Goal: Task Accomplishment & Management: Use online tool/utility

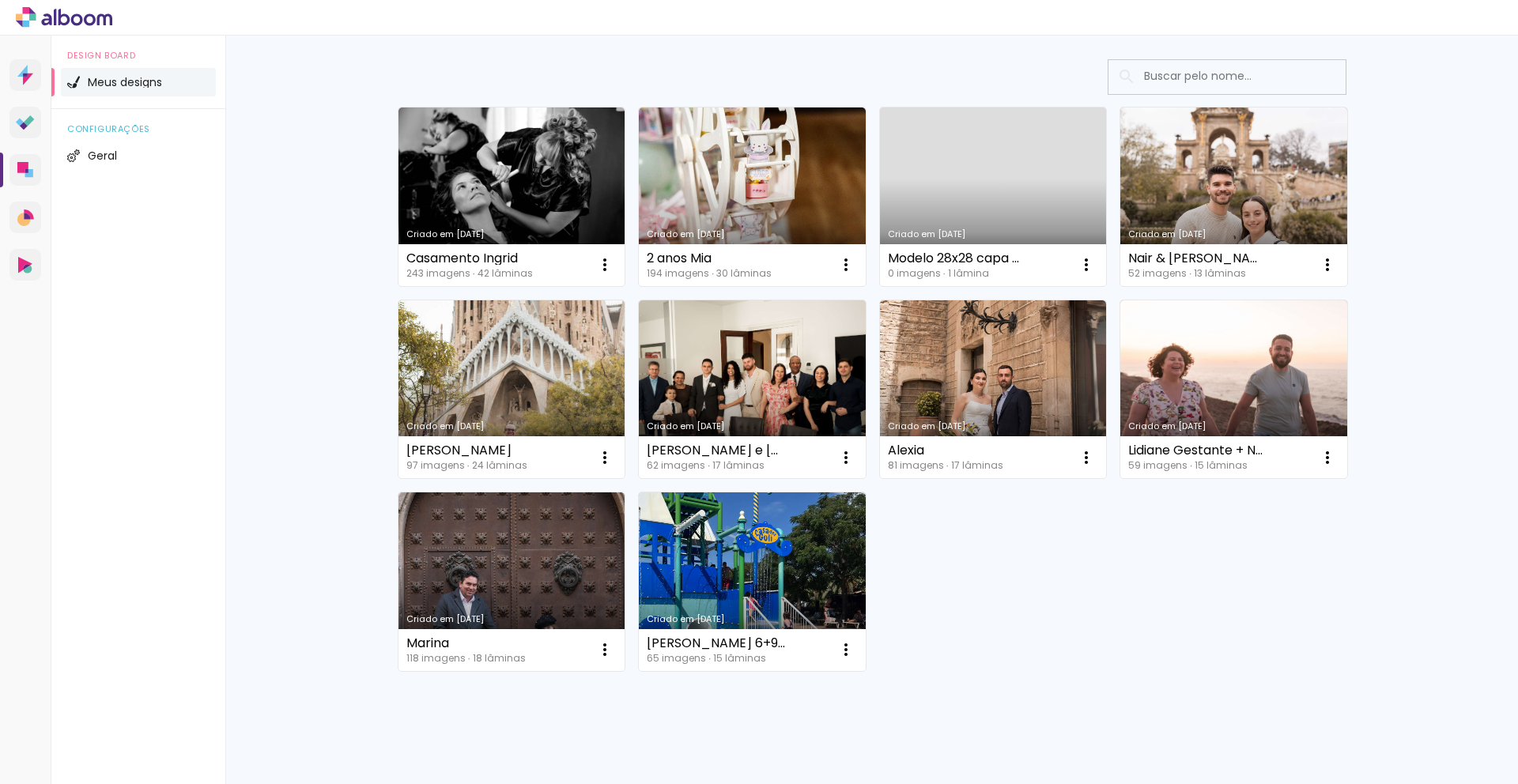
scroll to position [105, 0]
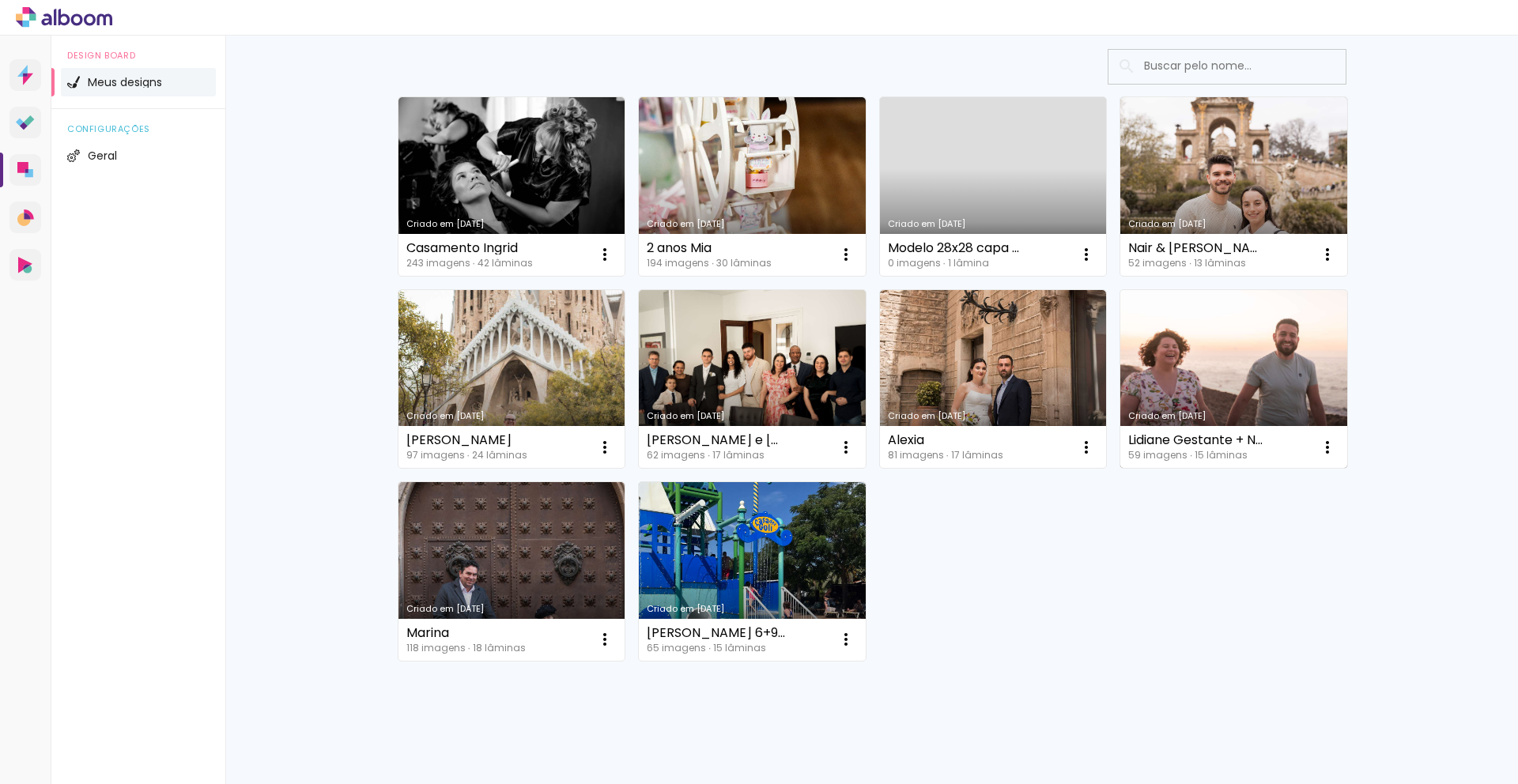
click at [1164, 347] on link "Criado em 01/03/24" at bounding box center [1234, 379] width 227 height 179
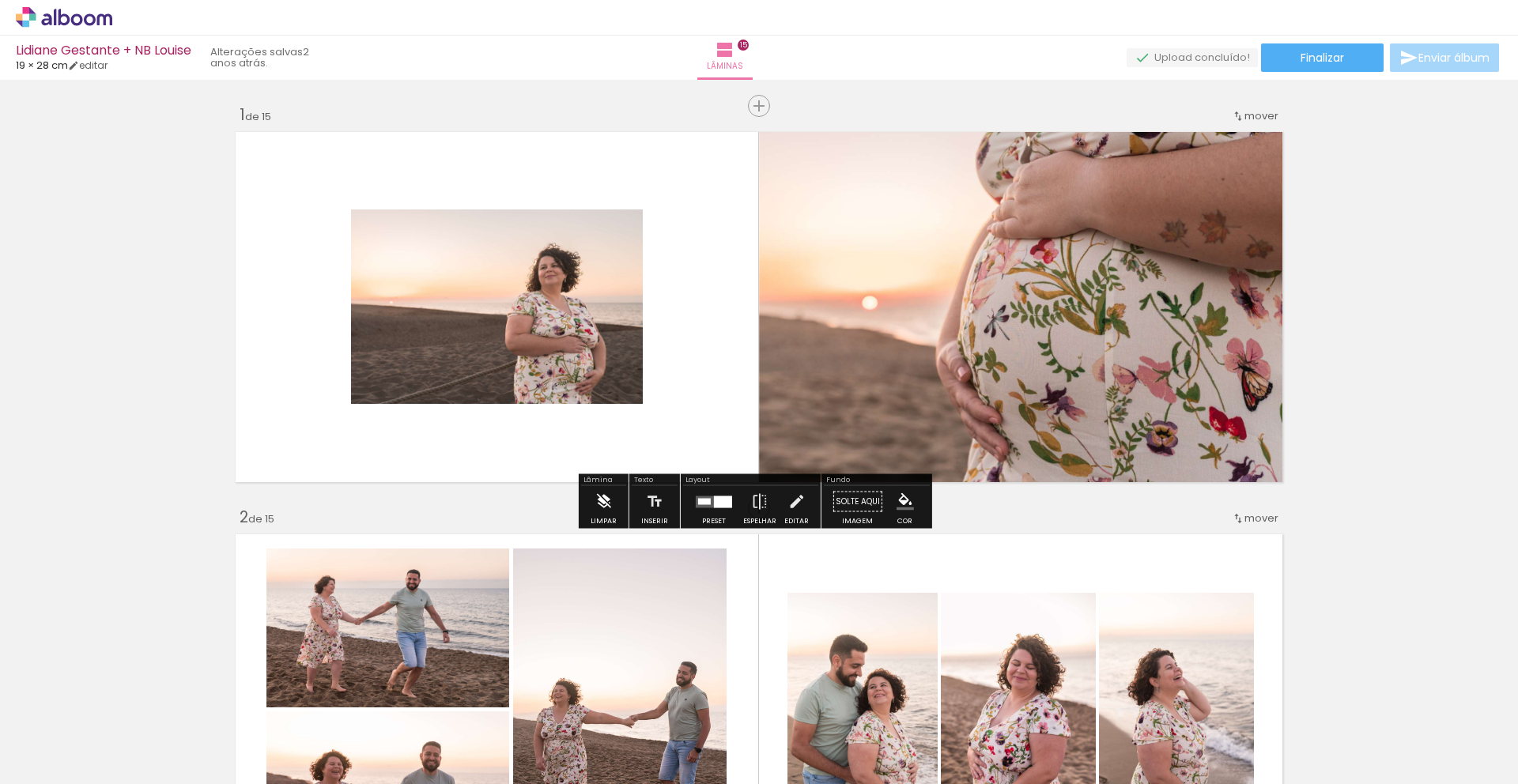
click at [599, 503] on iron-icon at bounding box center [603, 502] width 17 height 32
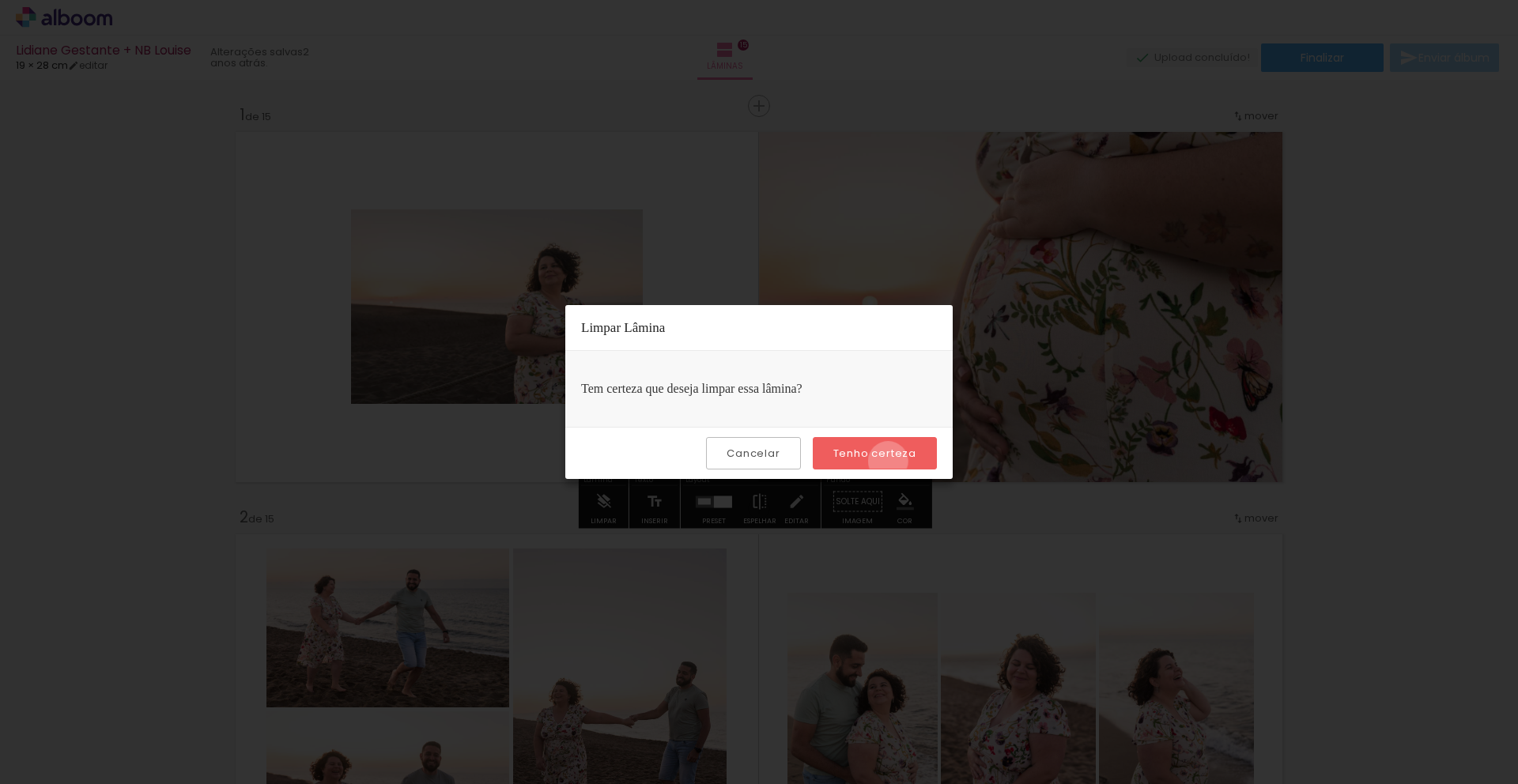
click at [891, 461] on paper-button "Tenho certeza" at bounding box center [875, 454] width 125 height 33
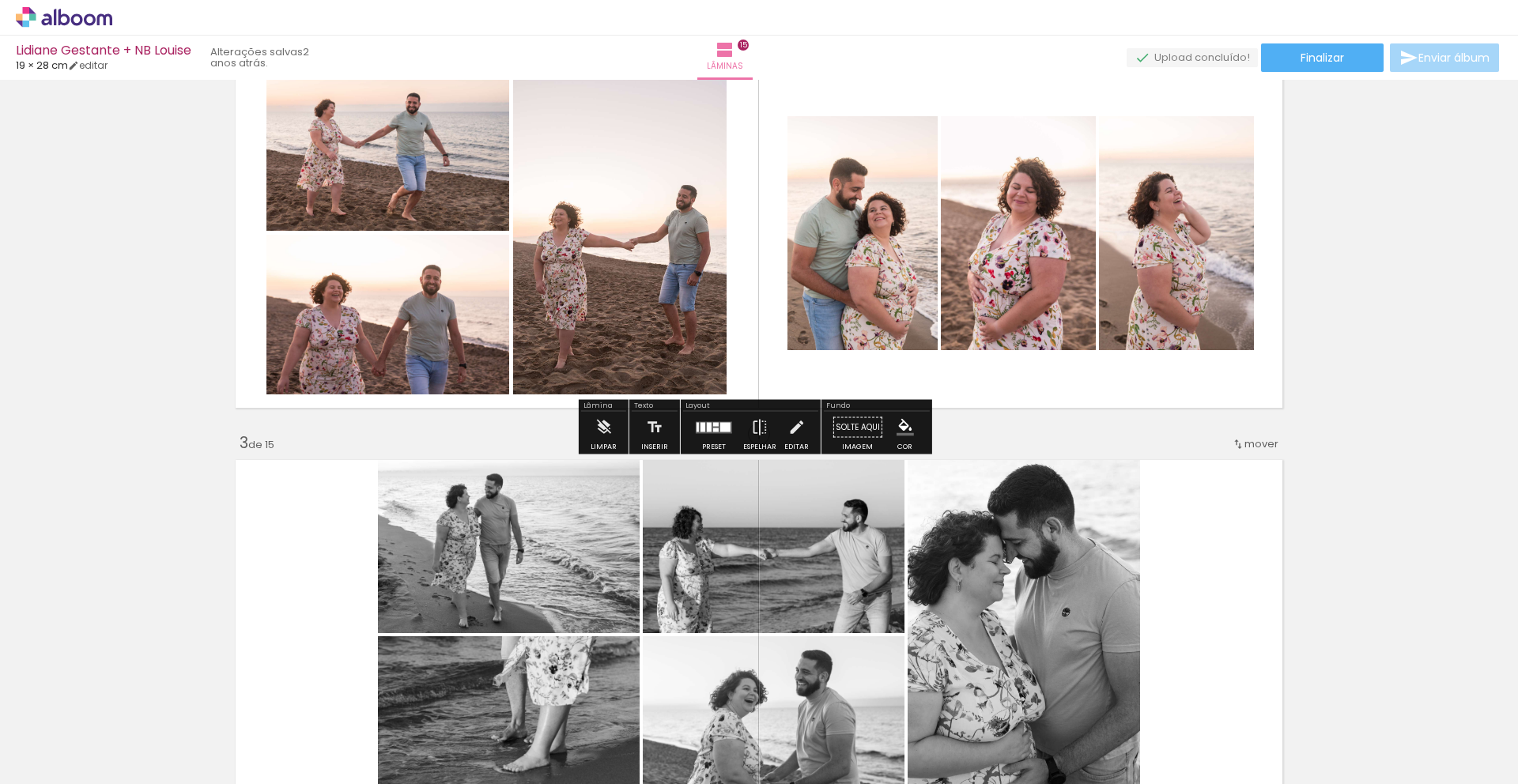
scroll to position [480, 0]
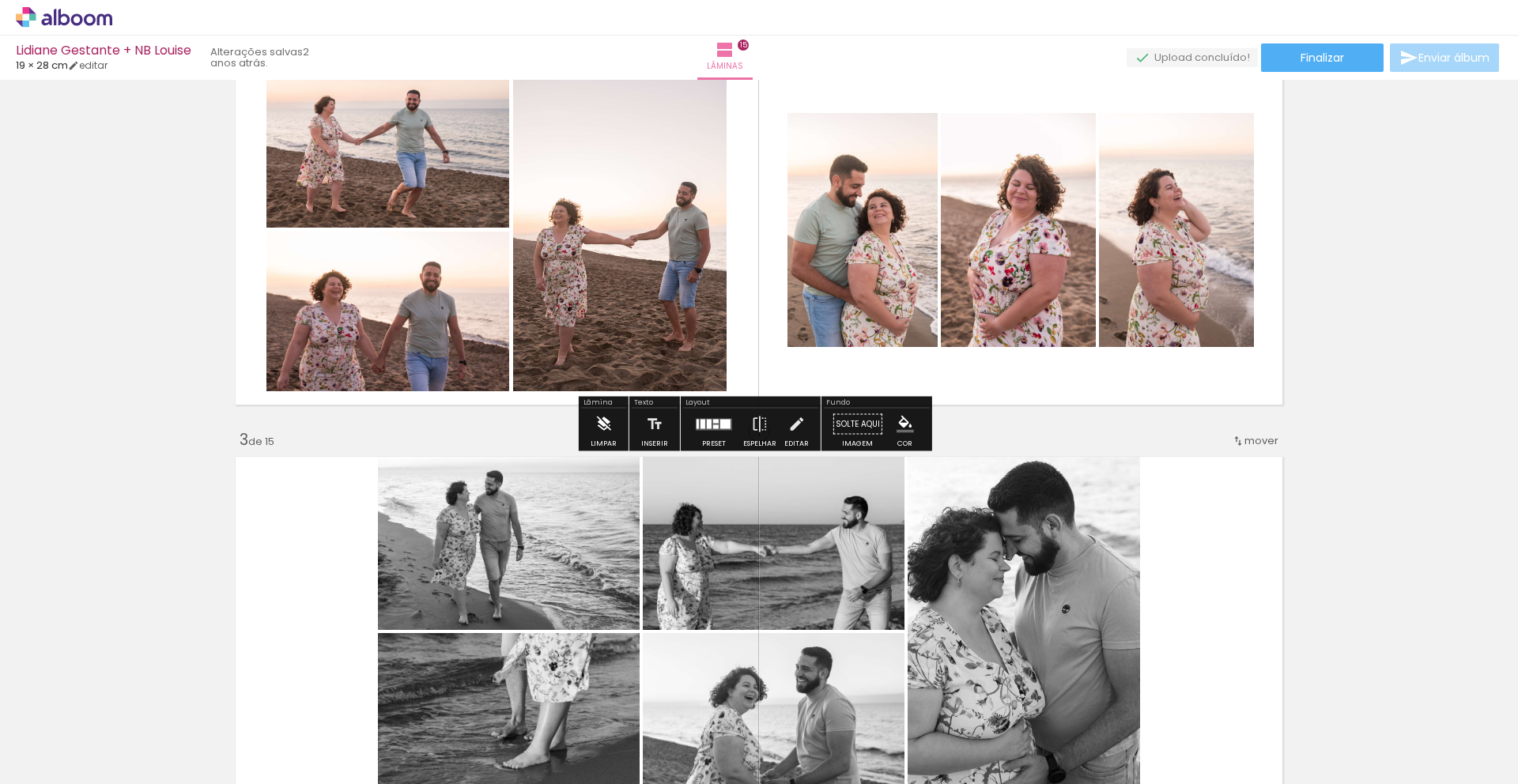
click at [600, 422] on iron-icon at bounding box center [603, 424] width 17 height 32
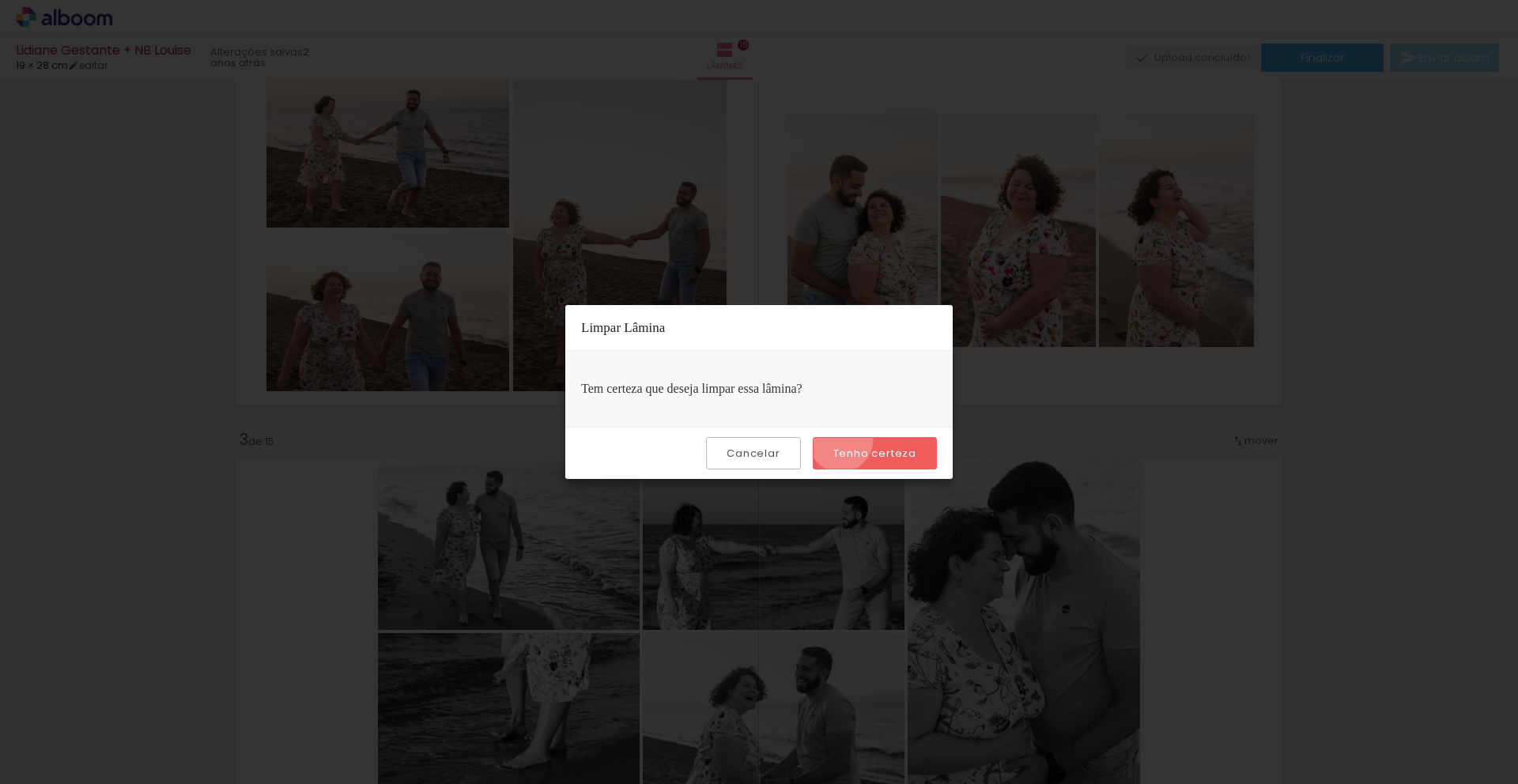
click at [842, 441] on paper-button "Tenho certeza" at bounding box center [875, 454] width 125 height 33
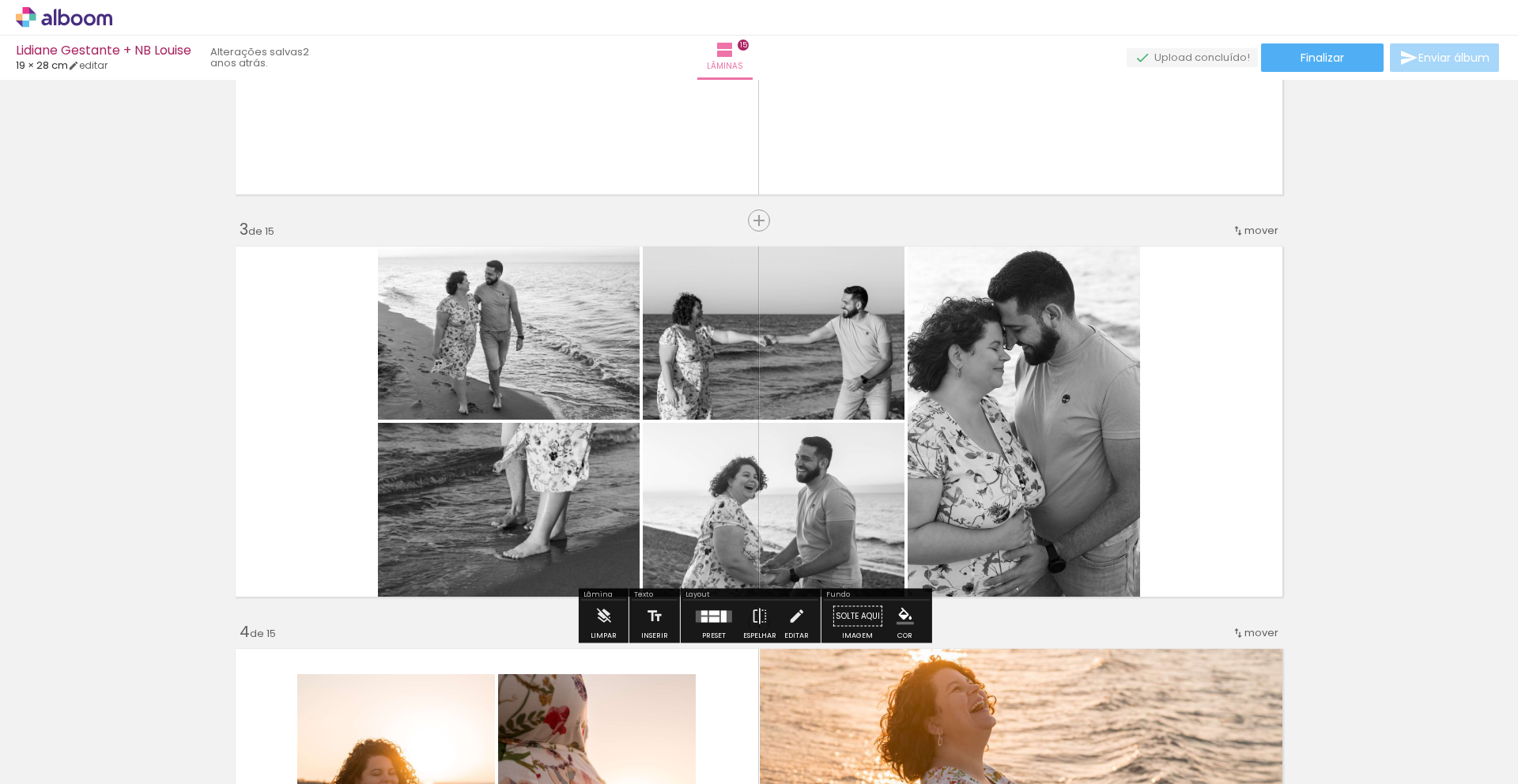
scroll to position [807, 0]
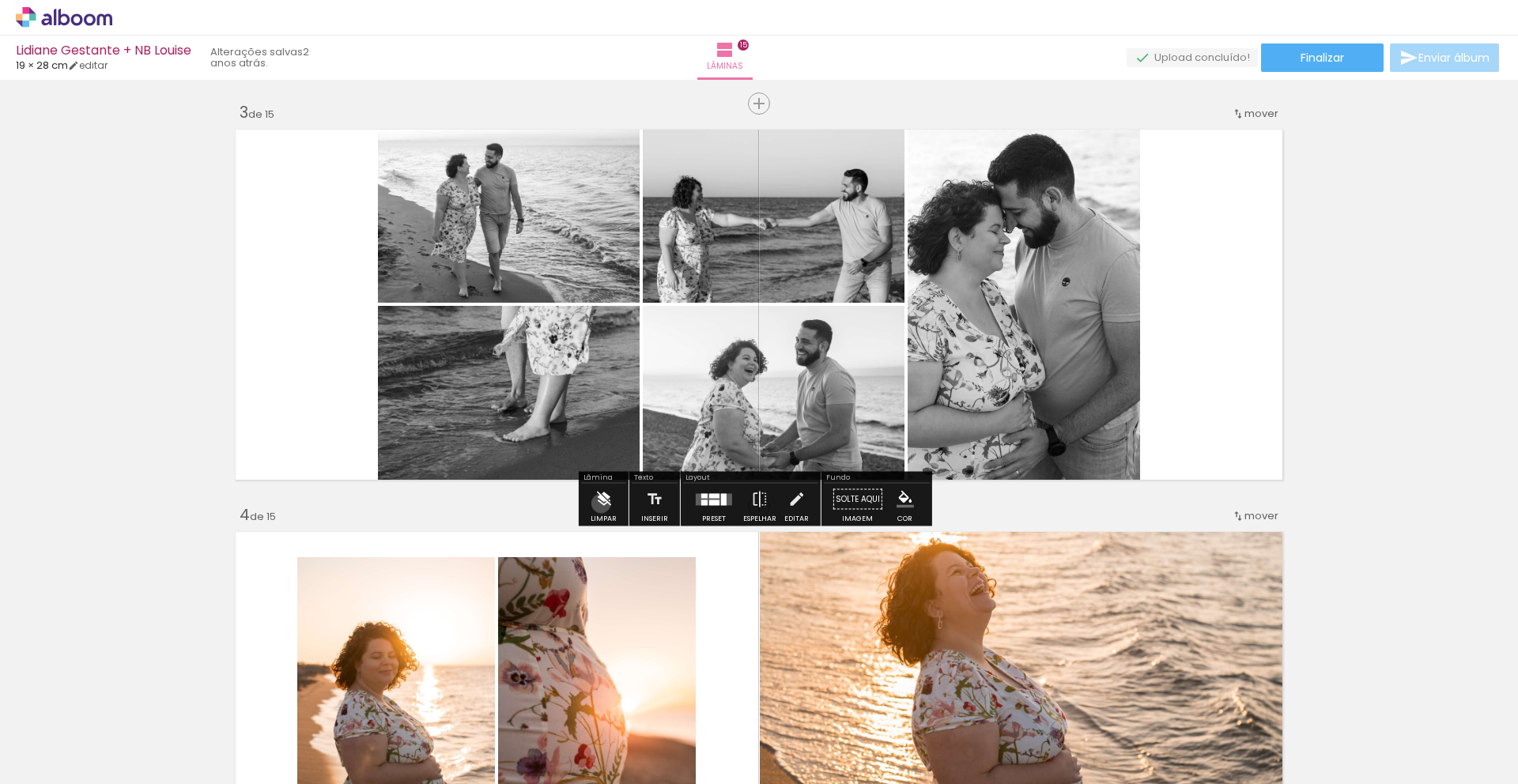
click at [601, 504] on iron-icon at bounding box center [603, 499] width 17 height 32
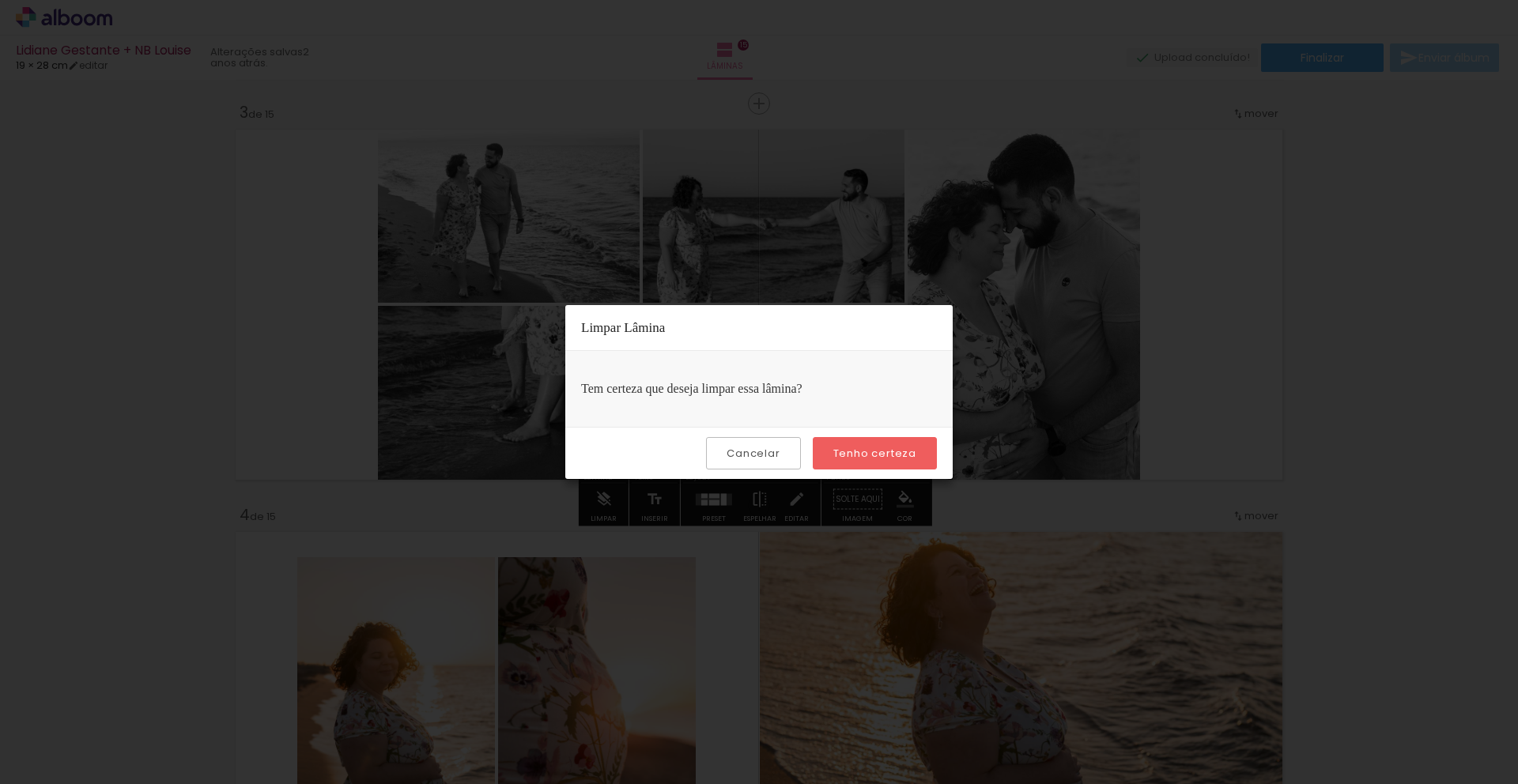
click at [0, 0] on slot "Tenho certeza" at bounding box center [0, 0] width 0 height 0
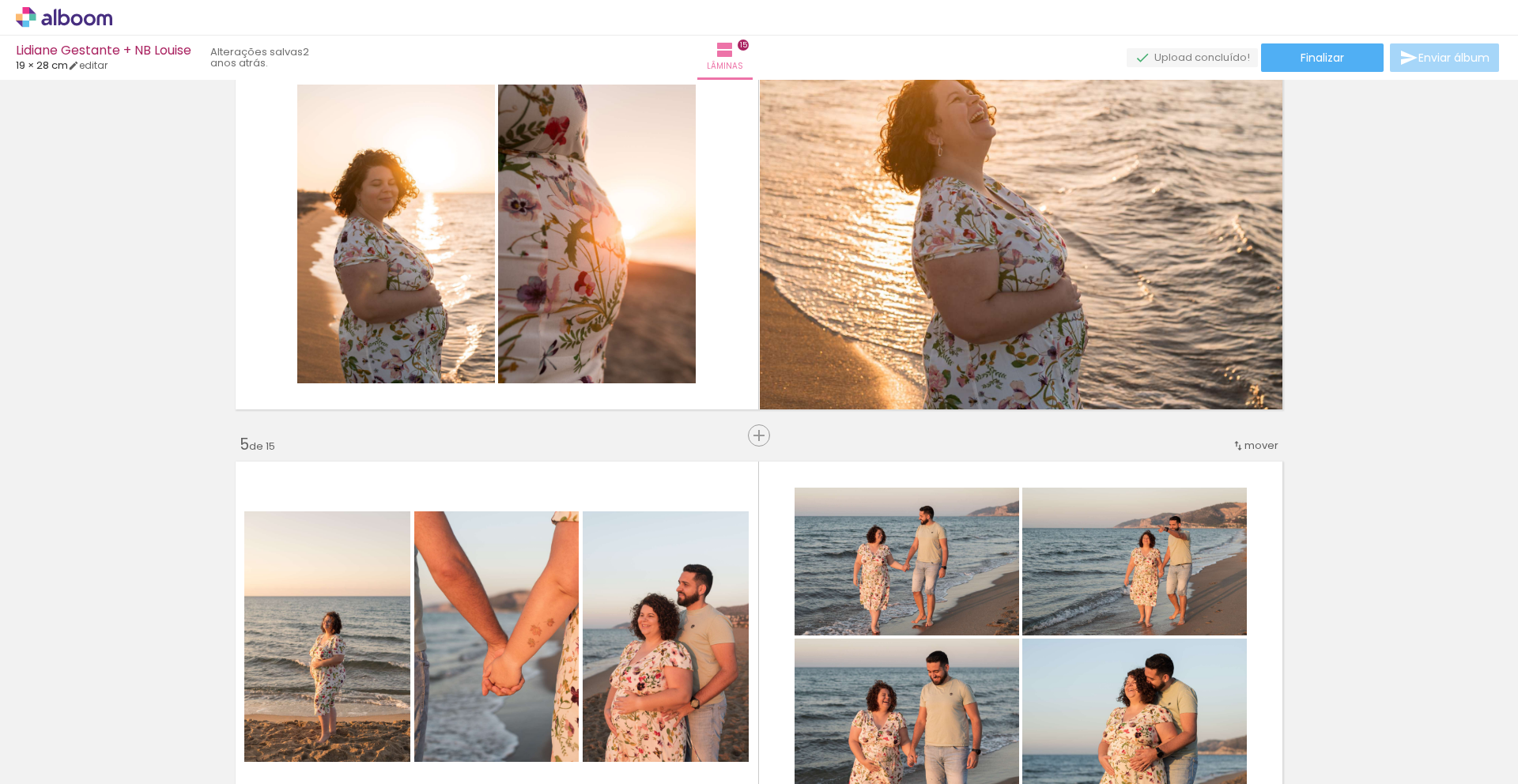
scroll to position [1281, 0]
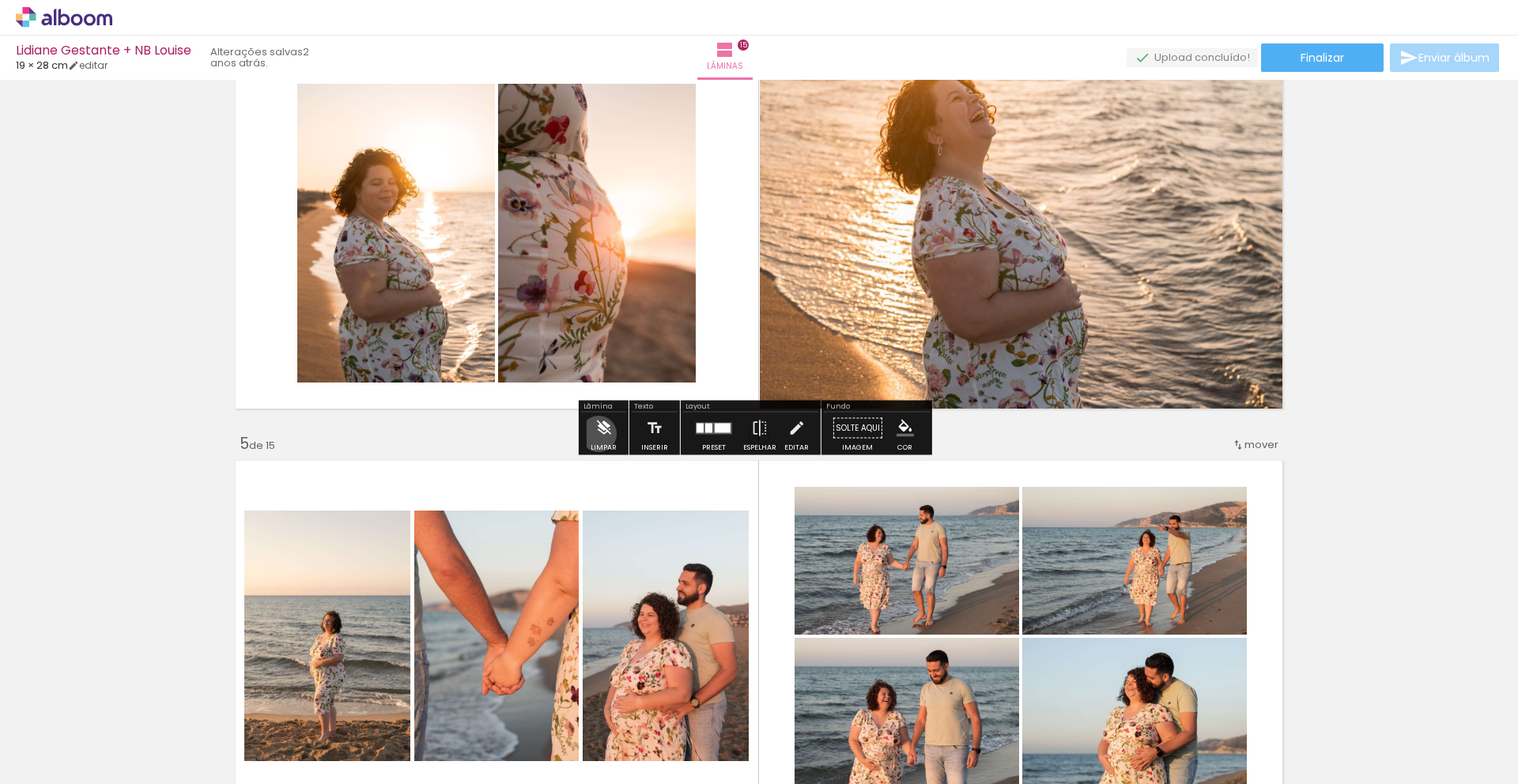
click at [599, 434] on iron-icon at bounding box center [603, 428] width 17 height 32
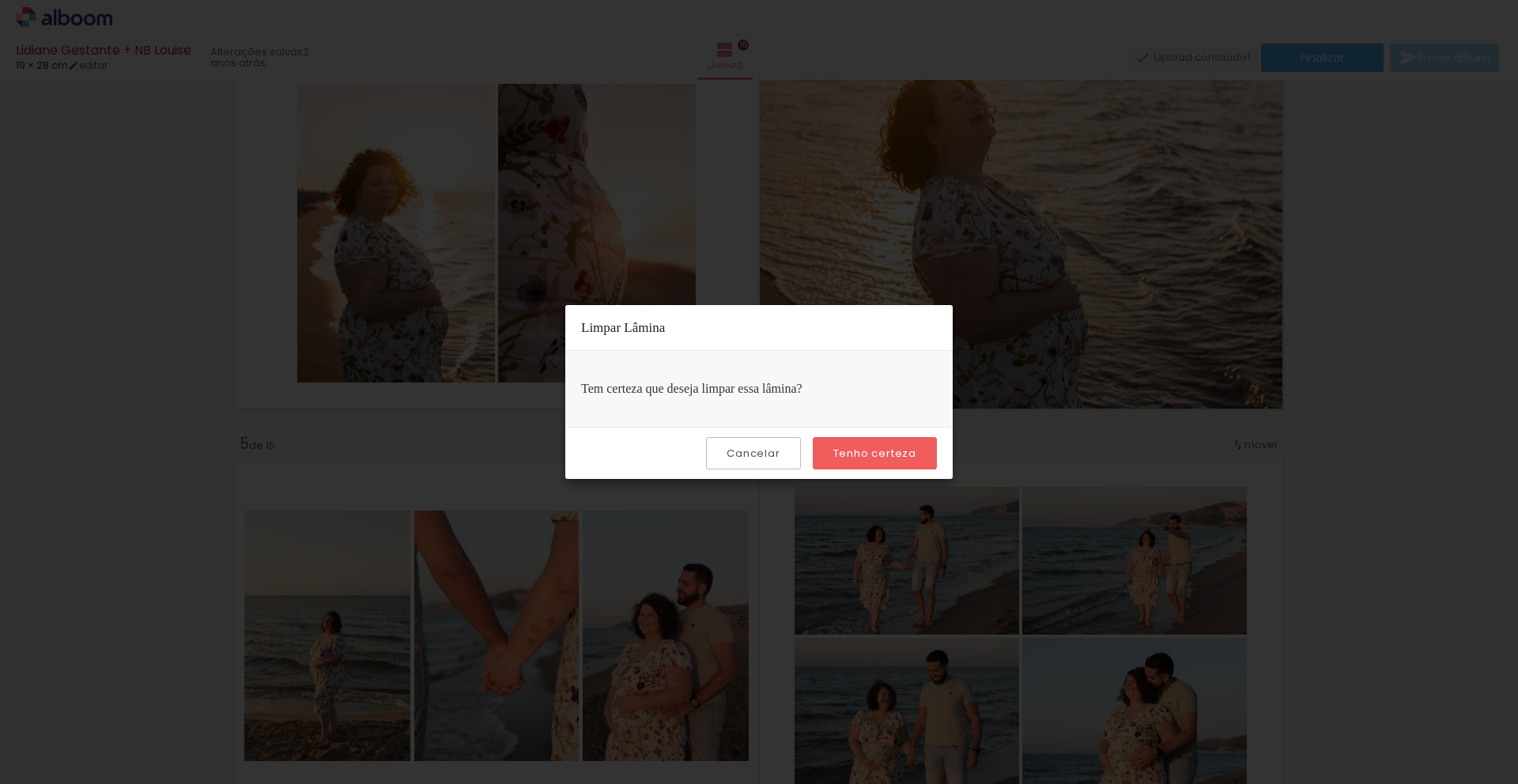
click at [0, 0] on slot "Tenho certeza" at bounding box center [0, 0] width 0 height 0
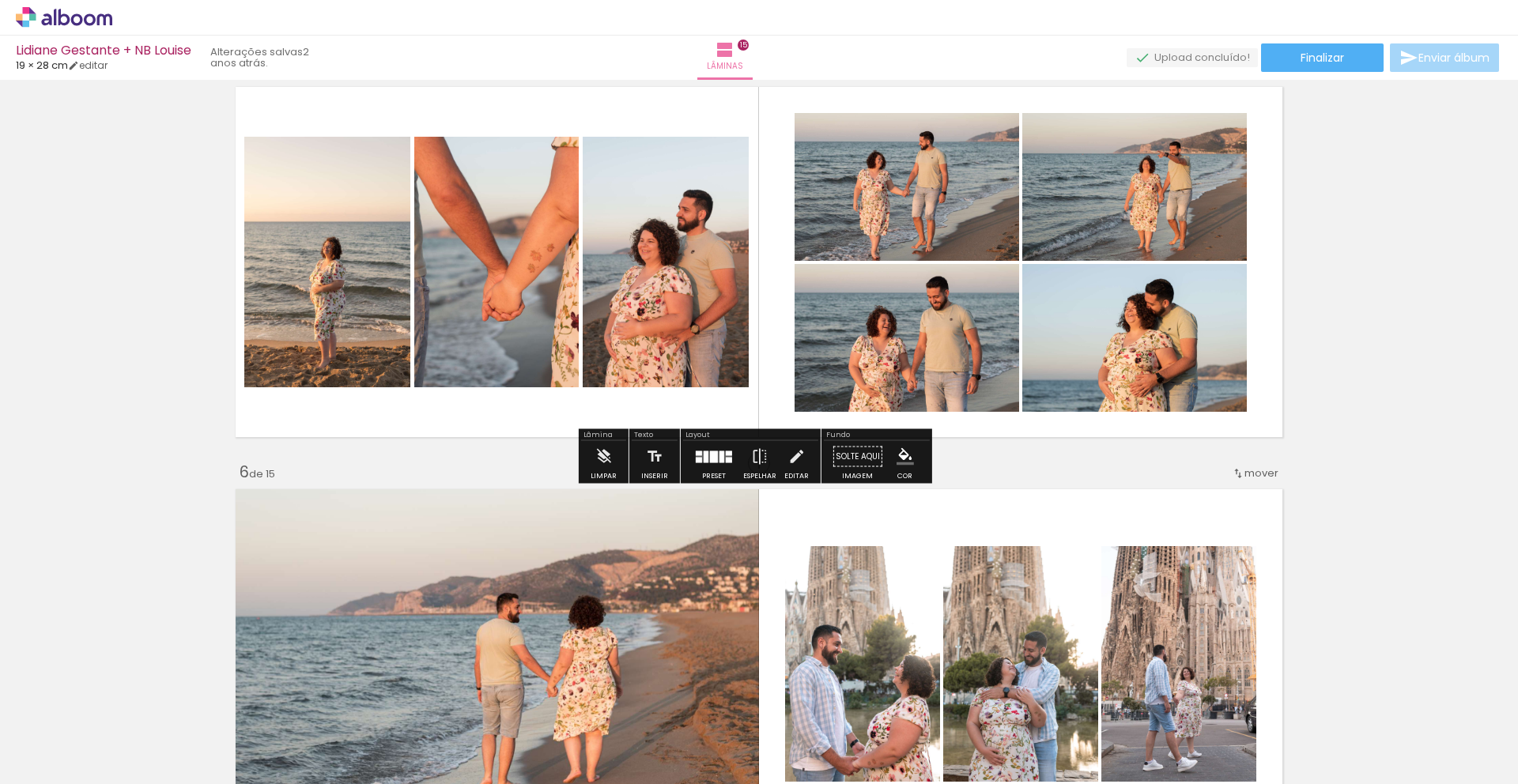
scroll to position [1670, 0]
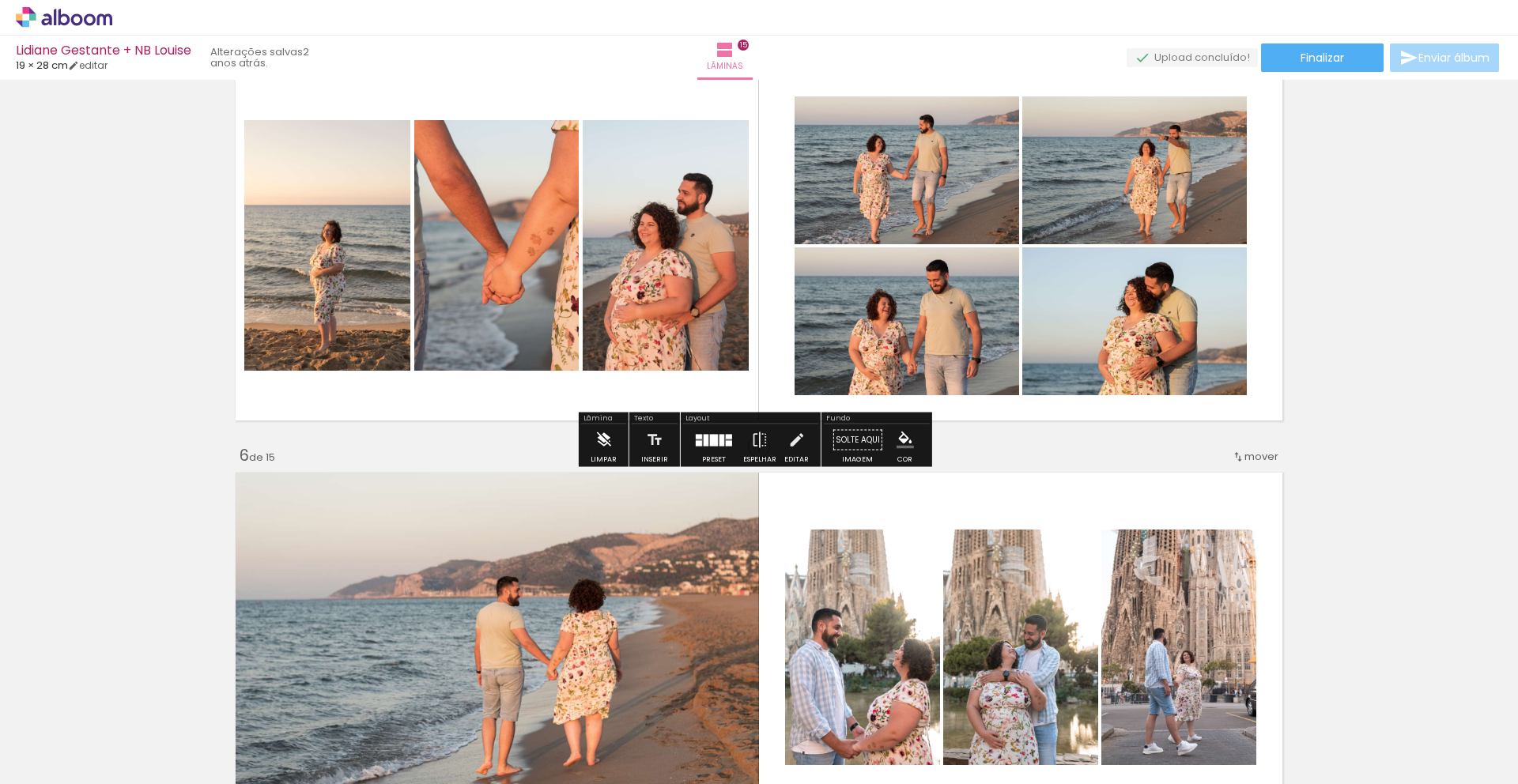
click at [601, 439] on iron-icon at bounding box center [603, 439] width 17 height 32
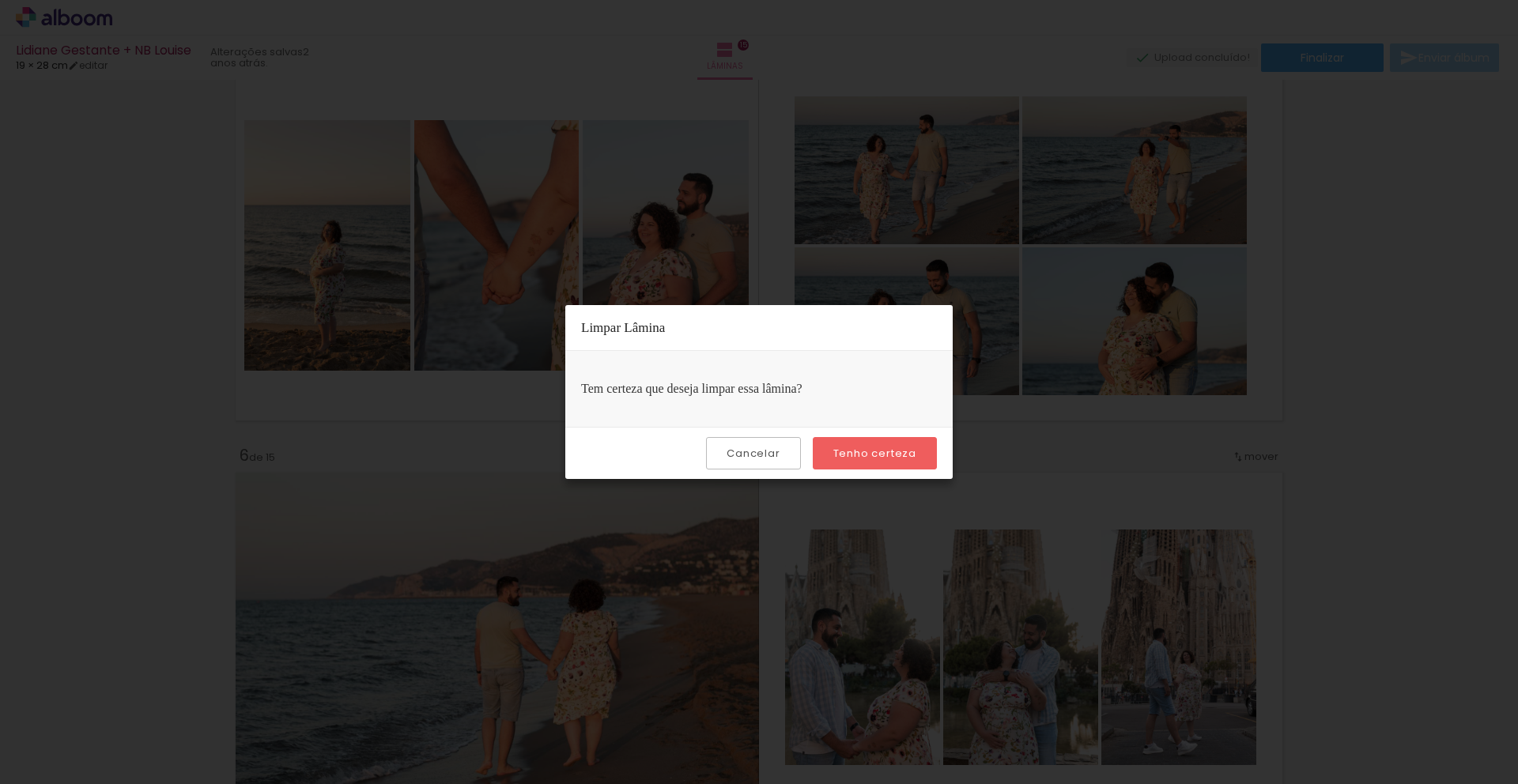
click at [0, 0] on slot "Tenho certeza" at bounding box center [0, 0] width 0 height 0
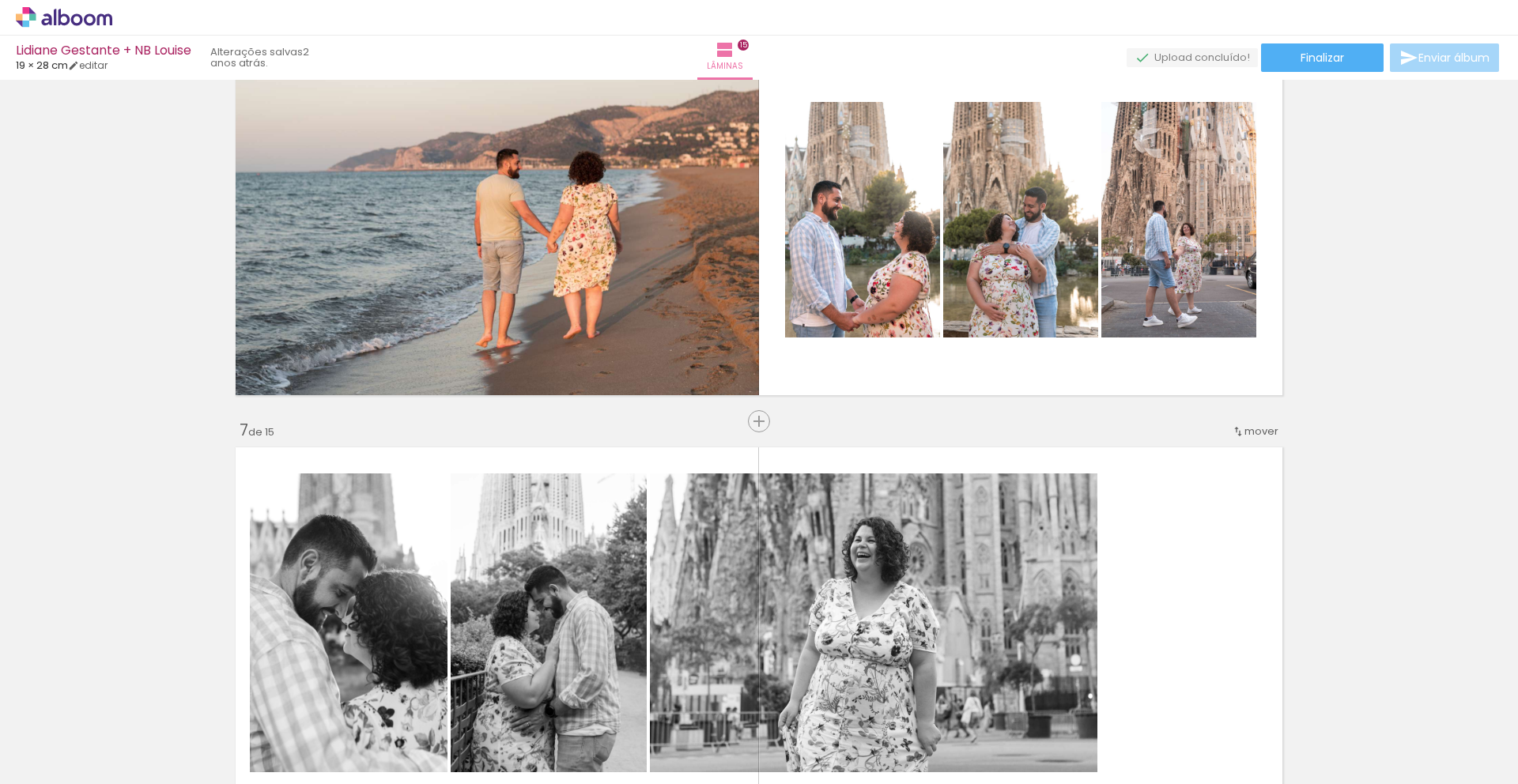
scroll to position [2099, 0]
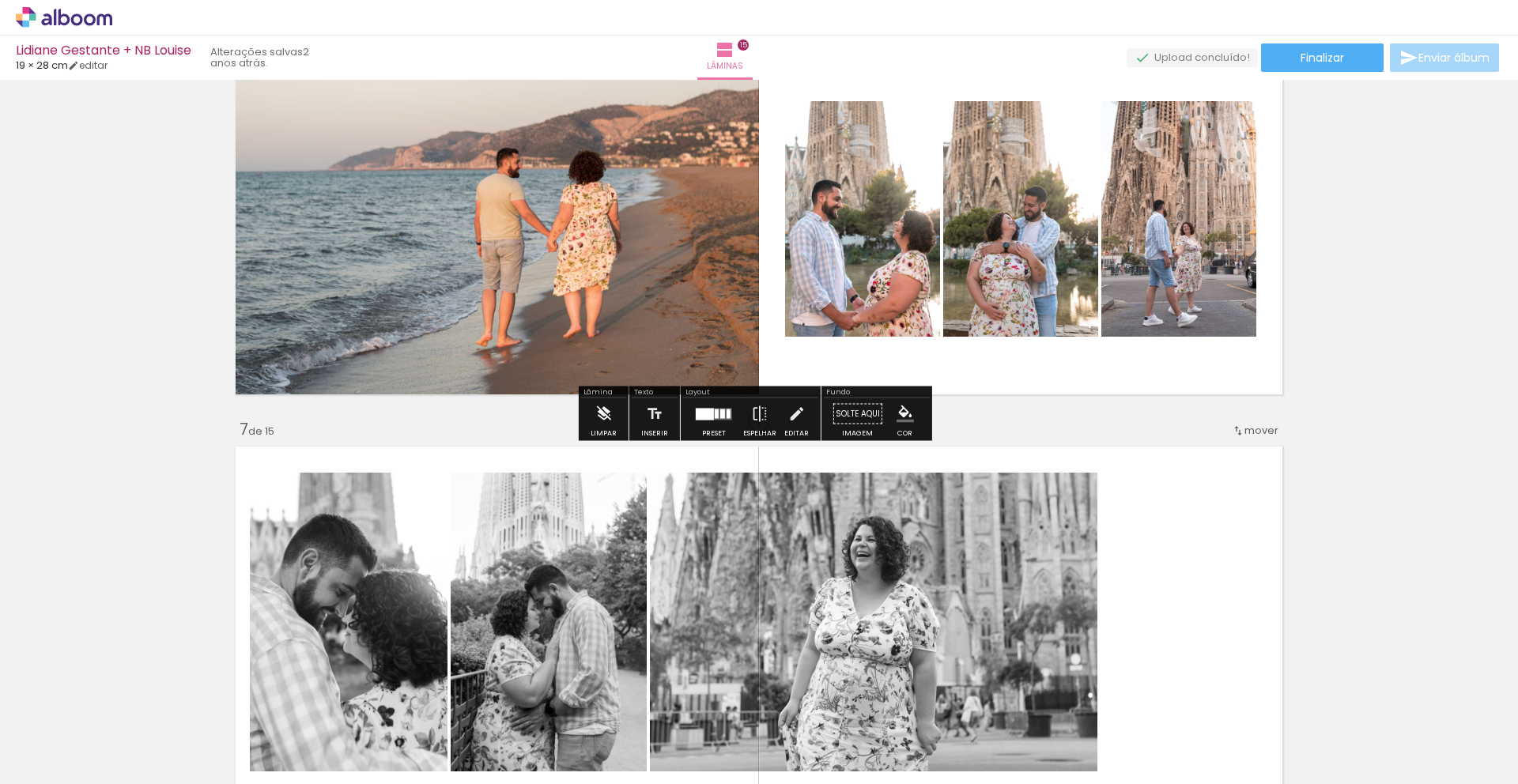
click at [603, 418] on iron-icon at bounding box center [603, 414] width 17 height 32
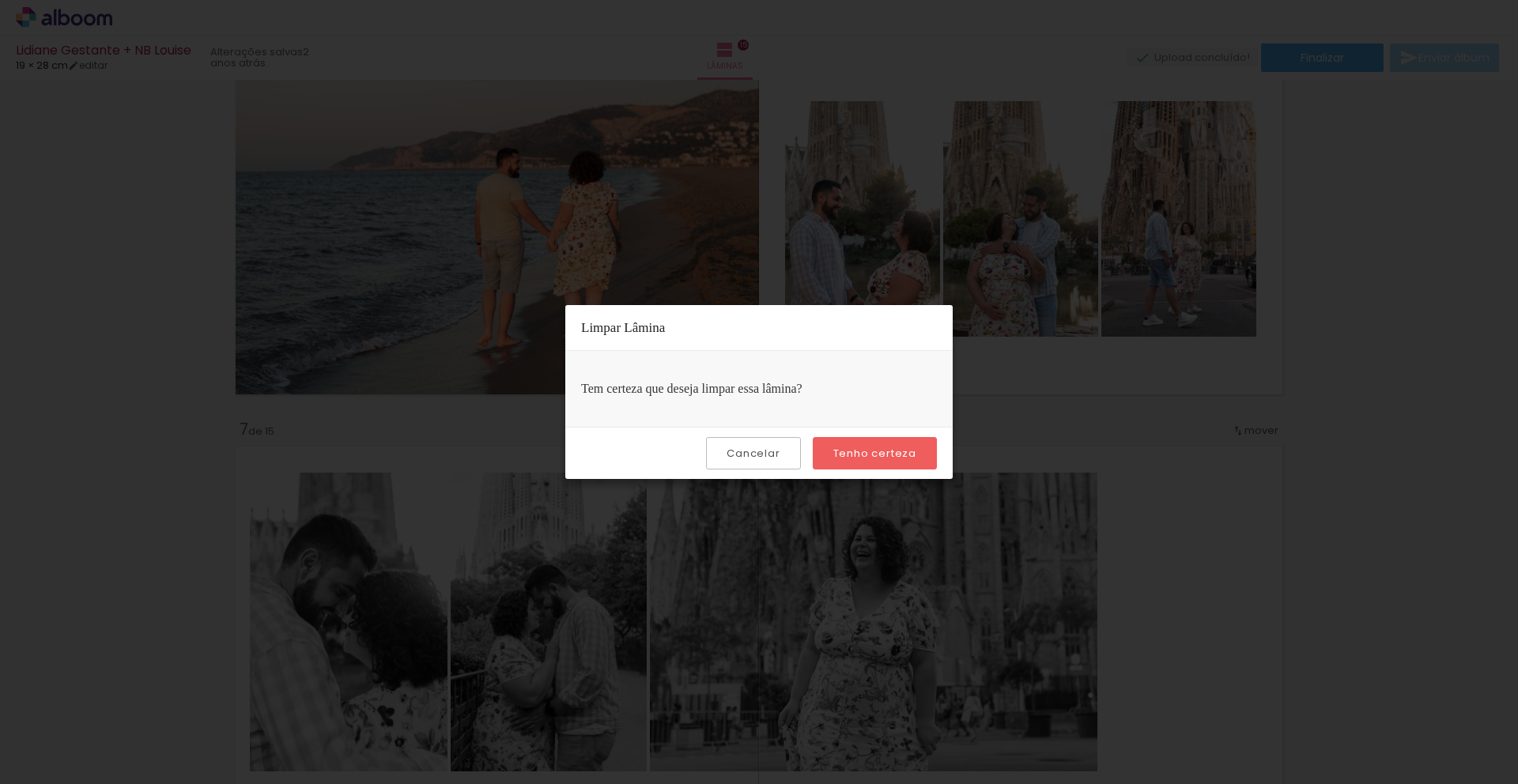
click at [0, 0] on slot "Tenho certeza" at bounding box center [0, 0] width 0 height 0
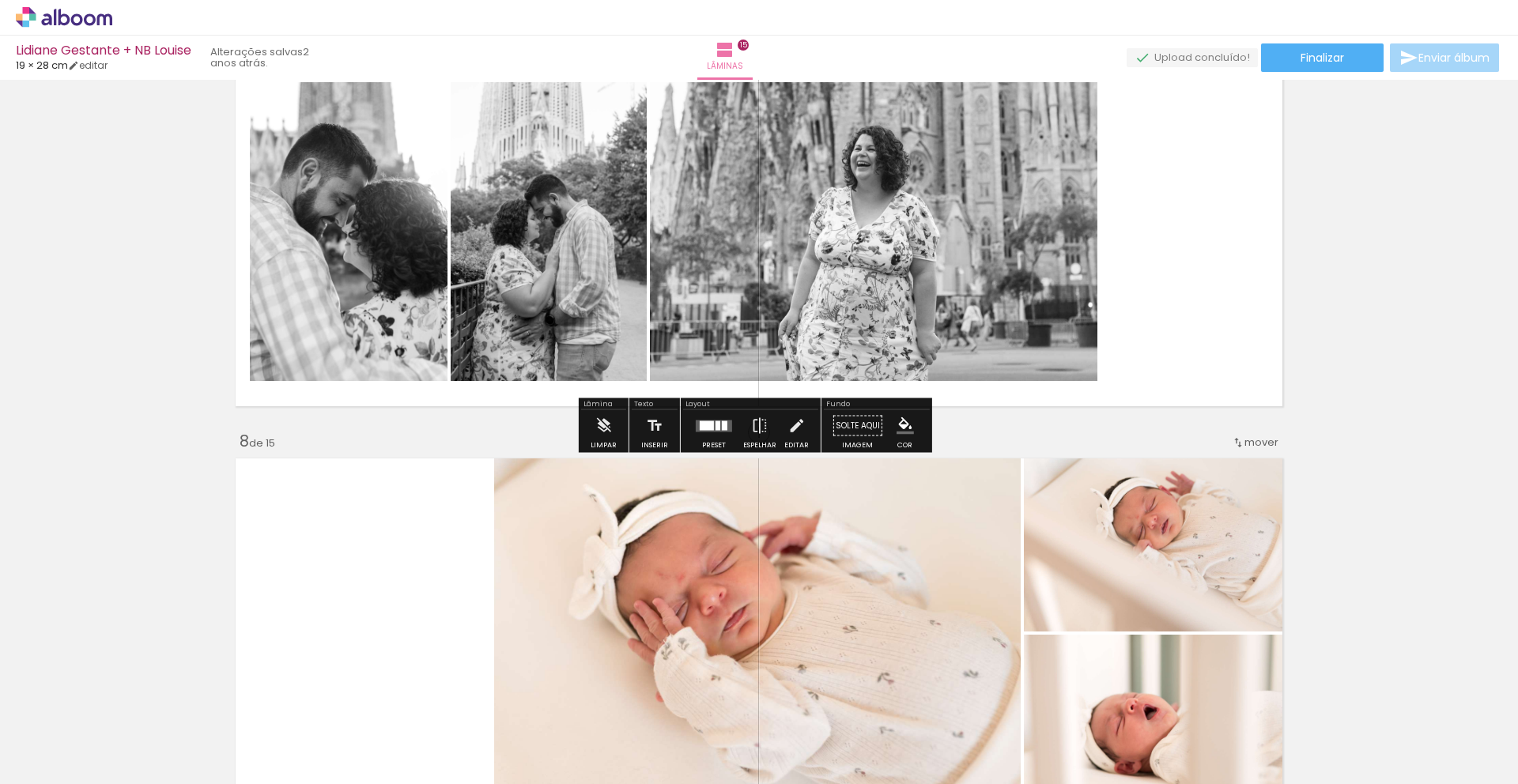
scroll to position [2554, 0]
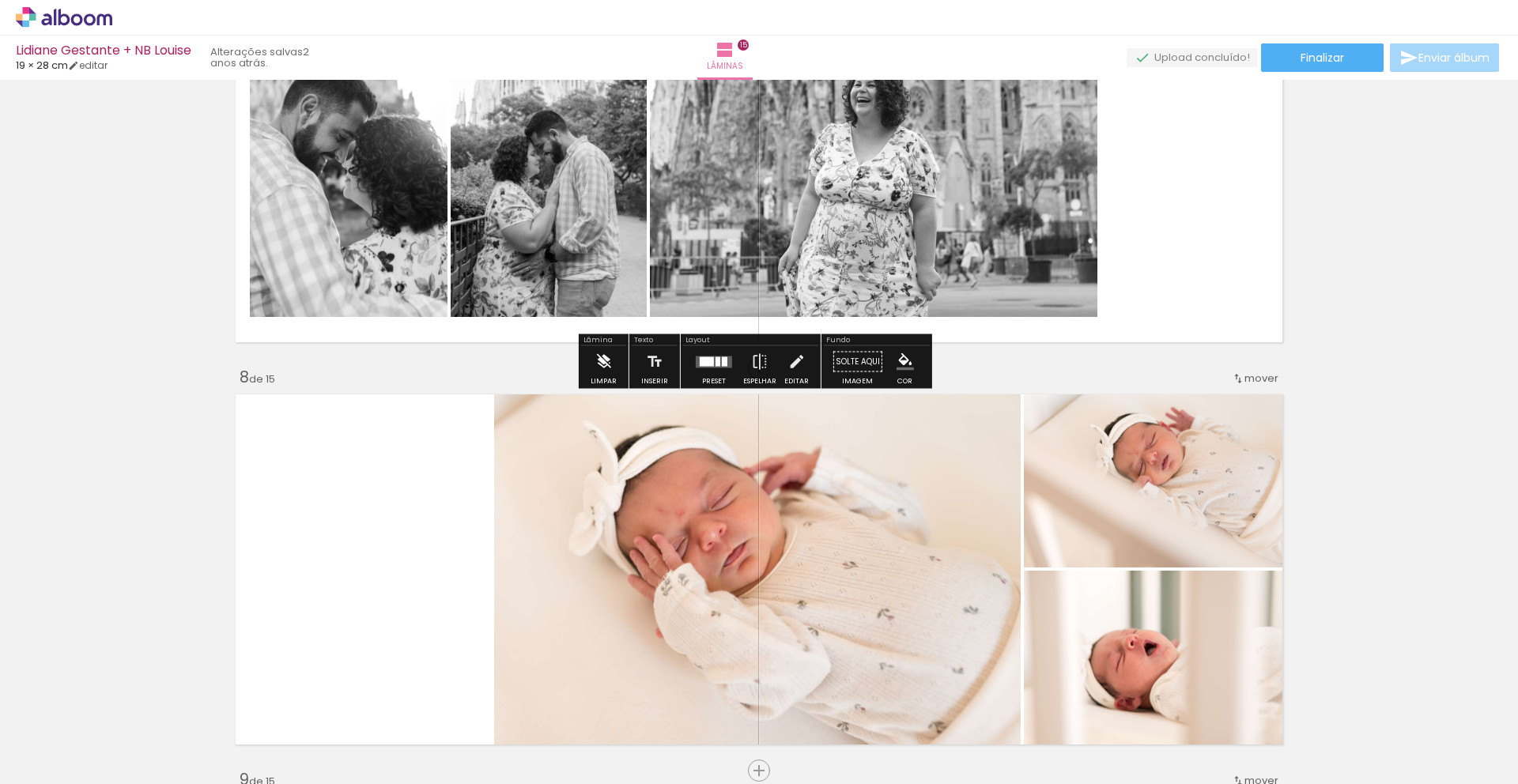
click at [603, 361] on iron-icon at bounding box center [603, 362] width 17 height 32
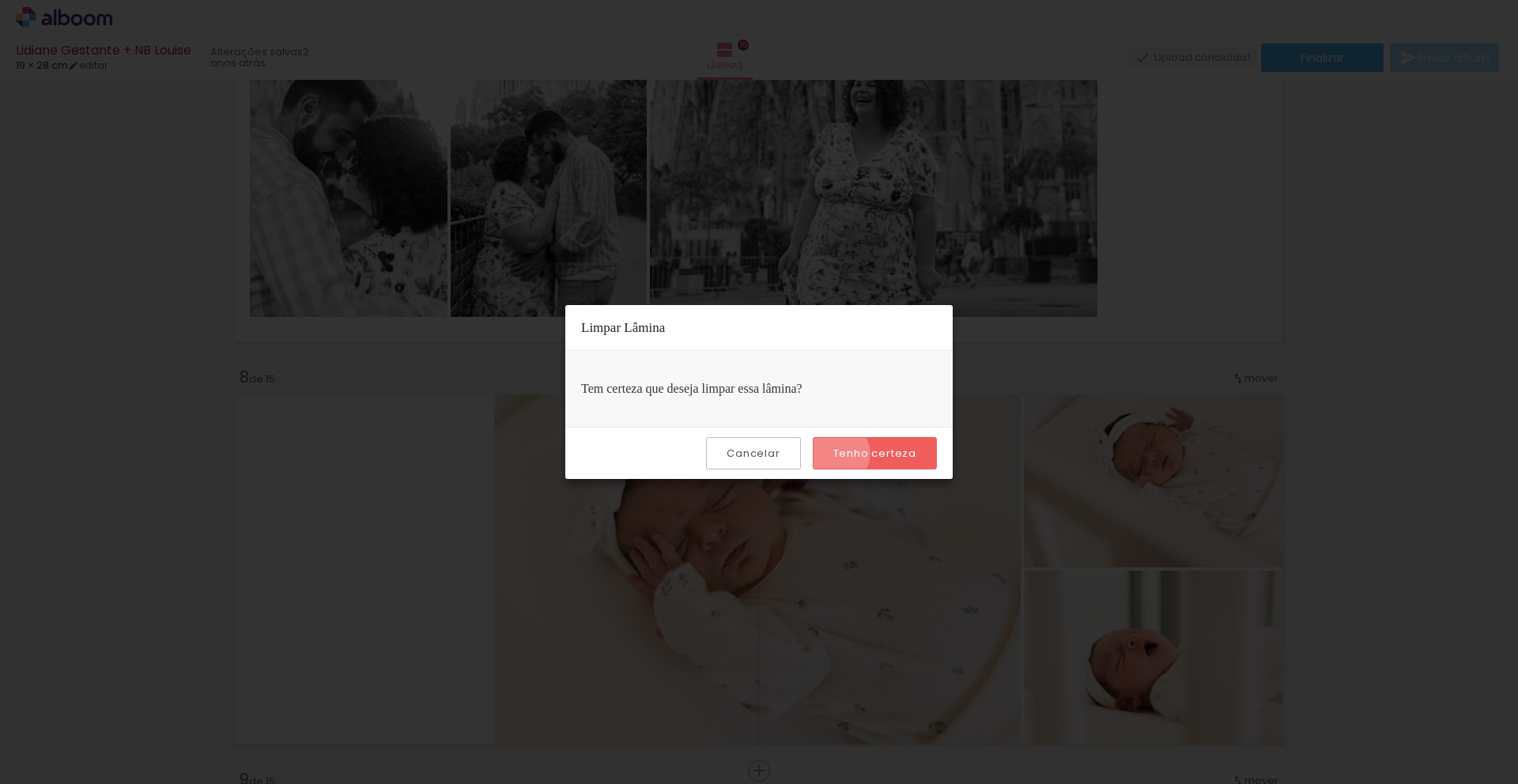
click at [0, 0] on slot "Tenho certeza" at bounding box center [0, 0] width 0 height 0
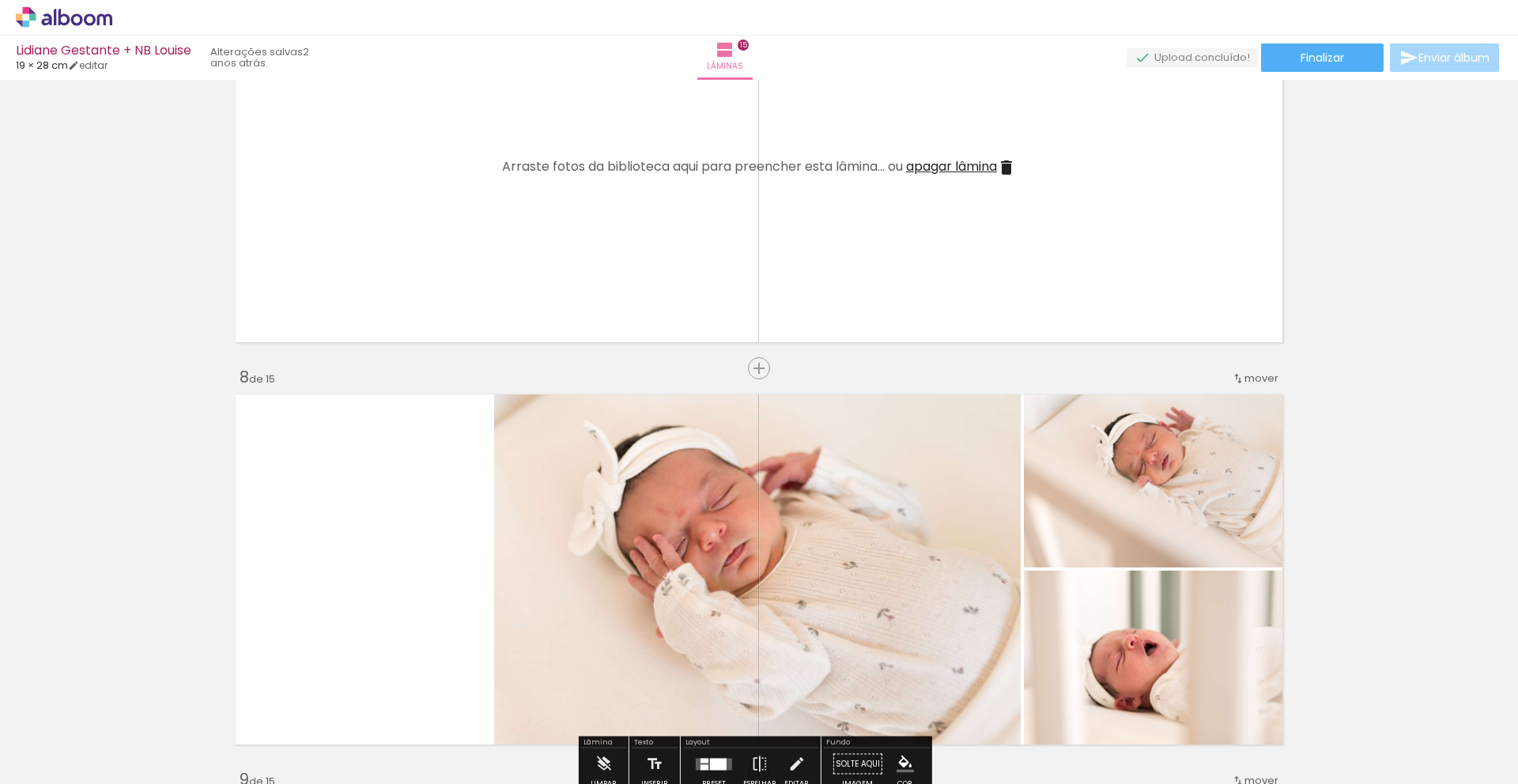
scroll to position [2858, 0]
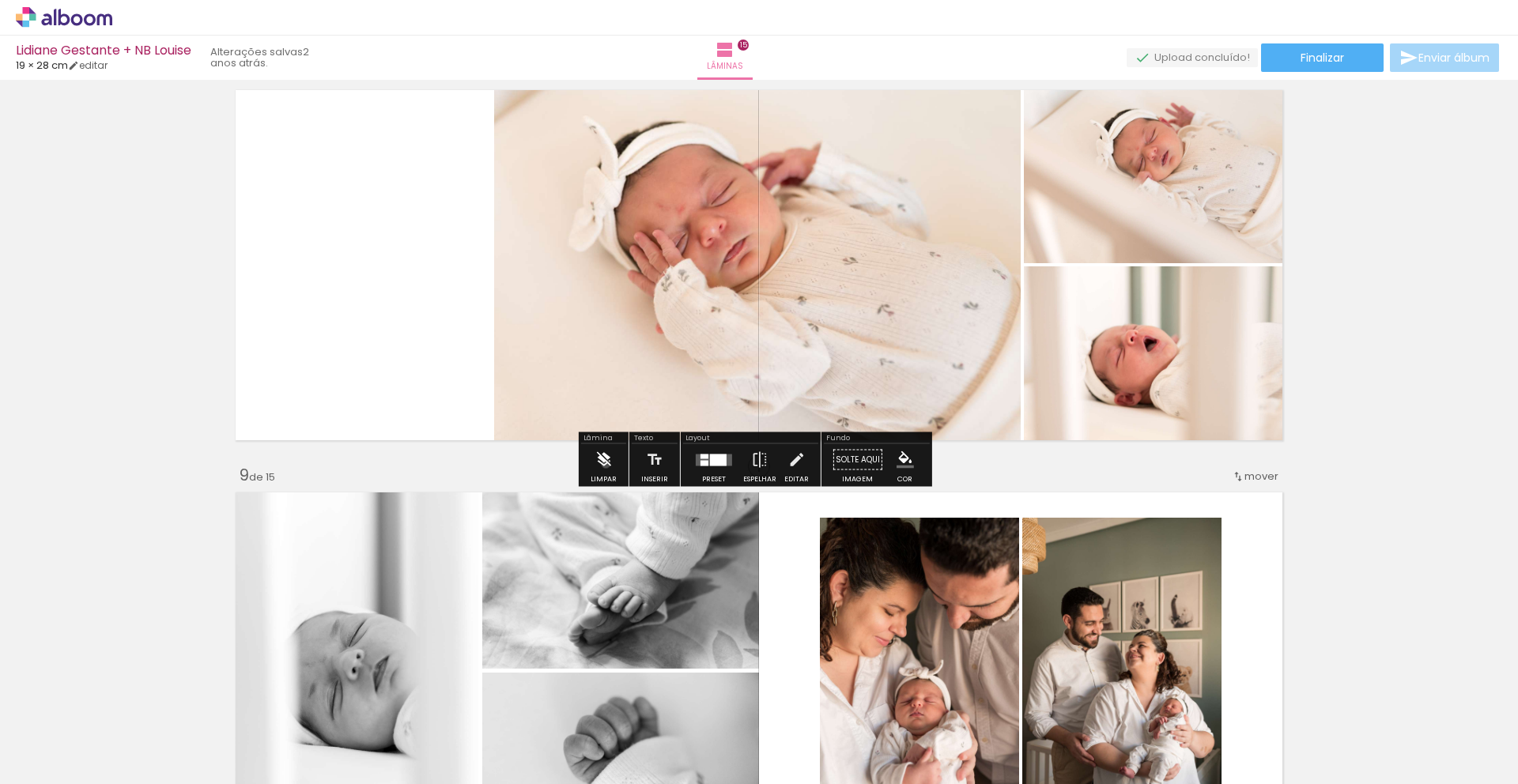
click at [605, 464] on iron-icon at bounding box center [603, 459] width 17 height 32
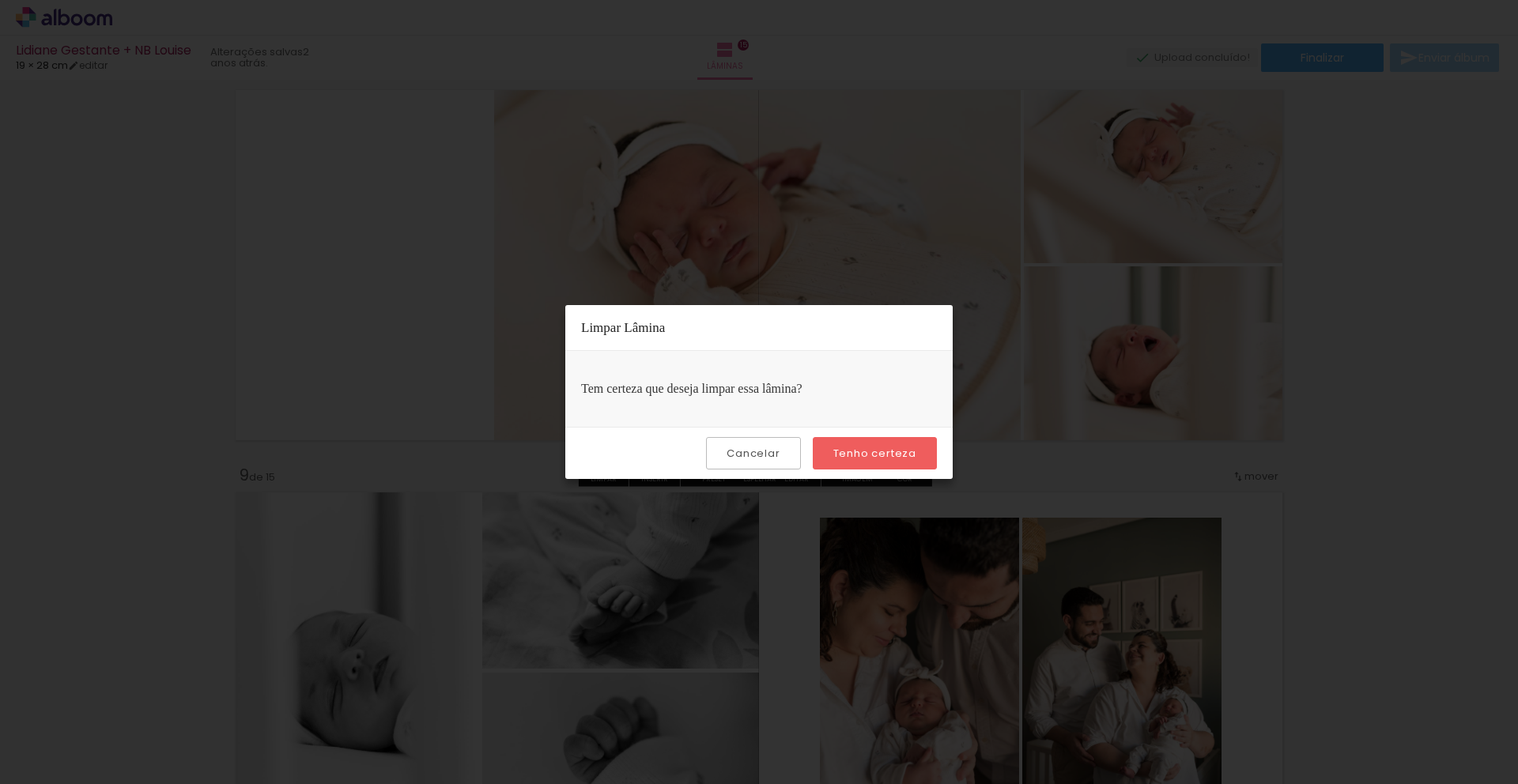
click at [862, 463] on paper-button "Tenho certeza" at bounding box center [875, 454] width 125 height 33
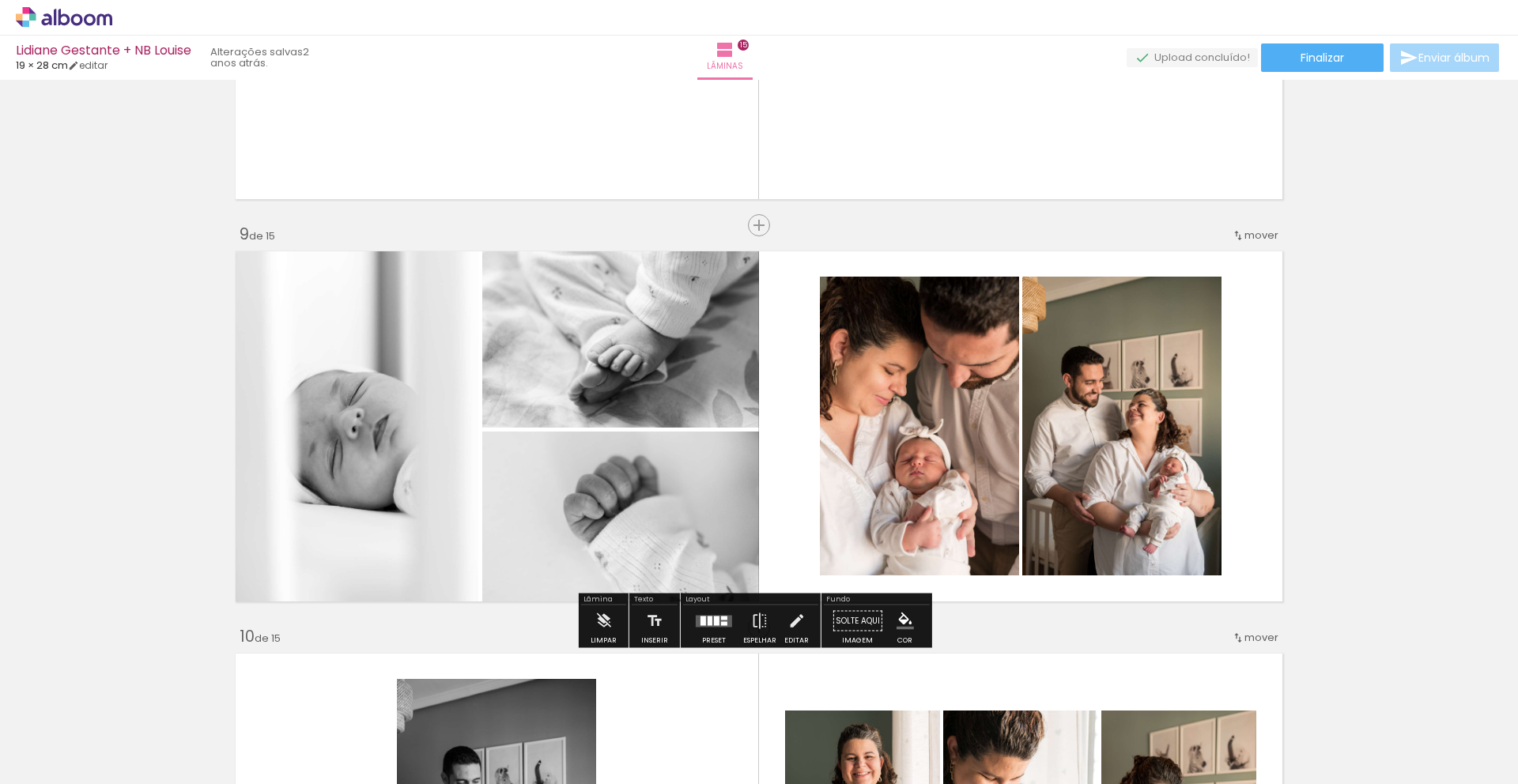
scroll to position [3112, 0]
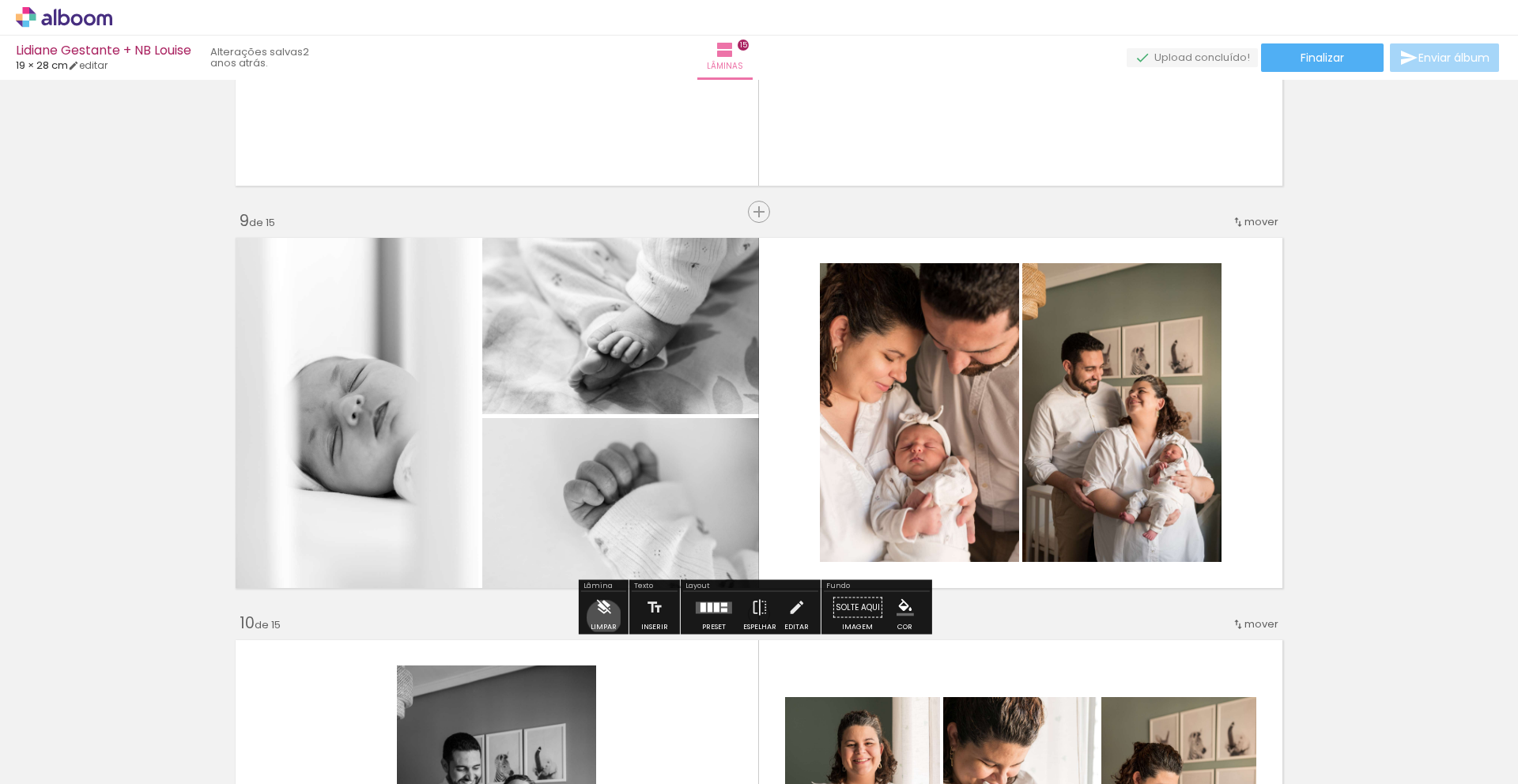
click at [604, 617] on iron-icon at bounding box center [603, 607] width 17 height 32
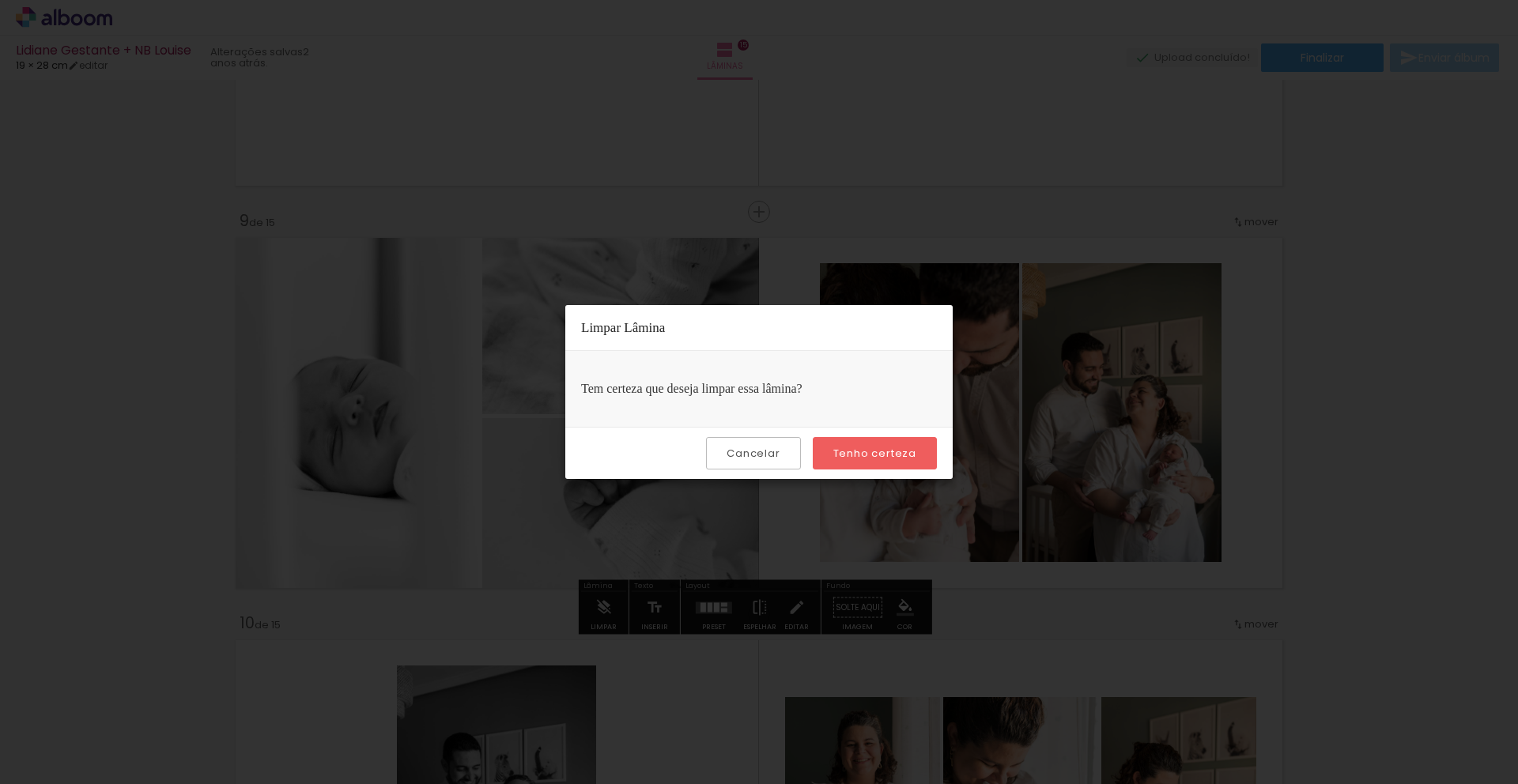
click at [885, 462] on paper-button "Tenho certeza" at bounding box center [875, 454] width 125 height 33
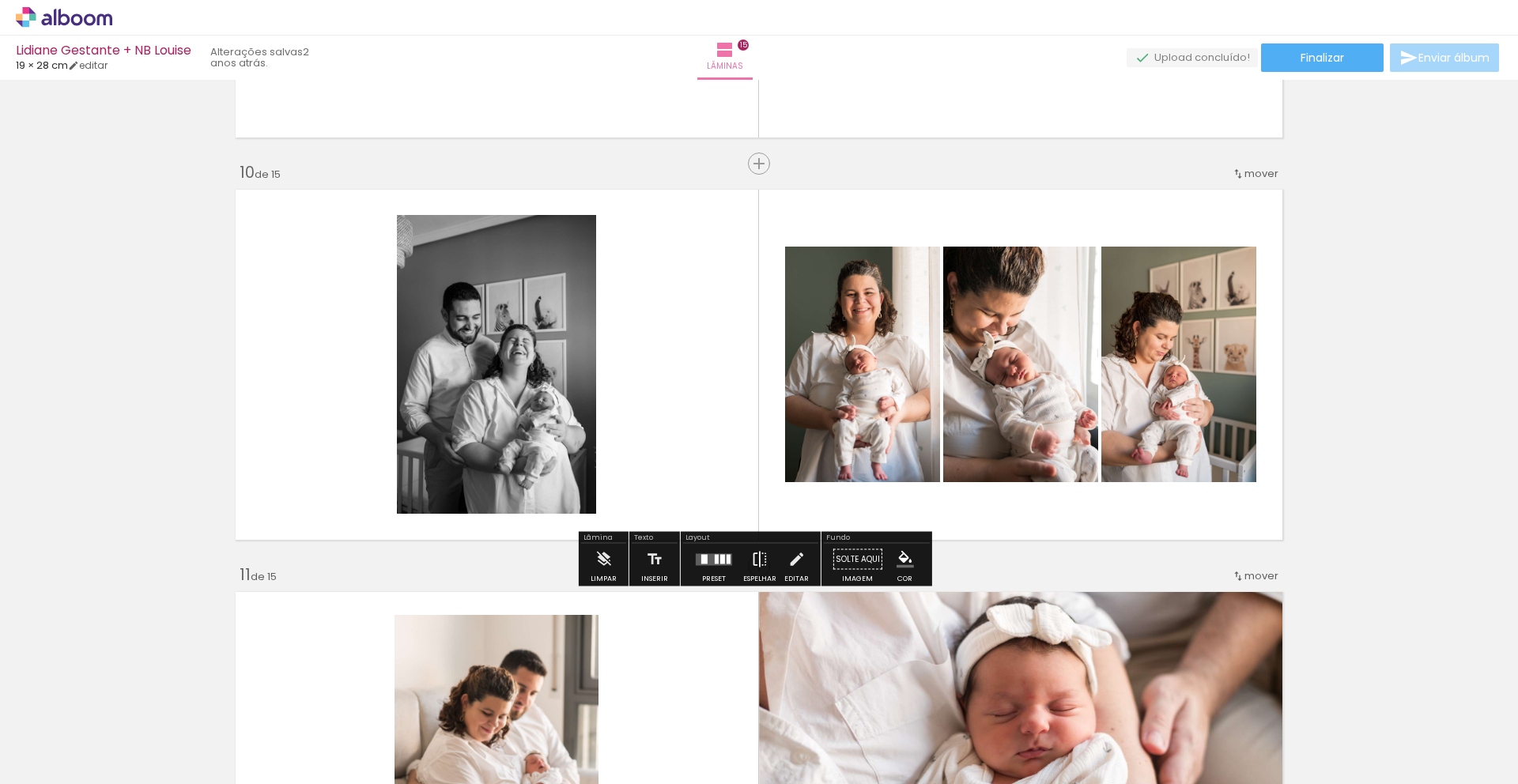
scroll to position [3641, 0]
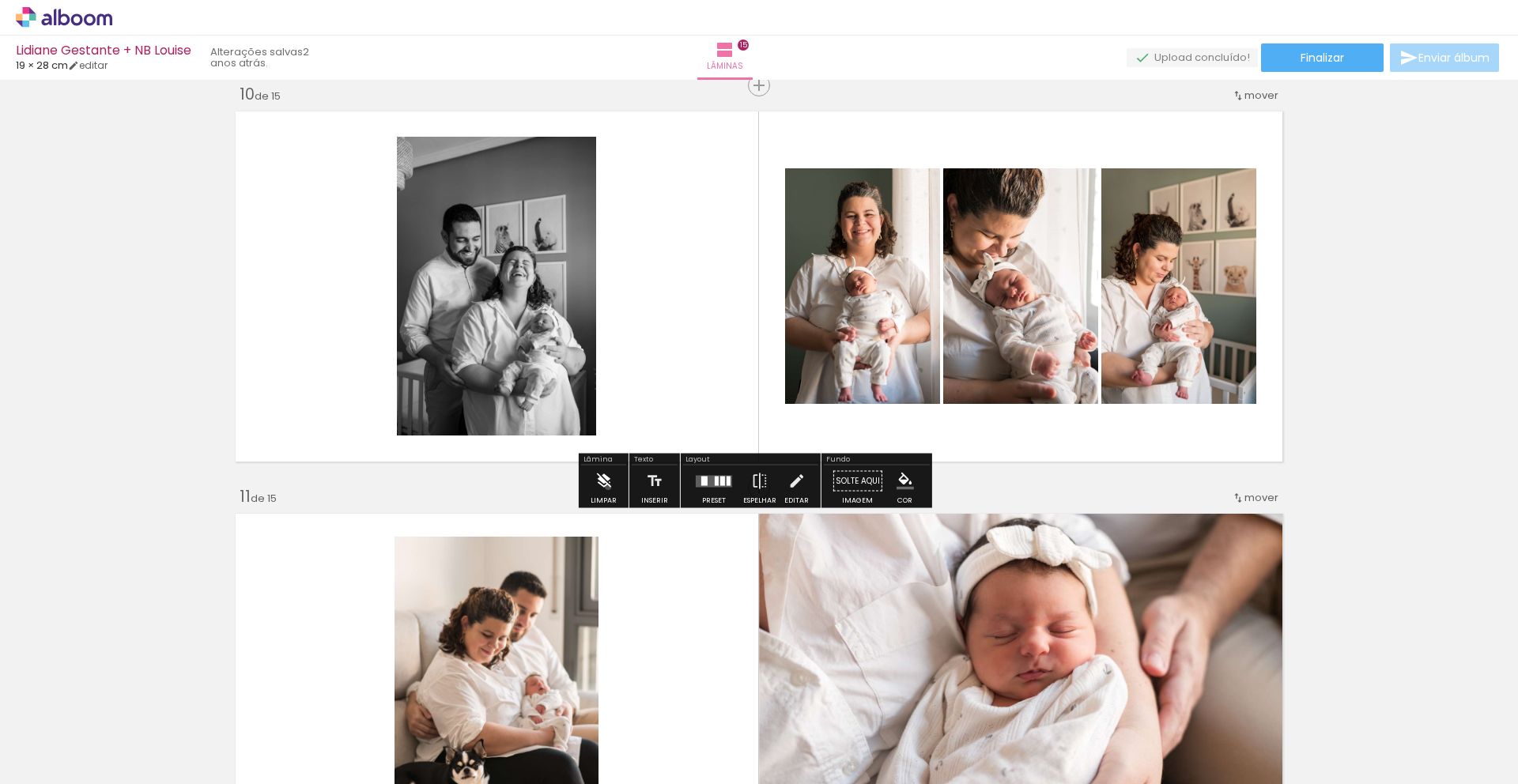
click at [608, 487] on iron-icon at bounding box center [603, 481] width 17 height 32
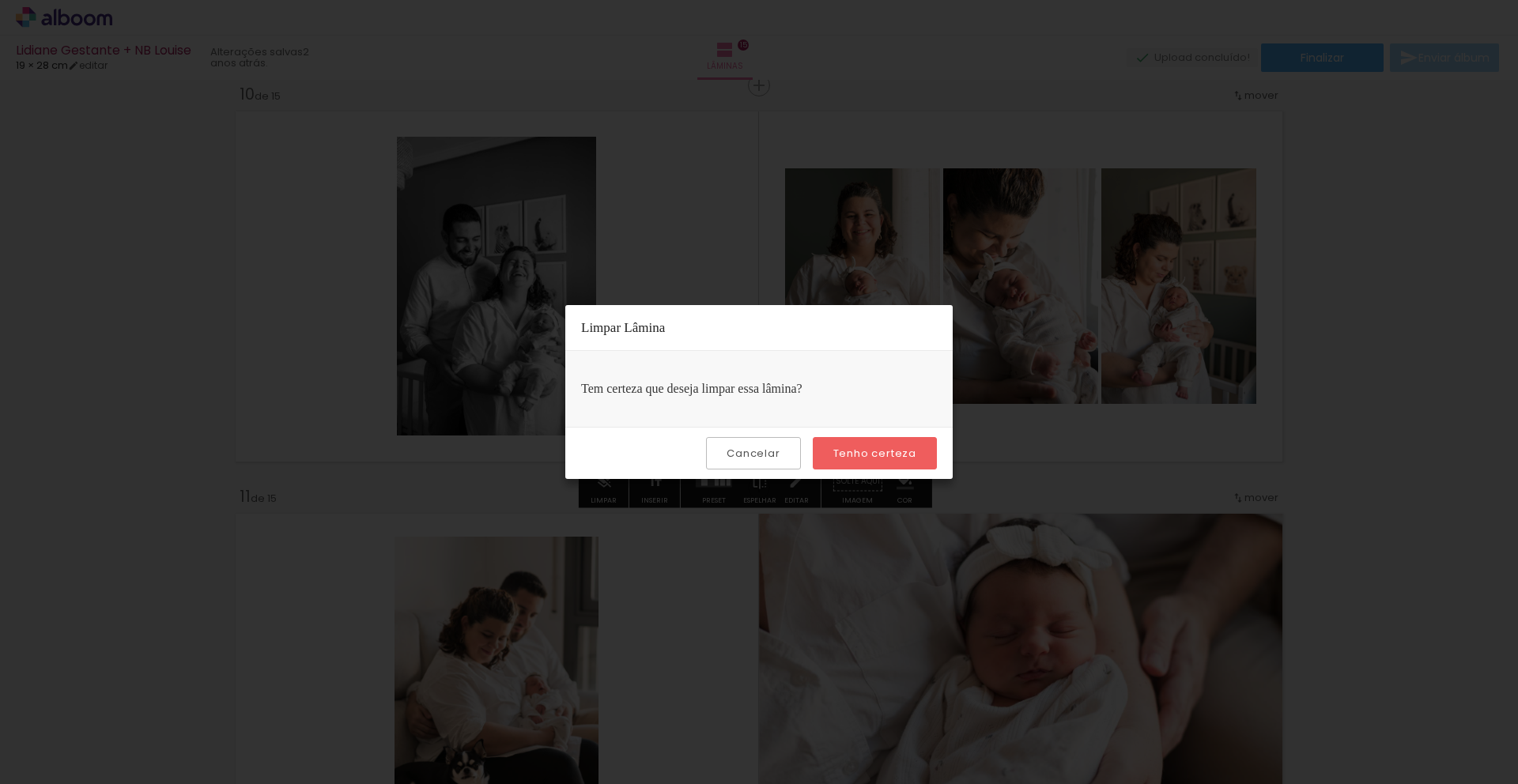
click at [0, 0] on slot "Tenho certeza" at bounding box center [0, 0] width 0 height 0
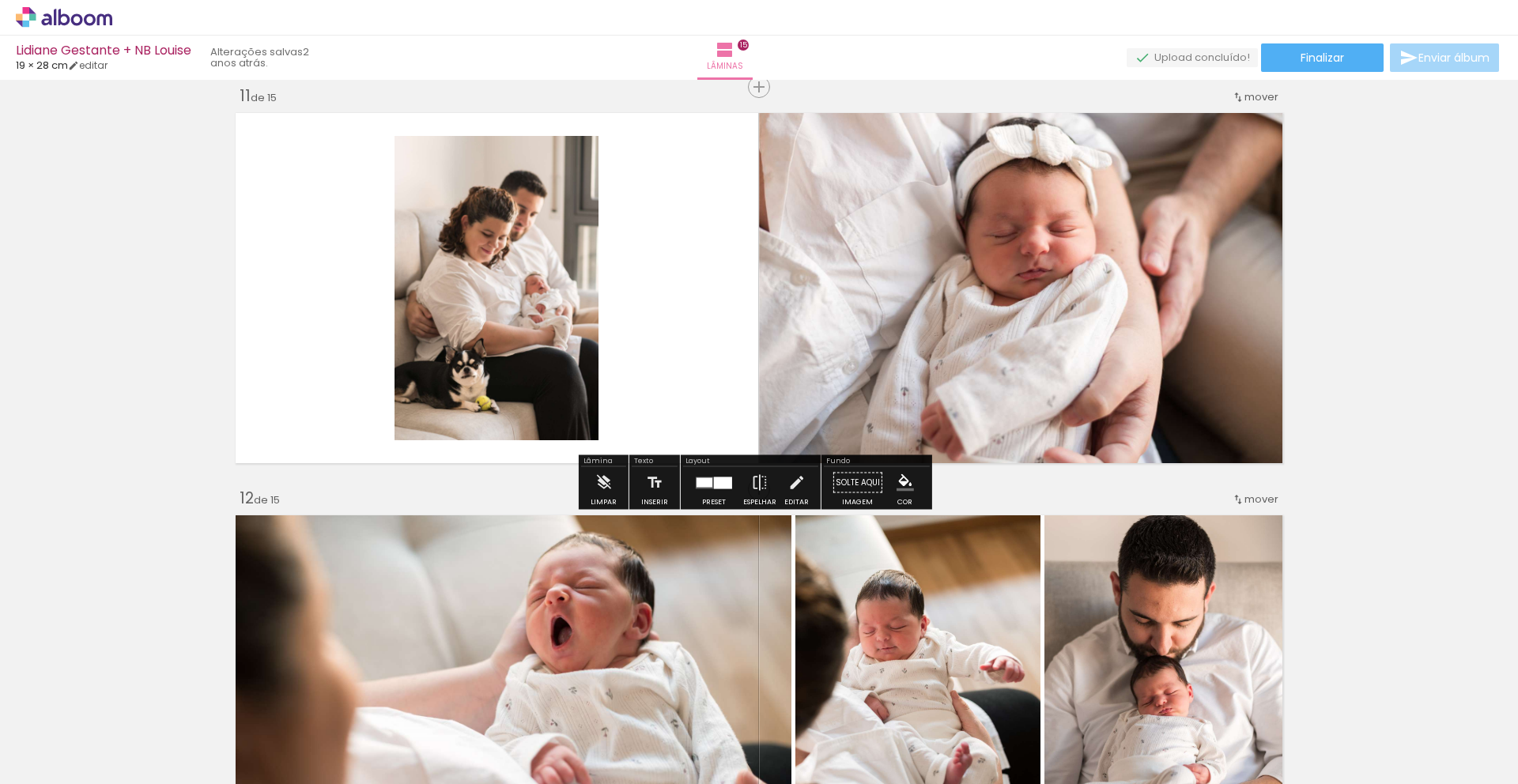
scroll to position [4045, 0]
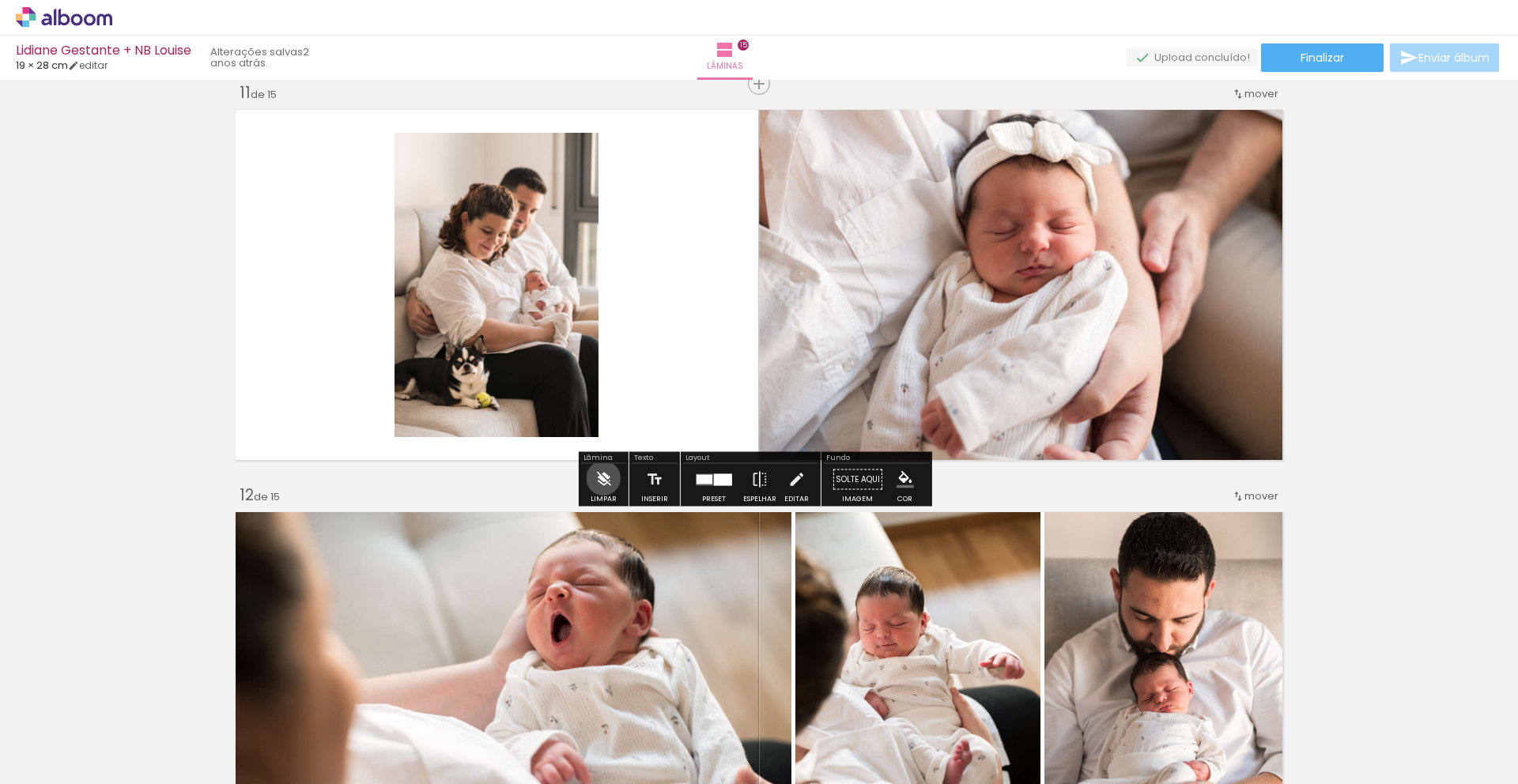
click at [603, 479] on iron-icon at bounding box center [603, 480] width 17 height 32
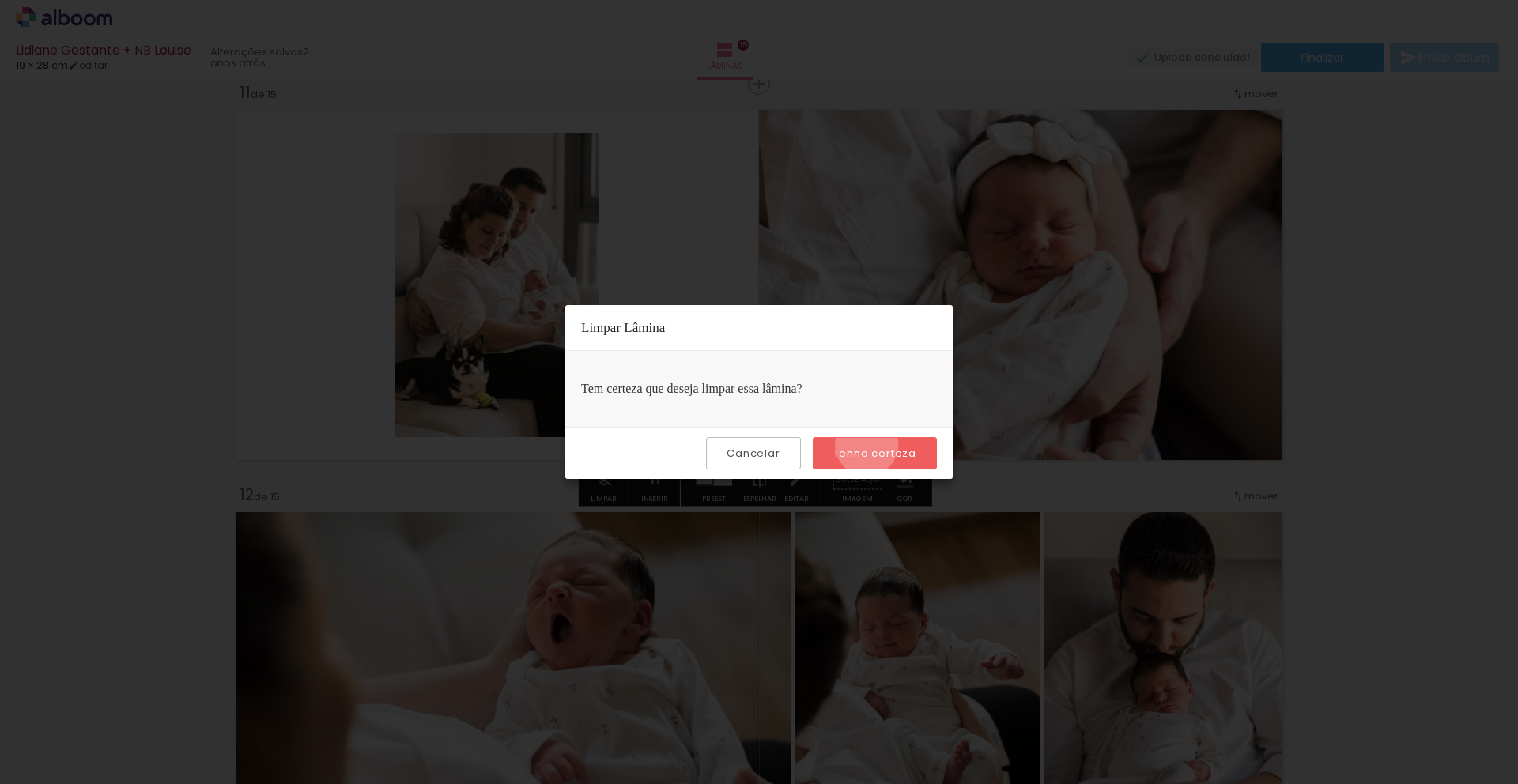
click at [0, 0] on slot "Tenho certeza" at bounding box center [0, 0] width 0 height 0
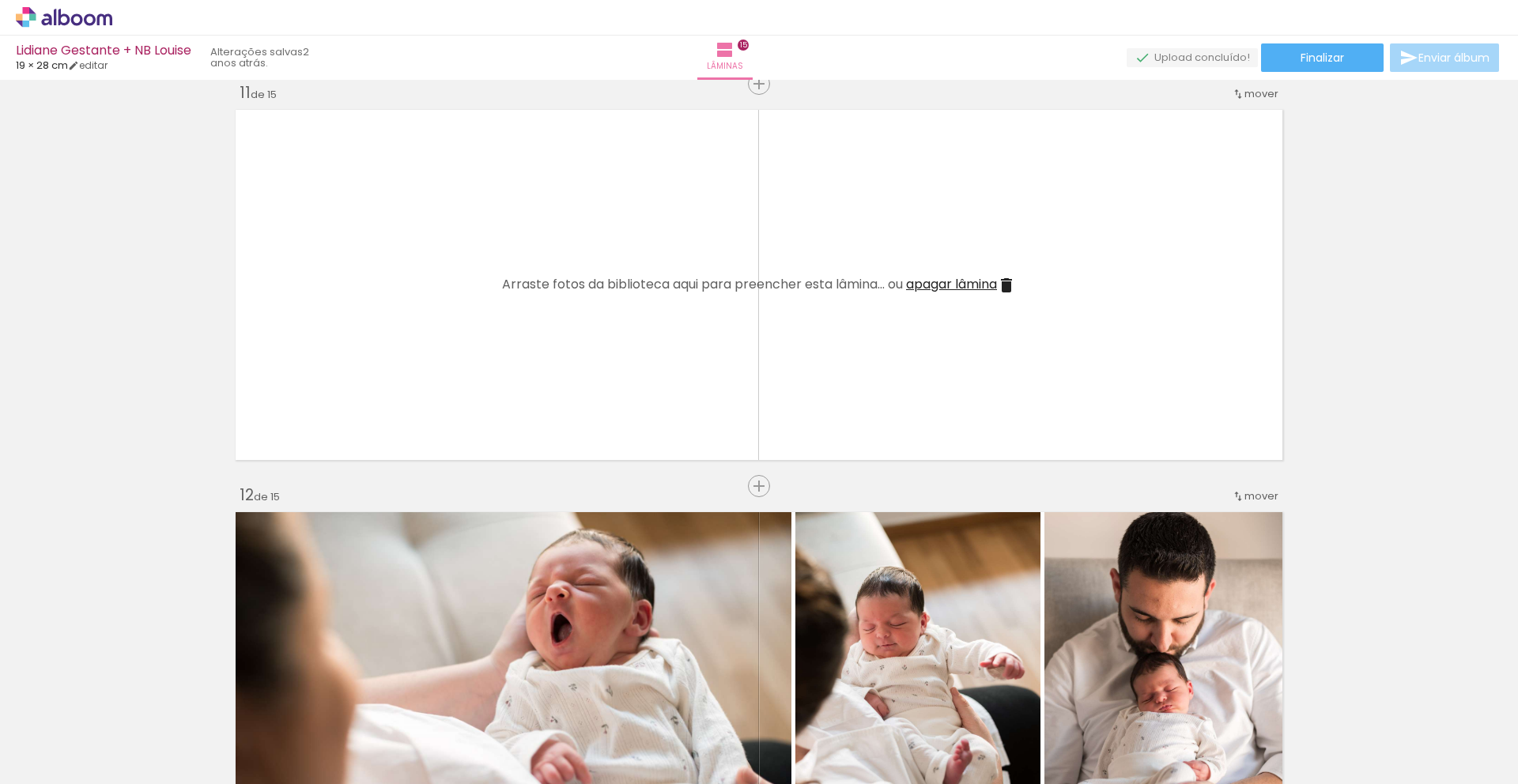
scroll to position [4344, 0]
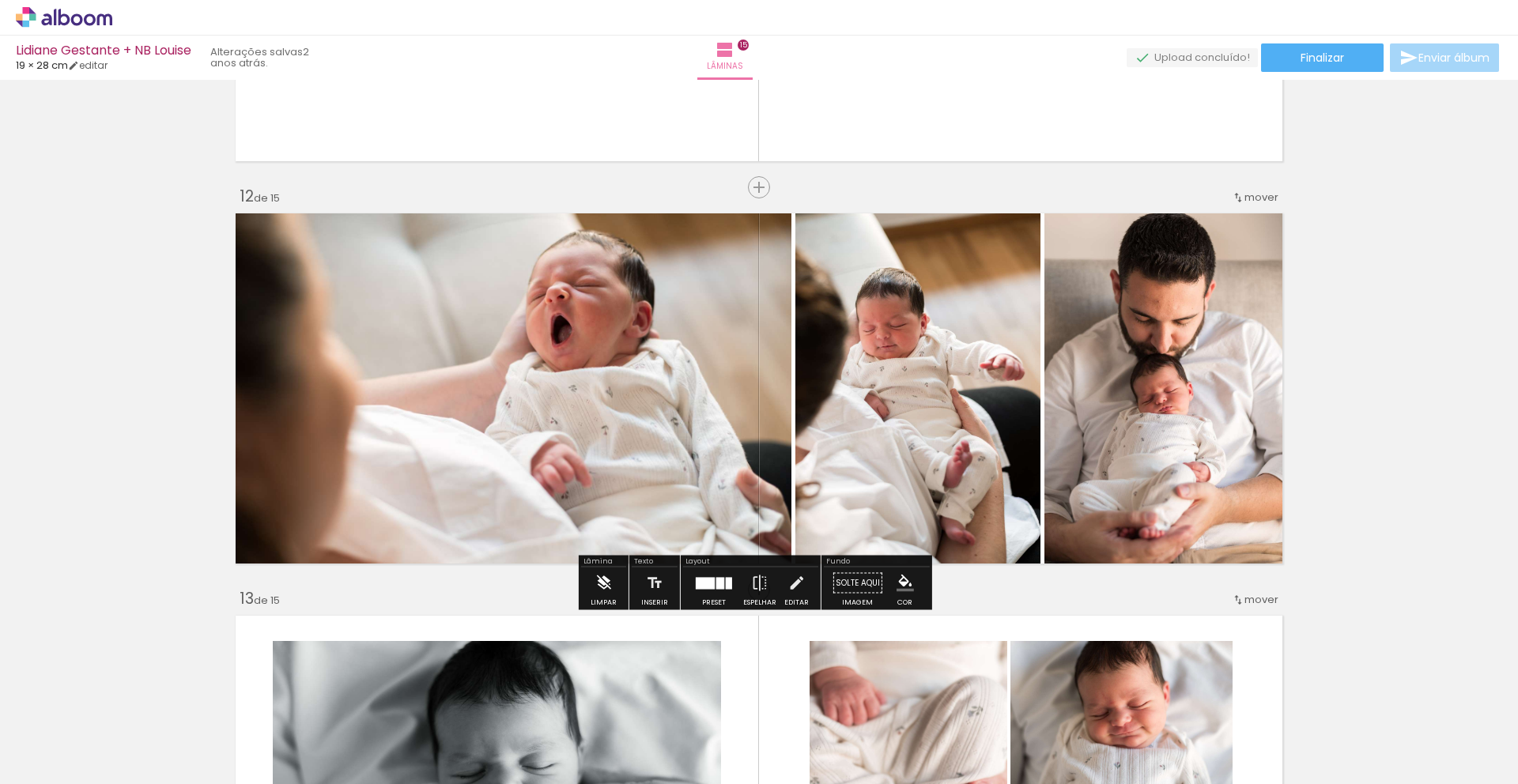
click at [600, 589] on iron-icon at bounding box center [603, 583] width 17 height 32
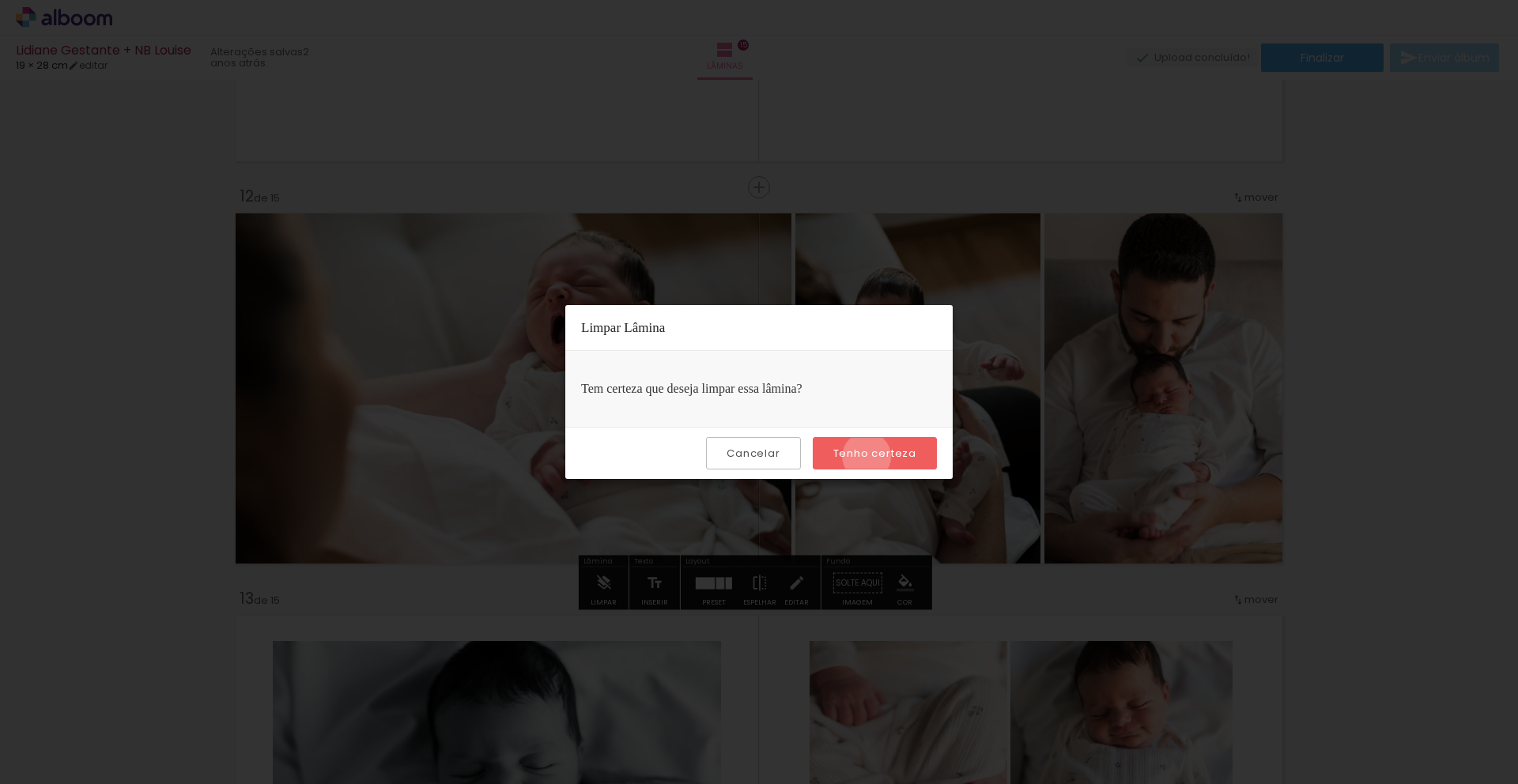
click at [0, 0] on slot "Tenho certeza" at bounding box center [0, 0] width 0 height 0
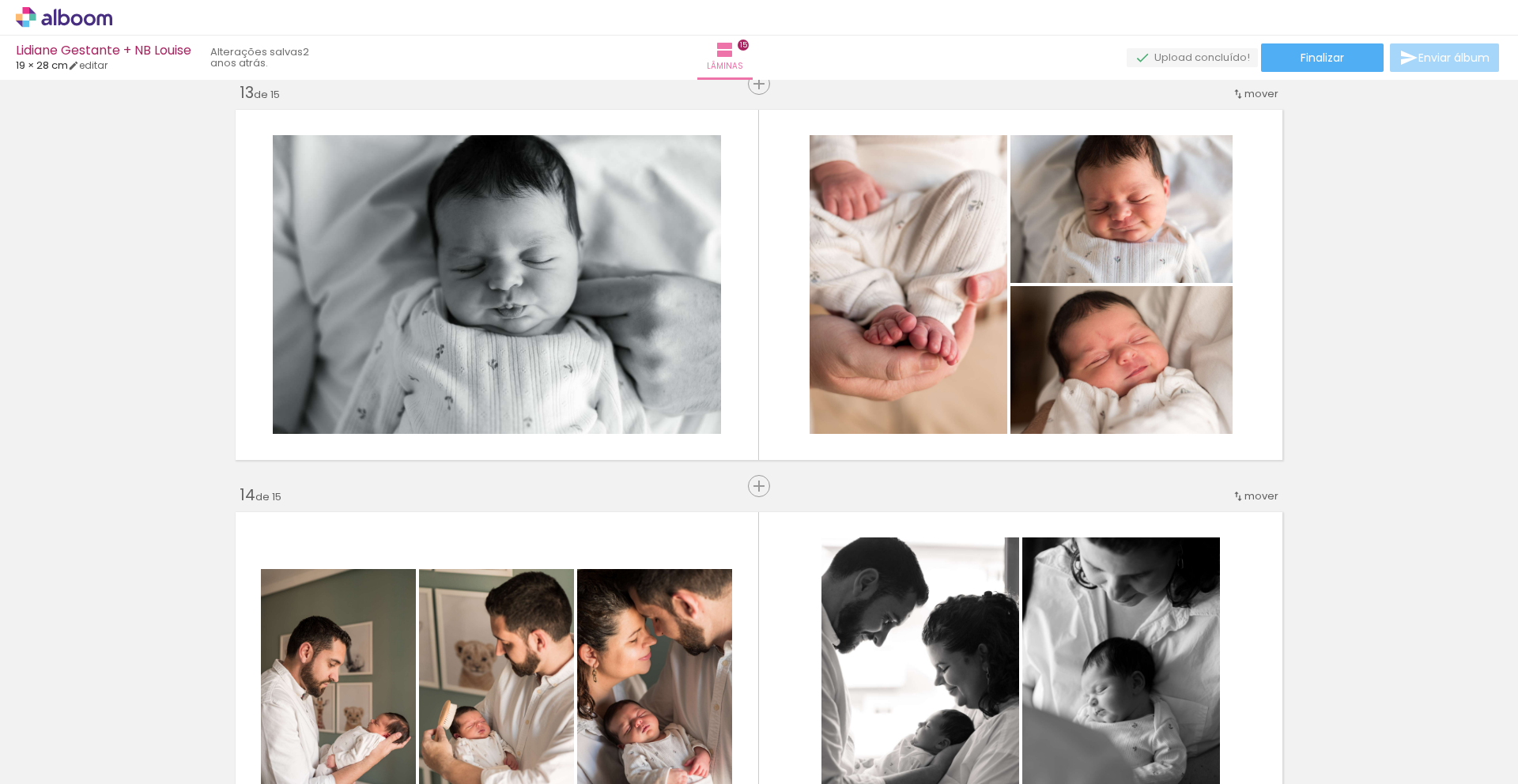
scroll to position [4847, 0]
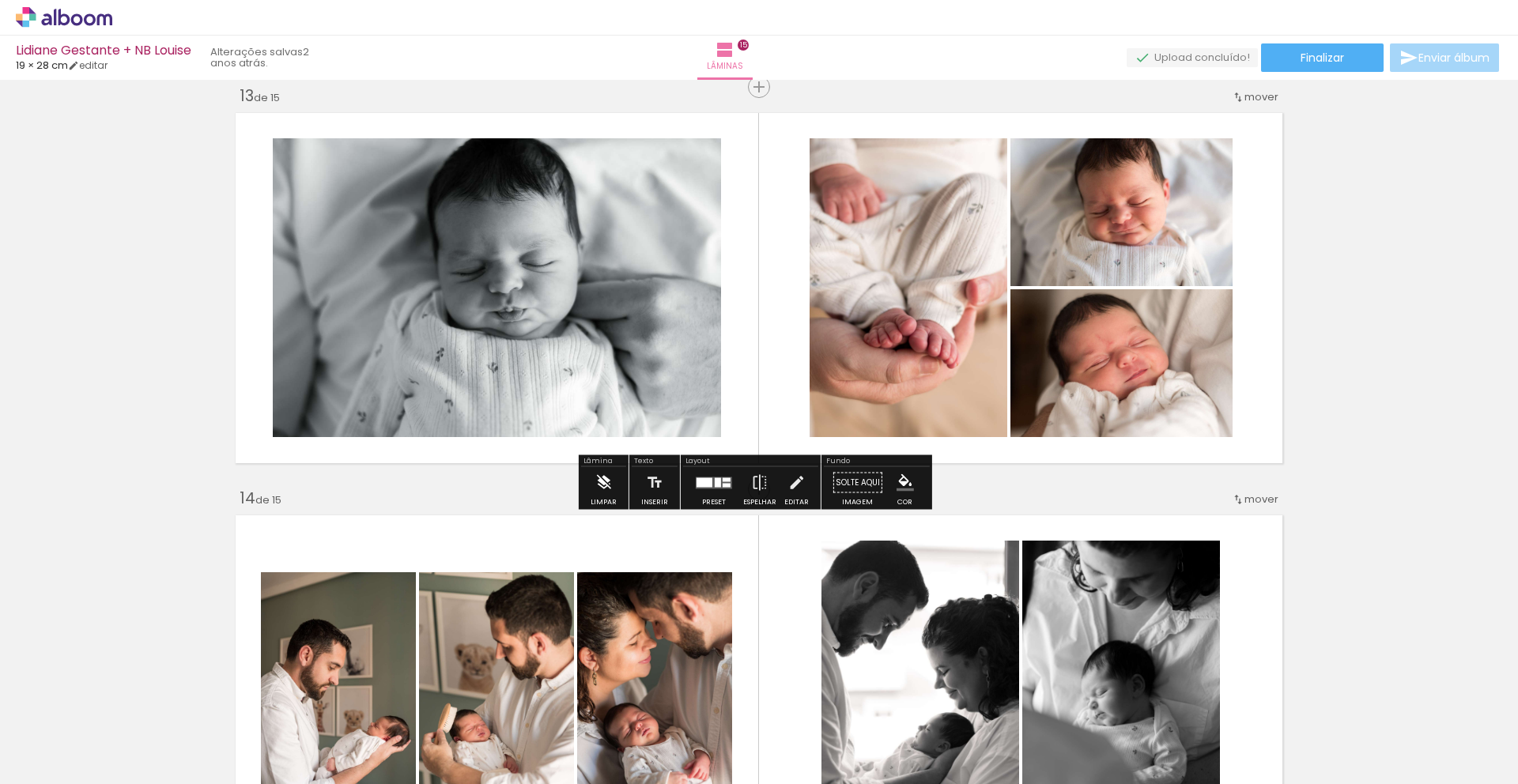
click at [601, 476] on iron-icon at bounding box center [603, 482] width 17 height 32
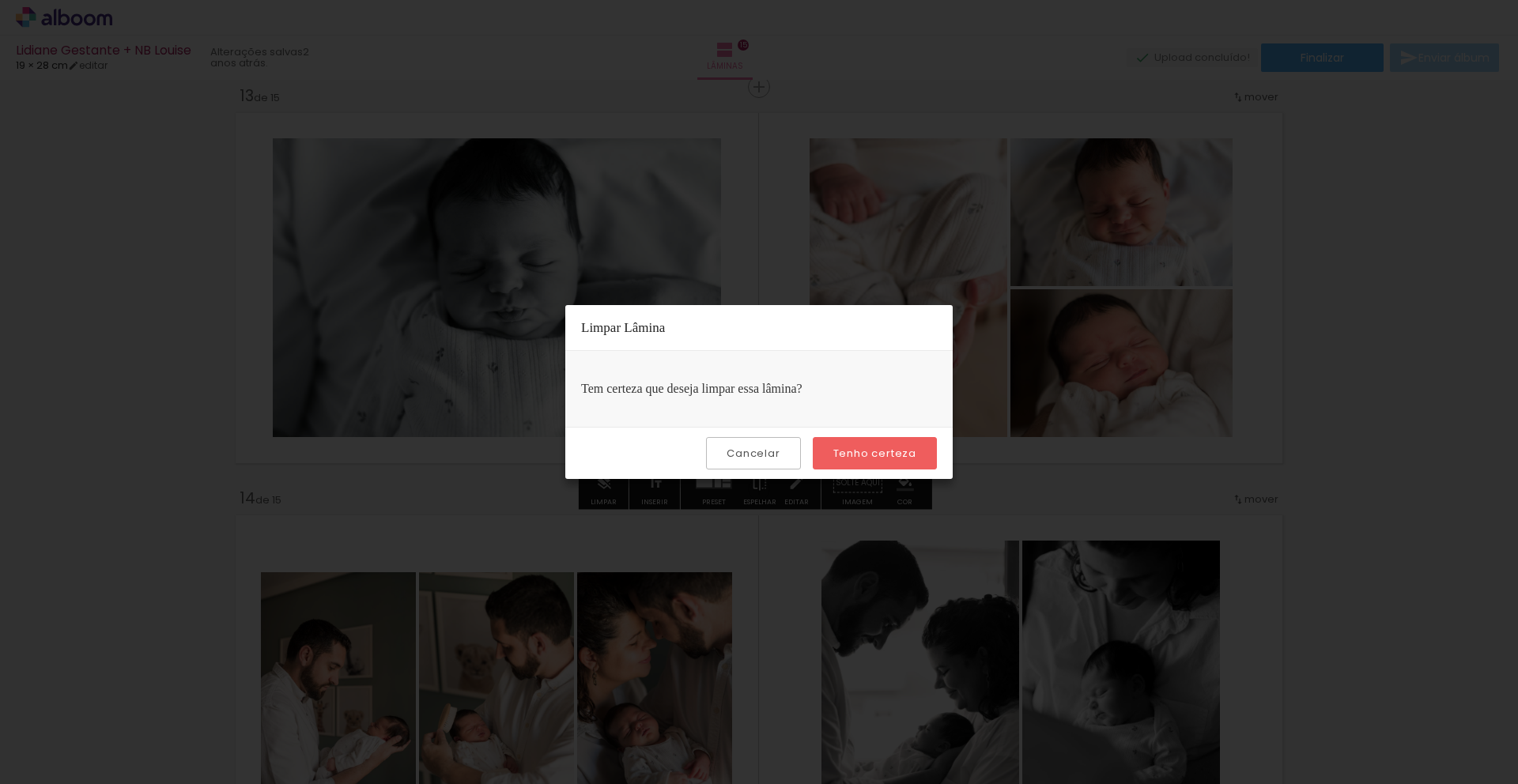
click at [0, 0] on slot "Tenho certeza" at bounding box center [0, 0] width 0 height 0
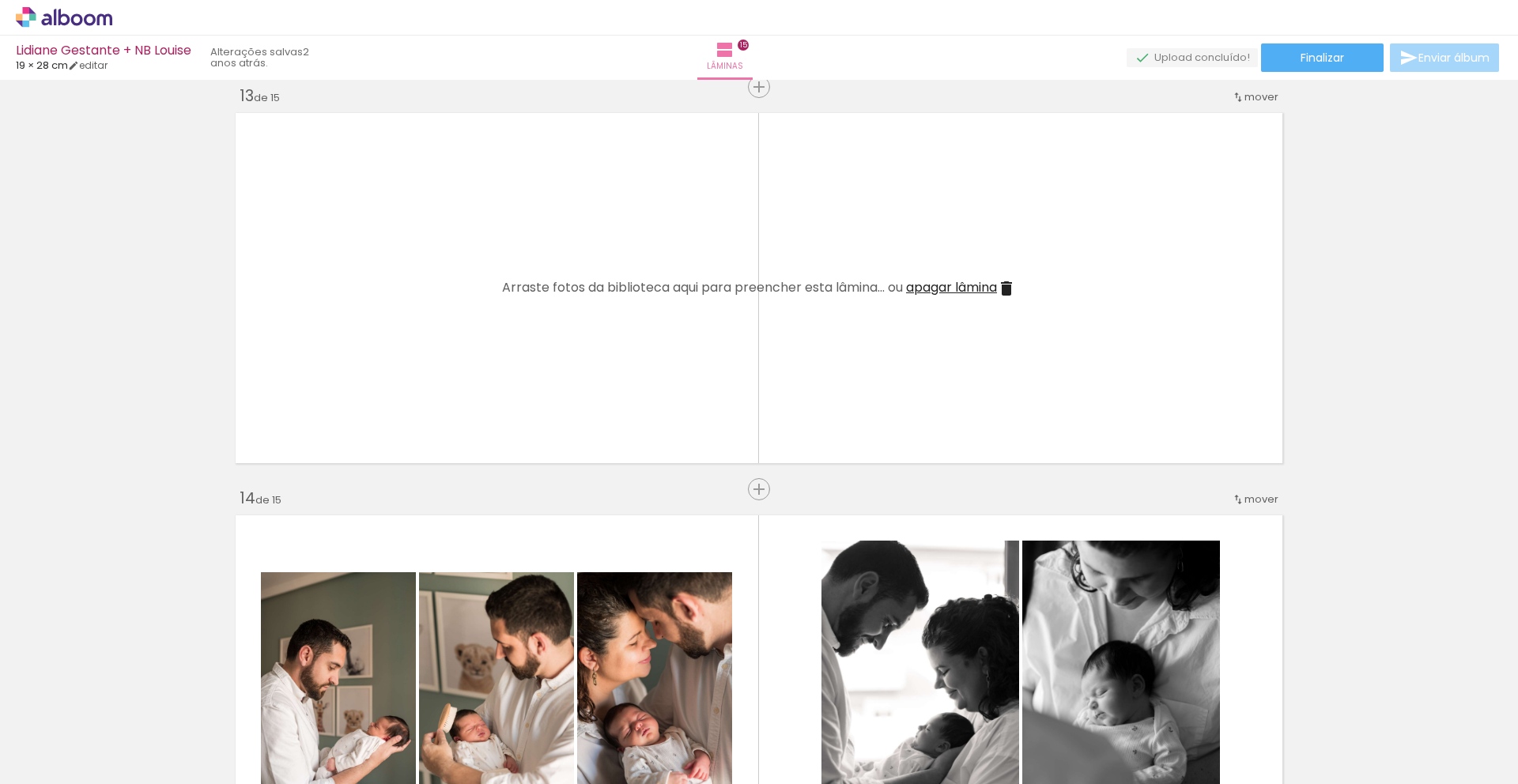
scroll to position [5186, 0]
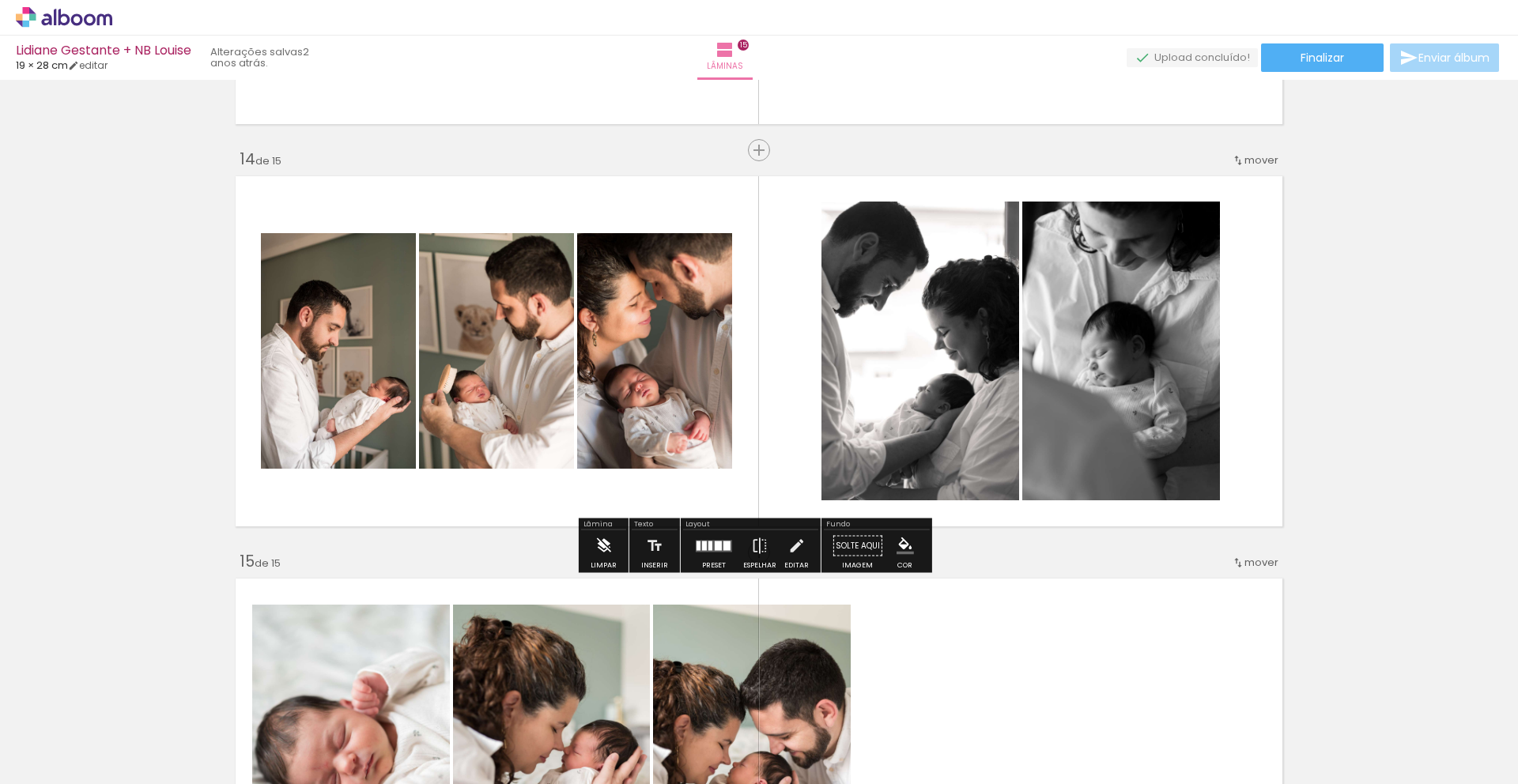
click at [601, 544] on iron-icon at bounding box center [603, 546] width 17 height 32
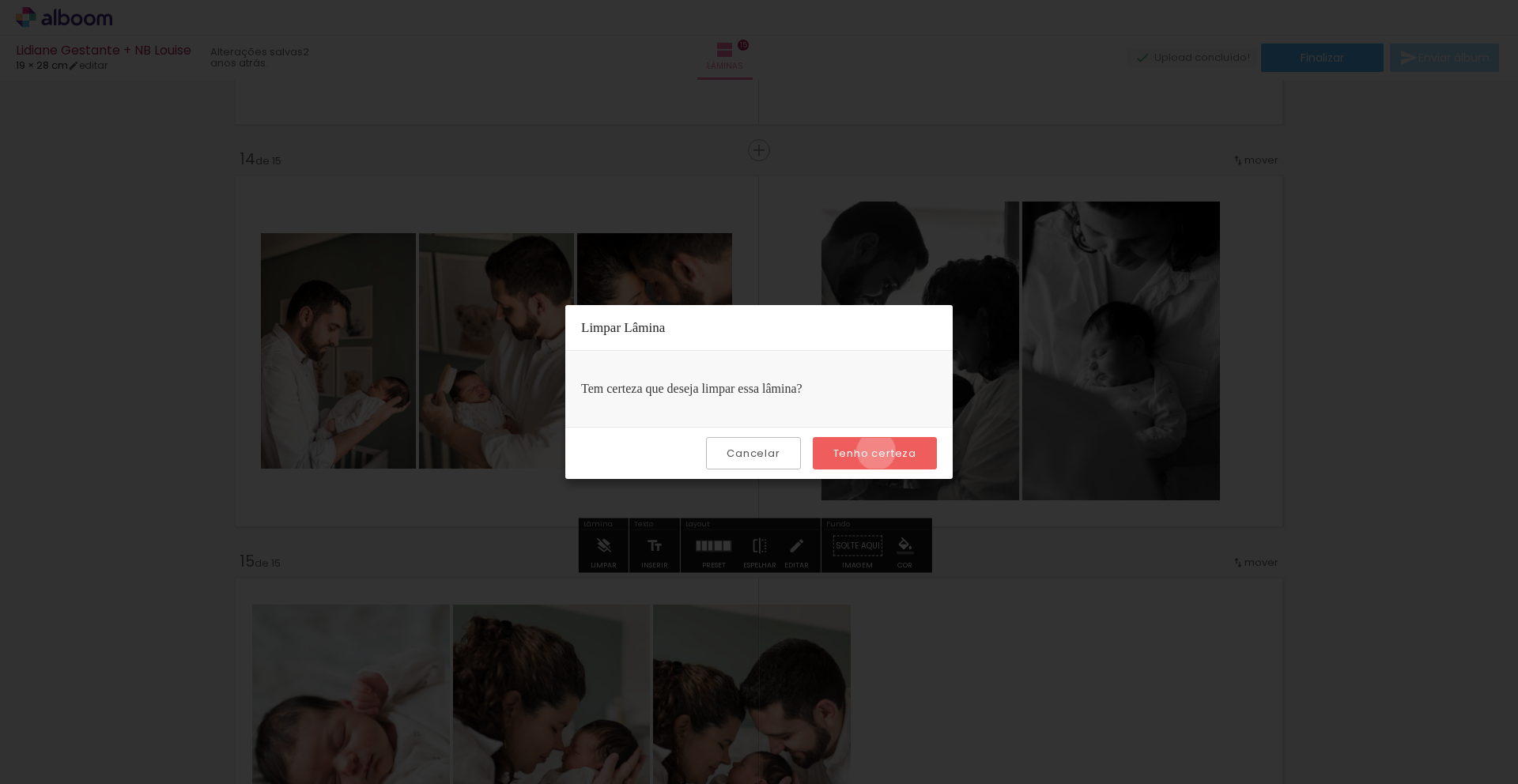
click at [0, 0] on slot "Tenho certeza" at bounding box center [0, 0] width 0 height 0
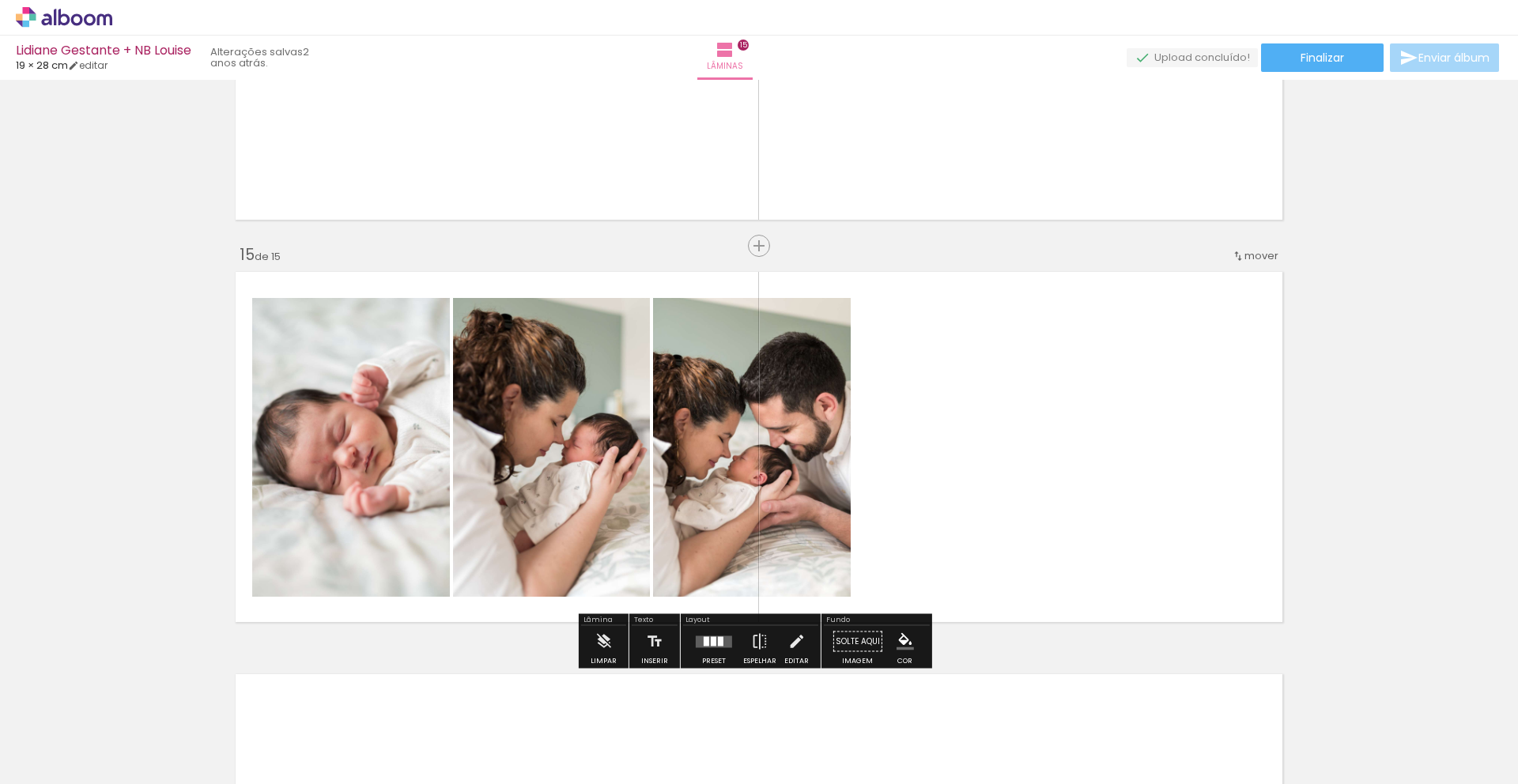
scroll to position [5494, 0]
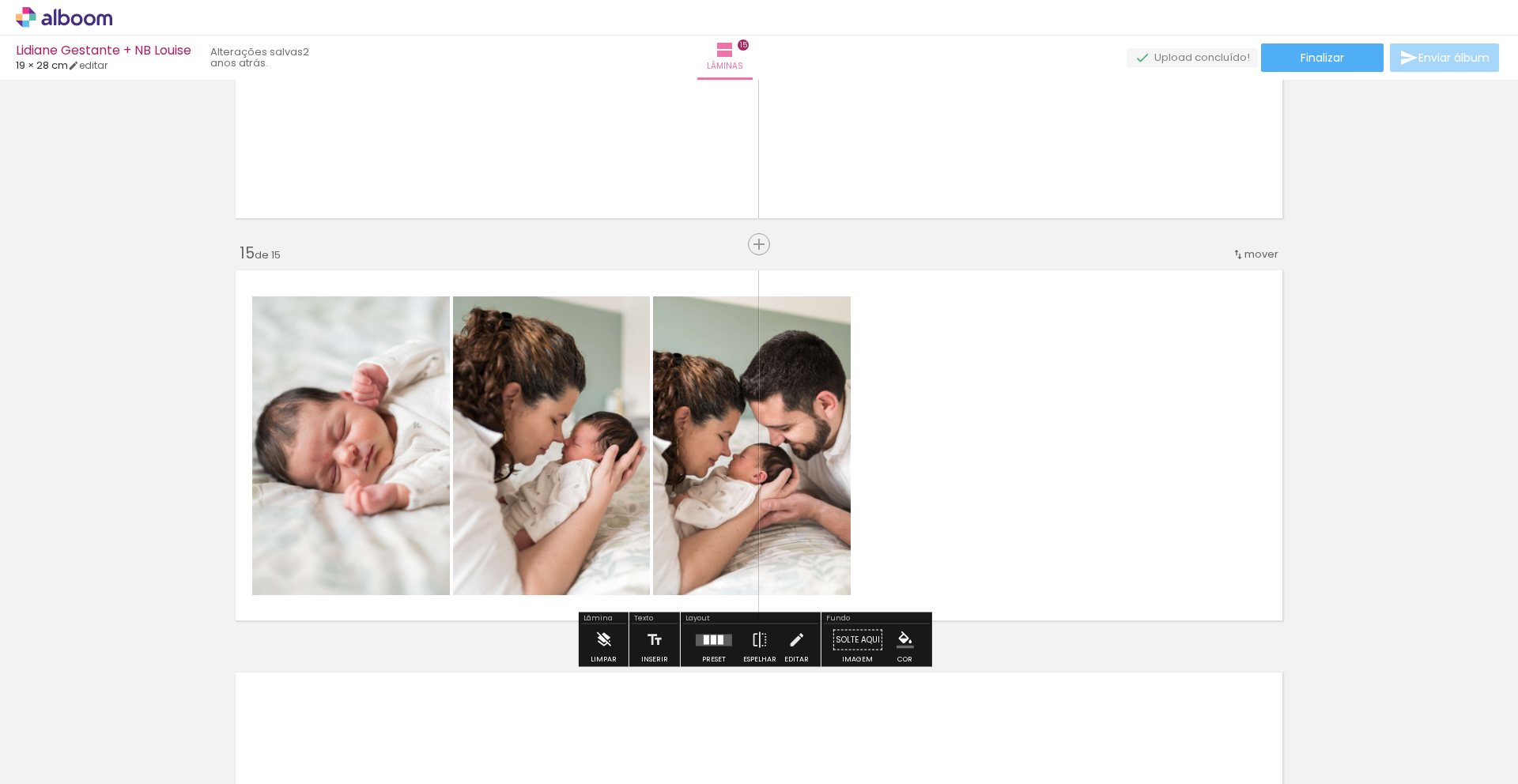
click at [597, 633] on iron-icon at bounding box center [603, 639] width 17 height 32
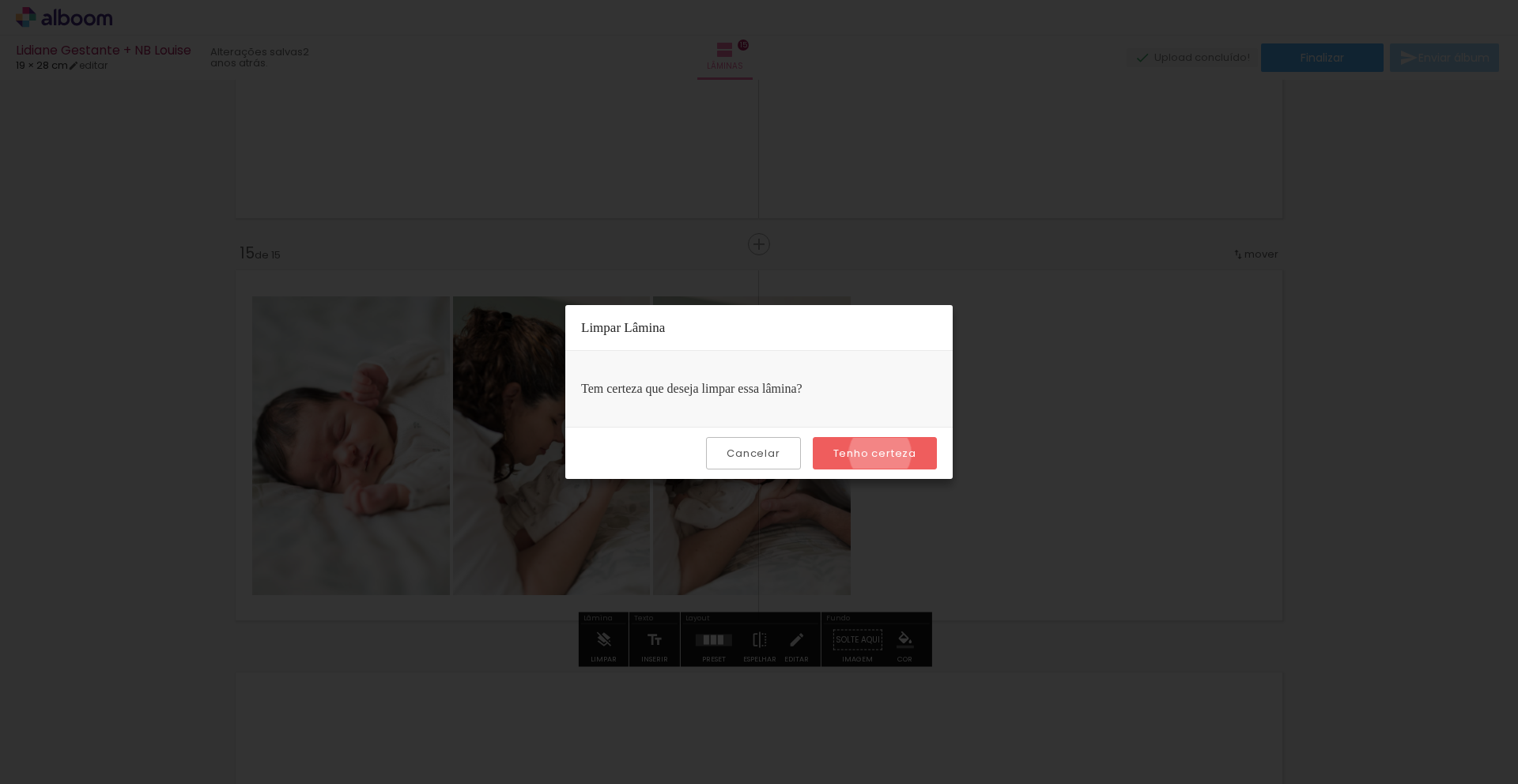
click at [0, 0] on slot "Tenho certeza" at bounding box center [0, 0] width 0 height 0
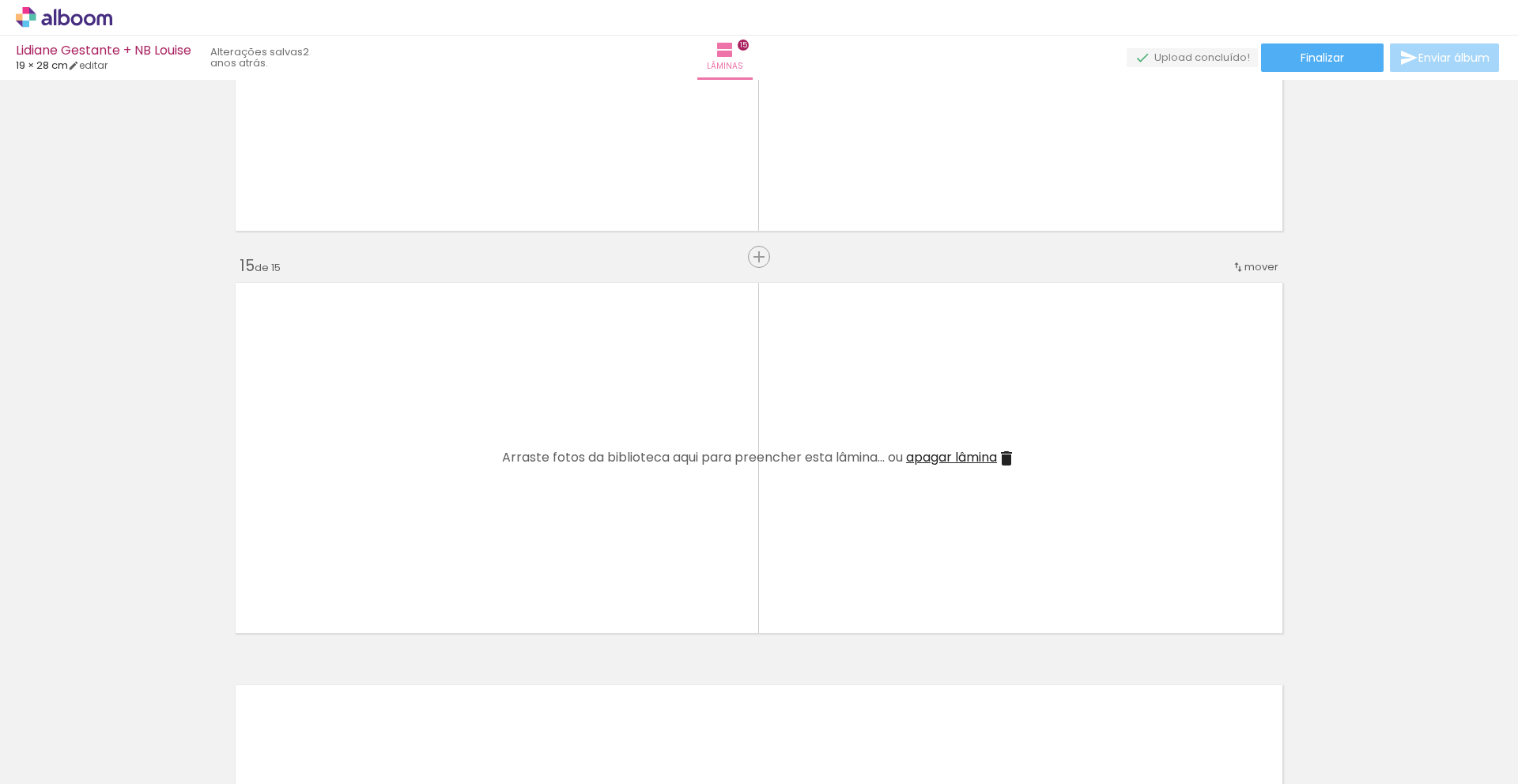
scroll to position [5332, 0]
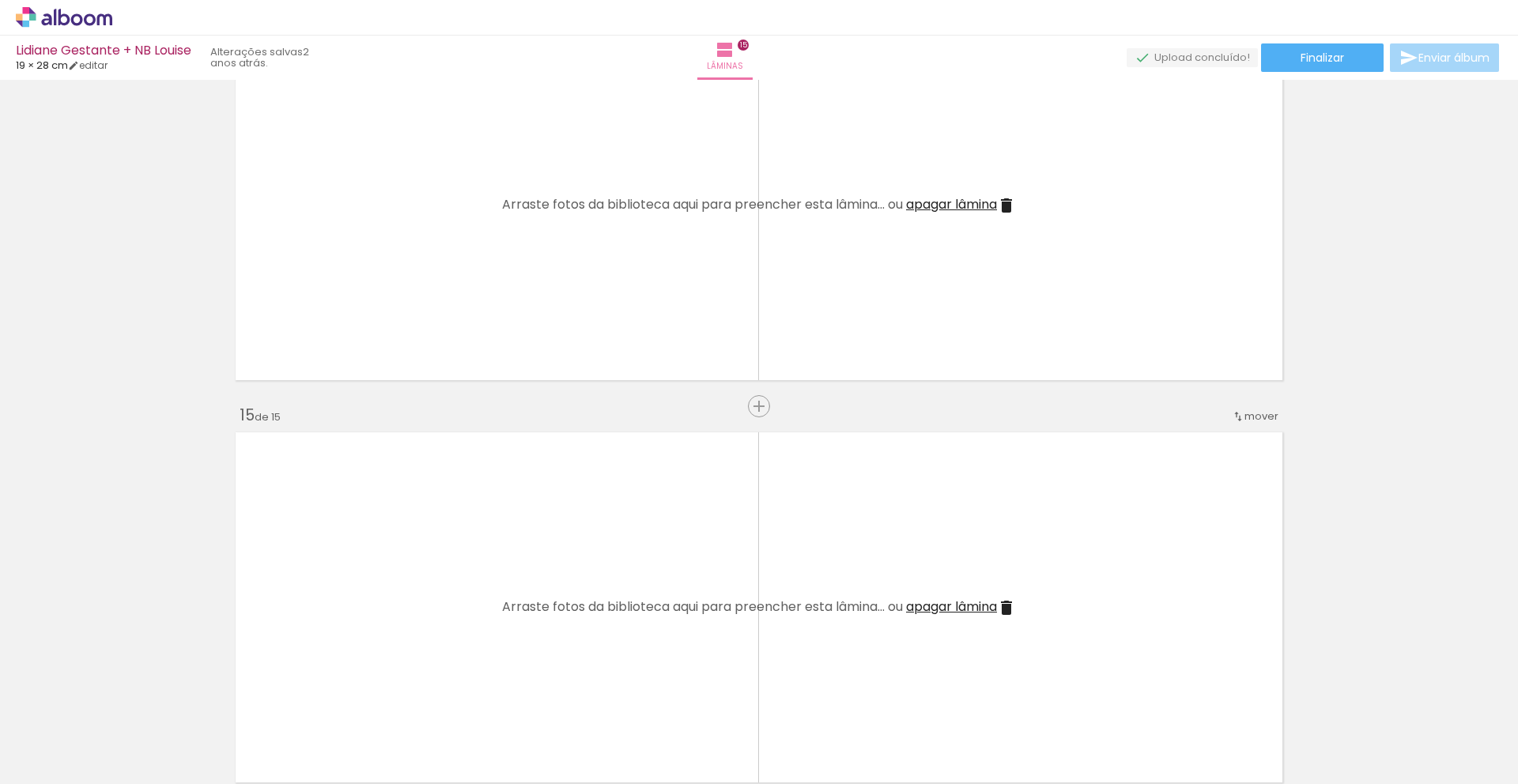
click at [125, 698] on iron-icon at bounding box center [124, 699] width 16 height 16
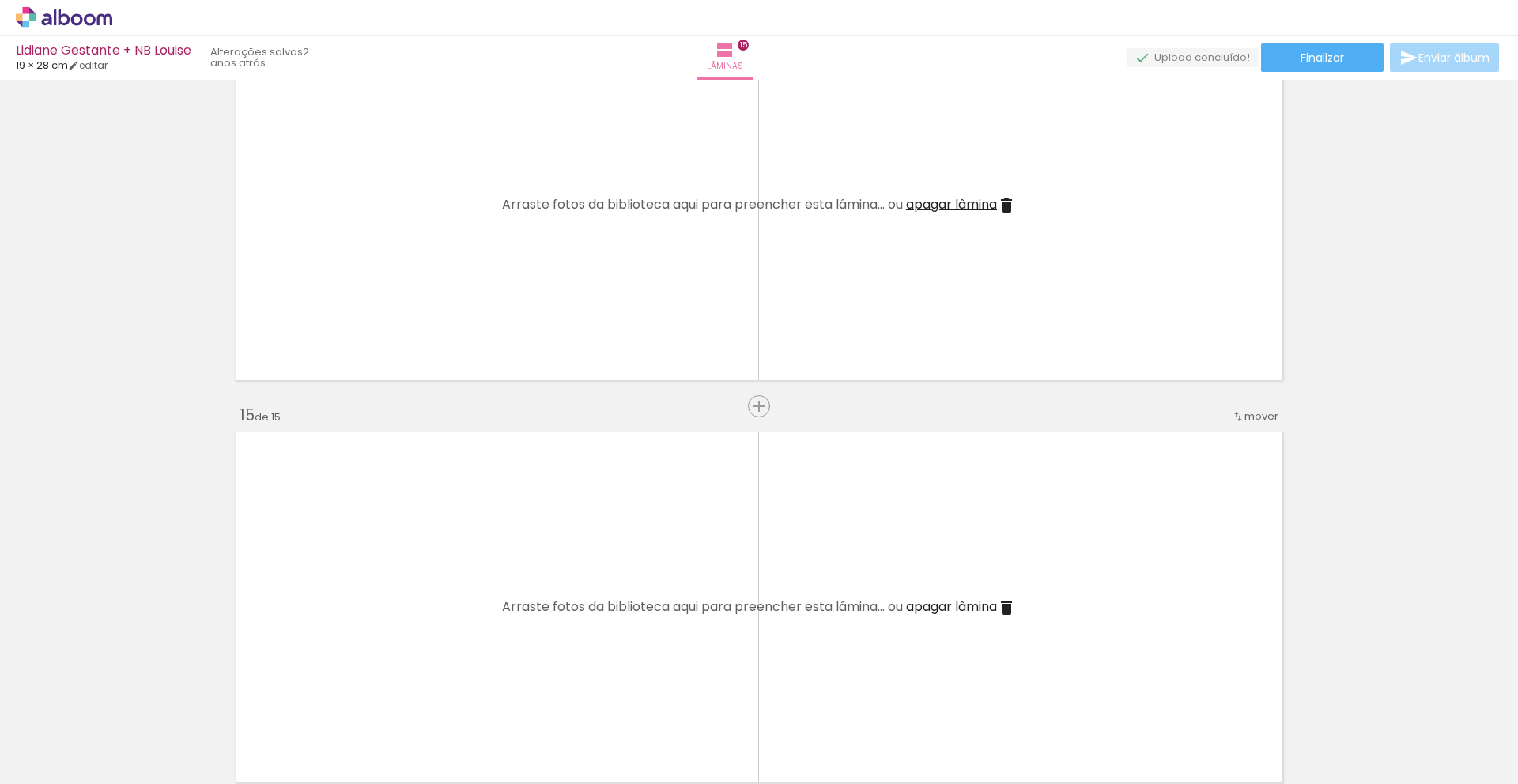
click at [125, 698] on iron-icon at bounding box center [124, 699] width 16 height 16
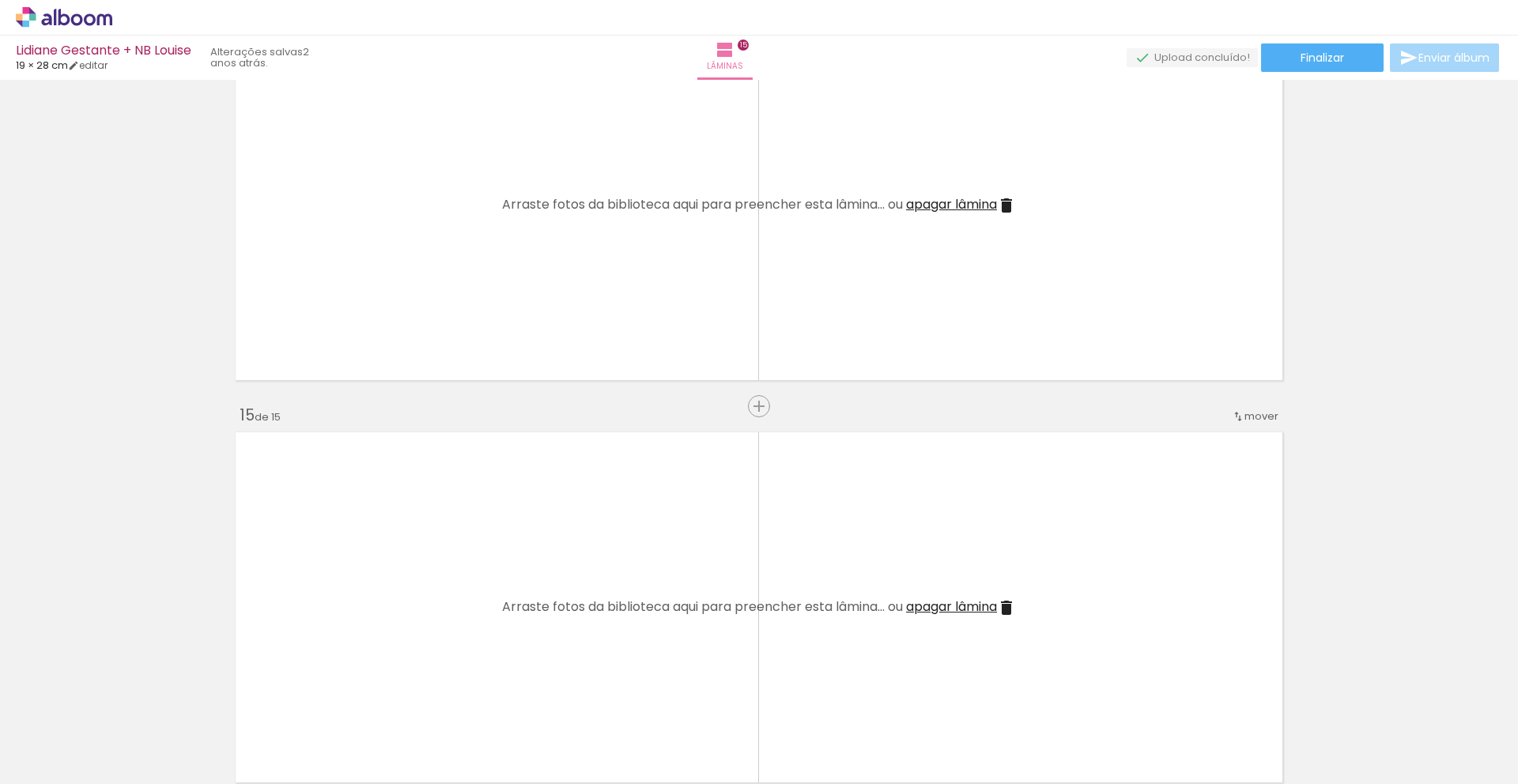
click at [125, 698] on iron-icon at bounding box center [124, 699] width 16 height 16
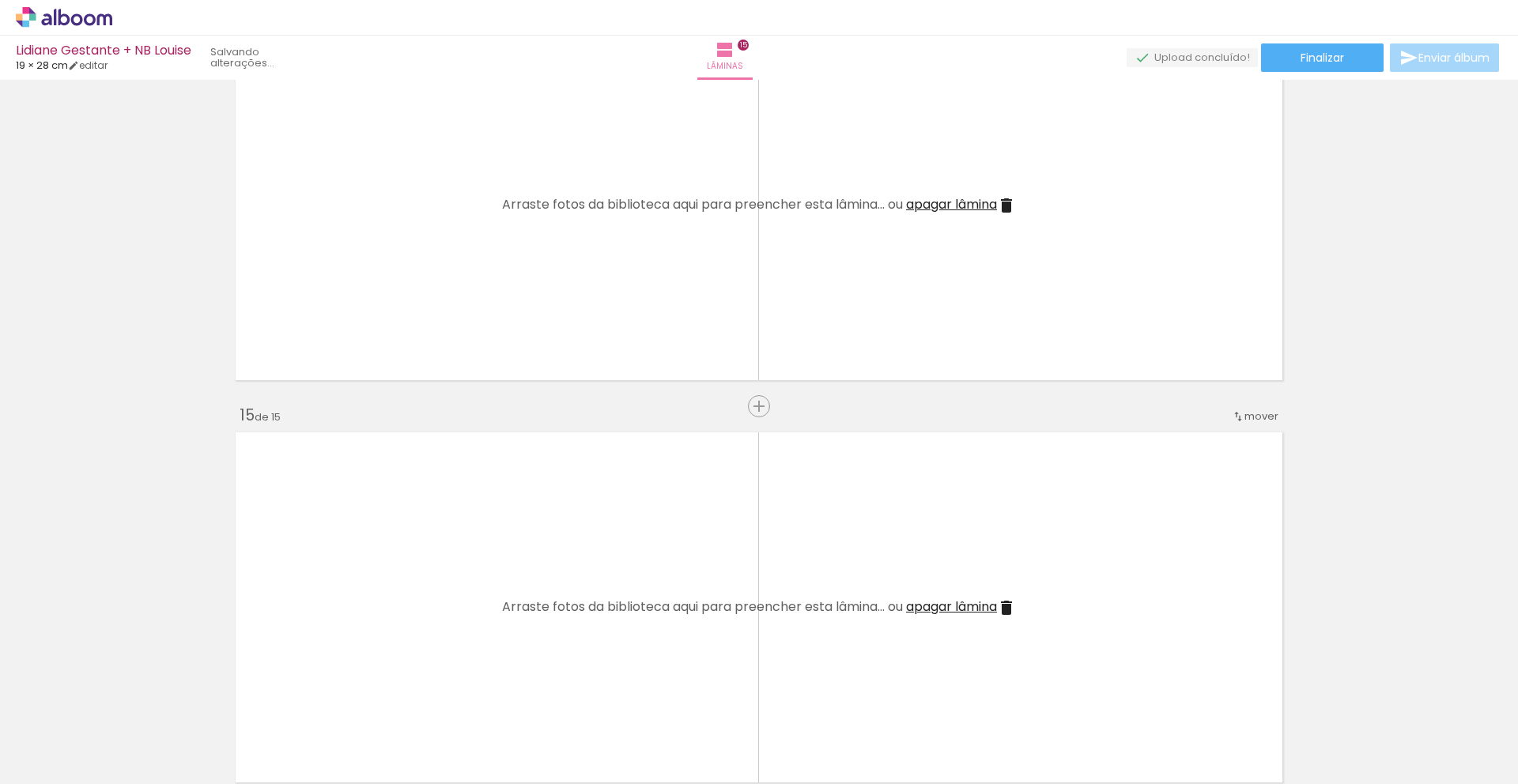
click at [125, 698] on iron-icon at bounding box center [124, 699] width 16 height 16
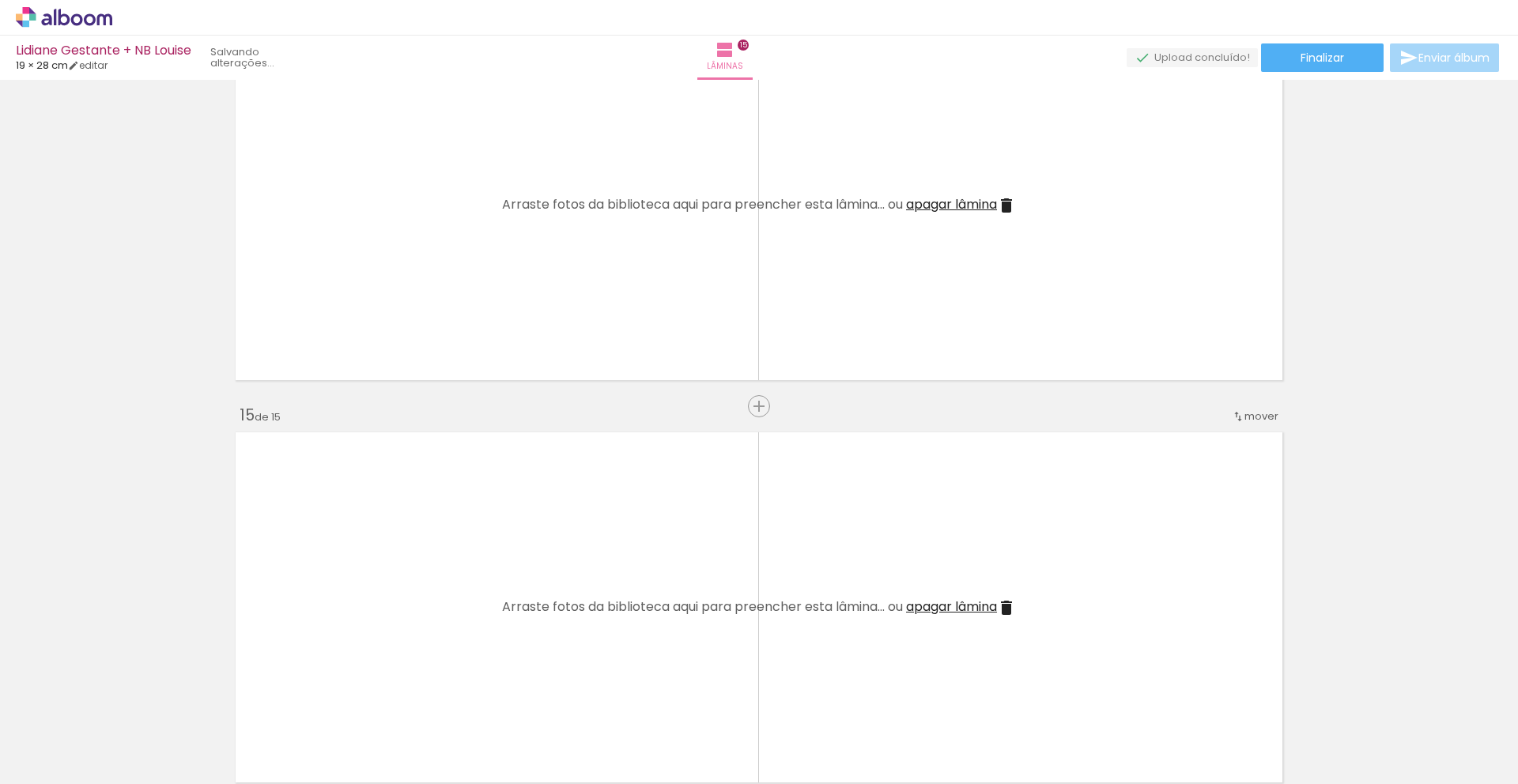
click at [125, 698] on iron-icon at bounding box center [124, 699] width 16 height 16
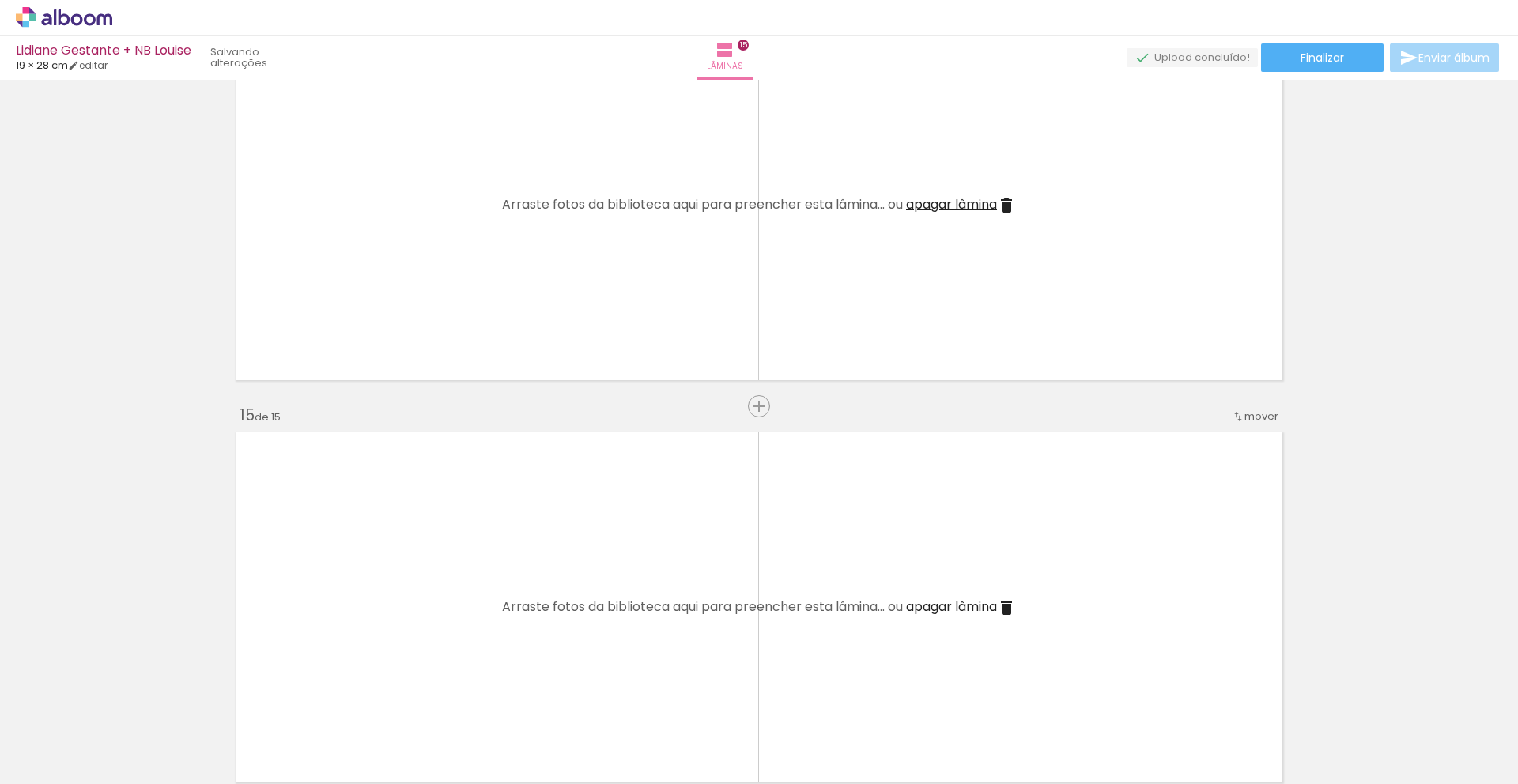
click at [125, 698] on iron-icon at bounding box center [124, 699] width 16 height 16
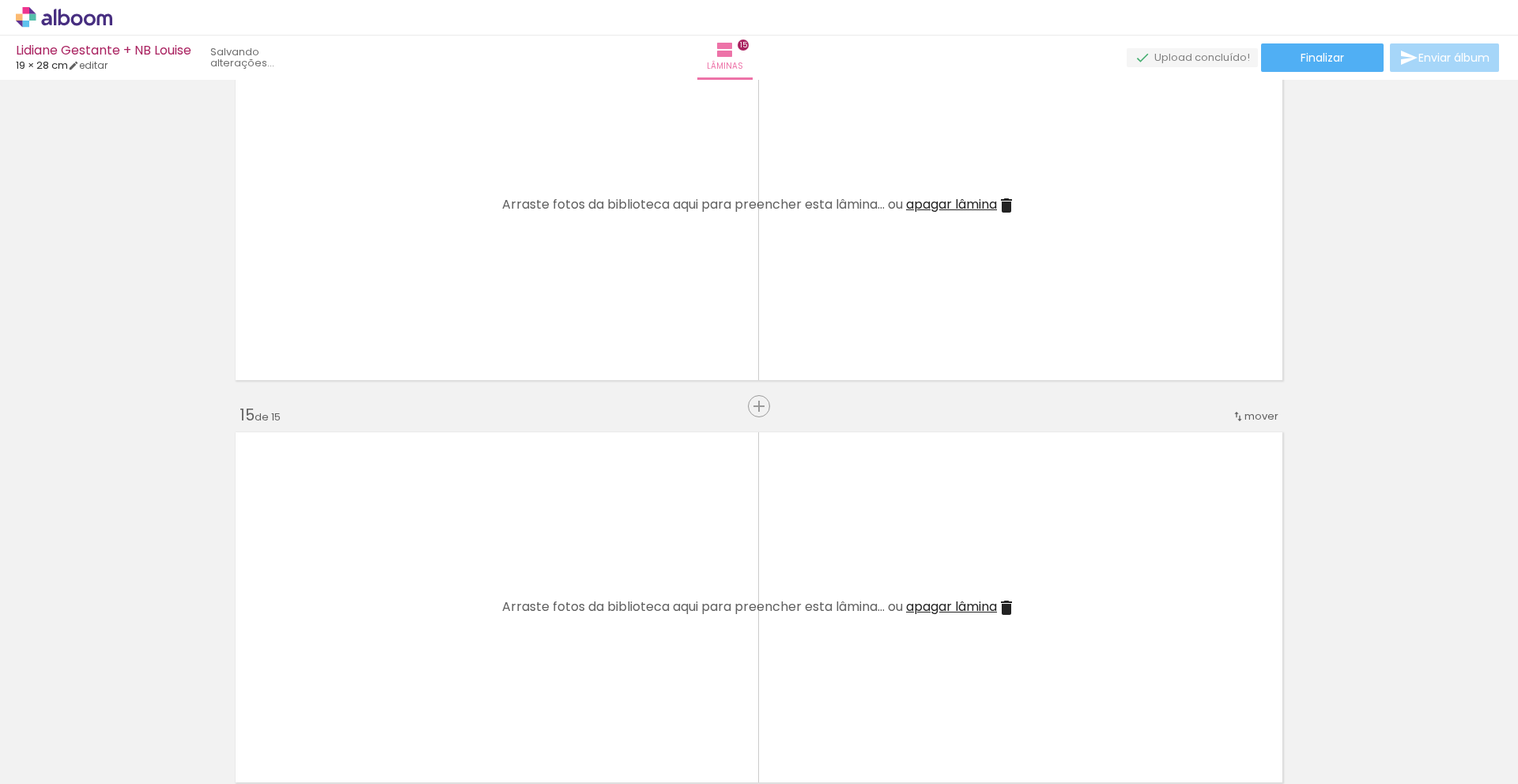
click at [125, 698] on iron-icon at bounding box center [124, 699] width 16 height 16
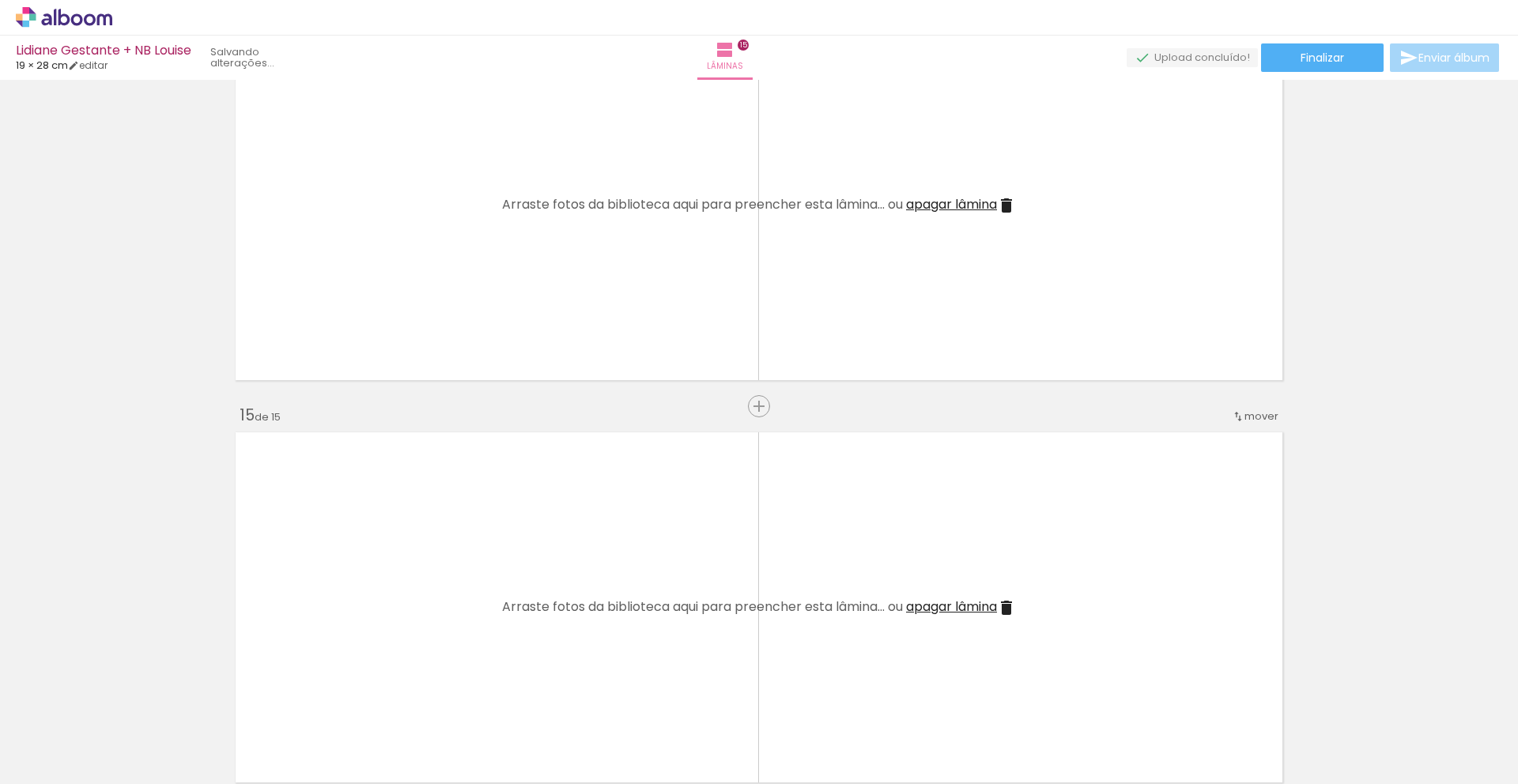
click at [125, 698] on iron-icon at bounding box center [124, 699] width 16 height 16
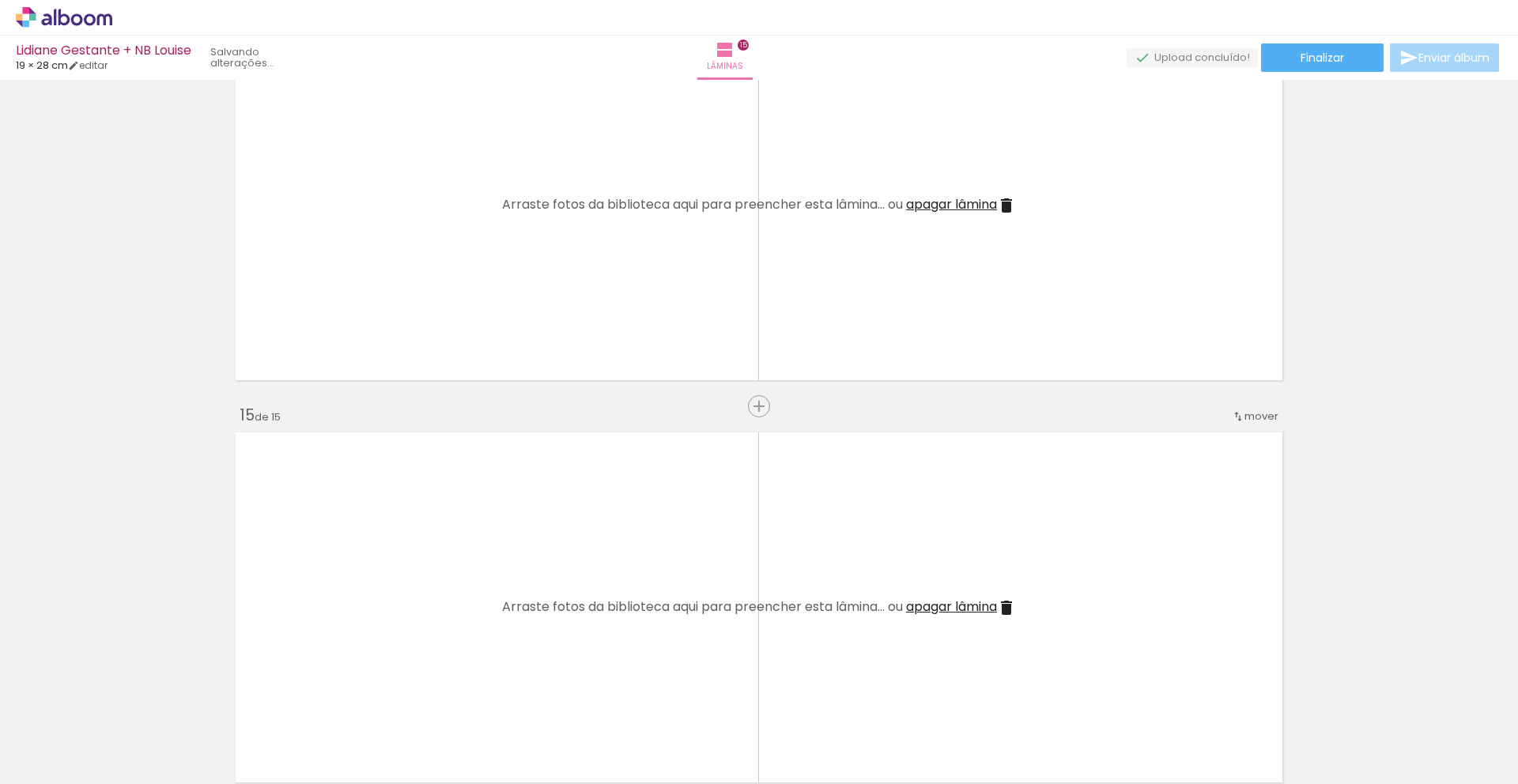
click at [125, 698] on iron-icon at bounding box center [124, 699] width 16 height 16
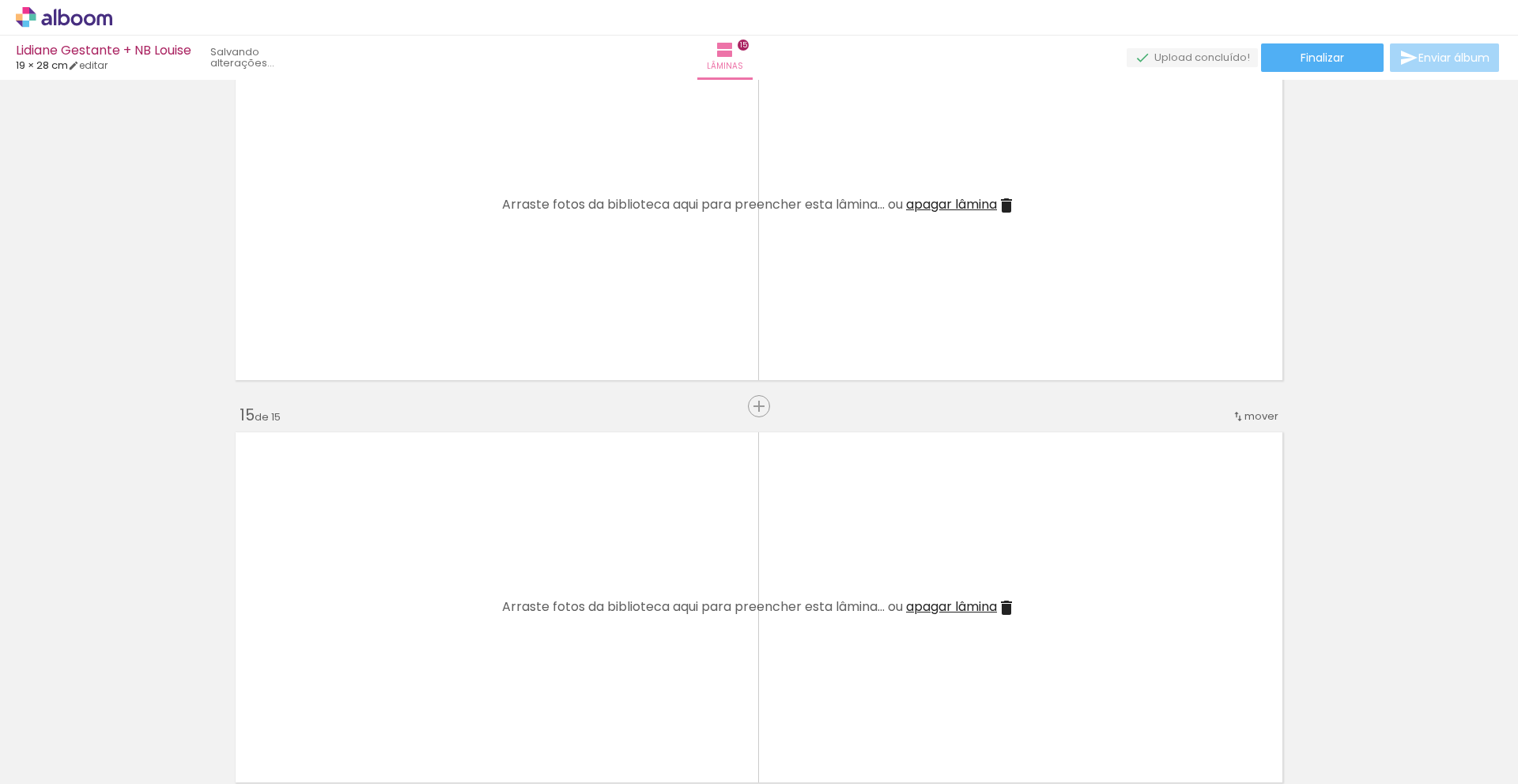
click at [125, 698] on iron-icon at bounding box center [124, 699] width 16 height 16
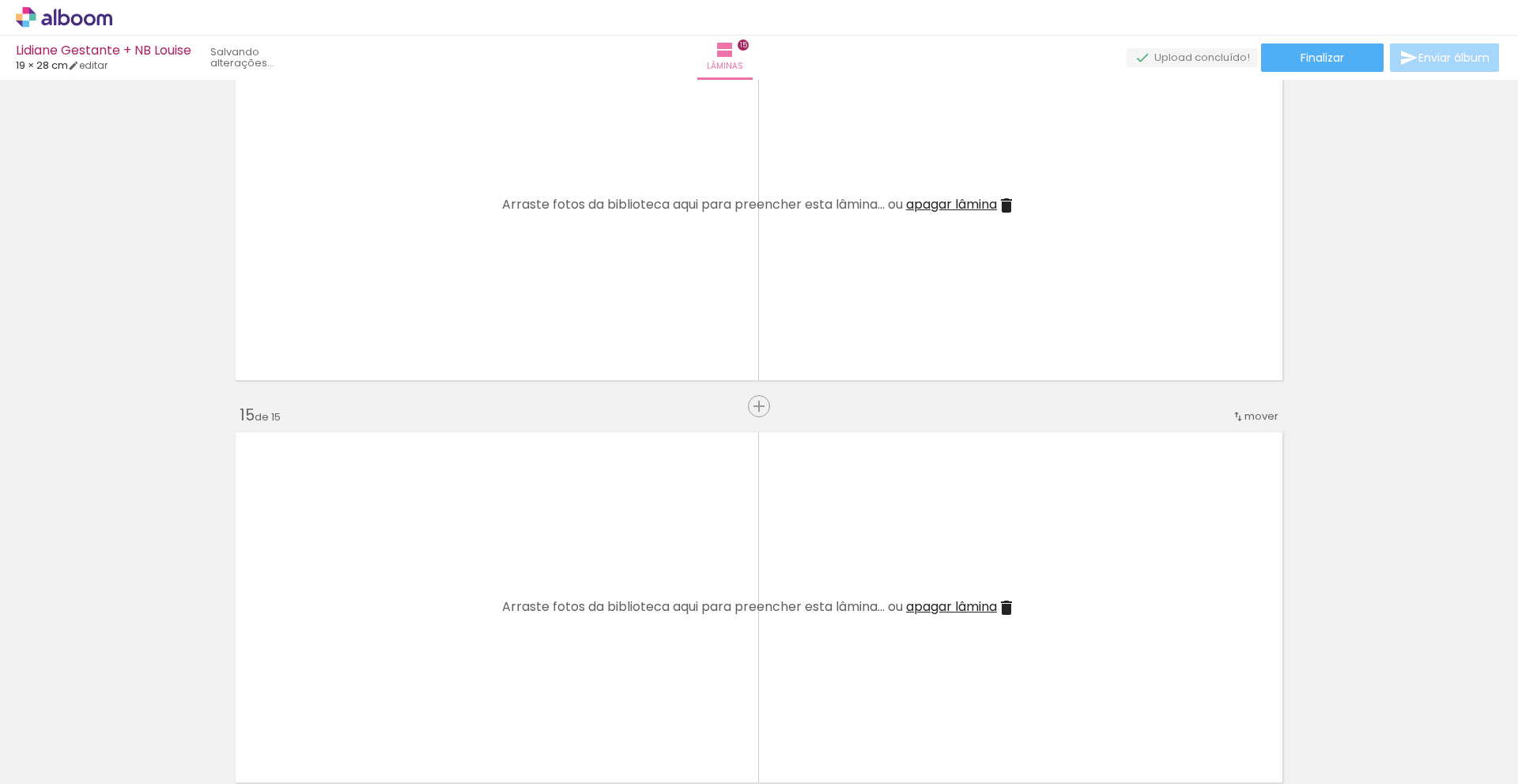
click at [125, 698] on iron-icon at bounding box center [124, 699] width 16 height 16
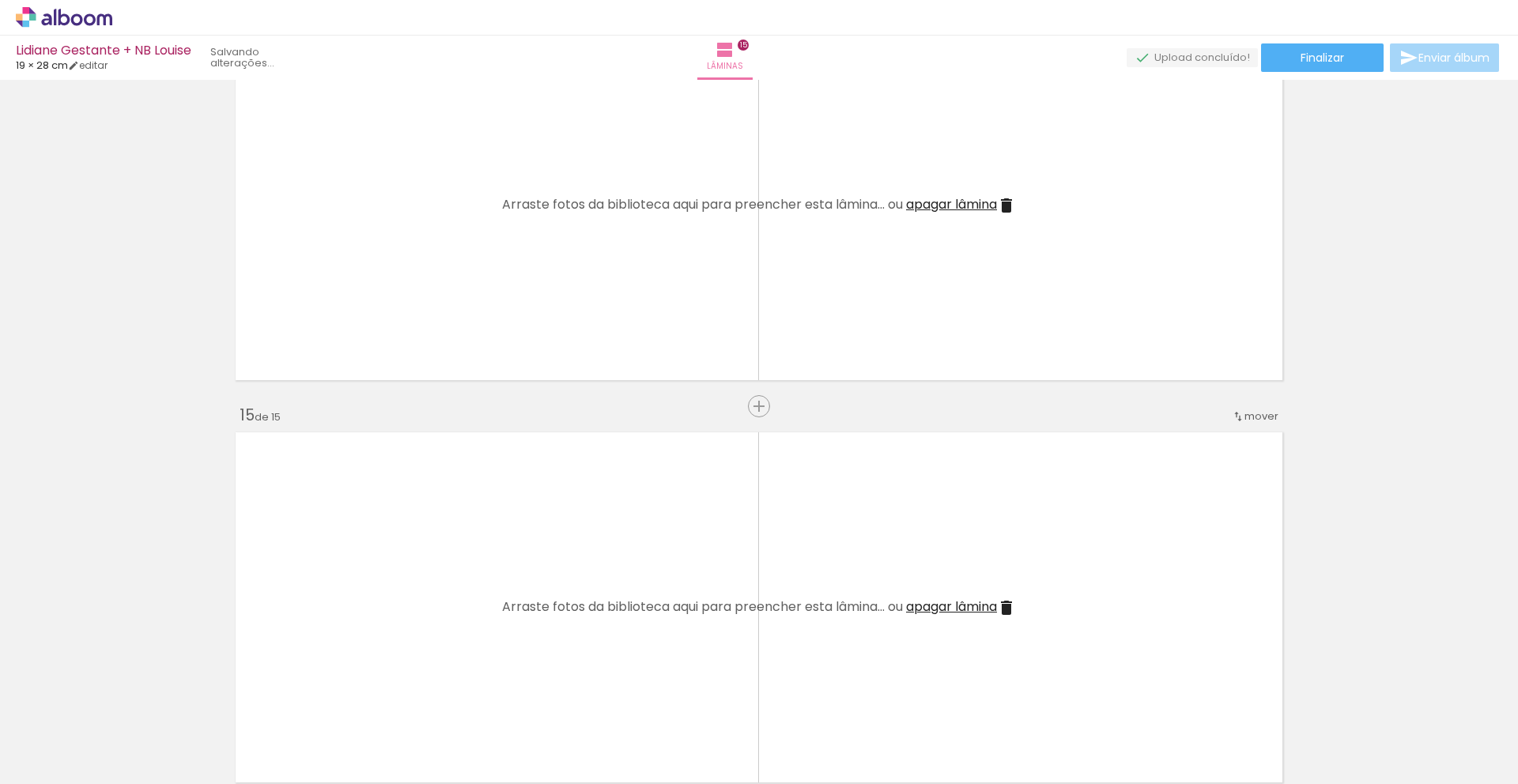
click at [125, 698] on iron-icon at bounding box center [124, 699] width 16 height 16
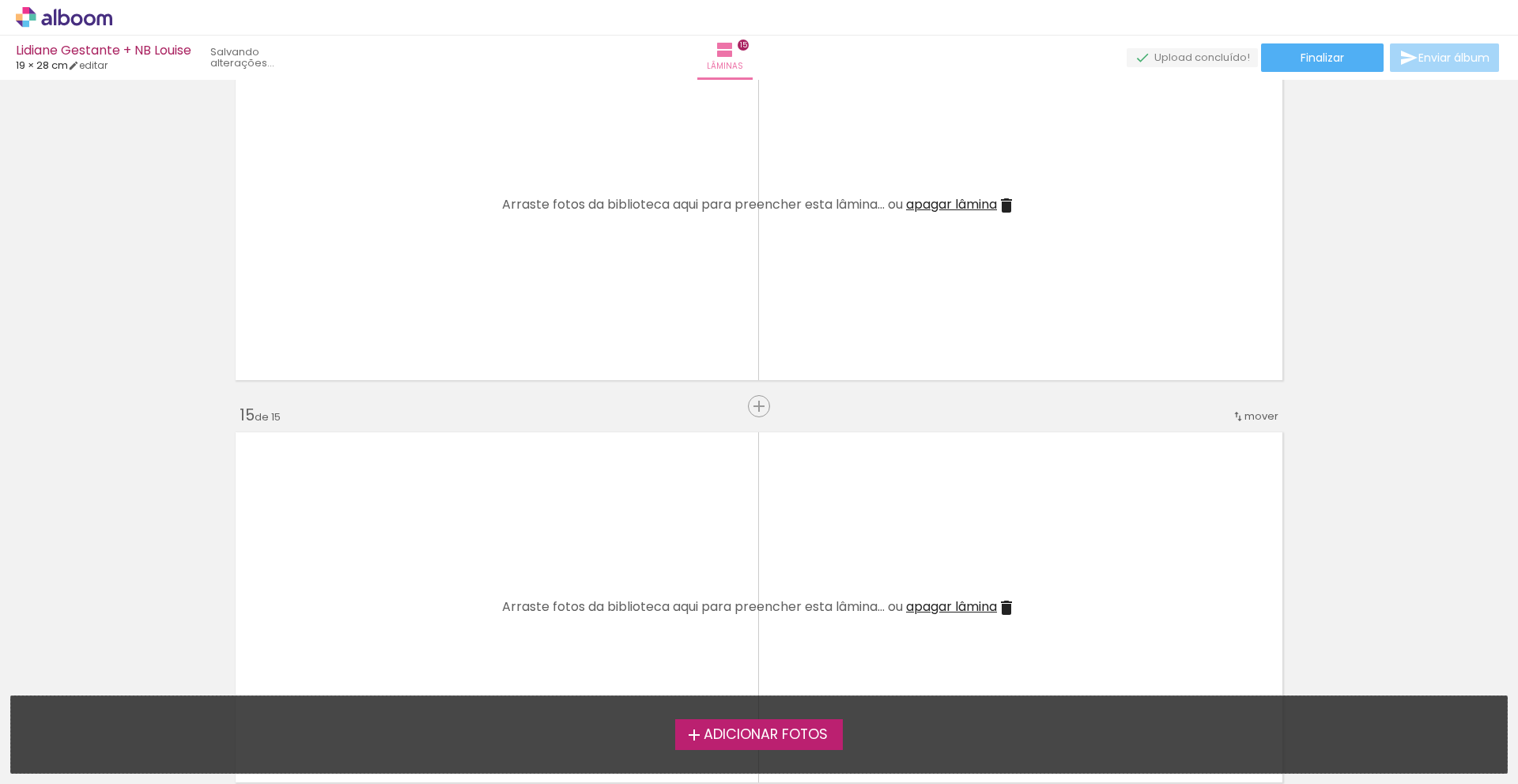
click at [125, 698] on div "Adicionar Fotos Solte suas fotos aqui..." at bounding box center [759, 734] width 1496 height 77
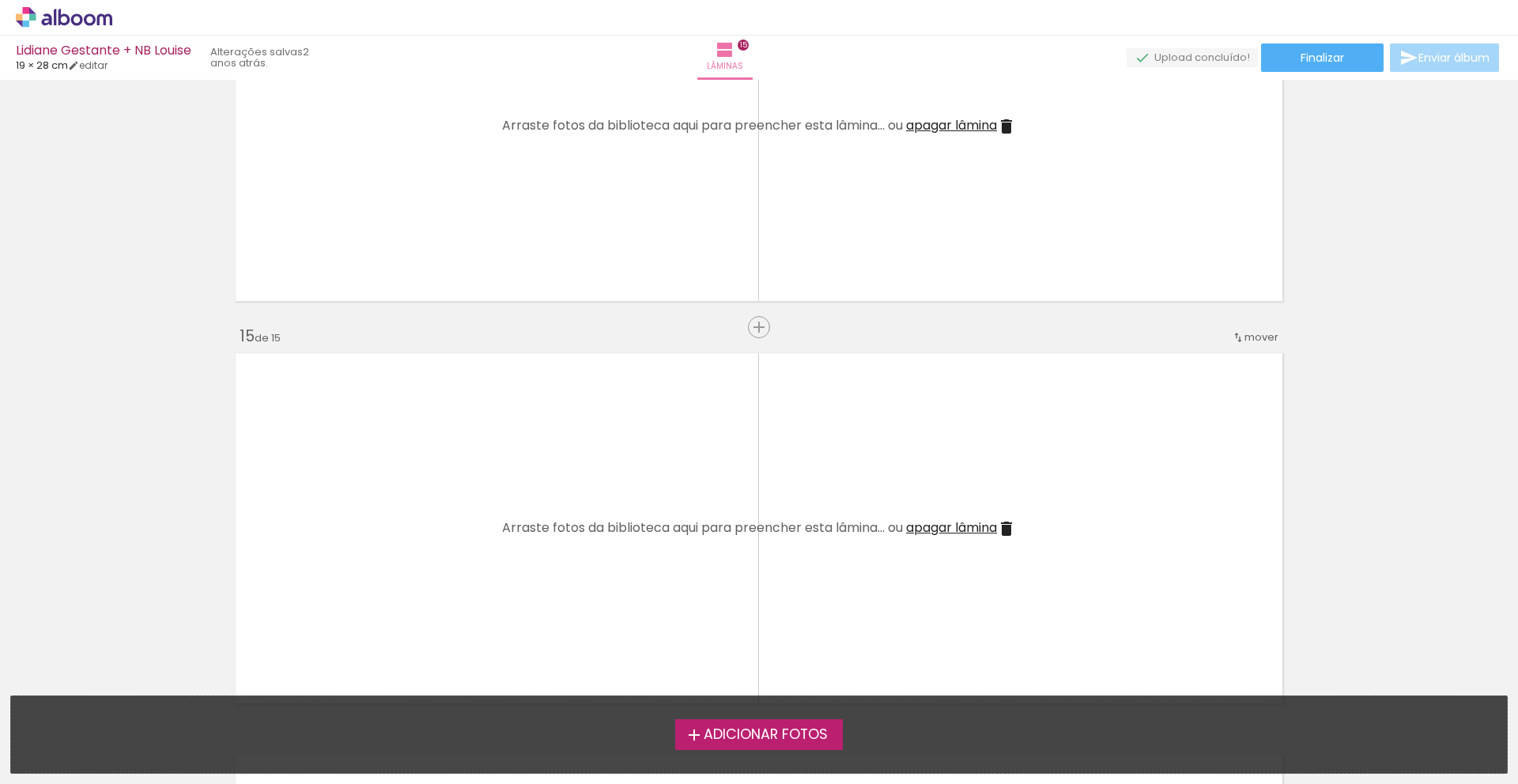
scroll to position [5476, 0]
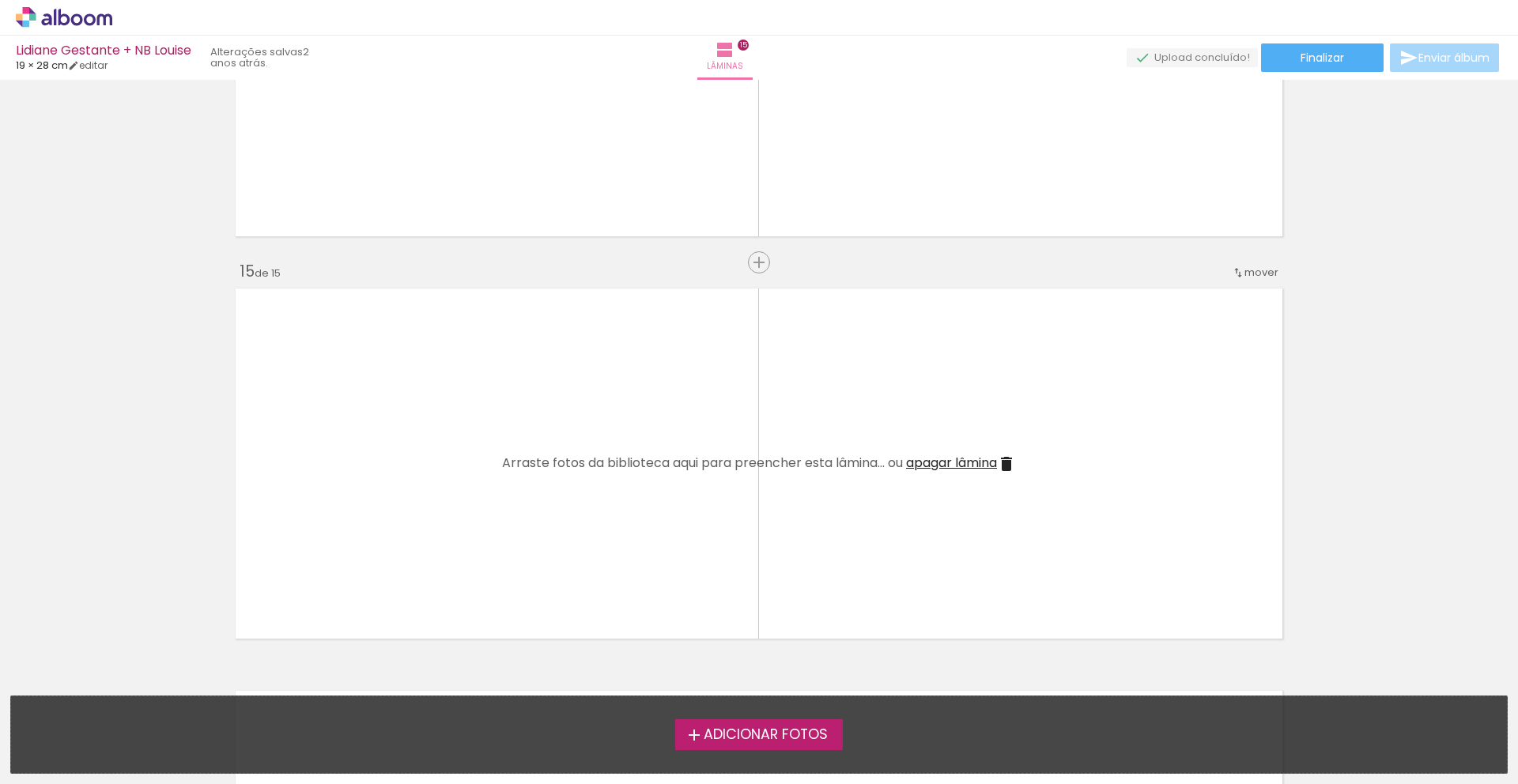
click at [929, 457] on span "apagar lâmina" at bounding box center [951, 462] width 91 height 18
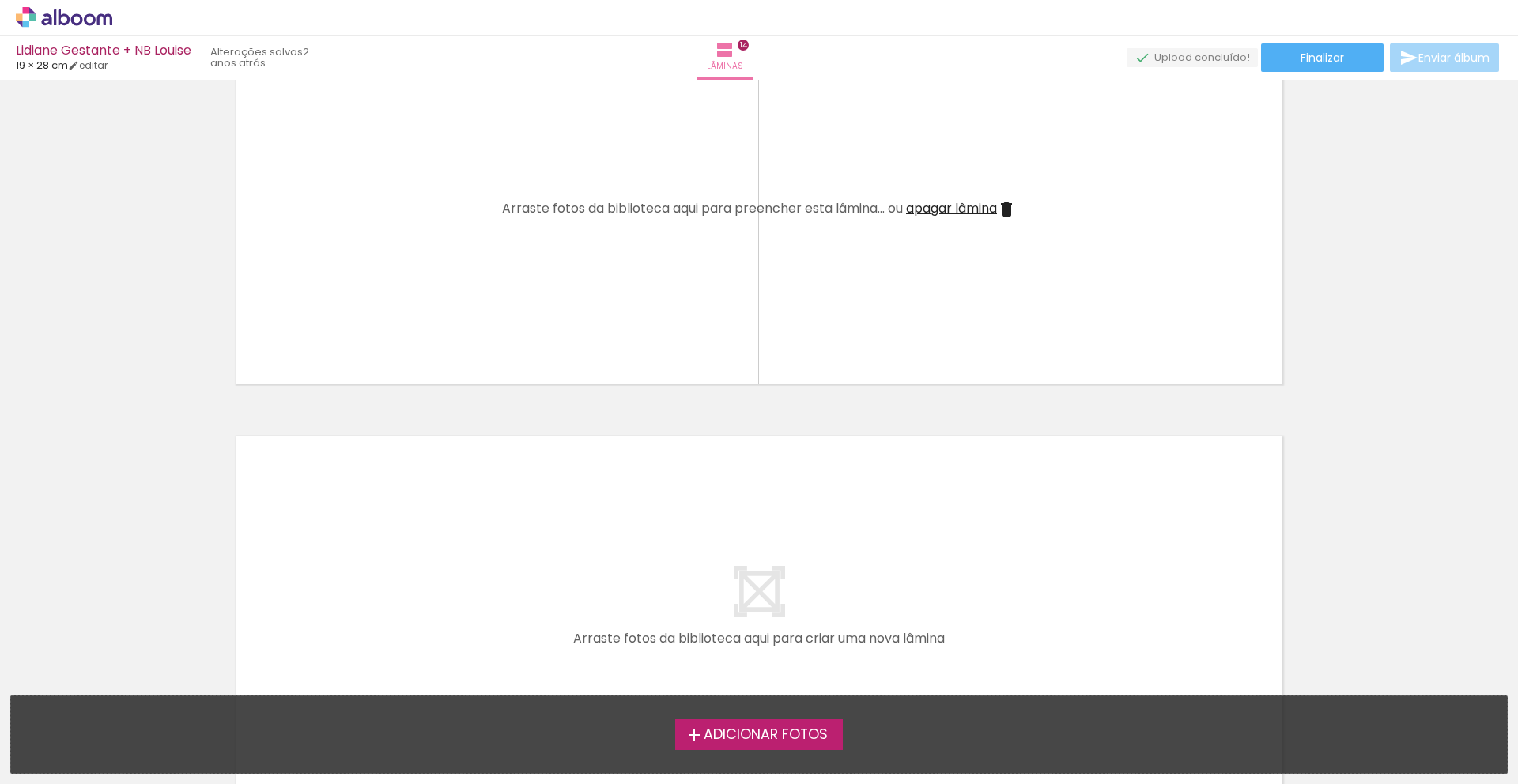
scroll to position [5154, 0]
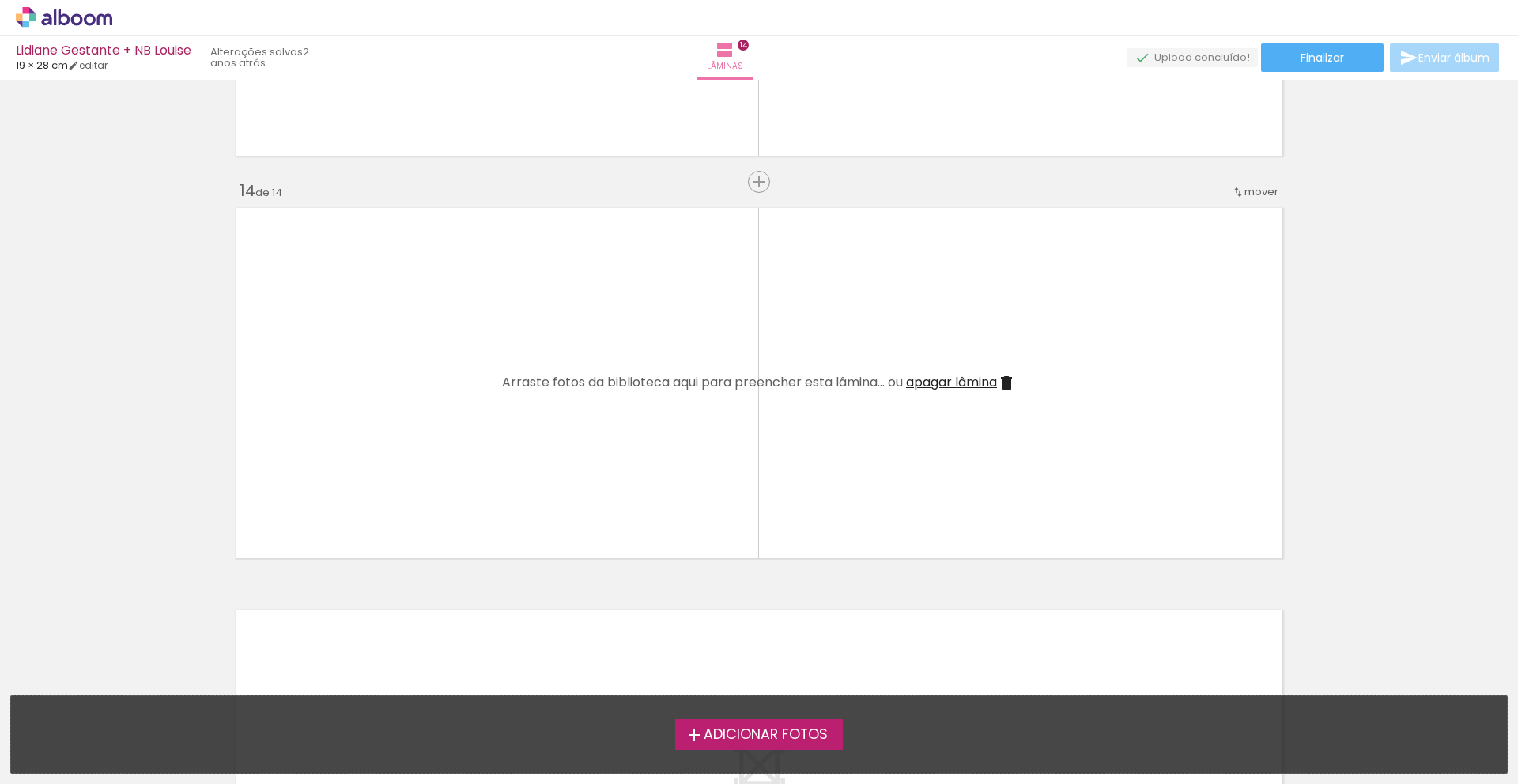
click at [963, 376] on span "apagar lâmina" at bounding box center [951, 382] width 91 height 18
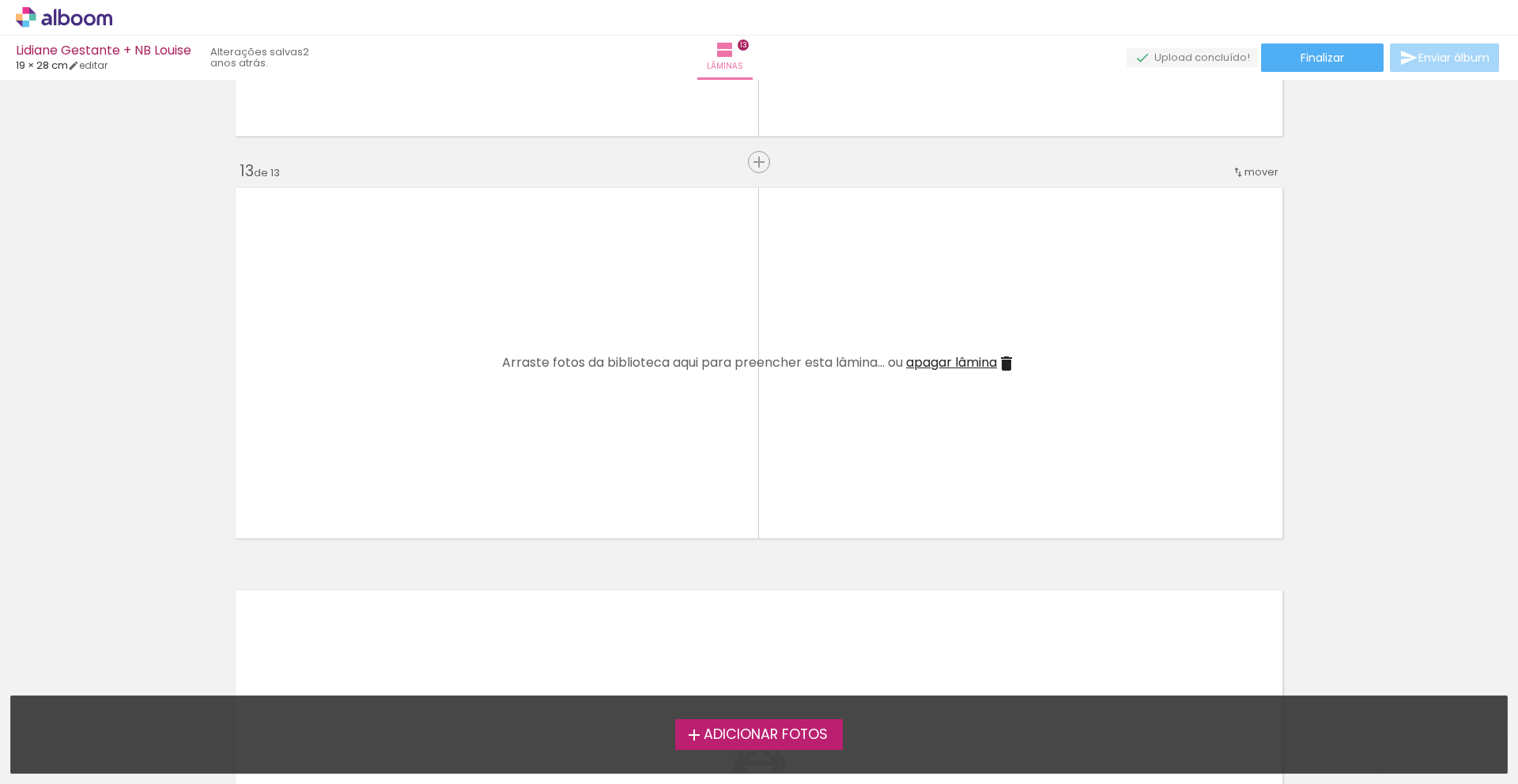
scroll to position [4754, 0]
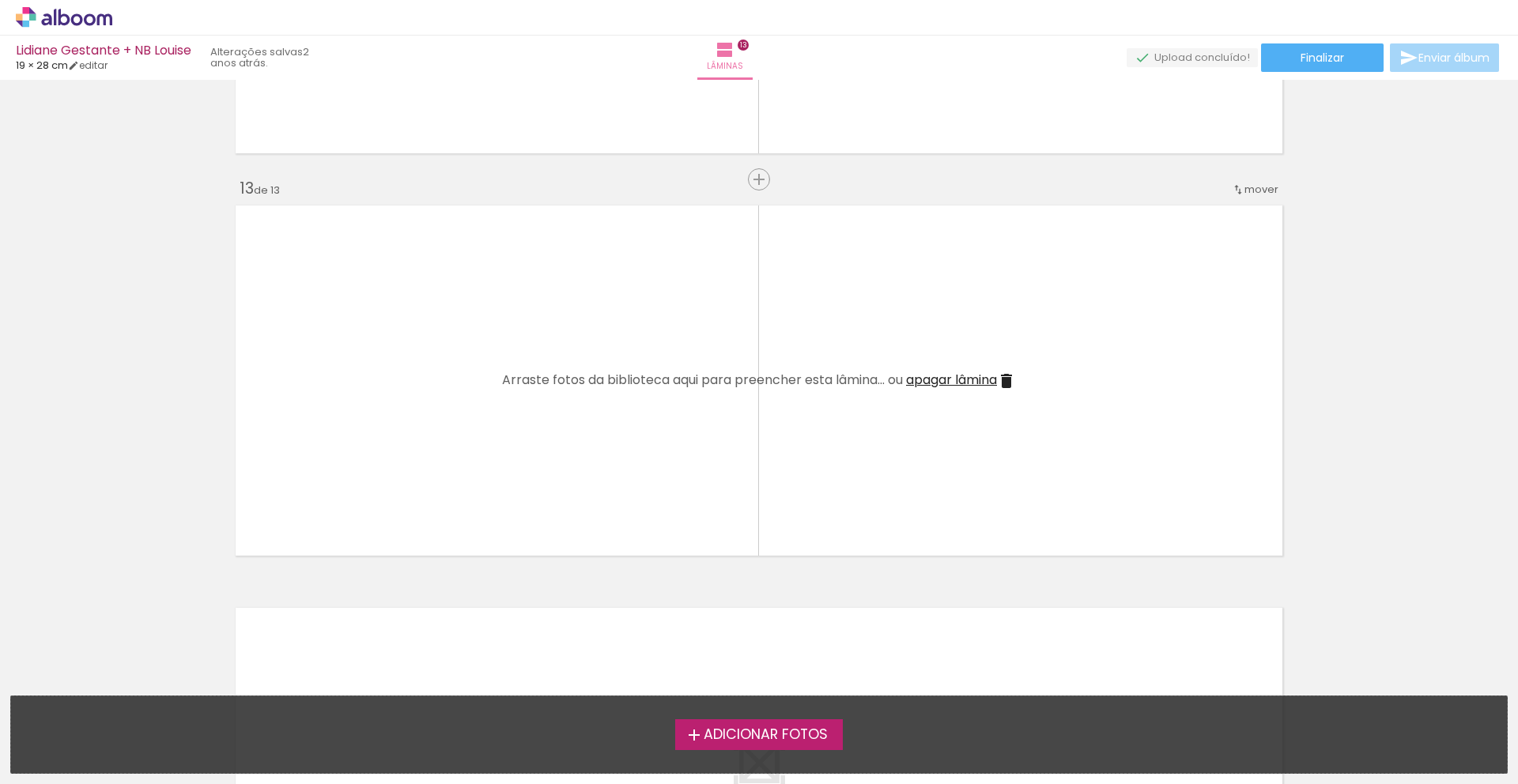
click at [67, 47] on div "Lidiane Gestante + NB Louise" at bounding box center [103, 52] width 175 height 15
click at [102, 65] on link "editar" at bounding box center [87, 65] width 39 height 13
type input "19,4"
type input "56,6"
type input "3"
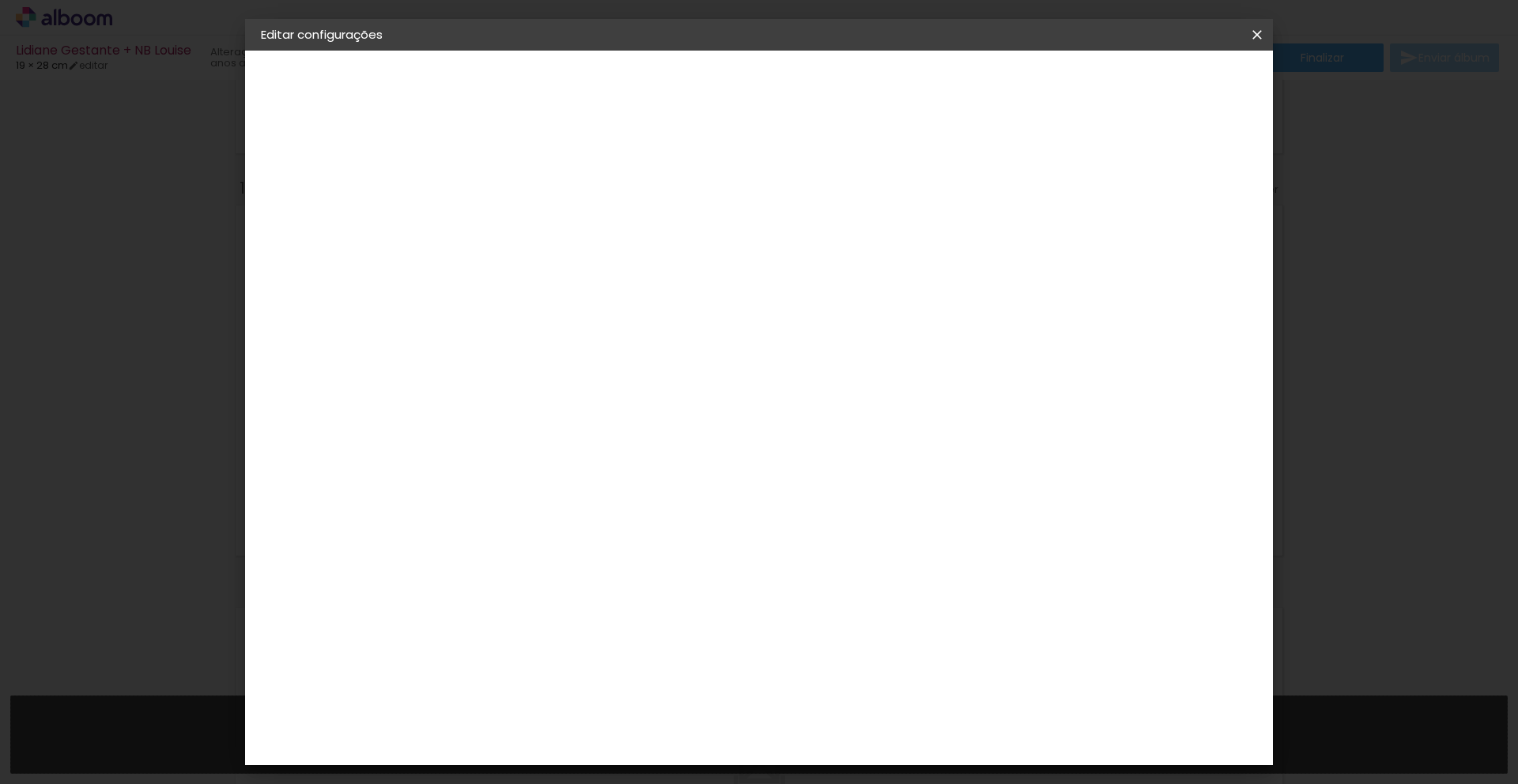
click at [0, 0] on slot "Lidiane Gestante + NB Louise" at bounding box center [0, 0] width 0 height 0
drag, startPoint x: 949, startPoint y: 213, endPoint x: 693, endPoint y: 212, distance: 256.0
click at [565, 212] on div at bounding box center [519, 213] width 90 height 120
type input "Modelo 28x19"
type paper-input "Modelo 28x19"
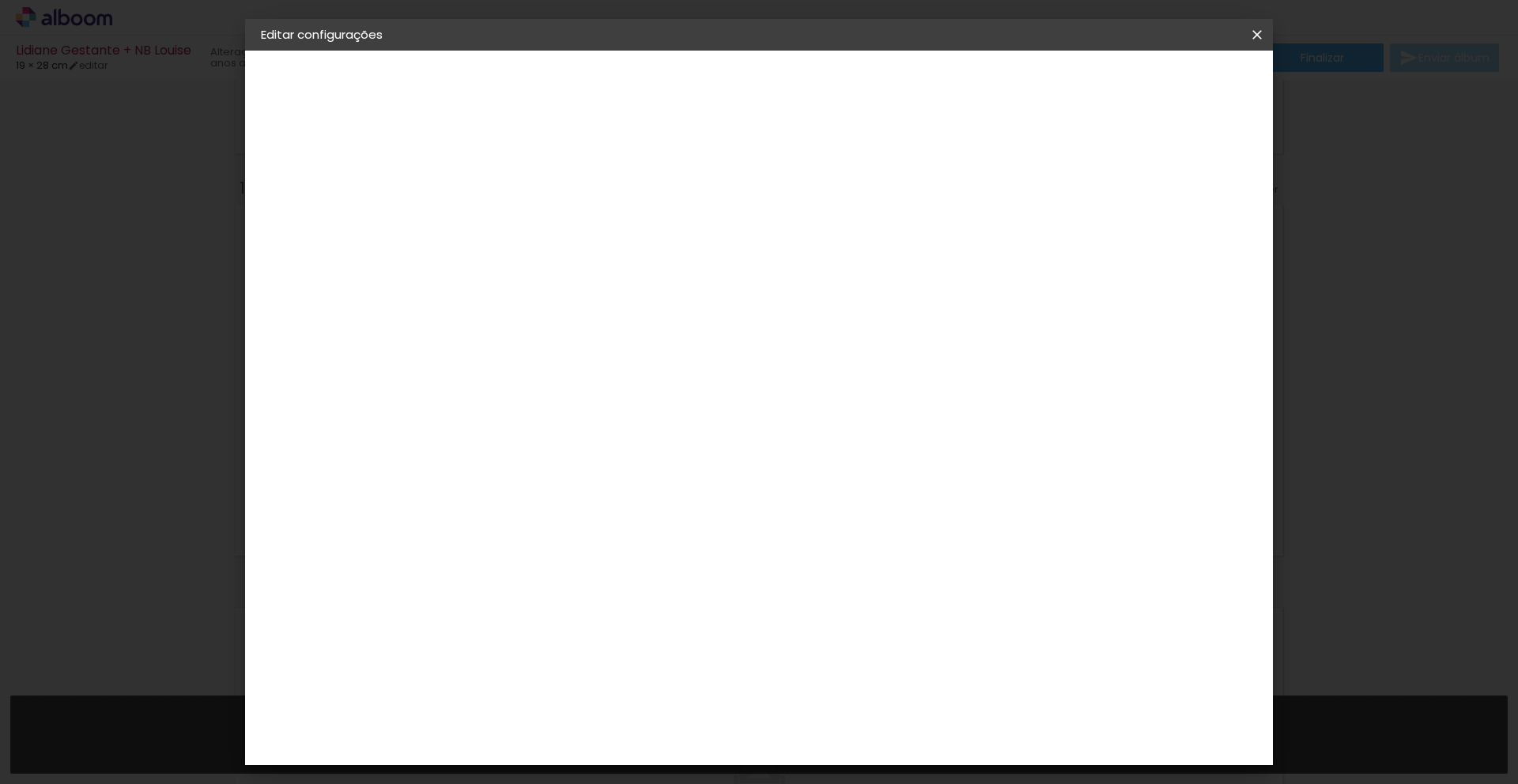
click at [0, 0] on slot "Avançar" at bounding box center [0, 0] width 0 height 0
click at [774, 239] on paper-item "Tamanho Livre" at bounding box center [703, 240] width 141 height 34
click at [0, 0] on slot "Avançar" at bounding box center [0, 0] width 0 height 0
type input "3"
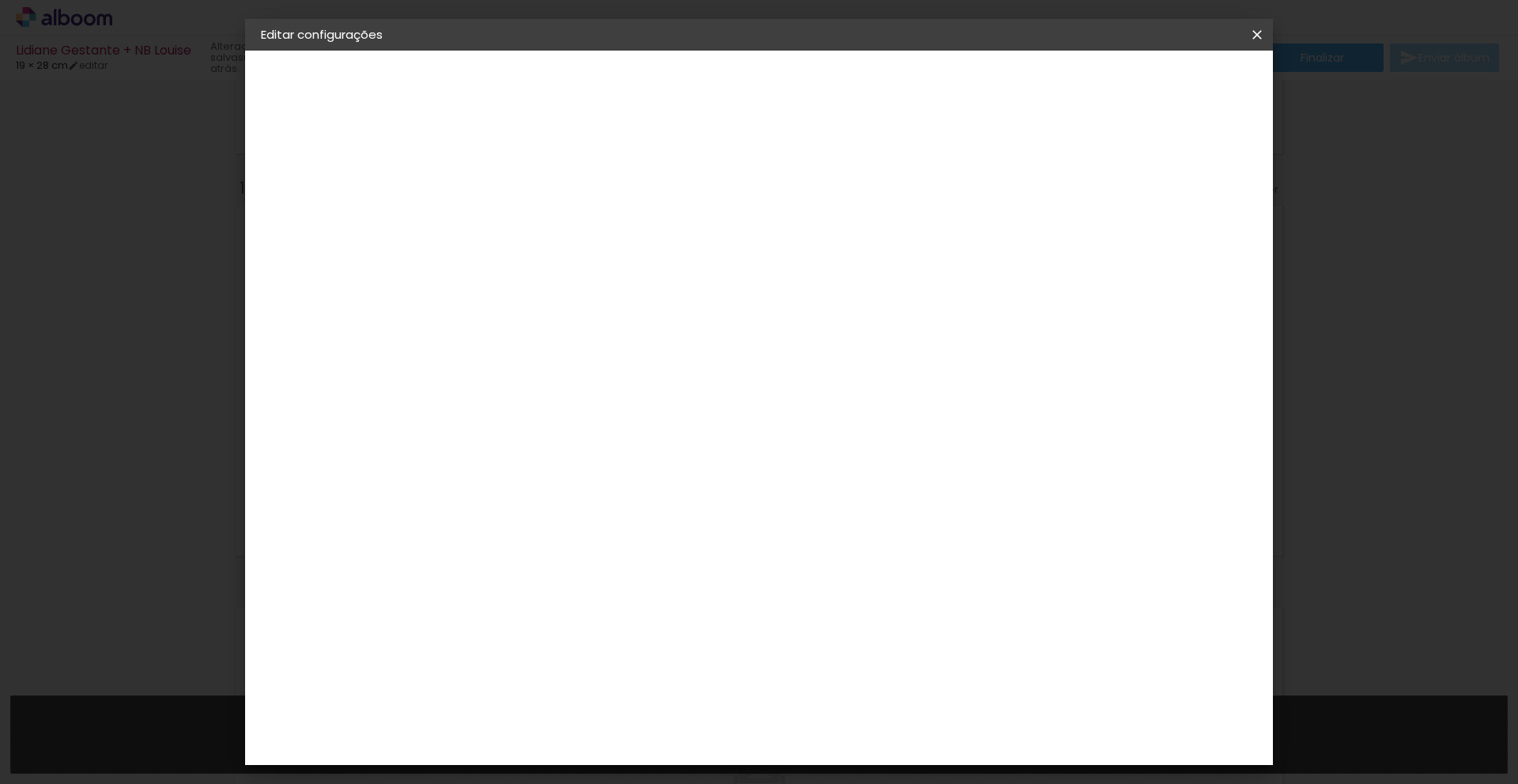
type paper-input "3"
click at [529, 179] on input "3" at bounding box center [509, 181] width 55 height 20
type input "4"
type paper-input "4"
click at [529, 179] on input "4" at bounding box center [509, 181] width 55 height 20
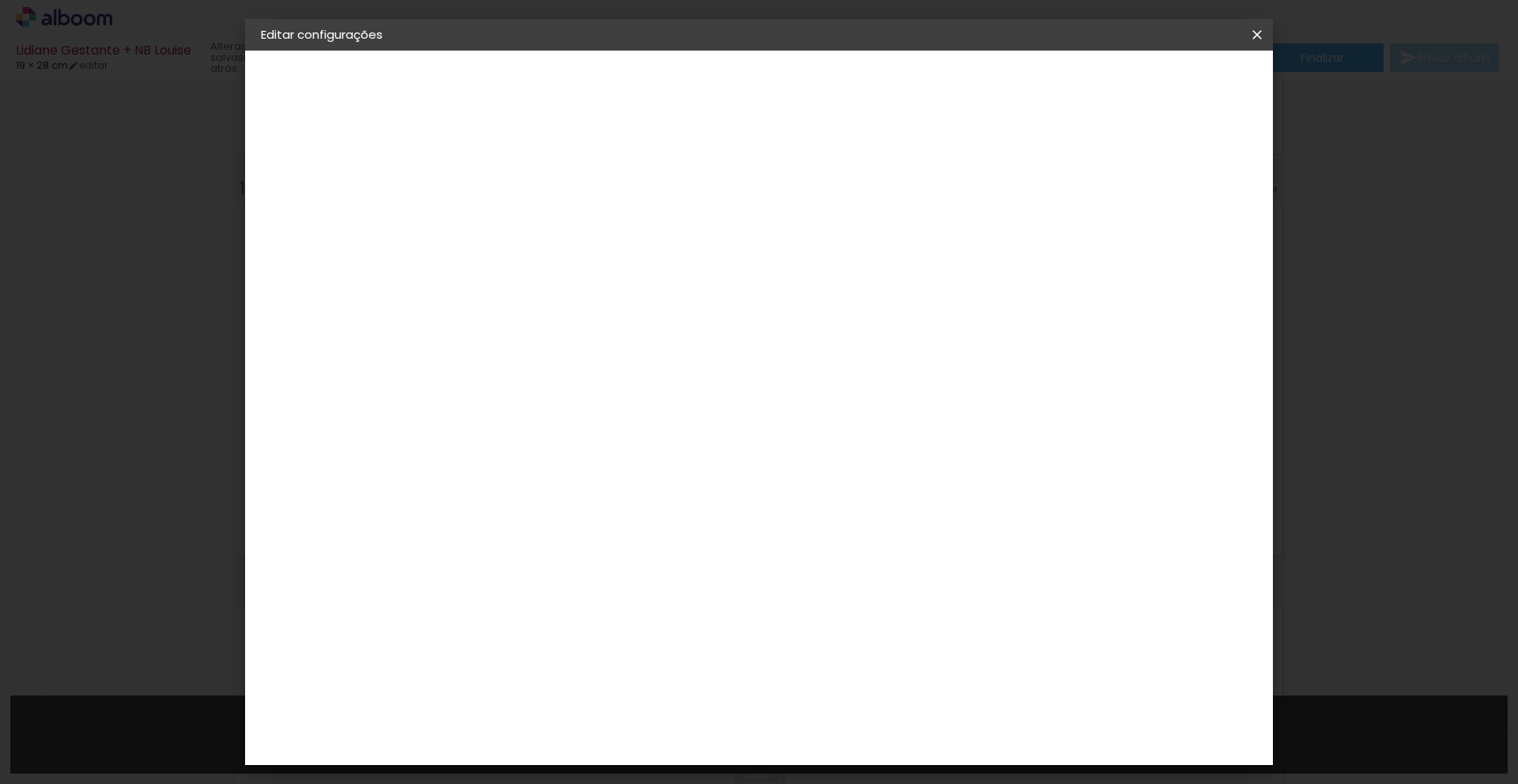
type input "3"
type paper-input "3"
click at [532, 187] on input "3" at bounding box center [509, 181] width 55 height 20
click at [1159, 86] on span "Salvar configurações" at bounding box center [1099, 84] width 117 height 11
click at [1080, 179] on div at bounding box center [1073, 181] width 14 height 14
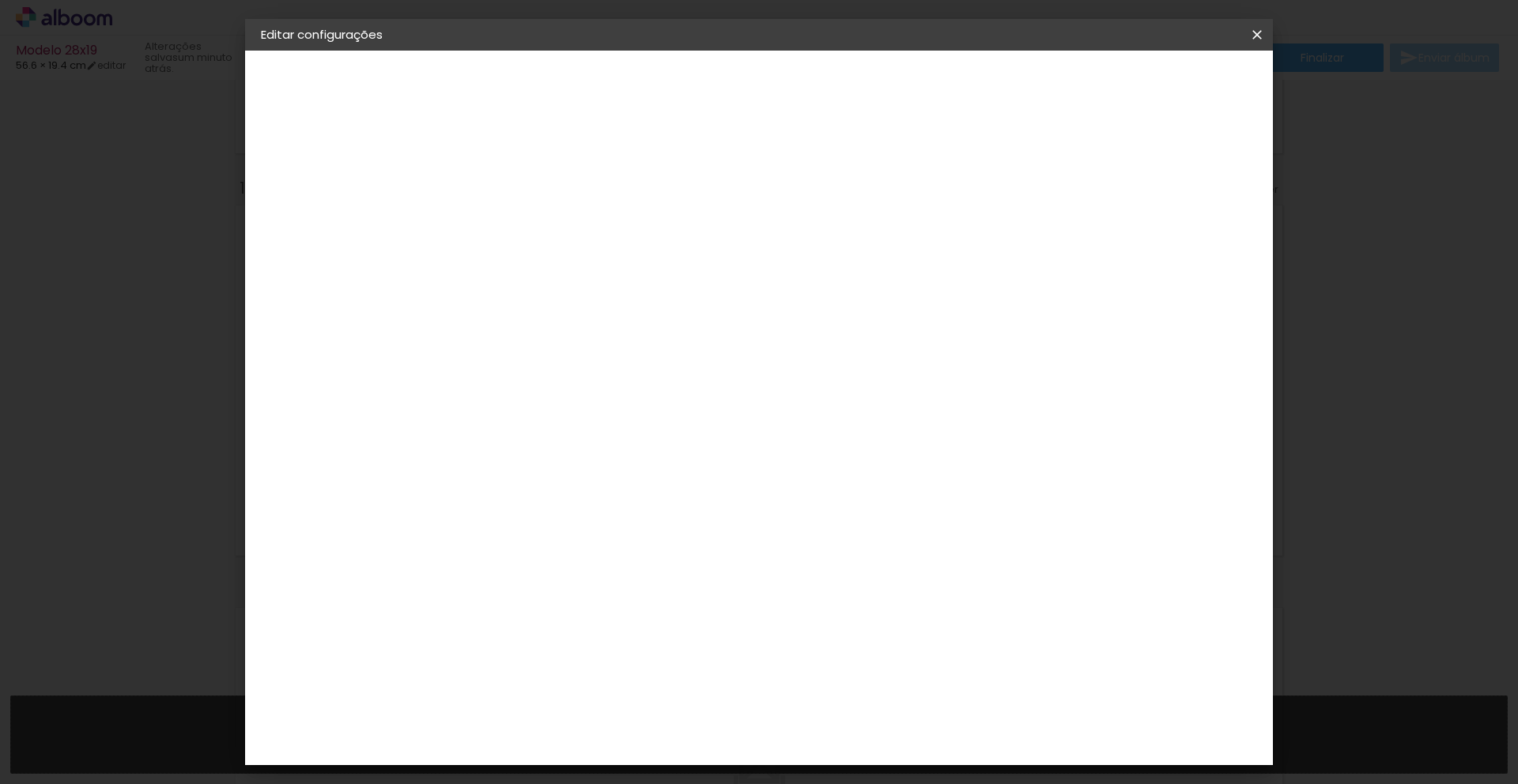
type paper-checkbox "on"
click at [1080, 179] on div at bounding box center [1073, 181] width 14 height 14
click at [1159, 88] on span "Salvar configurações" at bounding box center [1099, 84] width 117 height 11
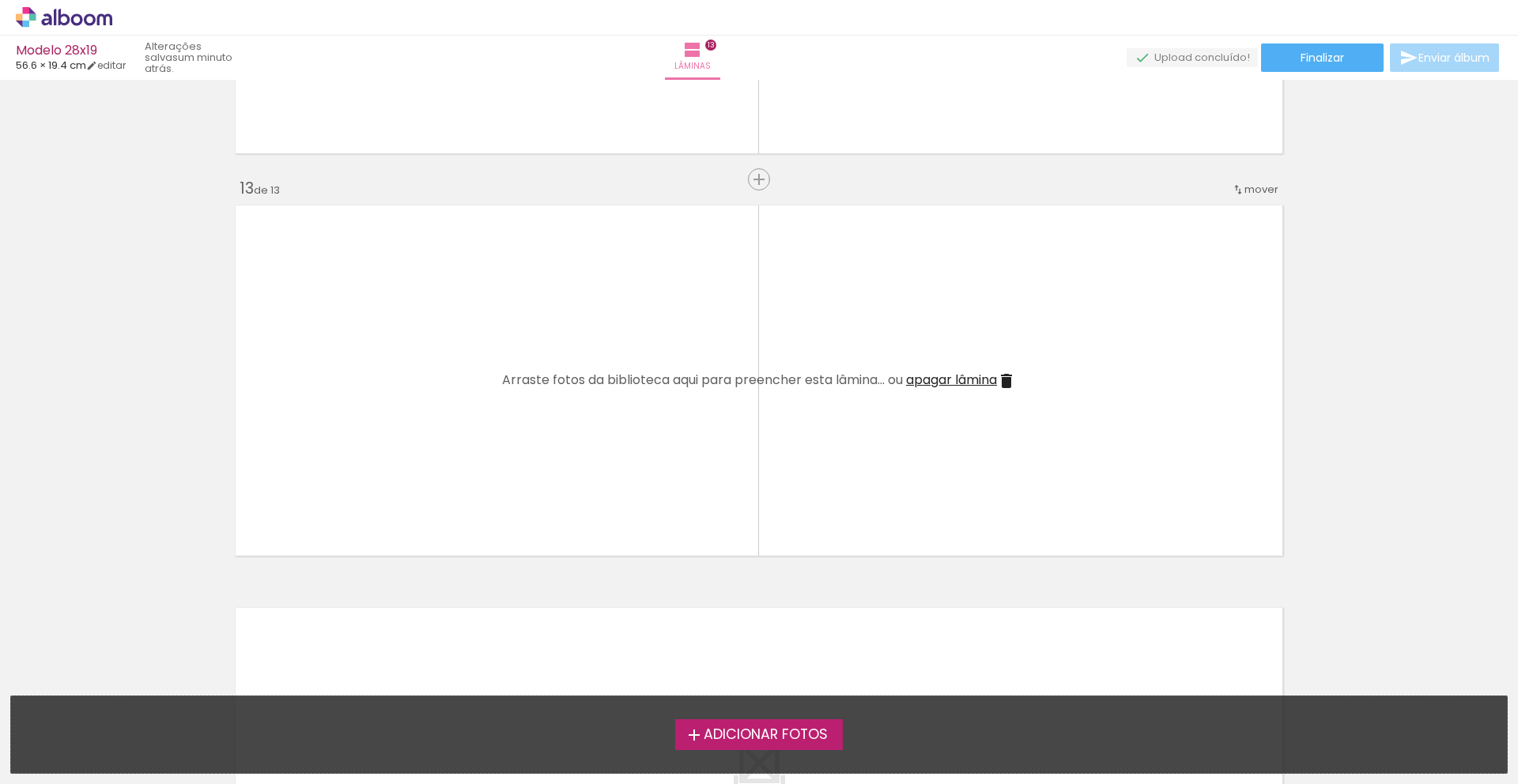
click at [31, 25] on icon at bounding box center [64, 16] width 97 height 20
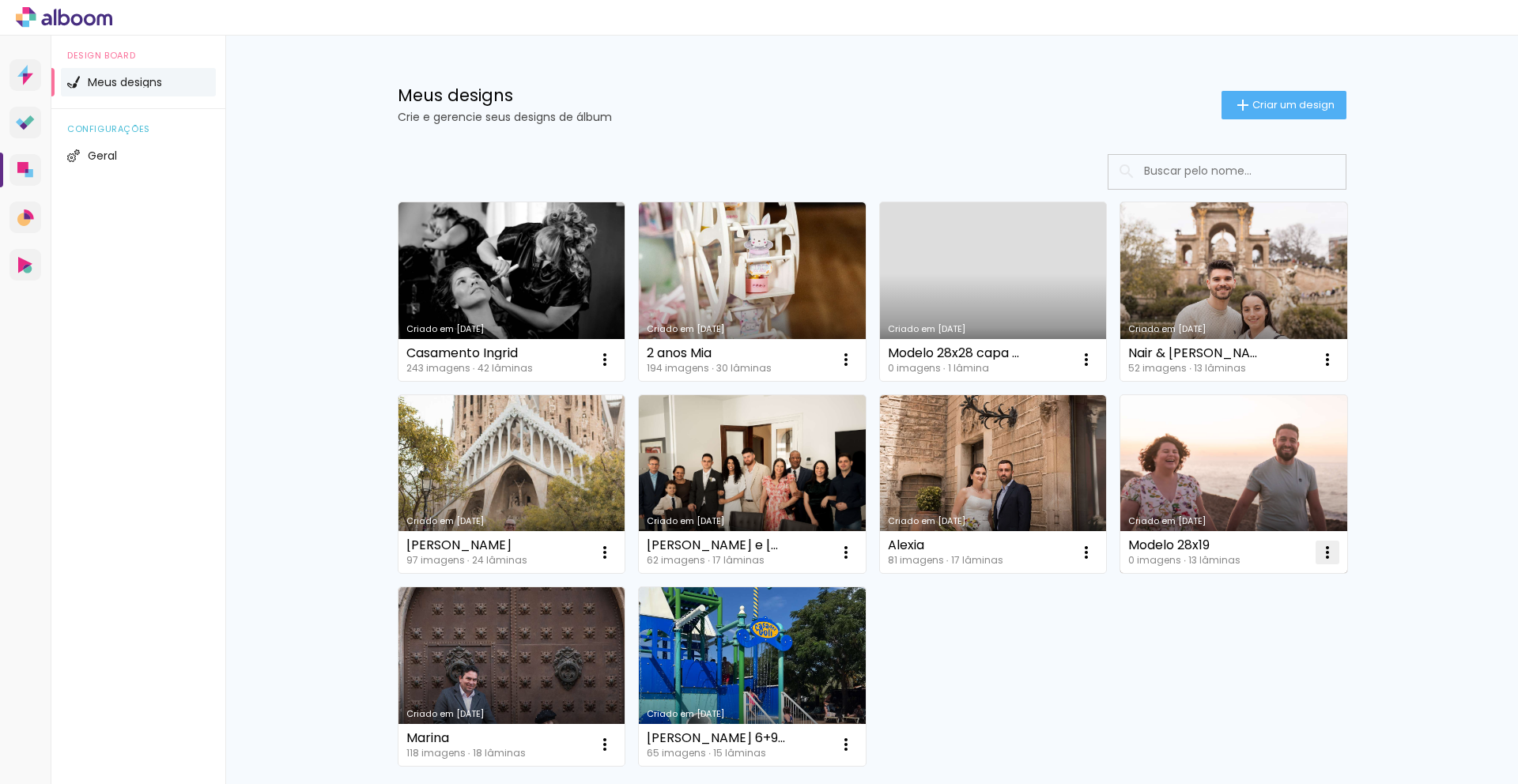
click at [1325, 557] on iron-icon at bounding box center [1327, 552] width 19 height 19
click at [1222, 619] on span "Fazer uma cópia" at bounding box center [1261, 620] width 93 height 11
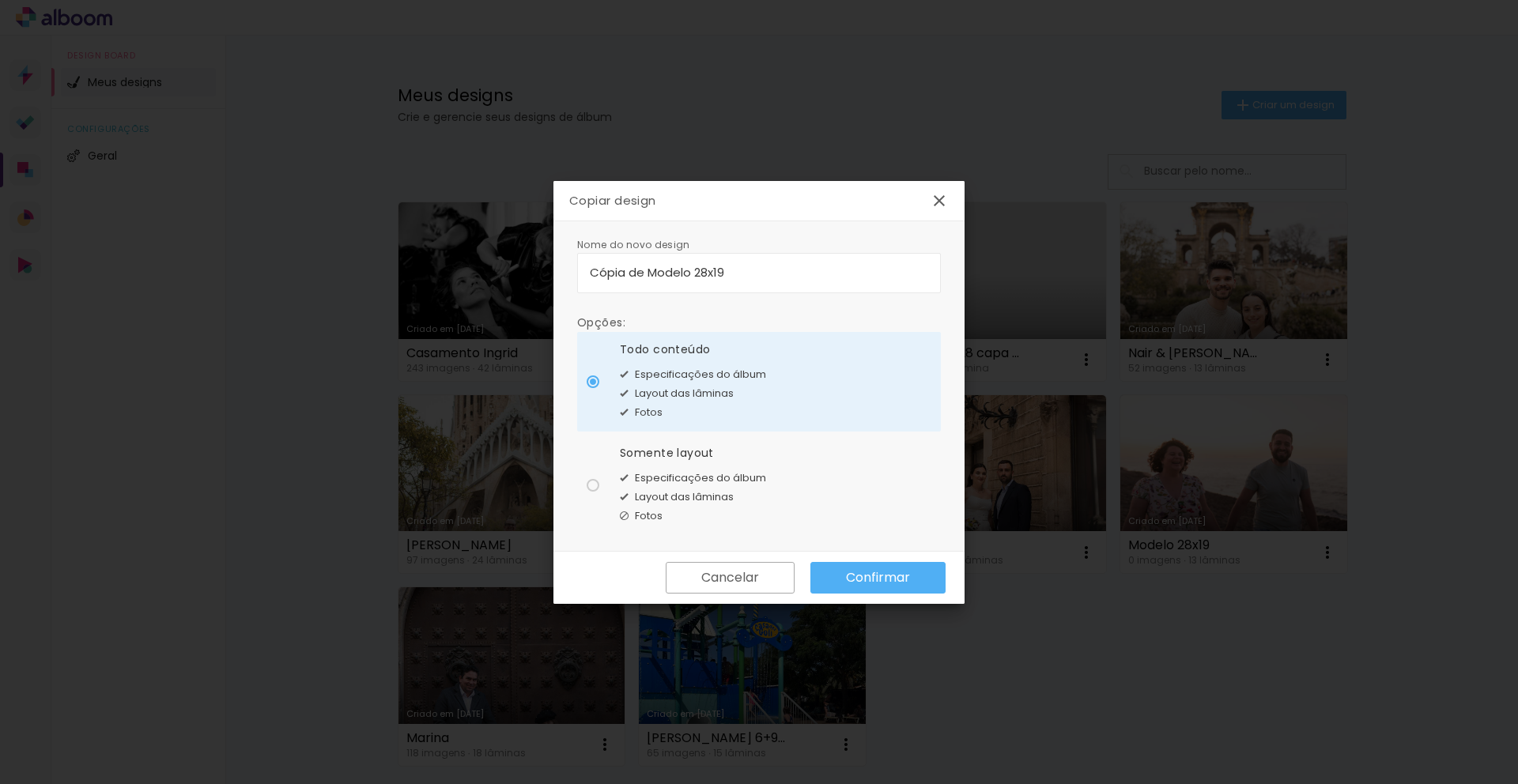
click at [651, 263] on input "Cópia de Modelo 28x19" at bounding box center [759, 272] width 338 height 18
drag, startPoint x: 732, startPoint y: 275, endPoint x: 543, endPoint y: 279, distance: 189.0
click at [544, 280] on body "link( href="../../bower_components/polymer/polymer.html" rel="import" ) picture…" at bounding box center [759, 392] width 1518 height 784
drag, startPoint x: 635, startPoint y: 274, endPoint x: 560, endPoint y: 265, distance: 75.5
click at [563, 267] on div "Nome do novo design Opções: Todo conteúdo Especificações do álbum Layout das lâ…" at bounding box center [759, 386] width 411 height 330
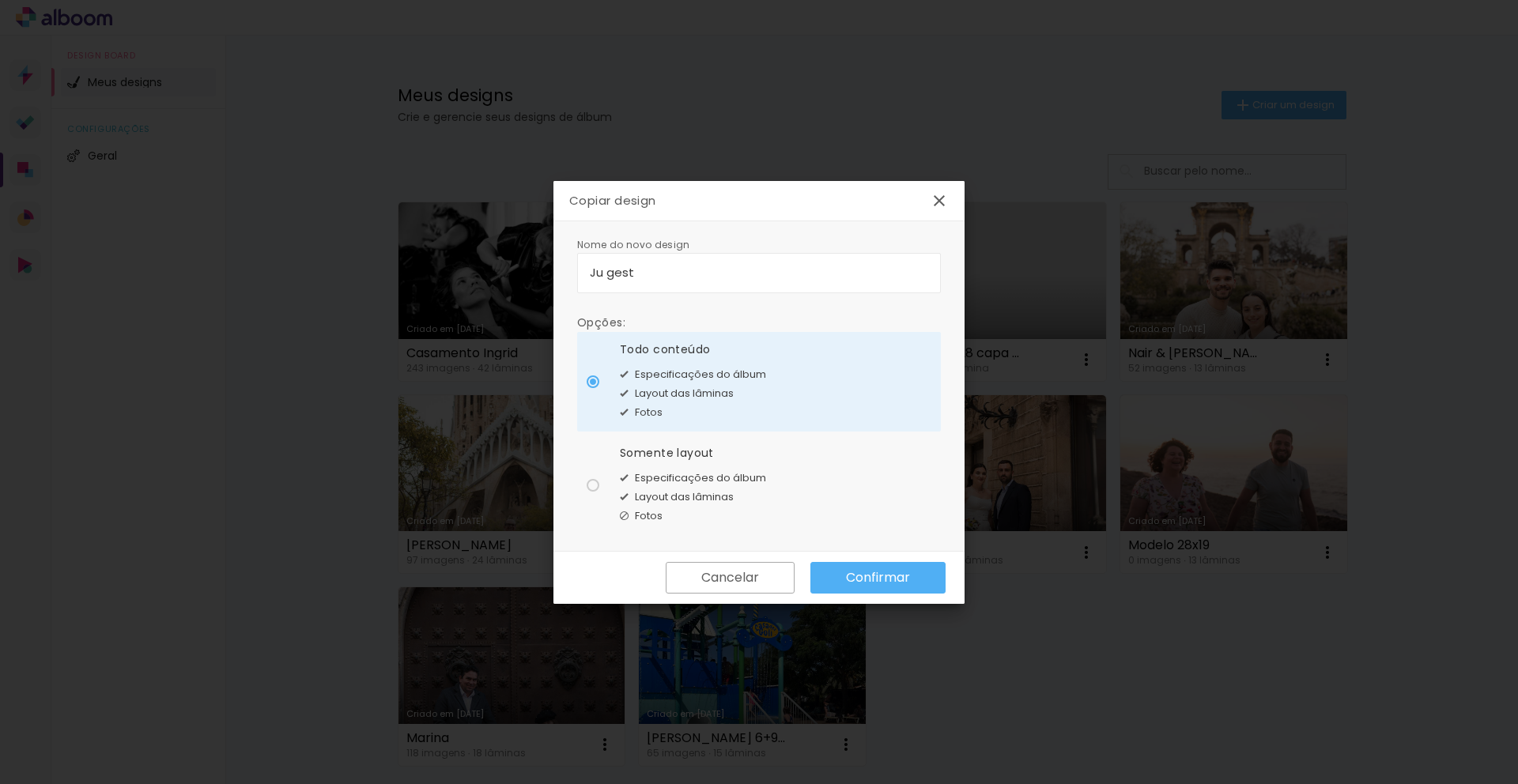
type input "Ju gest"
type paper-input "Ju gest"
click at [762, 482] on span "Especificações do álbum" at bounding box center [700, 478] width 131 height 16
type paper-radio-button "on"
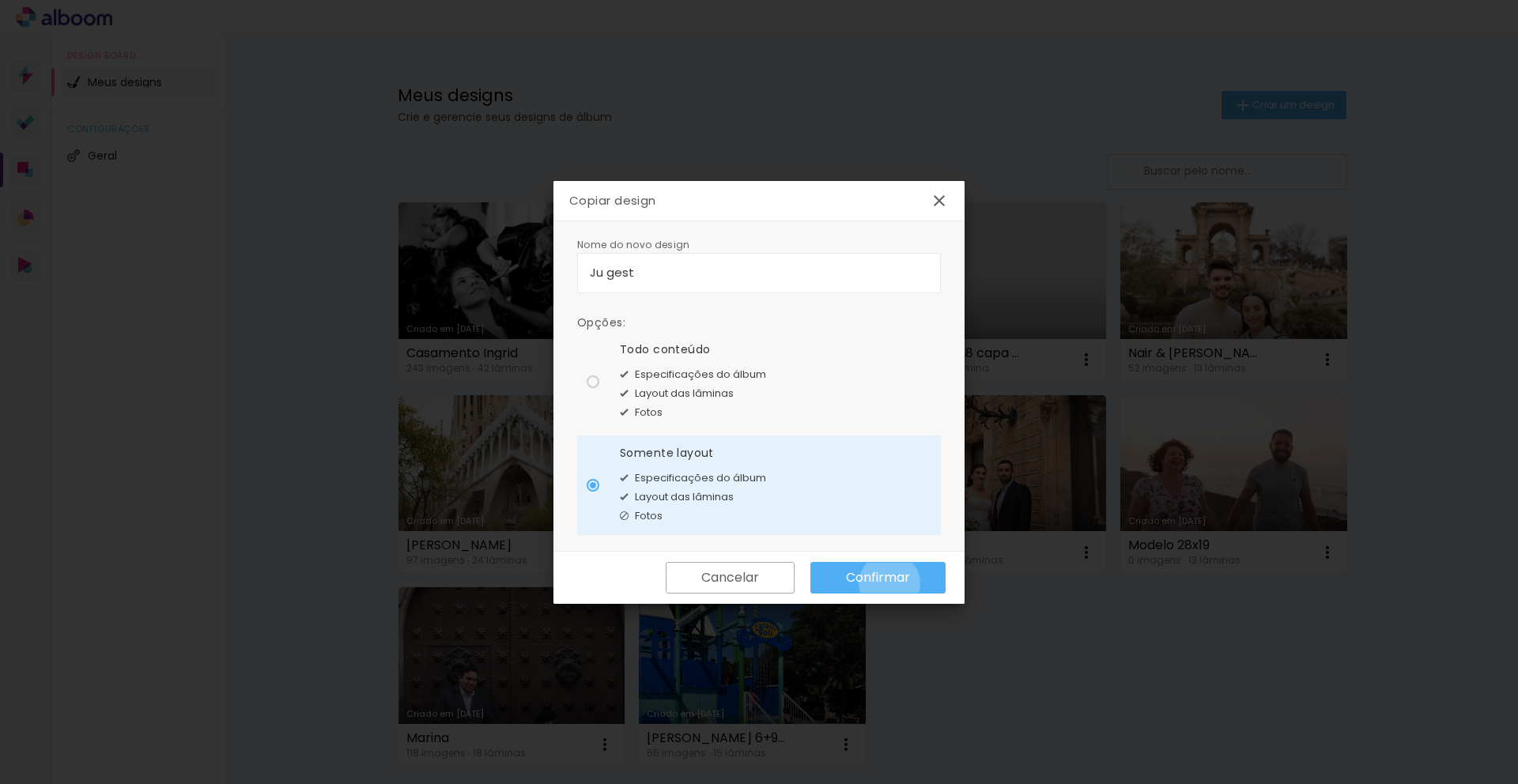
click at [0, 0] on slot "Confirmar" at bounding box center [0, 0] width 0 height 0
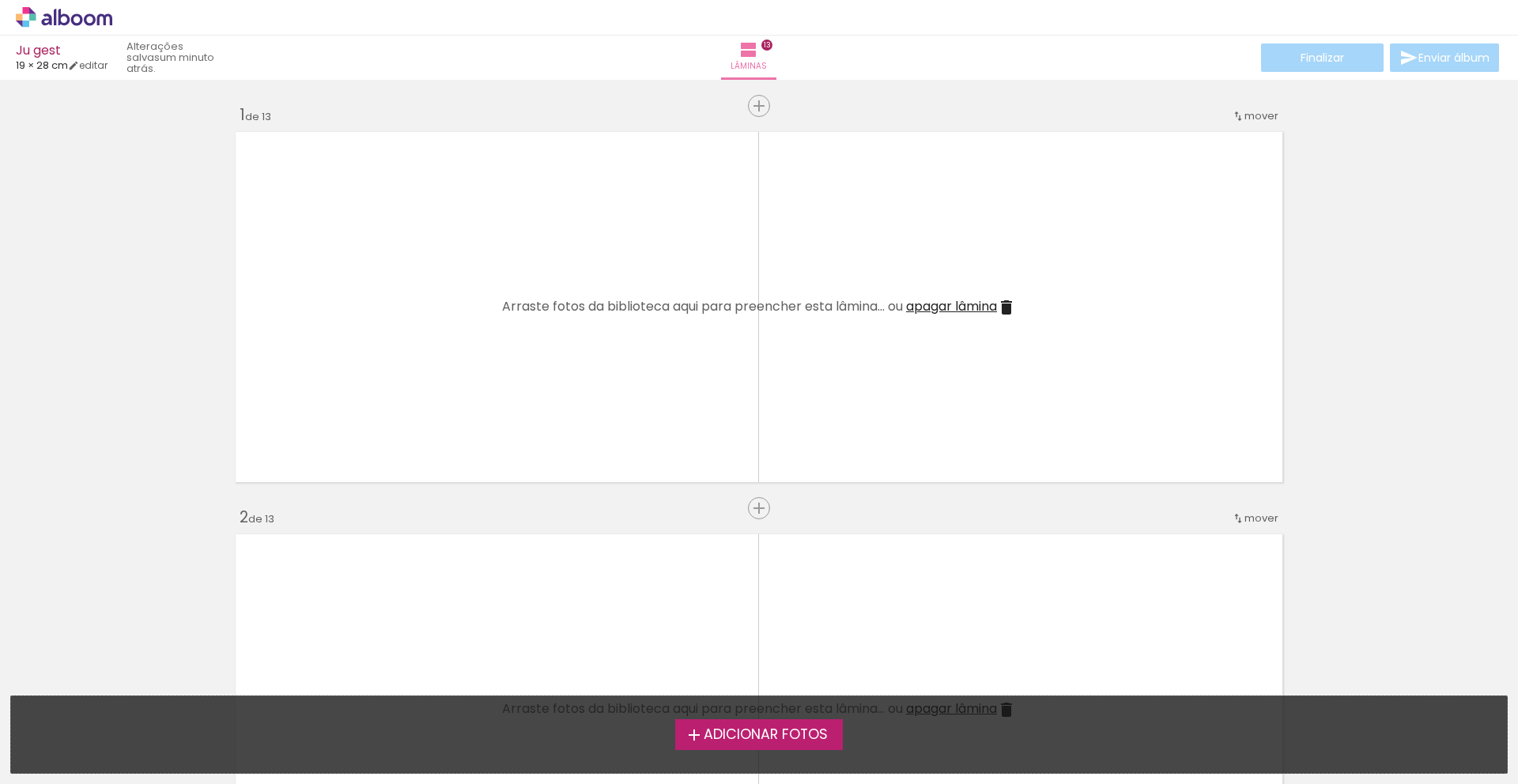
click at [767, 734] on span "Adicionar Fotos" at bounding box center [766, 734] width 125 height 14
click at [0, 0] on input "file" at bounding box center [0, 0] width 0 height 0
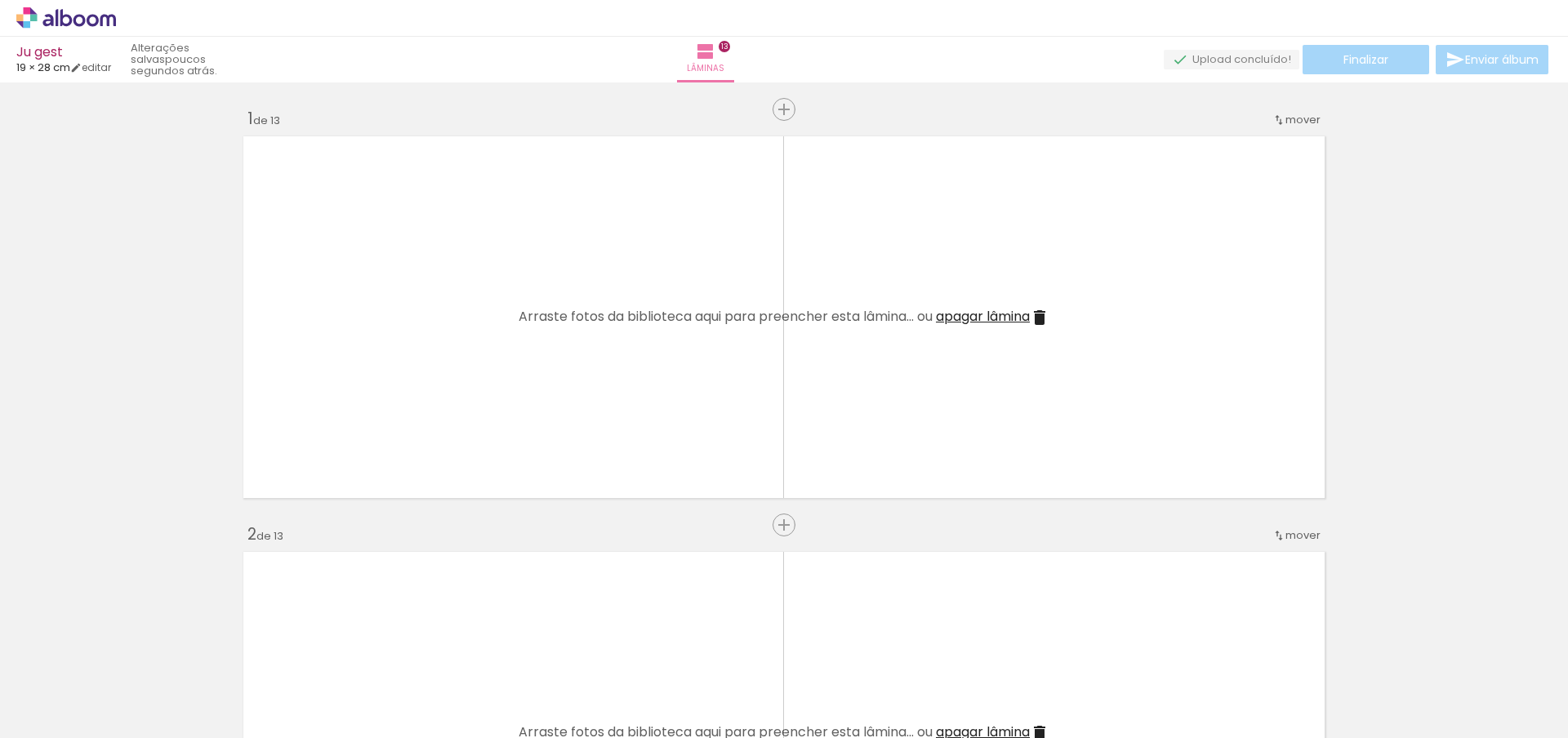
click at [316, 654] on iron-icon at bounding box center [310, 650] width 17 height 17
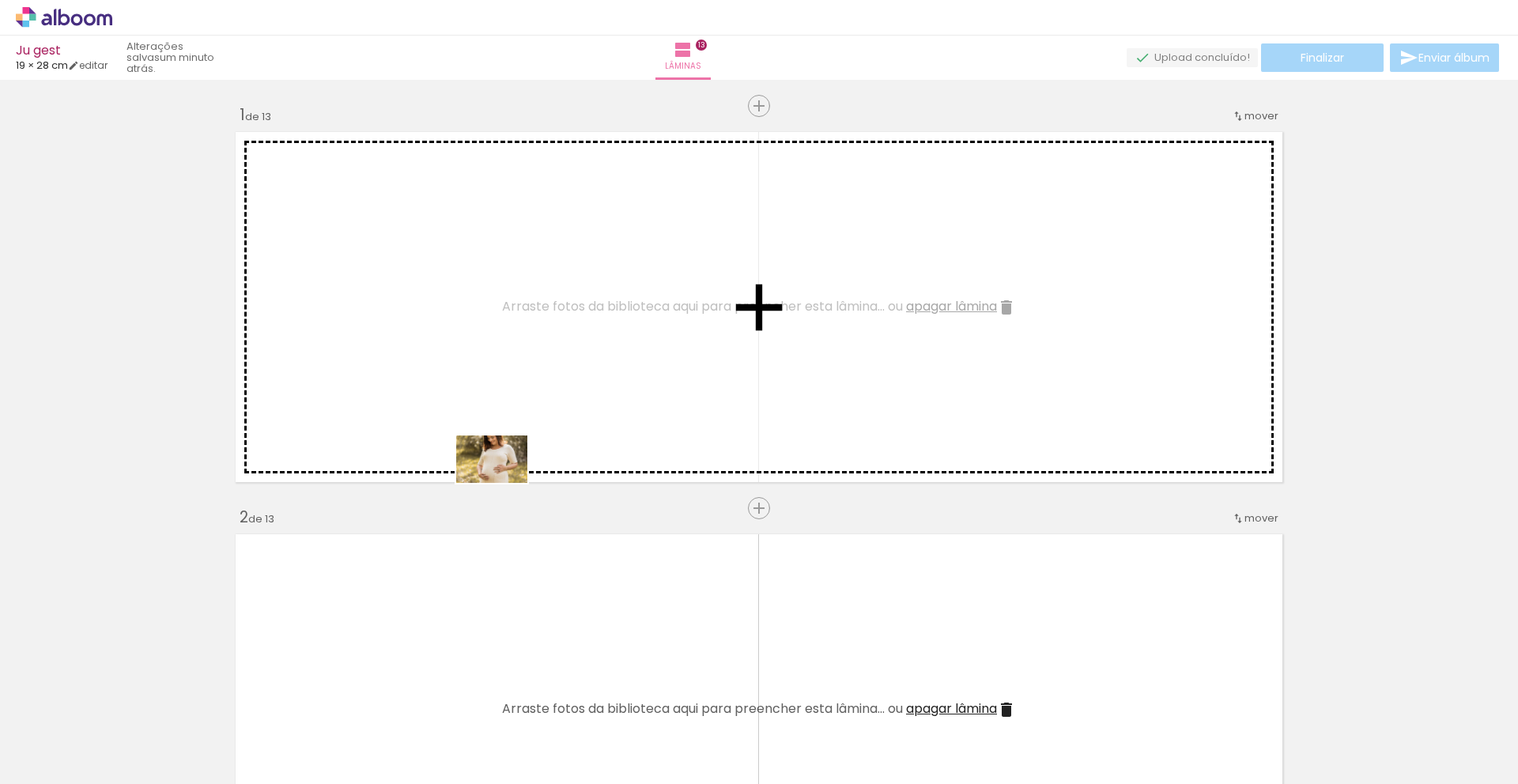
drag, startPoint x: 350, startPoint y: 733, endPoint x: 533, endPoint y: 439, distance: 346.3
click at [533, 439] on quentale-workspace at bounding box center [759, 392] width 1518 height 784
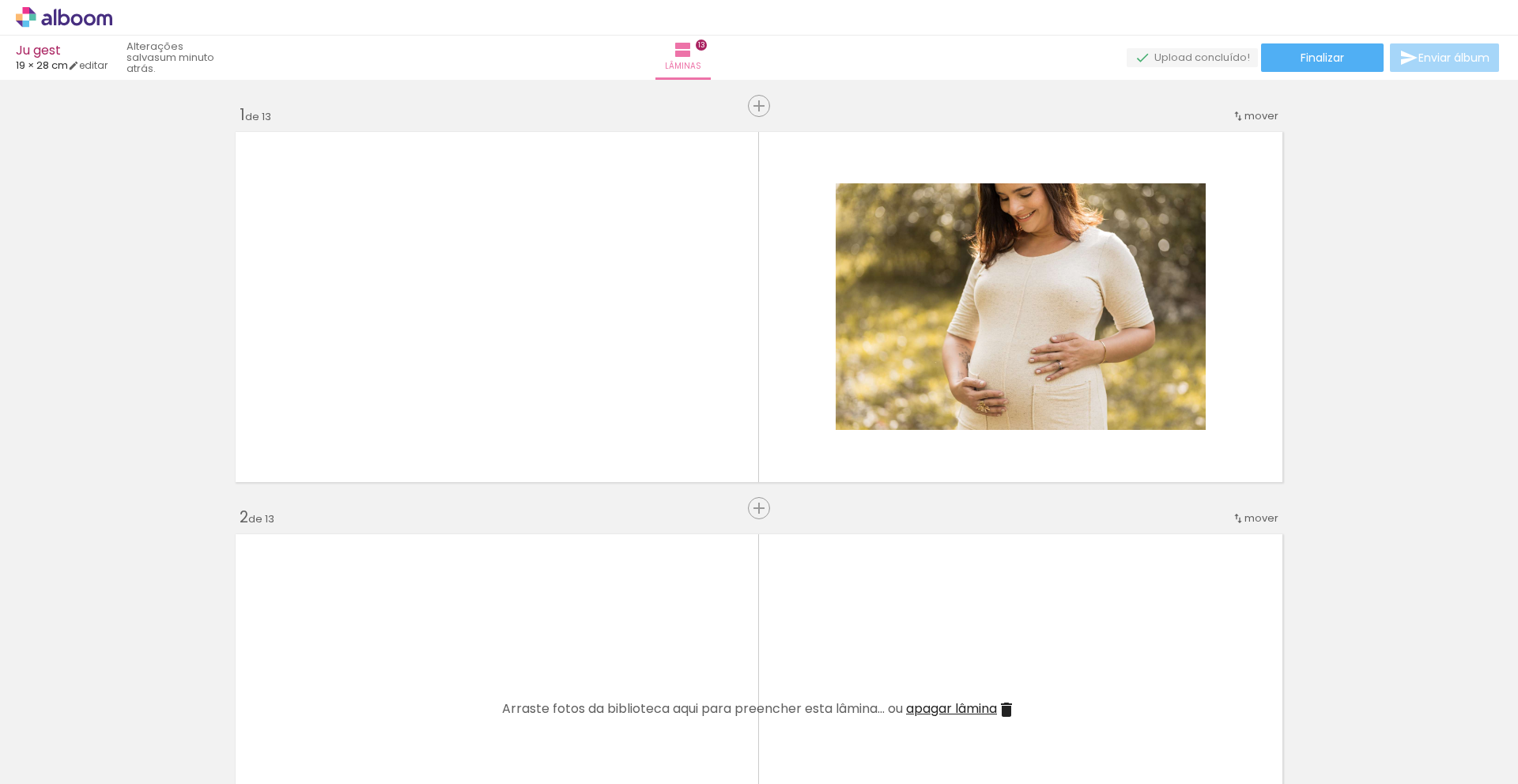
click at [25, 735] on input "Todas as fotos" at bounding box center [44, 736] width 60 height 13
click at [0, 0] on slot "Não utilizadas" at bounding box center [0, 0] width 0 height 0
type input "Não utilizadas"
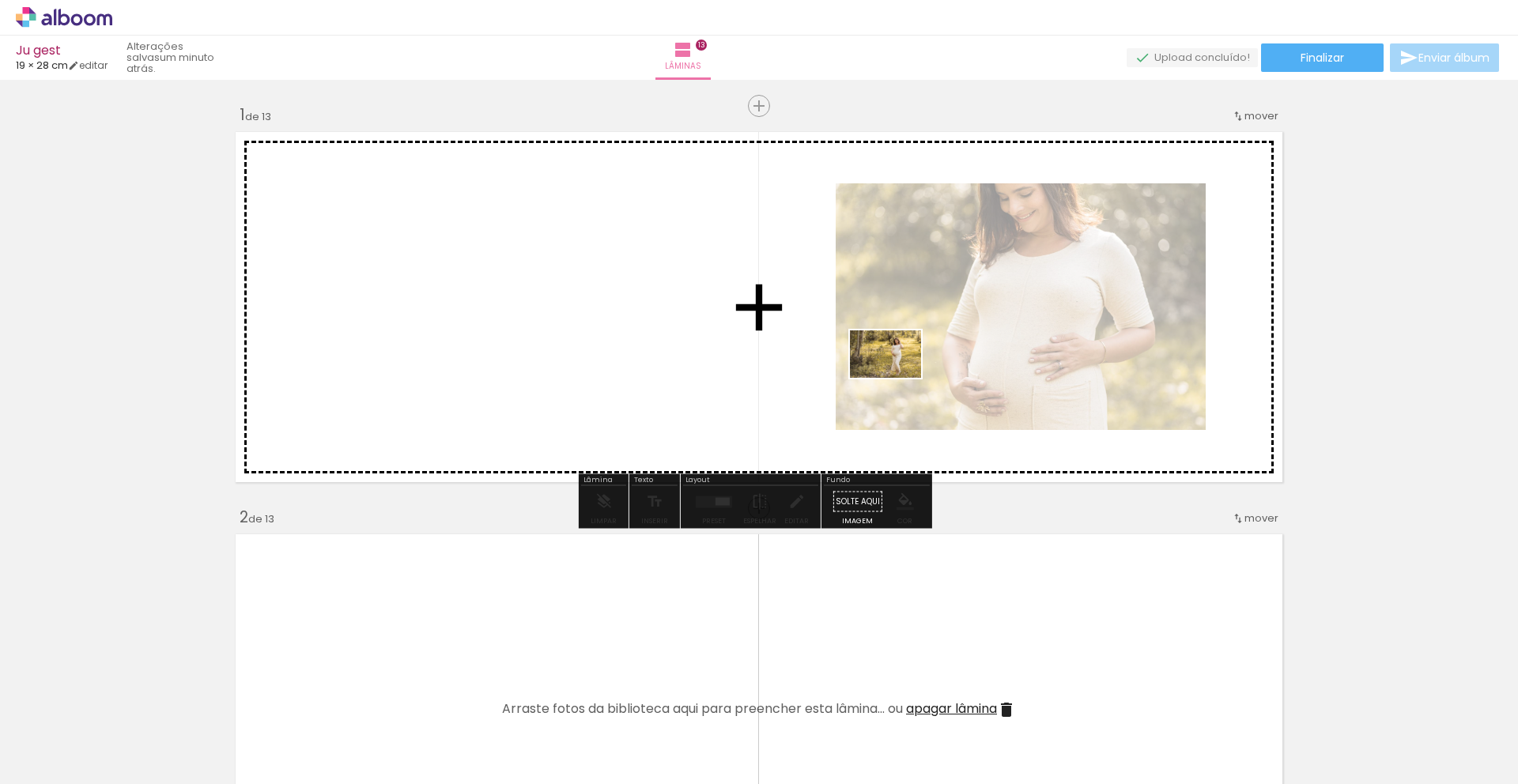
drag, startPoint x: 339, startPoint y: 747, endPoint x: 960, endPoint y: 347, distance: 738.7
click at [969, 344] on quentale-workspace at bounding box center [759, 392] width 1518 height 784
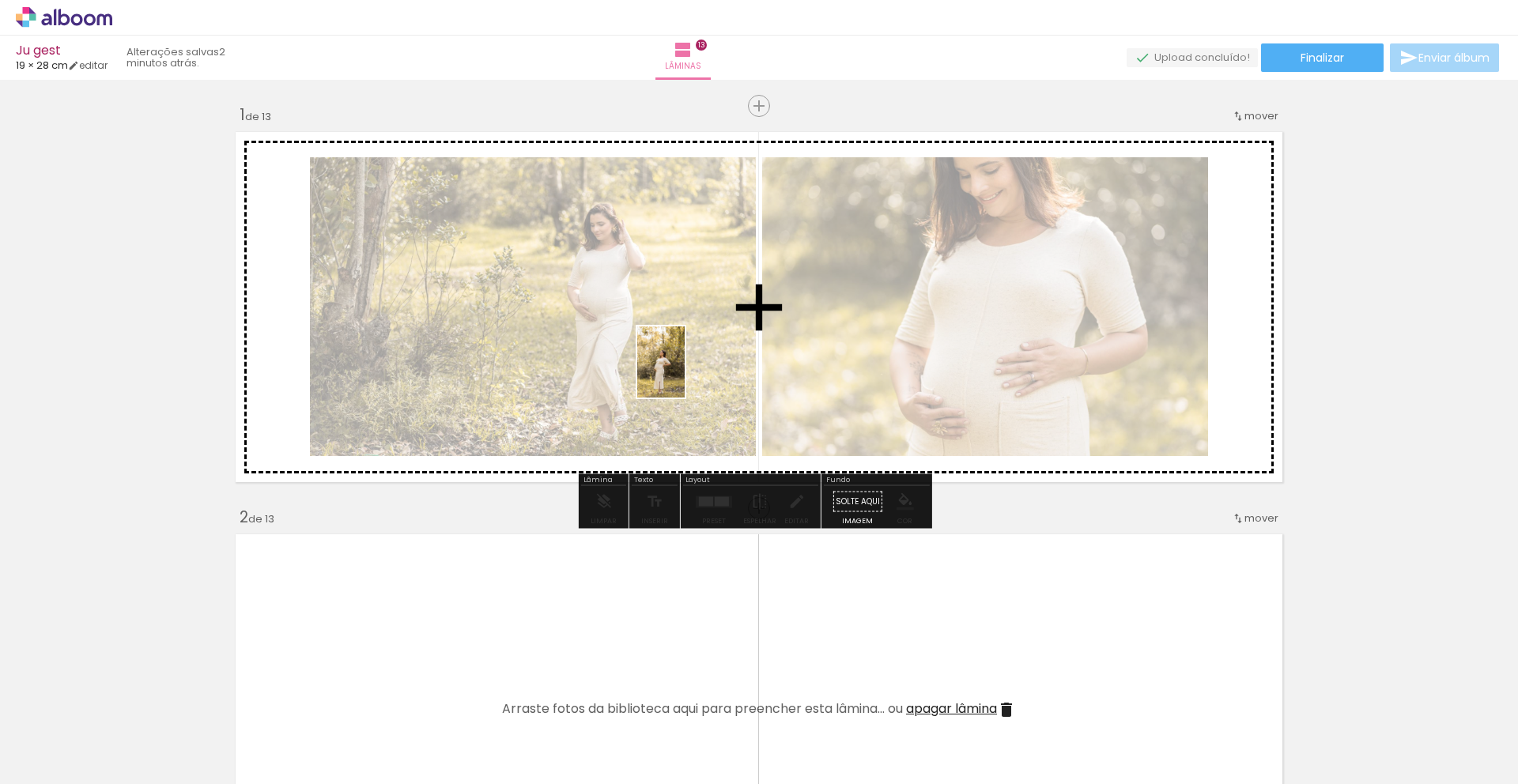
drag, startPoint x: 527, startPoint y: 749, endPoint x: 685, endPoint y: 374, distance: 406.9
click at [685, 374] on quentale-workspace at bounding box center [759, 392] width 1518 height 784
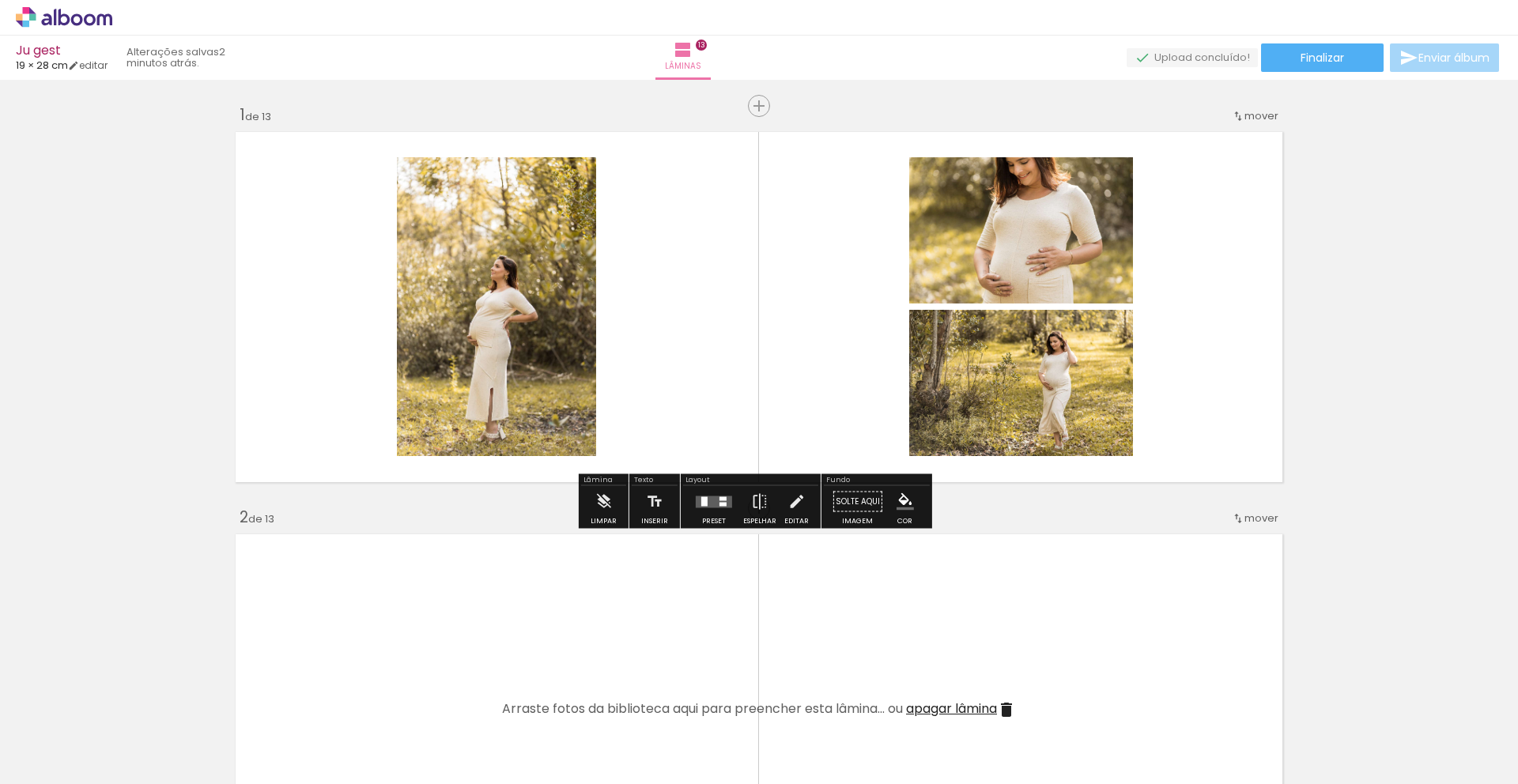
click at [694, 509] on div at bounding box center [714, 502] width 43 height 32
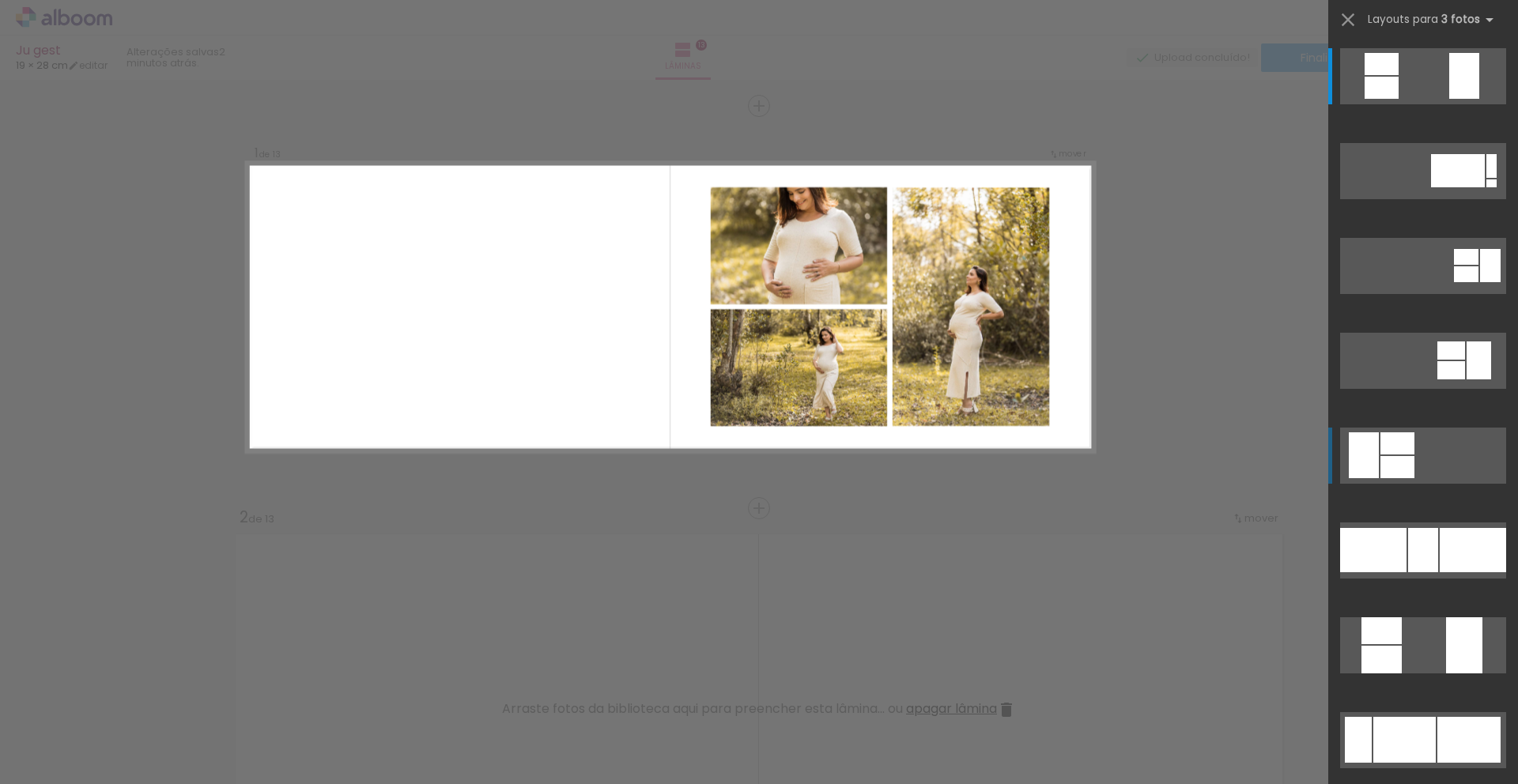
click at [1372, 460] on div at bounding box center [1364, 456] width 30 height 46
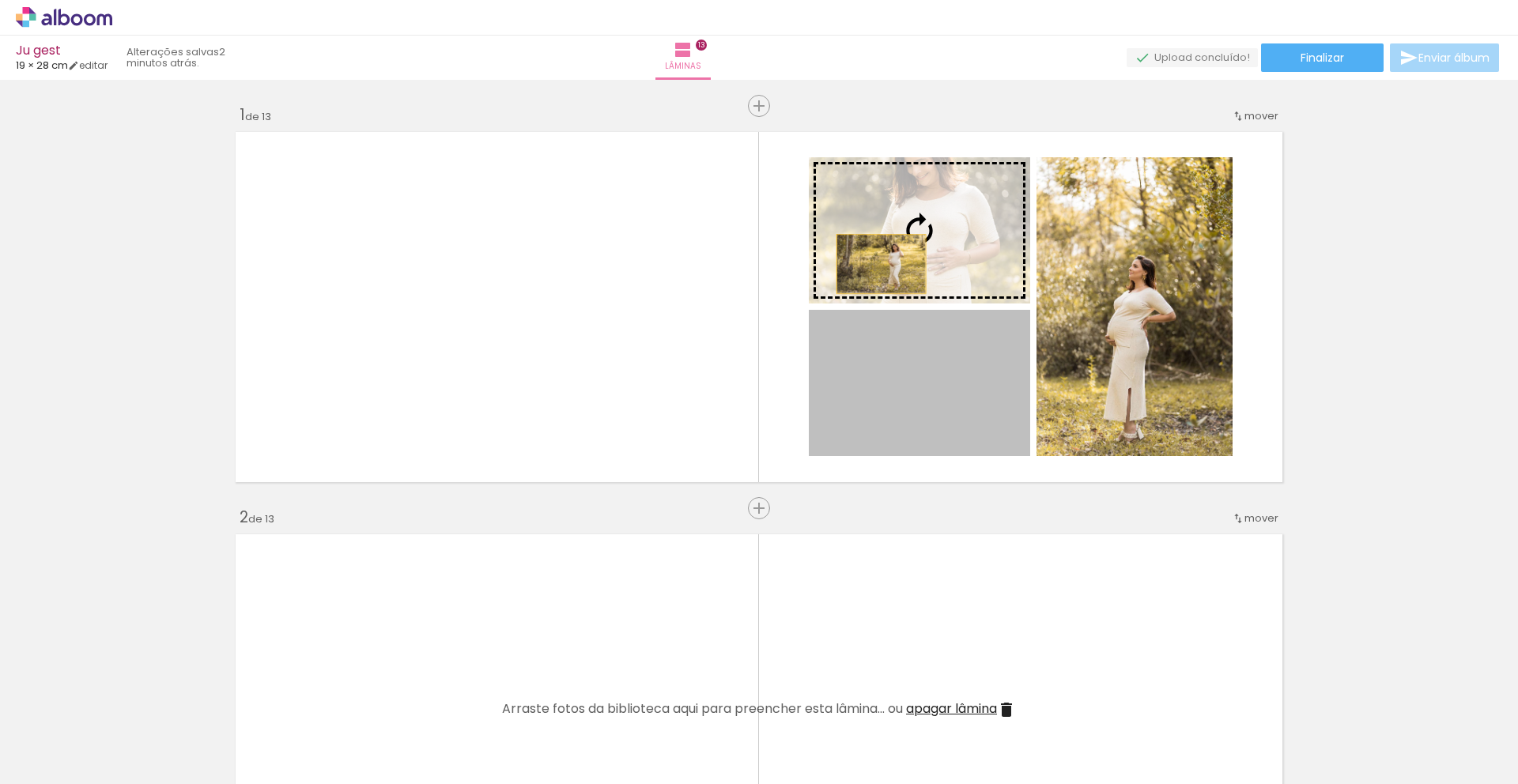
drag, startPoint x: 863, startPoint y: 399, endPoint x: 877, endPoint y: 242, distance: 157.6
click at [0, 0] on slot at bounding box center [0, 0] width 0 height 0
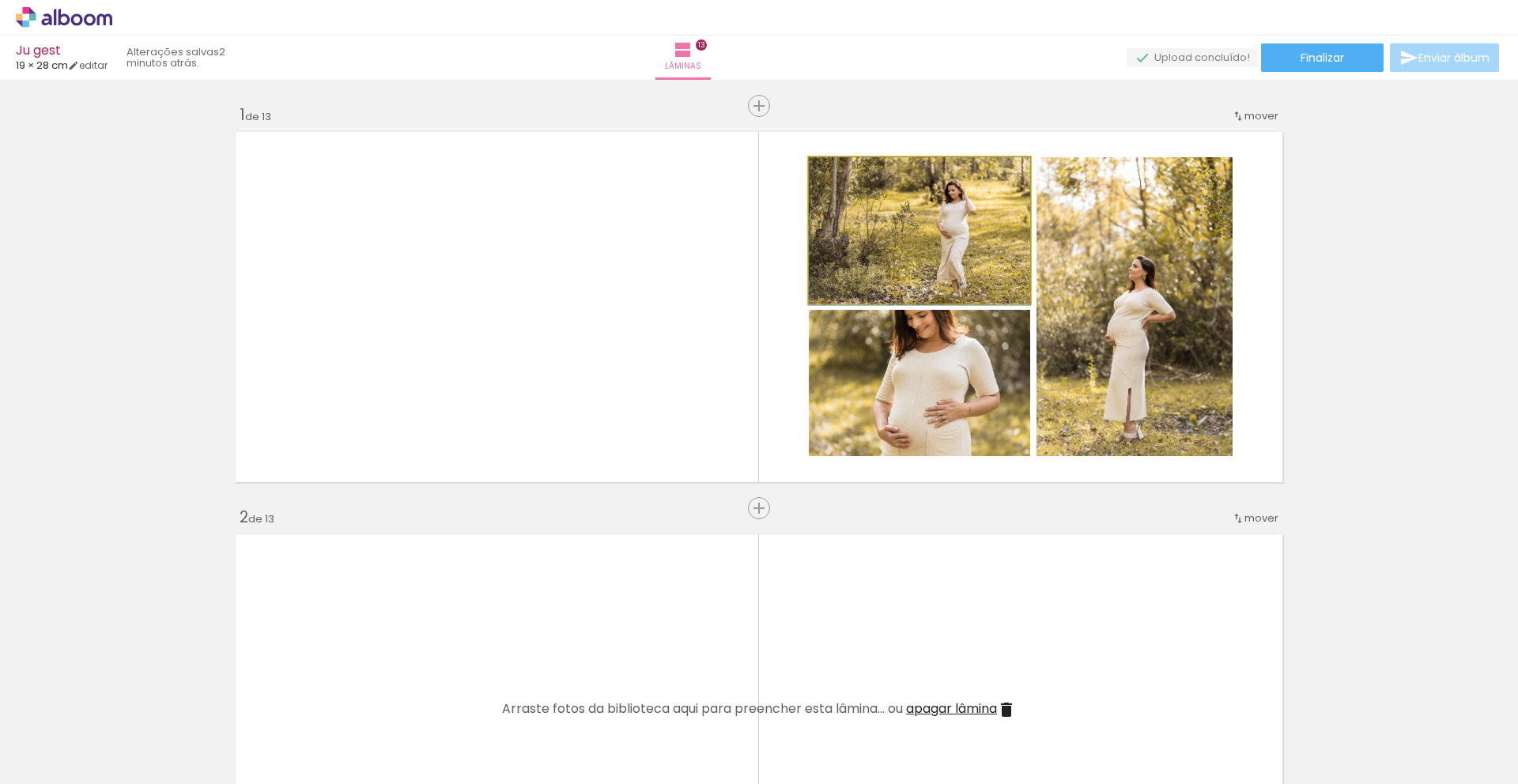
drag, startPoint x: 910, startPoint y: 252, endPoint x: 895, endPoint y: 256, distance: 15.5
drag, startPoint x: 883, startPoint y: 257, endPoint x: 878, endPoint y: 269, distance: 13.0
drag, startPoint x: 849, startPoint y: 380, endPoint x: 859, endPoint y: 395, distance: 18.0
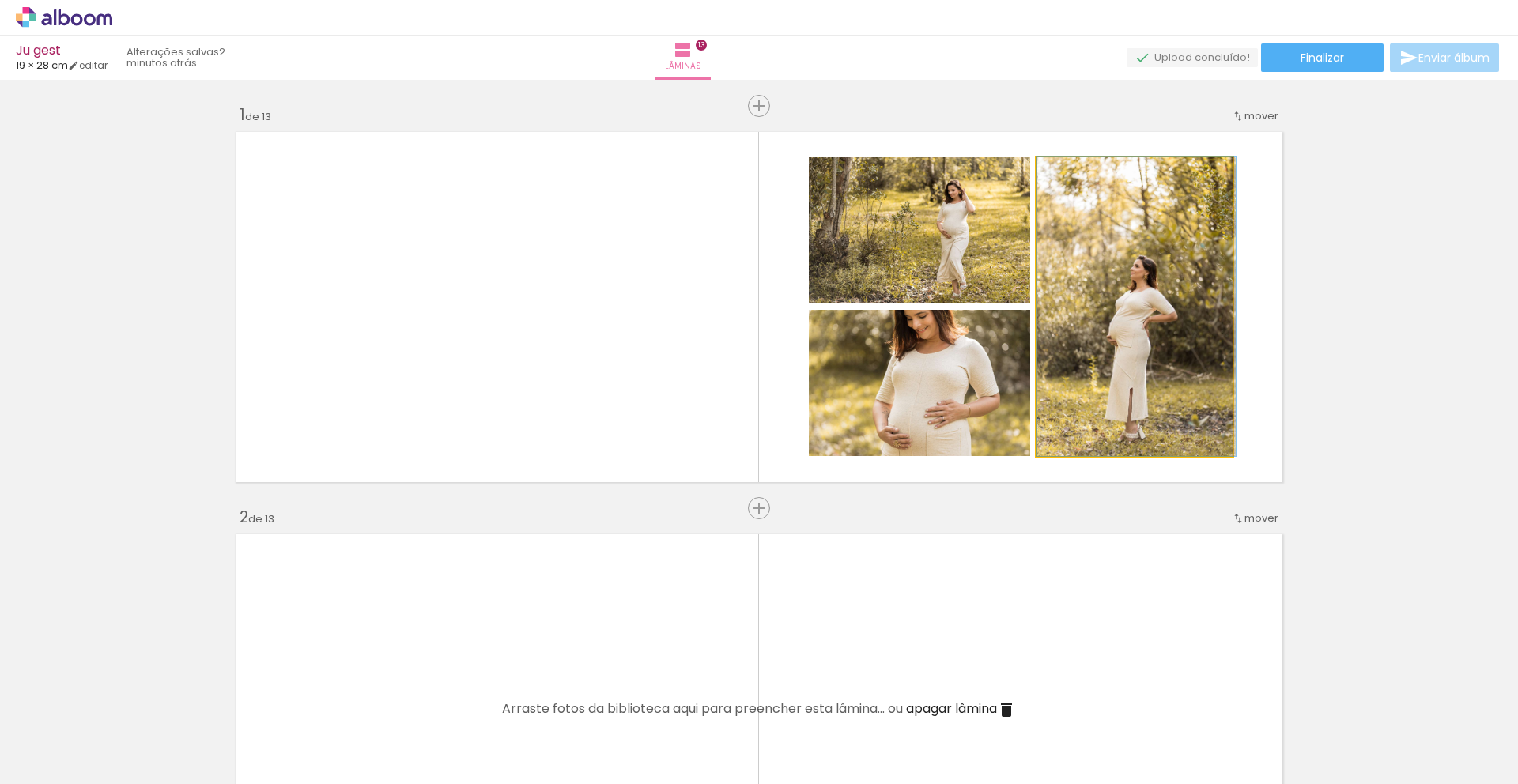
drag, startPoint x: 1120, startPoint y: 339, endPoint x: 1127, endPoint y: 298, distance: 41.6
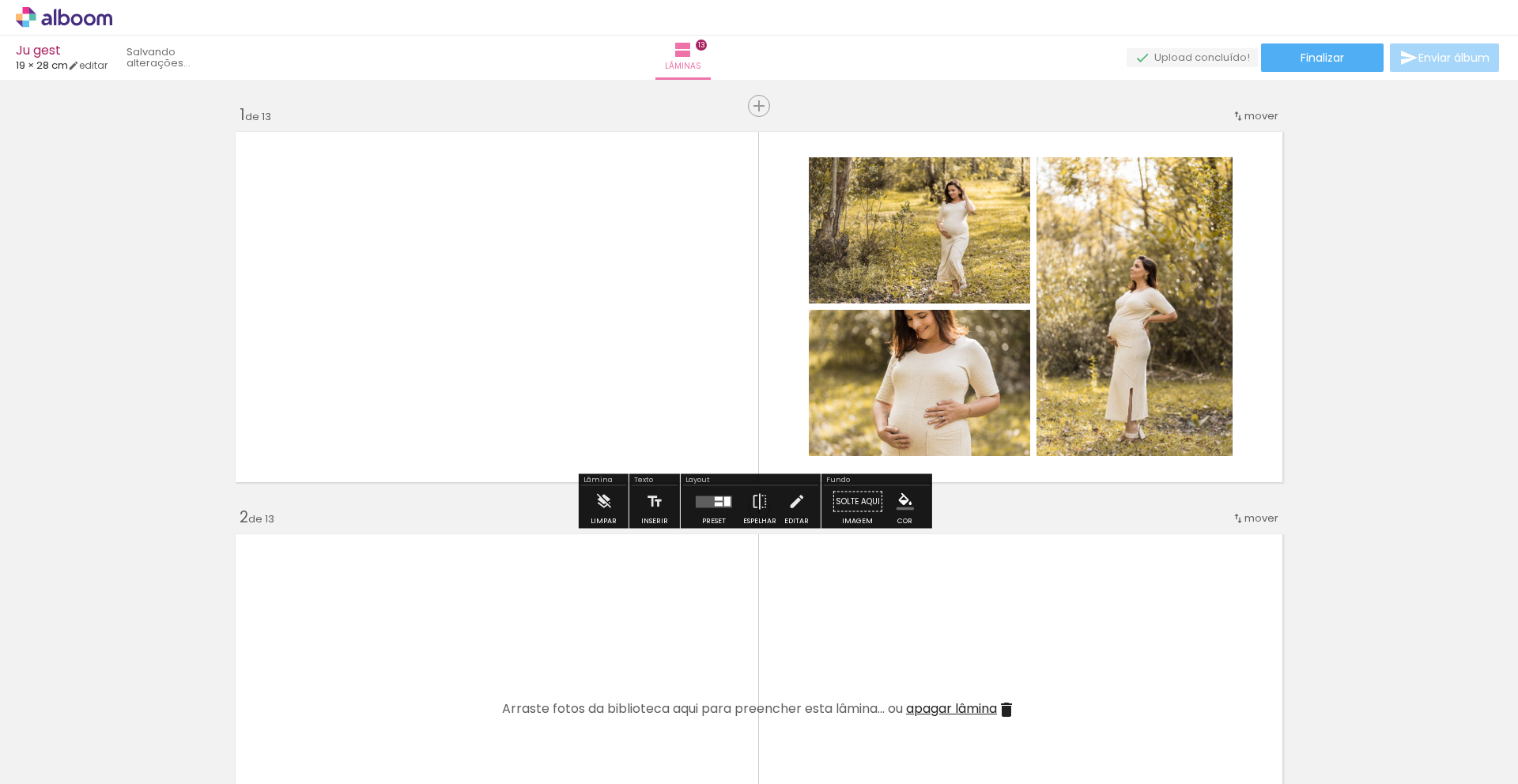
click at [456, 347] on quentale-layouter at bounding box center [759, 306] width 1059 height 363
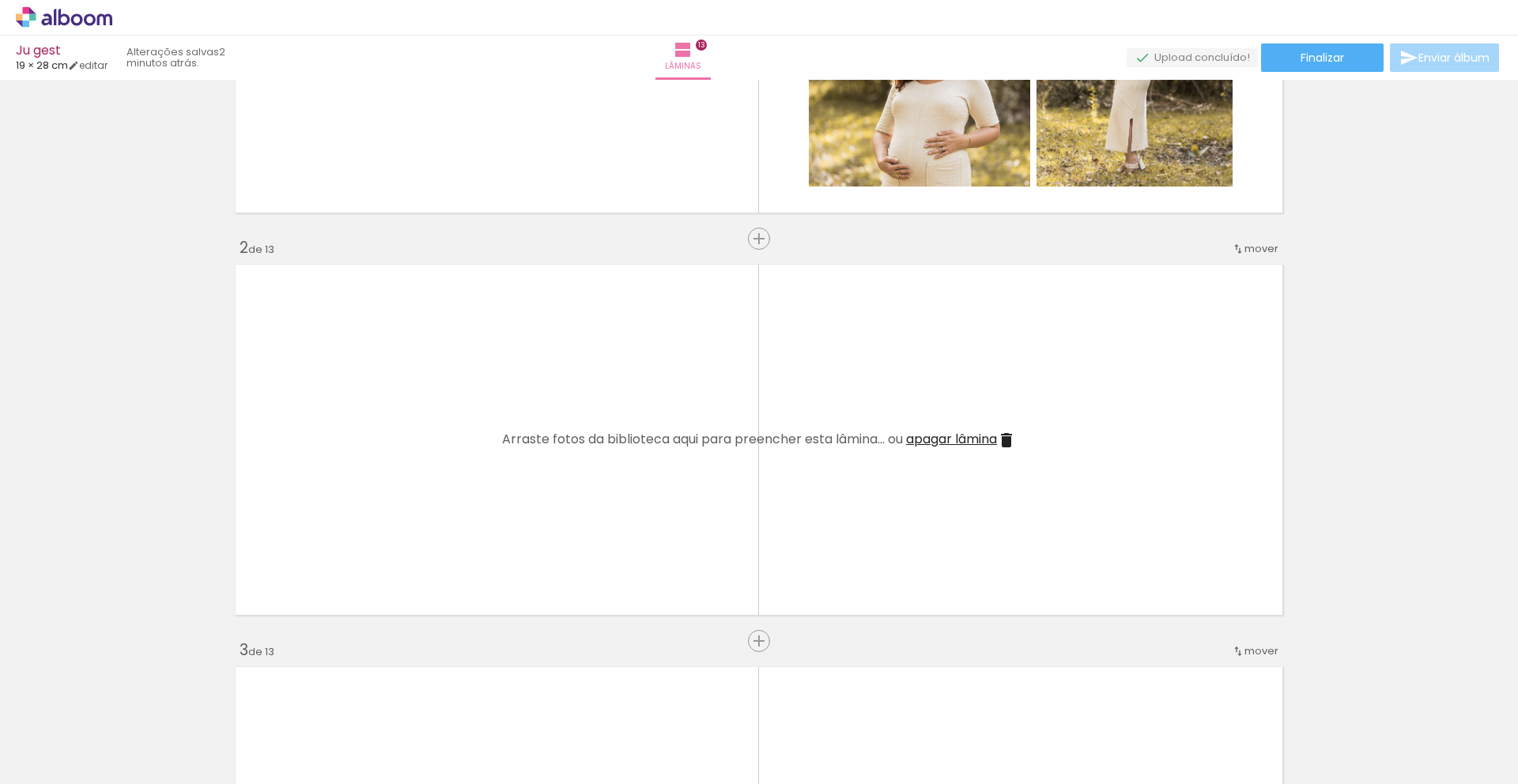
scroll to position [279, 0]
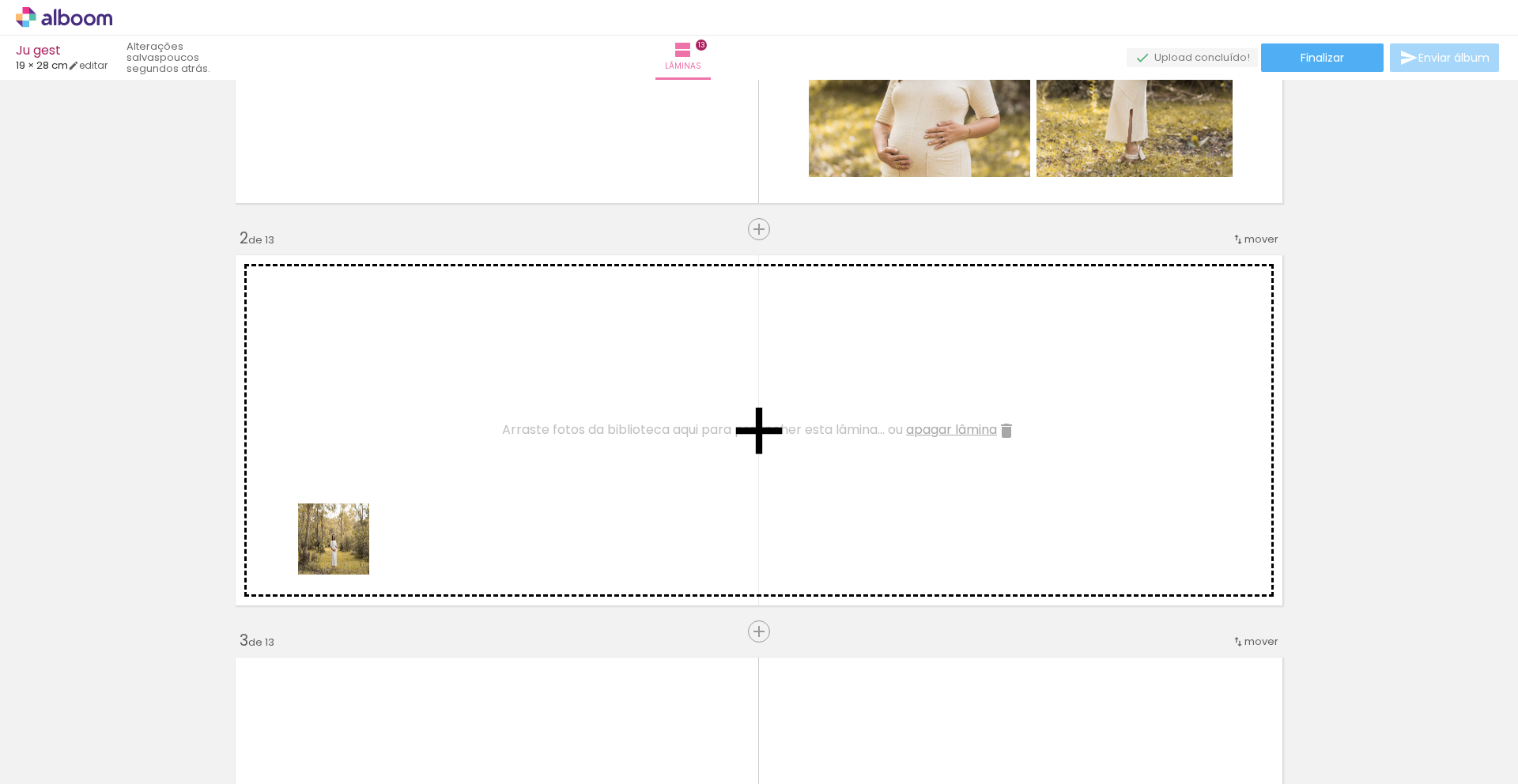
drag, startPoint x: 149, startPoint y: 743, endPoint x: 349, endPoint y: 545, distance: 281.4
click at [349, 545] on quentale-workspace at bounding box center [759, 392] width 1518 height 784
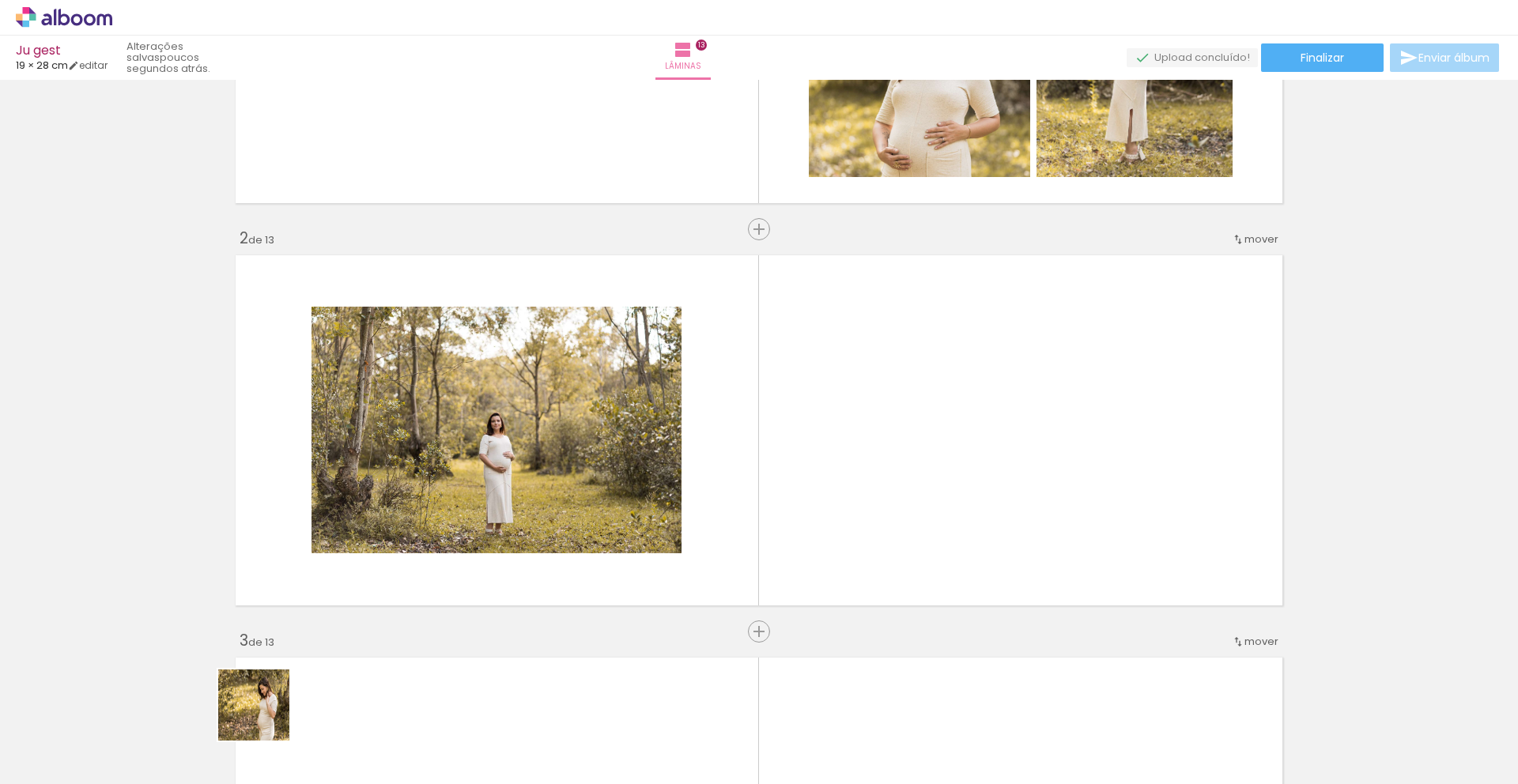
drag, startPoint x: 248, startPoint y: 737, endPoint x: 399, endPoint y: 537, distance: 250.6
click at [408, 528] on quentale-workspace at bounding box center [759, 392] width 1518 height 784
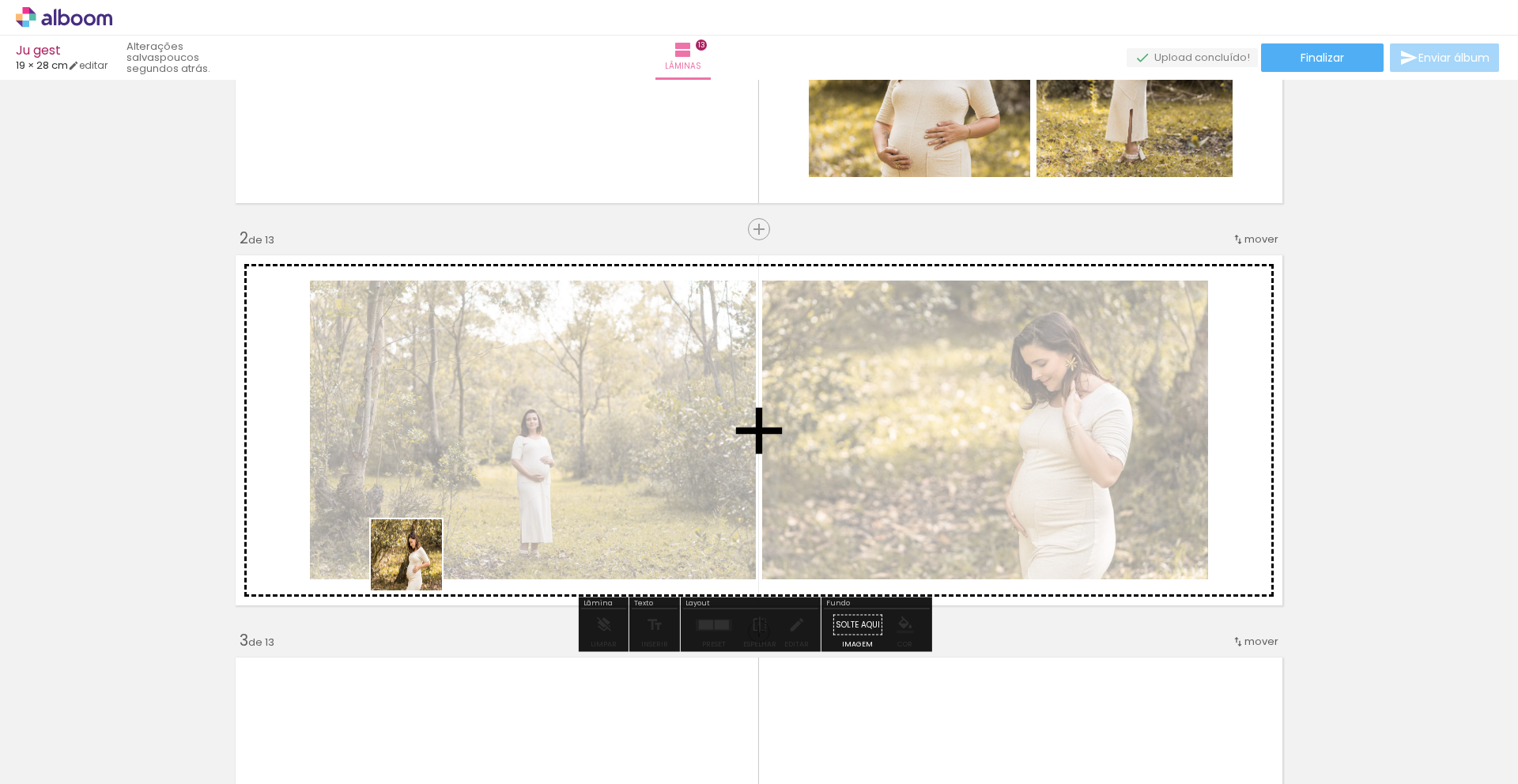
drag, startPoint x: 263, startPoint y: 728, endPoint x: 490, endPoint y: 492, distance: 327.5
click at [490, 492] on quentale-workspace at bounding box center [759, 392] width 1518 height 784
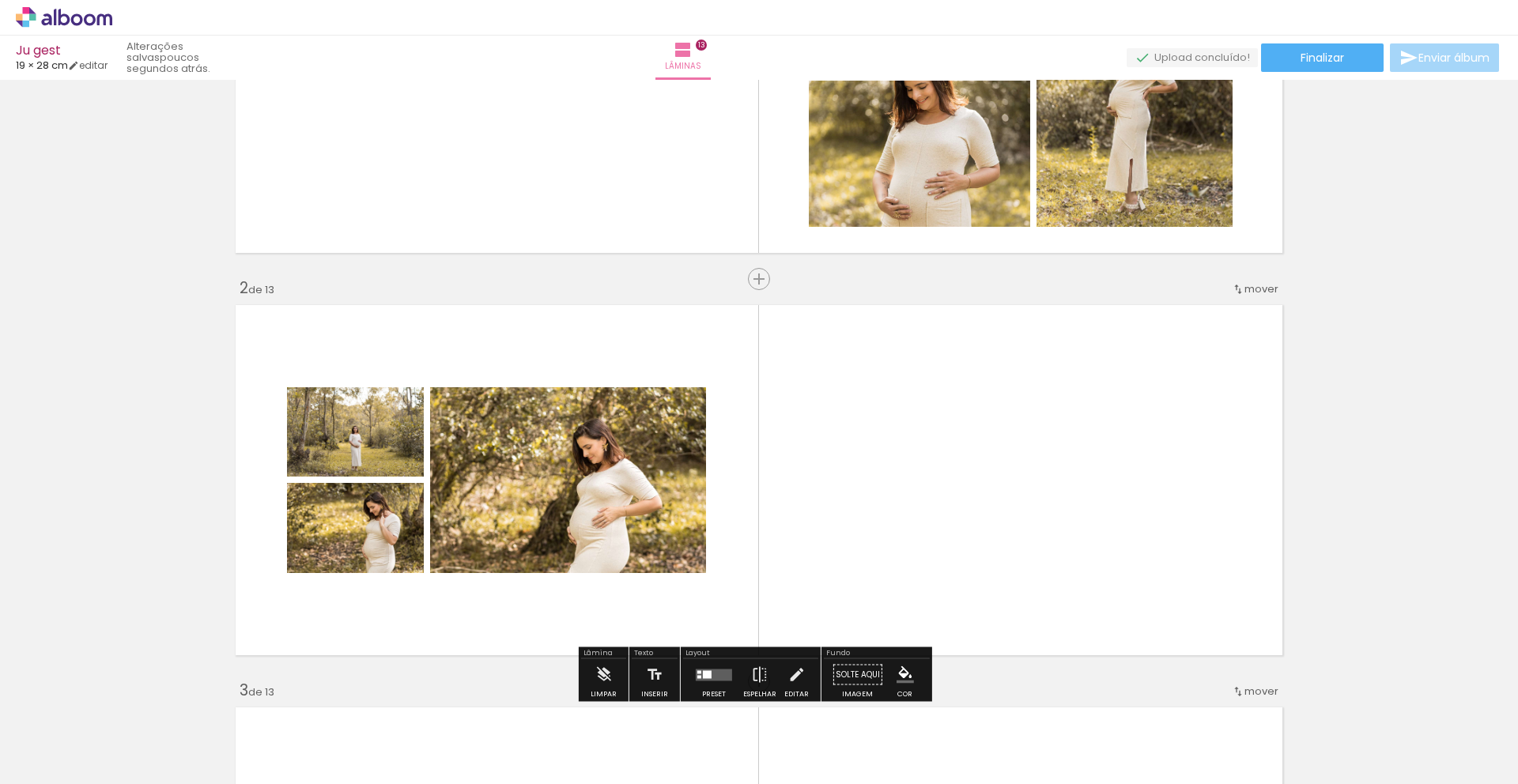
scroll to position [143, 0]
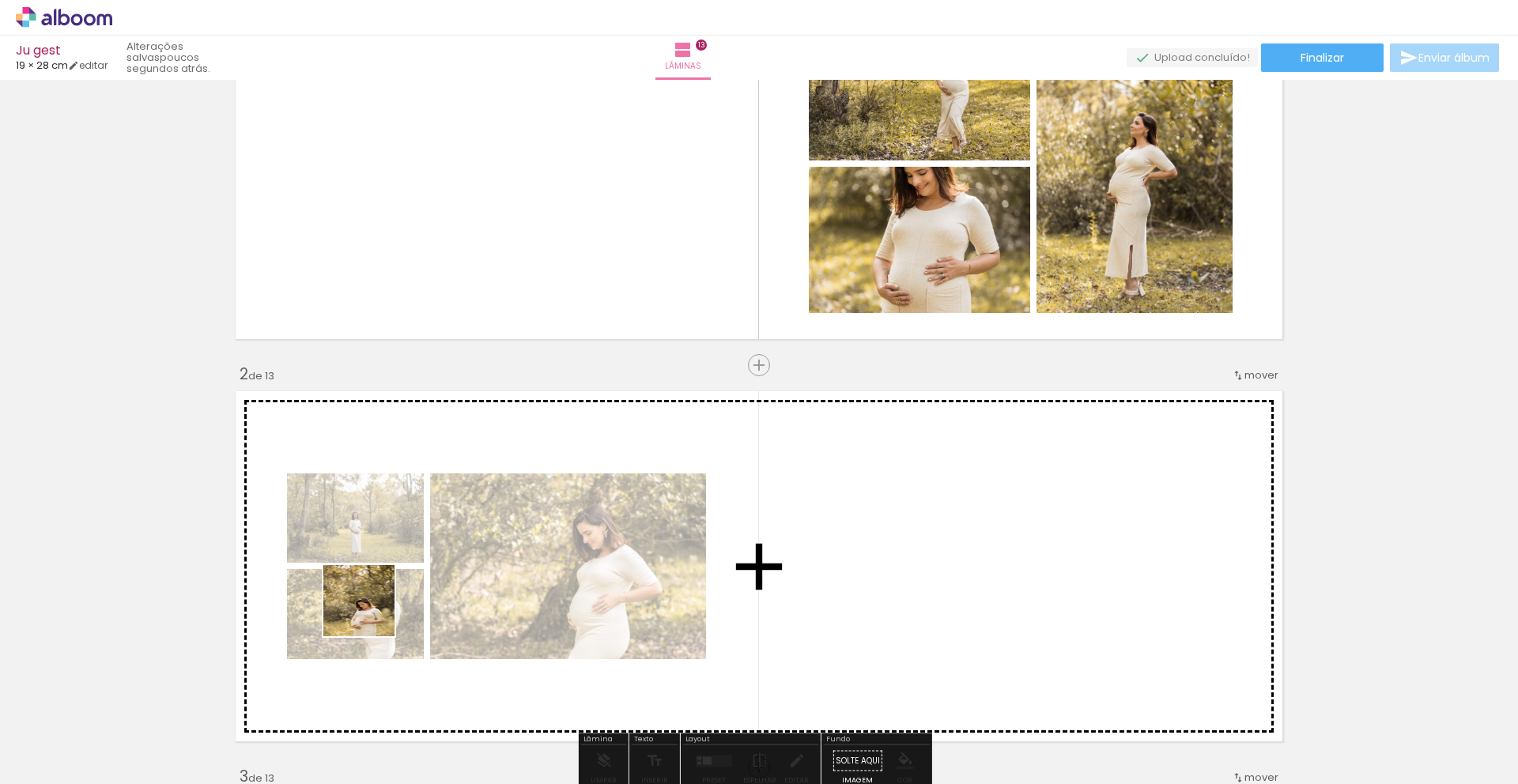
drag, startPoint x: 260, startPoint y: 740, endPoint x: 372, endPoint y: 612, distance: 170.1
click at [372, 612] on quentale-workspace at bounding box center [759, 392] width 1518 height 784
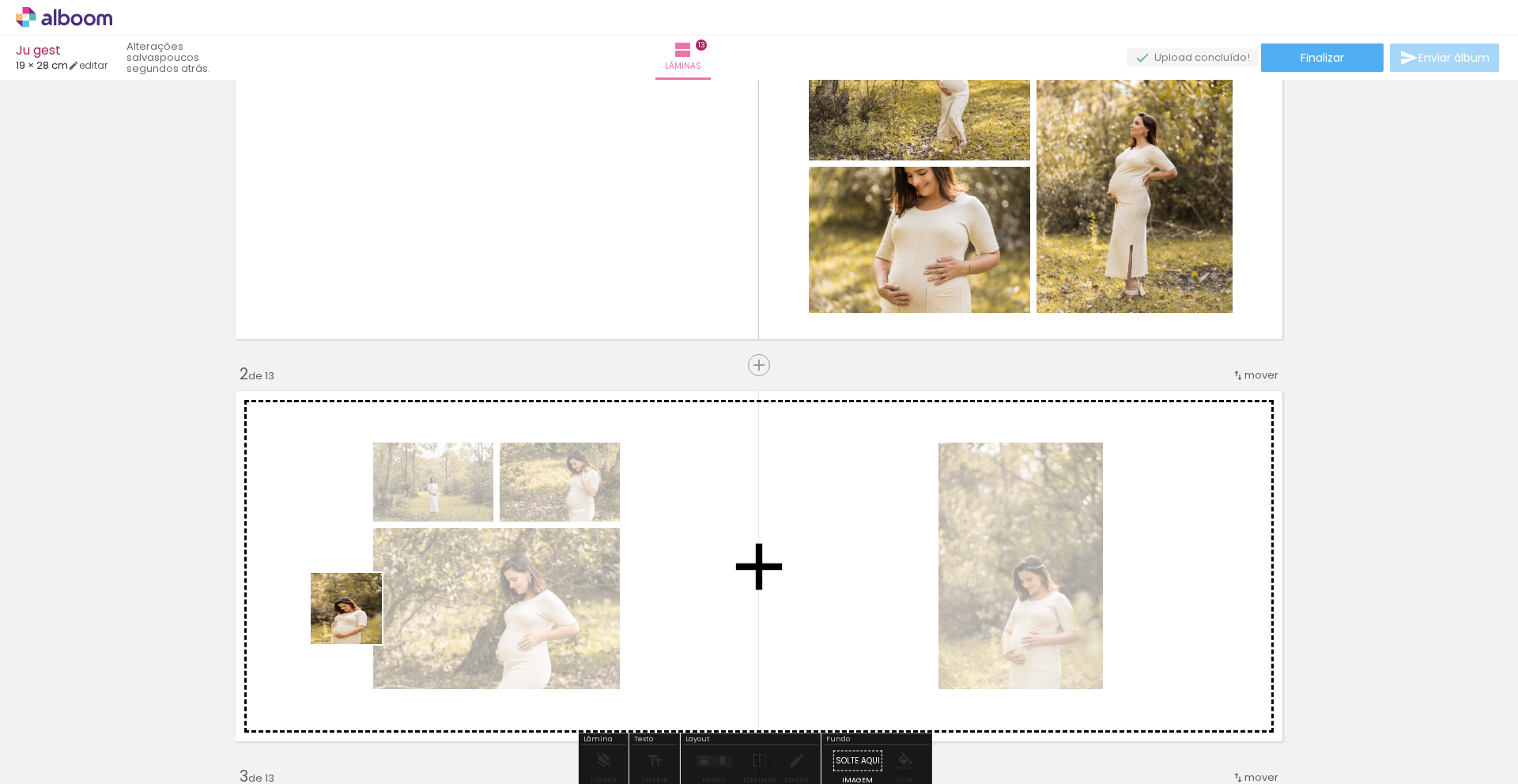
drag, startPoint x: 312, startPoint y: 670, endPoint x: 359, endPoint y: 619, distance: 69.4
click at [358, 619] on quentale-workspace at bounding box center [759, 392] width 1518 height 784
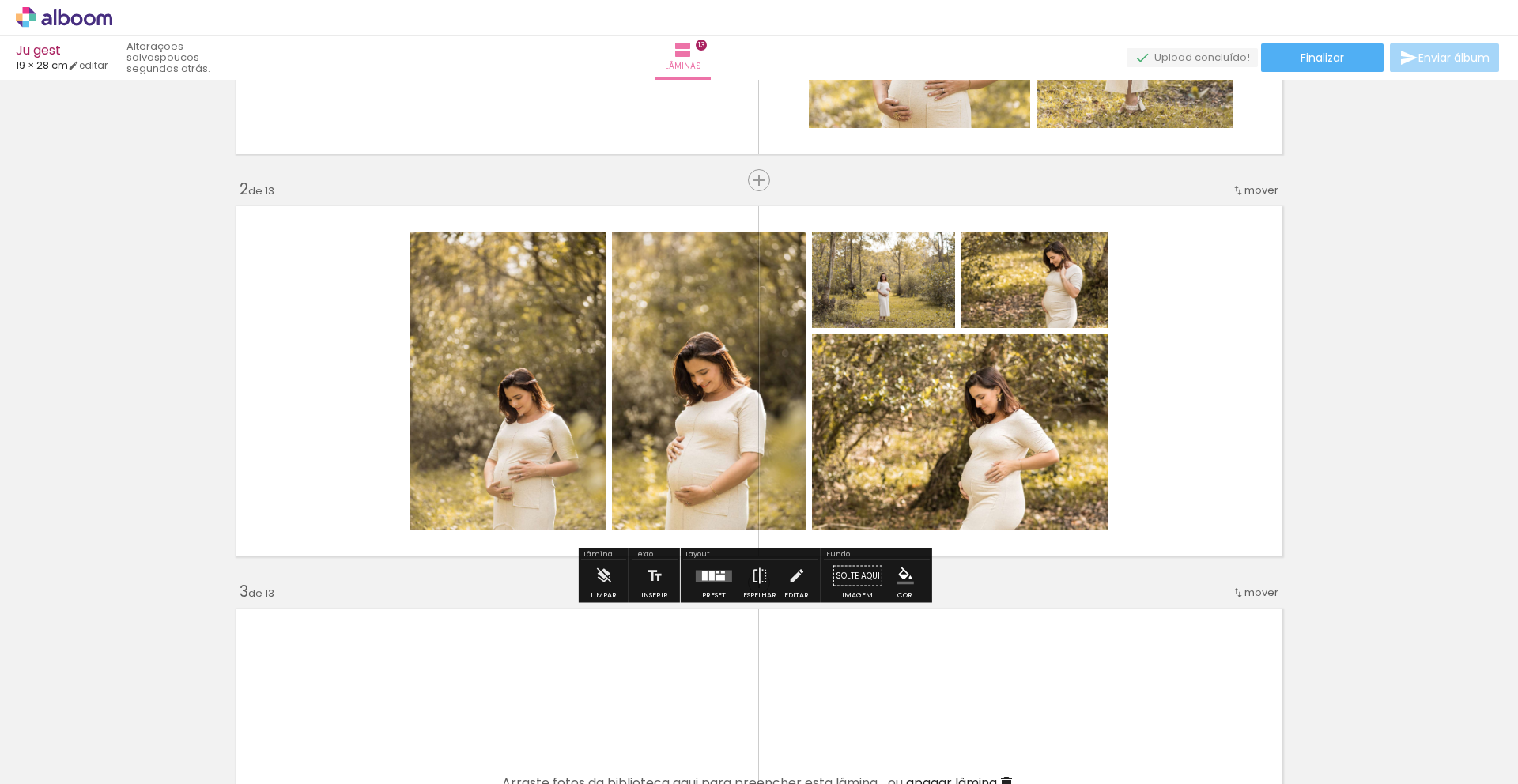
scroll to position [328, 0]
click at [707, 583] on div at bounding box center [714, 575] width 43 height 32
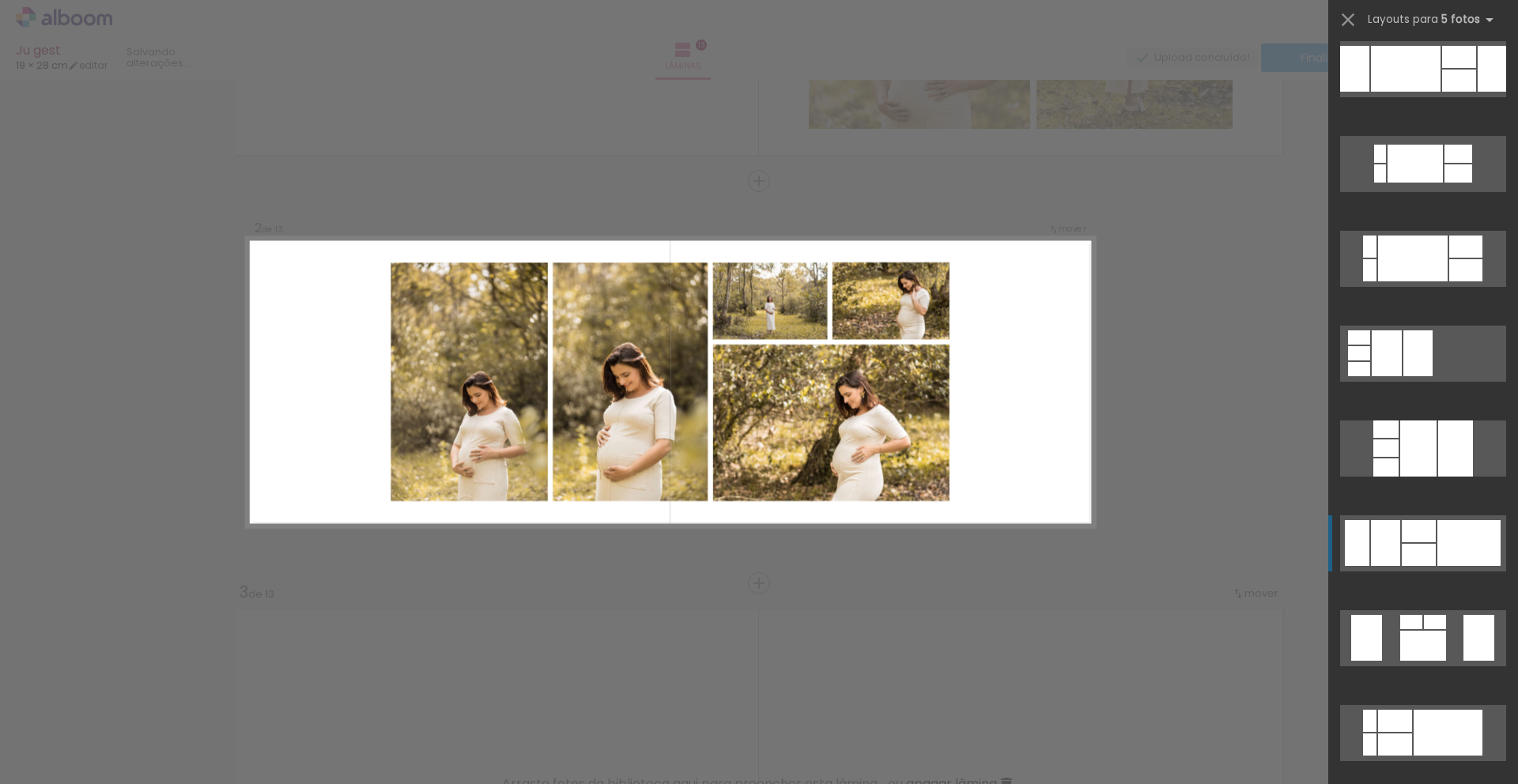
scroll to position [1054, 0]
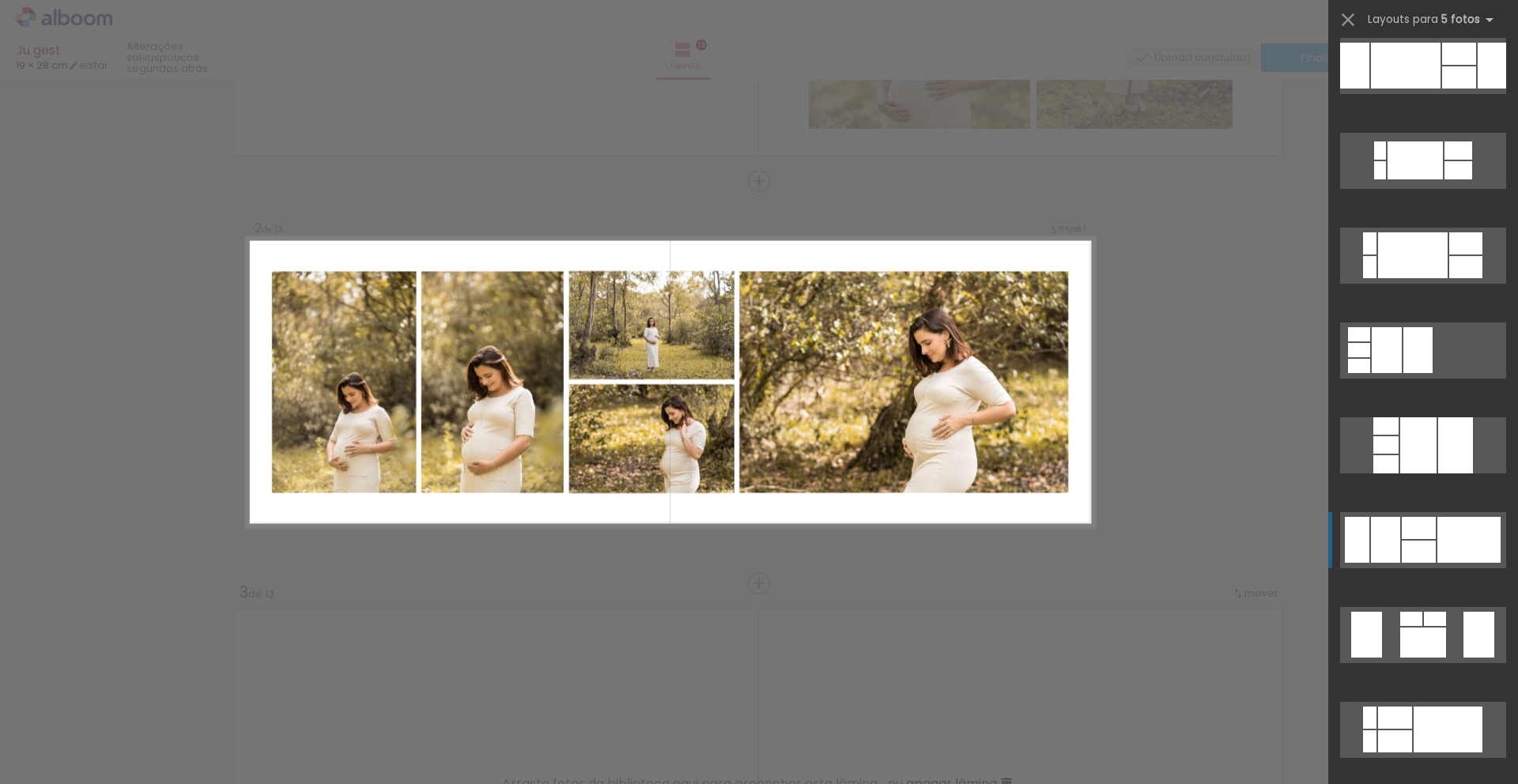
click at [1408, 526] on div at bounding box center [1419, 527] width 34 height 22
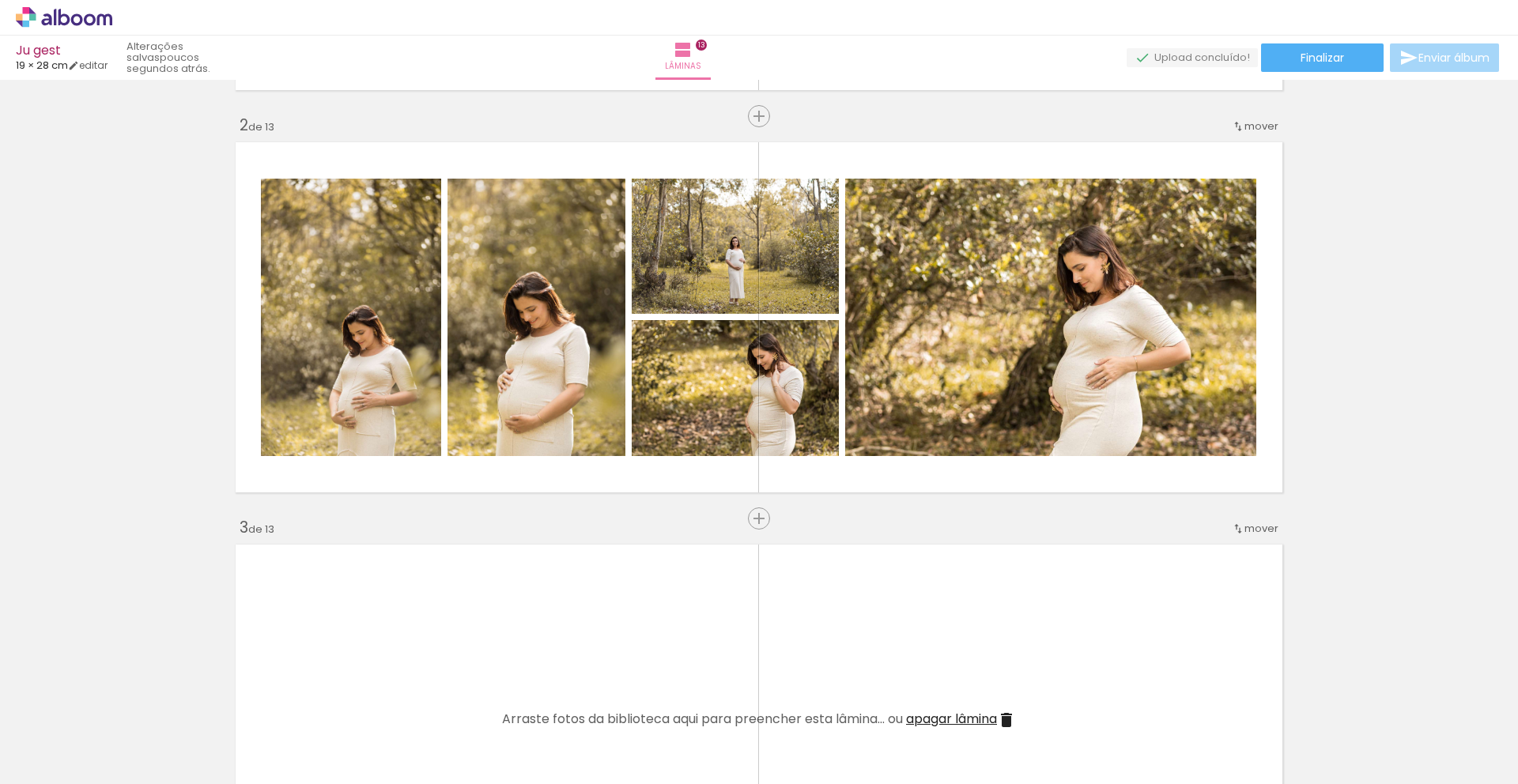
scroll to position [389, 0]
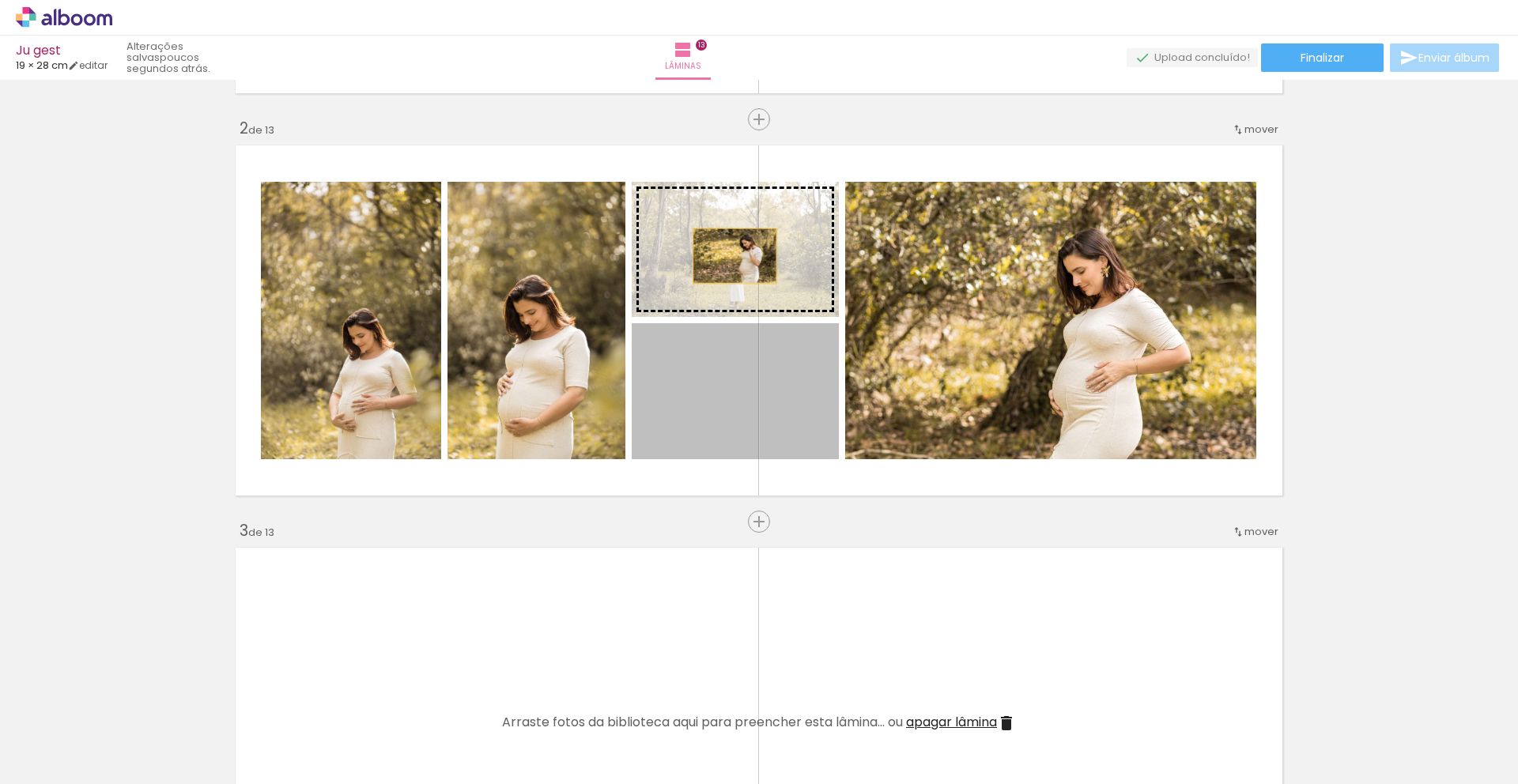
drag, startPoint x: 714, startPoint y: 401, endPoint x: 729, endPoint y: 256, distance: 145.8
click at [0, 0] on slot at bounding box center [0, 0] width 0 height 0
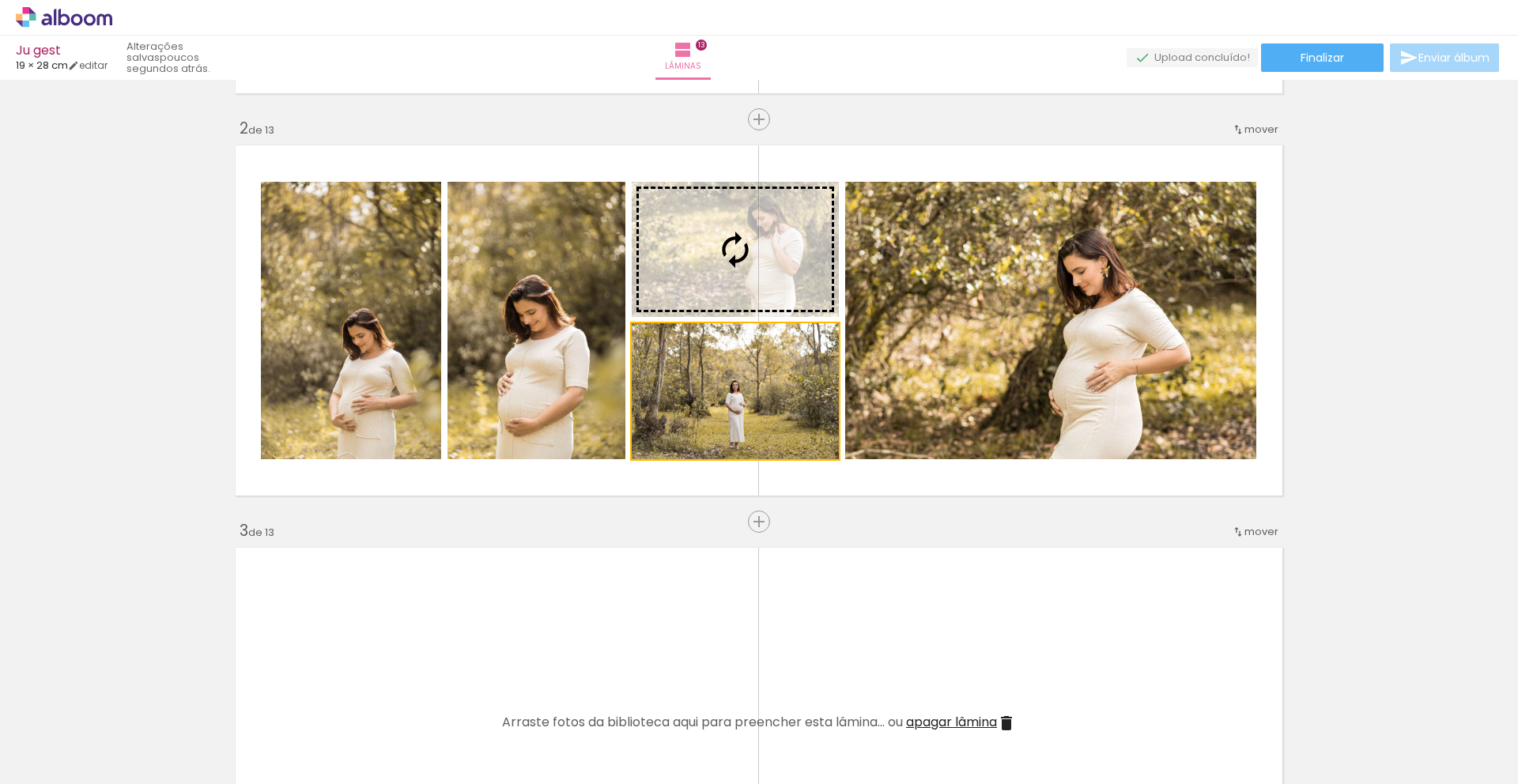
drag, startPoint x: 723, startPoint y: 422, endPoint x: 712, endPoint y: 295, distance: 127.5
click at [0, 0] on slot at bounding box center [0, 0] width 0 height 0
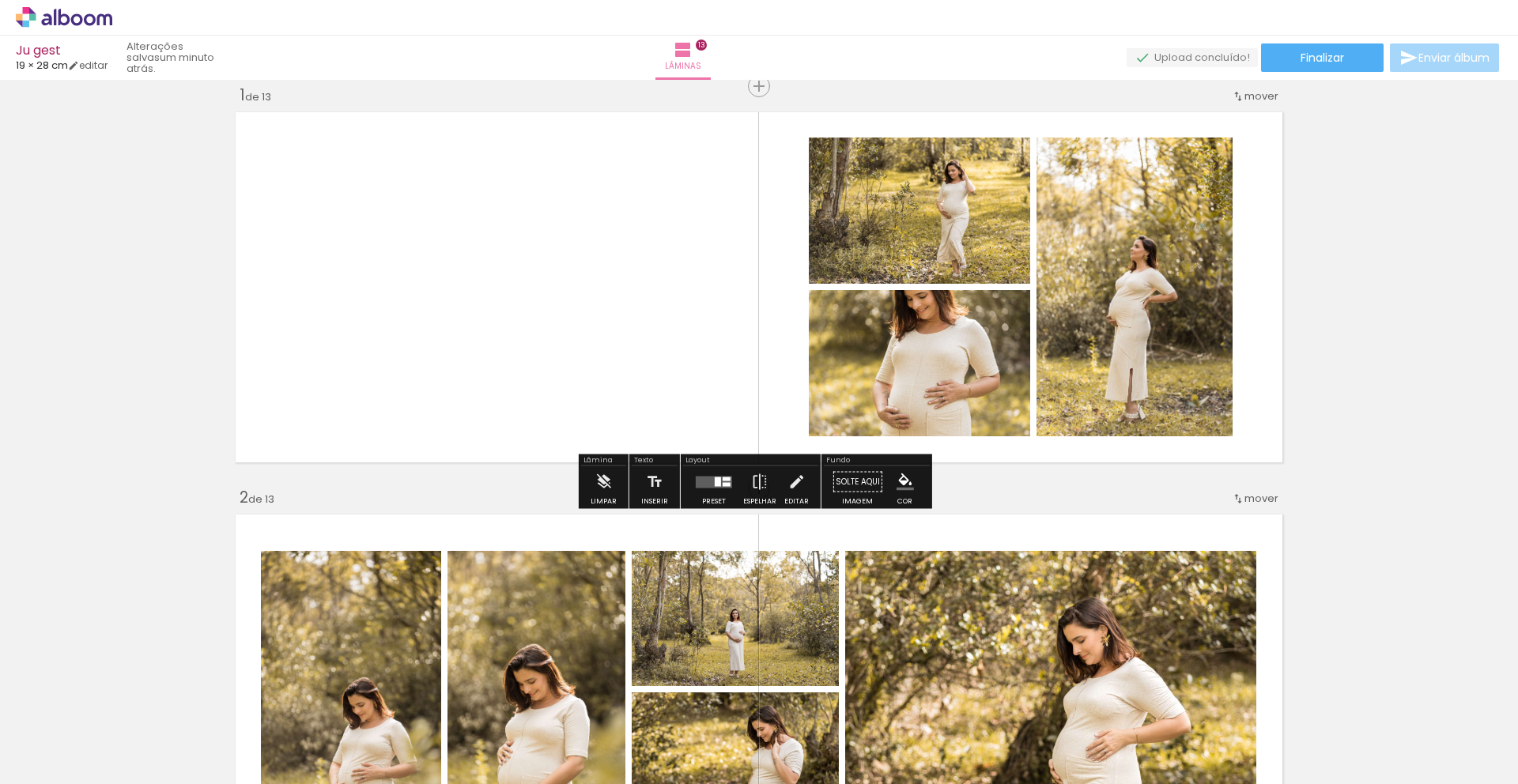
scroll to position [30, 0]
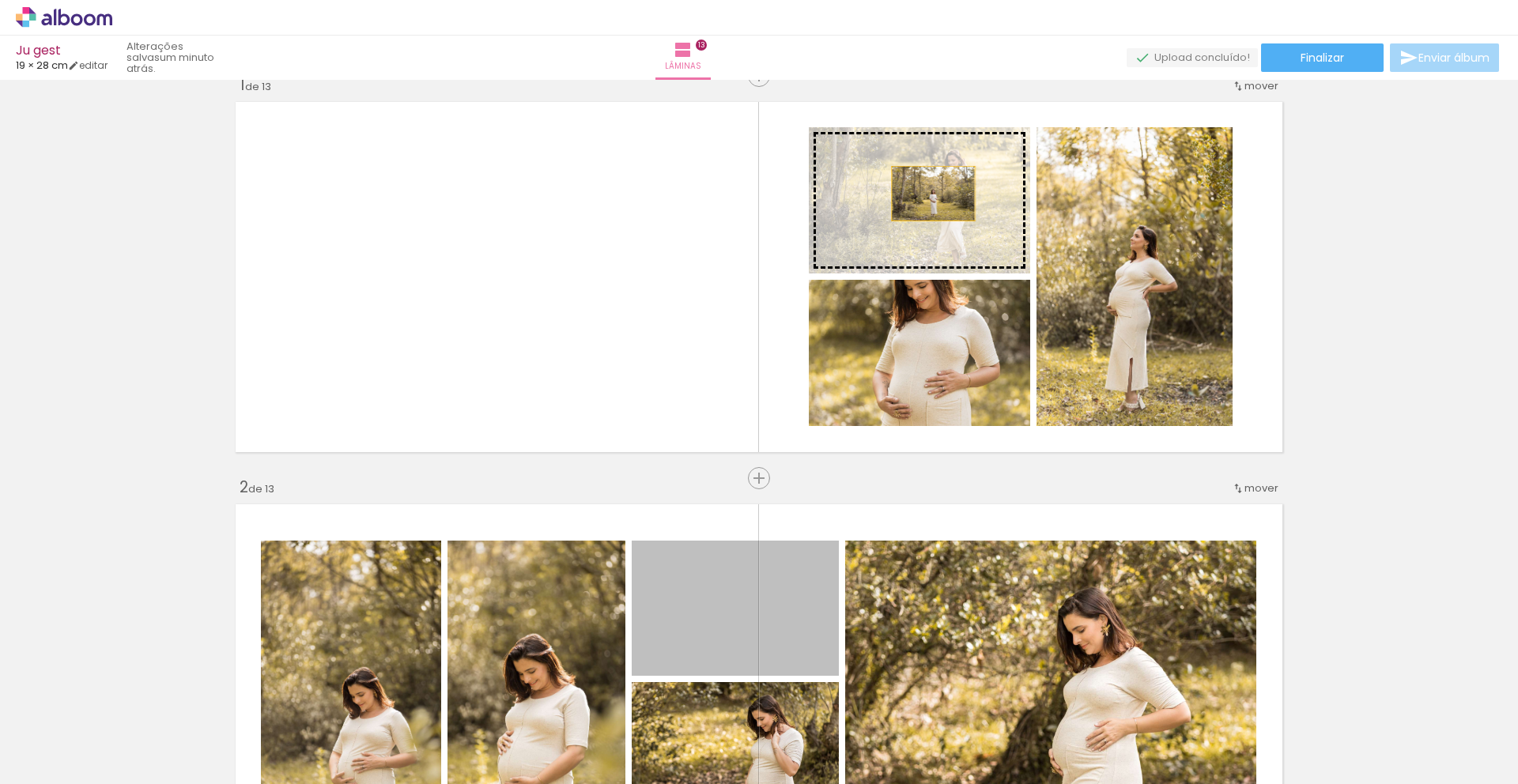
drag, startPoint x: 686, startPoint y: 626, endPoint x: 928, endPoint y: 193, distance: 496.0
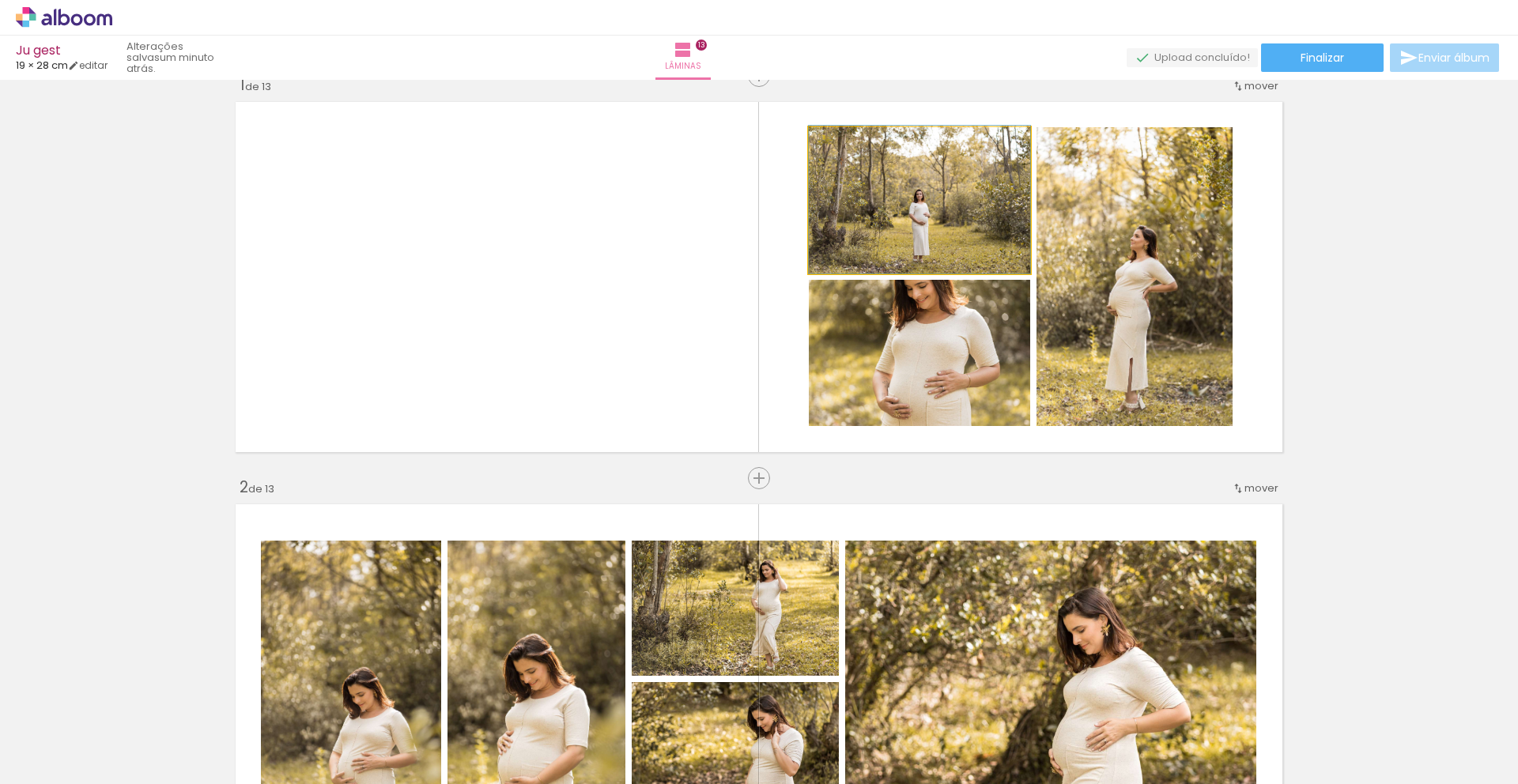
drag, startPoint x: 918, startPoint y: 243, endPoint x: 932, endPoint y: 224, distance: 23.6
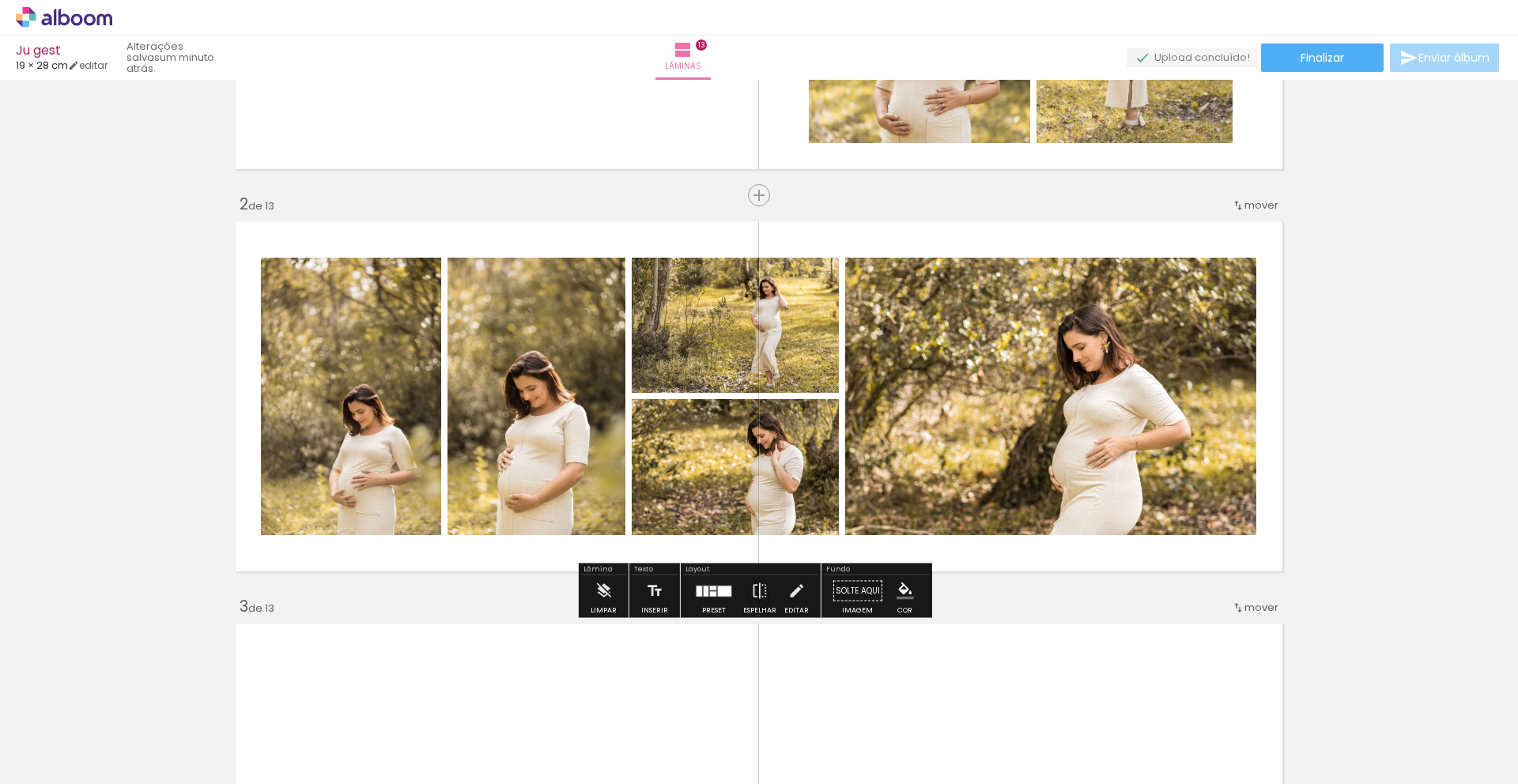
scroll to position [314, 0]
click at [710, 592] on div at bounding box center [713, 593] width 7 height 5
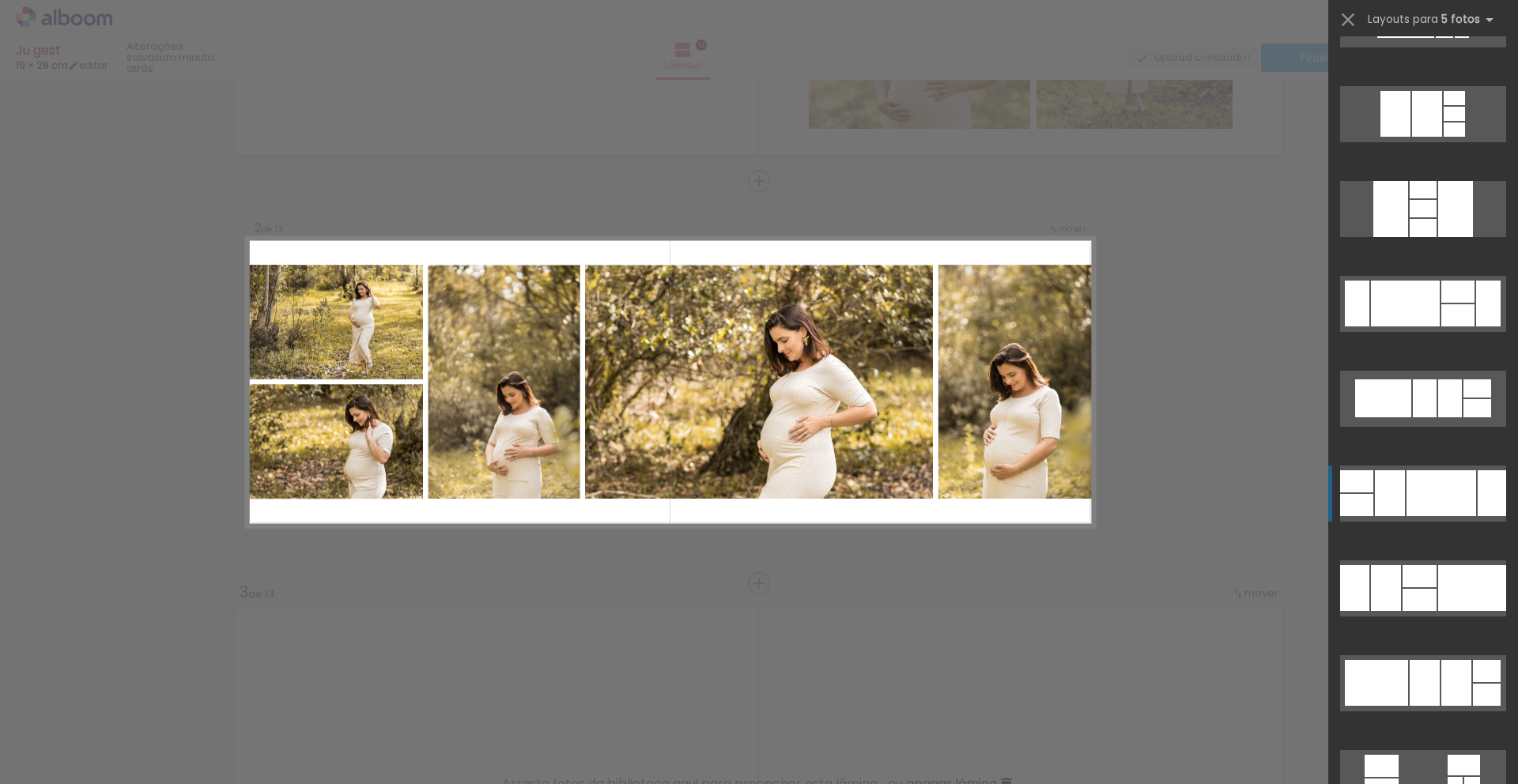
scroll to position [2251, 0]
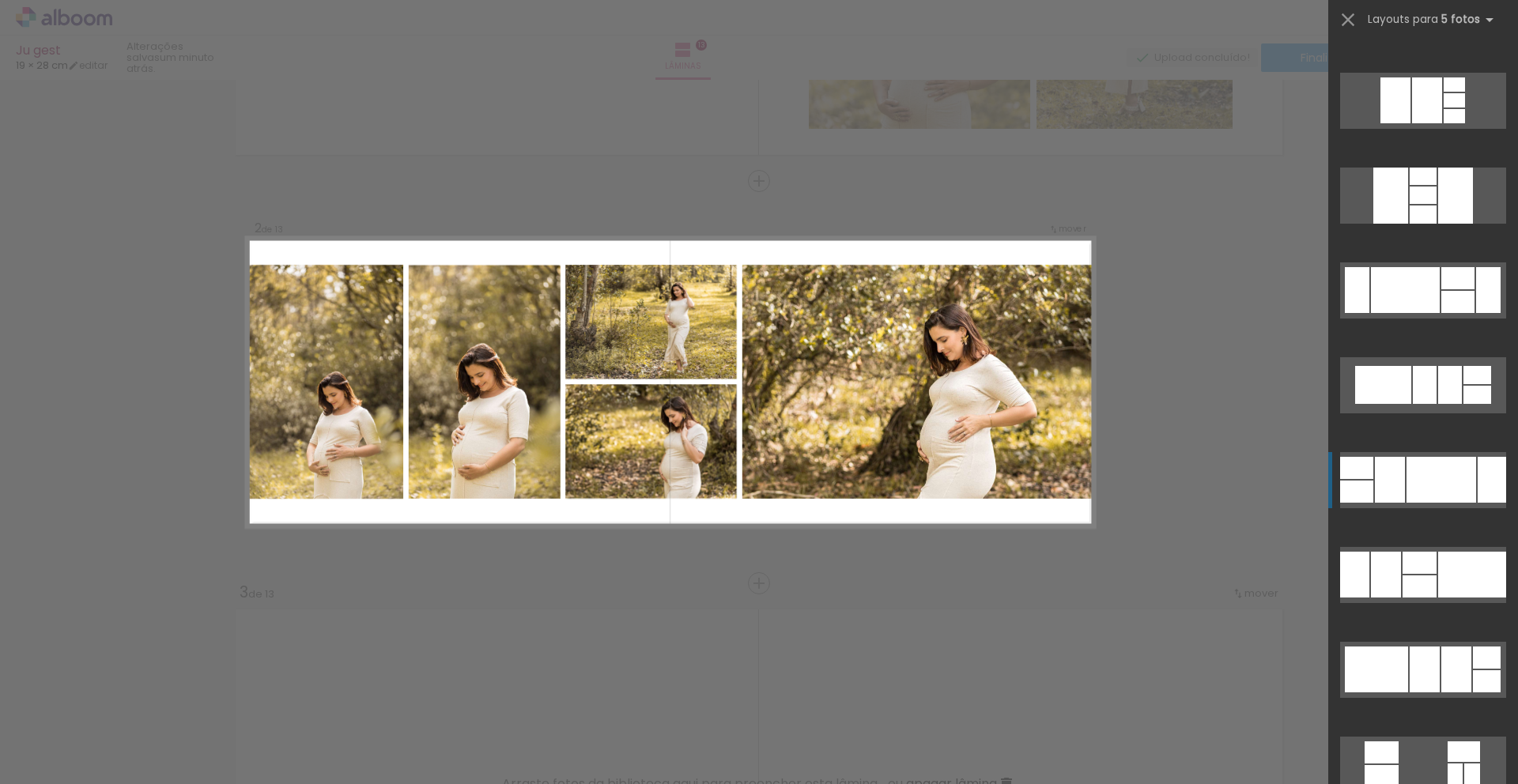
click at [1386, 561] on div at bounding box center [1386, 574] width 30 height 46
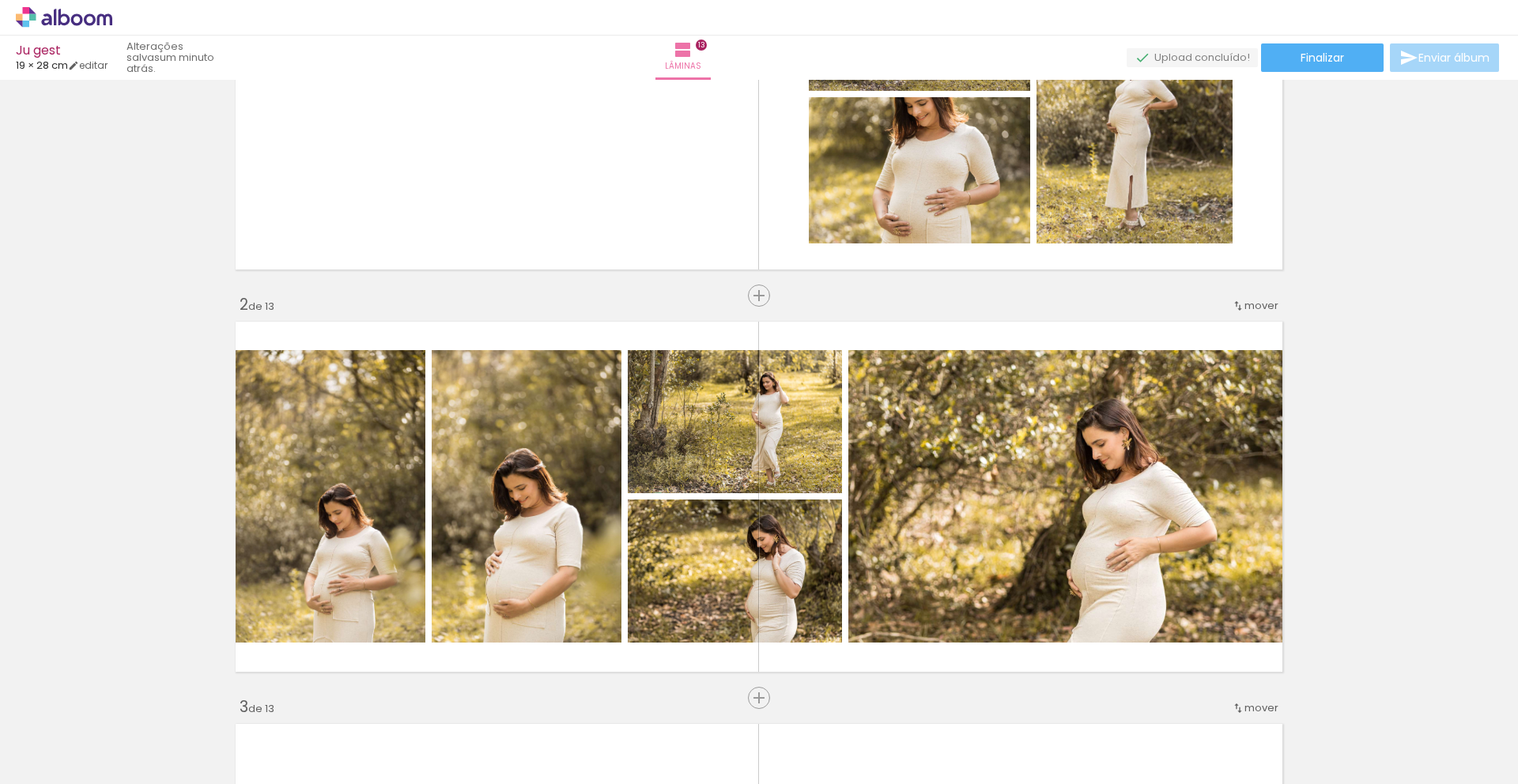
scroll to position [351, 0]
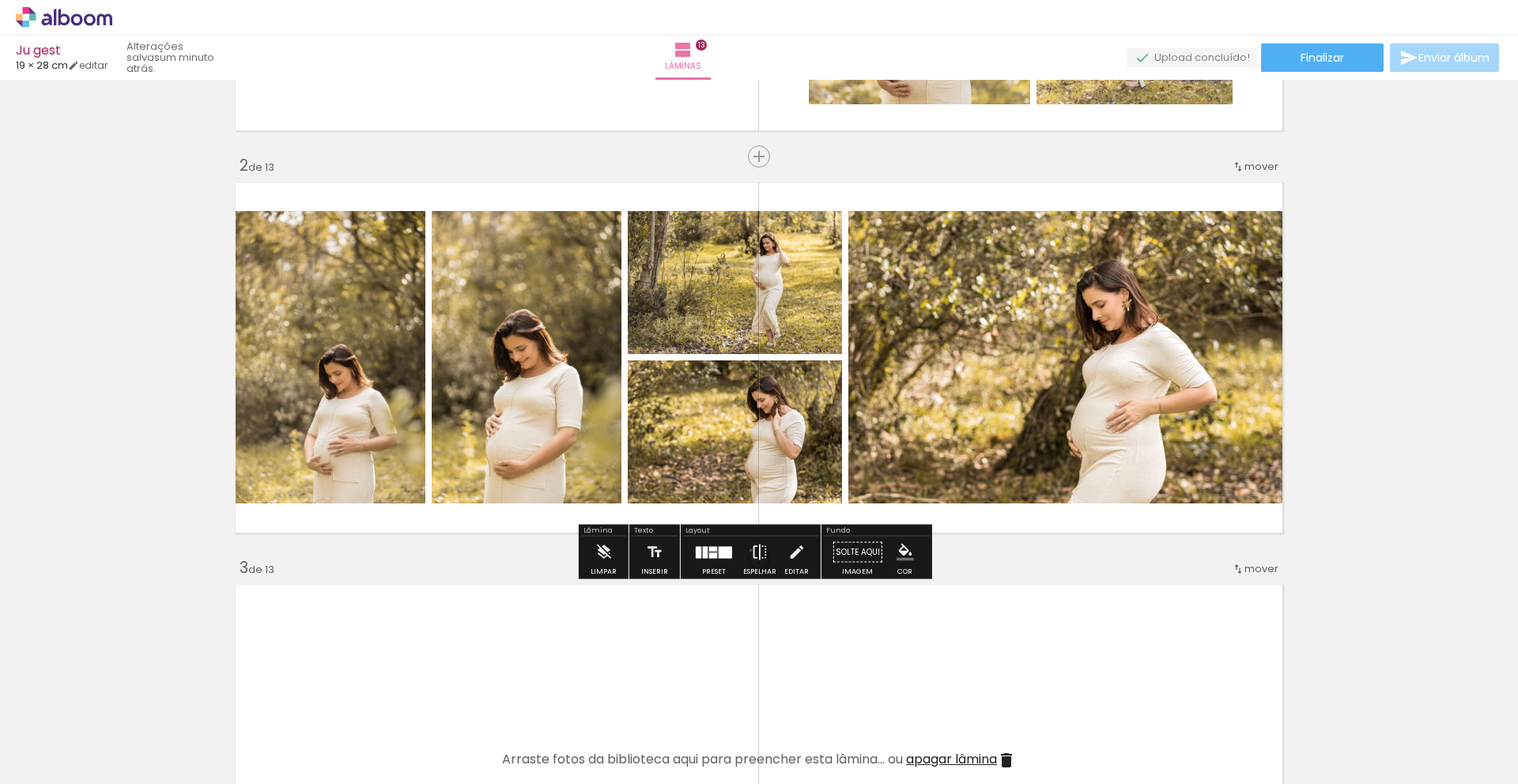
click at [751, 550] on iron-icon at bounding box center [759, 552] width 17 height 32
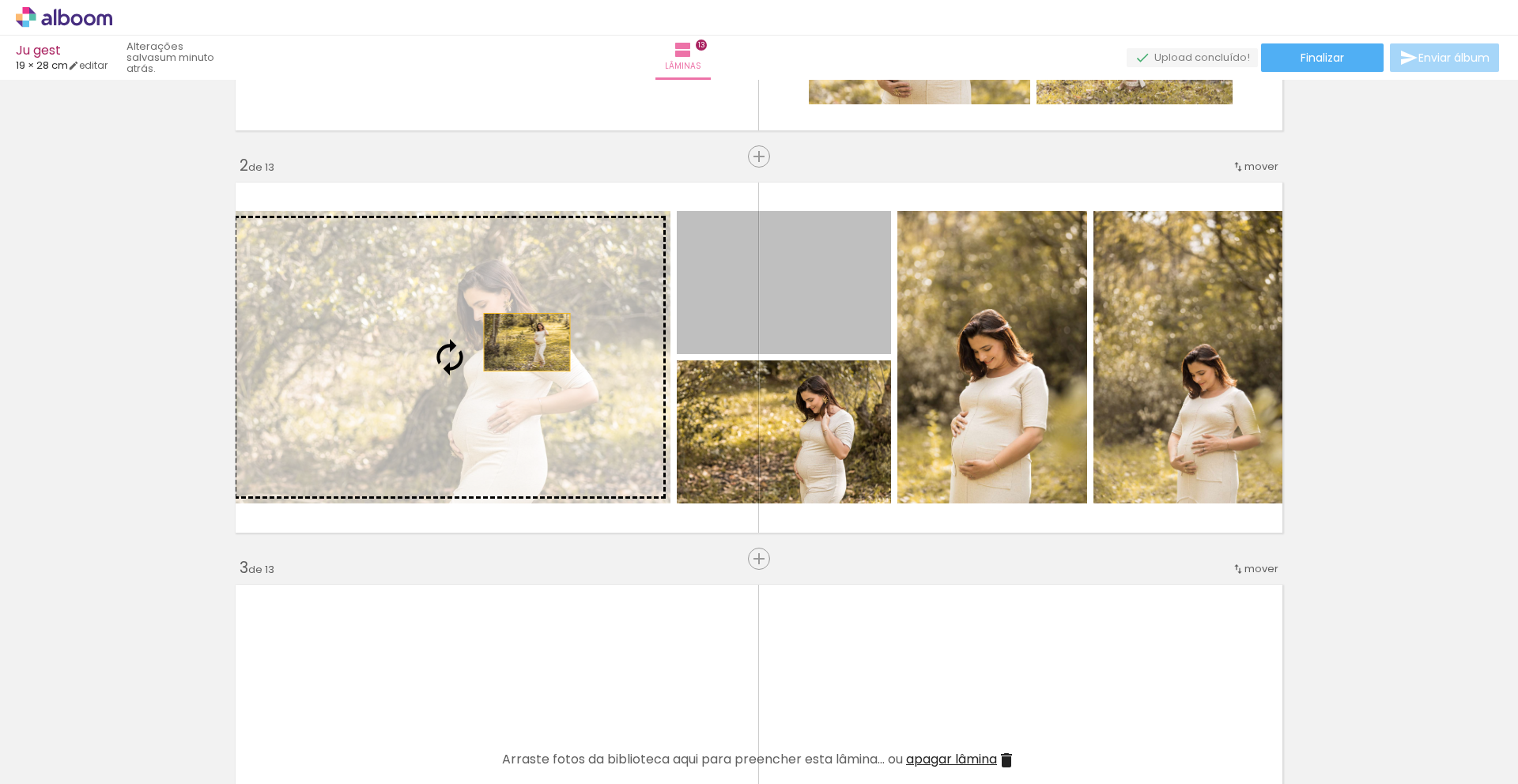
drag, startPoint x: 713, startPoint y: 290, endPoint x: 521, endPoint y: 343, distance: 199.2
click at [0, 0] on slot at bounding box center [0, 0] width 0 height 0
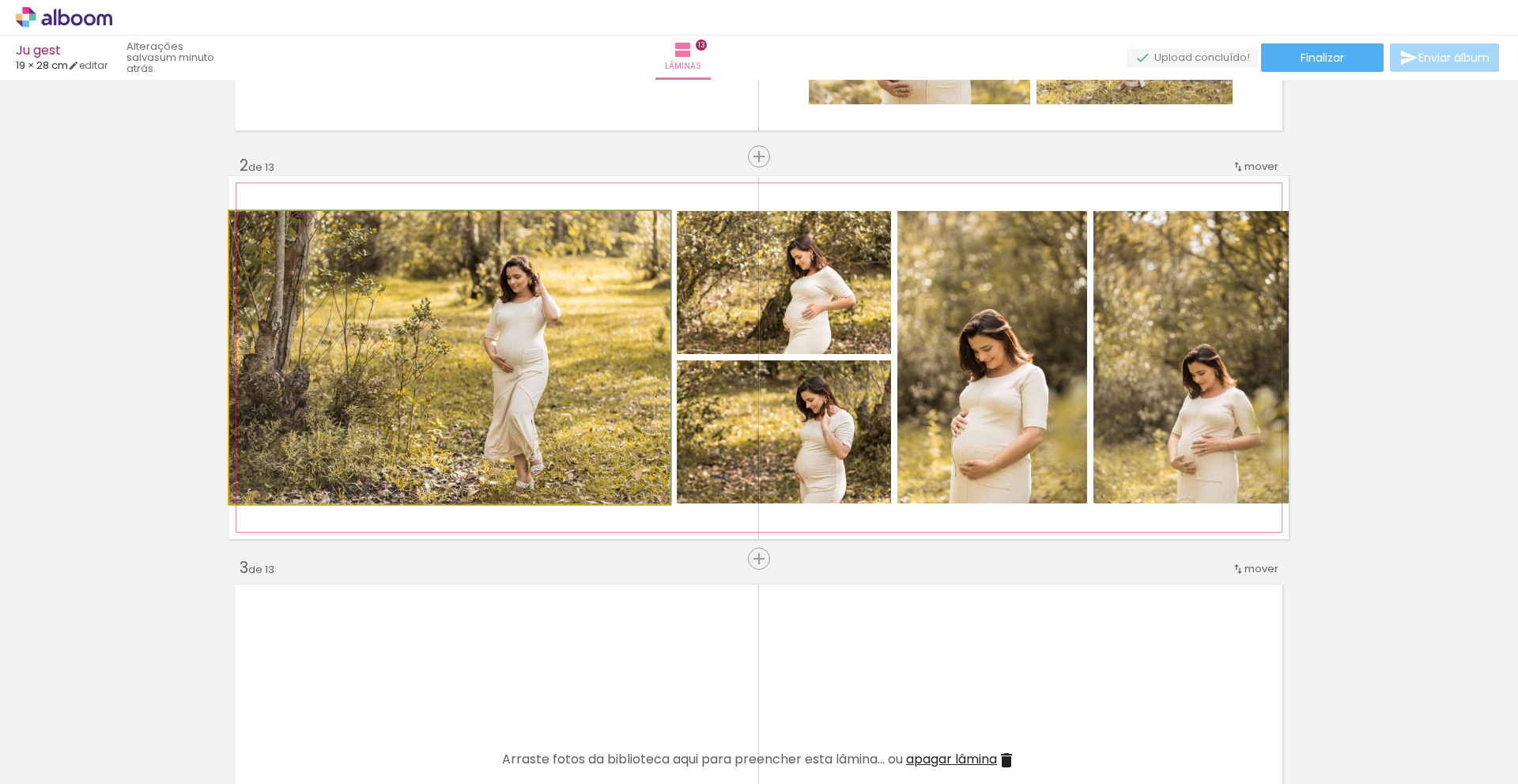
drag, startPoint x: 485, startPoint y: 370, endPoint x: 515, endPoint y: 391, distance: 36.6
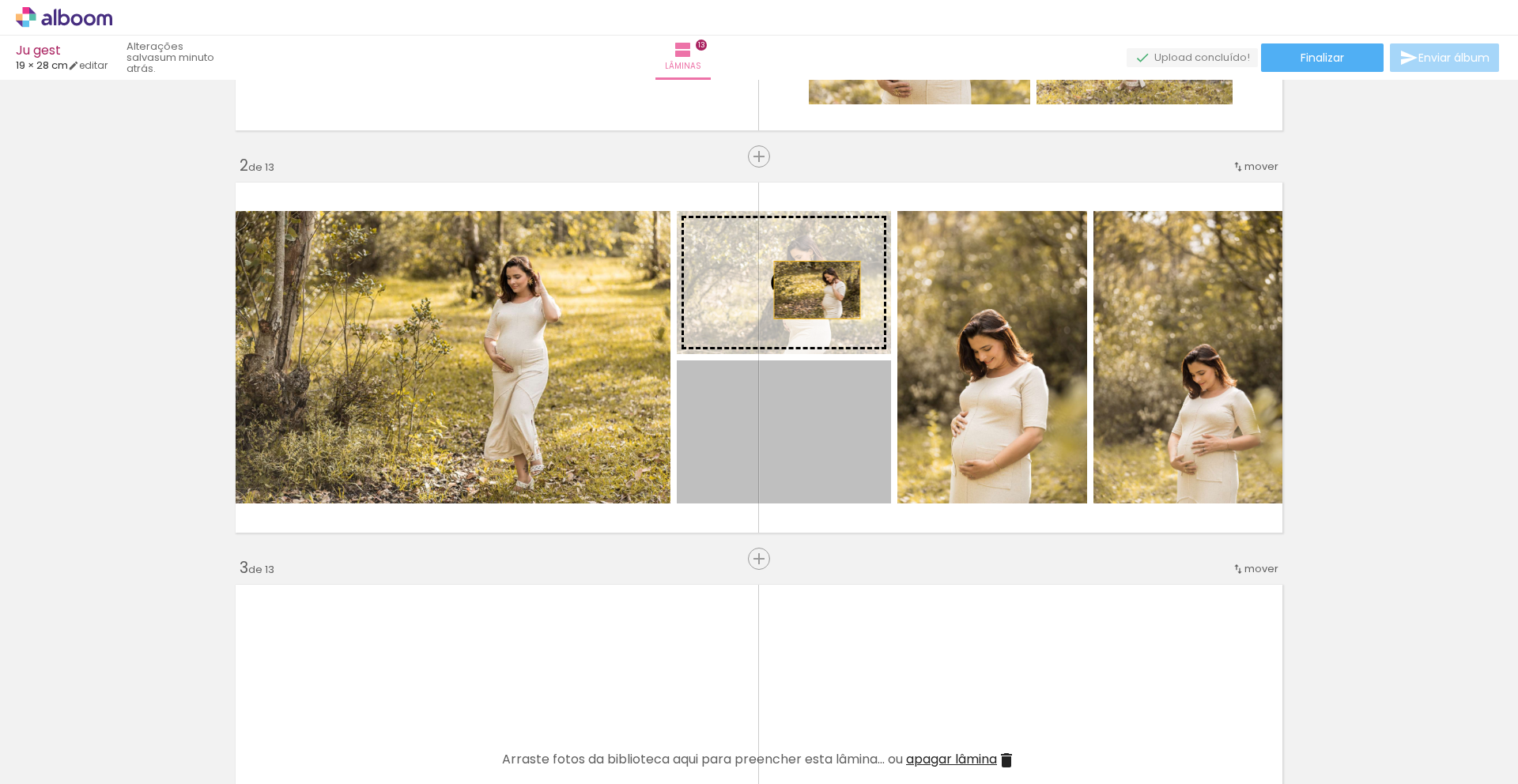
drag, startPoint x: 809, startPoint y: 459, endPoint x: 811, endPoint y: 290, distance: 169.0
click at [0, 0] on slot at bounding box center [0, 0] width 0 height 0
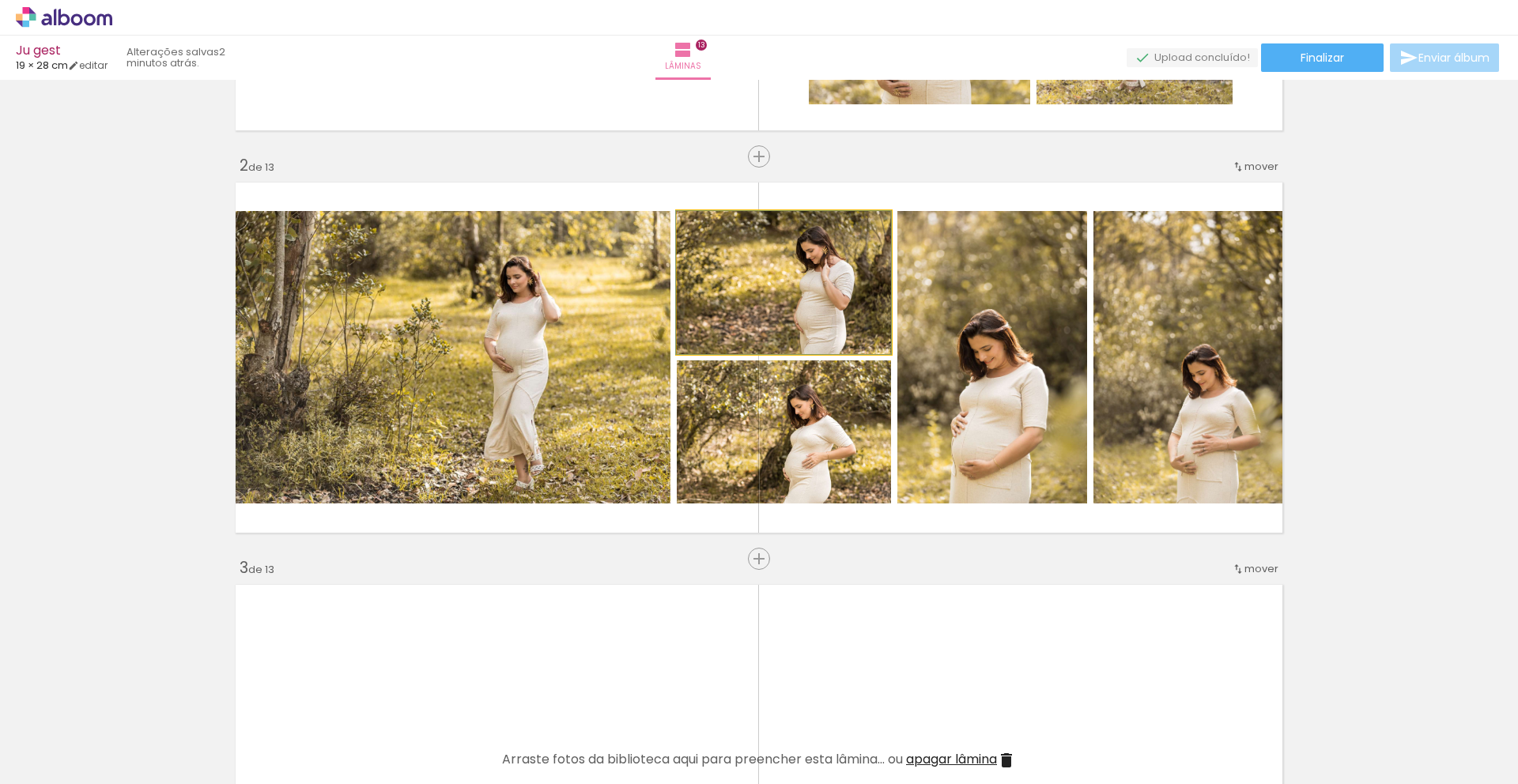
drag, startPoint x: 796, startPoint y: 297, endPoint x: 743, endPoint y: 275, distance: 57.4
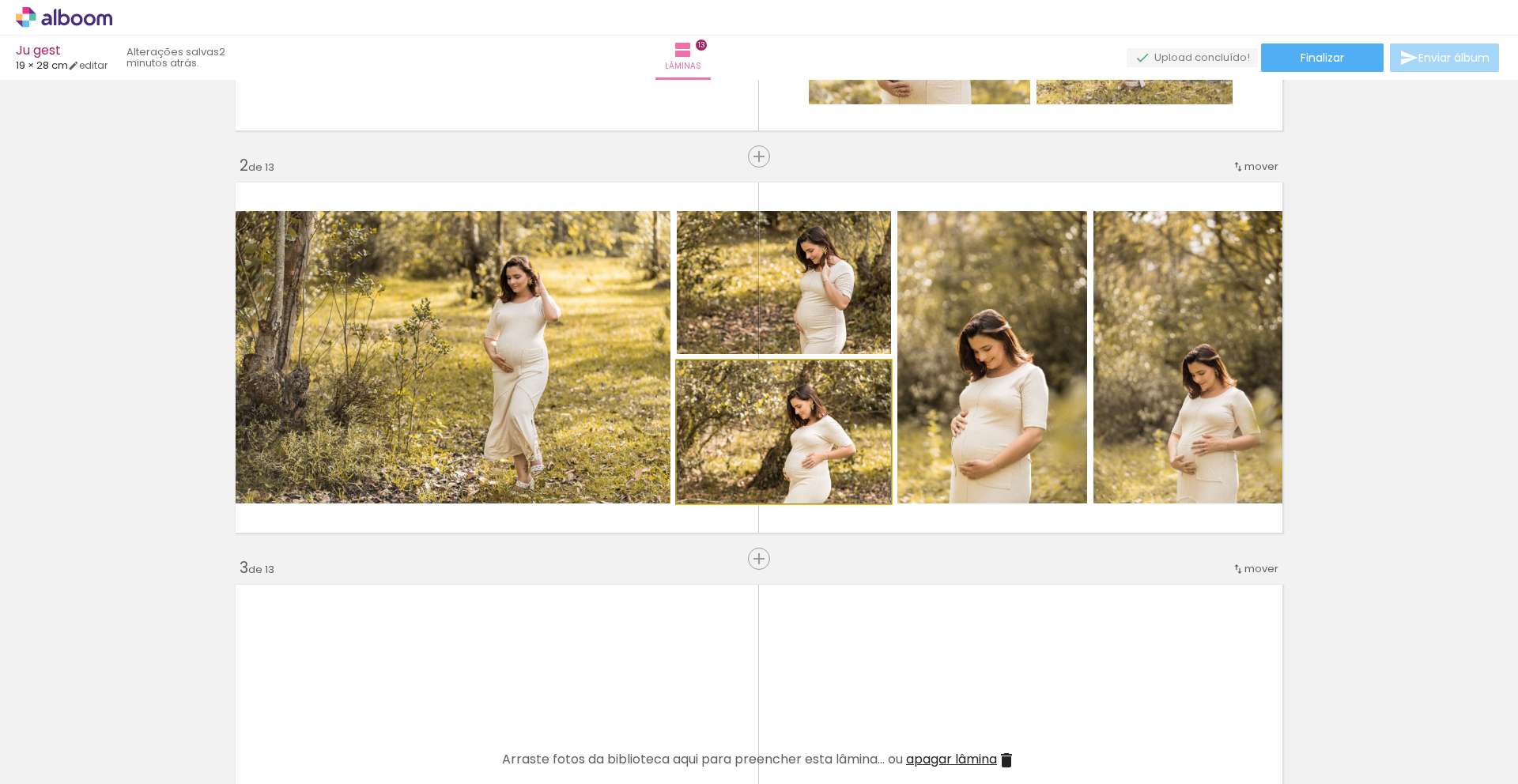
drag, startPoint x: 810, startPoint y: 450, endPoint x: 794, endPoint y: 430, distance: 25.6
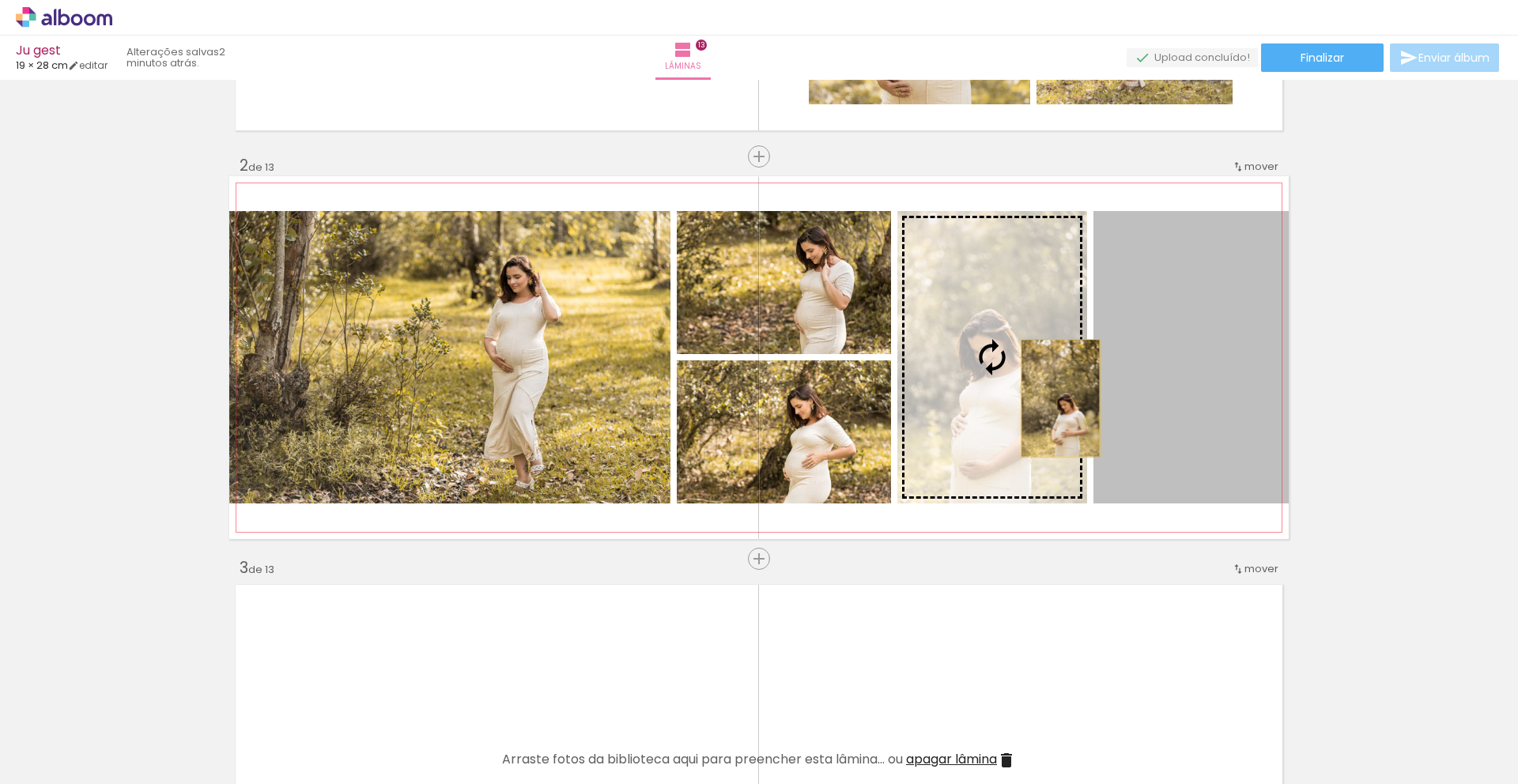
drag, startPoint x: 1182, startPoint y: 419, endPoint x: 993, endPoint y: 427, distance: 189.2
click at [0, 0] on slot at bounding box center [0, 0] width 0 height 0
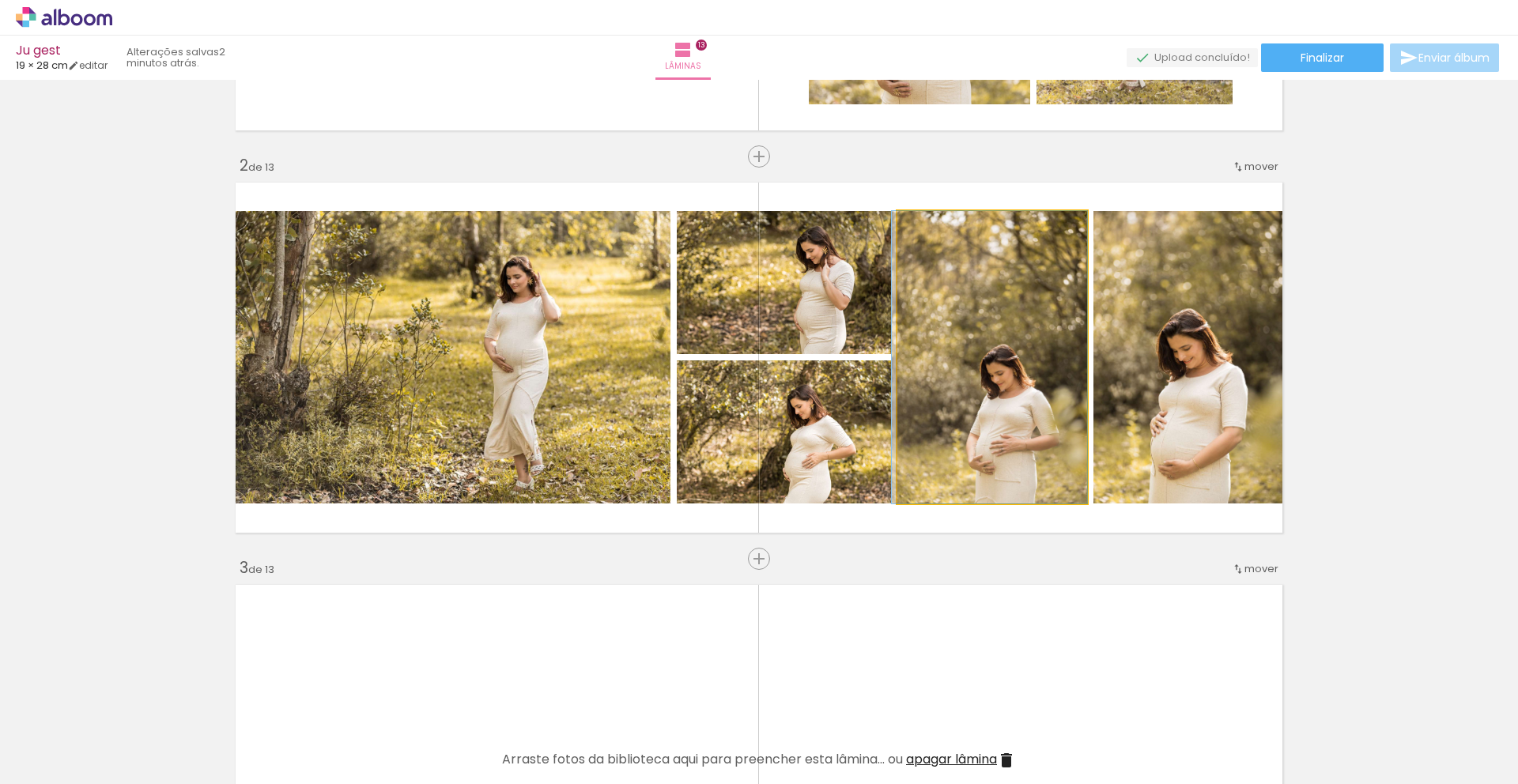
drag, startPoint x: 983, startPoint y: 430, endPoint x: 964, endPoint y: 397, distance: 38.1
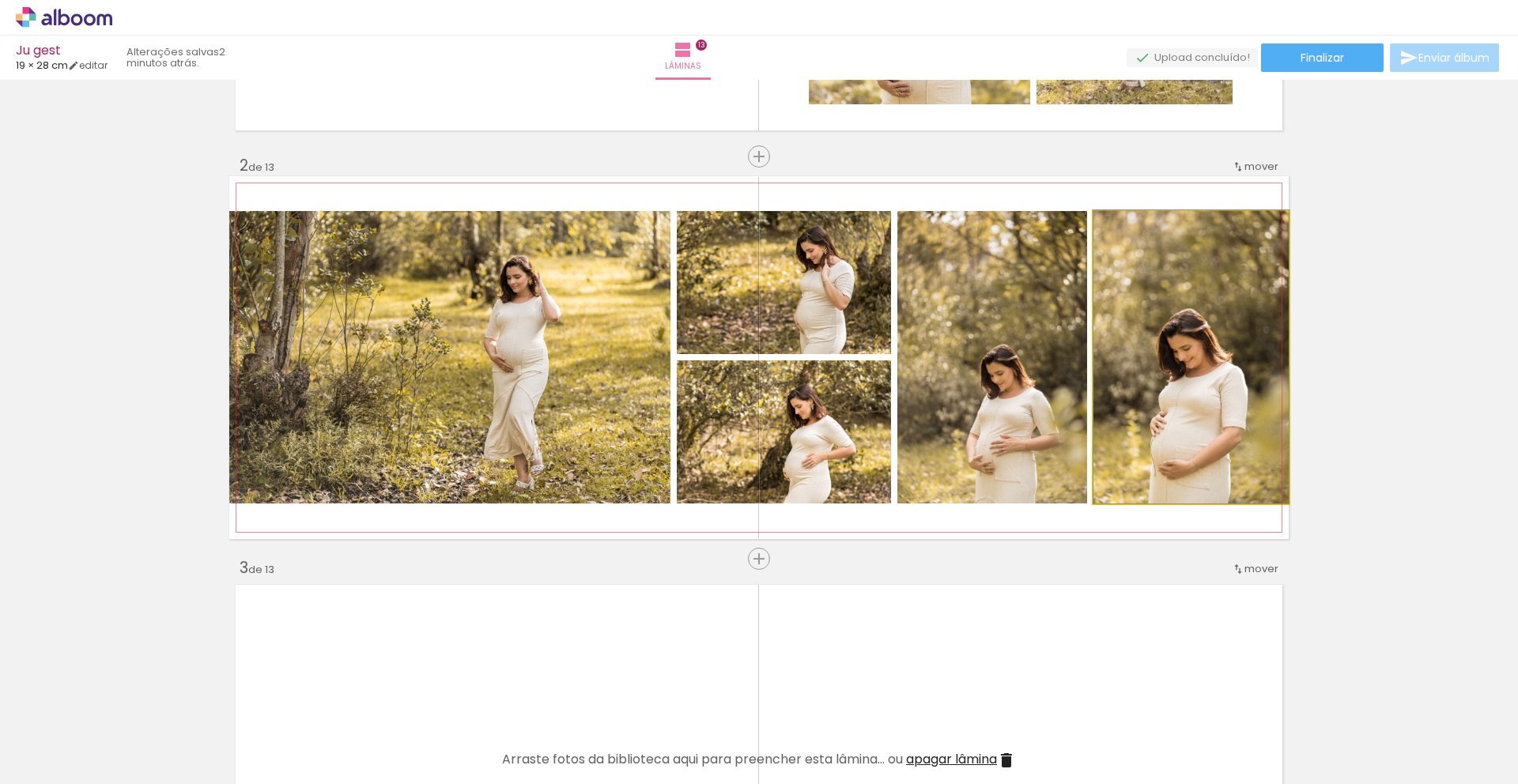
drag, startPoint x: 1159, startPoint y: 426, endPoint x: 1143, endPoint y: 414, distance: 20.0
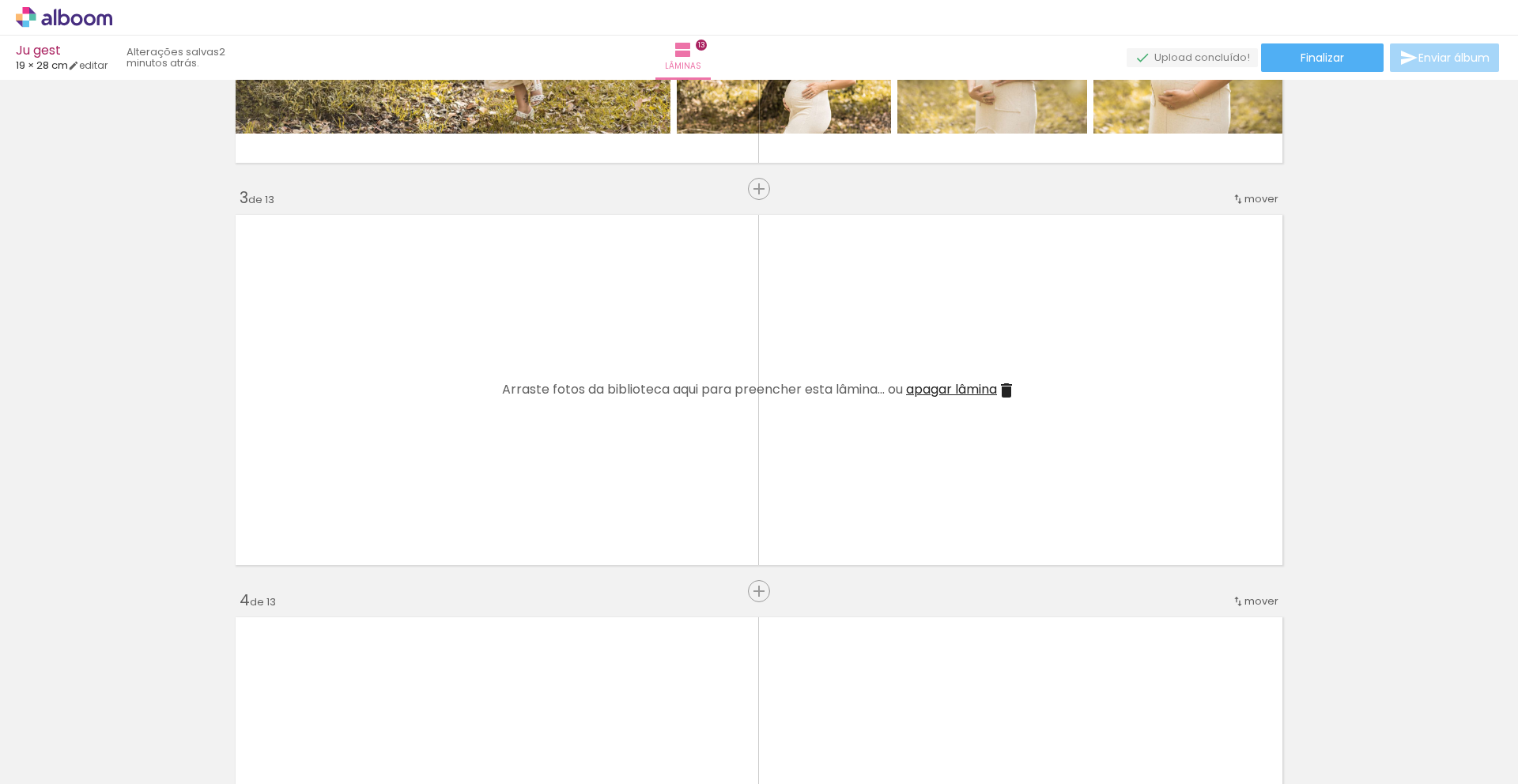
scroll to position [745, 0]
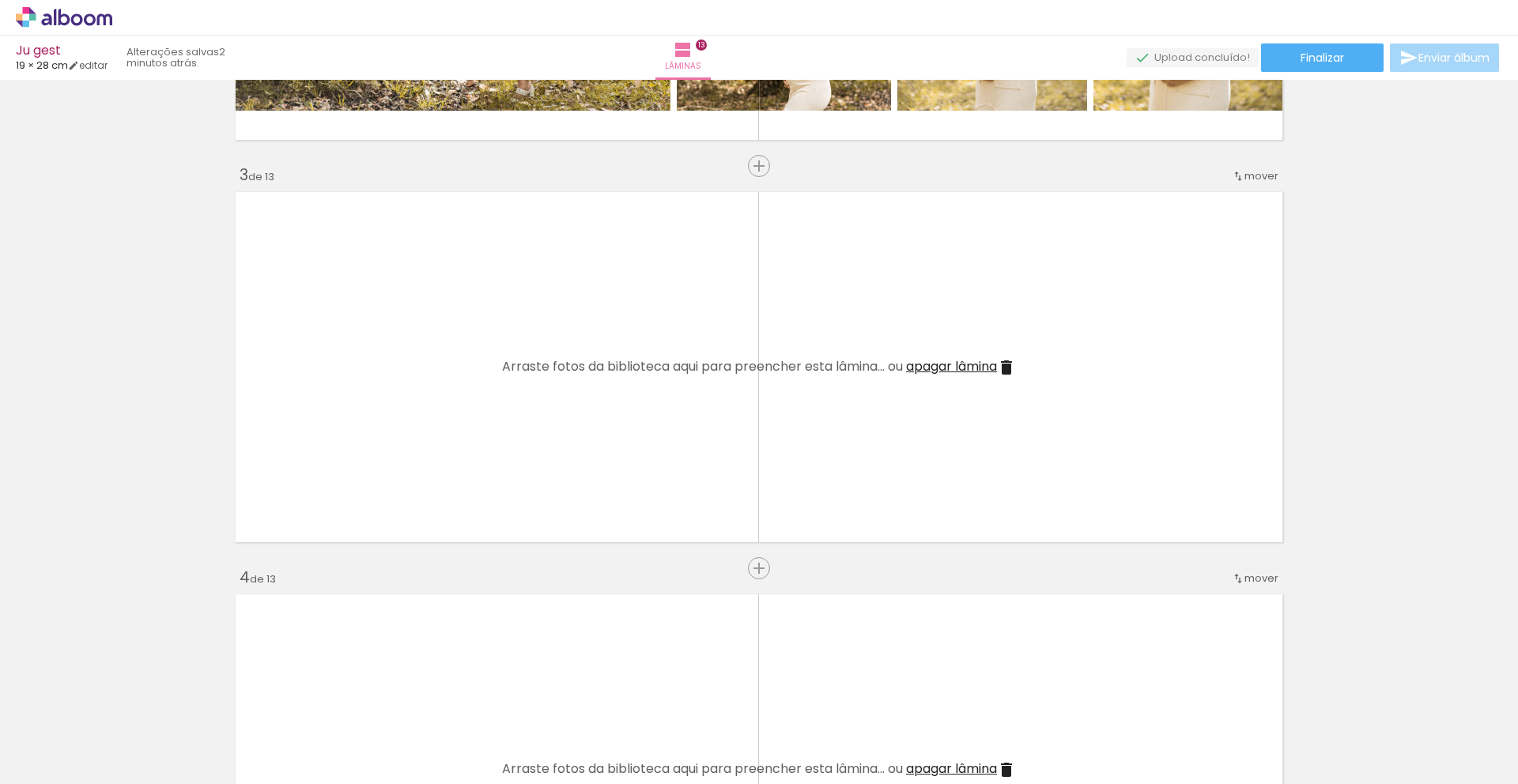
click at [45, 777] on span "Adicionar Fotos" at bounding box center [57, 775] width 48 height 17
click at [0, 0] on input "file" at bounding box center [0, 0] width 0 height 0
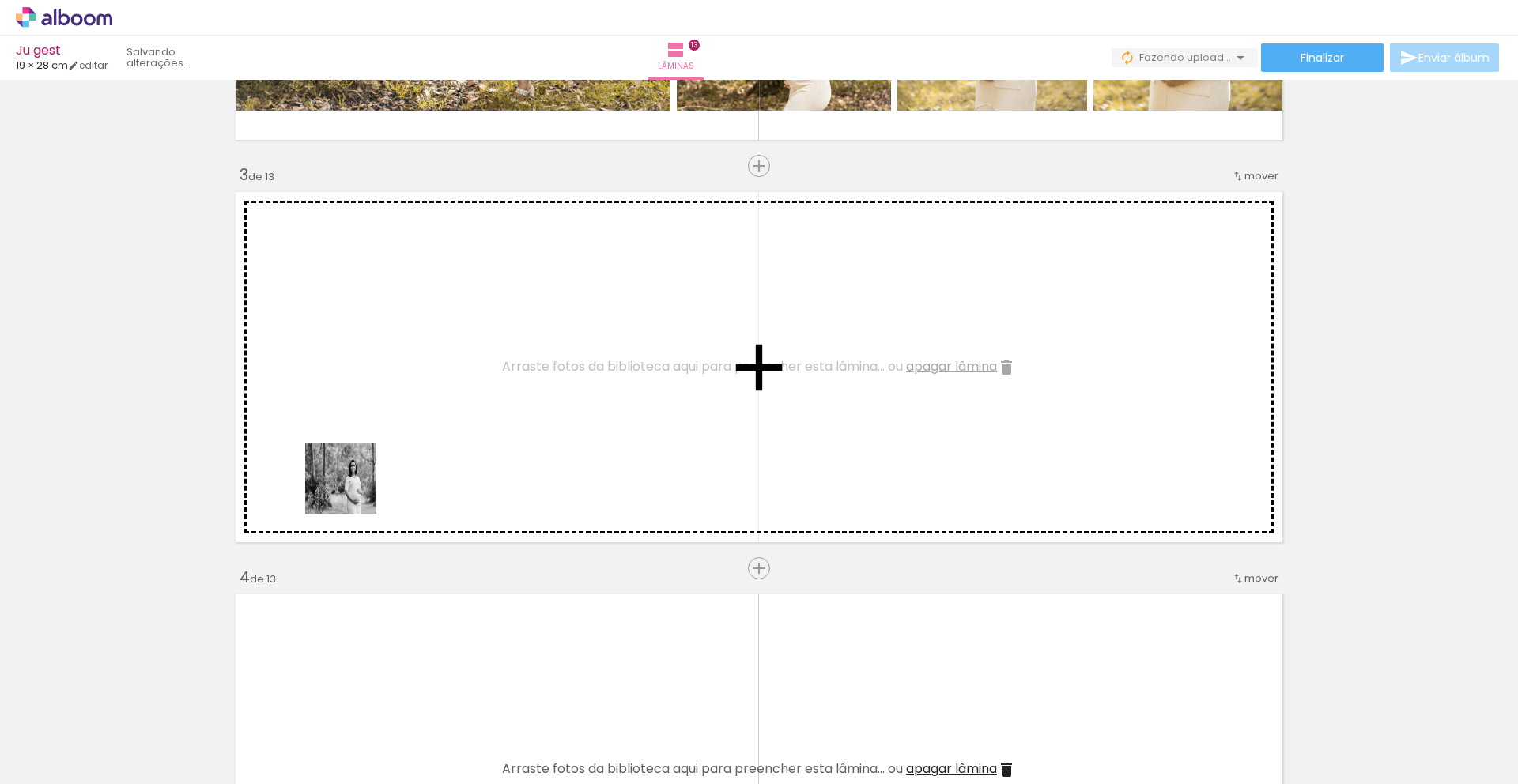
drag, startPoint x: 152, startPoint y: 737, endPoint x: 361, endPoint y: 460, distance: 347.0
click at [361, 460] on quentale-workspace at bounding box center [759, 392] width 1518 height 784
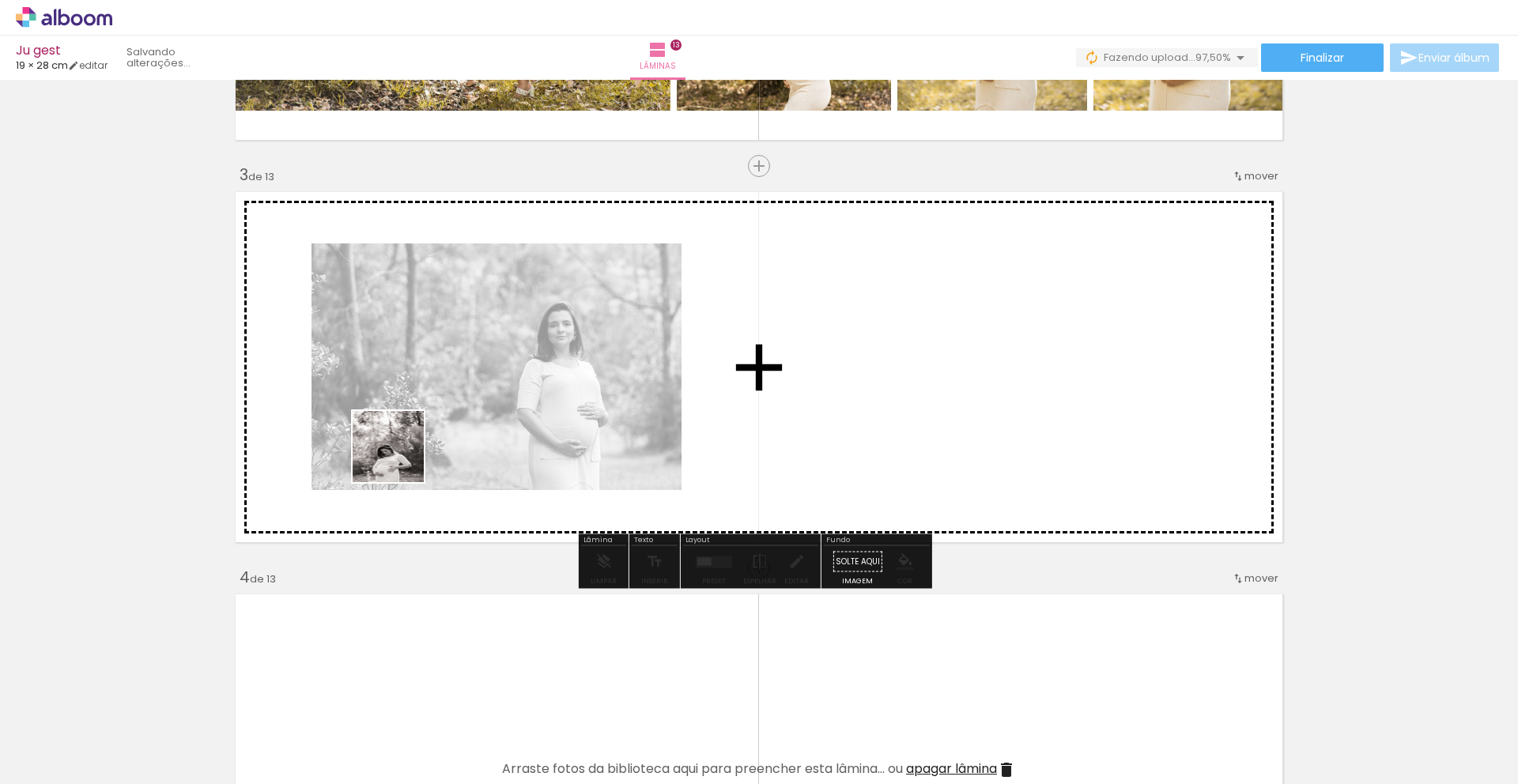
drag, startPoint x: 180, startPoint y: 728, endPoint x: 401, endPoint y: 454, distance: 352.0
click at [401, 454] on quentale-workspace at bounding box center [759, 392] width 1518 height 784
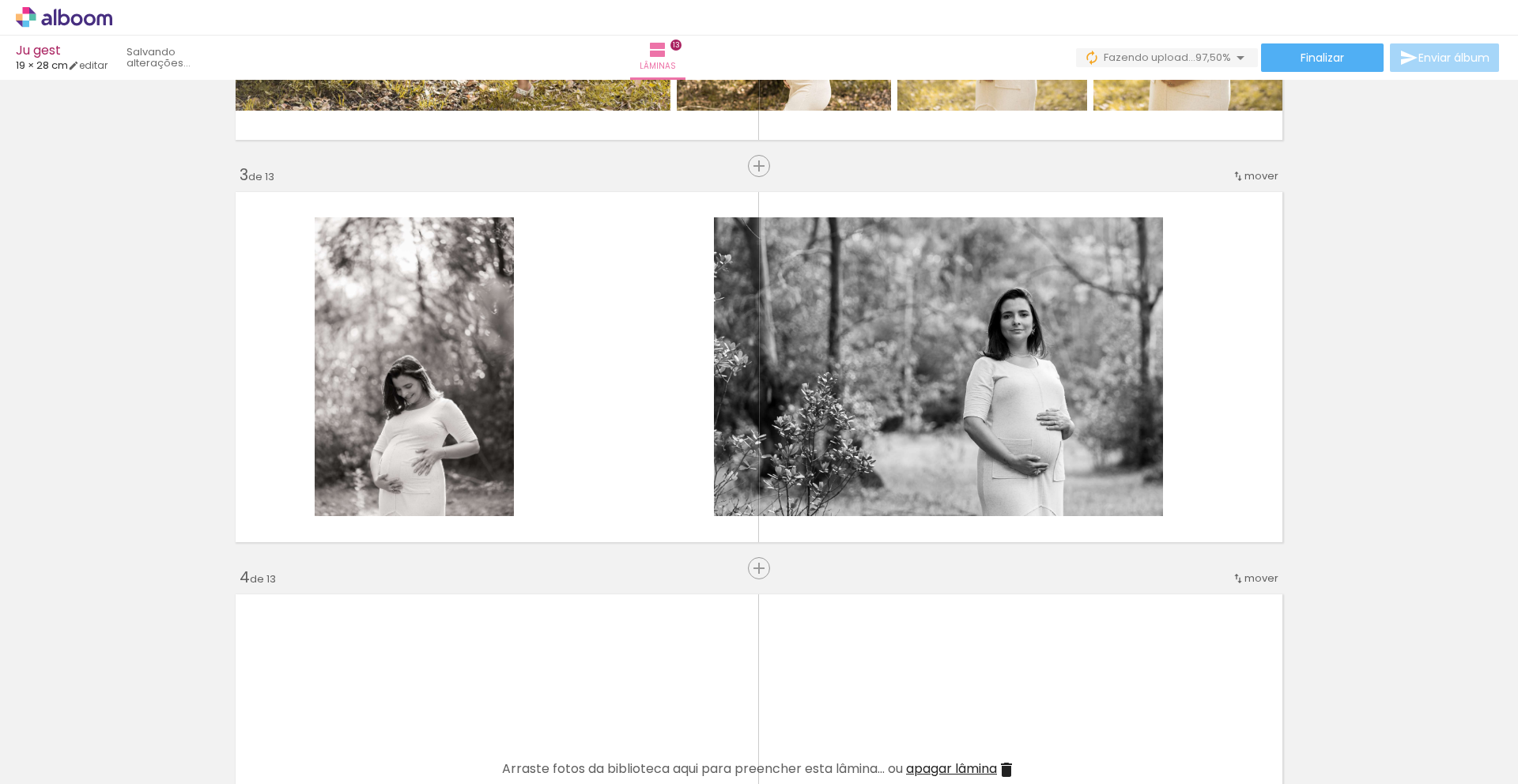
scroll to position [0, 1273]
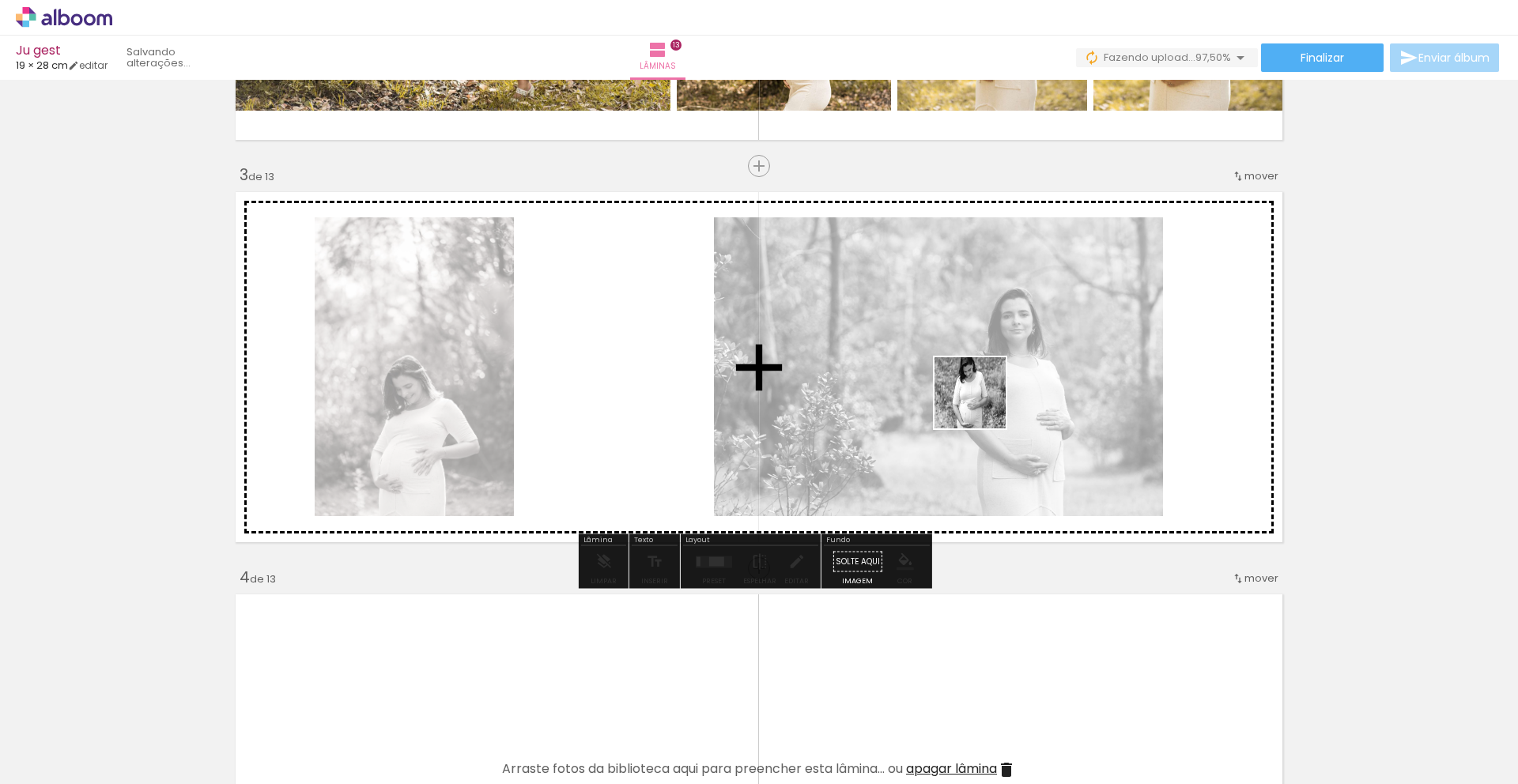
drag, startPoint x: 1457, startPoint y: 737, endPoint x: 936, endPoint y: 377, distance: 633.3
click at [936, 377] on quentale-workspace at bounding box center [759, 392] width 1518 height 784
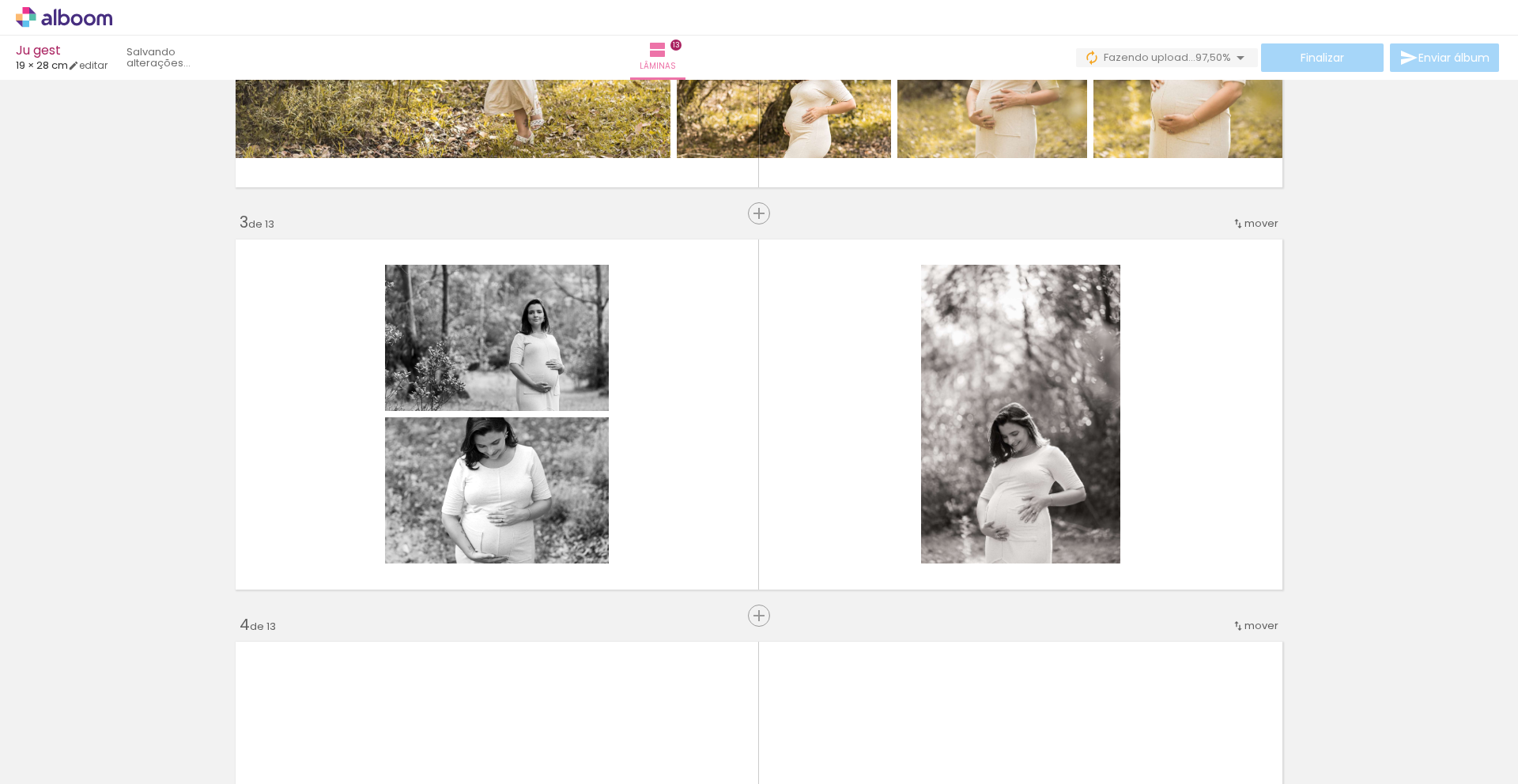
scroll to position [0, 0]
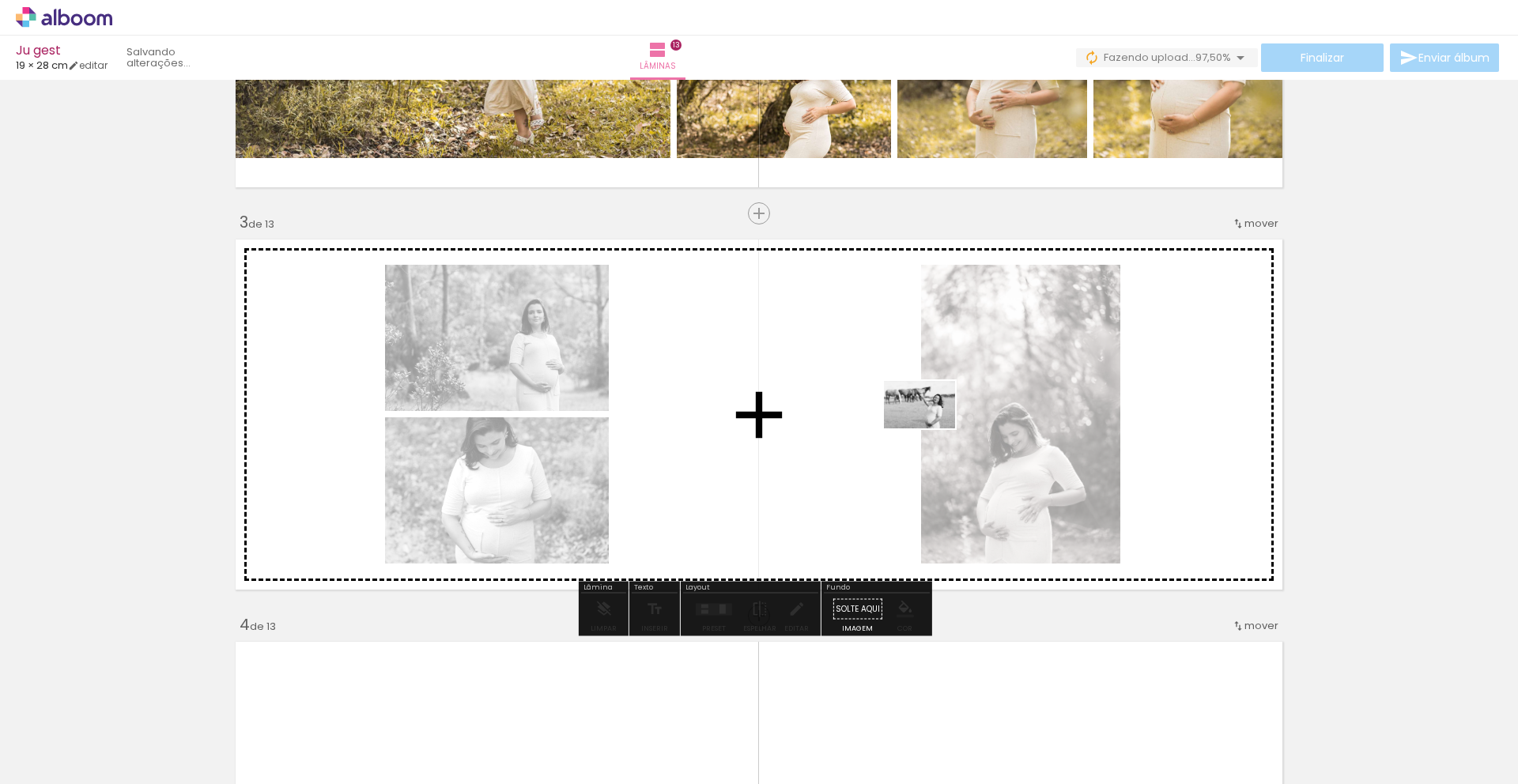
drag, startPoint x: 266, startPoint y: 740, endPoint x: 980, endPoint y: 413, distance: 785.3
click at [980, 413] on quentale-workspace at bounding box center [759, 392] width 1518 height 784
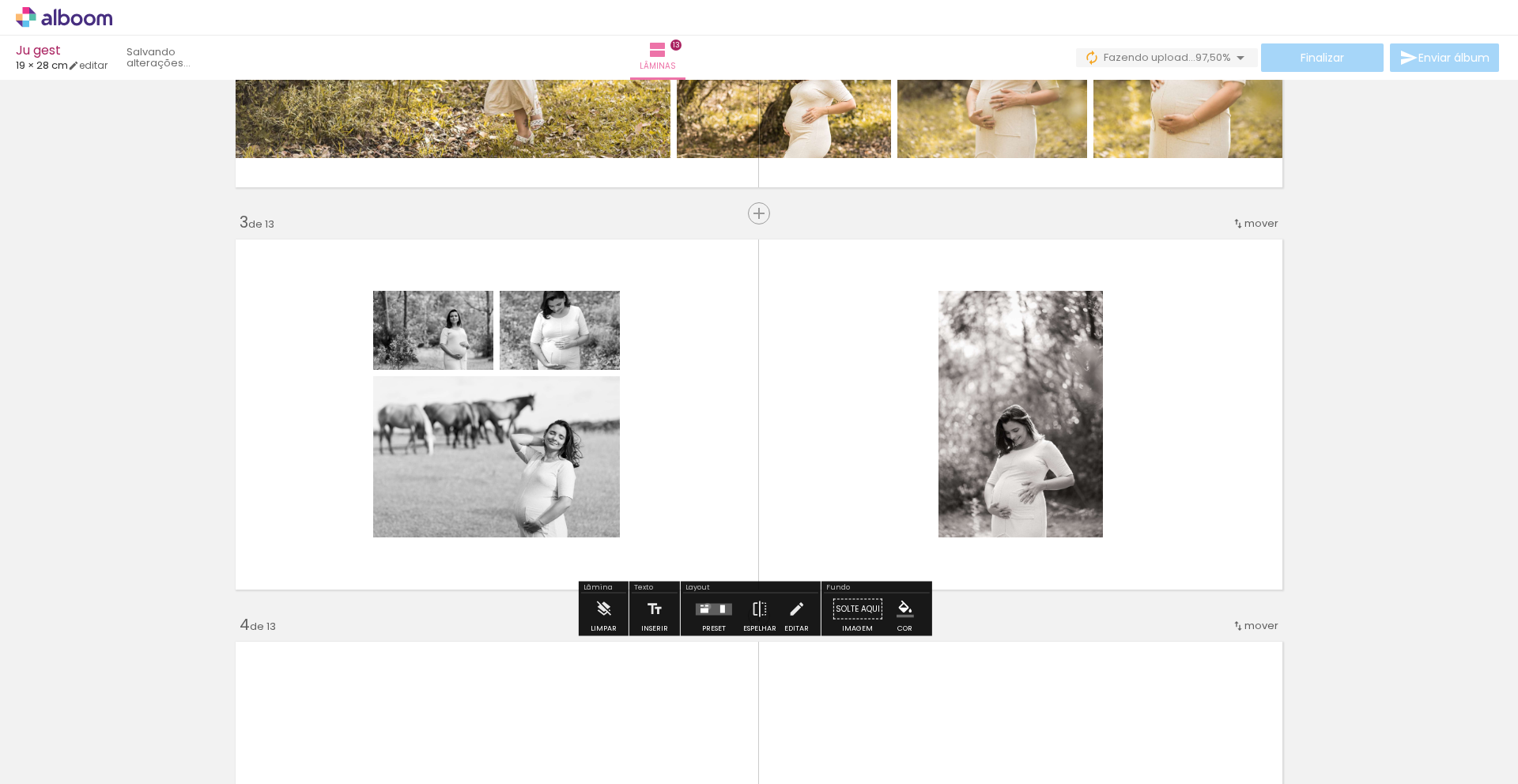
click at [704, 606] on quentale-layouter at bounding box center [714, 609] width 36 height 11
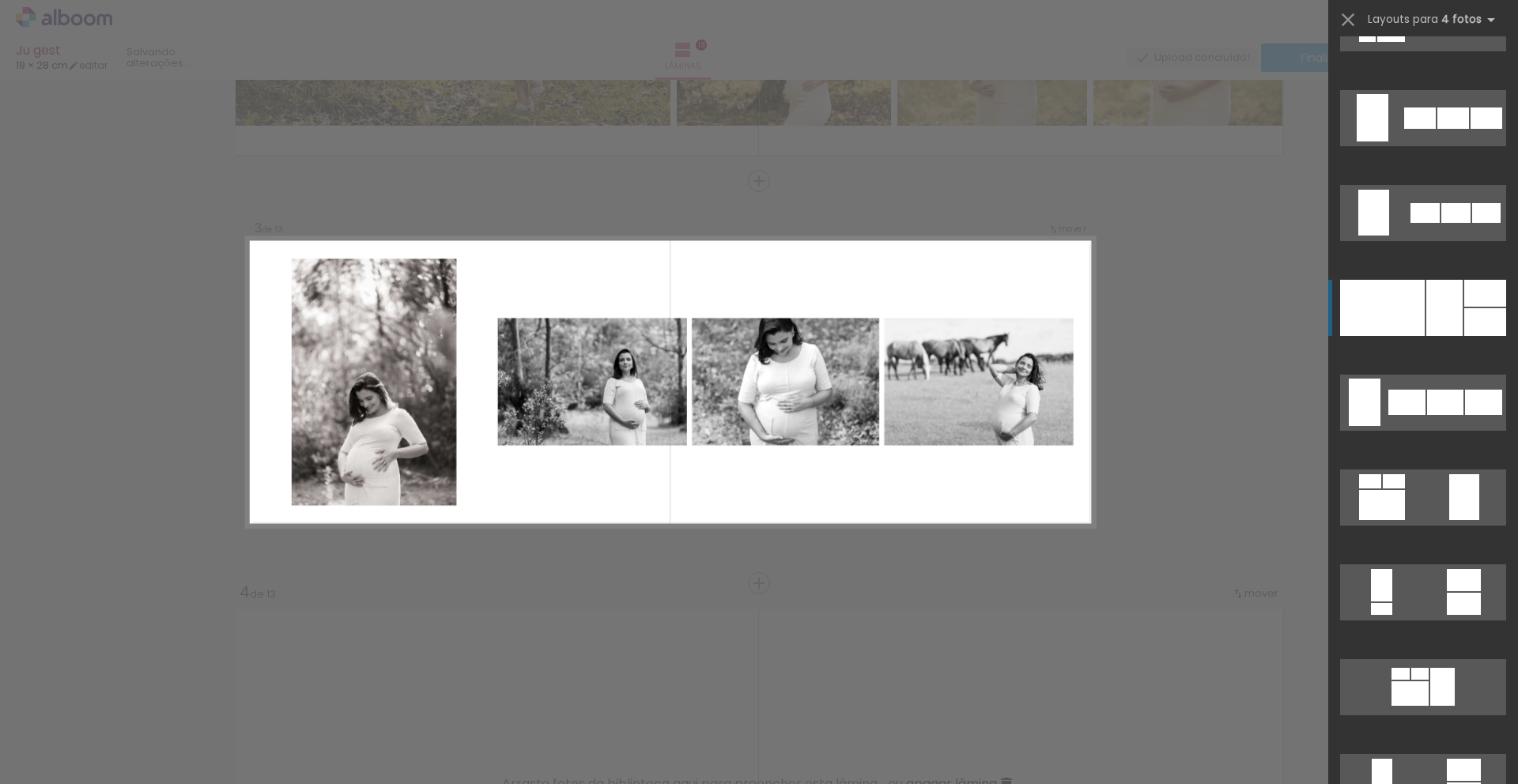
scroll to position [1095, 0]
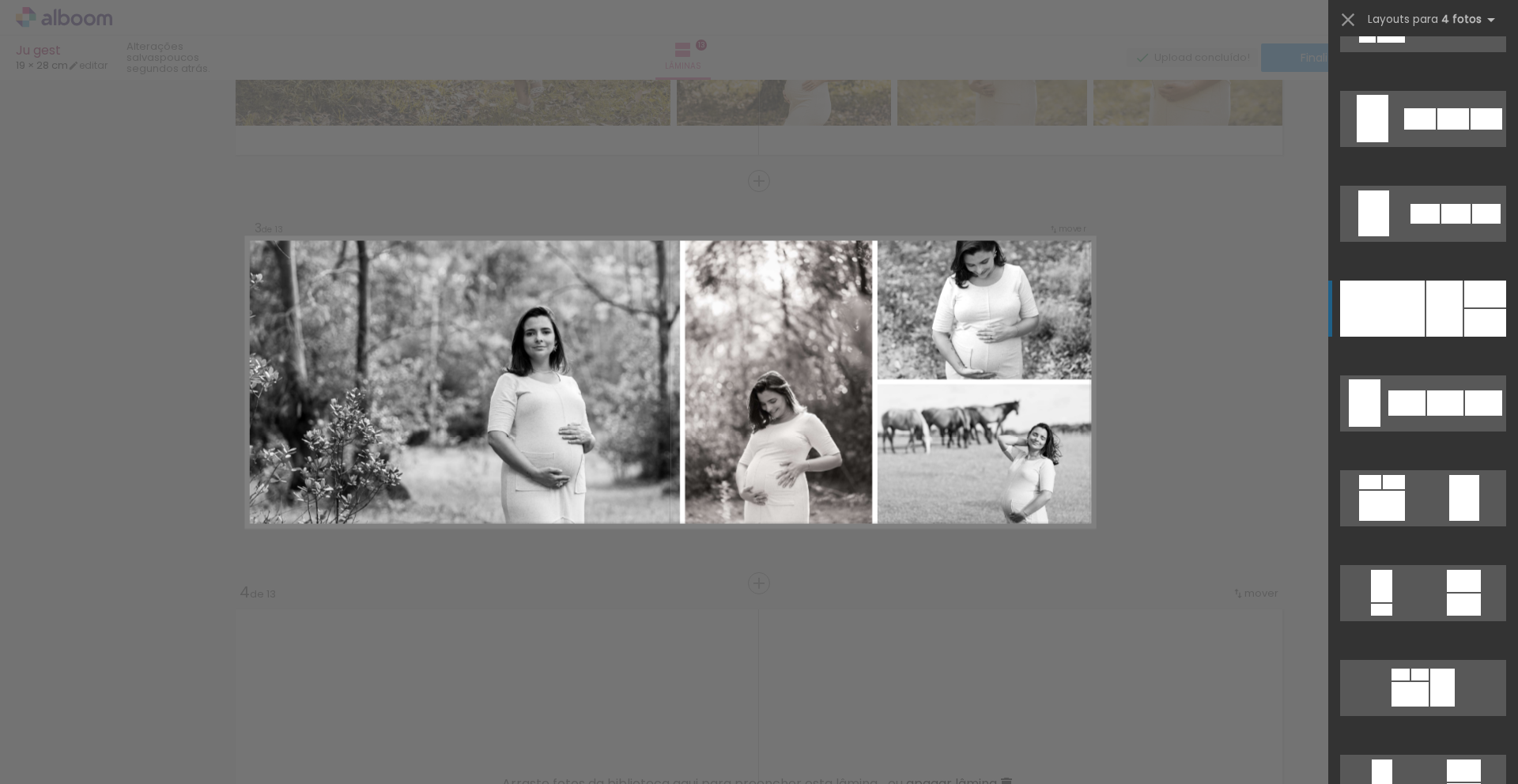
click at [1415, 296] on div at bounding box center [1383, 308] width 84 height 56
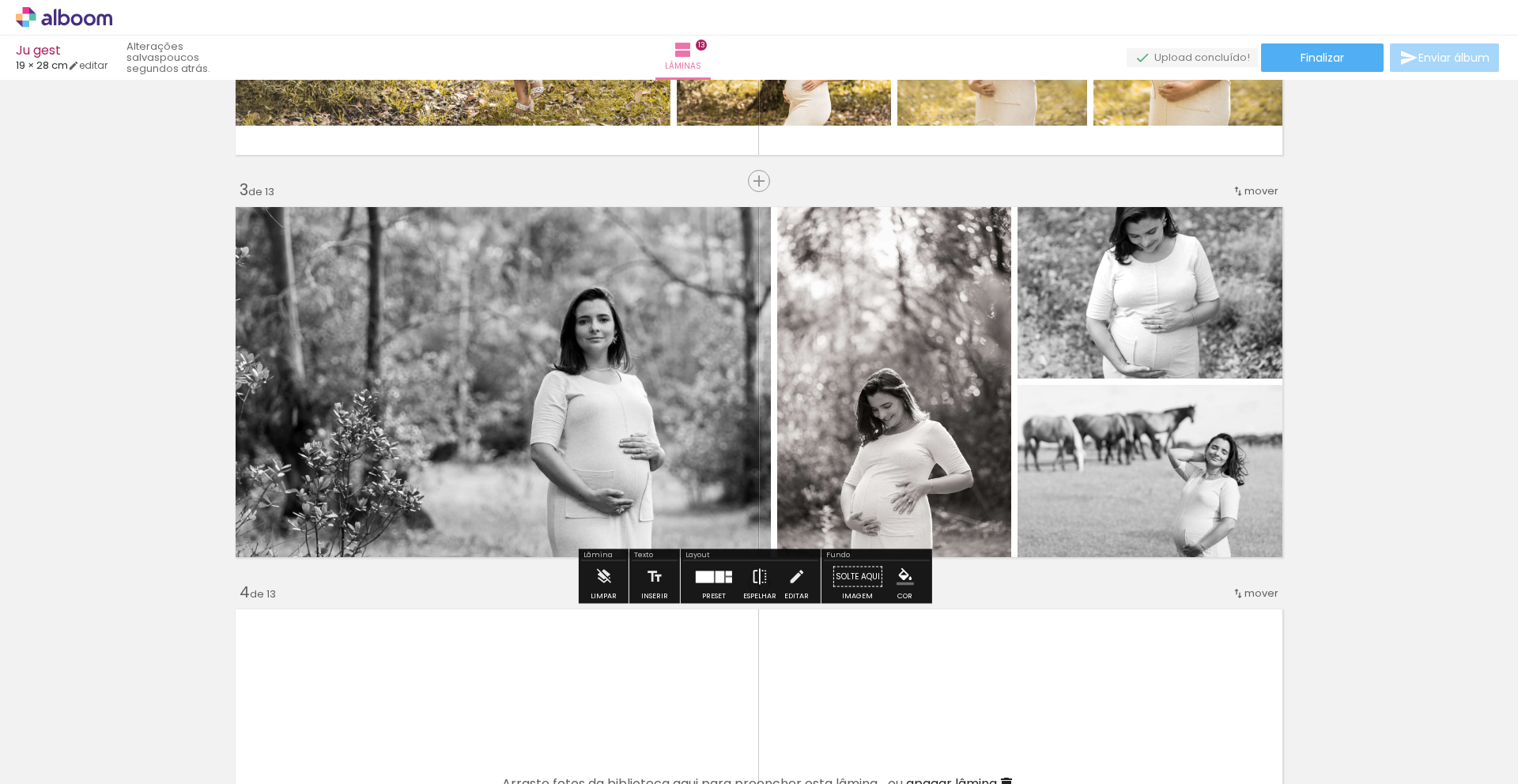
click at [759, 576] on iron-icon at bounding box center [759, 576] width 17 height 32
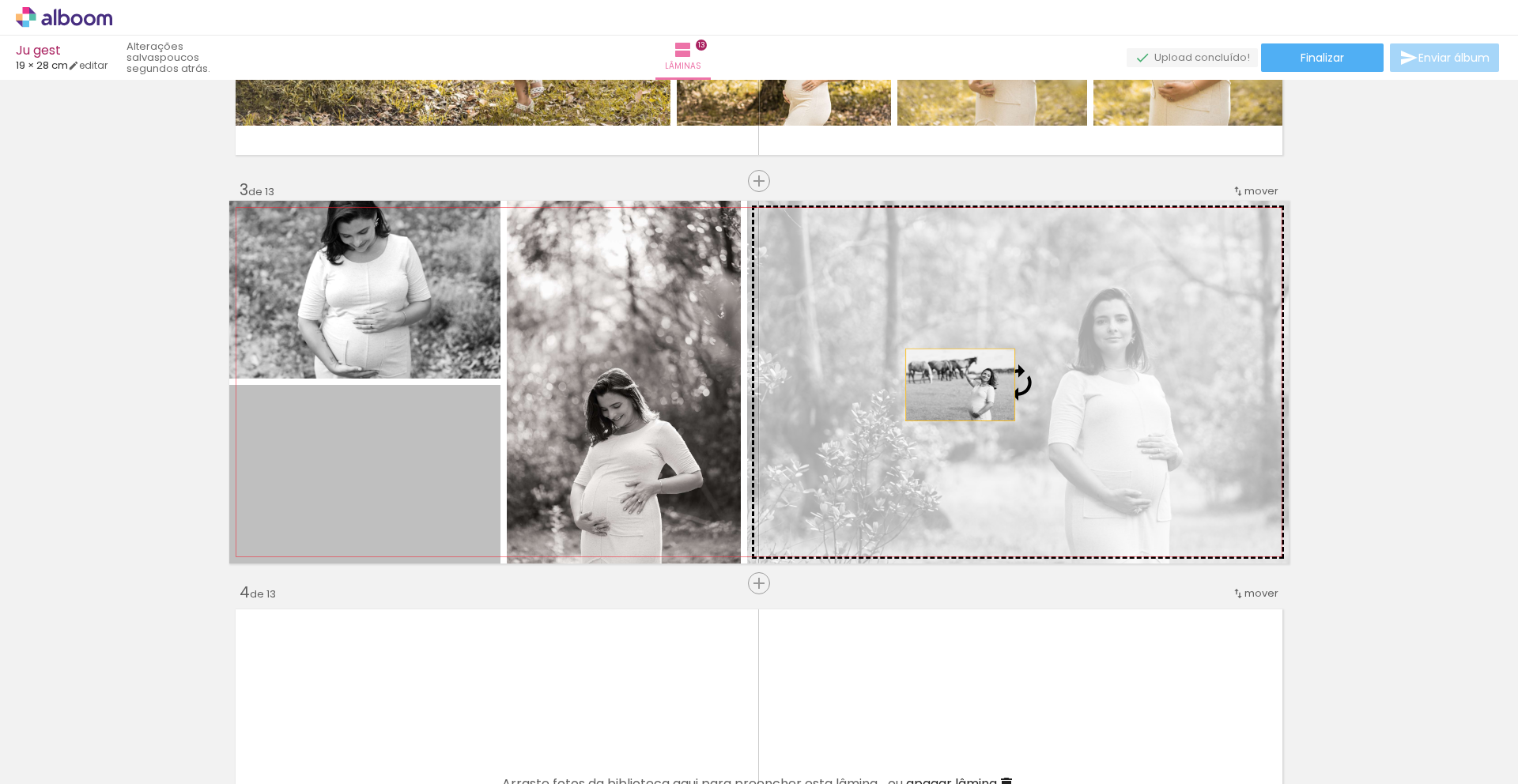
drag, startPoint x: 413, startPoint y: 479, endPoint x: 978, endPoint y: 379, distance: 573.8
click at [0, 0] on slot at bounding box center [0, 0] width 0 height 0
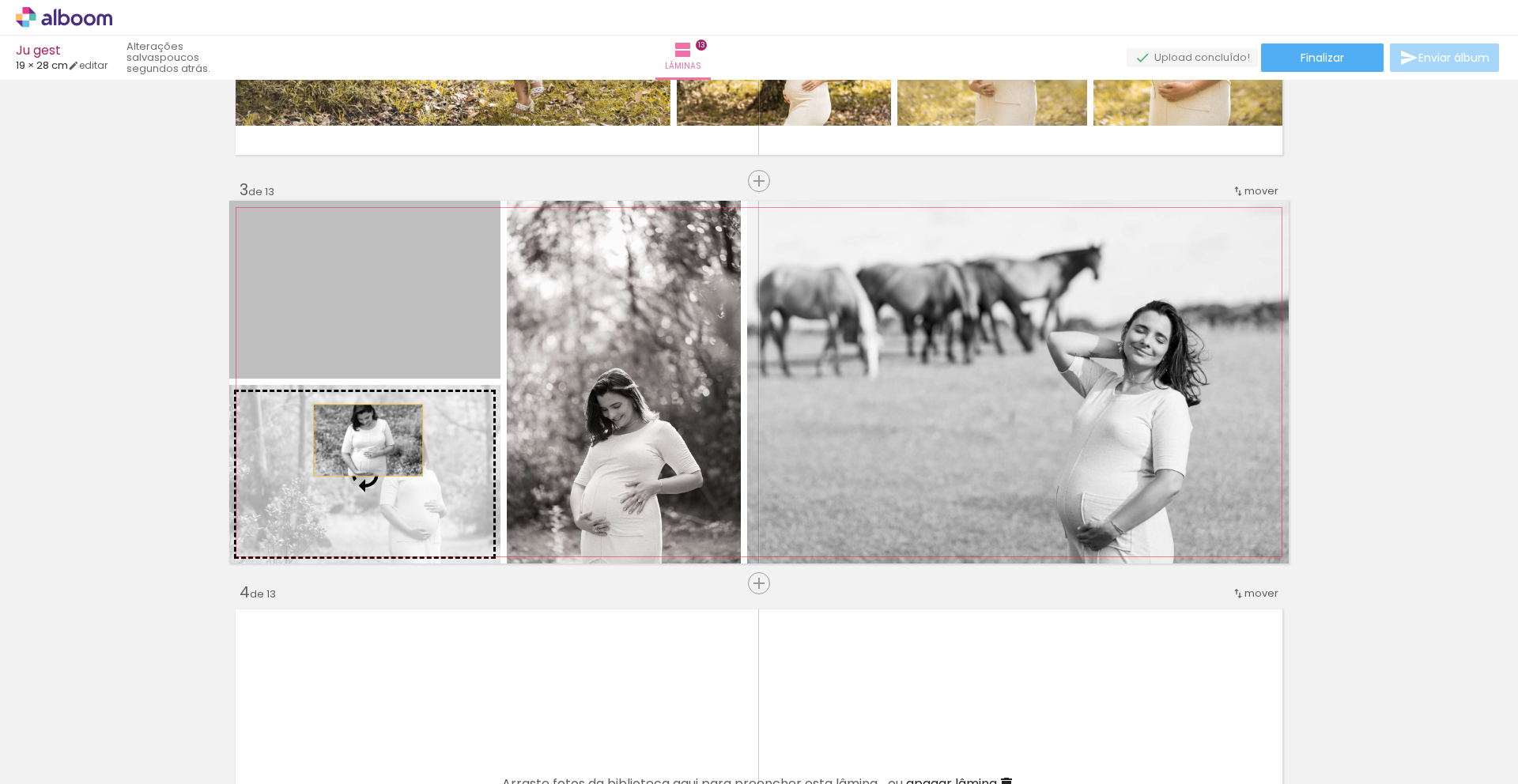
drag, startPoint x: 368, startPoint y: 307, endPoint x: 366, endPoint y: 479, distance: 172.0
click at [0, 0] on slot at bounding box center [0, 0] width 0 height 0
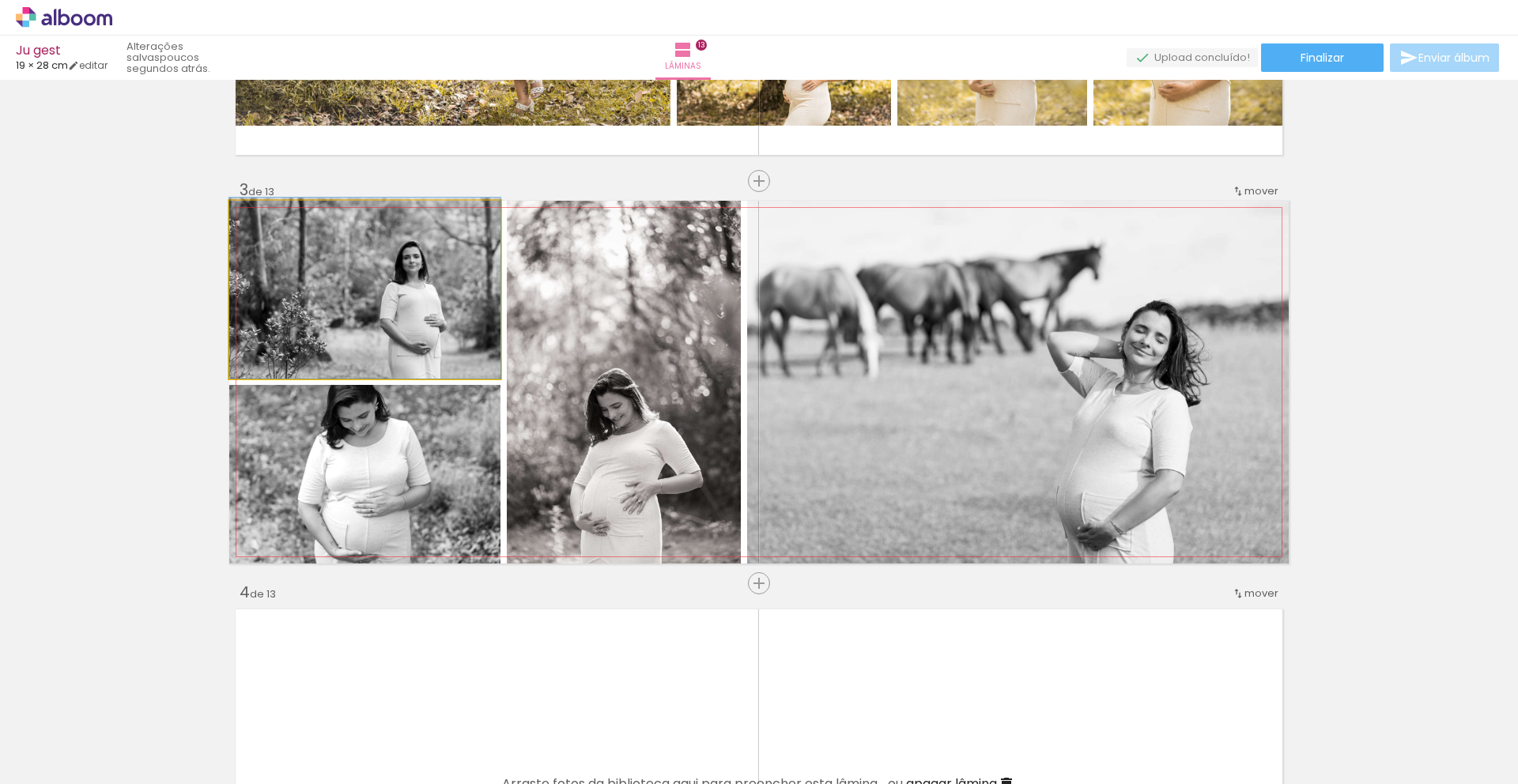
drag, startPoint x: 325, startPoint y: 330, endPoint x: 306, endPoint y: 292, distance: 42.5
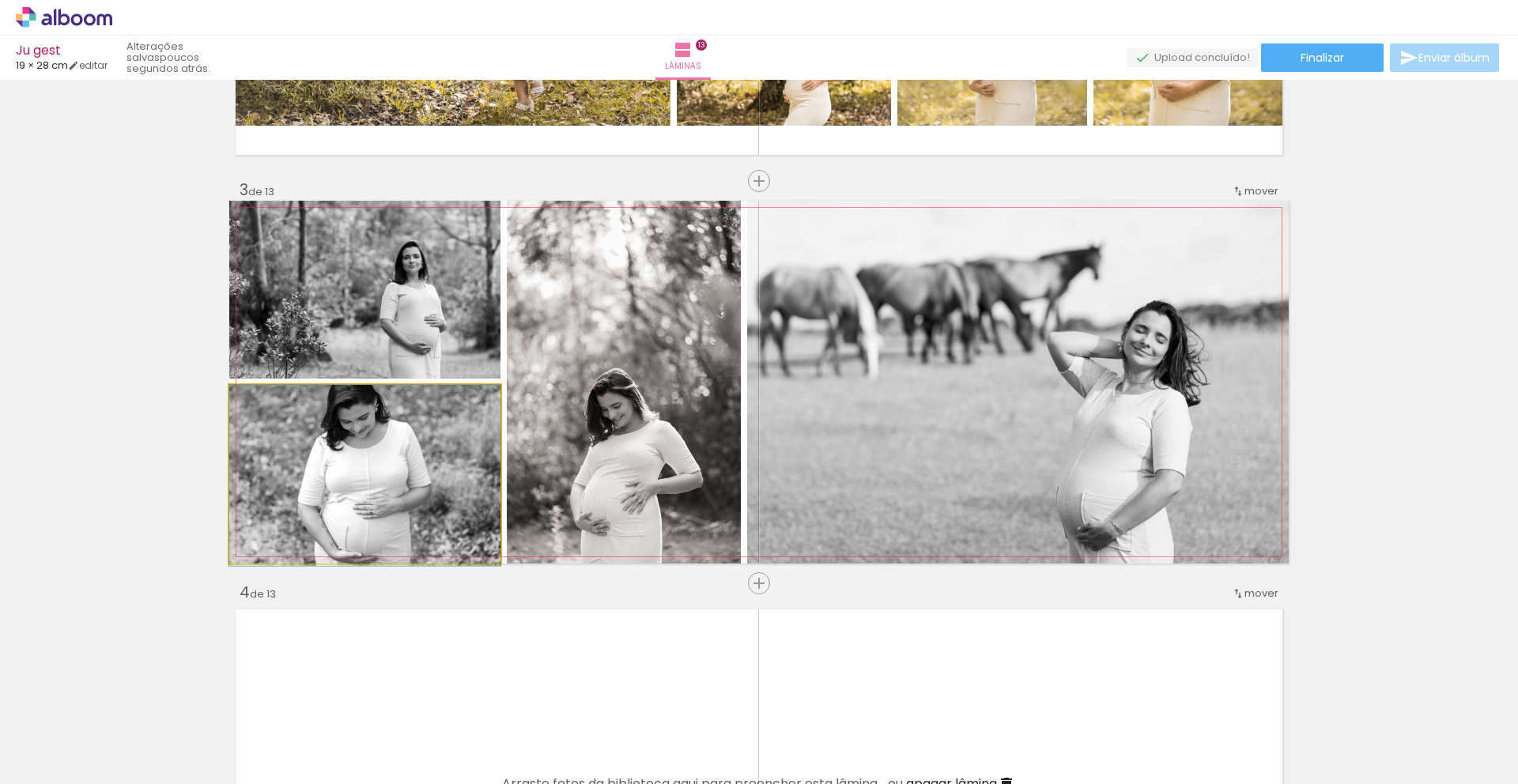
drag, startPoint x: 349, startPoint y: 490, endPoint x: 362, endPoint y: 516, distance: 29.1
drag, startPoint x: 362, startPoint y: 516, endPoint x: 365, endPoint y: 450, distance: 66.1
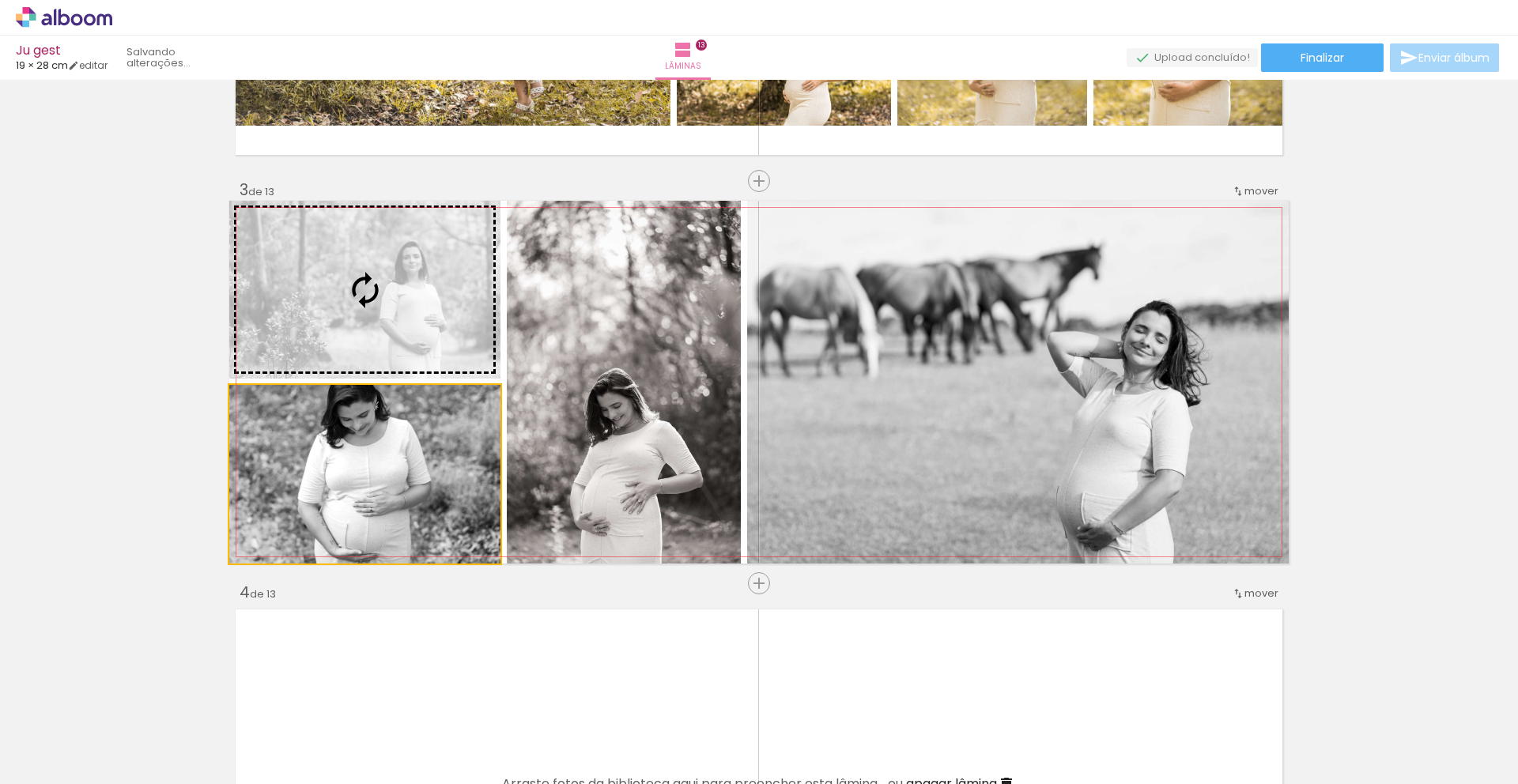
drag, startPoint x: 338, startPoint y: 485, endPoint x: 379, endPoint y: 289, distance: 200.2
click at [0, 0] on slot at bounding box center [0, 0] width 0 height 0
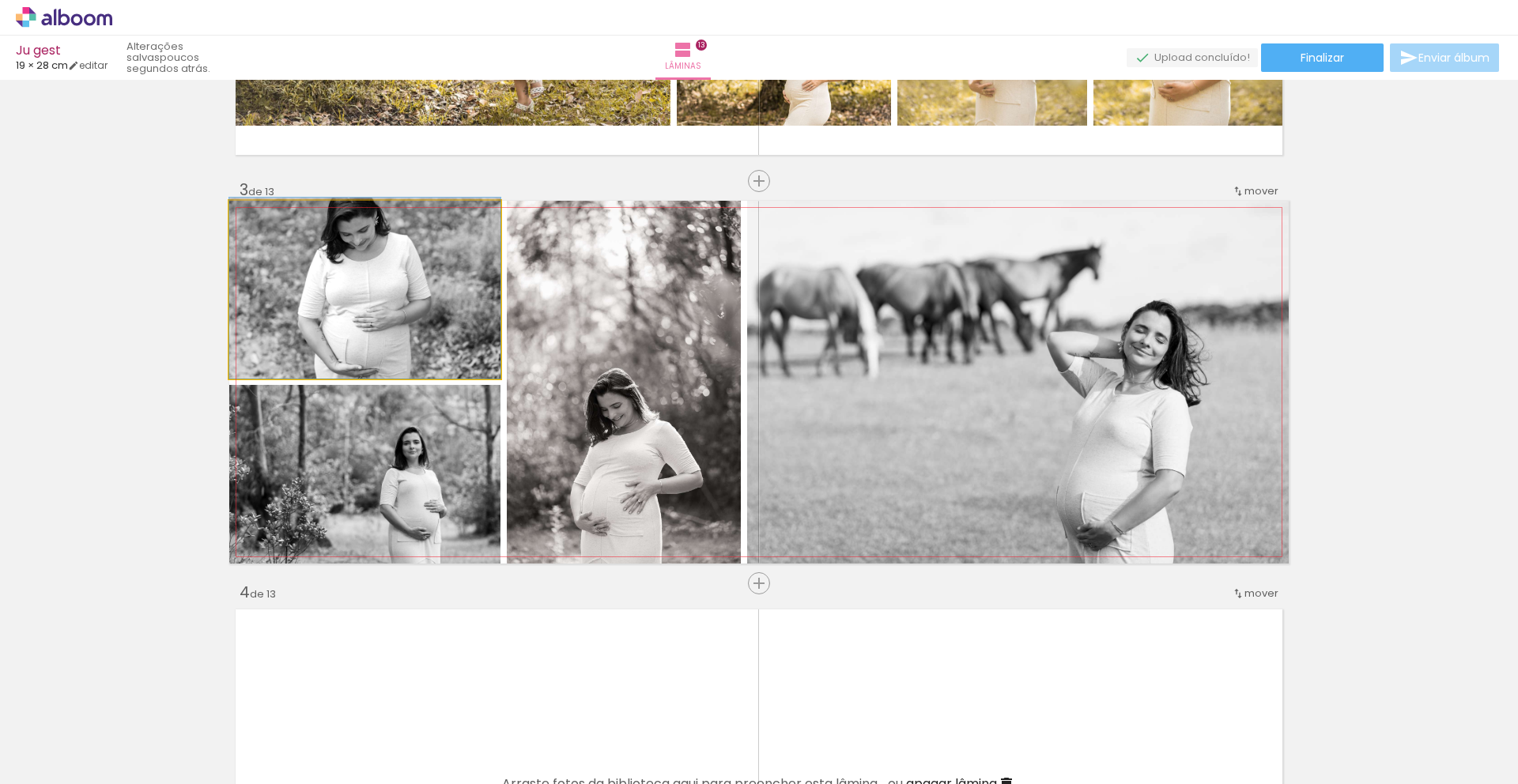
drag, startPoint x: 327, startPoint y: 272, endPoint x: 329, endPoint y: 252, distance: 20.1
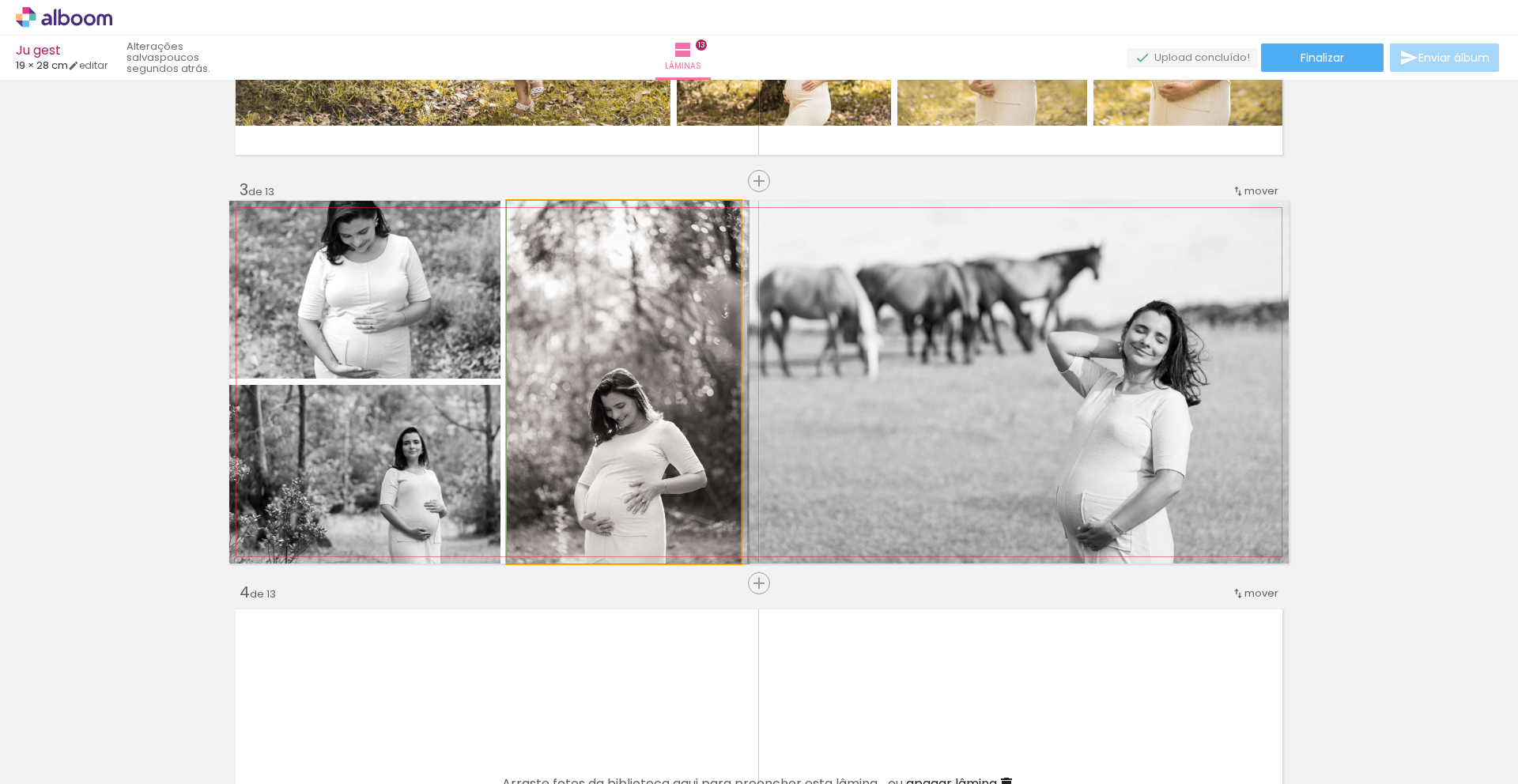
drag, startPoint x: 578, startPoint y: 478, endPoint x: 610, endPoint y: 403, distance: 81.5
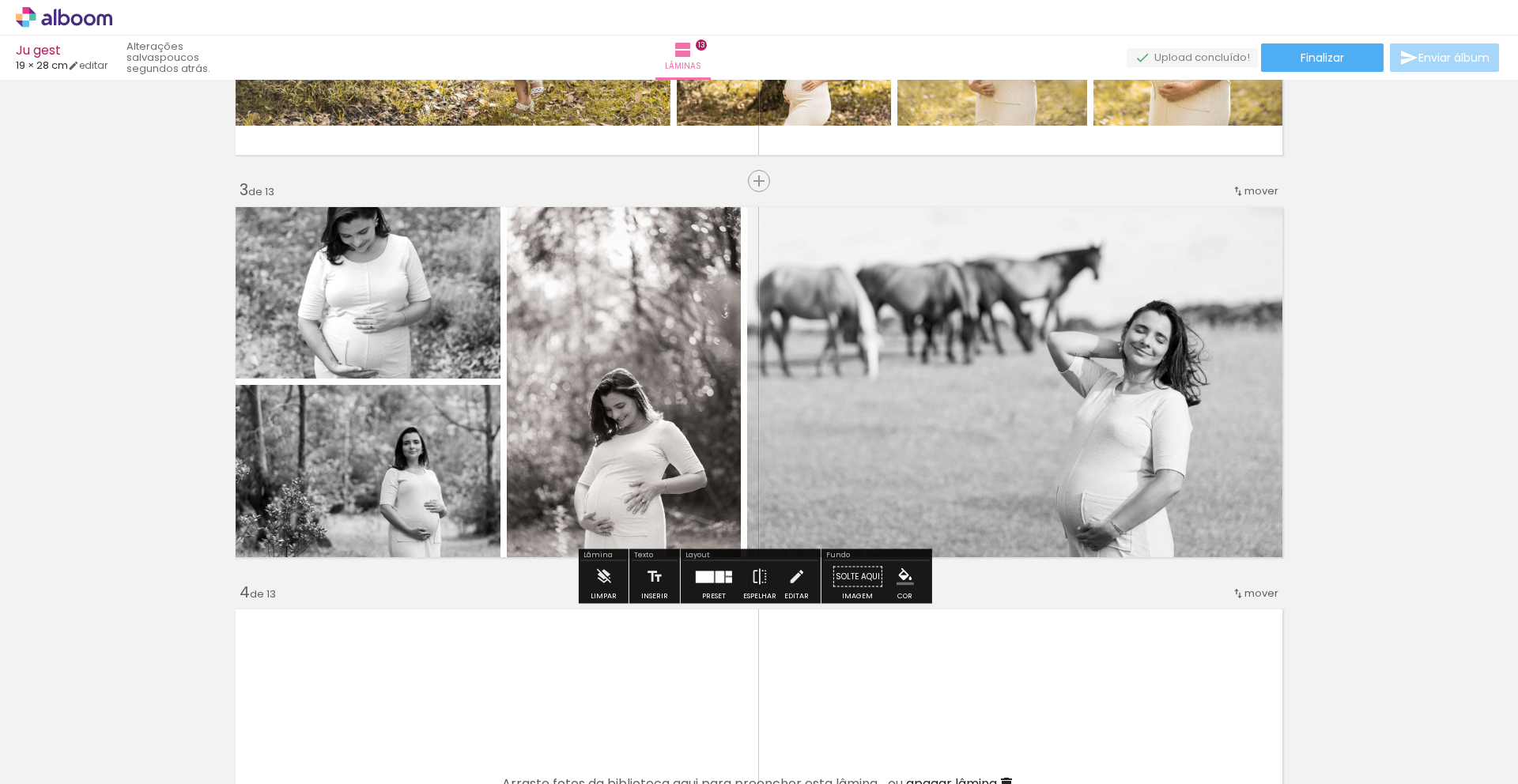
click at [0, 0] on slot "P&B" at bounding box center [0, 0] width 0 height 0
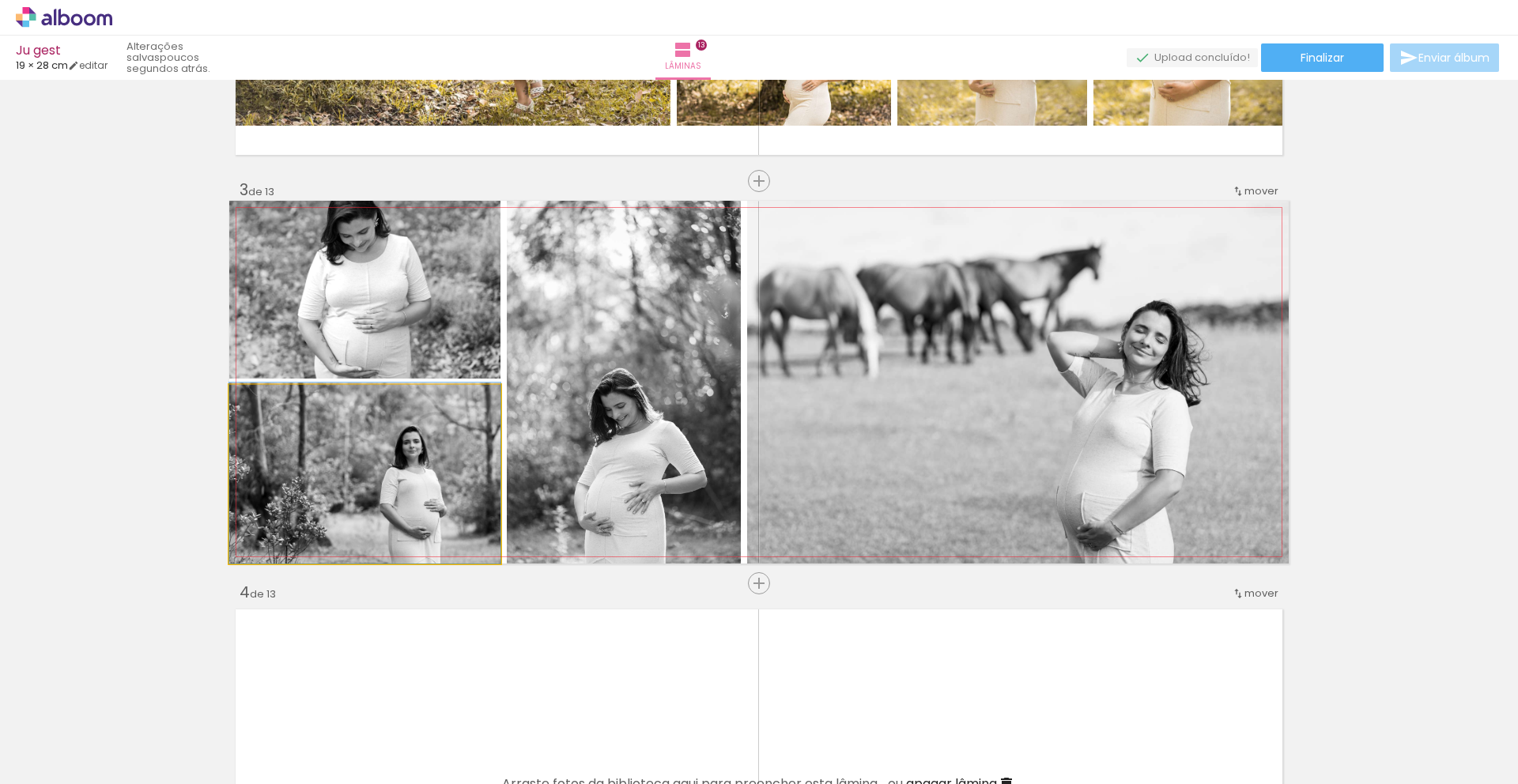
drag, startPoint x: 365, startPoint y: 505, endPoint x: 421, endPoint y: 473, distance: 64.5
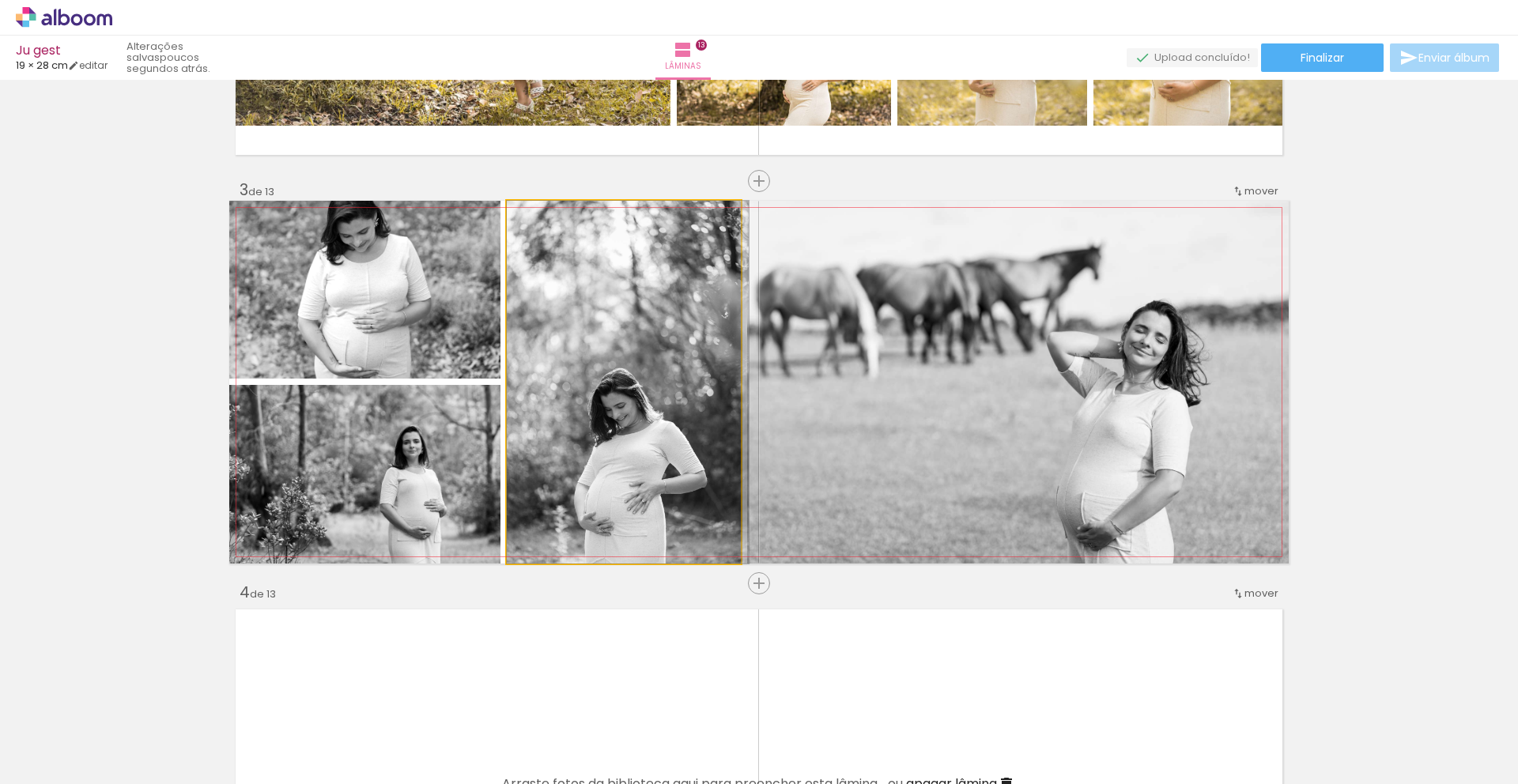
drag, startPoint x: 623, startPoint y: 445, endPoint x: 633, endPoint y: 414, distance: 32.6
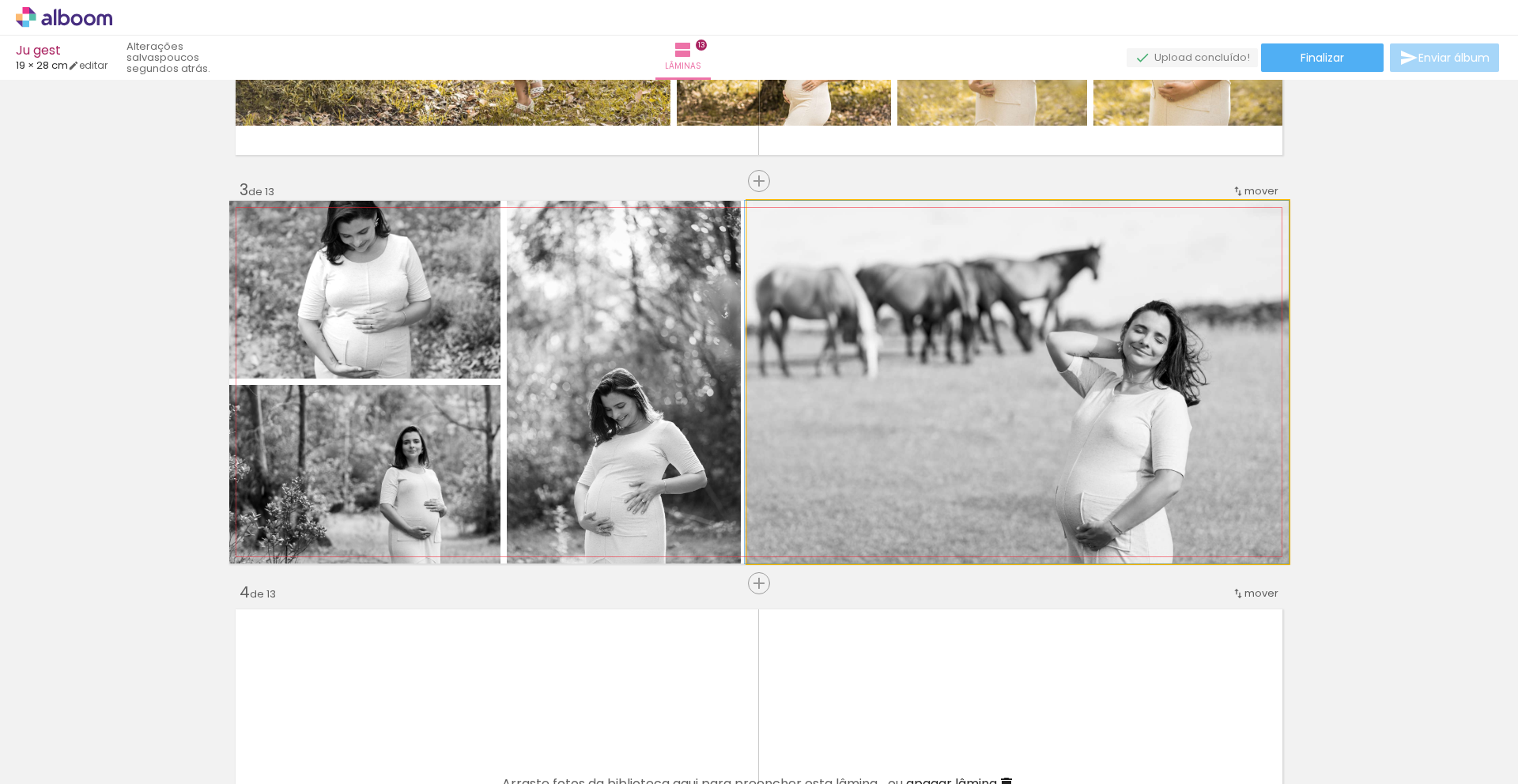
drag, startPoint x: 887, startPoint y: 437, endPoint x: 850, endPoint y: 396, distance: 55.2
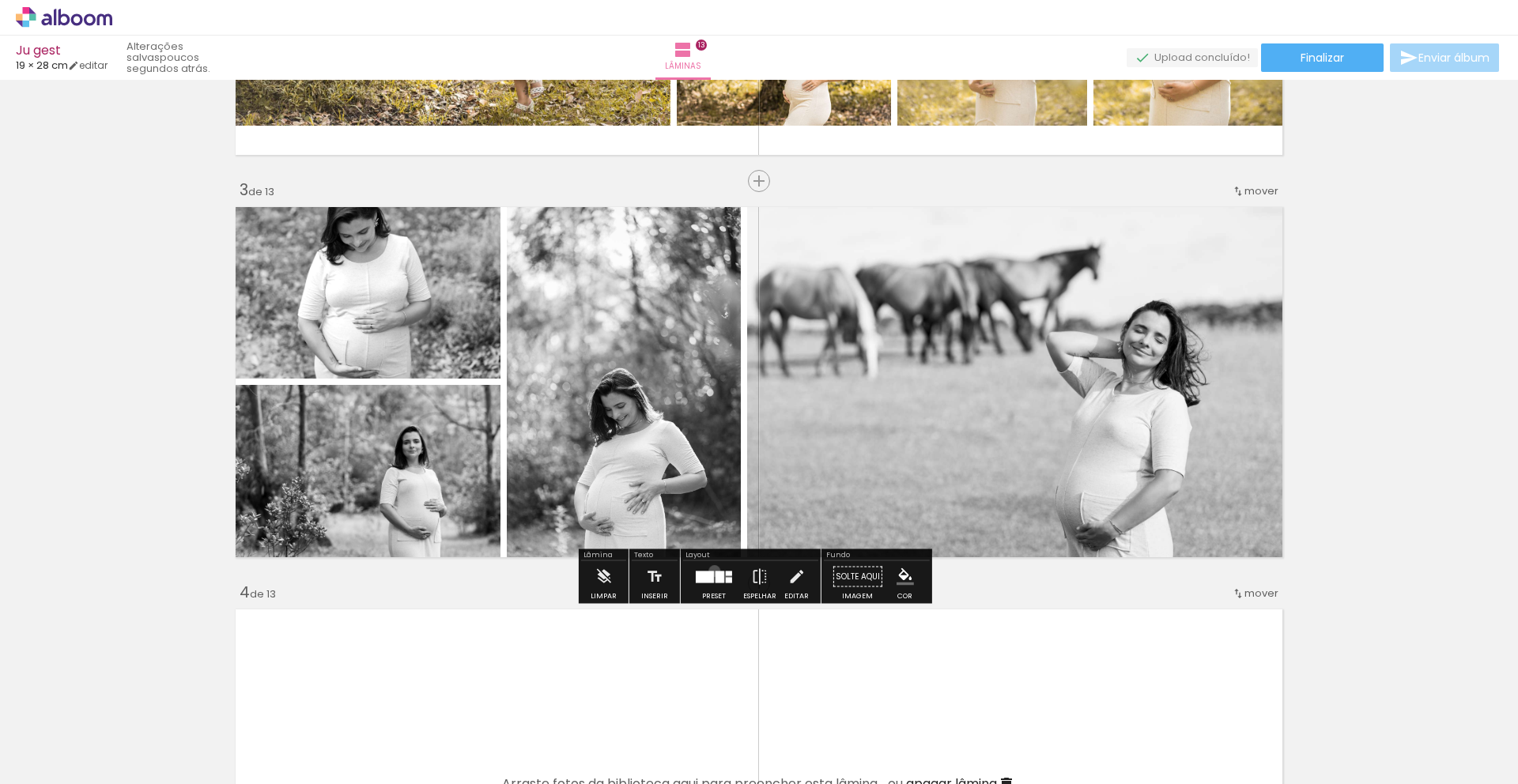
click at [715, 571] on div at bounding box center [719, 576] width 9 height 11
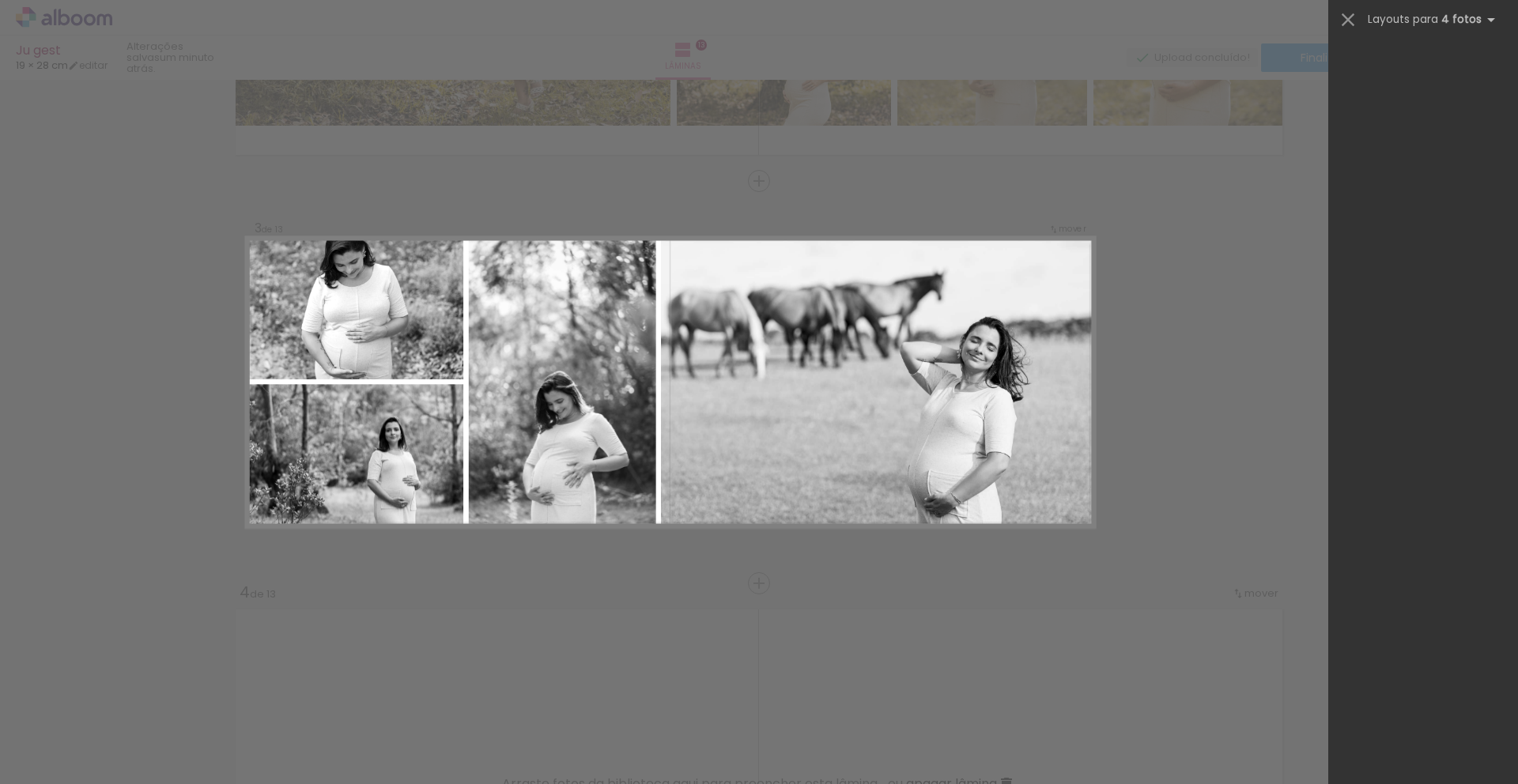
scroll to position [0, 0]
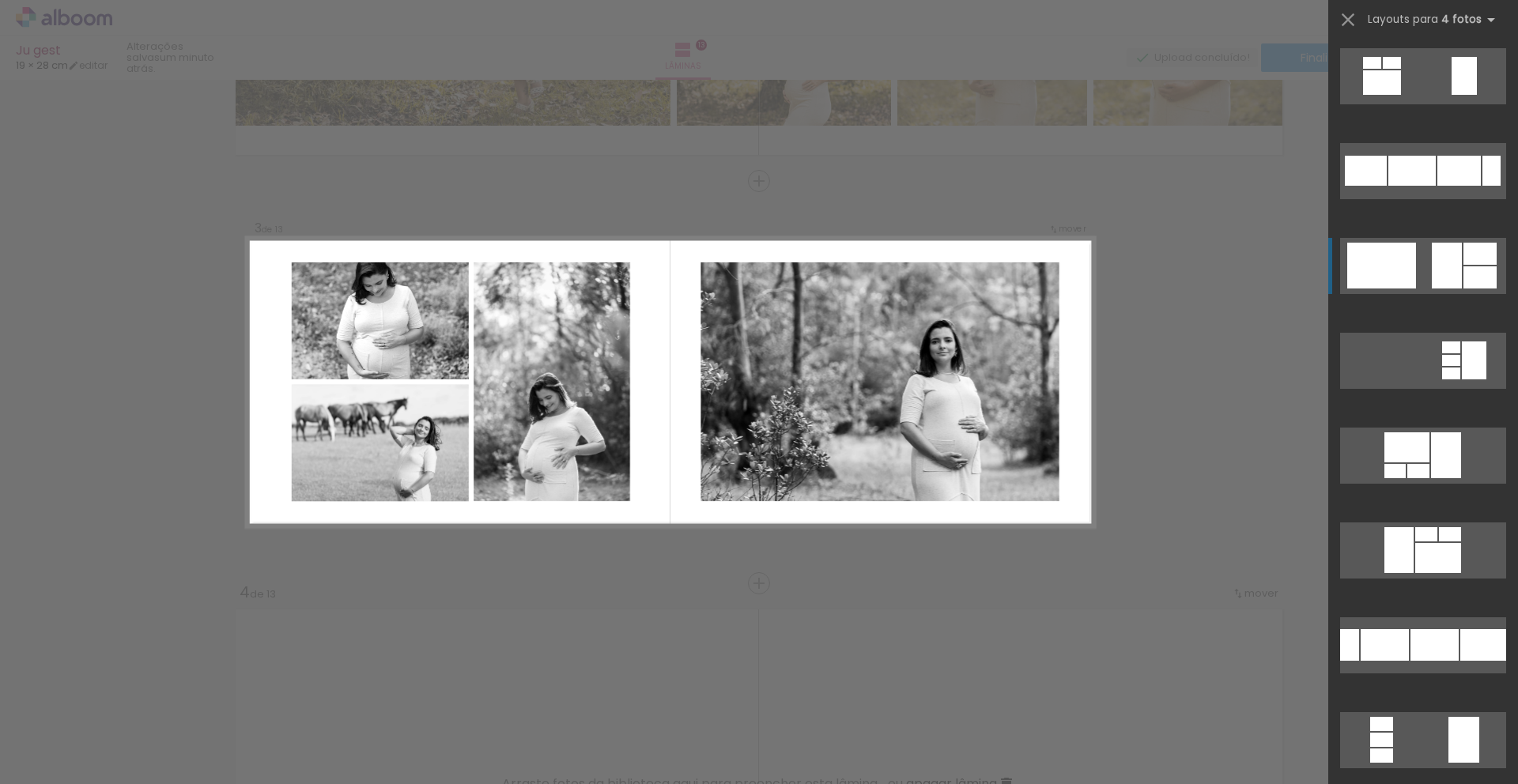
click at [1432, 274] on div at bounding box center [1446, 265] width 30 height 46
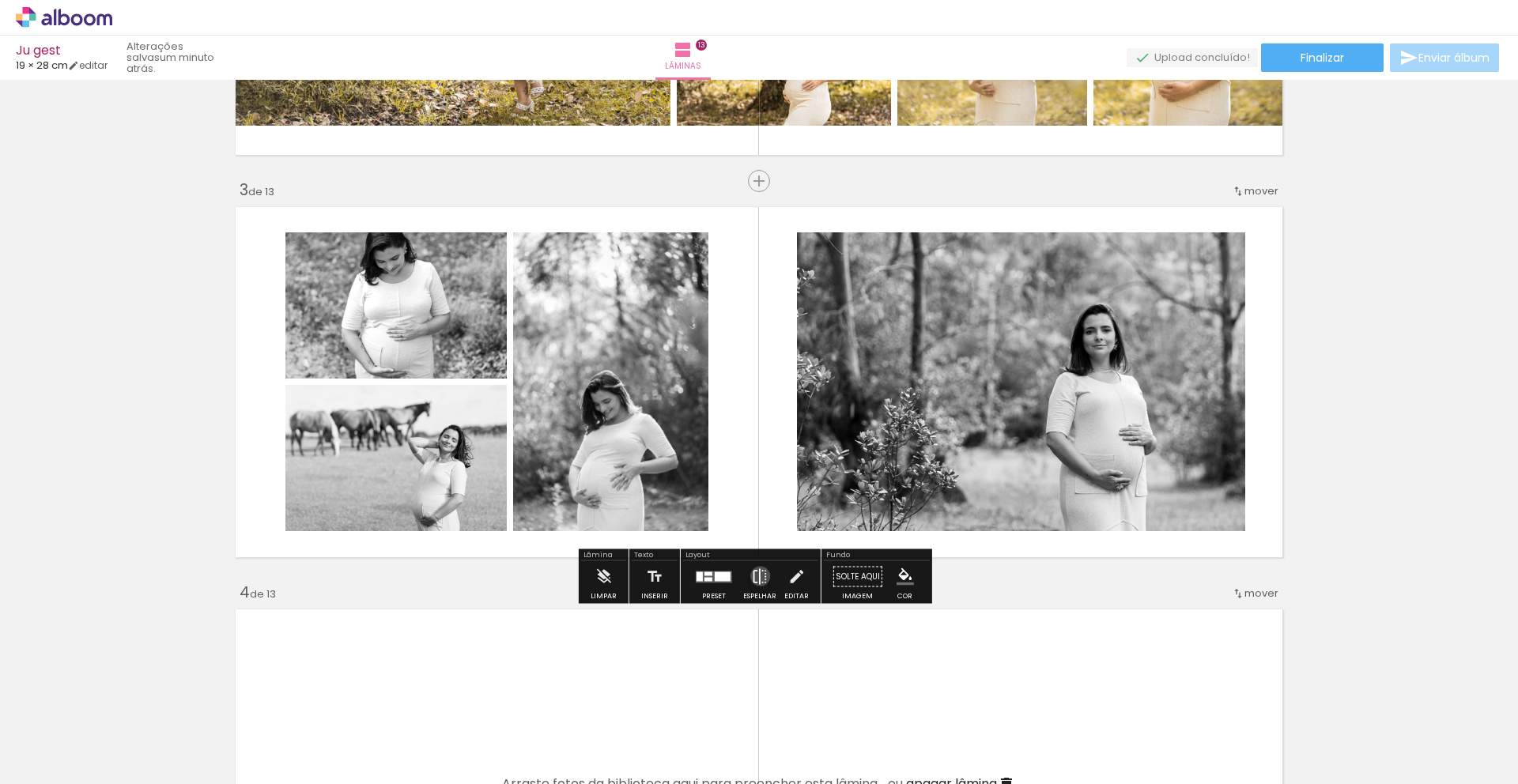
click at [757, 576] on iron-icon at bounding box center [759, 576] width 17 height 32
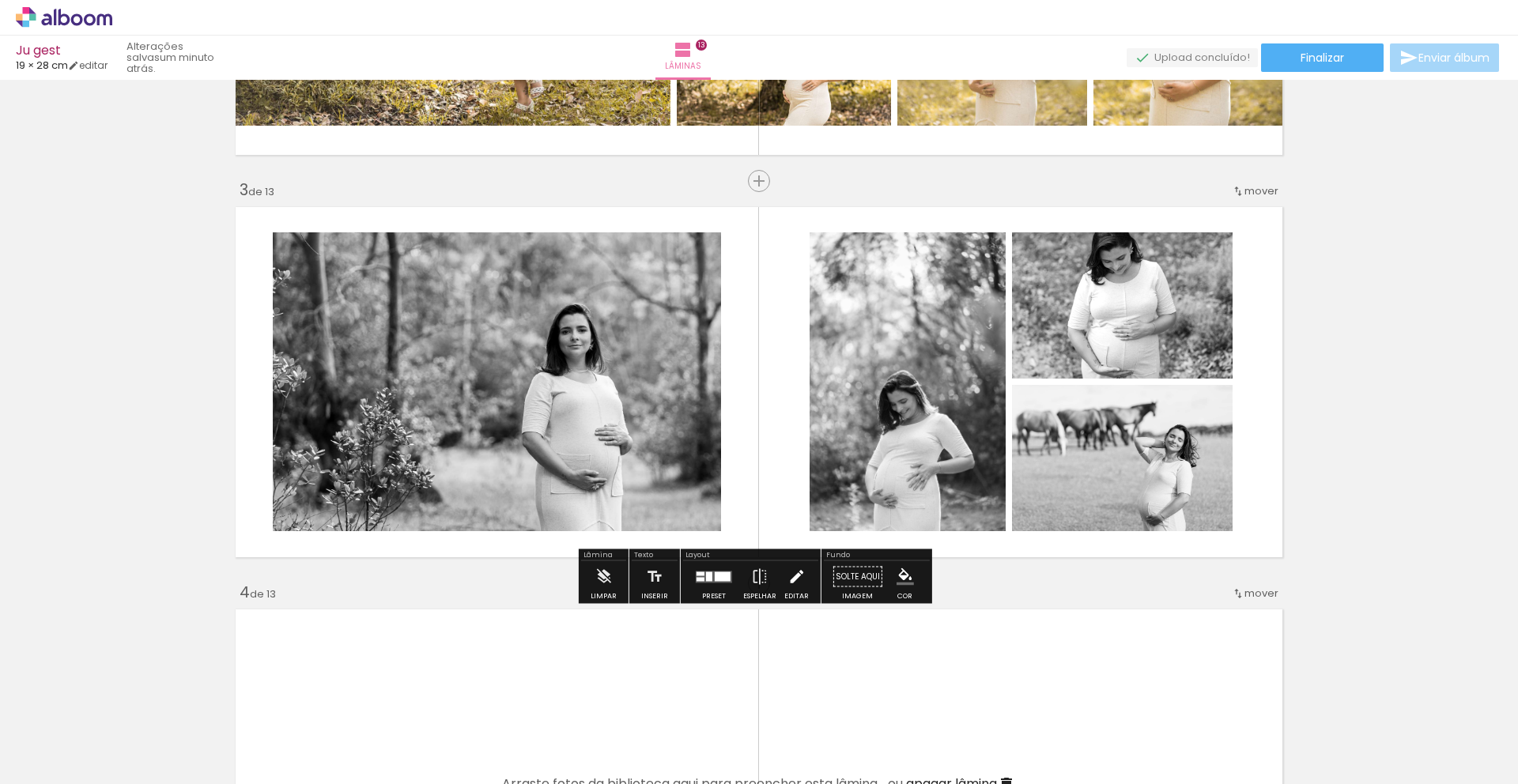
click at [787, 589] on iron-icon at bounding box center [796, 576] width 17 height 32
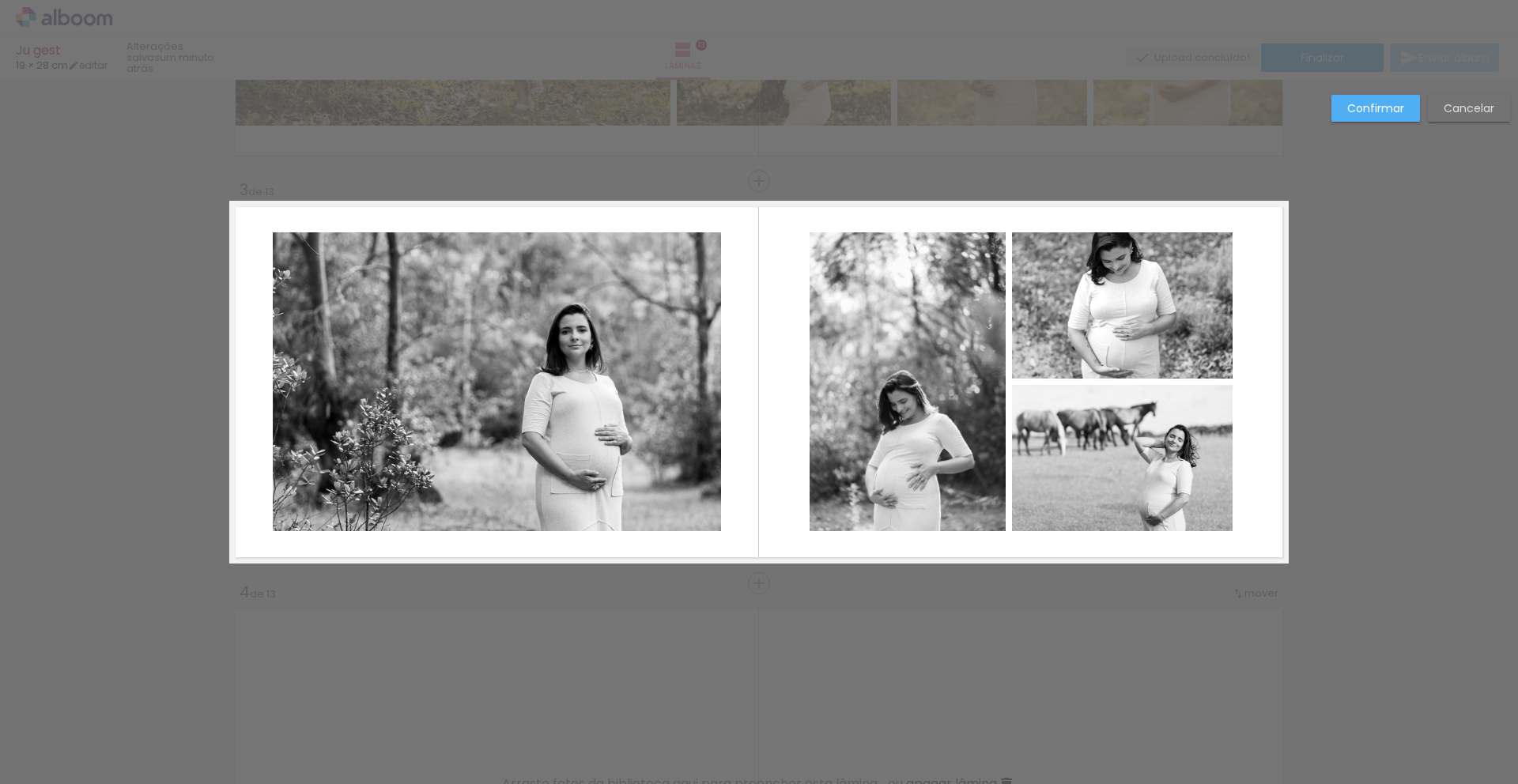
click at [874, 429] on quentale-photo at bounding box center [907, 382] width 196 height 299
click at [1064, 323] on quentale-photo at bounding box center [1122, 305] width 220 height 146
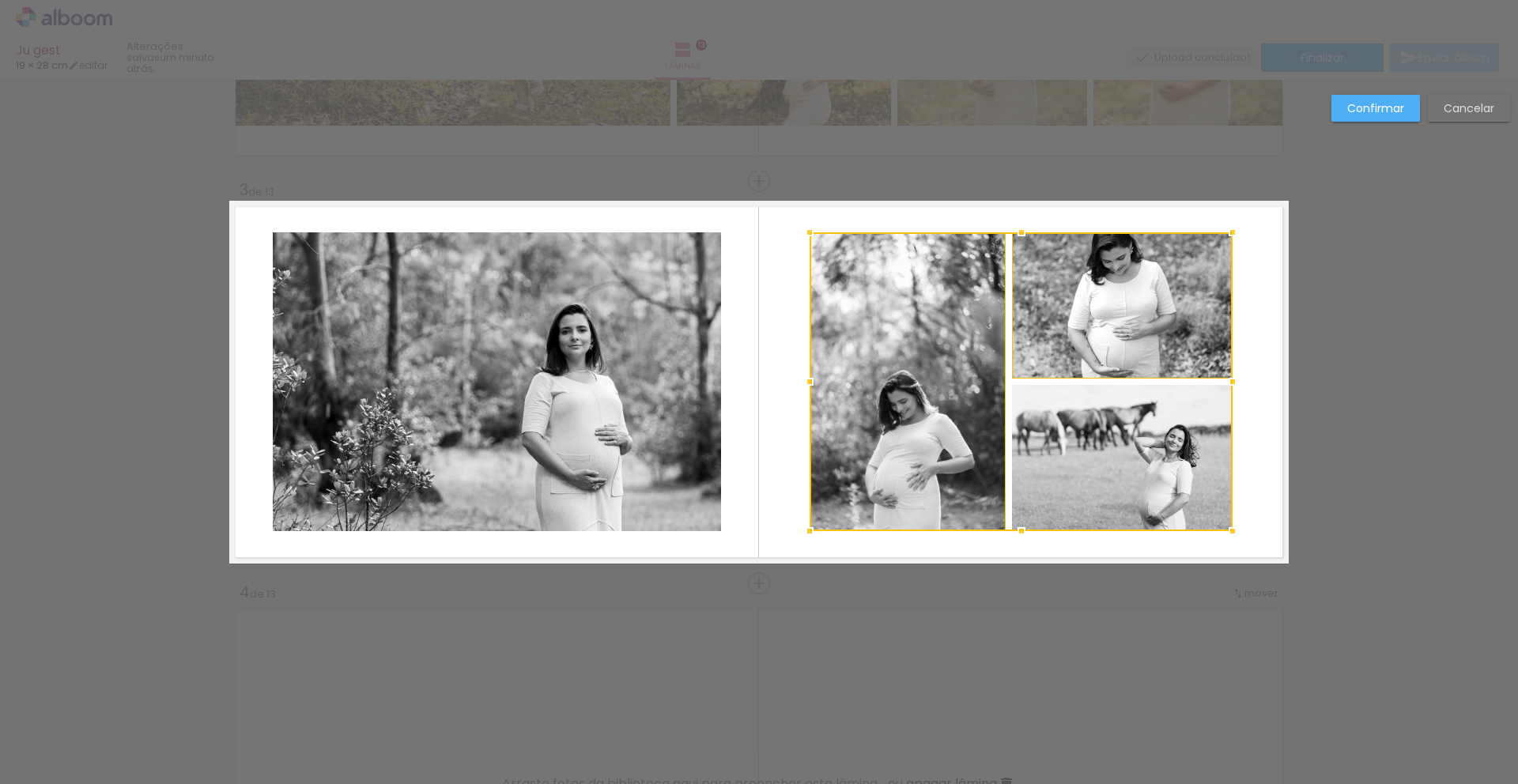
click at [1109, 447] on div at bounding box center [1021, 382] width 423 height 299
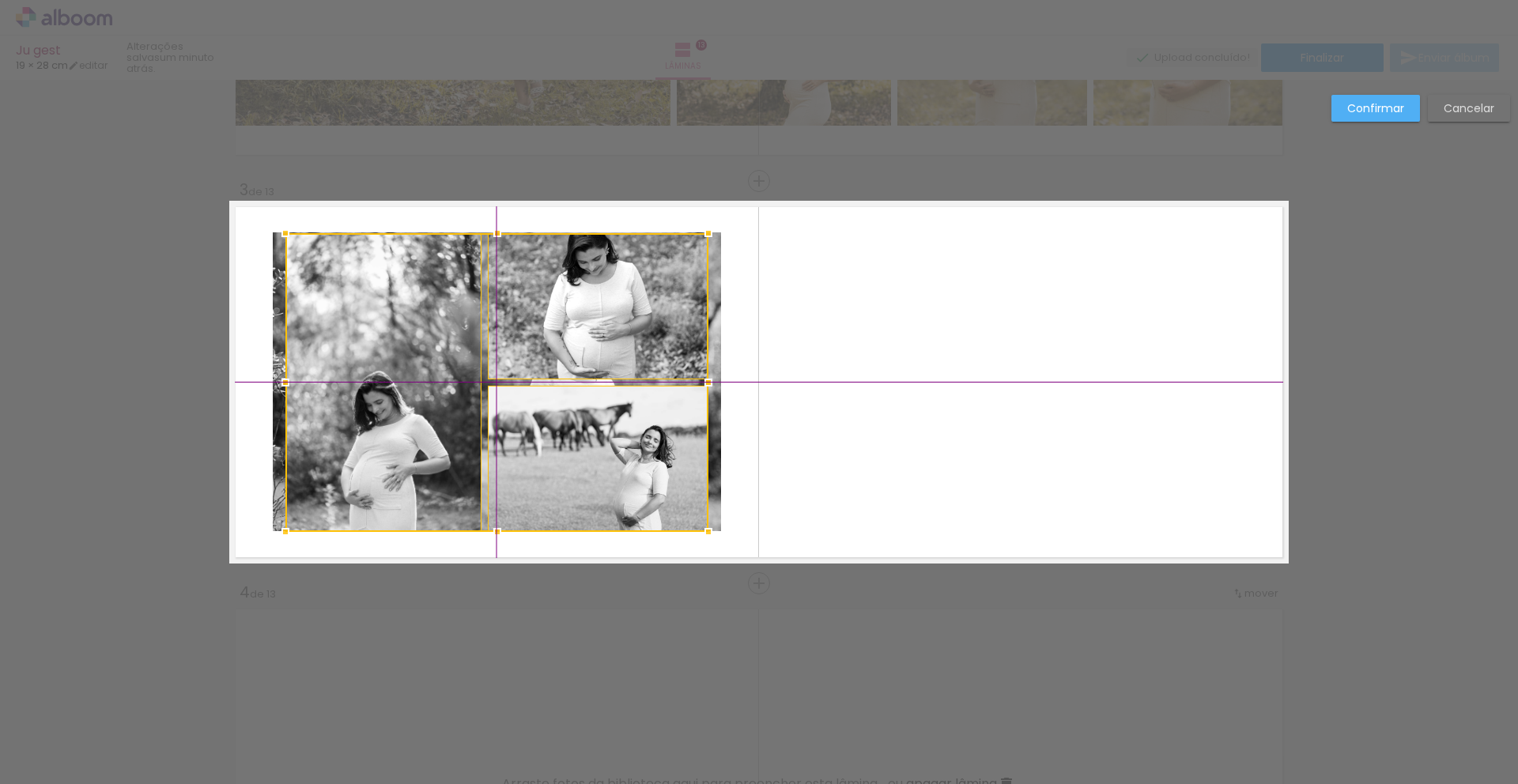
drag, startPoint x: 1115, startPoint y: 460, endPoint x: 590, endPoint y: 460, distance: 525.0
click at [590, 460] on div at bounding box center [497, 383] width 423 height 299
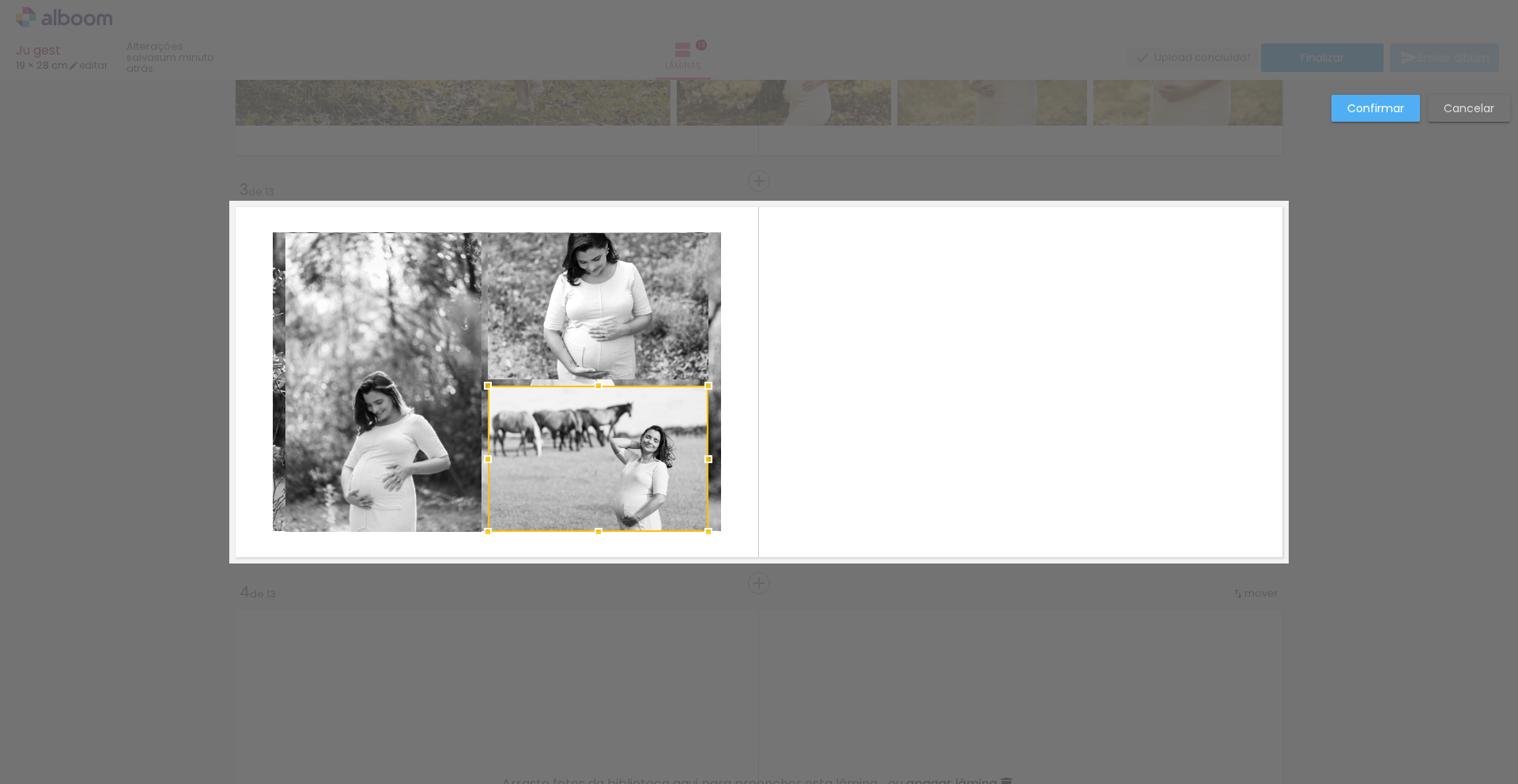
click at [883, 433] on quentale-layouter at bounding box center [759, 382] width 1059 height 363
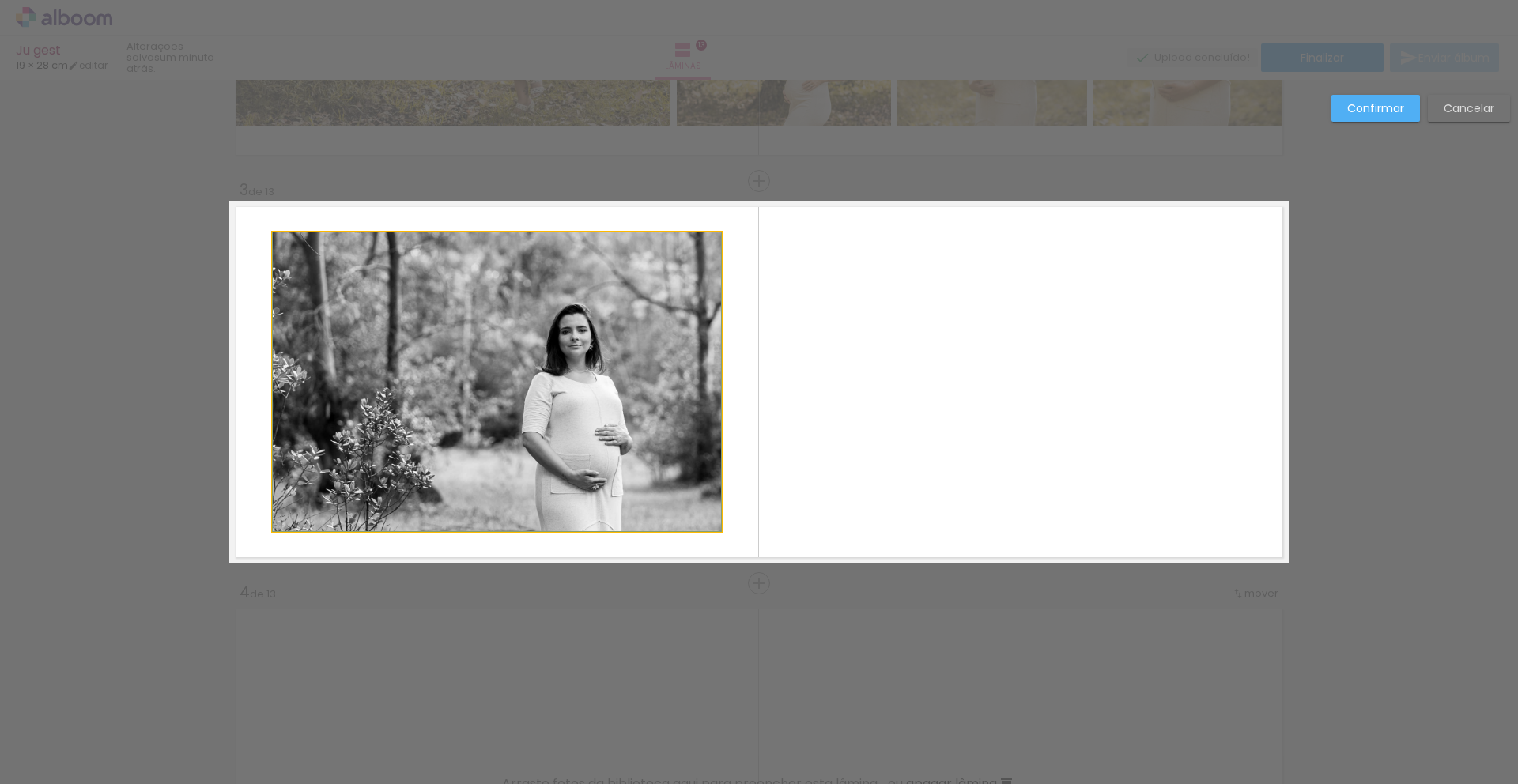
click at [713, 408] on quentale-photo at bounding box center [497, 382] width 448 height 299
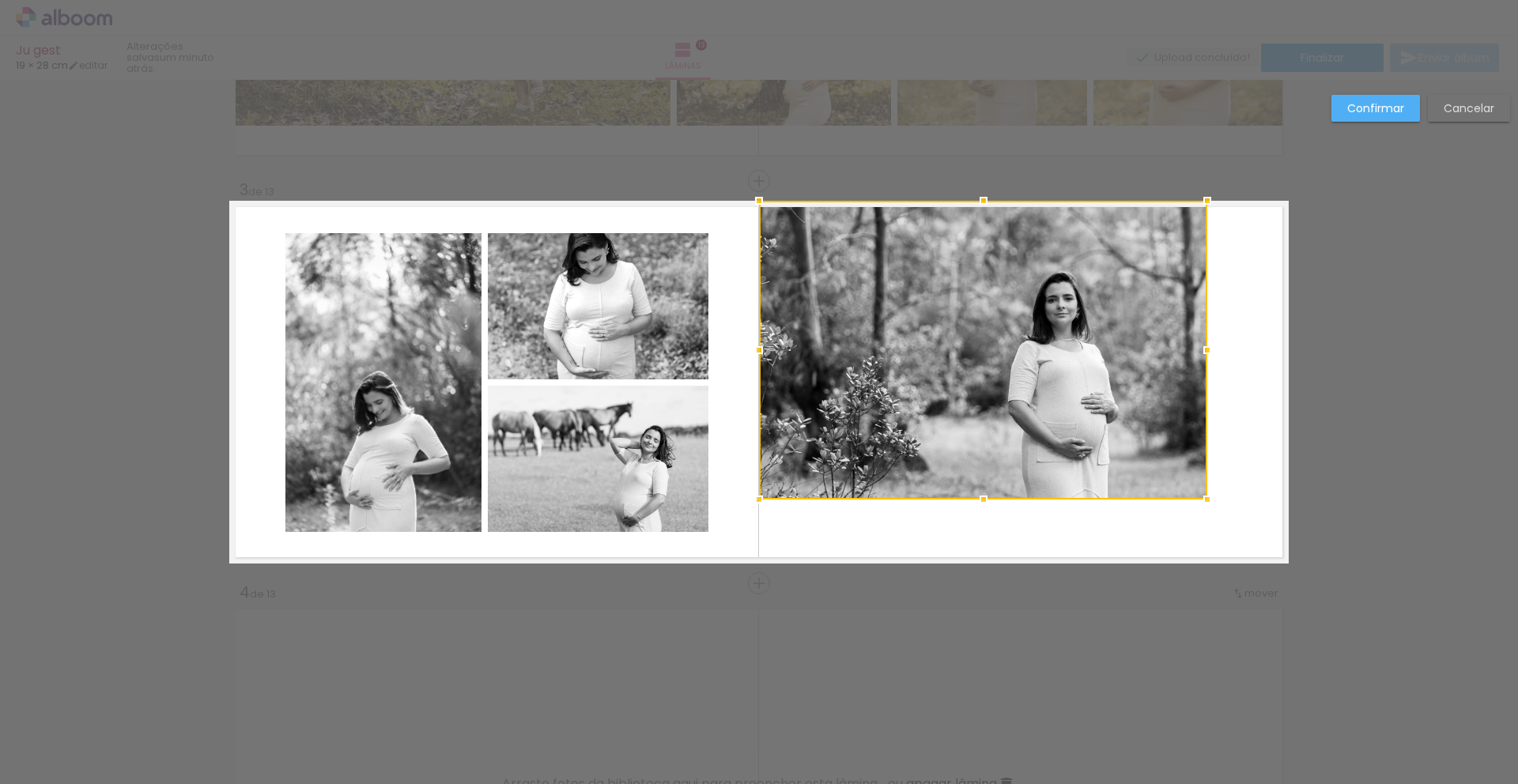
drag, startPoint x: 493, startPoint y: 381, endPoint x: 980, endPoint y: 324, distance: 490.3
click at [980, 324] on div at bounding box center [984, 350] width 448 height 299
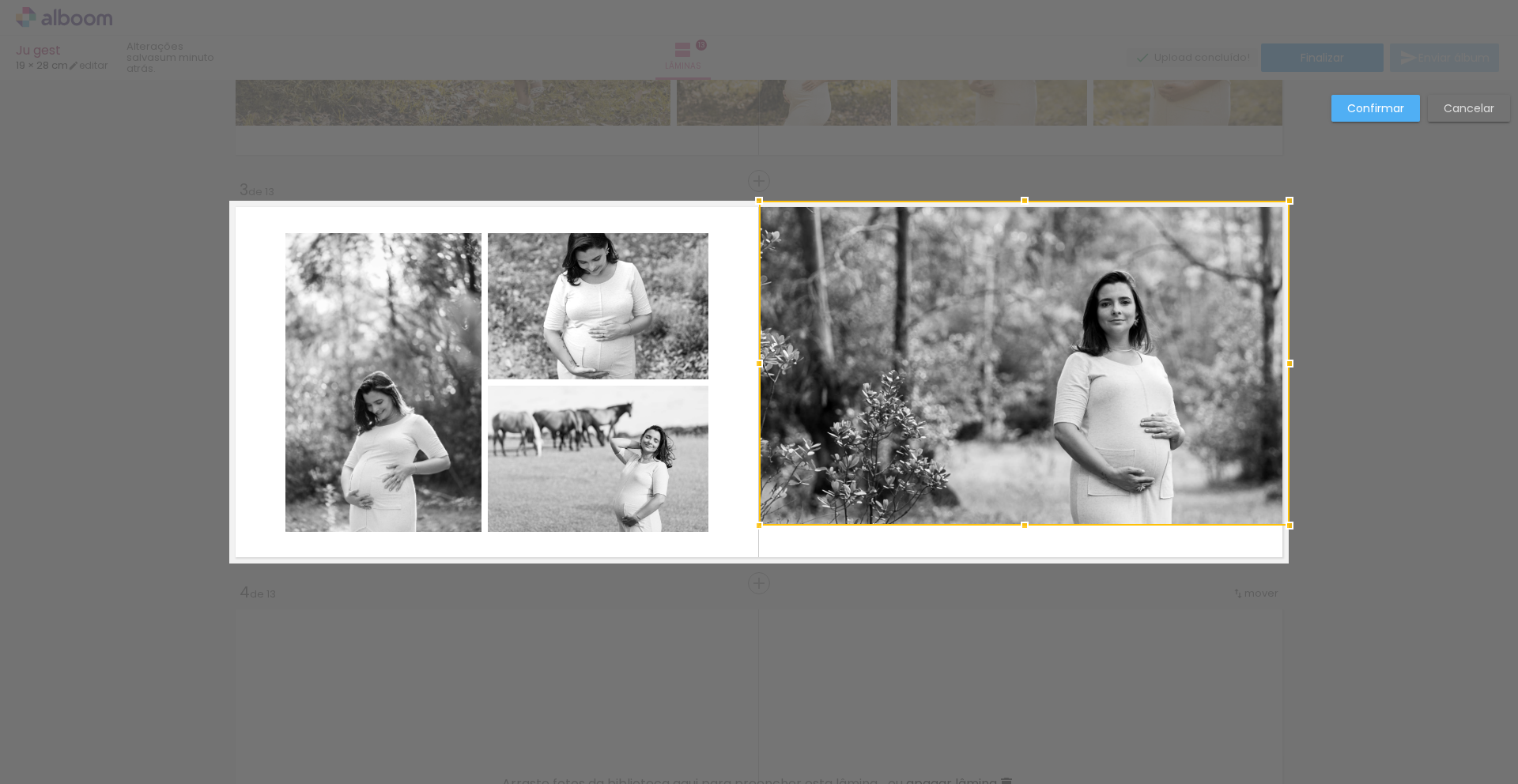
drag, startPoint x: 1200, startPoint y: 496, endPoint x: 1257, endPoint y: 547, distance: 76.5
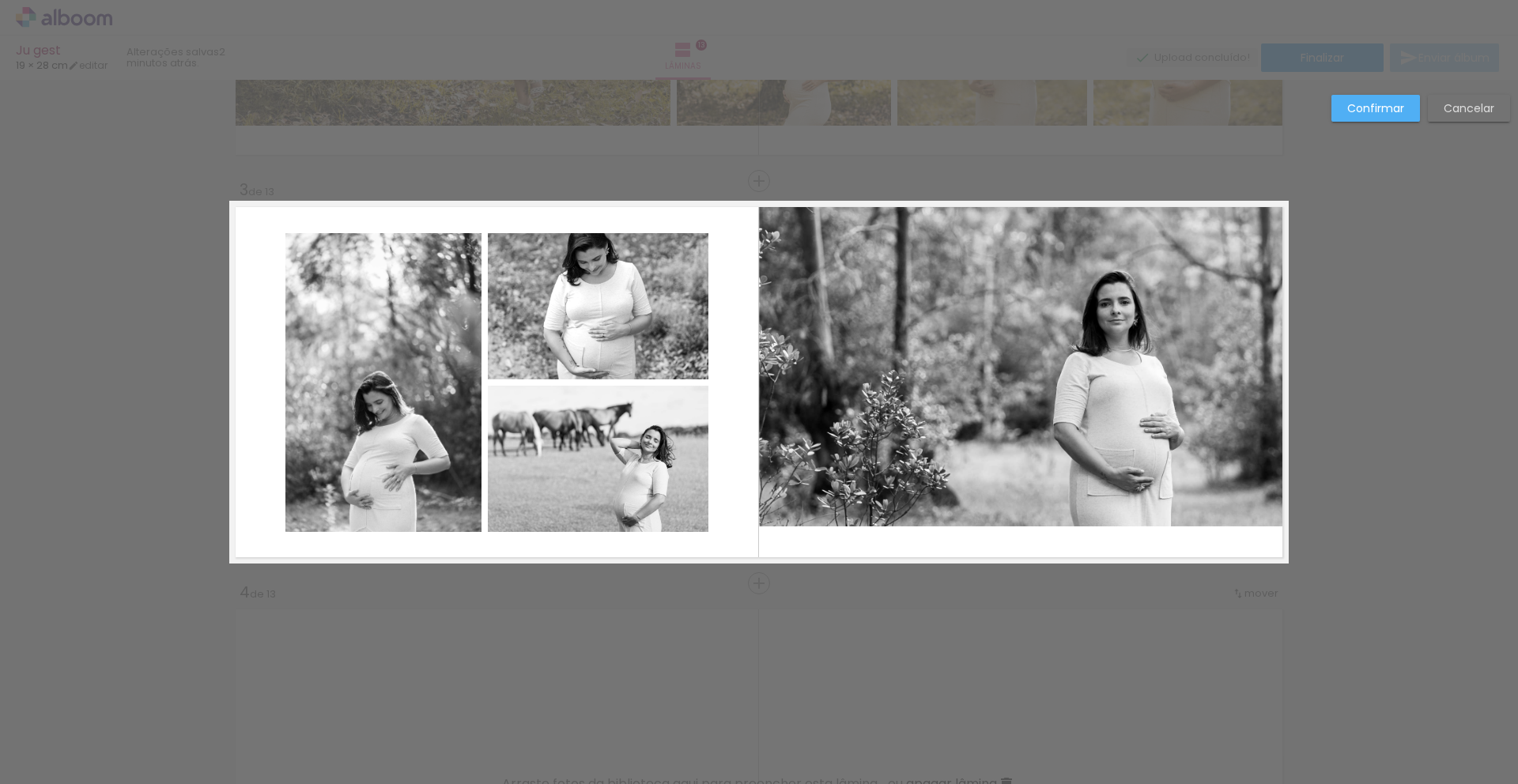
click at [1017, 510] on quentale-photo at bounding box center [1024, 364] width 530 height 325
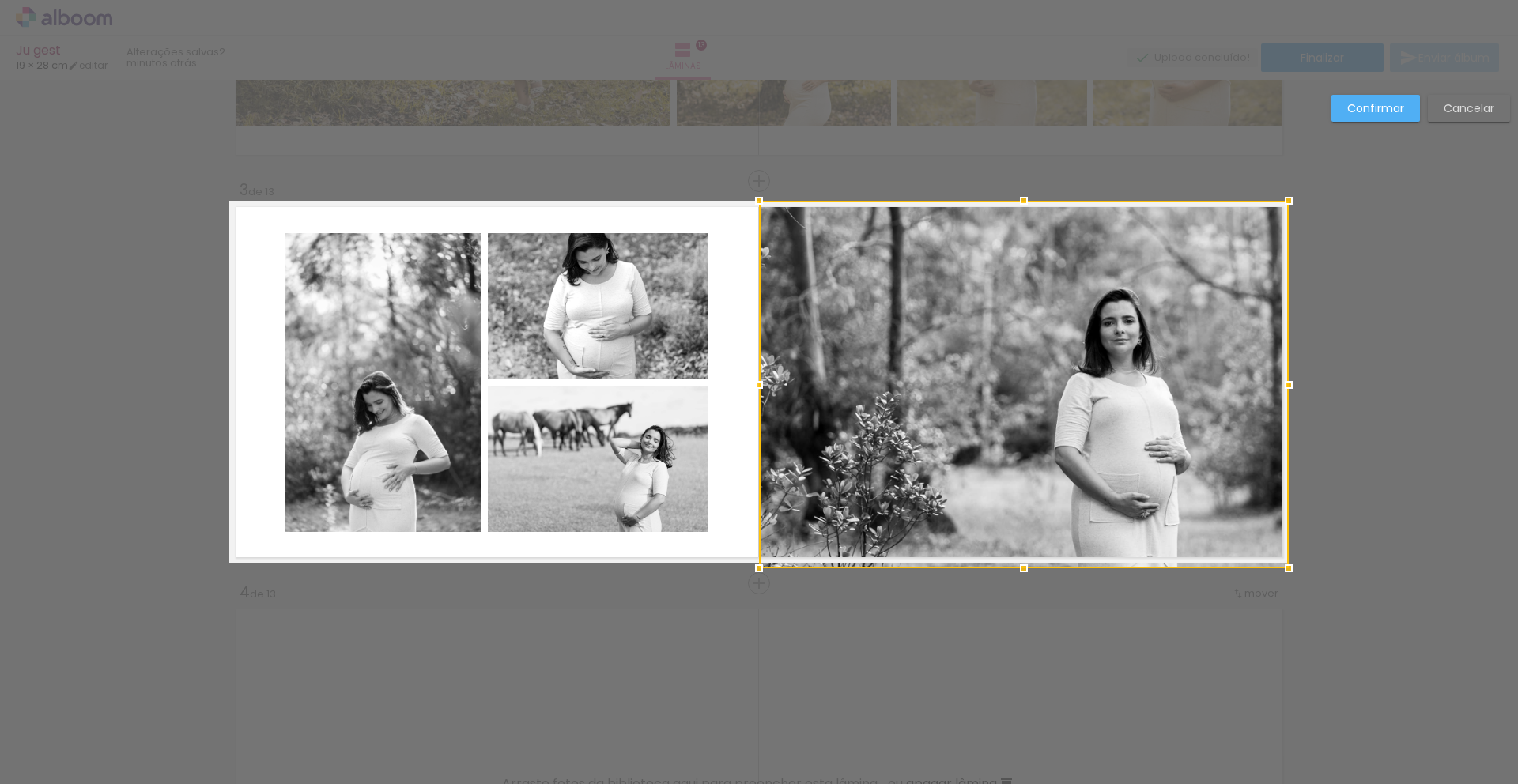
drag, startPoint x: 1018, startPoint y: 526, endPoint x: 1015, endPoint y: 561, distance: 35.1
click at [1015, 561] on div at bounding box center [1024, 568] width 32 height 32
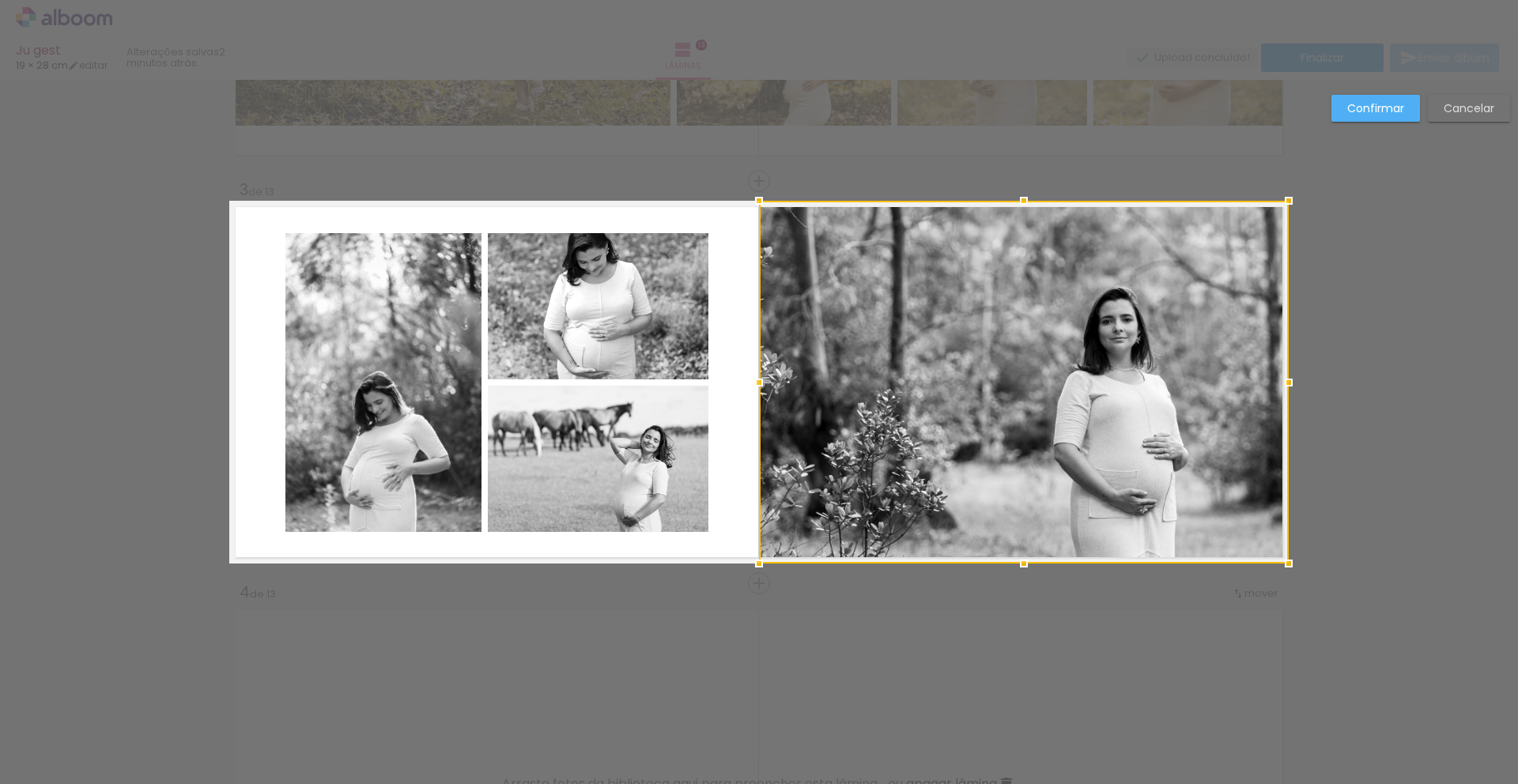
click at [729, 518] on quentale-layouter at bounding box center [759, 382] width 1059 height 363
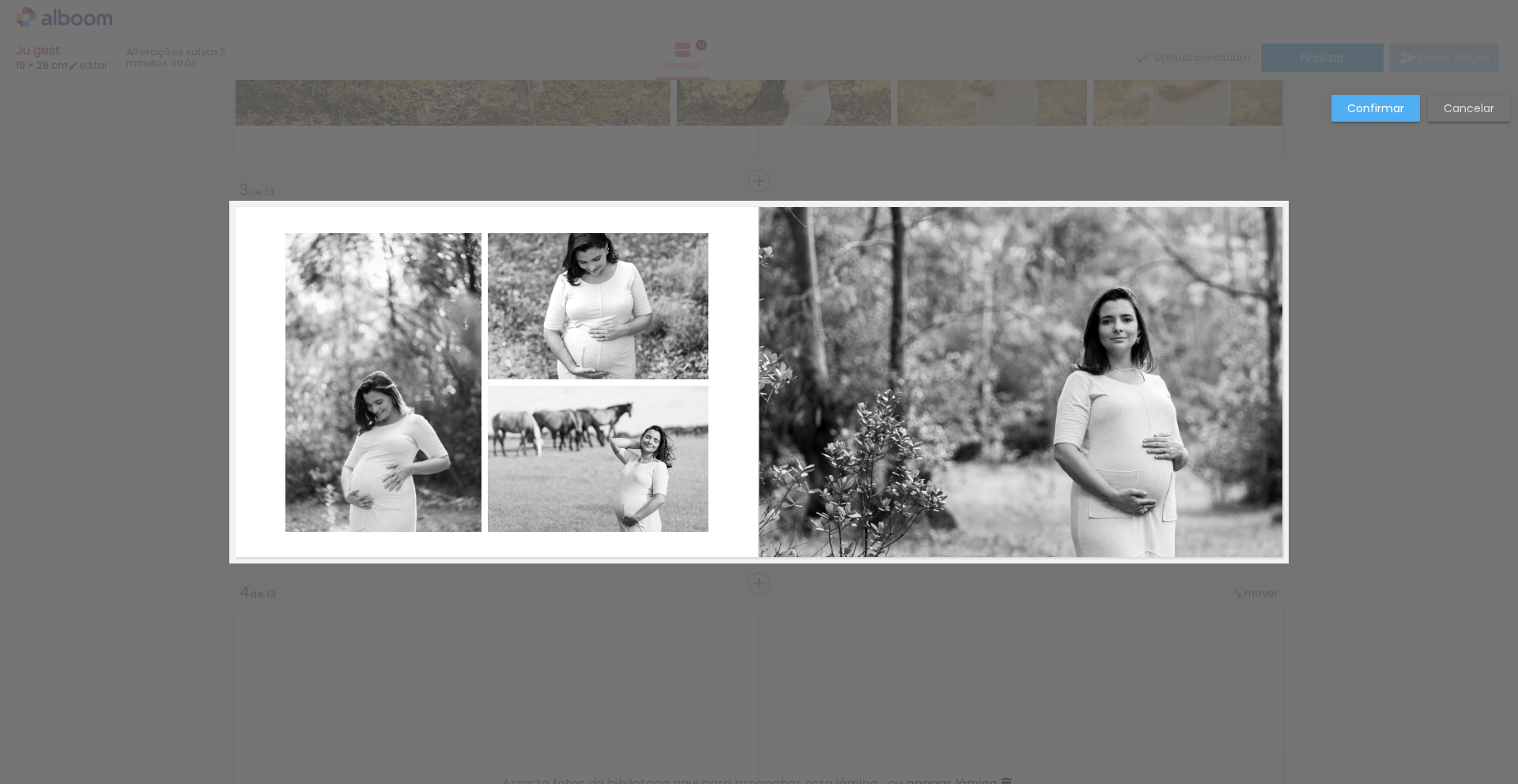
click at [1386, 122] on div "Confirmar Cancelar" at bounding box center [1416, 114] width 187 height 38
click at [1372, 99] on paper-button "Confirmar" at bounding box center [1375, 108] width 88 height 27
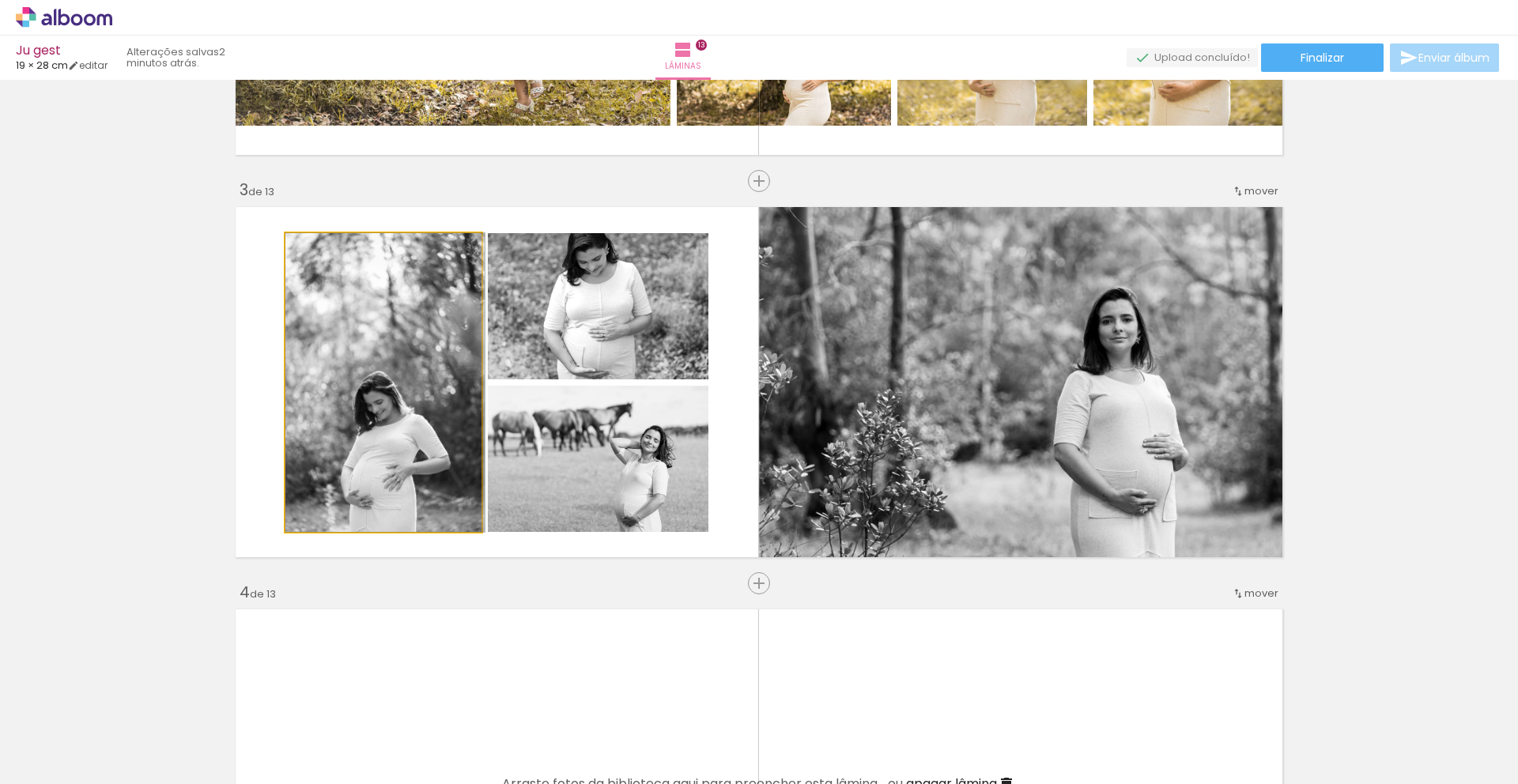
drag, startPoint x: 398, startPoint y: 411, endPoint x: 412, endPoint y: 365, distance: 48.1
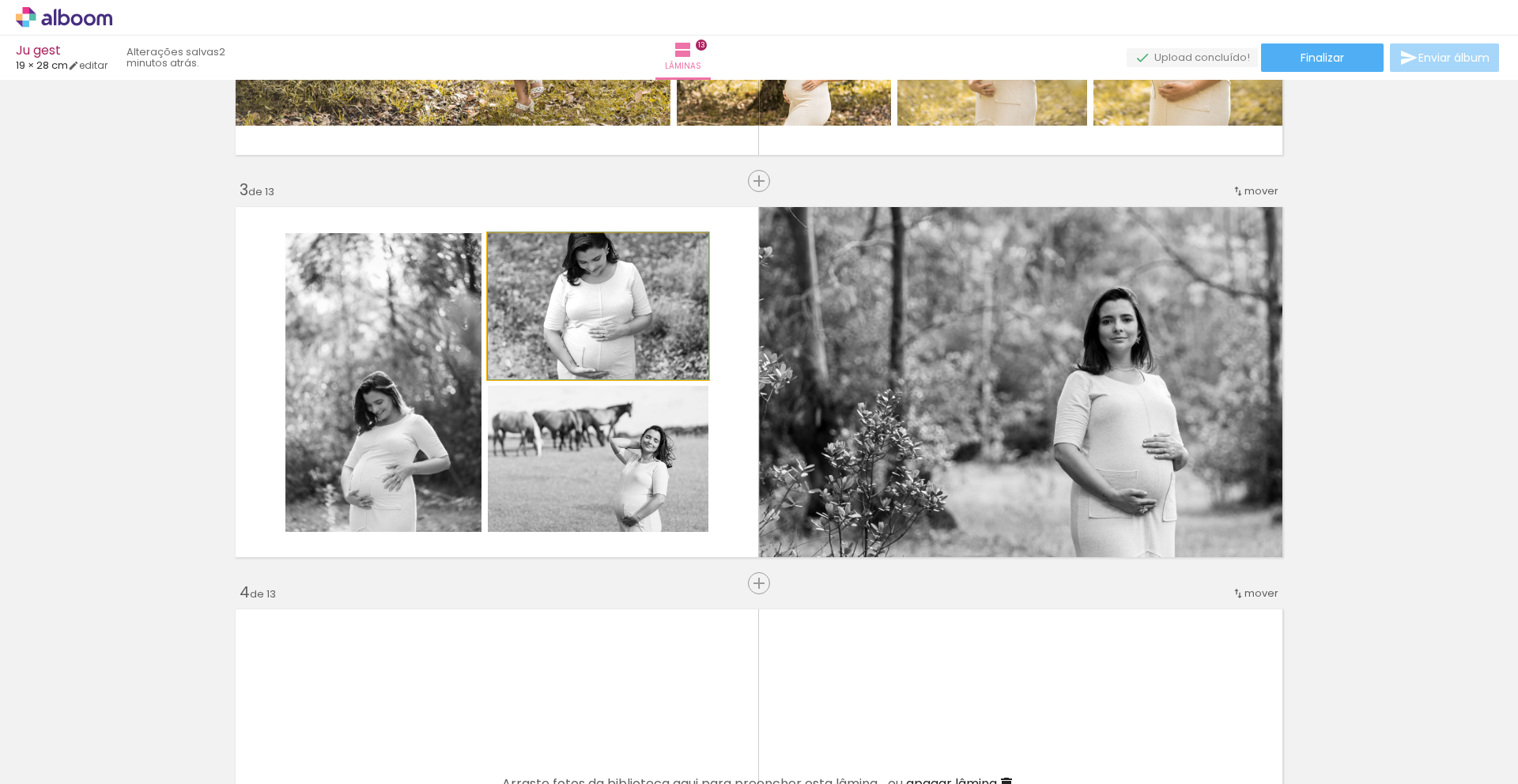
drag, startPoint x: 608, startPoint y: 319, endPoint x: 582, endPoint y: 310, distance: 27.5
drag, startPoint x: 575, startPoint y: 480, endPoint x: 562, endPoint y: 460, distance: 23.9
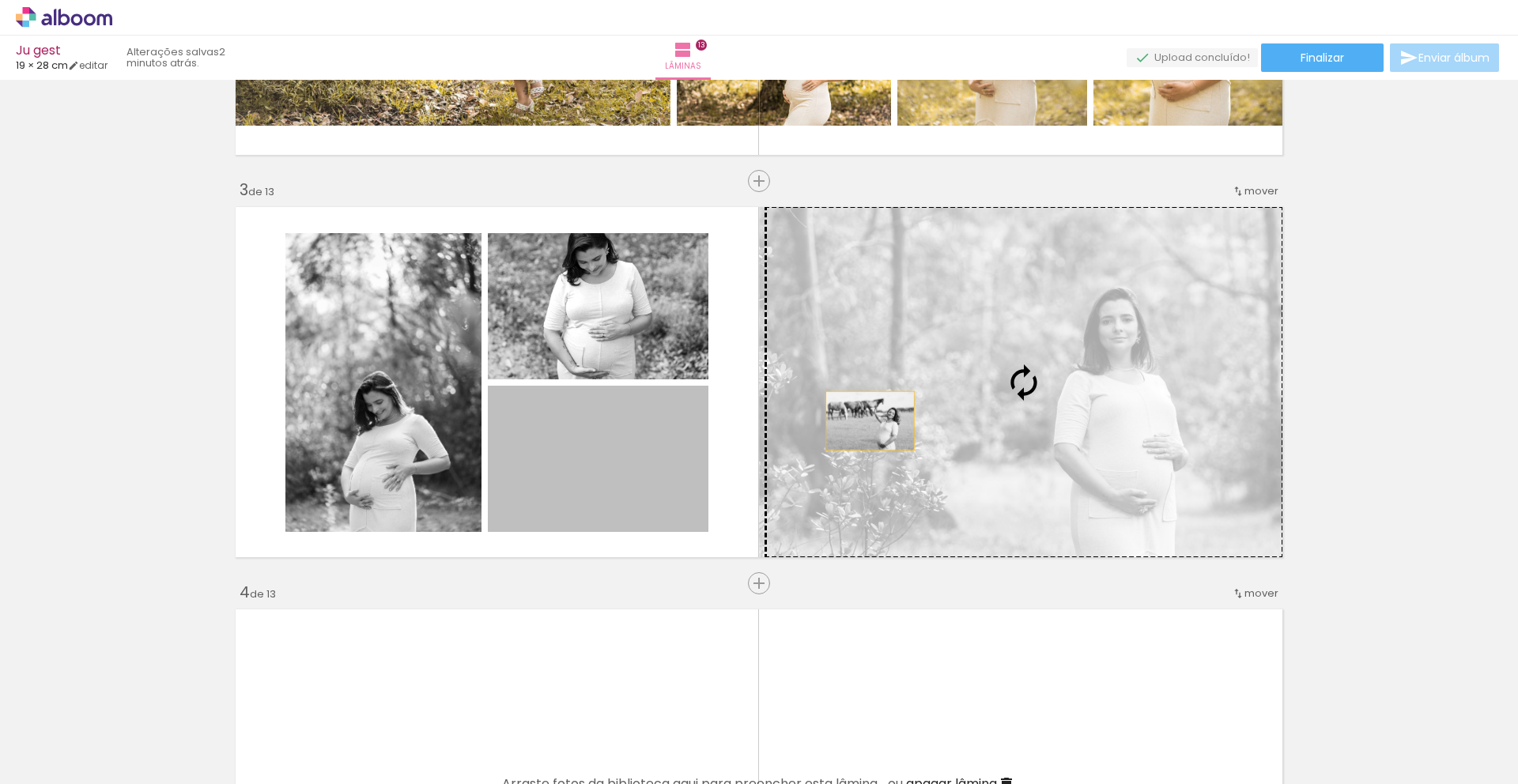
drag, startPoint x: 613, startPoint y: 482, endPoint x: 866, endPoint y: 419, distance: 260.7
click at [0, 0] on slot at bounding box center [0, 0] width 0 height 0
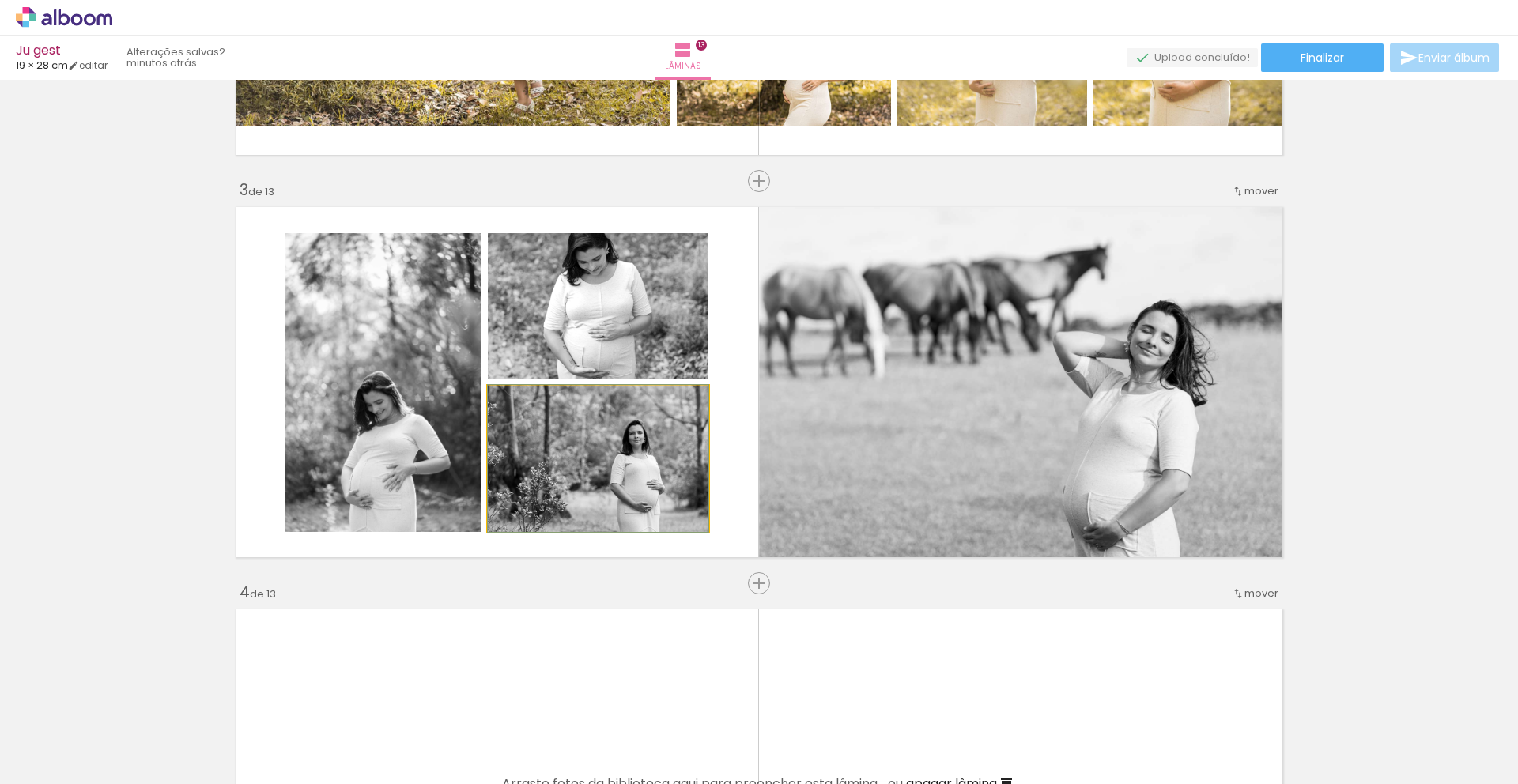
drag, startPoint x: 571, startPoint y: 495, endPoint x: 561, endPoint y: 482, distance: 16.4
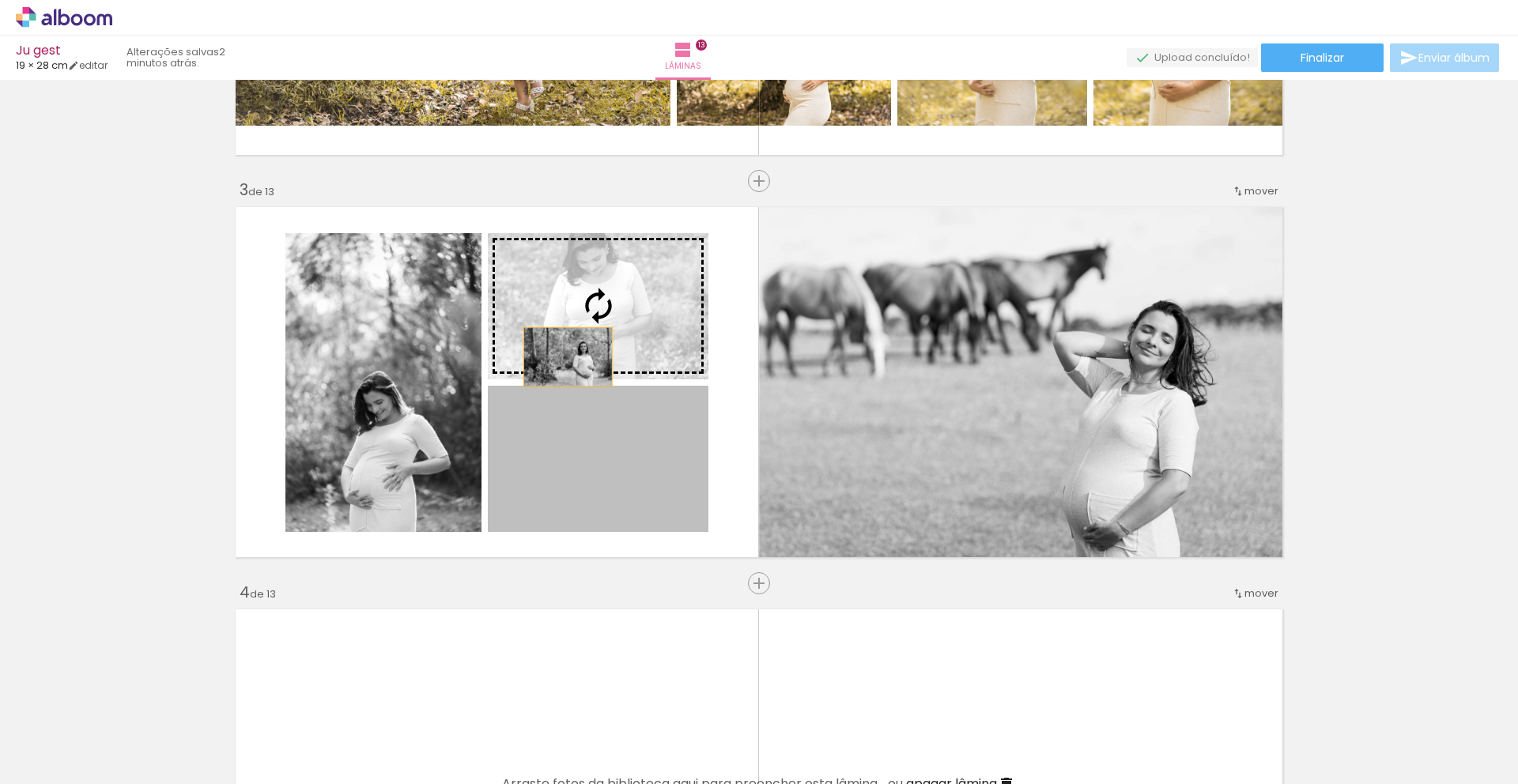
drag, startPoint x: 564, startPoint y: 482, endPoint x: 555, endPoint y: 307, distance: 175.2
click at [0, 0] on slot at bounding box center [0, 0] width 0 height 0
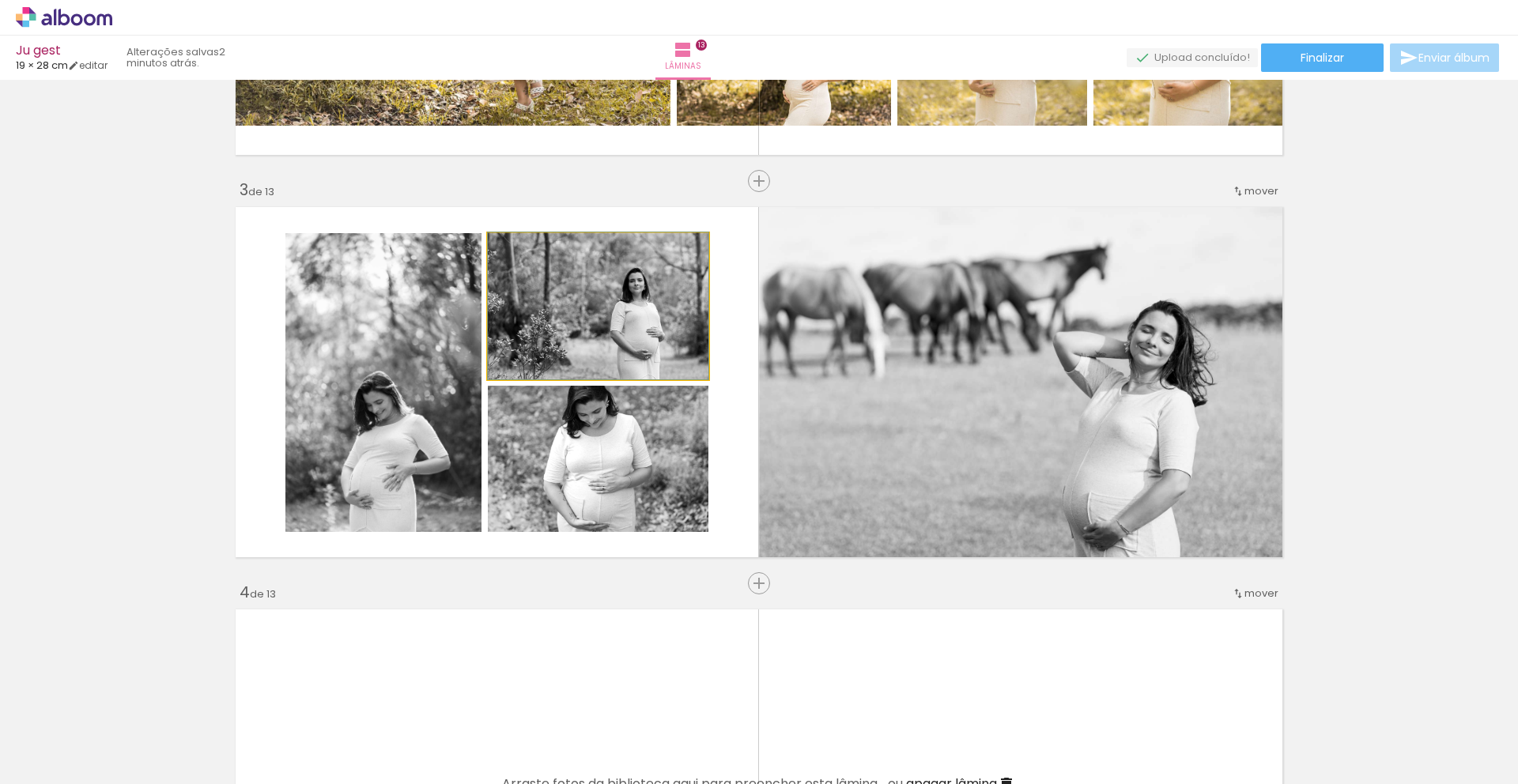
drag, startPoint x: 593, startPoint y: 344, endPoint x: 578, endPoint y: 329, distance: 21.2
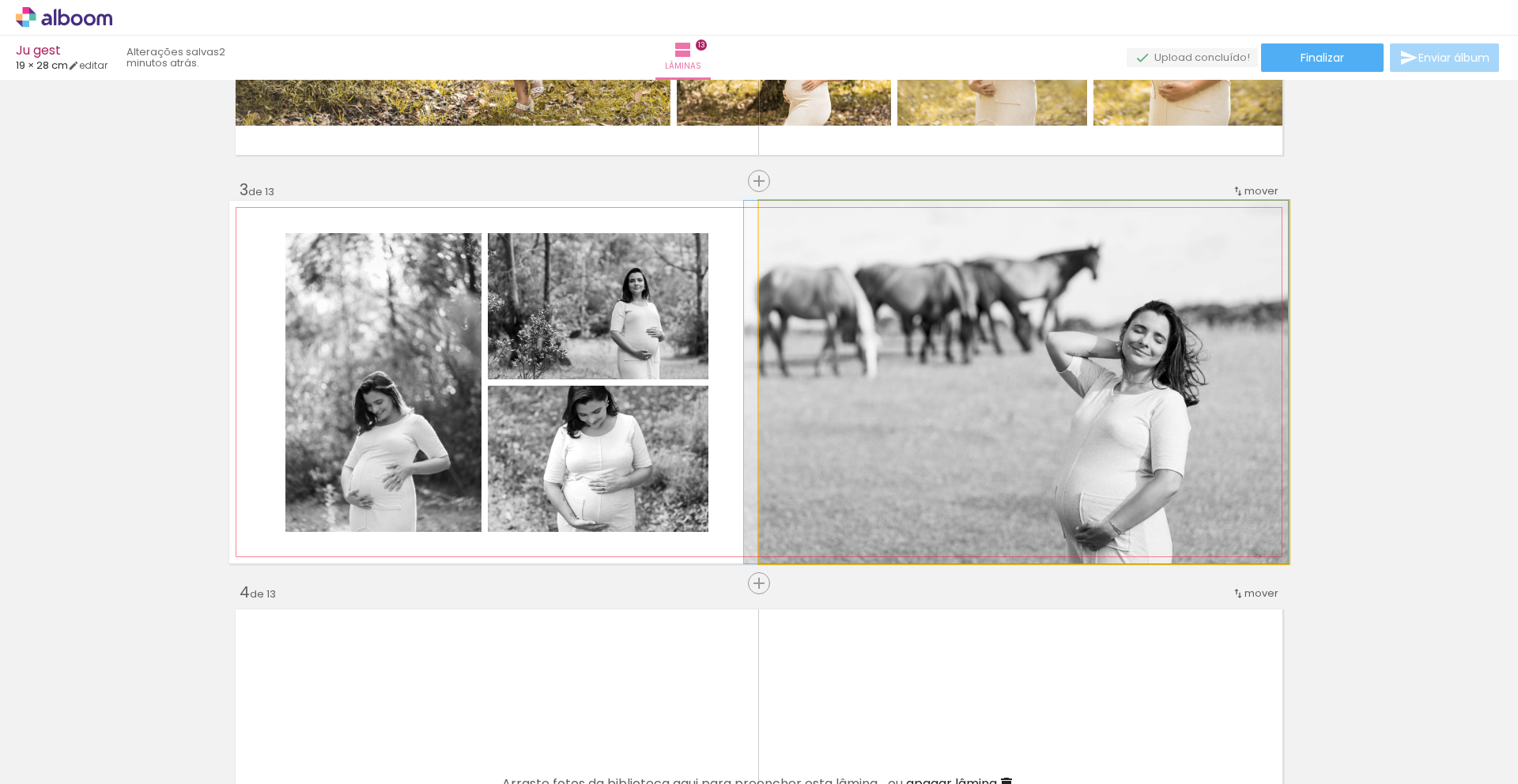
drag, startPoint x: 983, startPoint y: 497, endPoint x: 934, endPoint y: 456, distance: 63.9
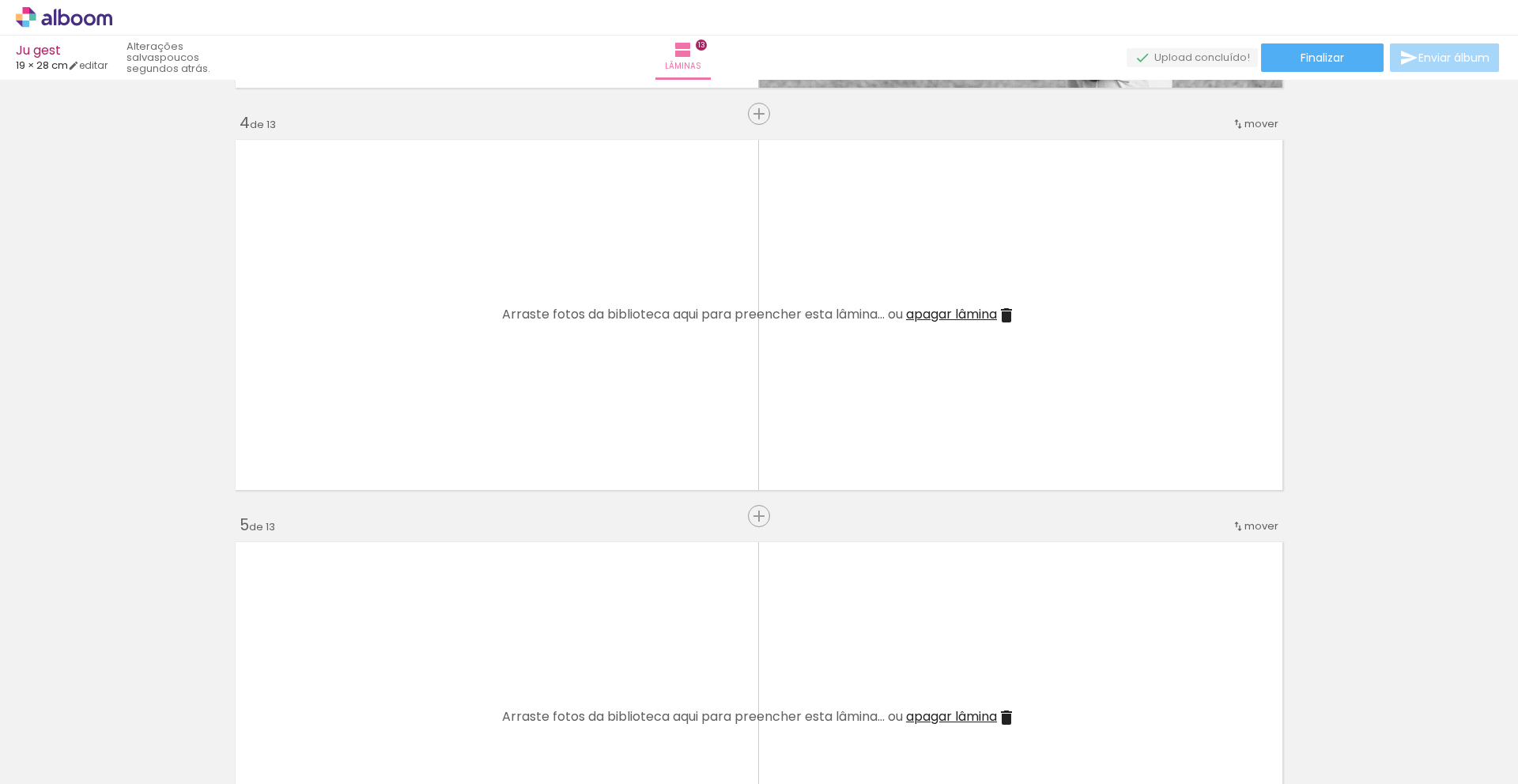
scroll to position [1126, 0]
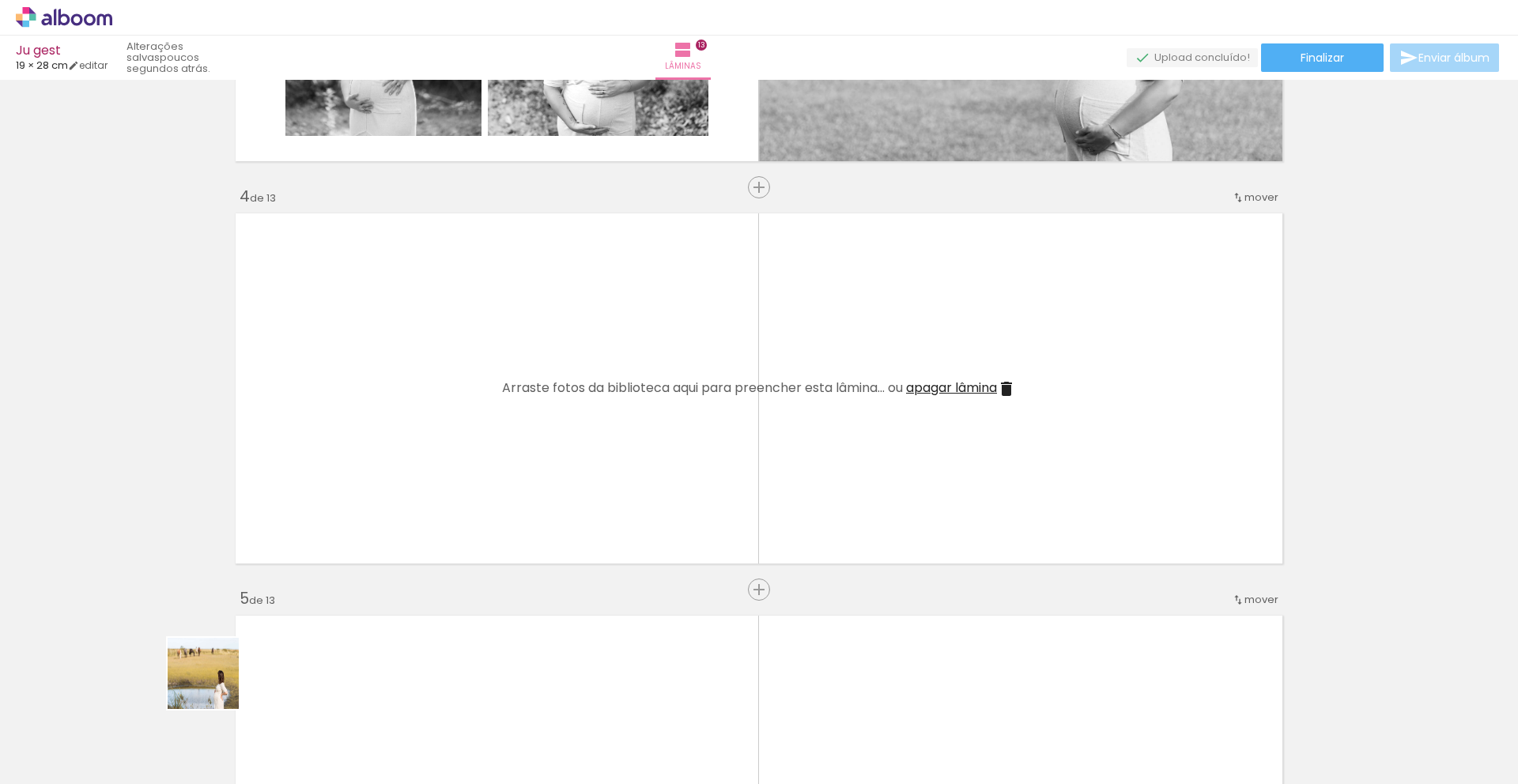
drag, startPoint x: 159, startPoint y: 743, endPoint x: 381, endPoint y: 519, distance: 315.4
click at [381, 519] on quentale-workspace at bounding box center [759, 392] width 1518 height 784
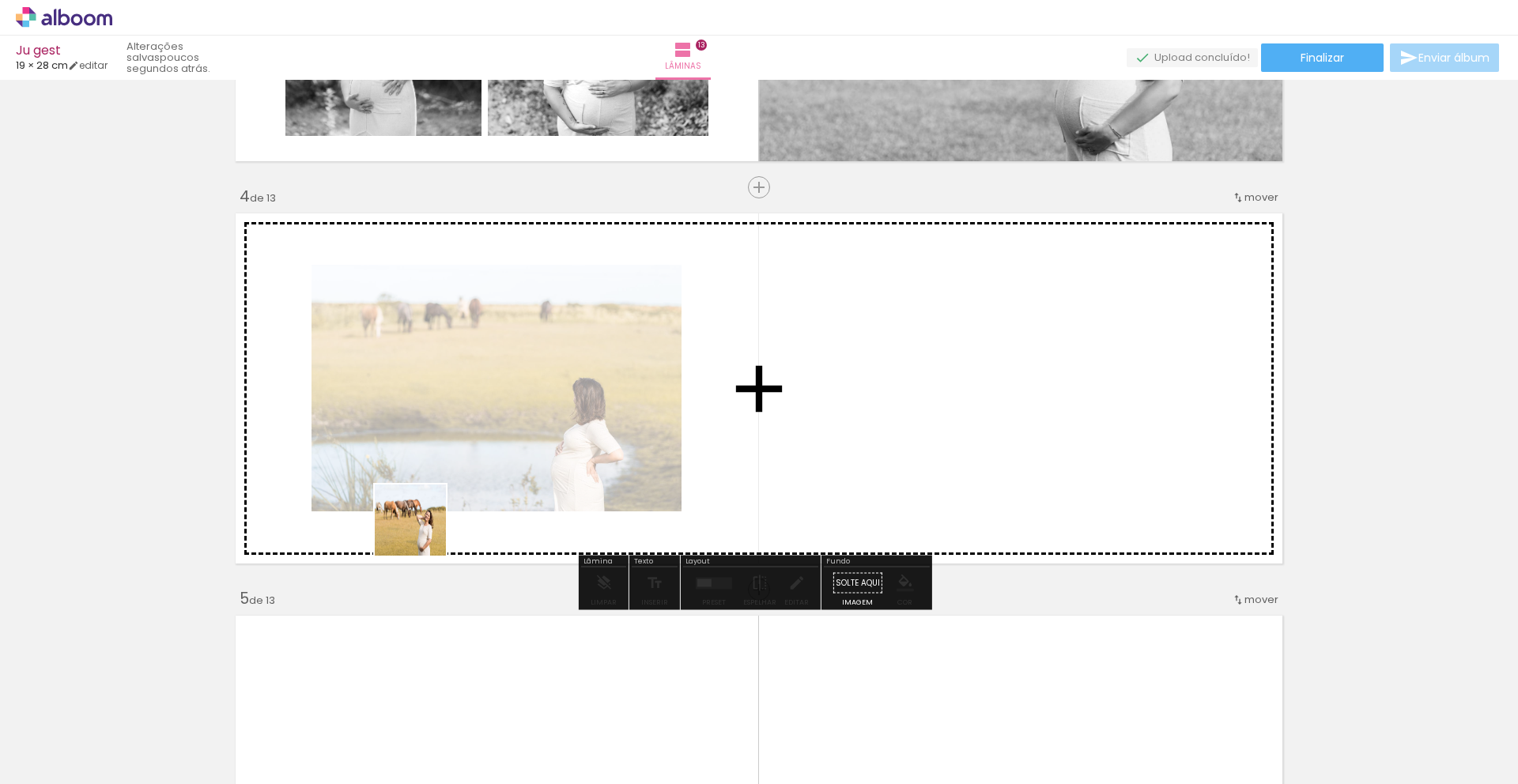
drag, startPoint x: 196, startPoint y: 718, endPoint x: 449, endPoint y: 510, distance: 327.5
click at [449, 510] on quentale-workspace at bounding box center [759, 392] width 1518 height 784
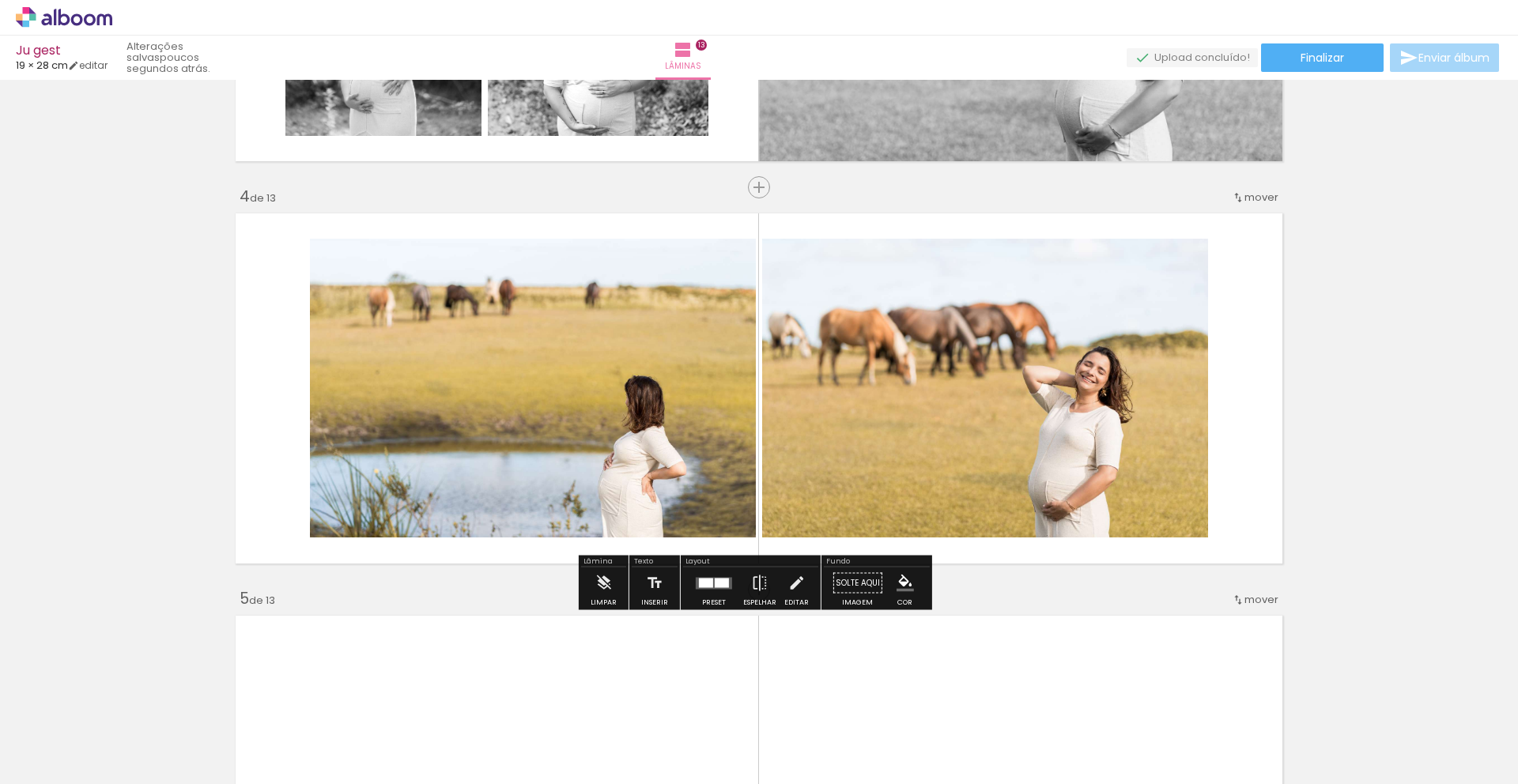
scroll to position [1145, 0]
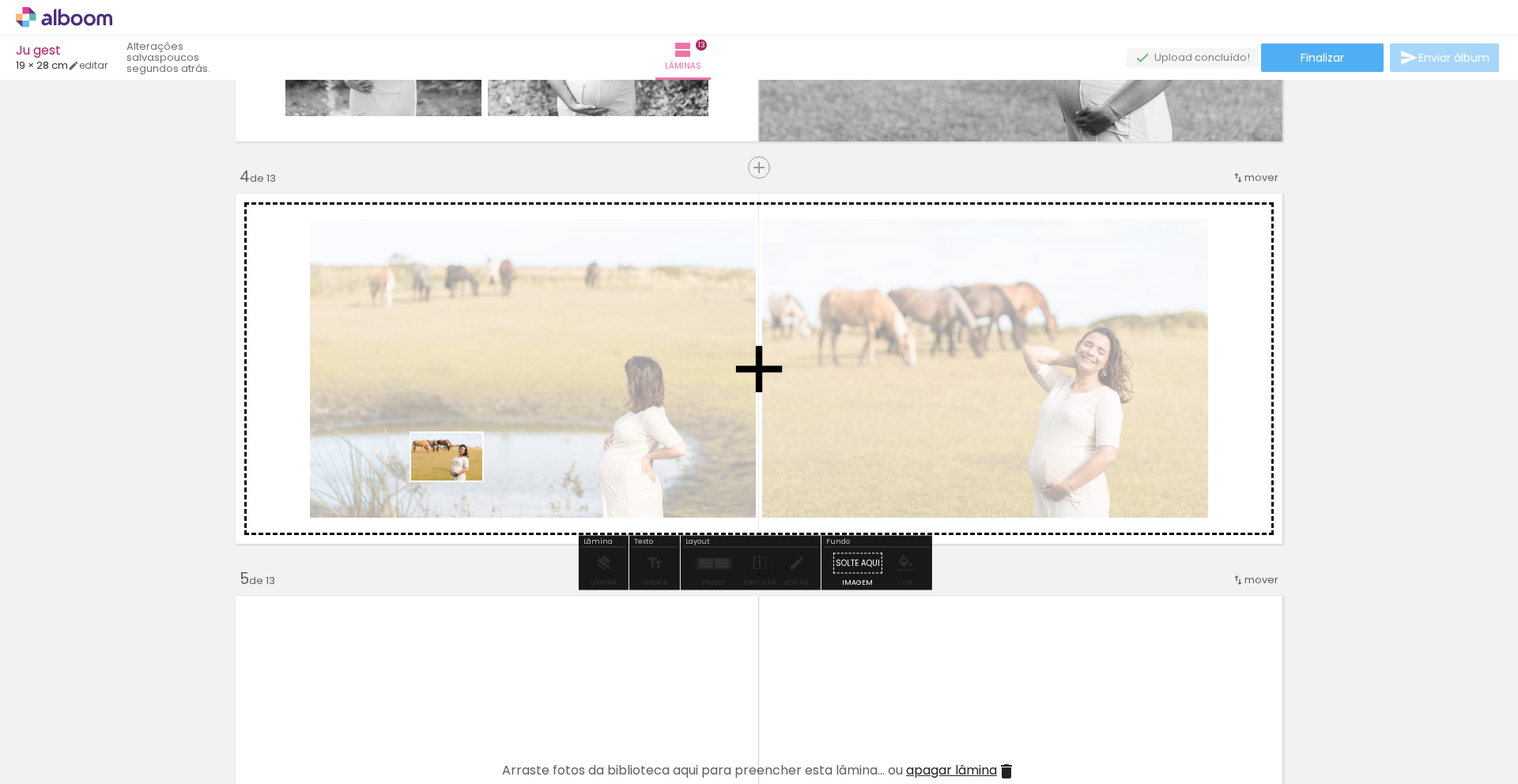
drag, startPoint x: 188, startPoint y: 728, endPoint x: 459, endPoint y: 481, distance: 366.7
click at [459, 481] on quentale-workspace at bounding box center [759, 392] width 1518 height 784
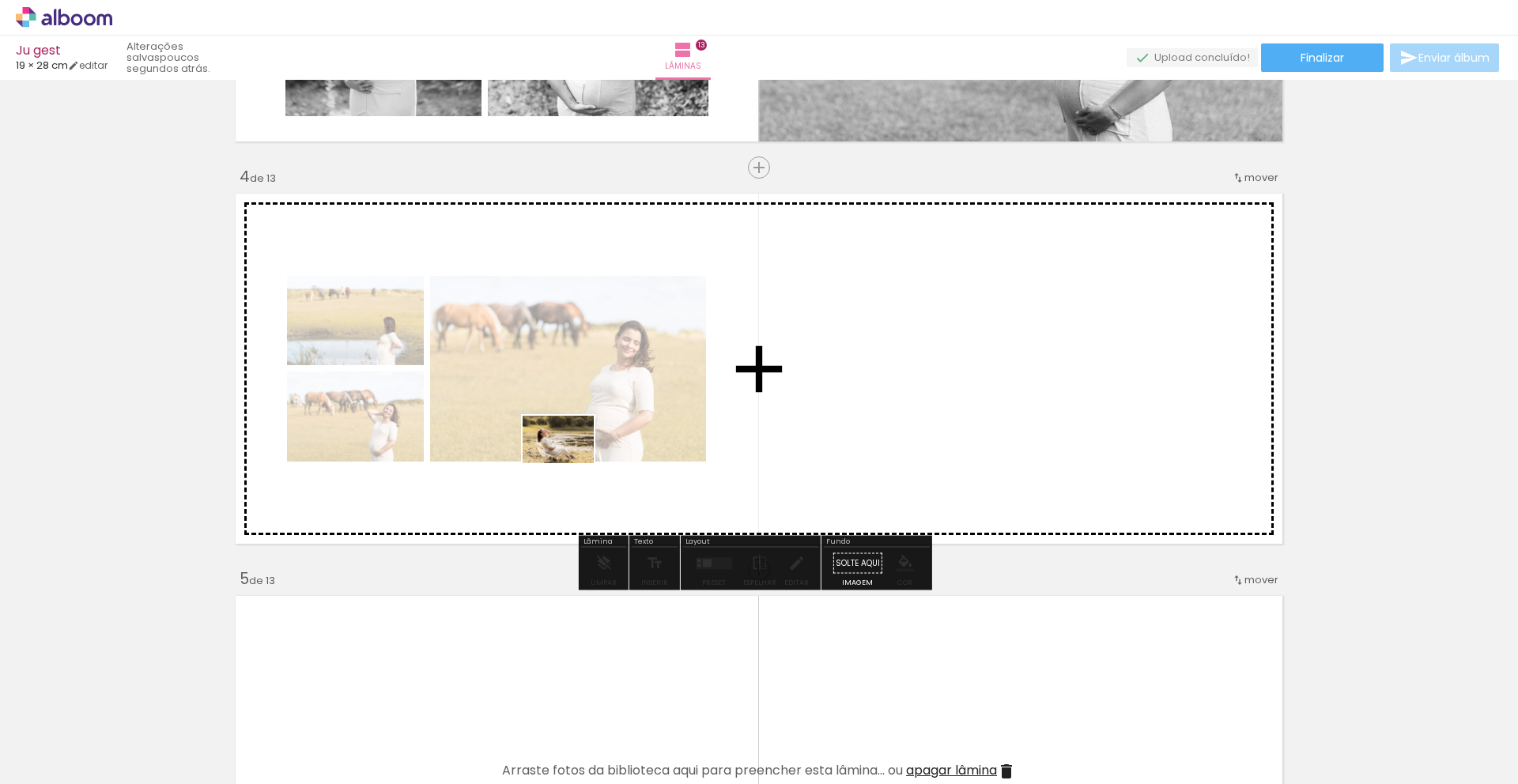
drag, startPoint x: 169, startPoint y: 746, endPoint x: 570, endPoint y: 463, distance: 490.8
click at [570, 463] on quentale-workspace at bounding box center [759, 392] width 1518 height 784
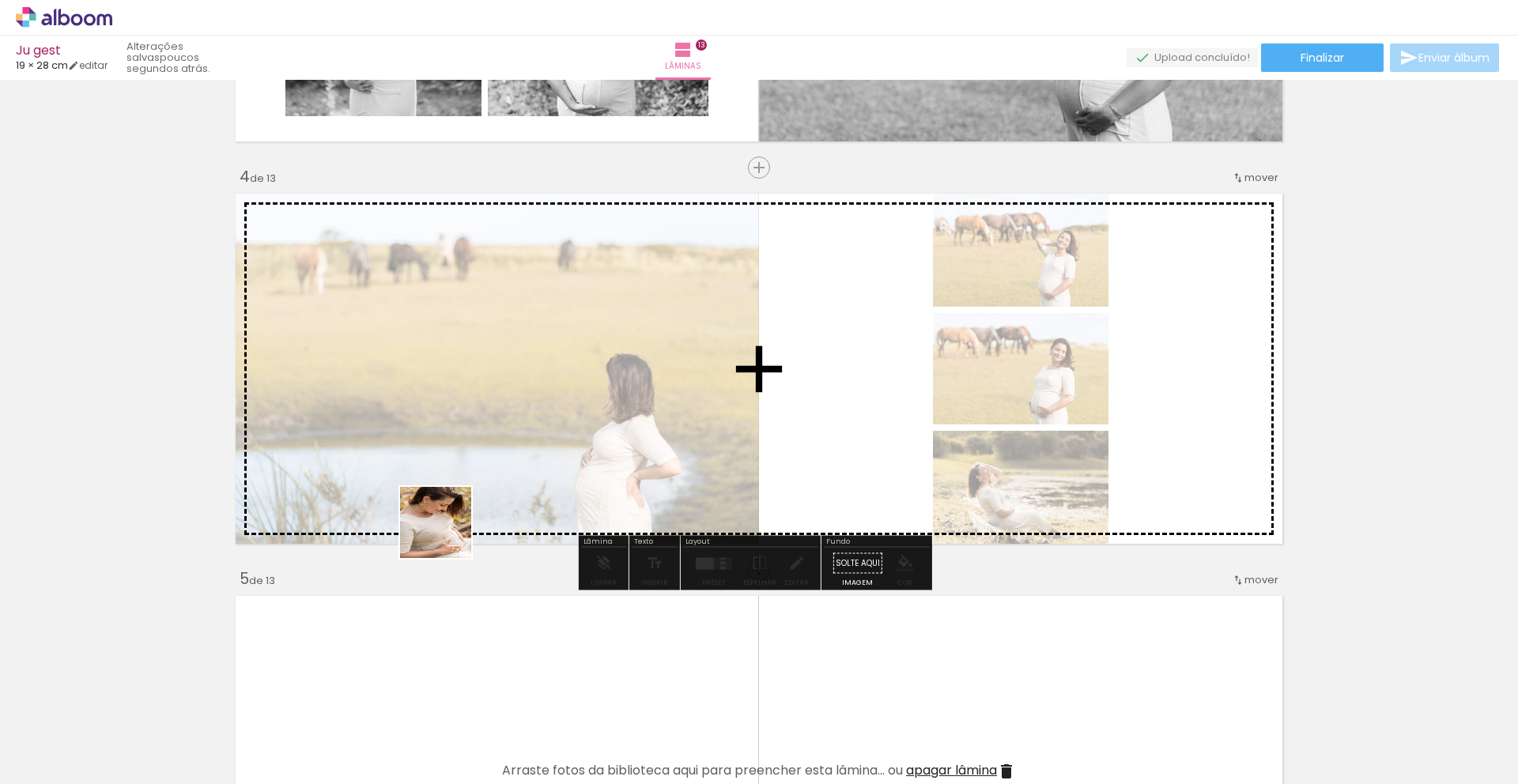
drag, startPoint x: 162, startPoint y: 751, endPoint x: 507, endPoint y: 497, distance: 428.4
click at [507, 497] on quentale-workspace at bounding box center [759, 392] width 1518 height 784
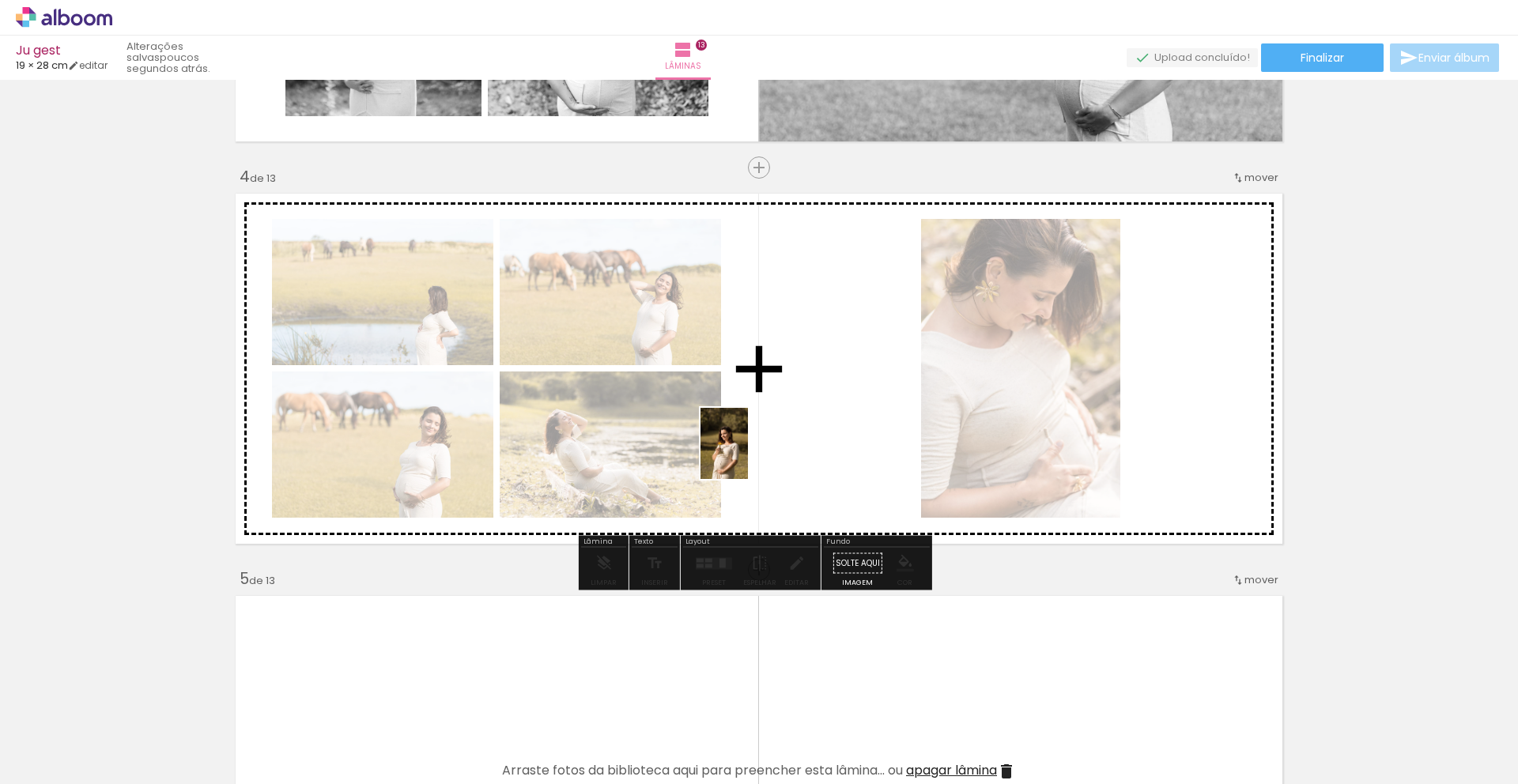
drag, startPoint x: 157, startPoint y: 746, endPoint x: 748, endPoint y: 456, distance: 658.3
click at [748, 456] on quentale-workspace at bounding box center [759, 392] width 1518 height 784
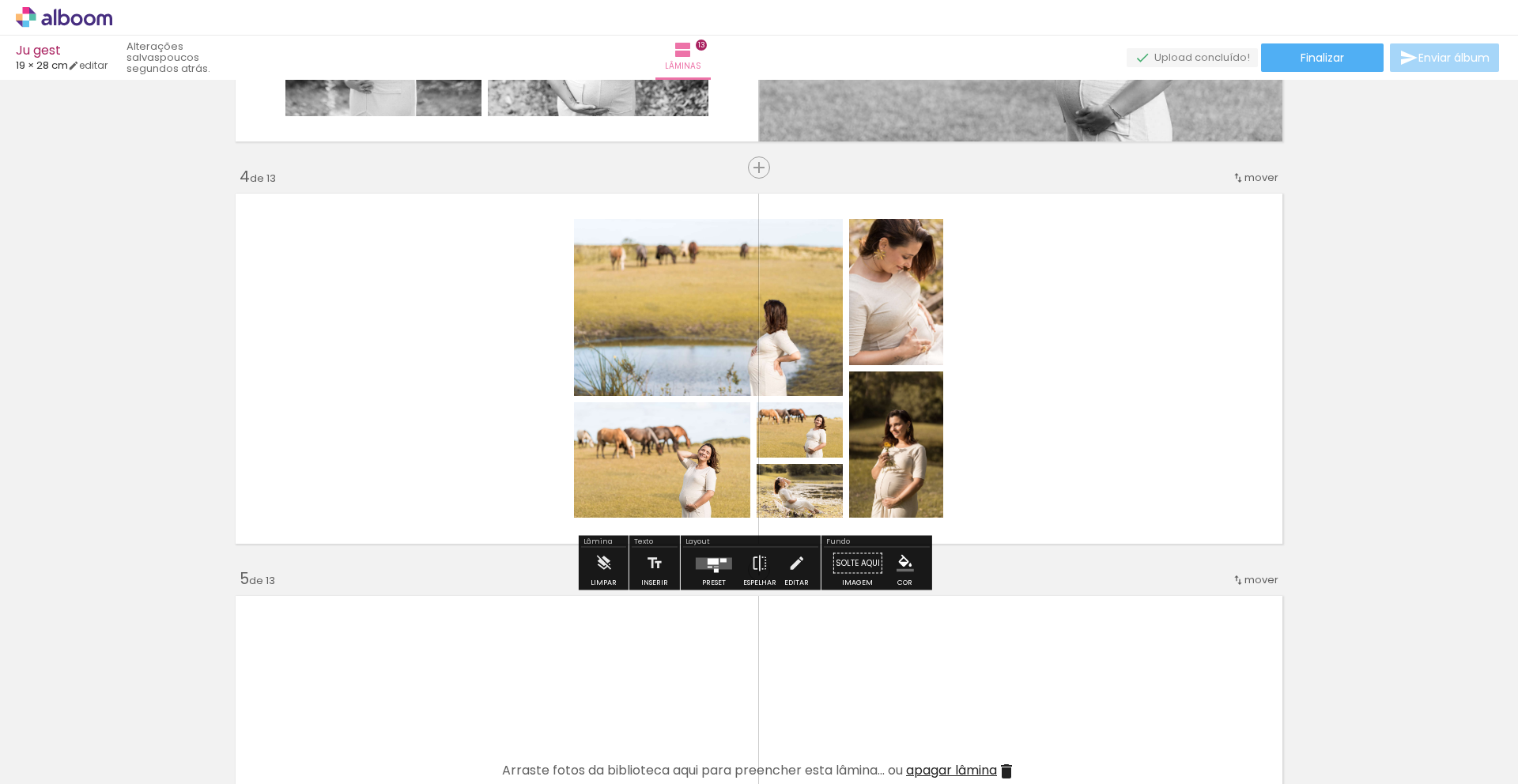
click at [719, 565] on quentale-layouter at bounding box center [714, 563] width 36 height 11
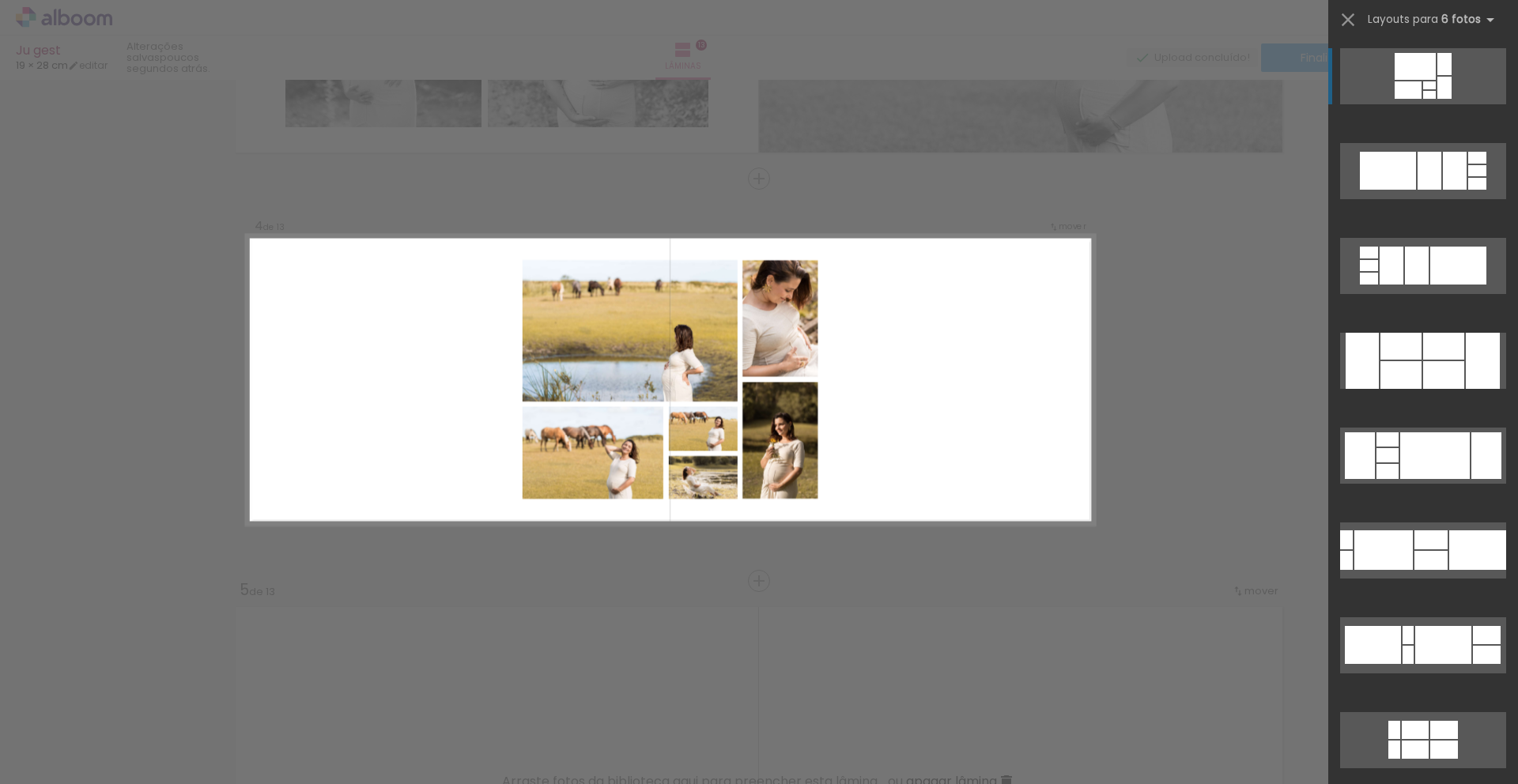
scroll to position [1131, 0]
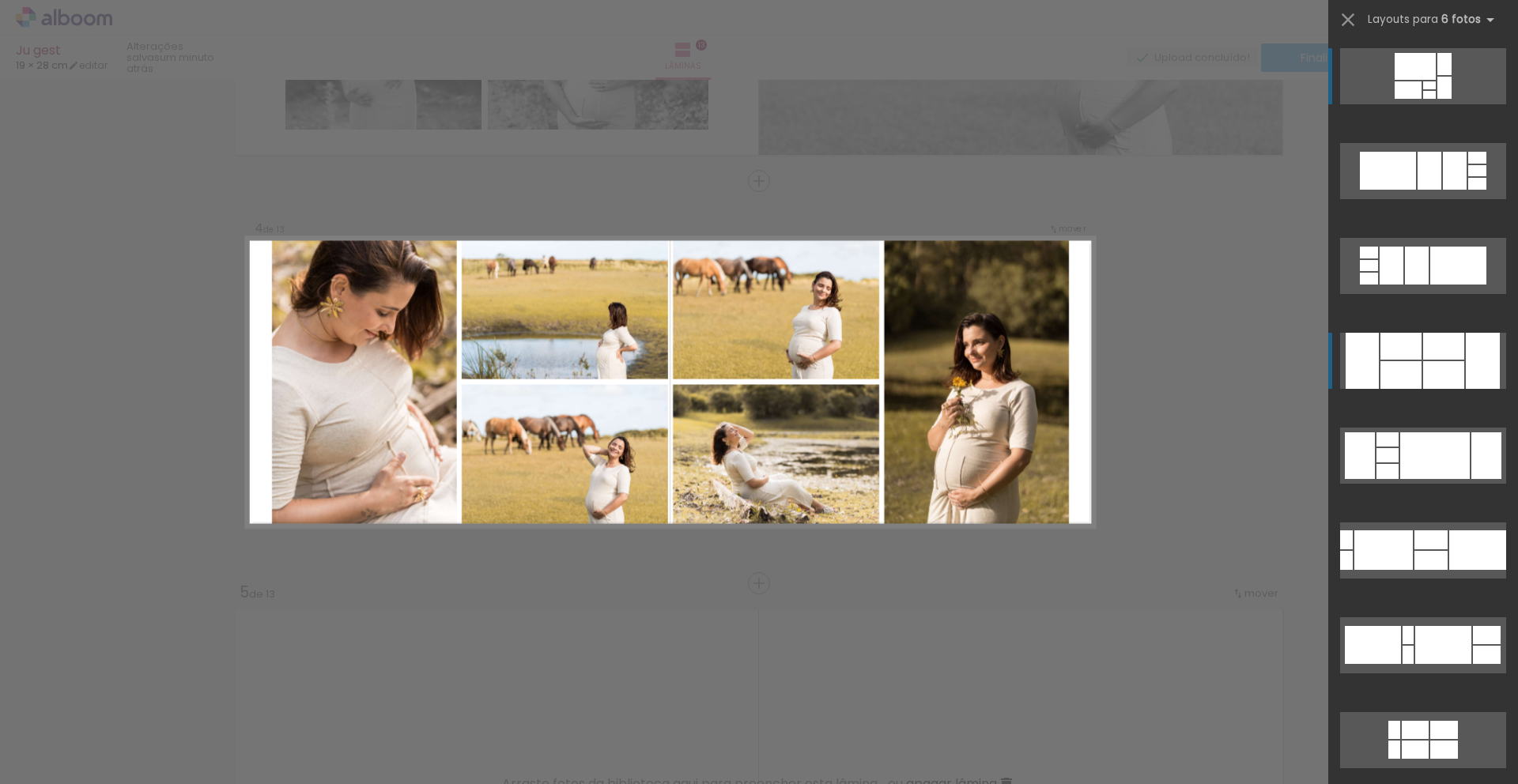
click at [1425, 374] on div at bounding box center [1443, 374] width 41 height 28
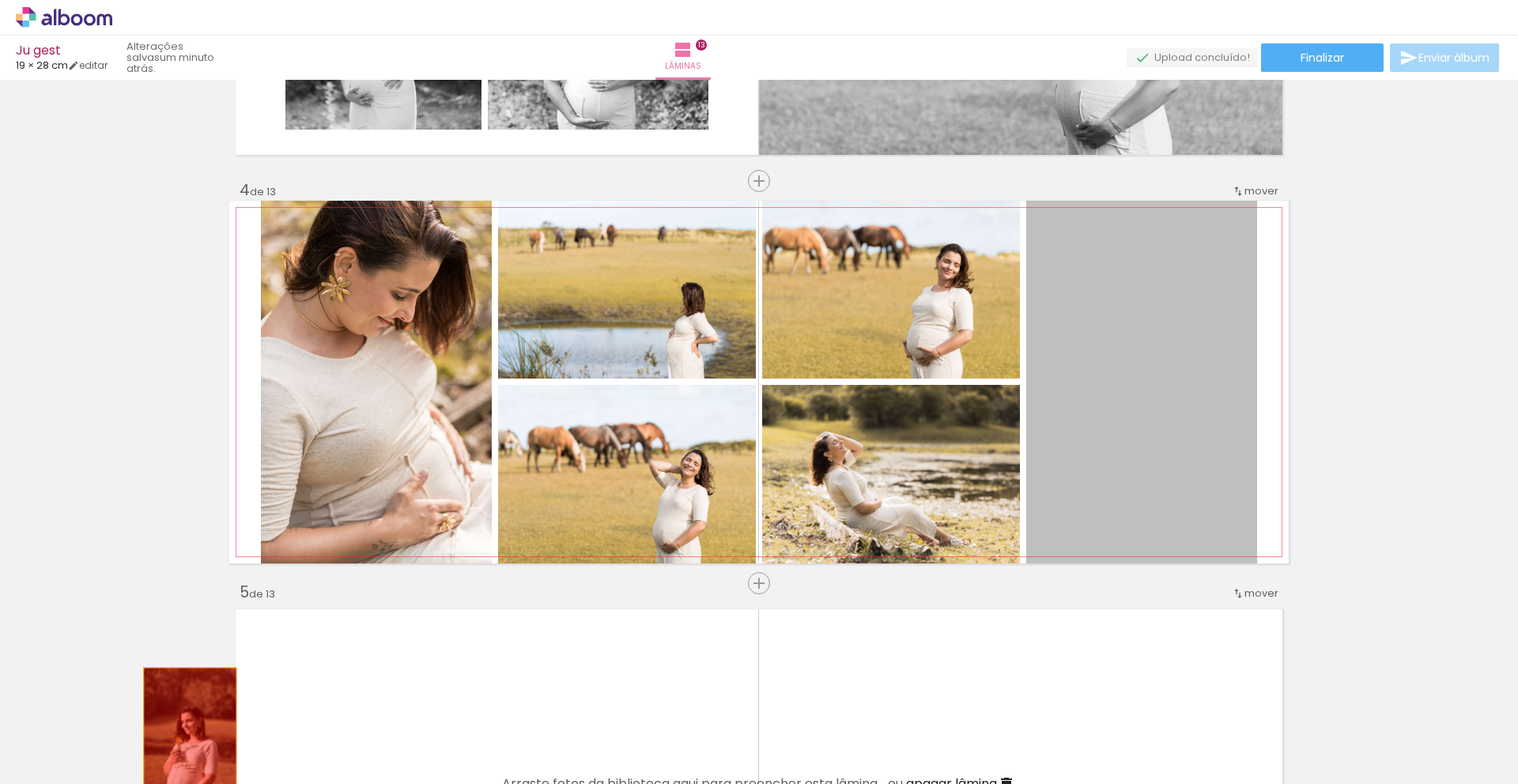
drag, startPoint x: 1154, startPoint y: 415, endPoint x: 184, endPoint y: 741, distance: 1023.3
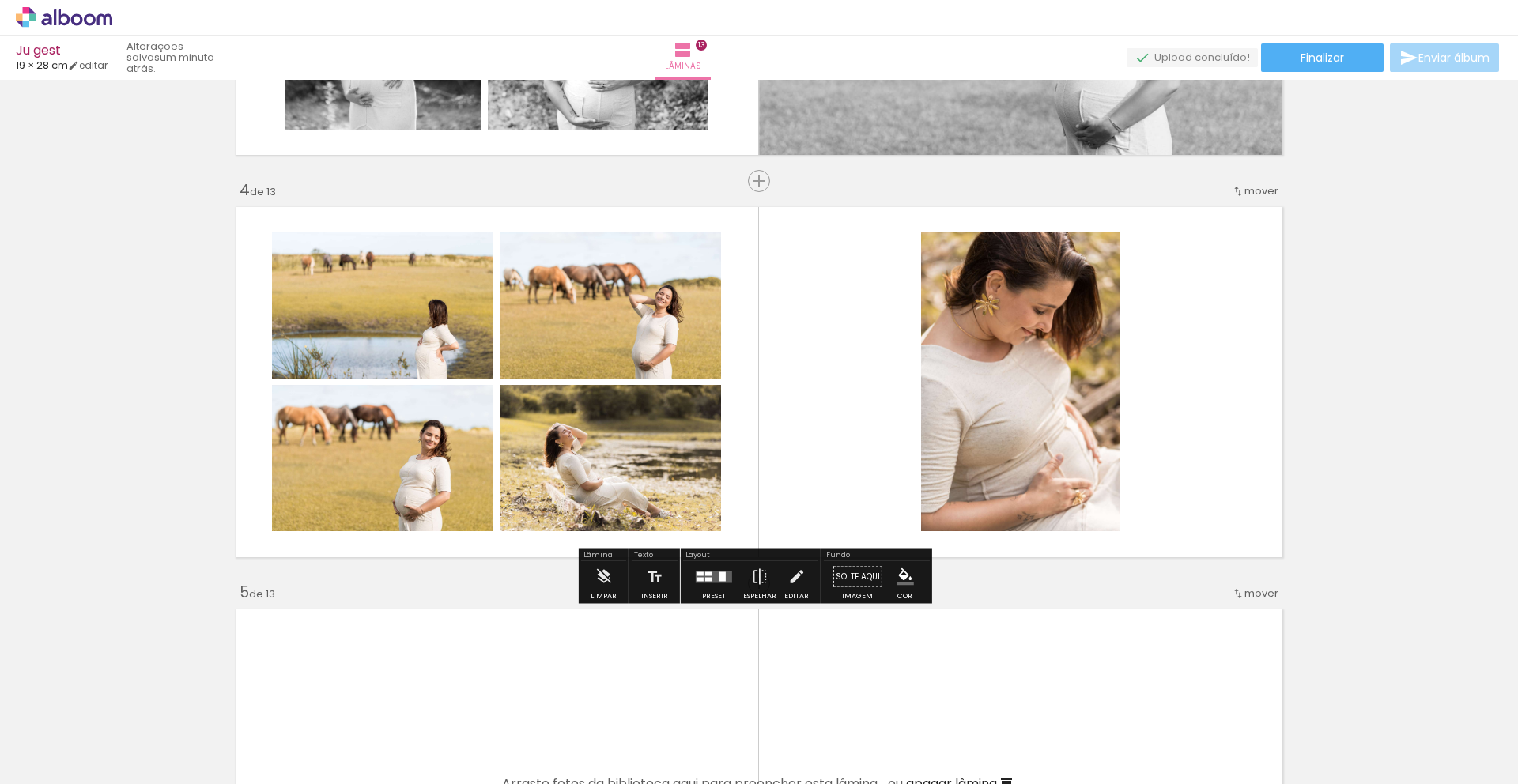
click at [705, 577] on div at bounding box center [708, 579] width 7 height 4
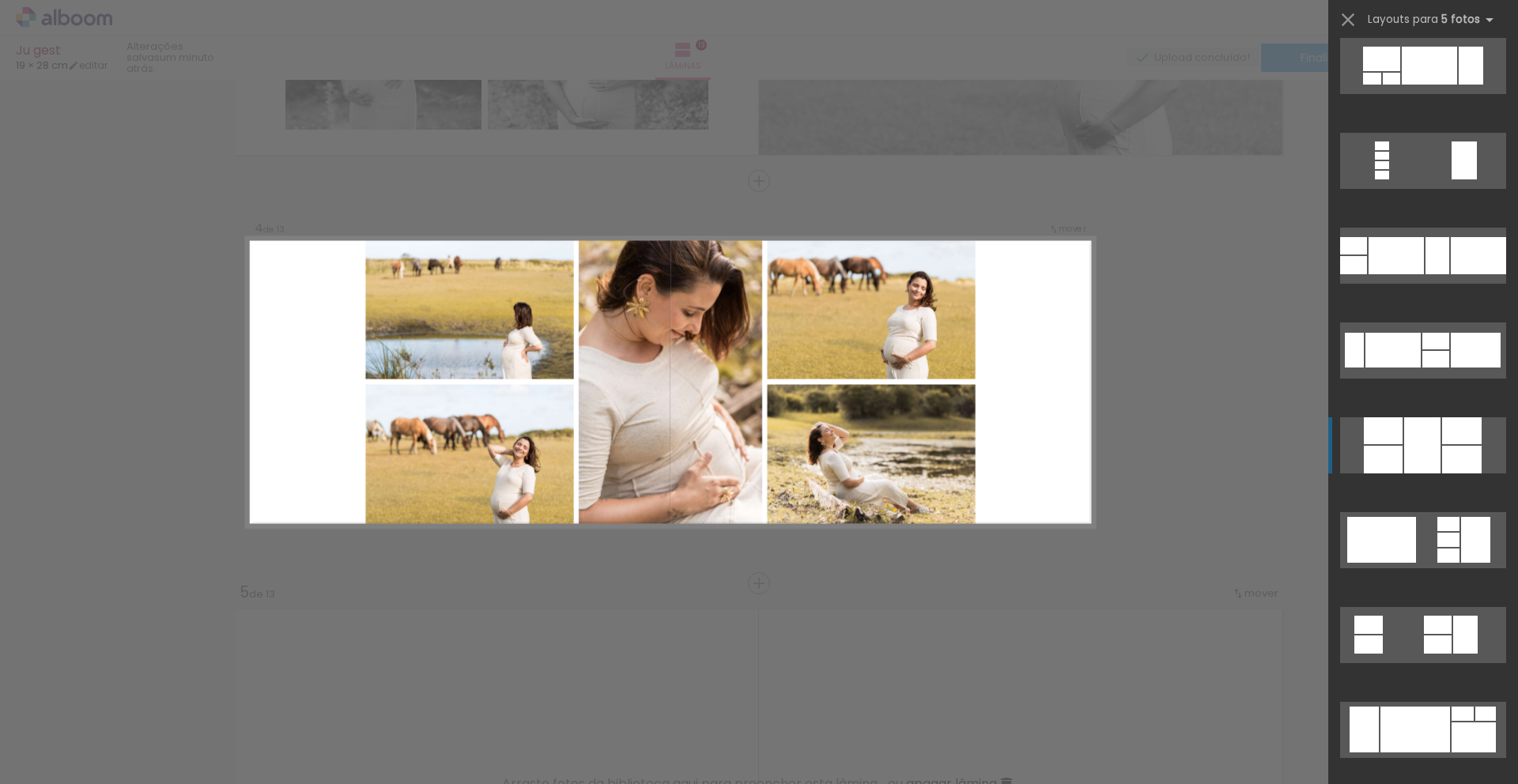
scroll to position [973, 0]
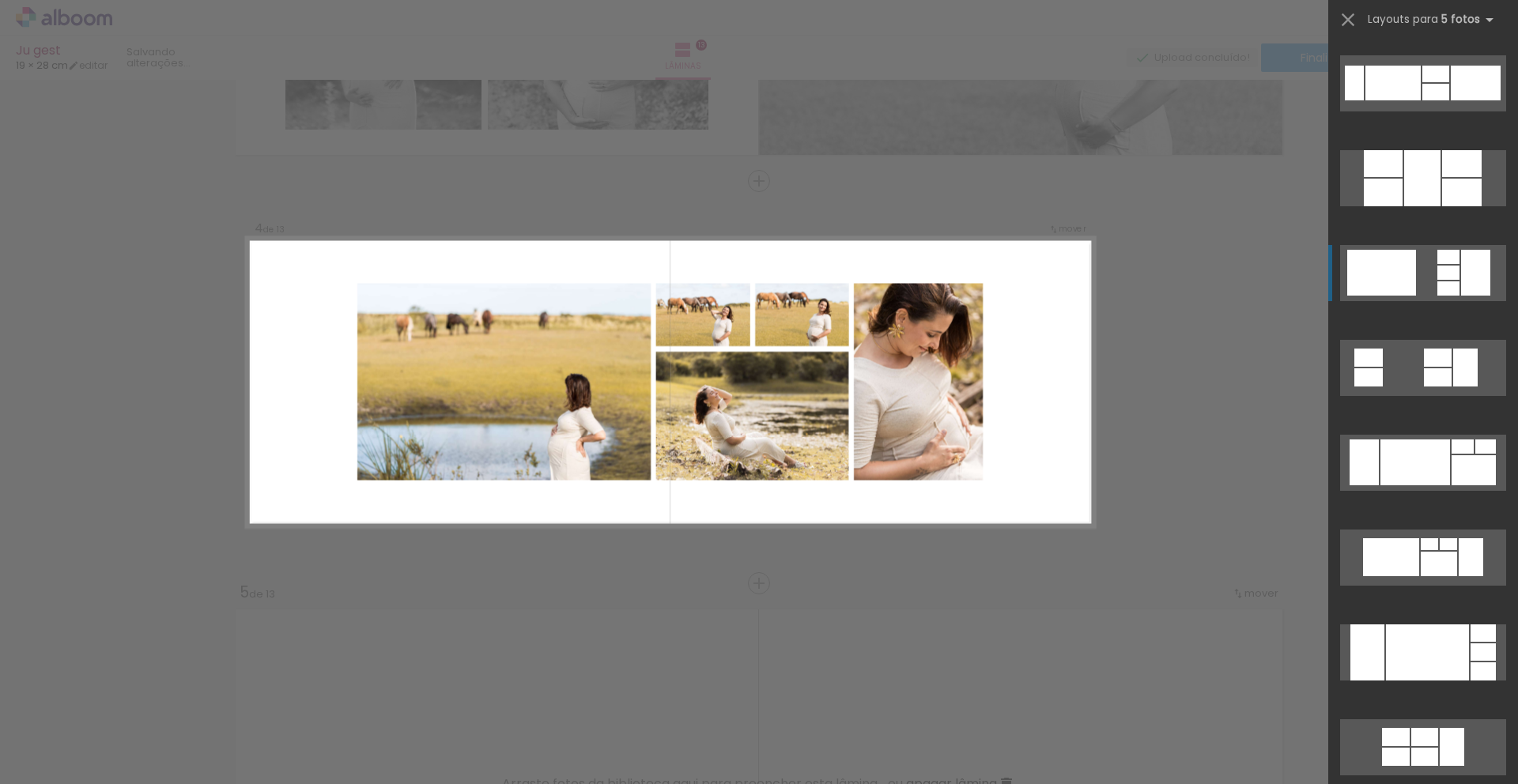
scroll to position [1422, 0]
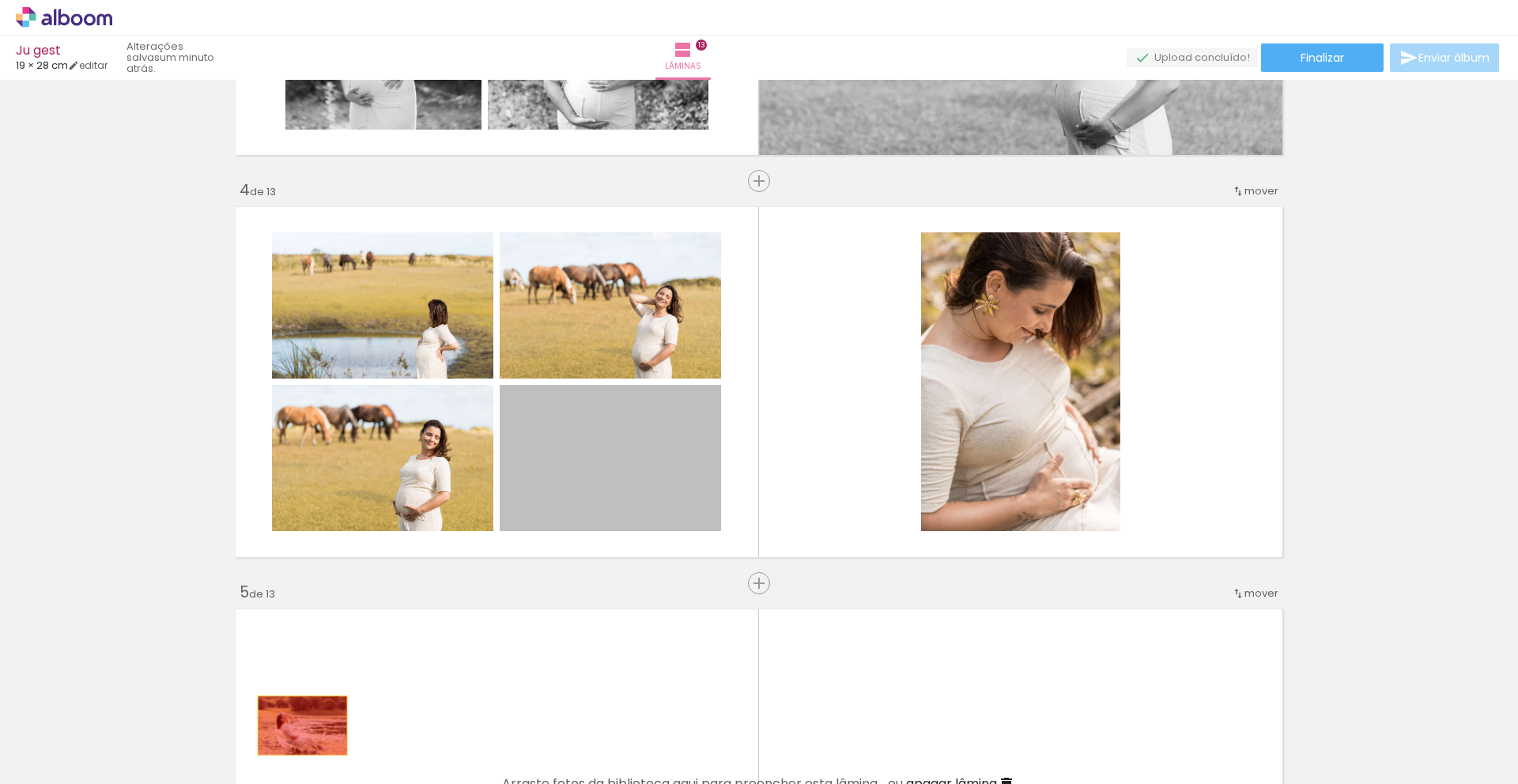
drag, startPoint x: 551, startPoint y: 490, endPoint x: 297, endPoint y: 726, distance: 346.7
click at [297, 726] on quentale-workspace at bounding box center [759, 392] width 1518 height 784
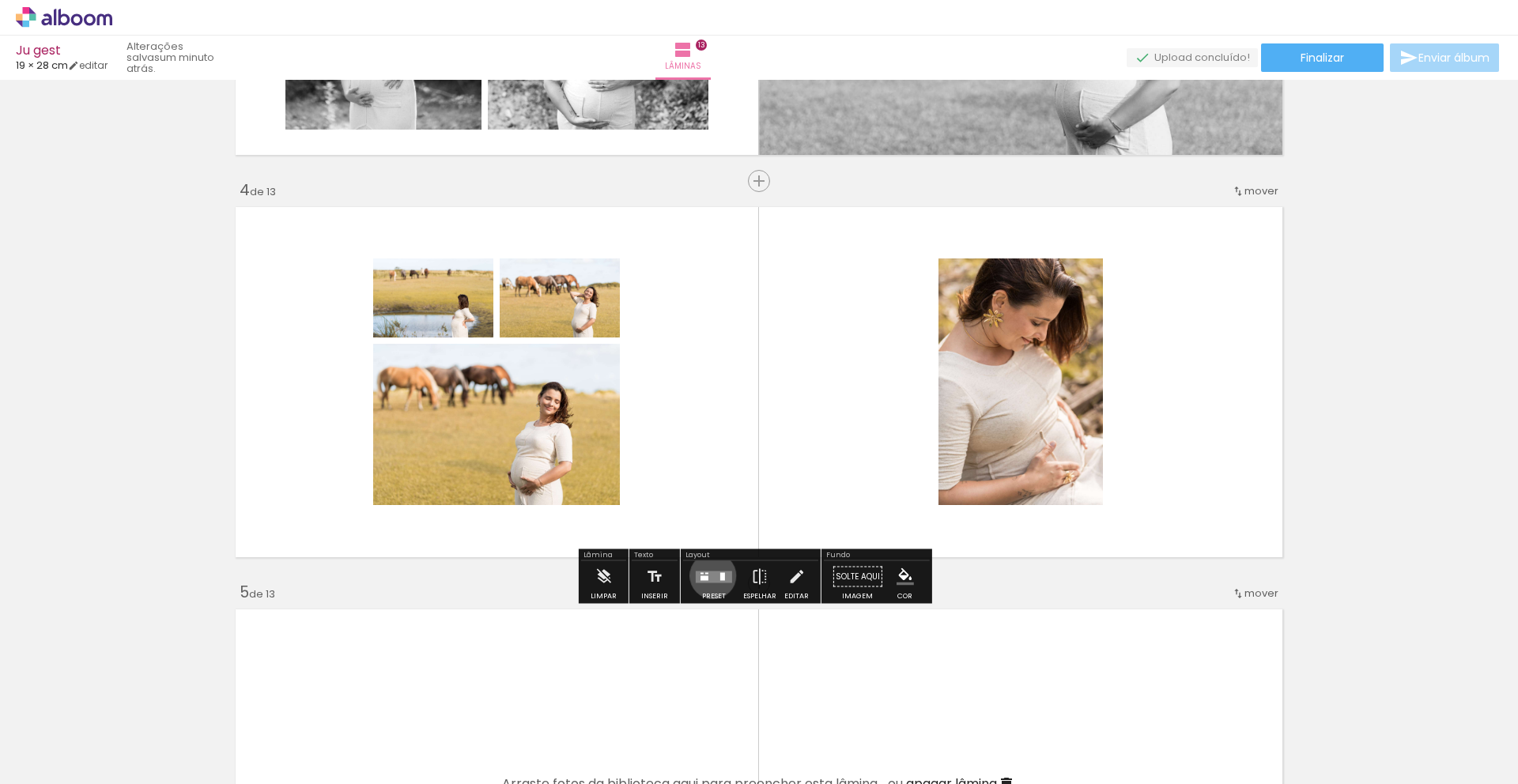
click at [710, 575] on quentale-layouter at bounding box center [714, 576] width 36 height 11
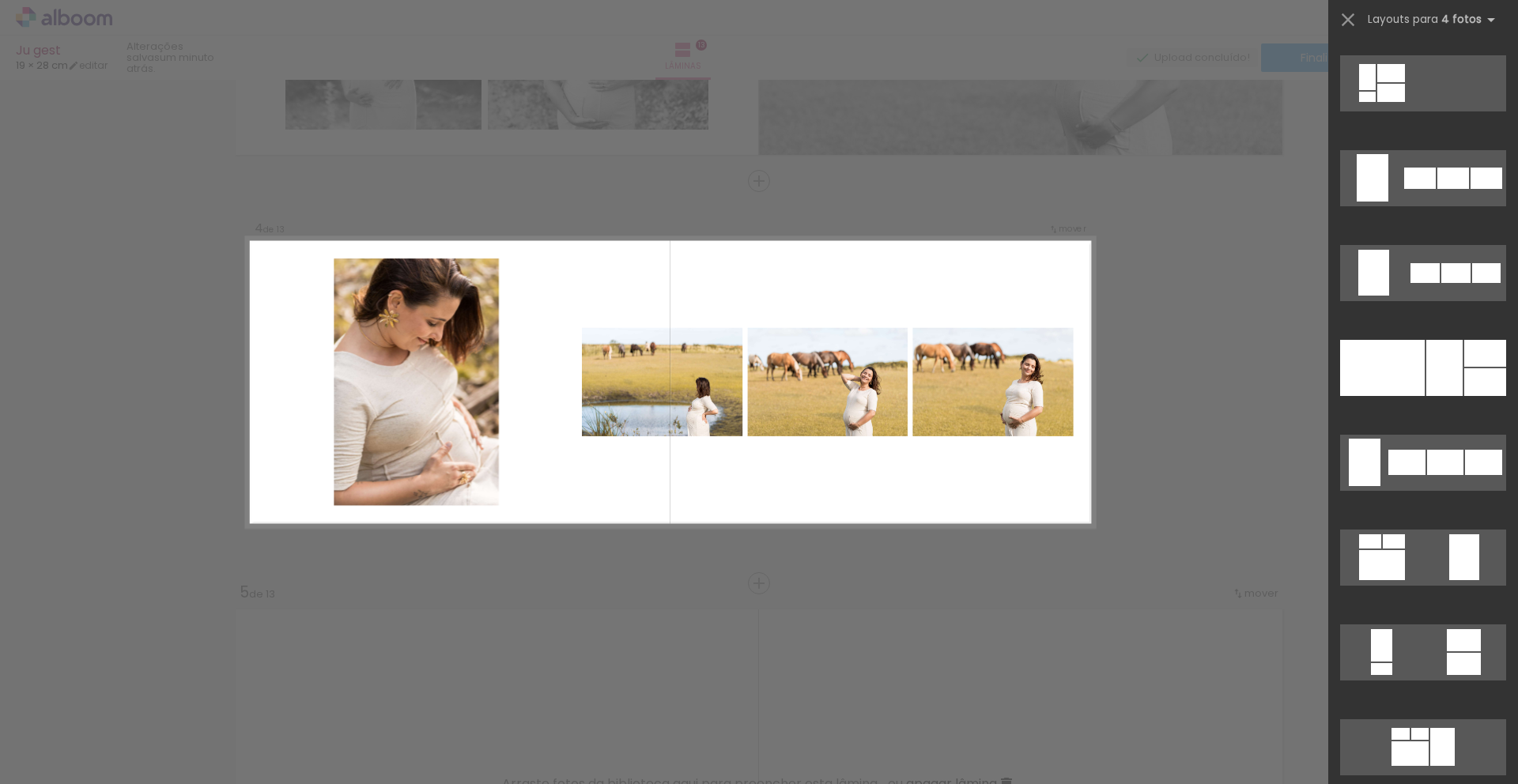
scroll to position [1057, 0]
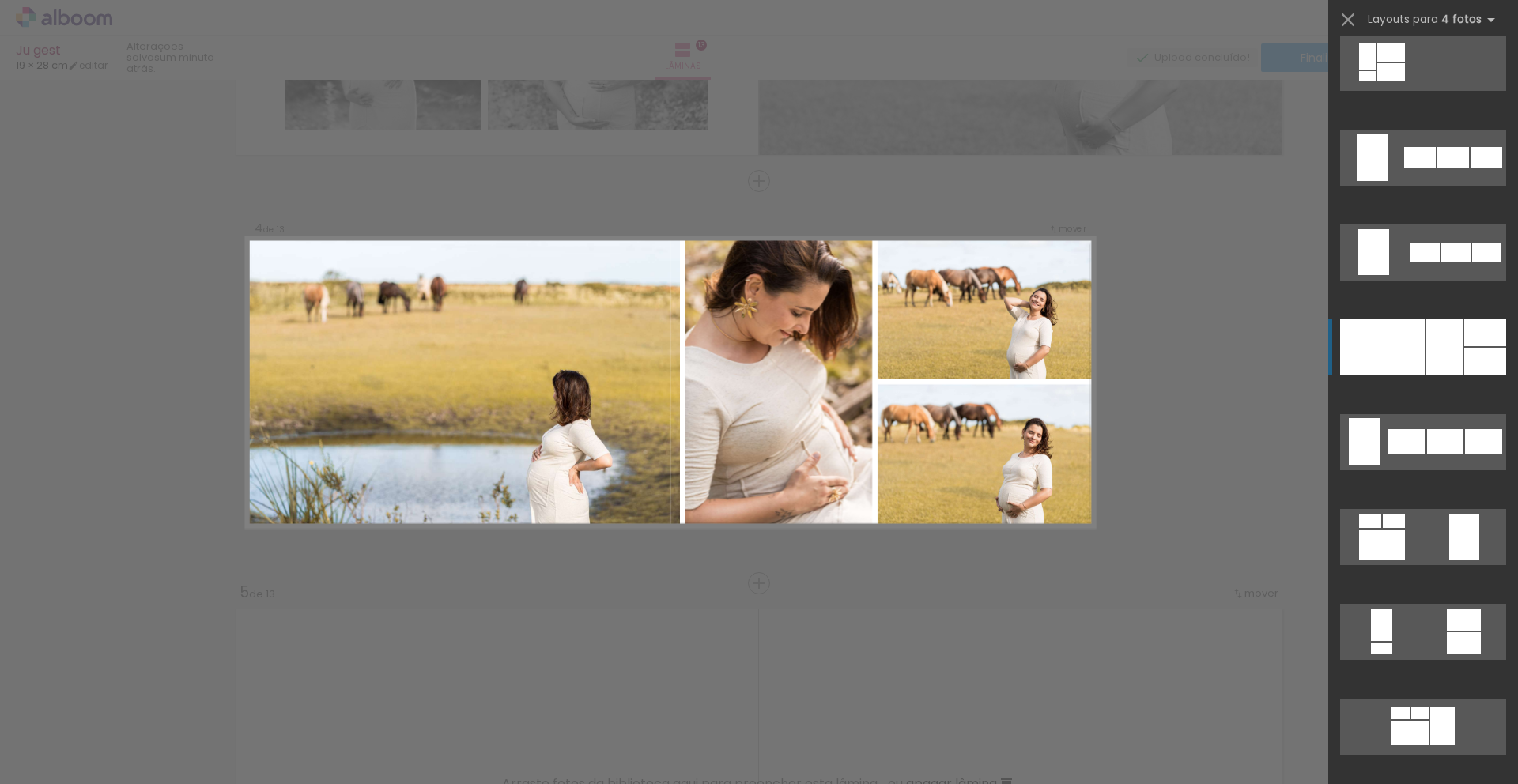
click at [1446, 341] on div at bounding box center [1445, 347] width 36 height 56
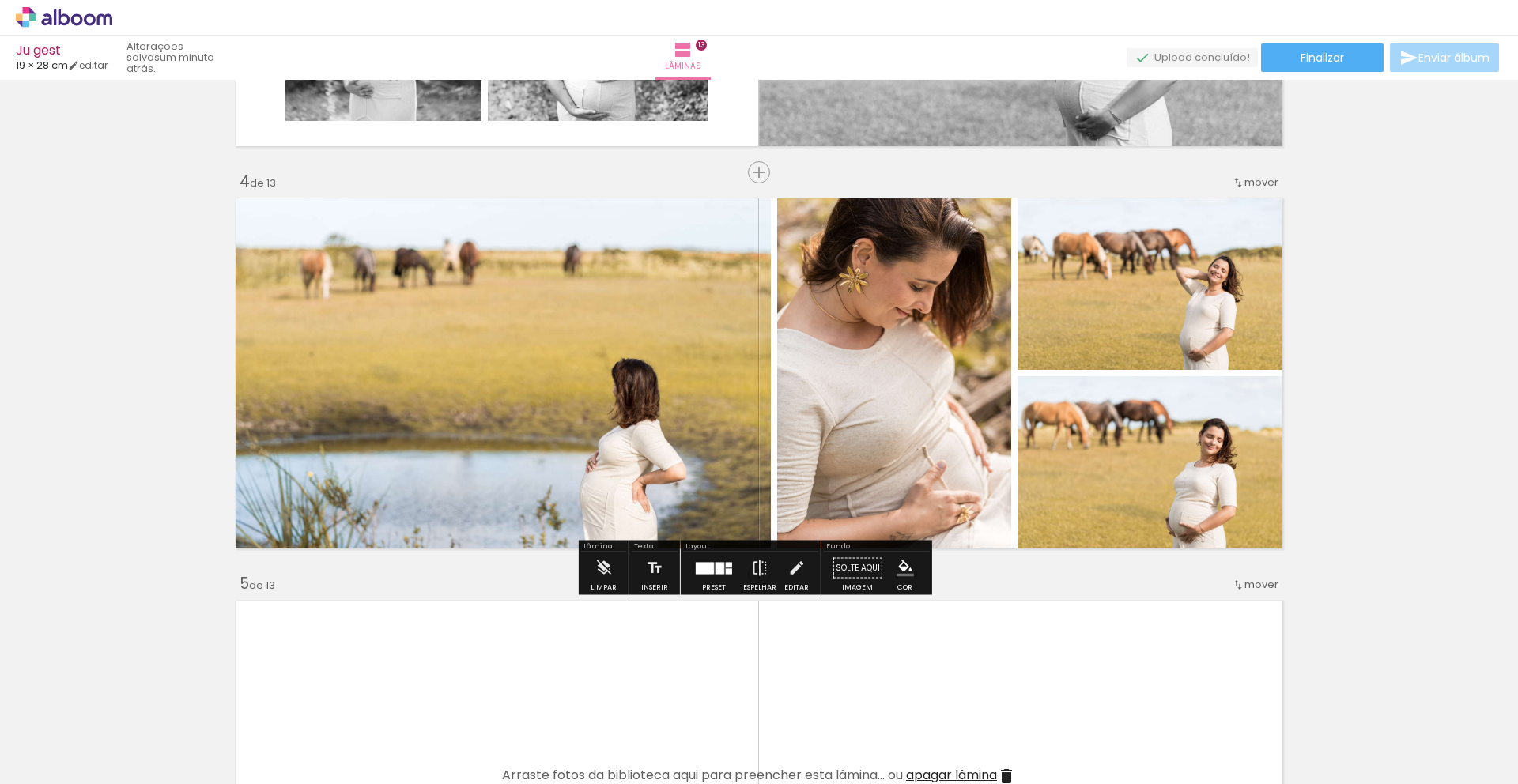
scroll to position [1149, 0]
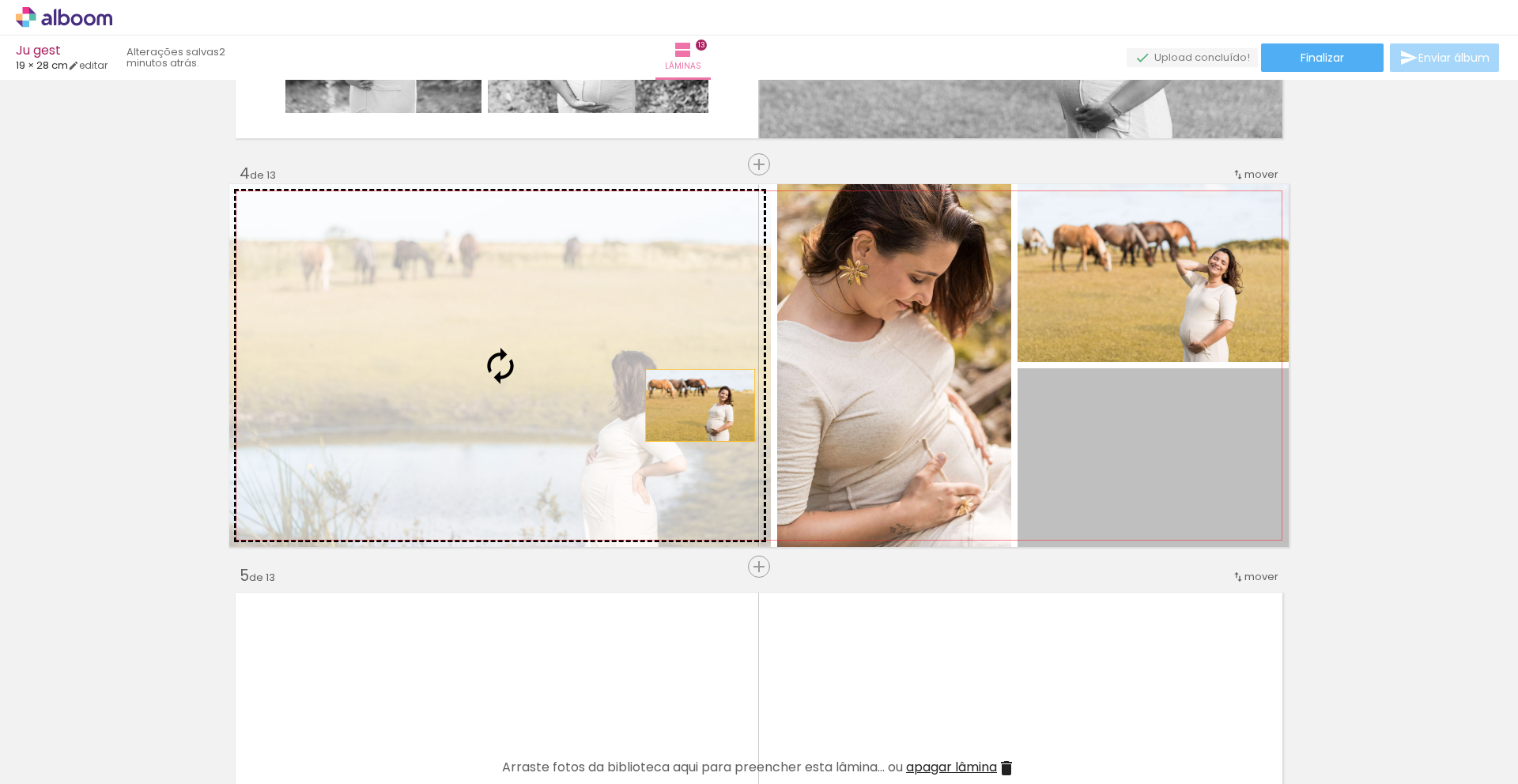
drag, startPoint x: 1083, startPoint y: 448, endPoint x: 660, endPoint y: 403, distance: 425.4
click at [0, 0] on slot at bounding box center [0, 0] width 0 height 0
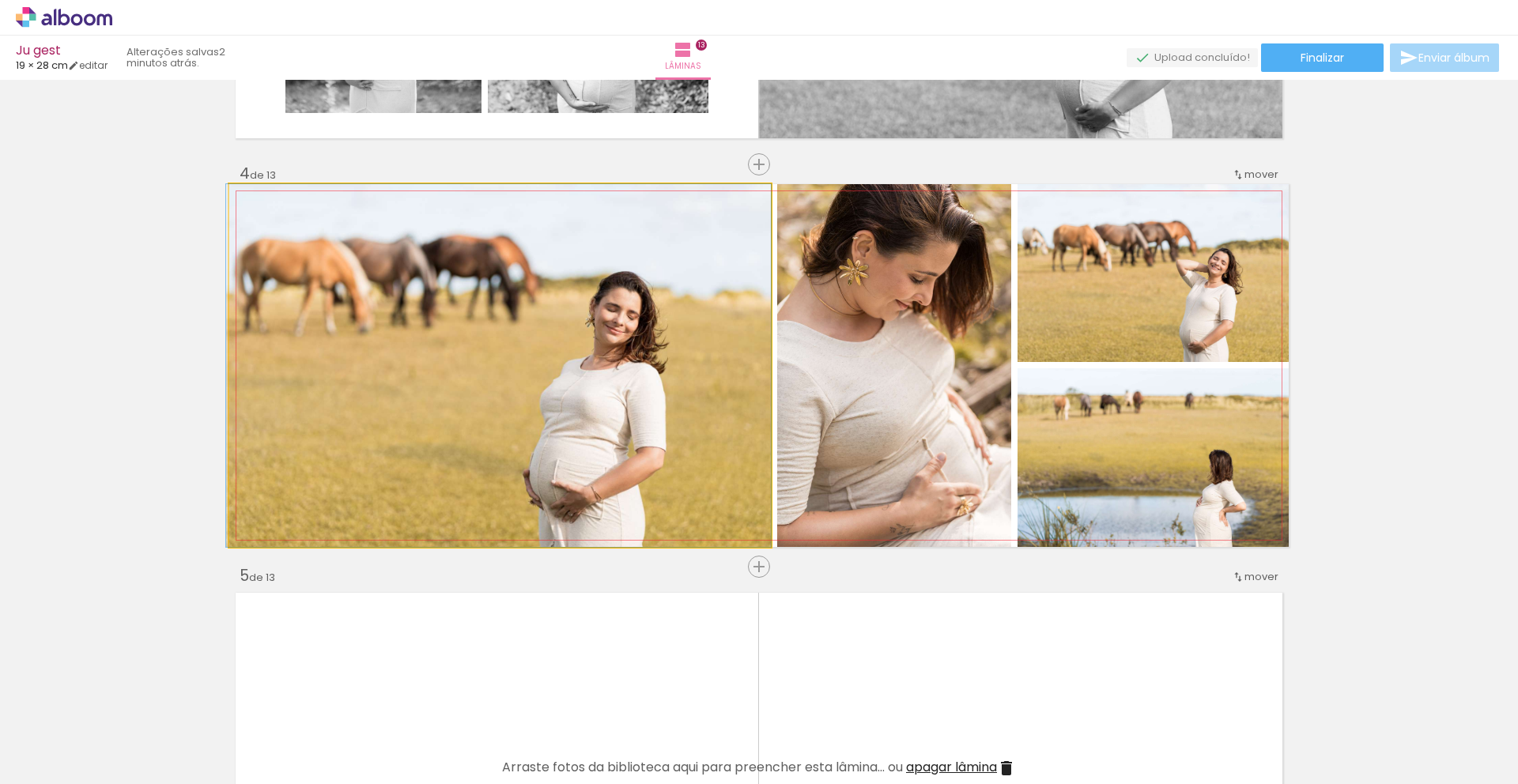
drag, startPoint x: 529, startPoint y: 449, endPoint x: 485, endPoint y: 406, distance: 61.5
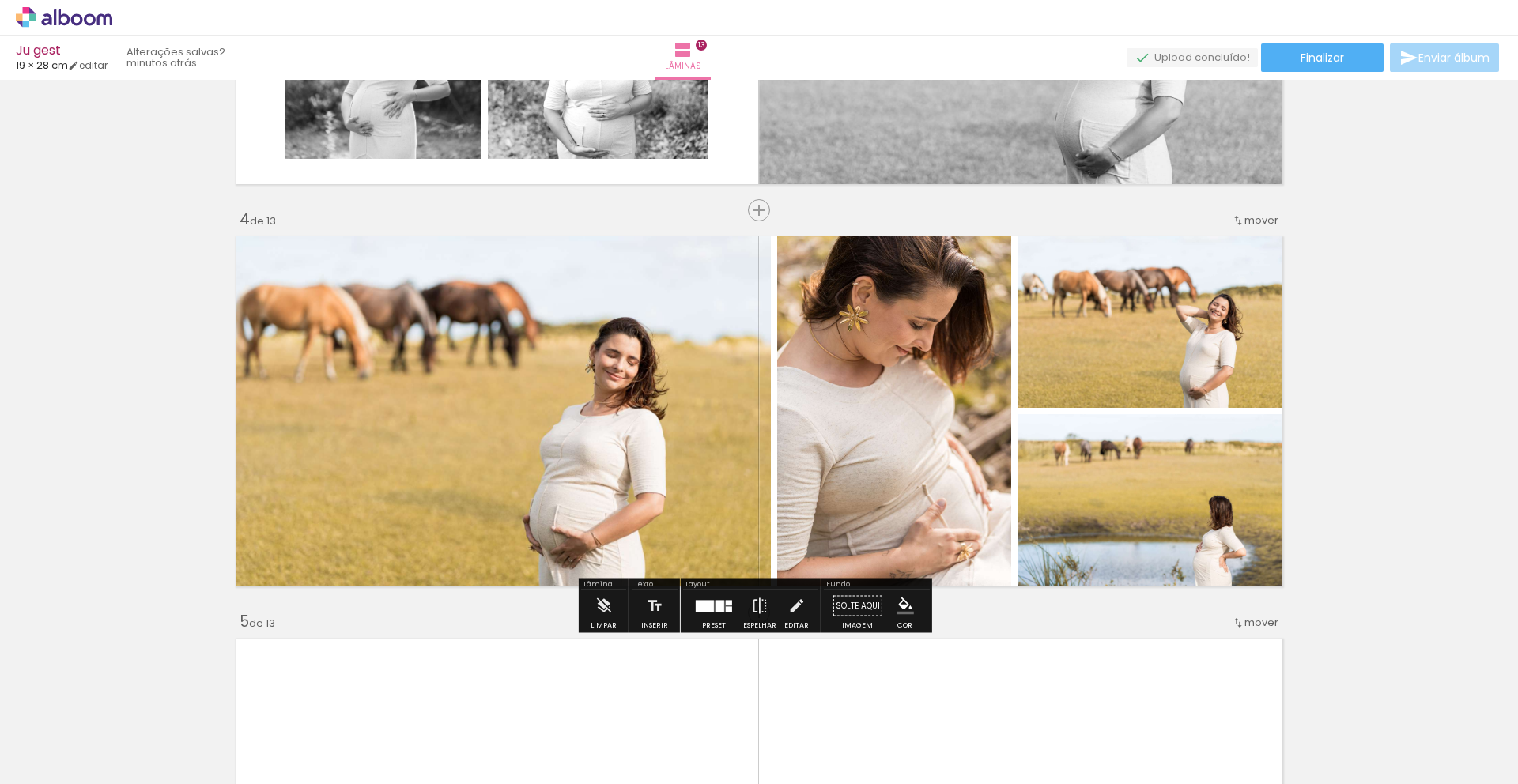
scroll to position [1100, 0]
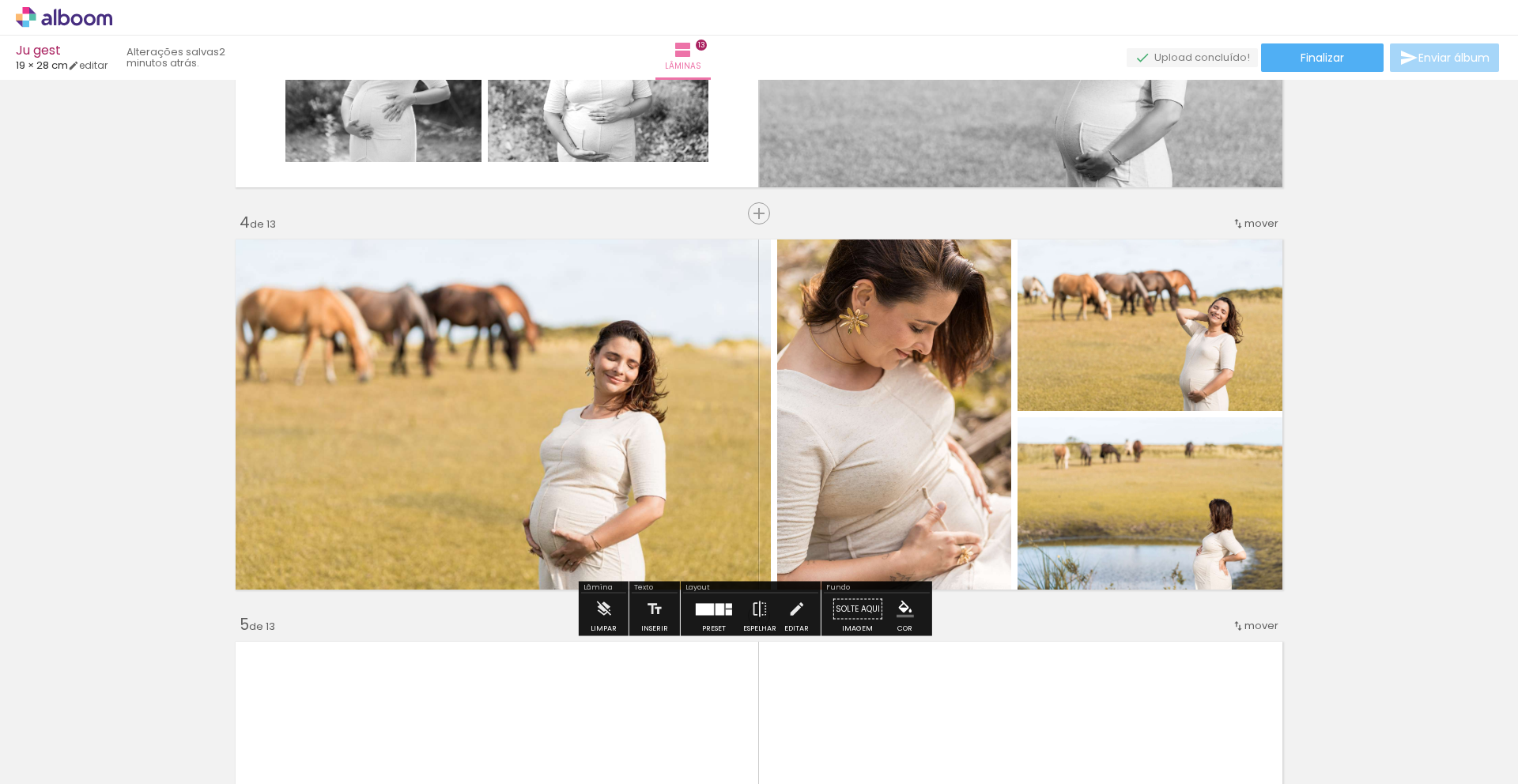
click at [788, 619] on iron-icon at bounding box center [796, 609] width 17 height 32
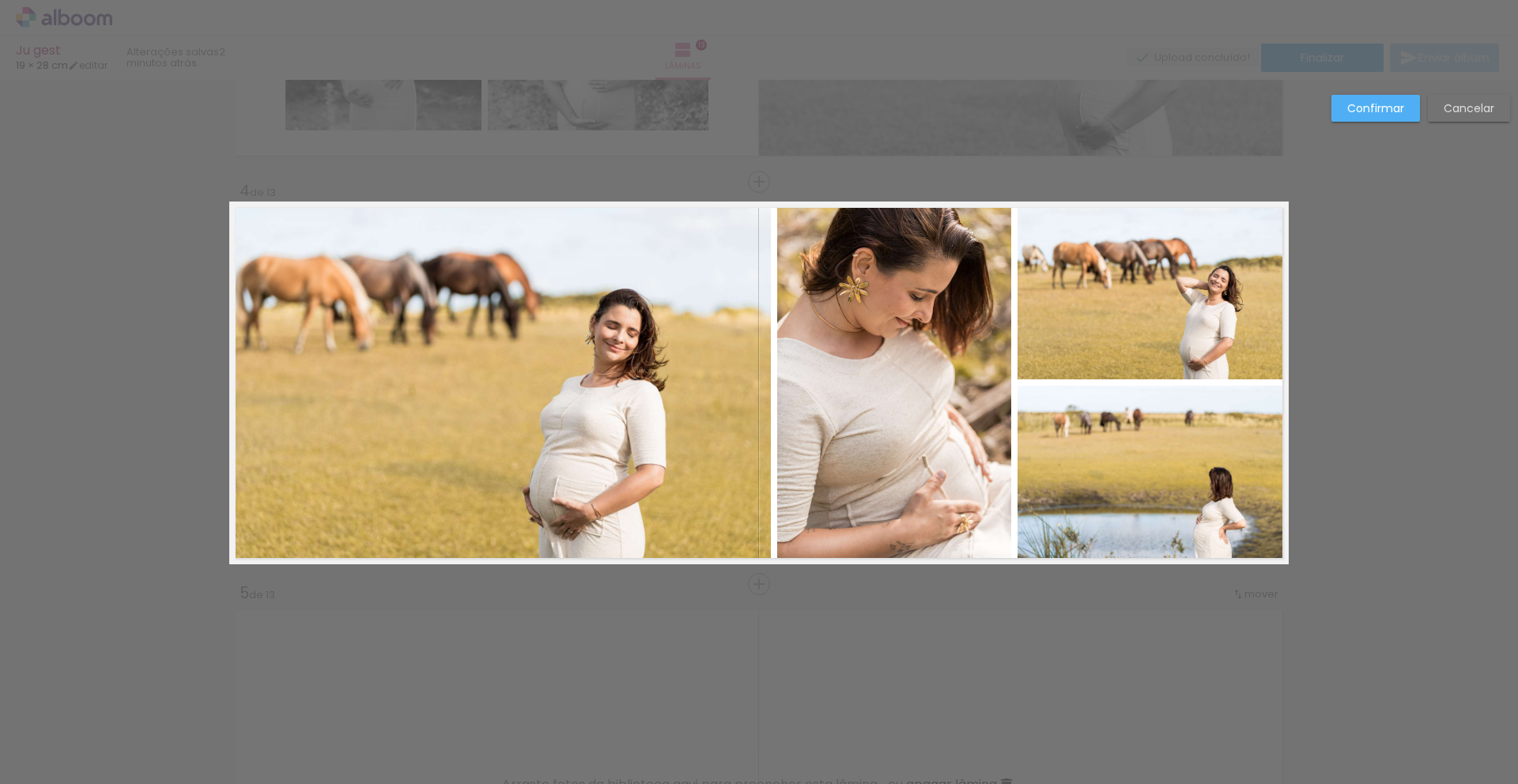
scroll to position [1131, 0]
click at [924, 379] on quentale-photo at bounding box center [895, 382] width 234 height 363
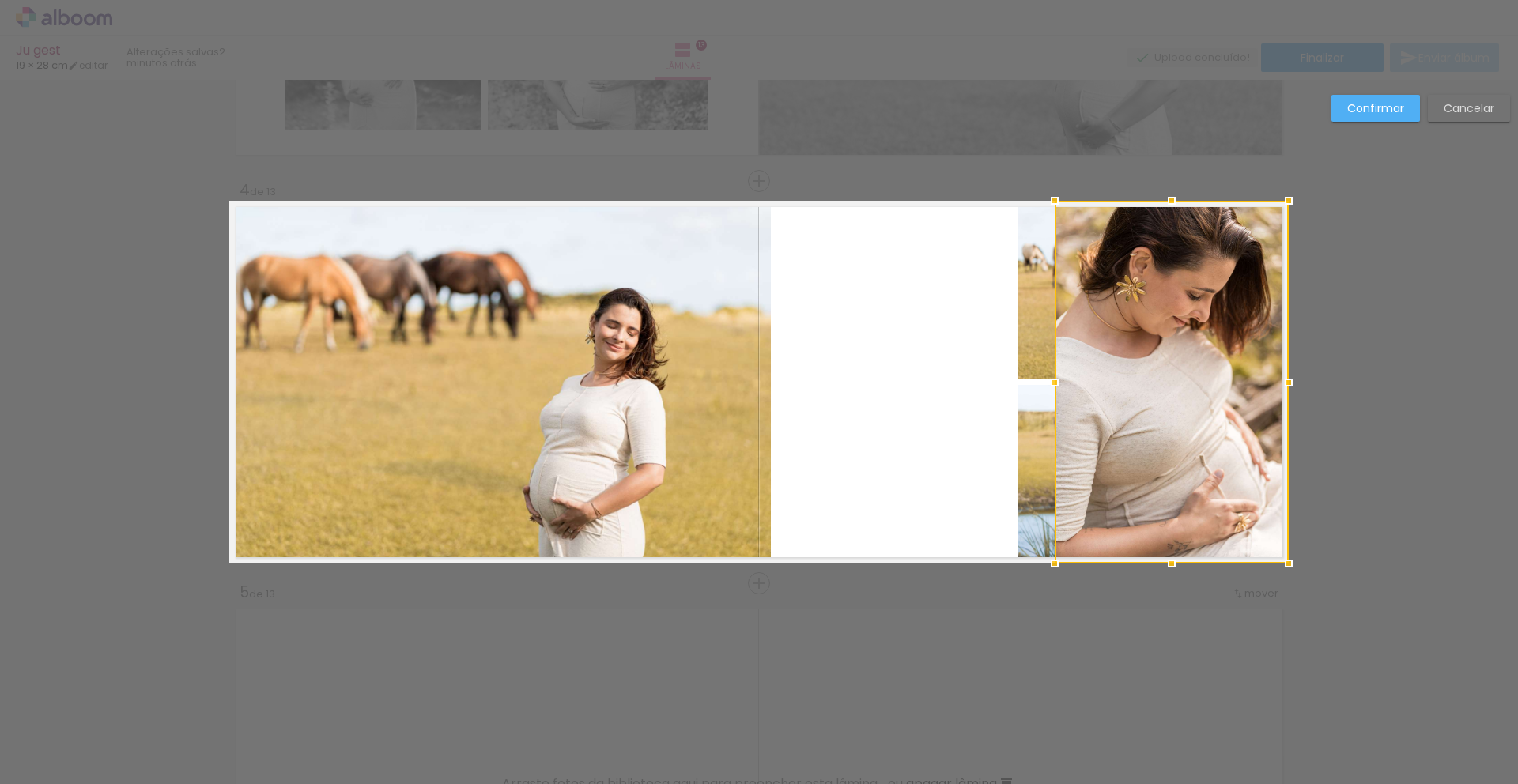
drag, startPoint x: 873, startPoint y: 414, endPoint x: 1185, endPoint y: 396, distance: 312.5
click at [1185, 396] on div at bounding box center [1171, 382] width 234 height 363
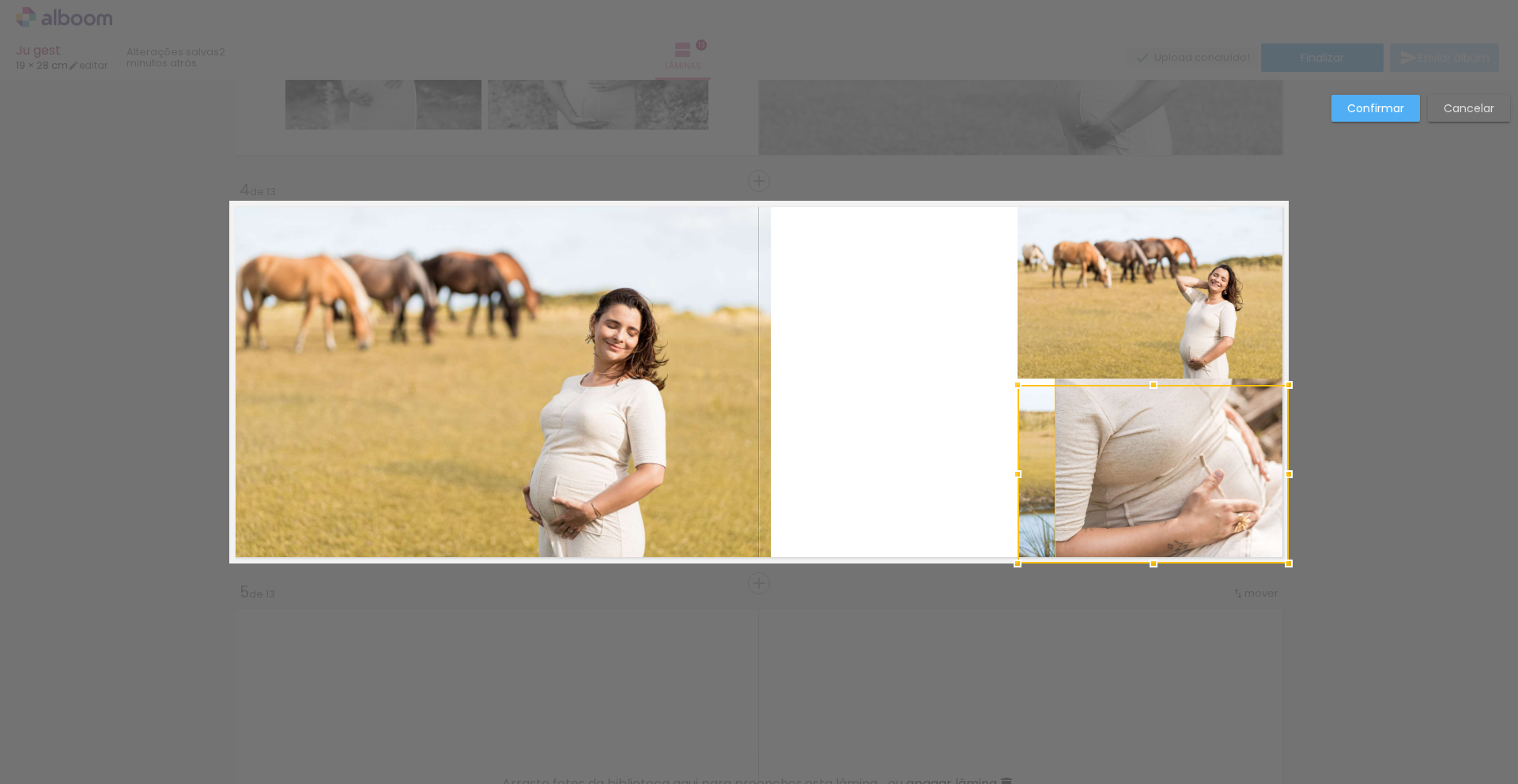
click at [1027, 336] on quentale-photo at bounding box center [1153, 290] width 271 height 178
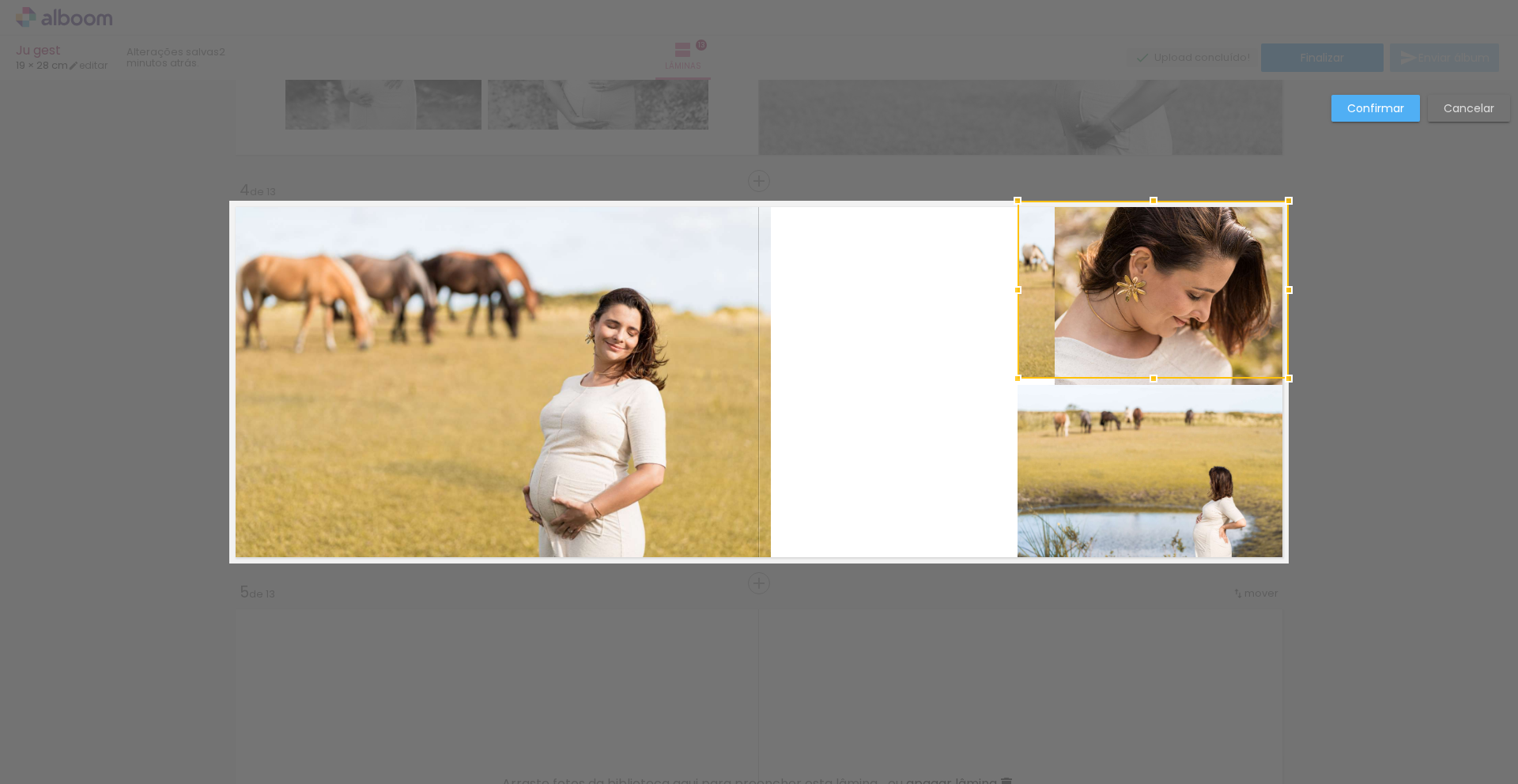
click at [1023, 465] on quentale-photo at bounding box center [1153, 474] width 271 height 179
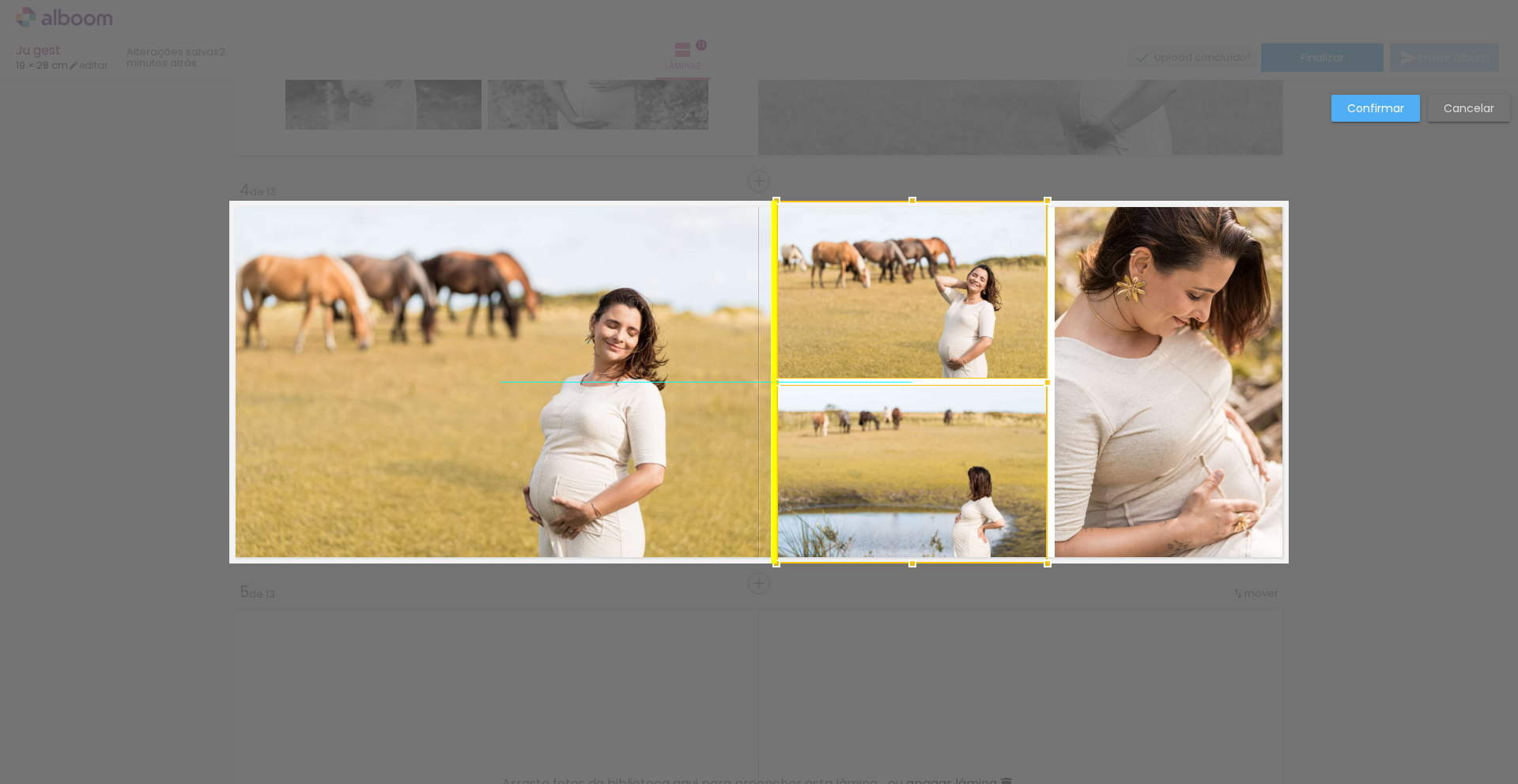
drag, startPoint x: 1029, startPoint y: 403, endPoint x: 787, endPoint y: 402, distance: 242.0
click at [787, 402] on div at bounding box center [912, 382] width 271 height 363
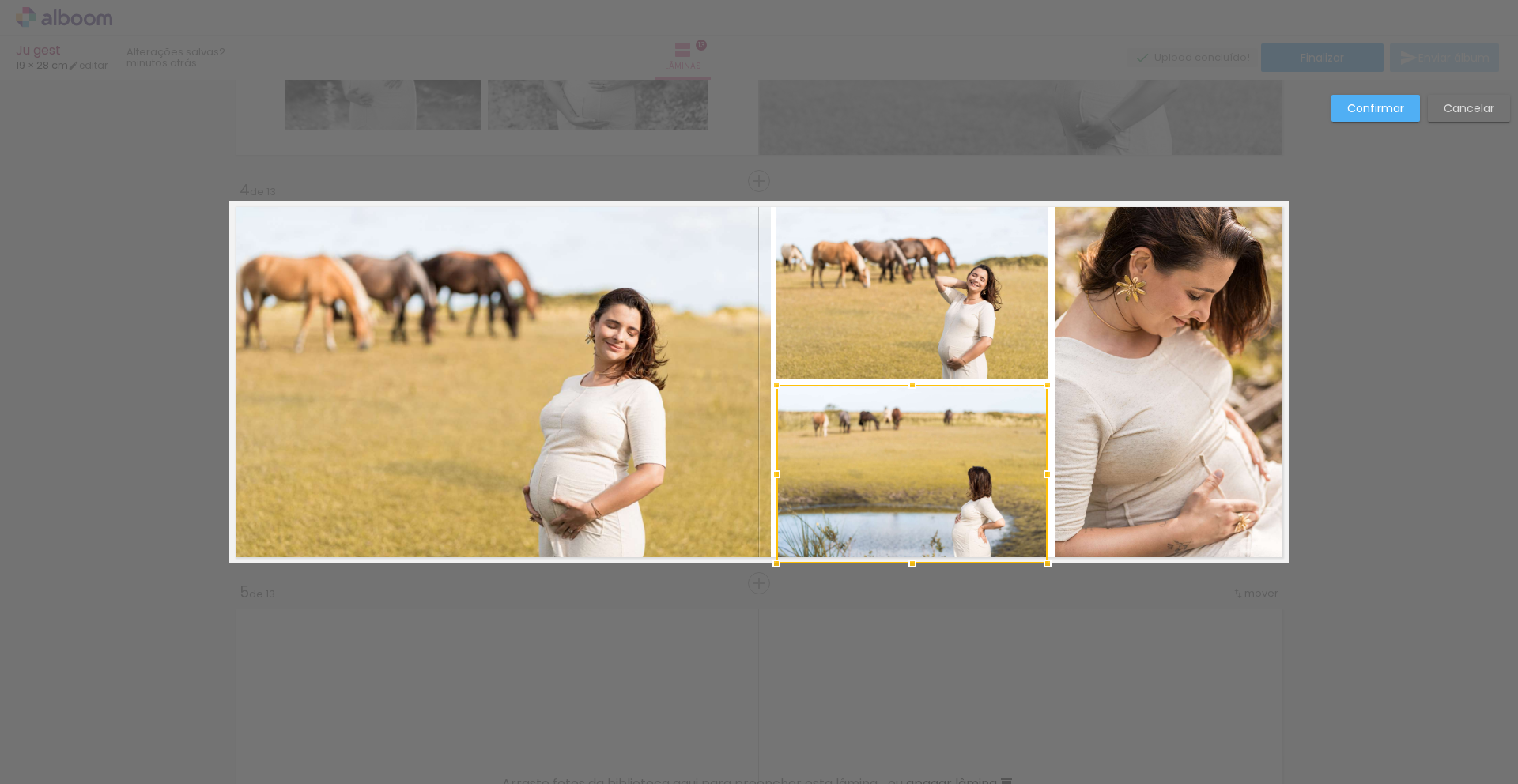
click at [1096, 397] on quentale-photo at bounding box center [1171, 382] width 234 height 363
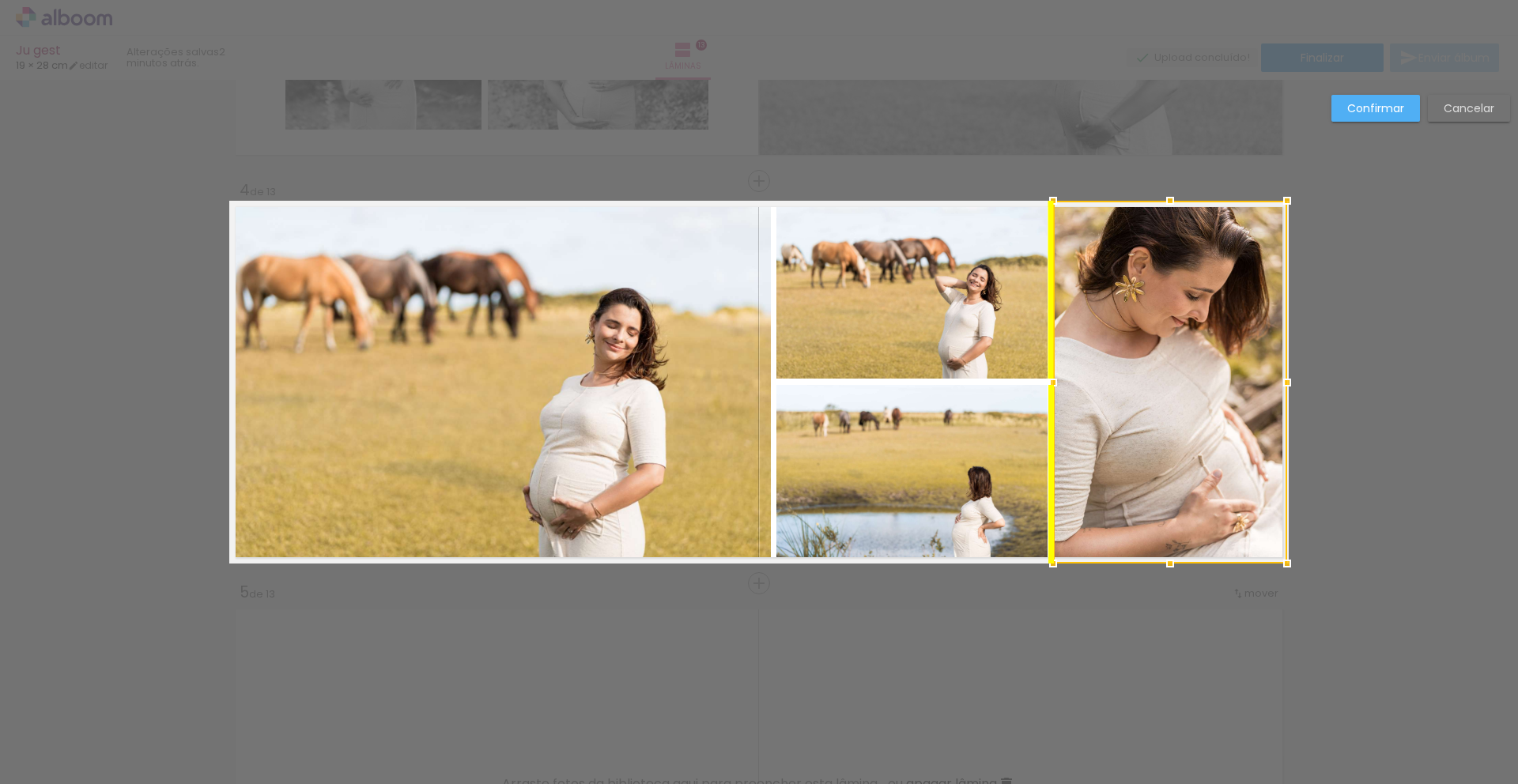
click at [1124, 403] on div at bounding box center [1170, 382] width 234 height 363
click at [601, 464] on quentale-photo at bounding box center [500, 382] width 542 height 363
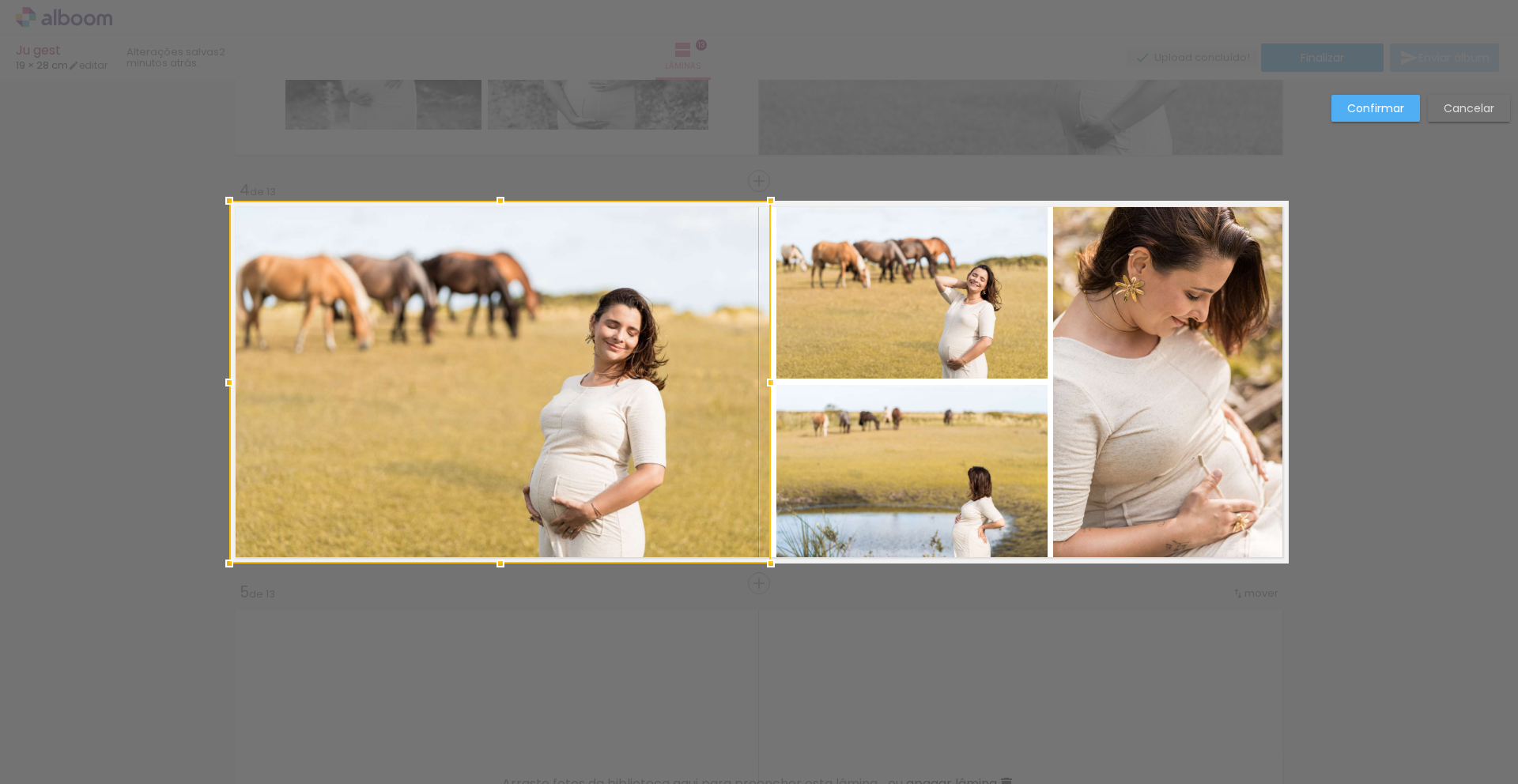
click at [827, 328] on quentale-photo at bounding box center [912, 290] width 271 height 178
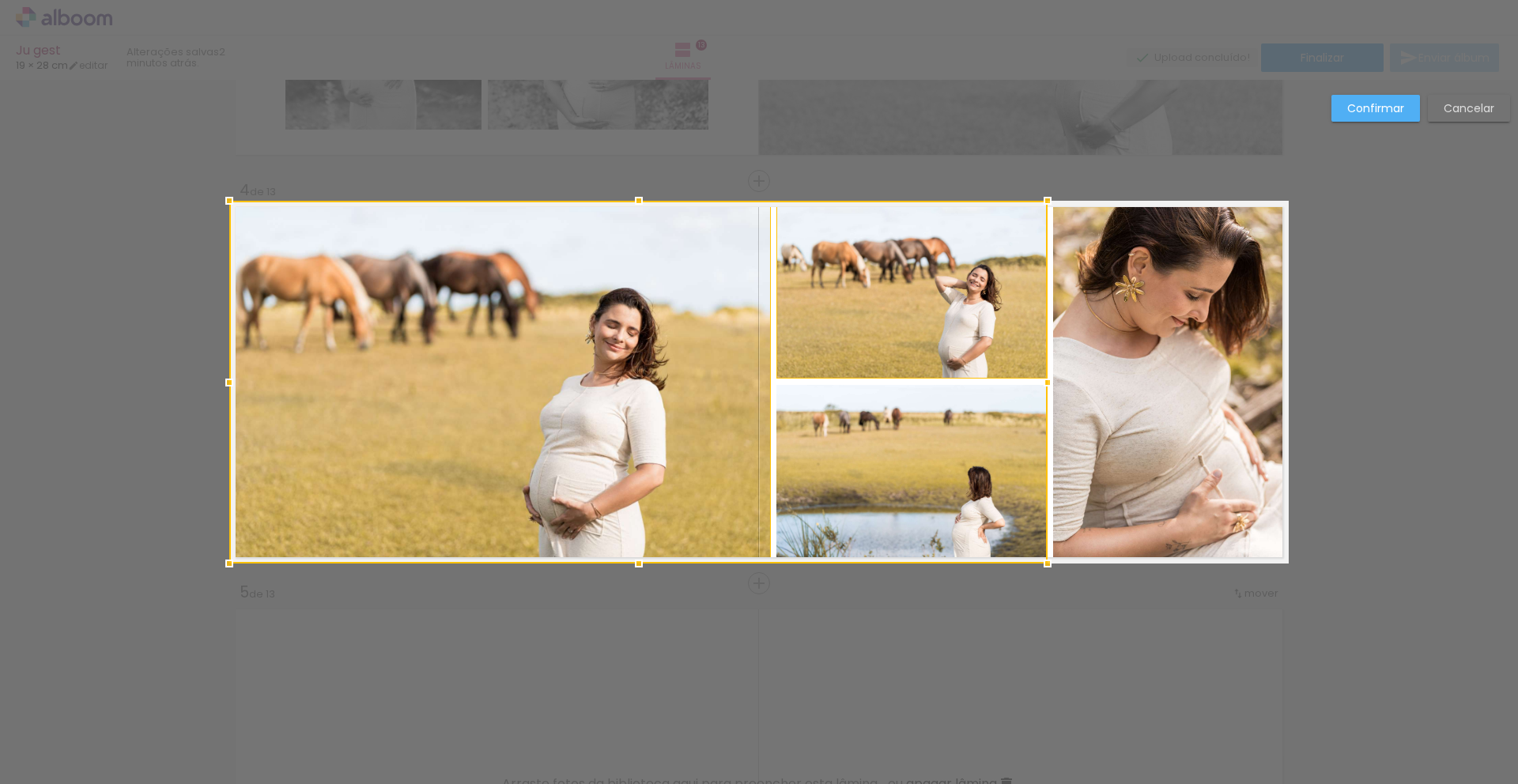
drag, startPoint x: 837, startPoint y: 461, endPoint x: 877, endPoint y: 456, distance: 40.3
click at [837, 461] on div at bounding box center [638, 382] width 819 height 363
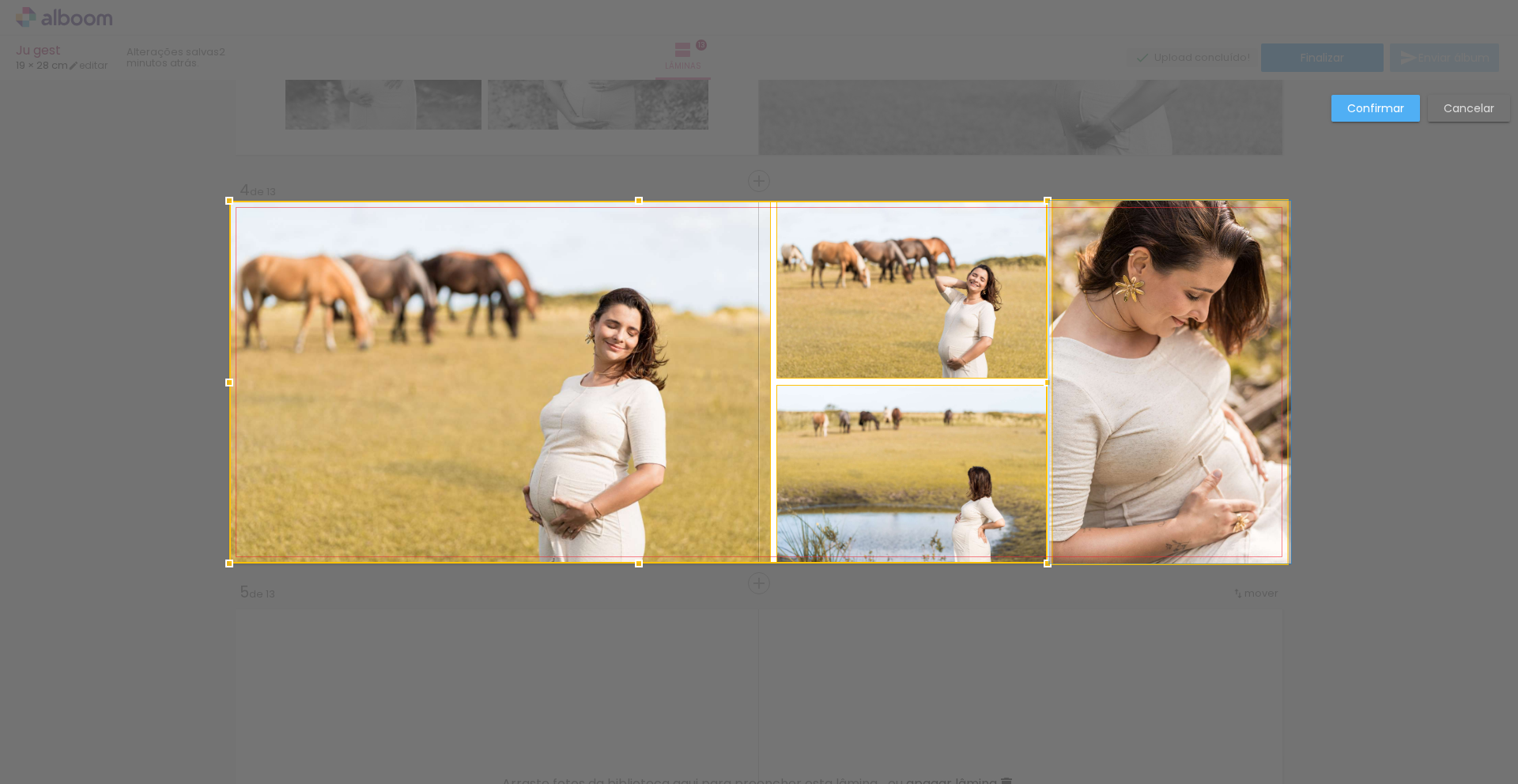
click at [1187, 420] on quentale-photo at bounding box center [1170, 382] width 234 height 363
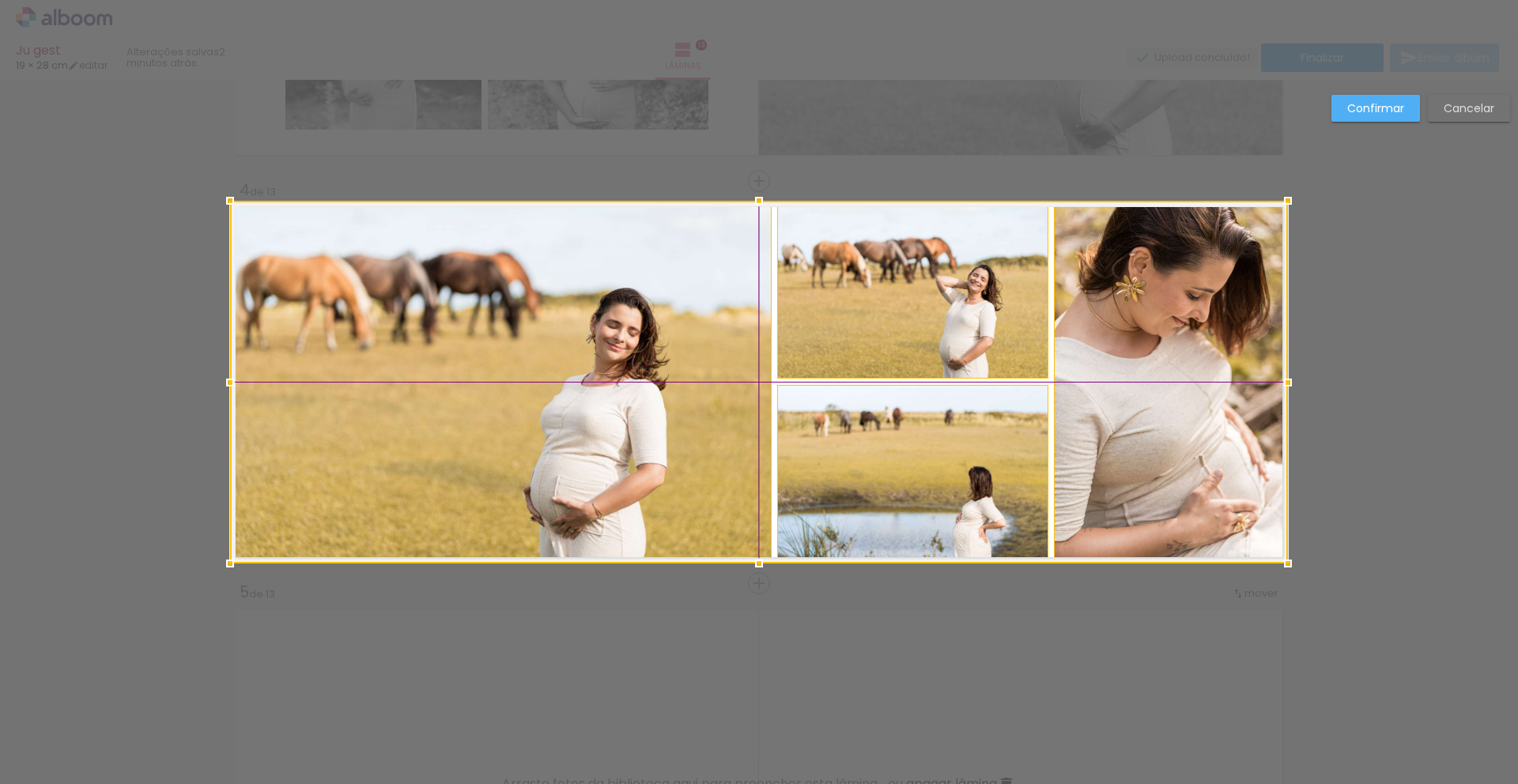
click at [1141, 434] on div at bounding box center [759, 382] width 1058 height 363
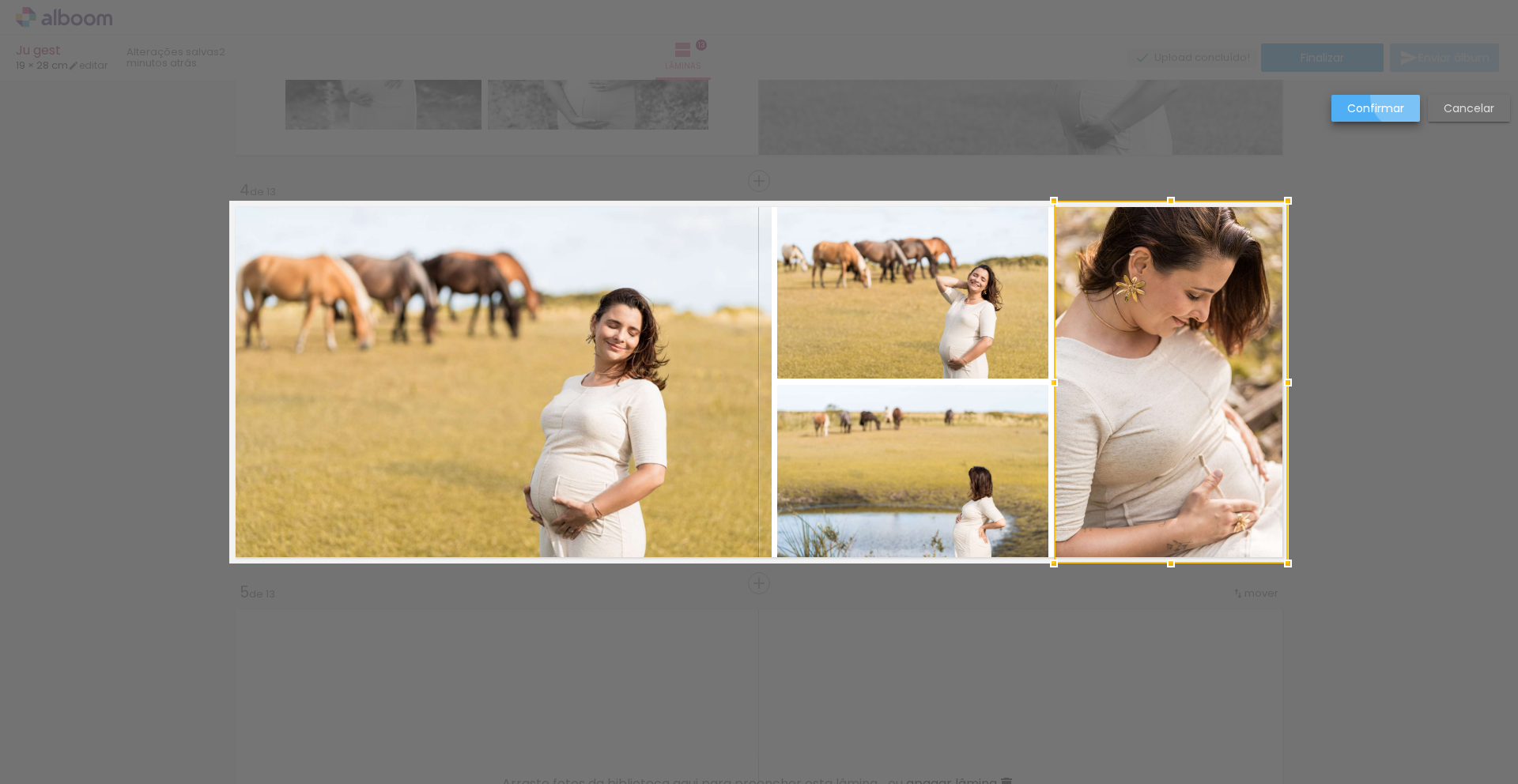
click at [1405, 97] on paper-button "Confirmar" at bounding box center [1375, 108] width 88 height 27
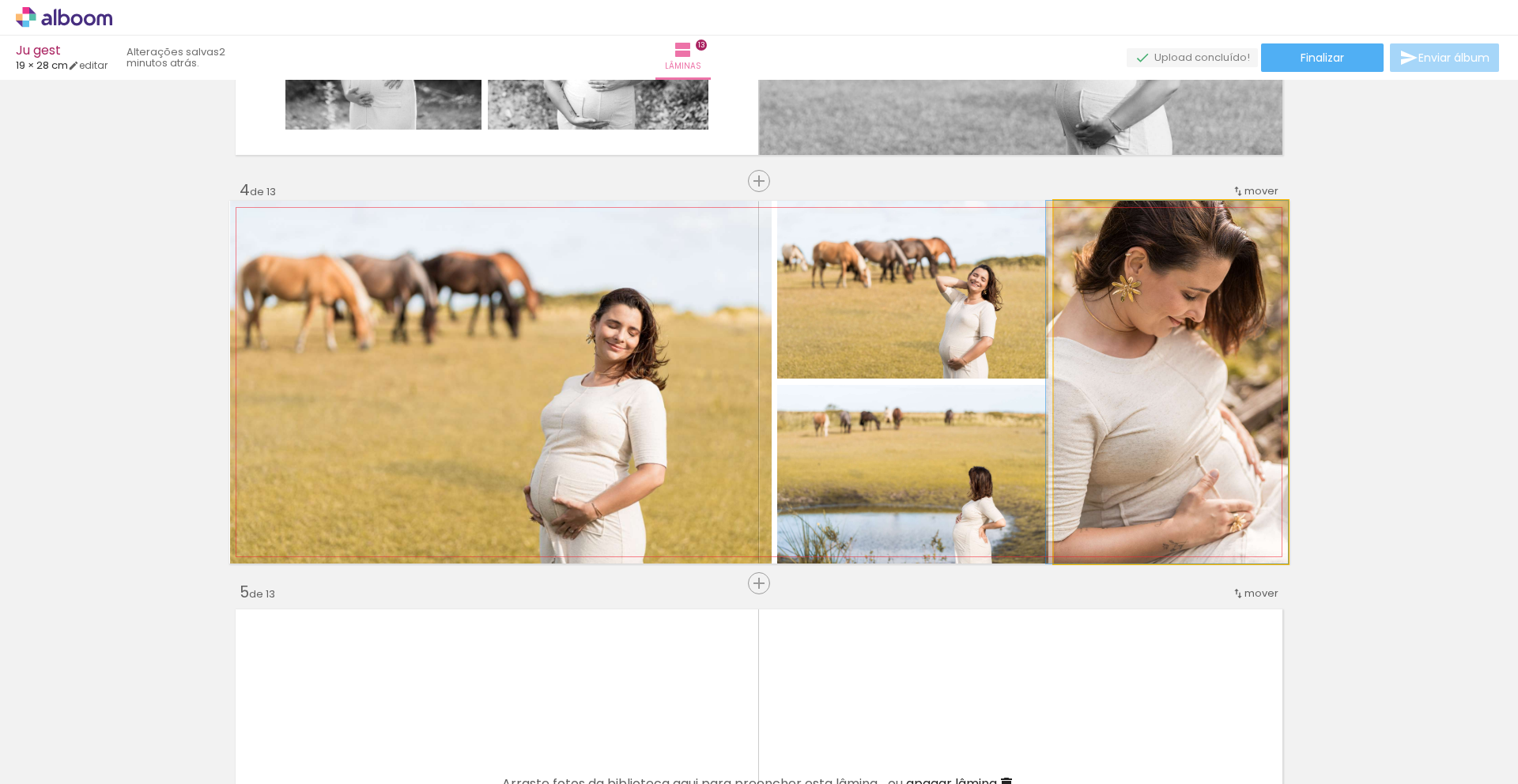
drag, startPoint x: 1142, startPoint y: 413, endPoint x: 1109, endPoint y: 398, distance: 36.2
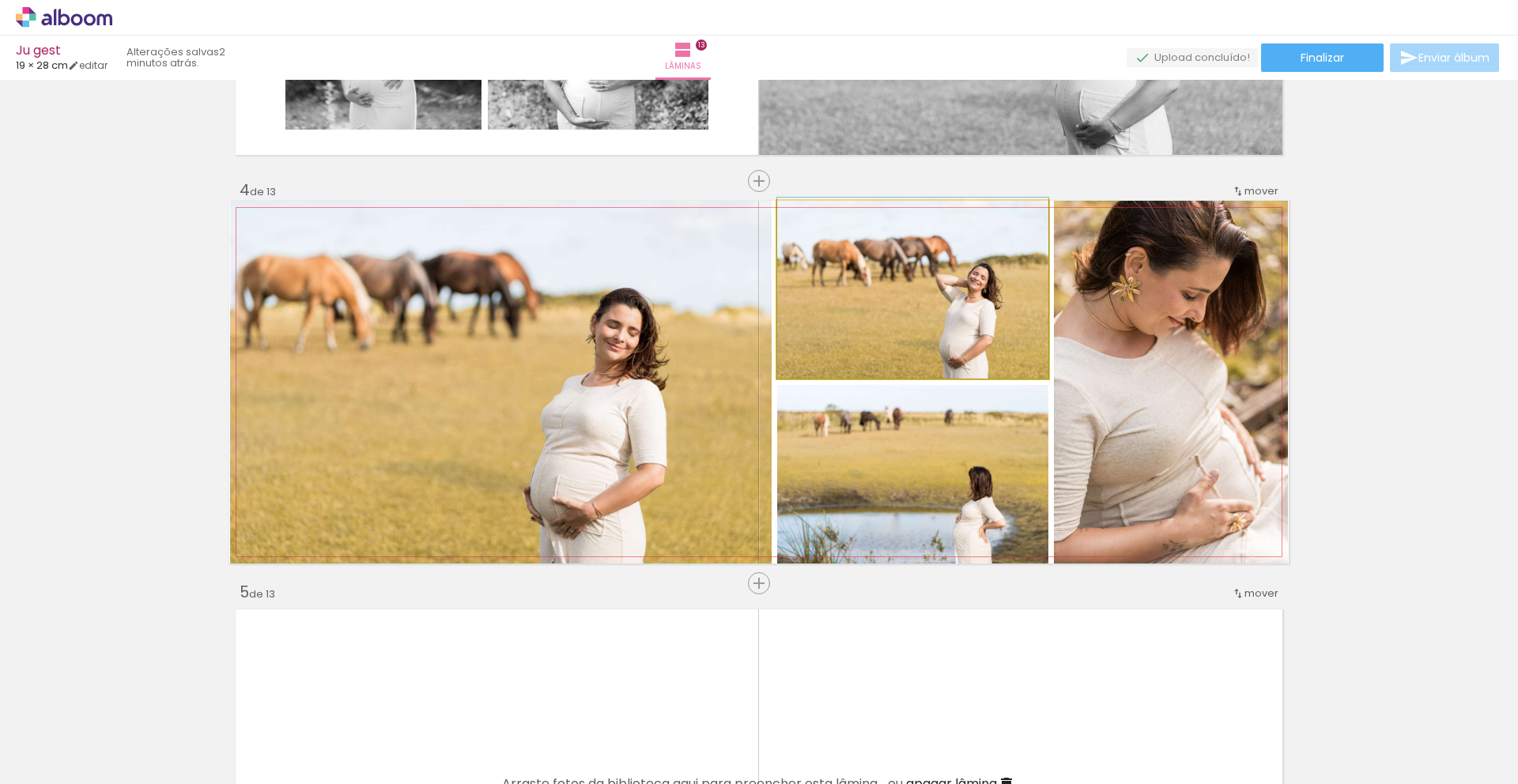
drag, startPoint x: 945, startPoint y: 327, endPoint x: 912, endPoint y: 310, distance: 37.1
drag, startPoint x: 928, startPoint y: 518, endPoint x: 907, endPoint y: 501, distance: 27.0
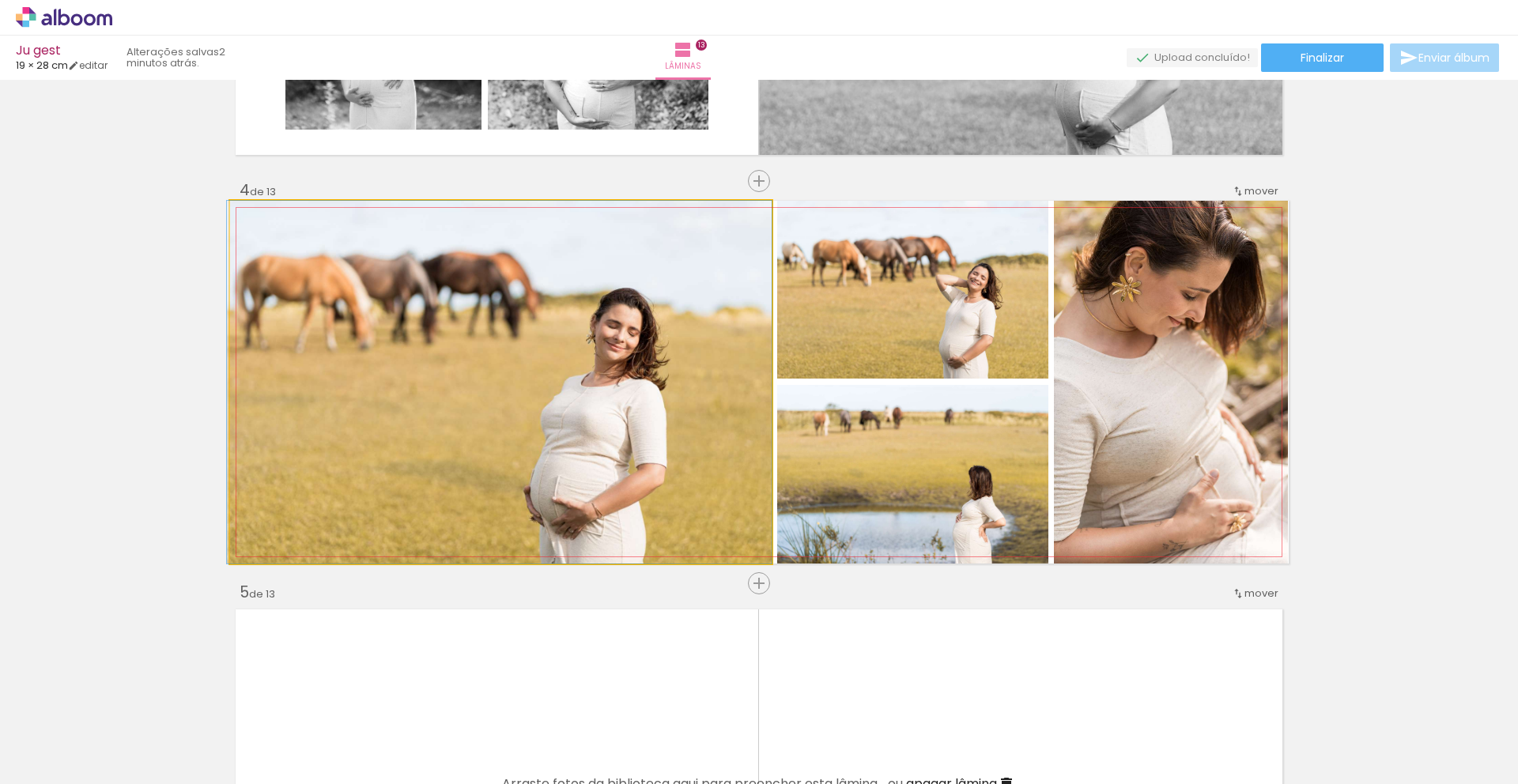
drag, startPoint x: 501, startPoint y: 428, endPoint x: 469, endPoint y: 407, distance: 38.3
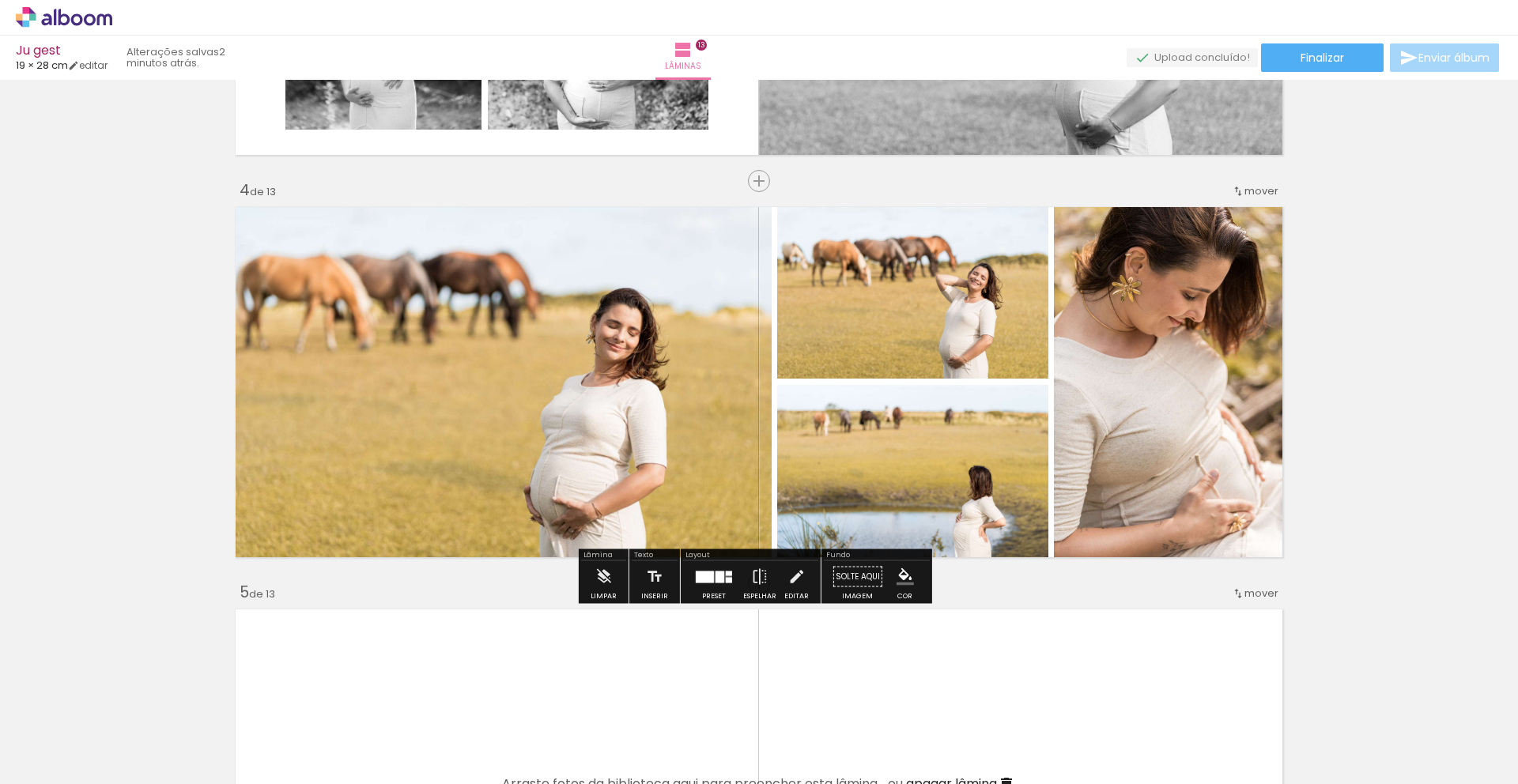
click at [895, 324] on quentale-photo at bounding box center [913, 290] width 271 height 178
click at [889, 463] on quentale-photo at bounding box center [913, 474] width 271 height 179
click at [788, 581] on iron-icon at bounding box center [796, 576] width 17 height 32
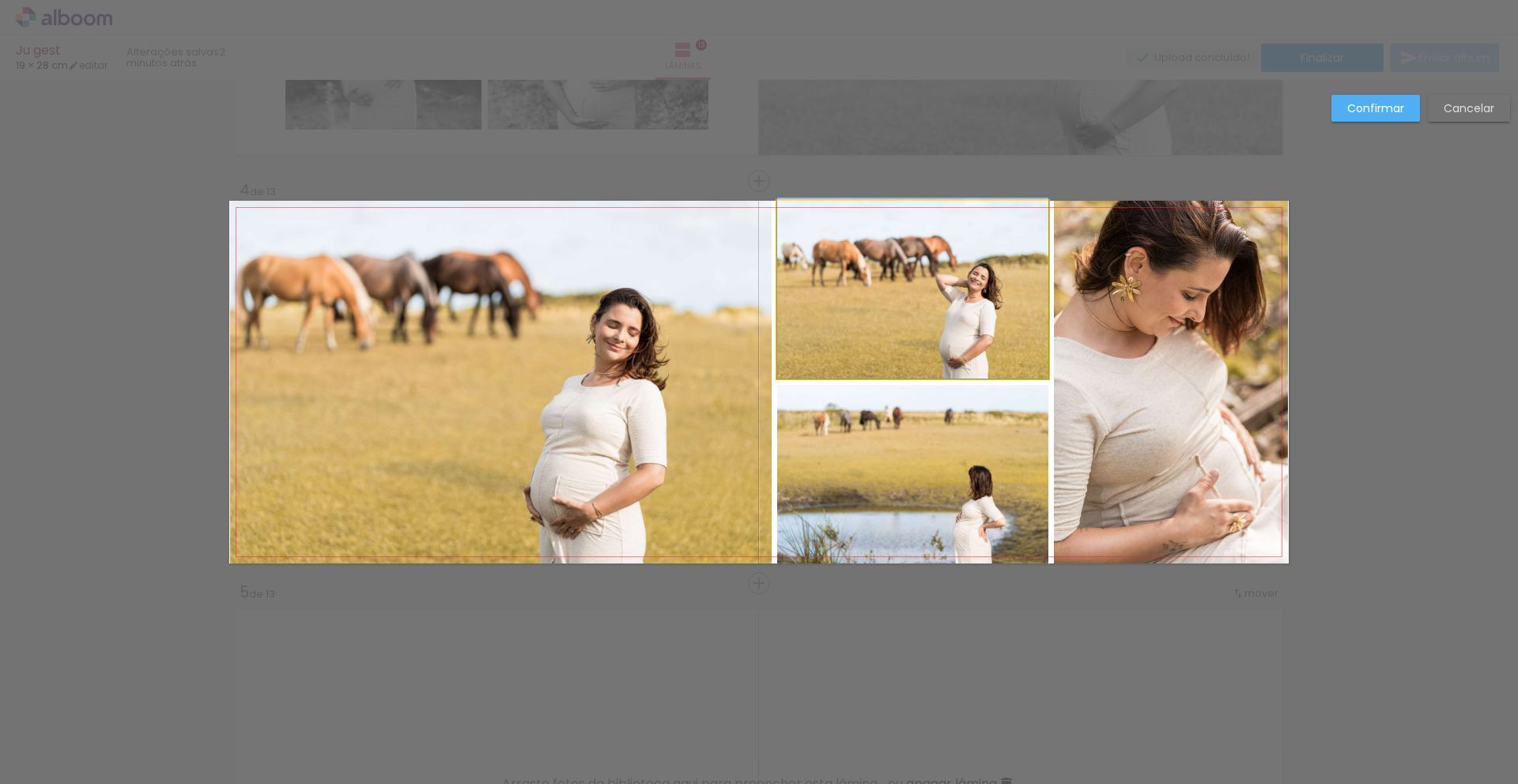
click at [842, 355] on quentale-photo at bounding box center [913, 290] width 271 height 178
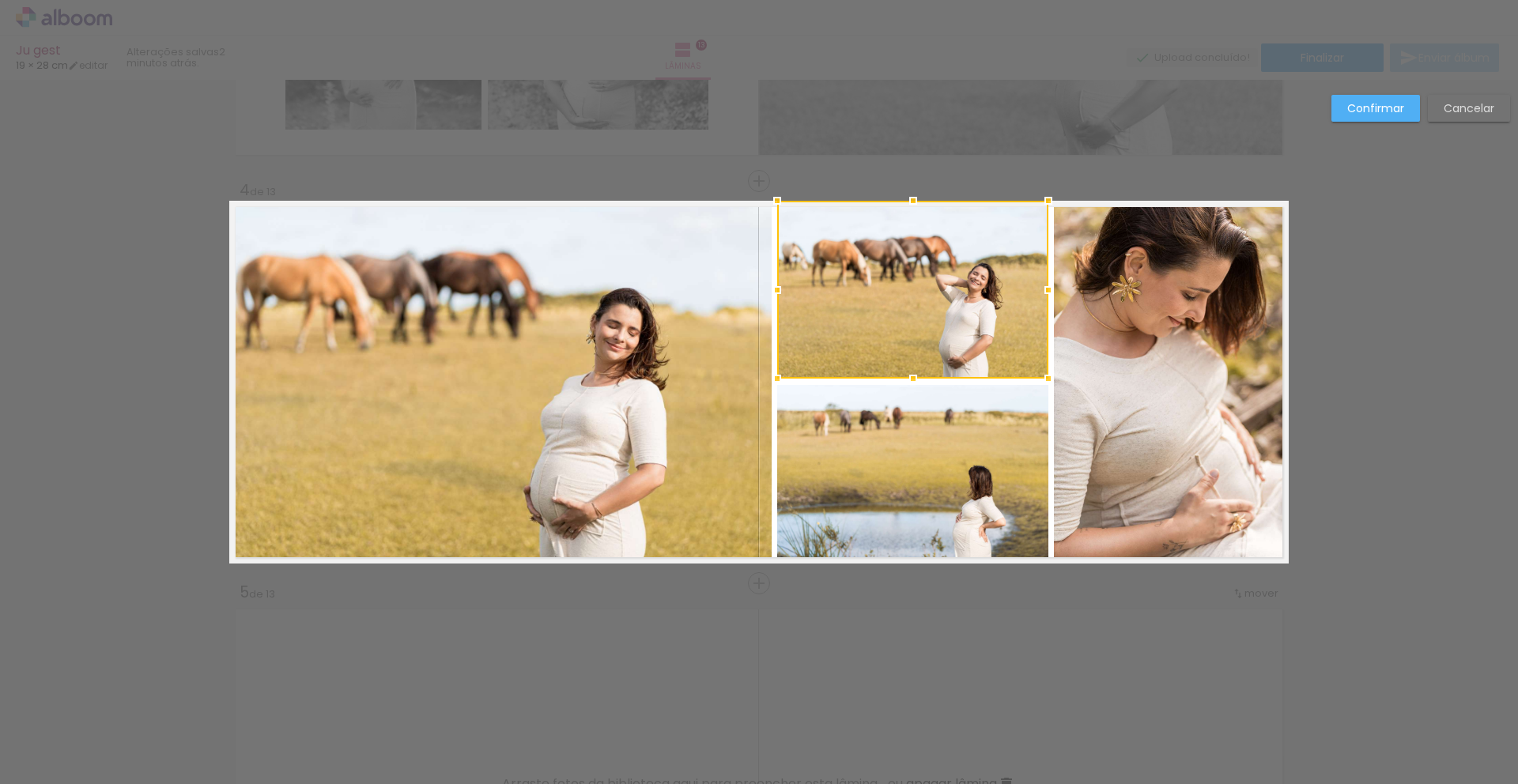
click at [847, 487] on quentale-photo at bounding box center [913, 474] width 271 height 179
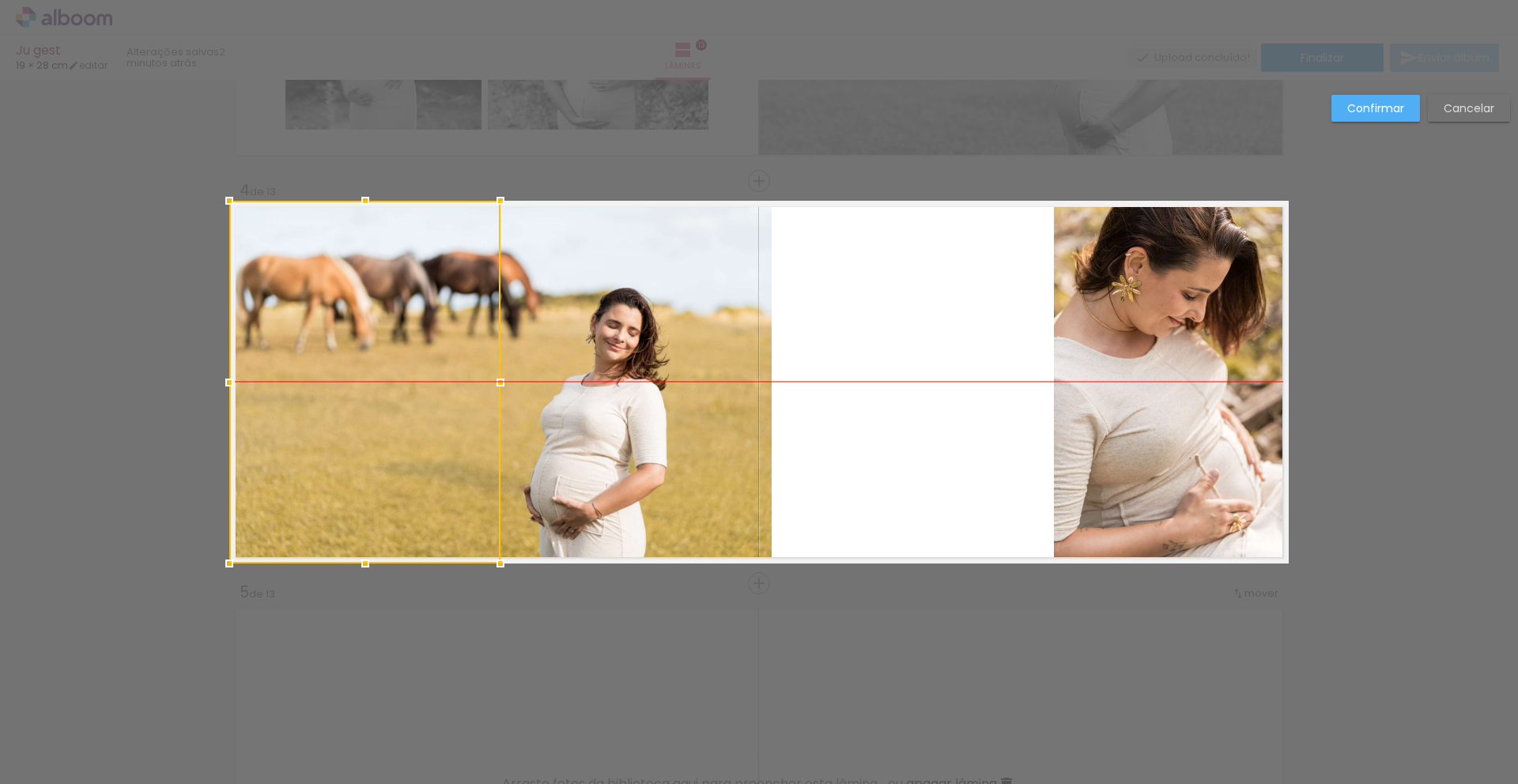
drag, startPoint x: 890, startPoint y: 509, endPoint x: 411, endPoint y: 472, distance: 480.4
click at [323, 512] on div at bounding box center [364, 382] width 271 height 363
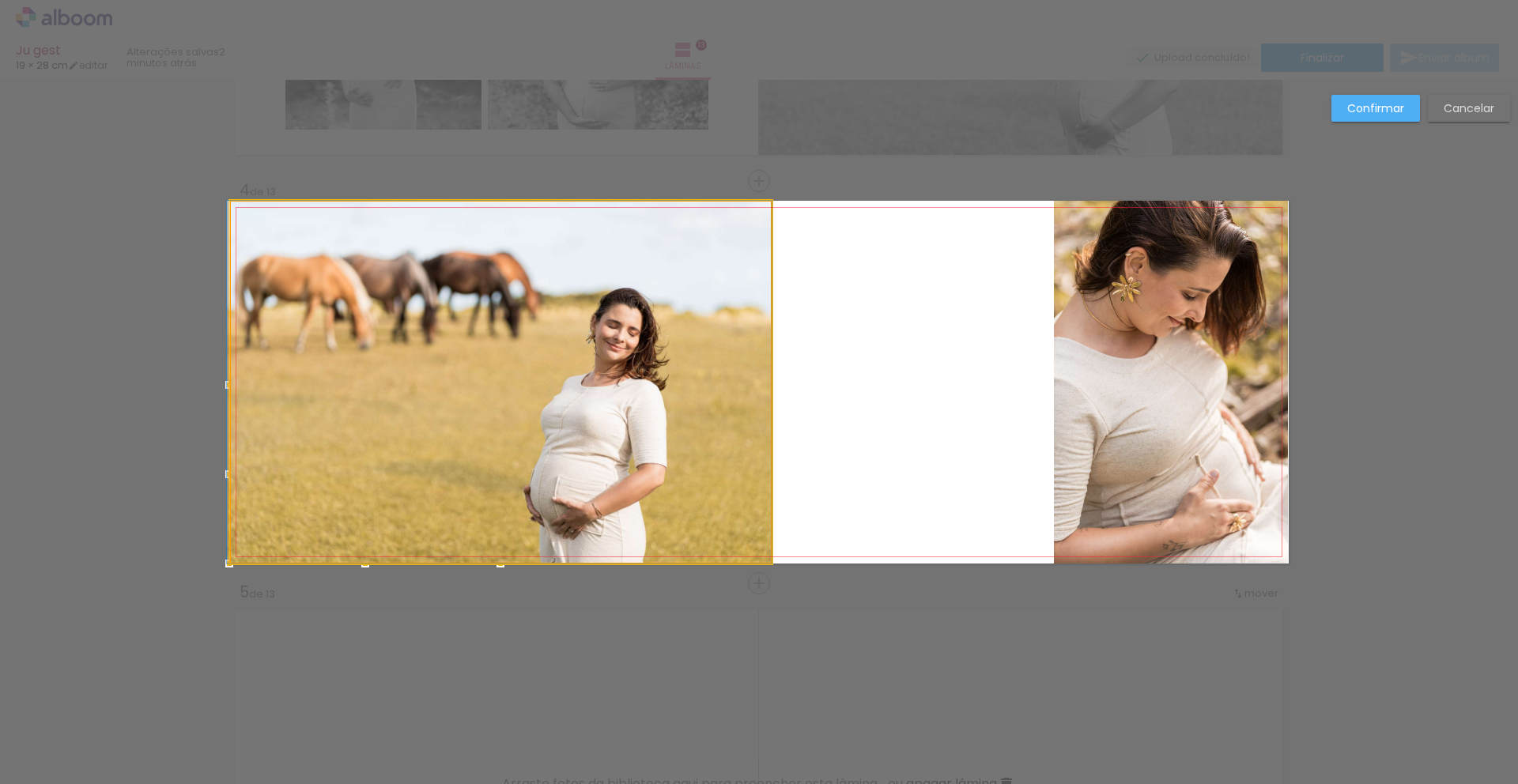
click at [673, 414] on quentale-photo at bounding box center [501, 382] width 542 height 363
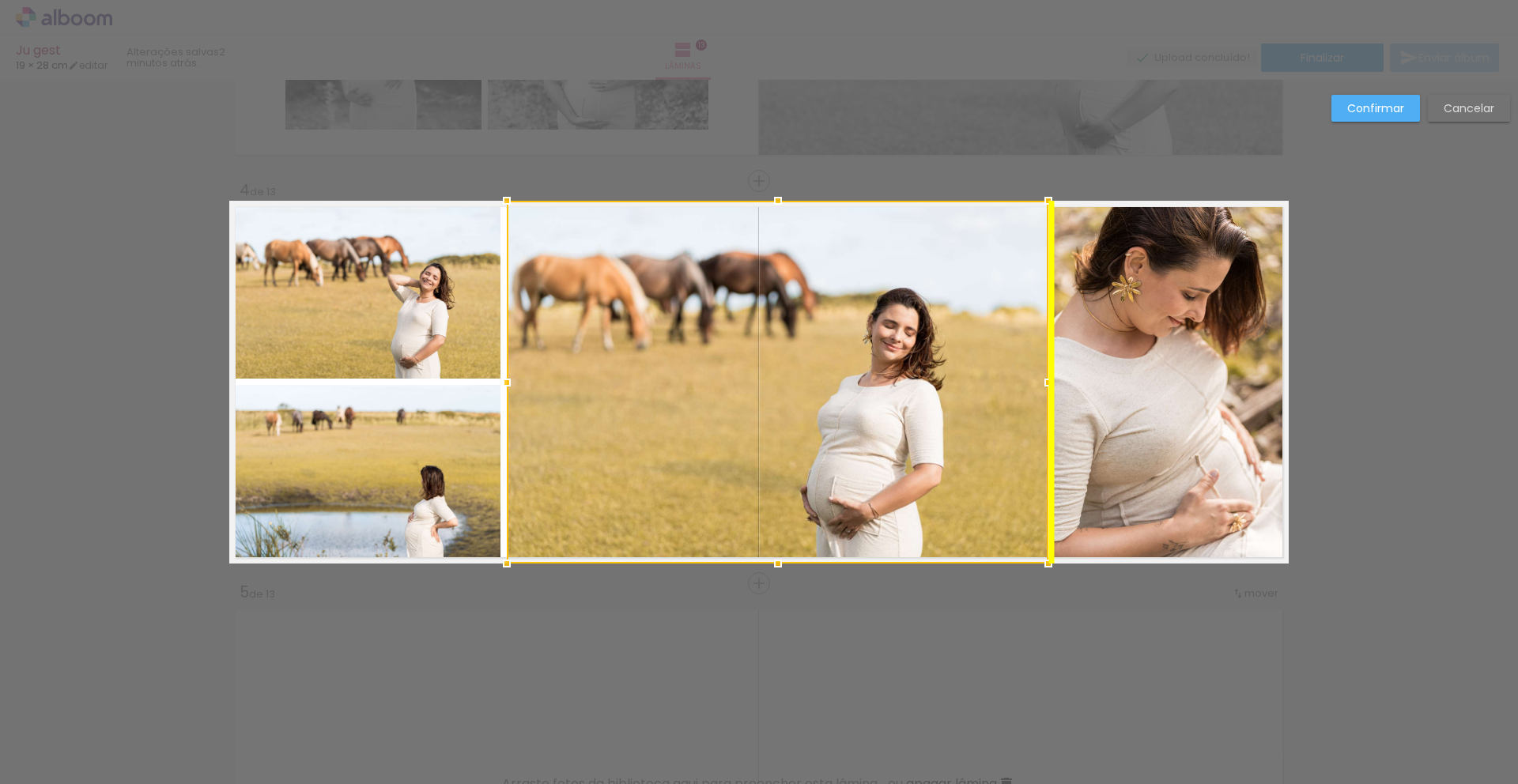
drag, startPoint x: 651, startPoint y: 402, endPoint x: 932, endPoint y: 411, distance: 281.1
click at [932, 411] on div at bounding box center [778, 382] width 542 height 363
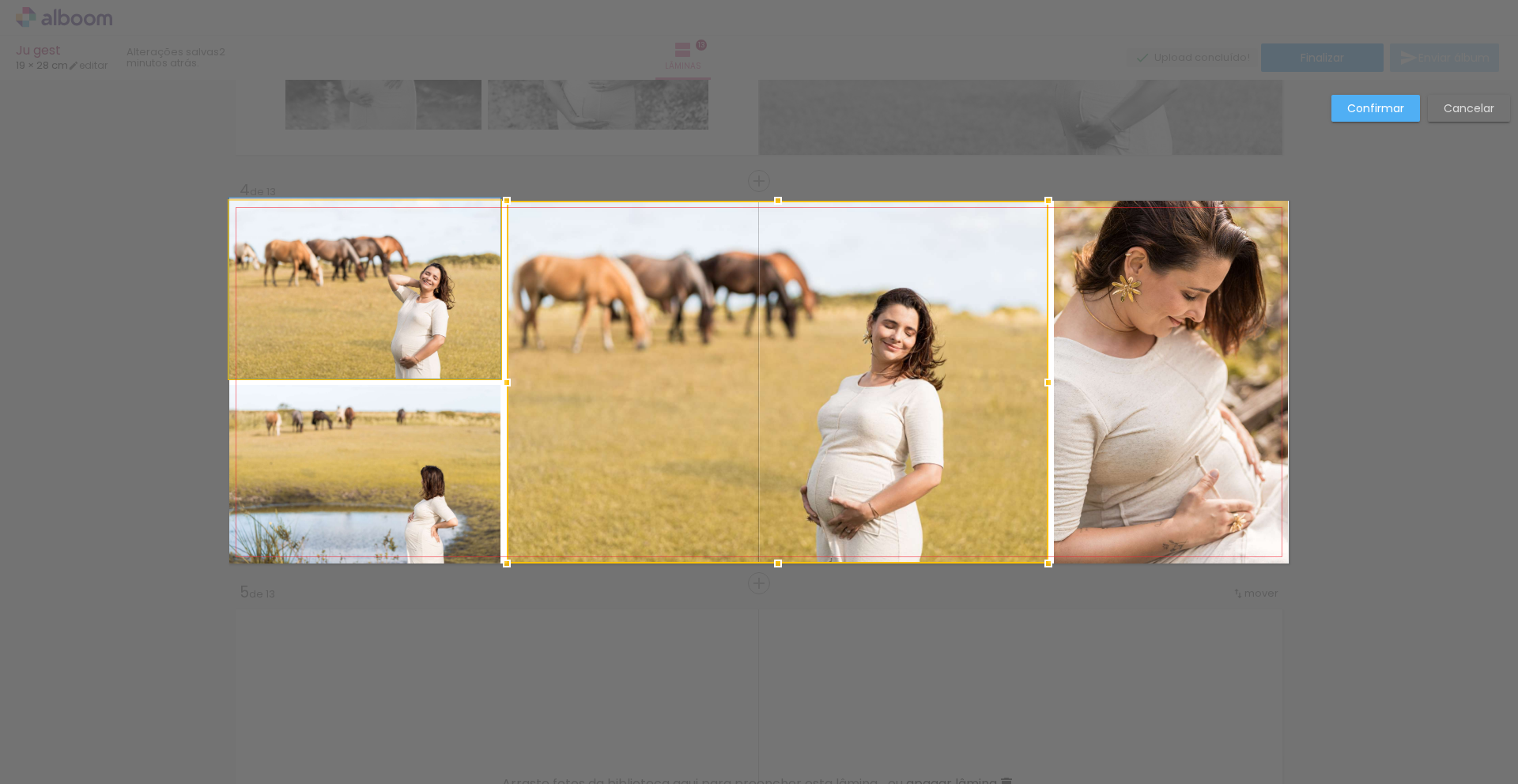
click at [374, 292] on quentale-photo at bounding box center [364, 290] width 271 height 178
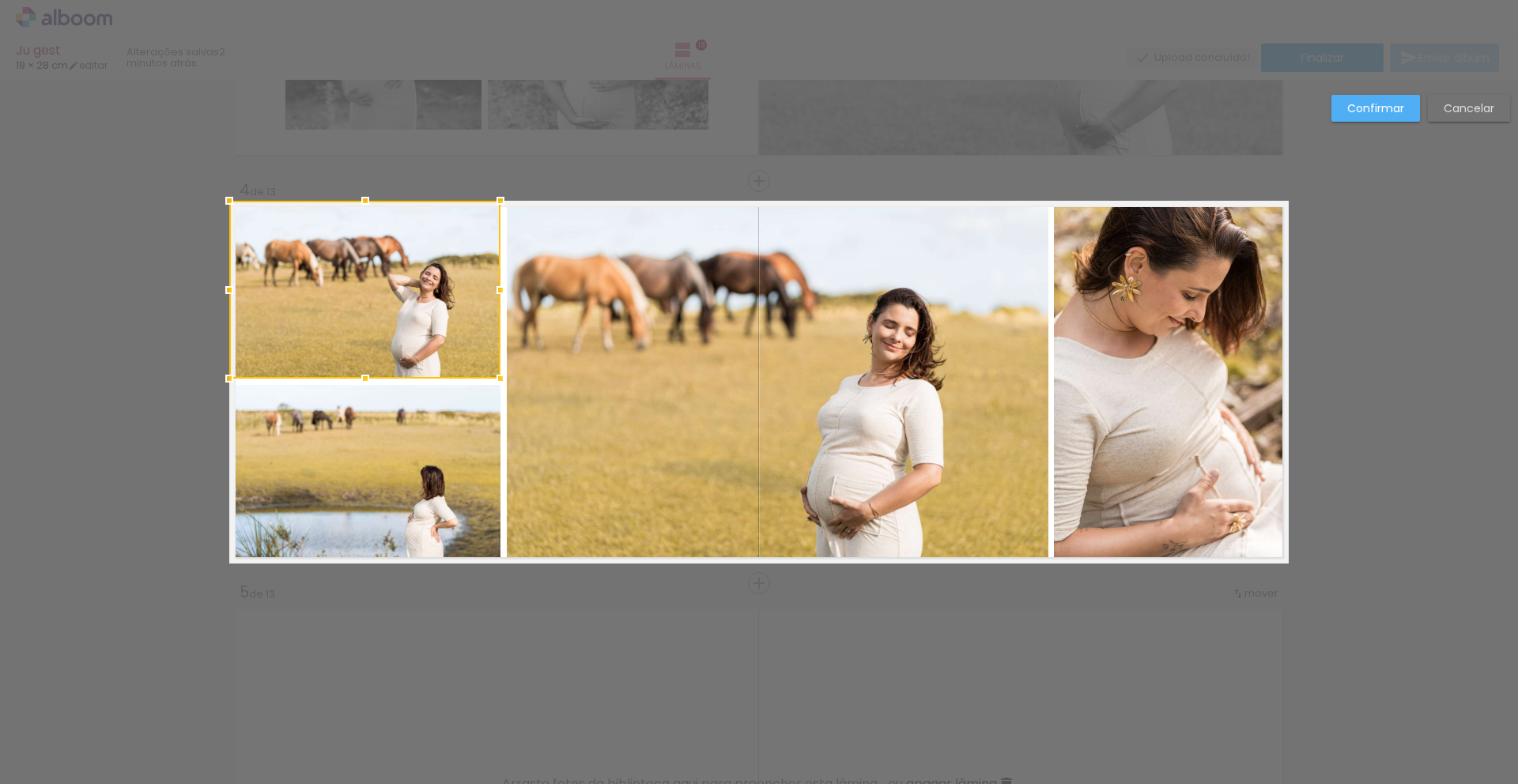
click at [384, 459] on quentale-photo at bounding box center [364, 474] width 271 height 179
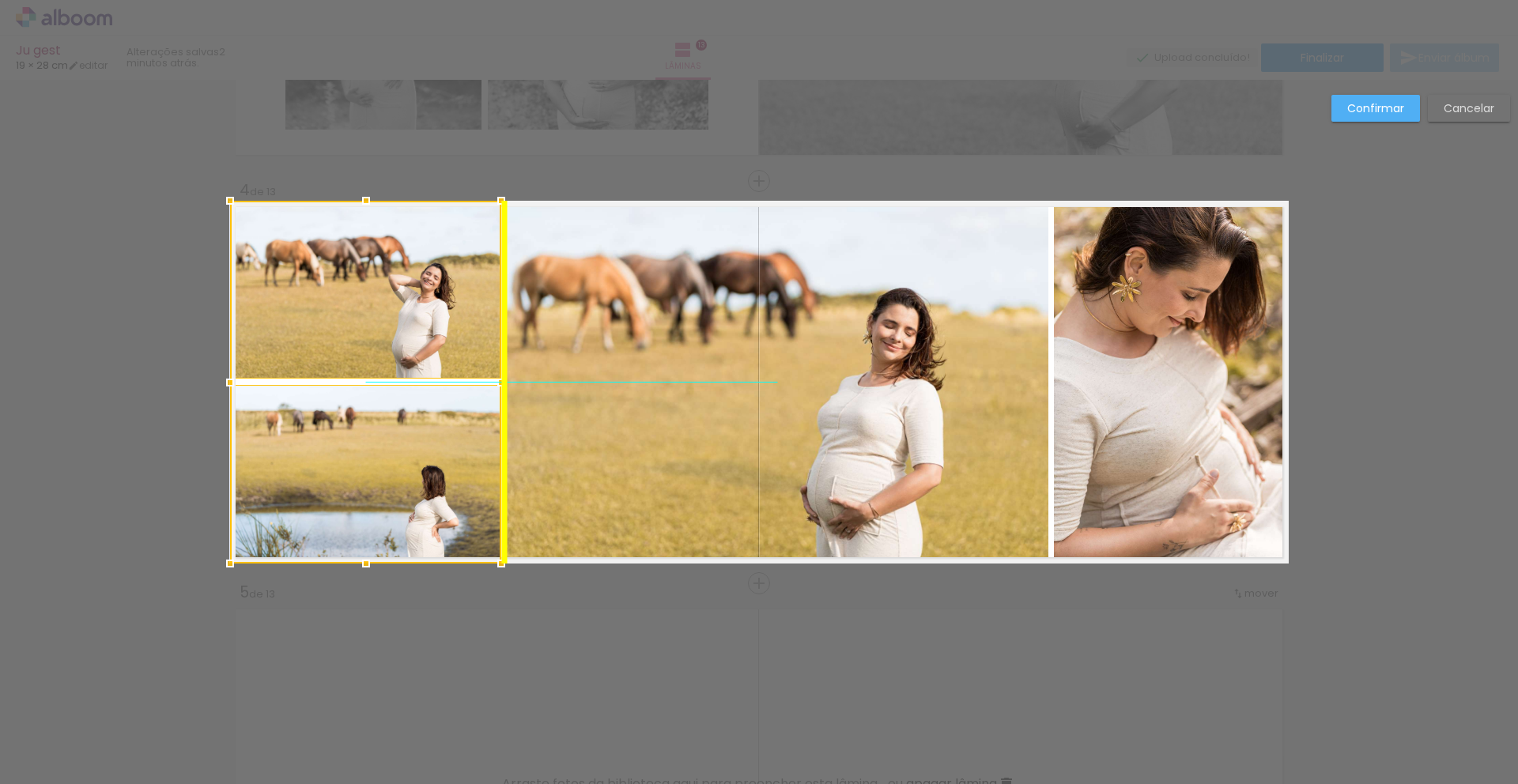
click at [388, 460] on div at bounding box center [365, 382] width 271 height 363
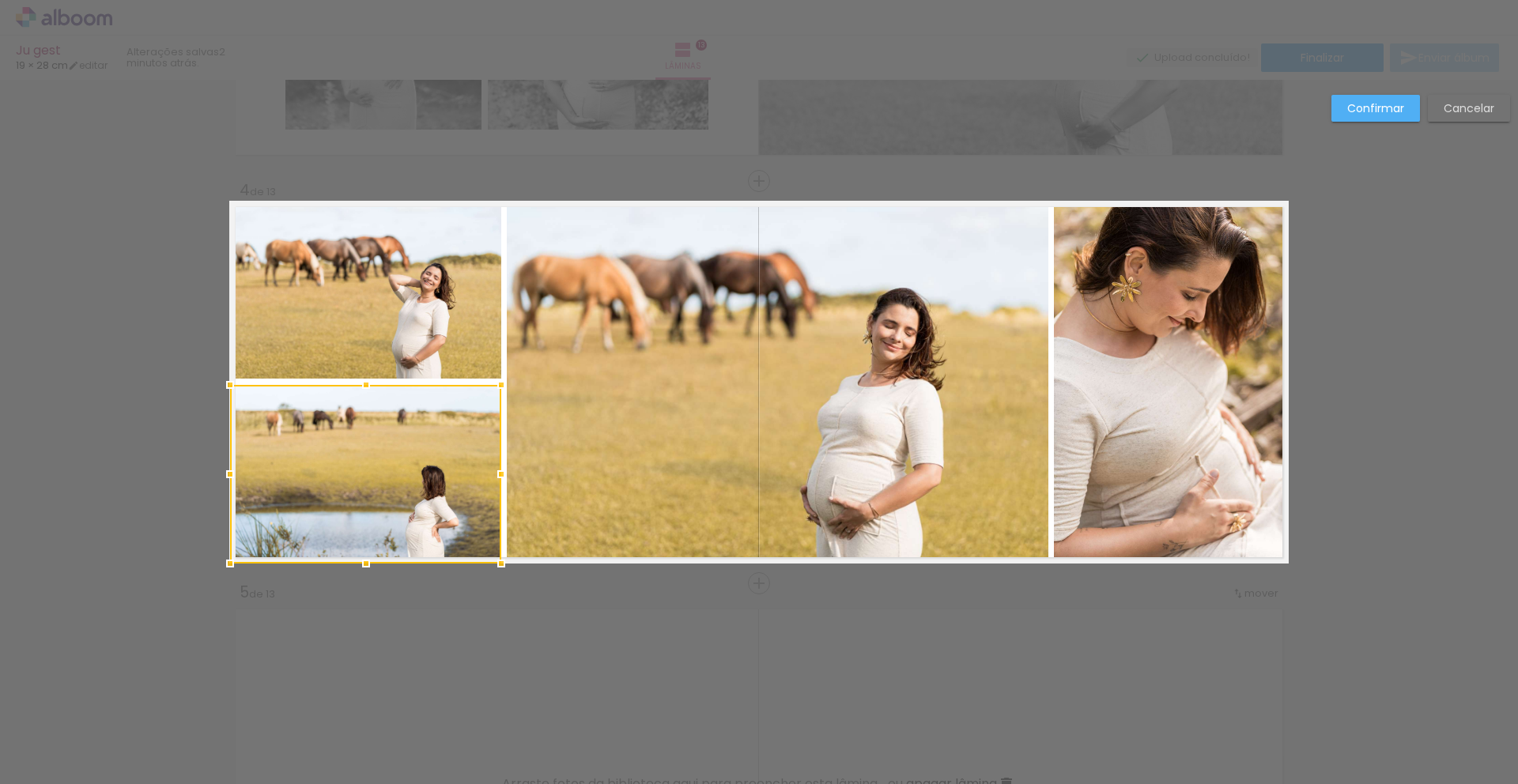
click at [456, 338] on quentale-photo at bounding box center [365, 290] width 271 height 178
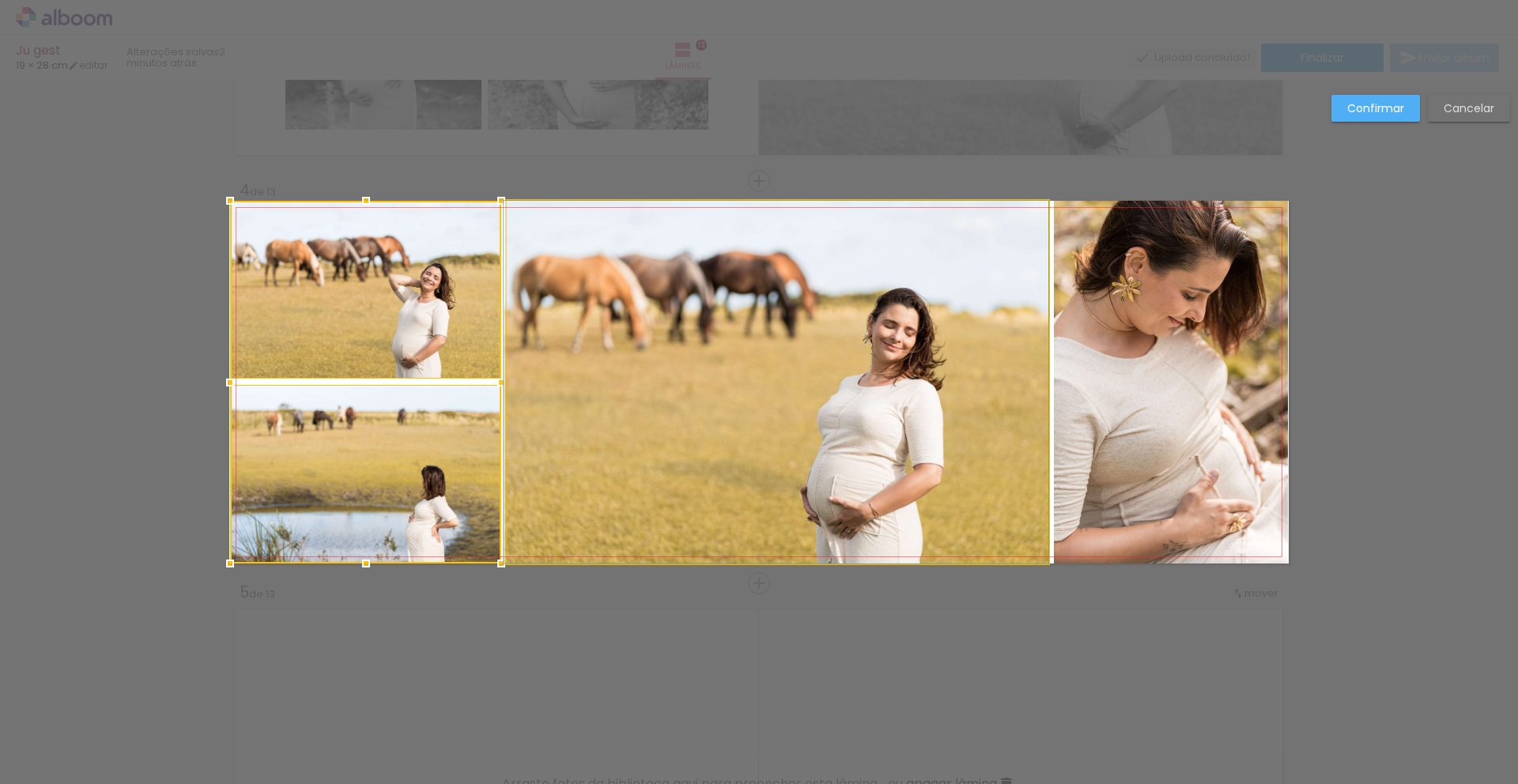
click at [630, 370] on quentale-photo at bounding box center [778, 382] width 542 height 363
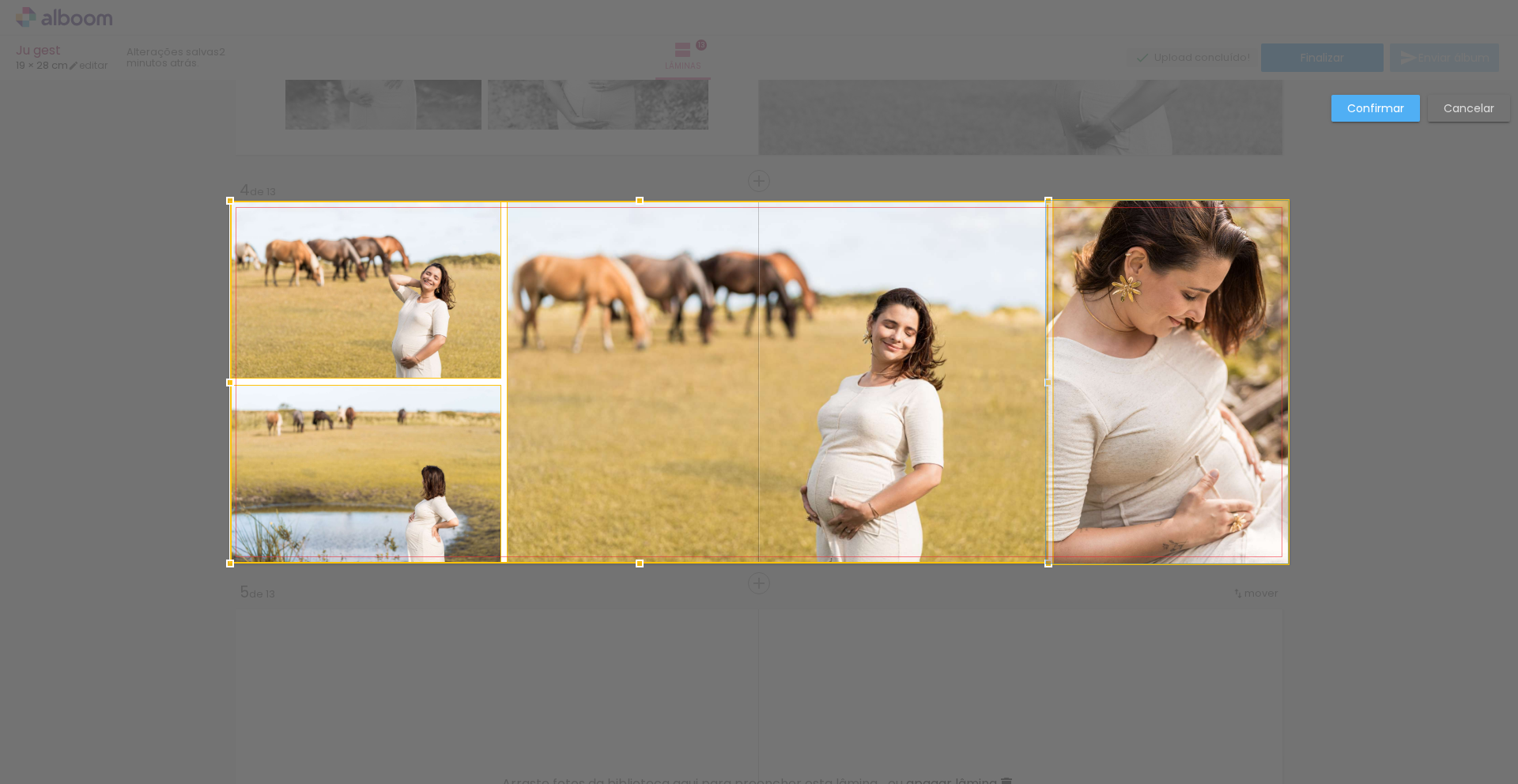
click at [1076, 370] on quentale-photo at bounding box center [1171, 382] width 234 height 363
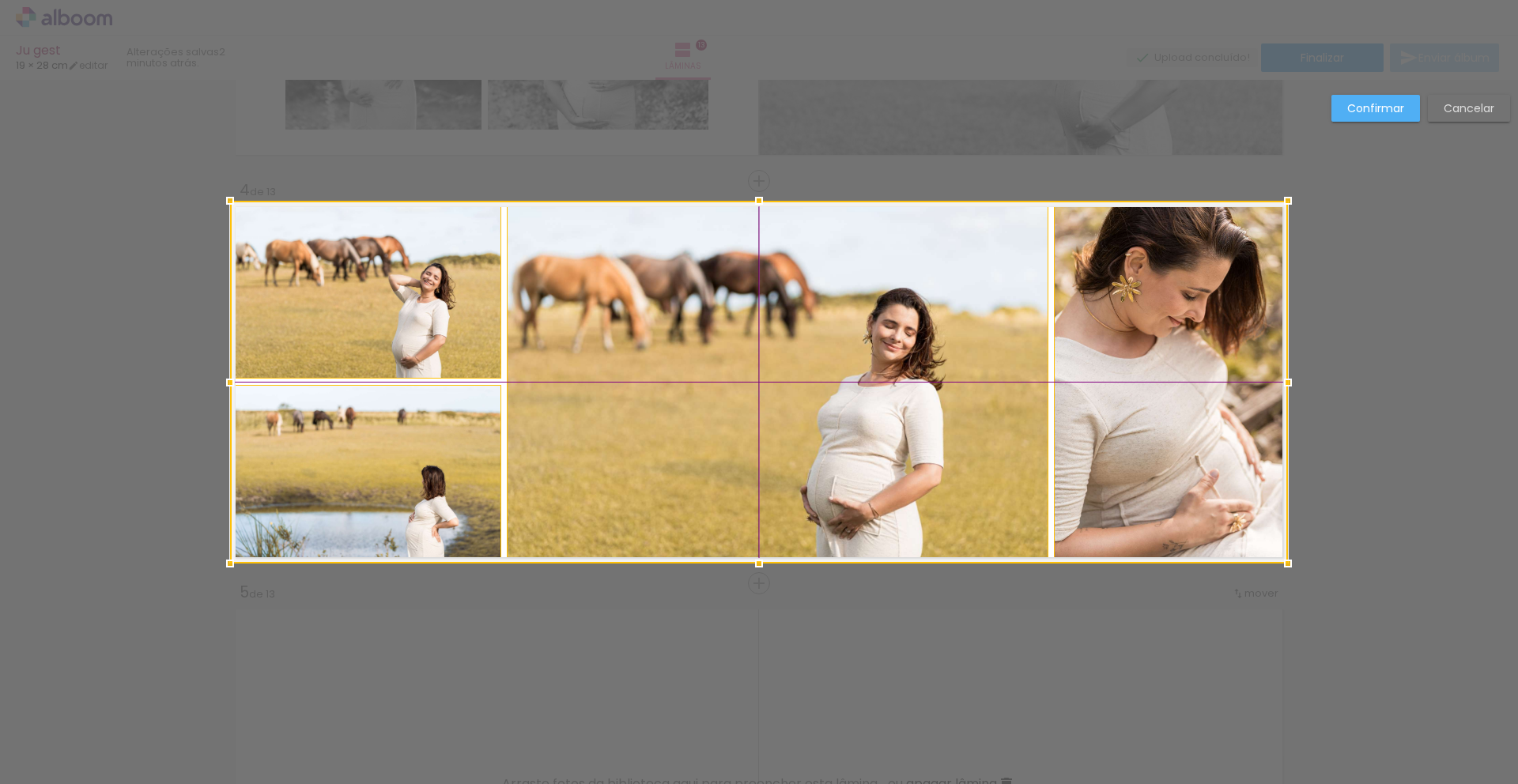
click at [1122, 429] on div at bounding box center [759, 382] width 1058 height 363
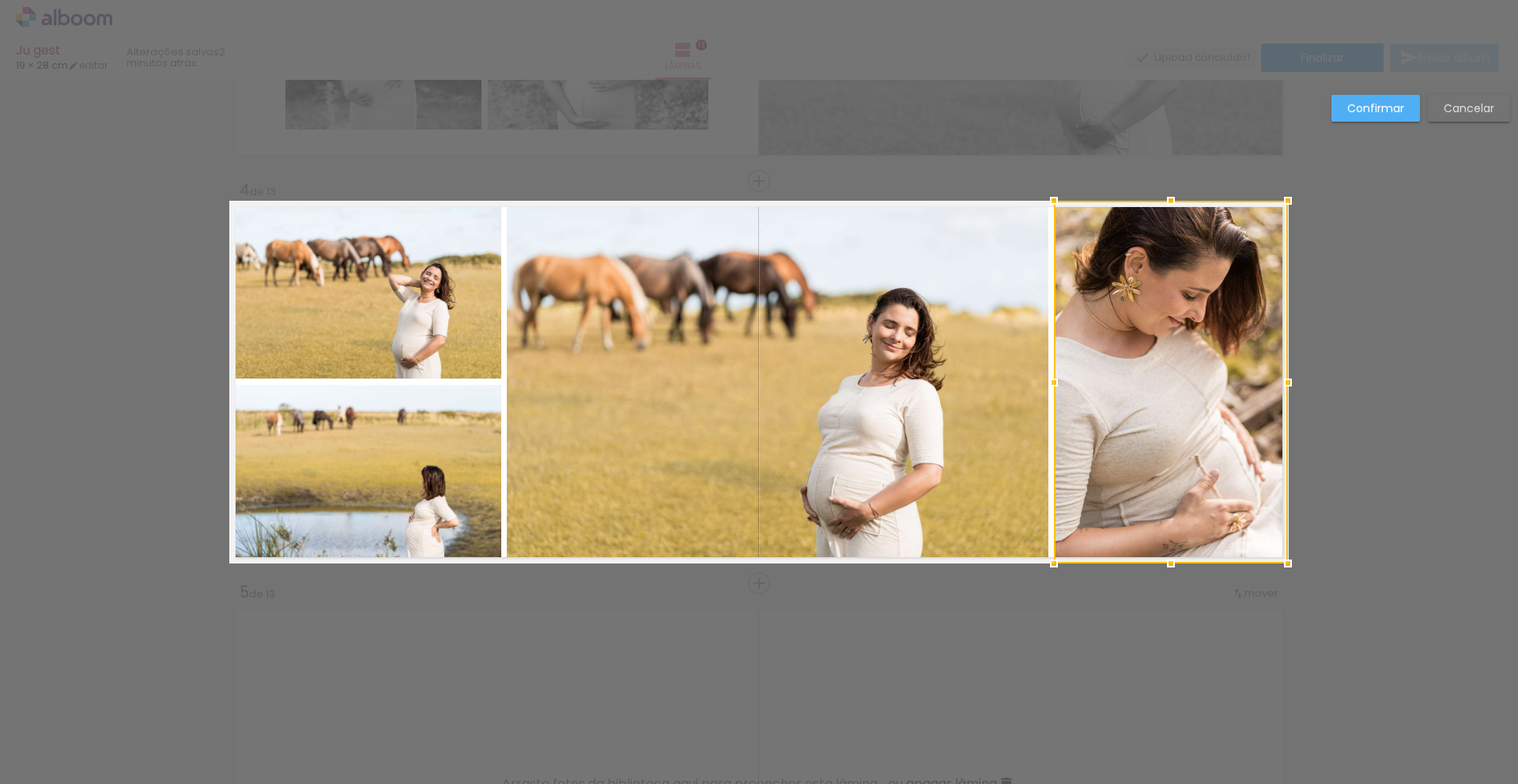
click at [1357, 118] on paper-button "Confirmar" at bounding box center [1375, 108] width 88 height 27
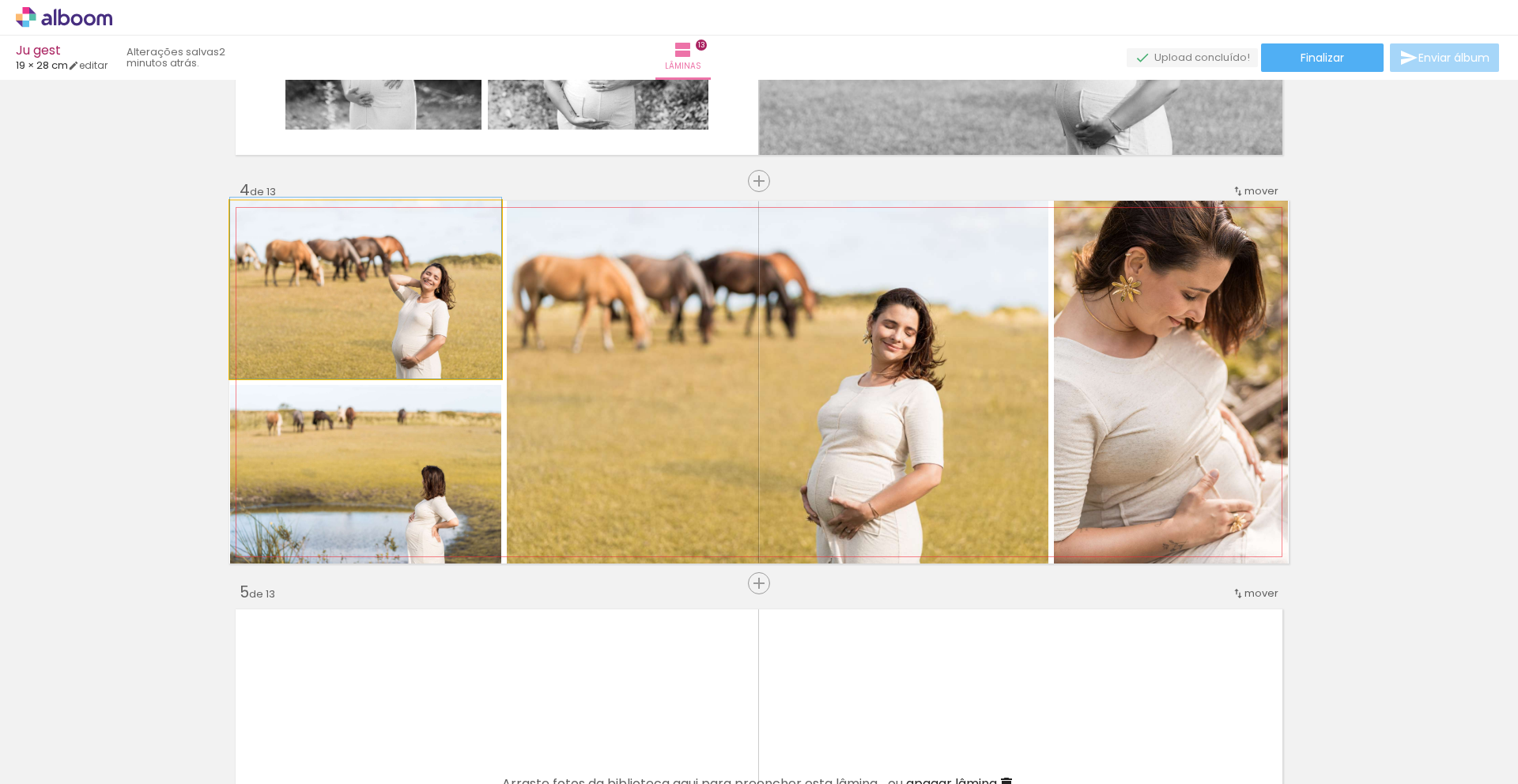
drag, startPoint x: 384, startPoint y: 336, endPoint x: 398, endPoint y: 316, distance: 24.4
drag, startPoint x: 376, startPoint y: 515, endPoint x: 393, endPoint y: 497, distance: 24.8
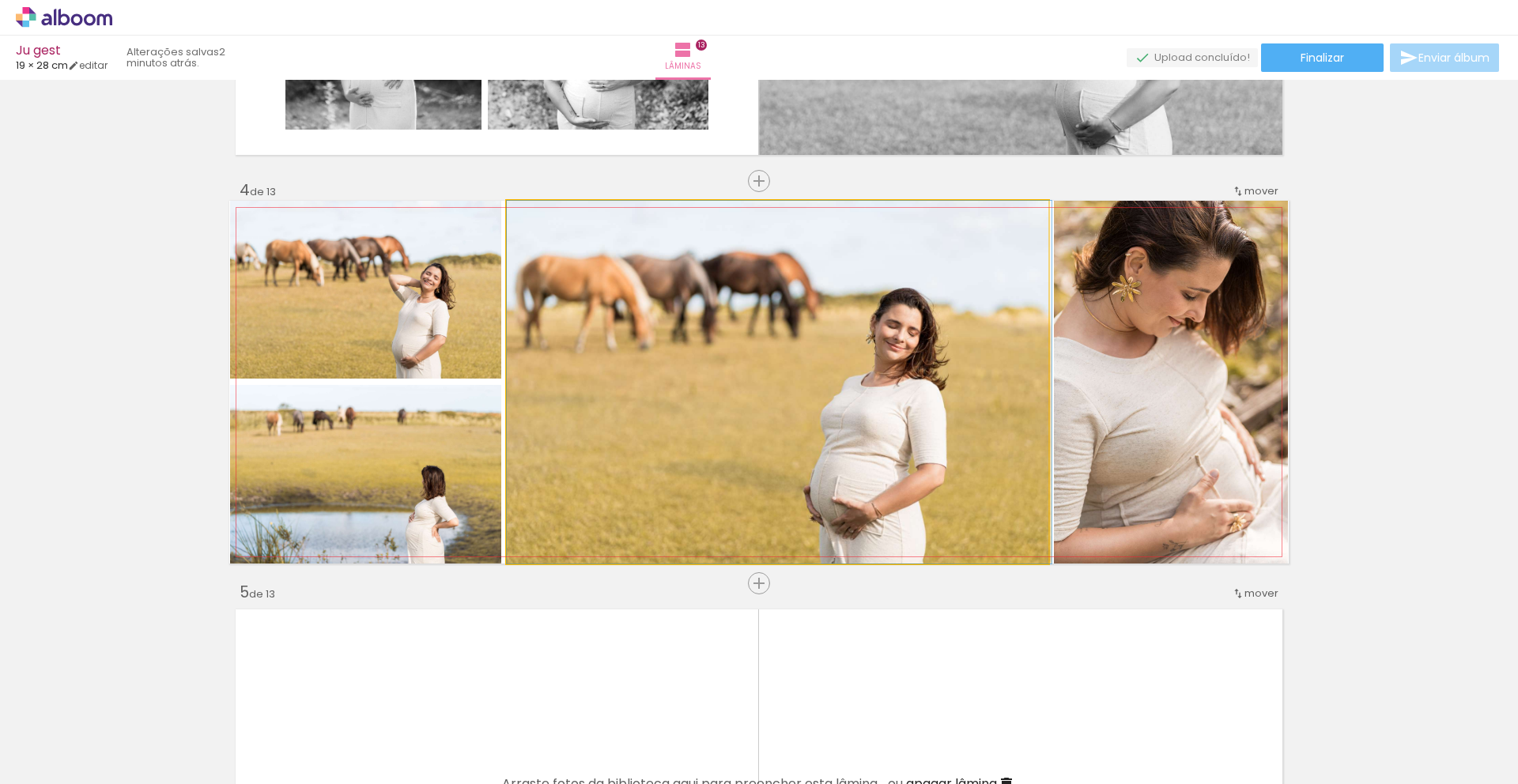
drag, startPoint x: 675, startPoint y: 494, endPoint x: 702, endPoint y: 482, distance: 29.5
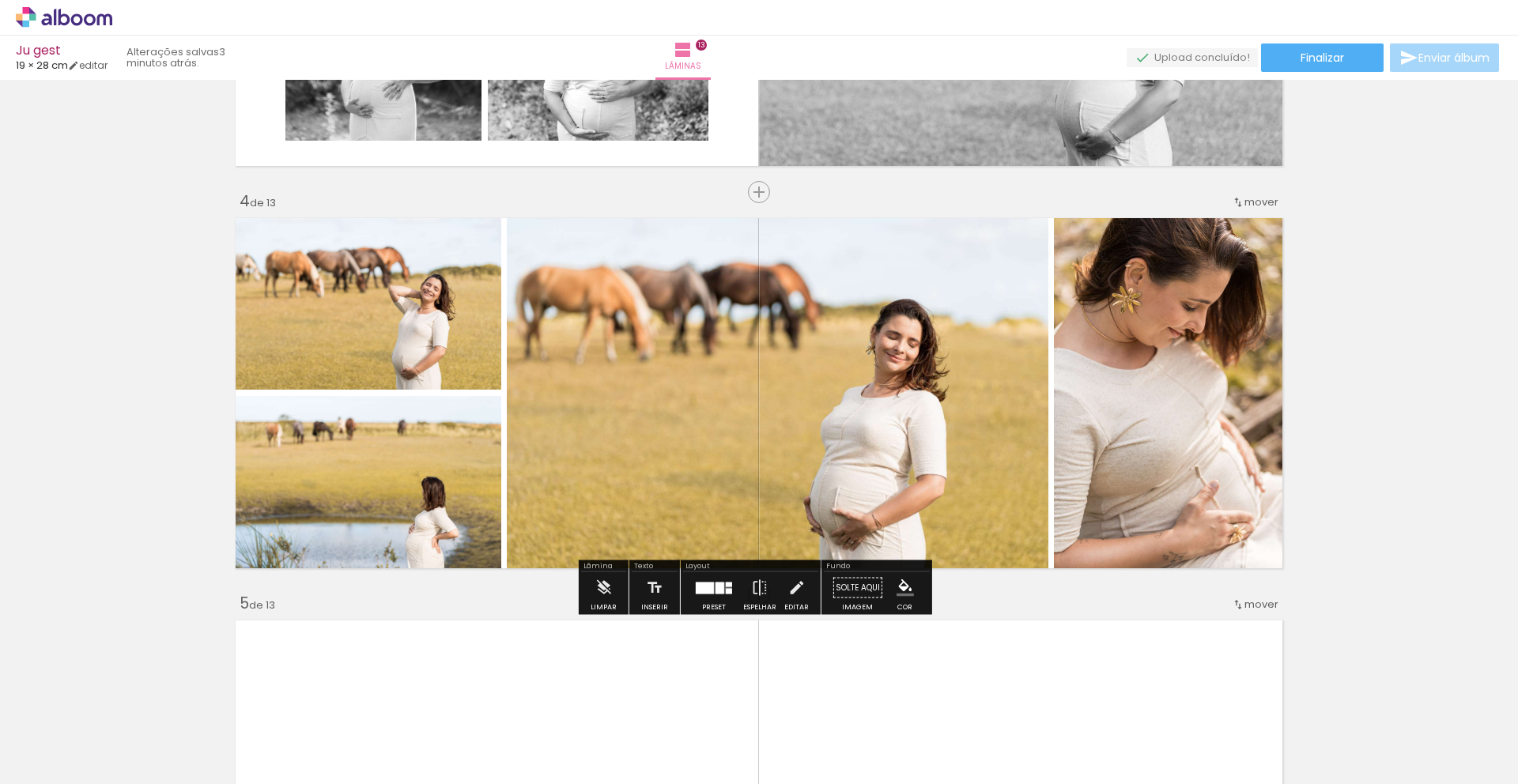
scroll to position [1124, 0]
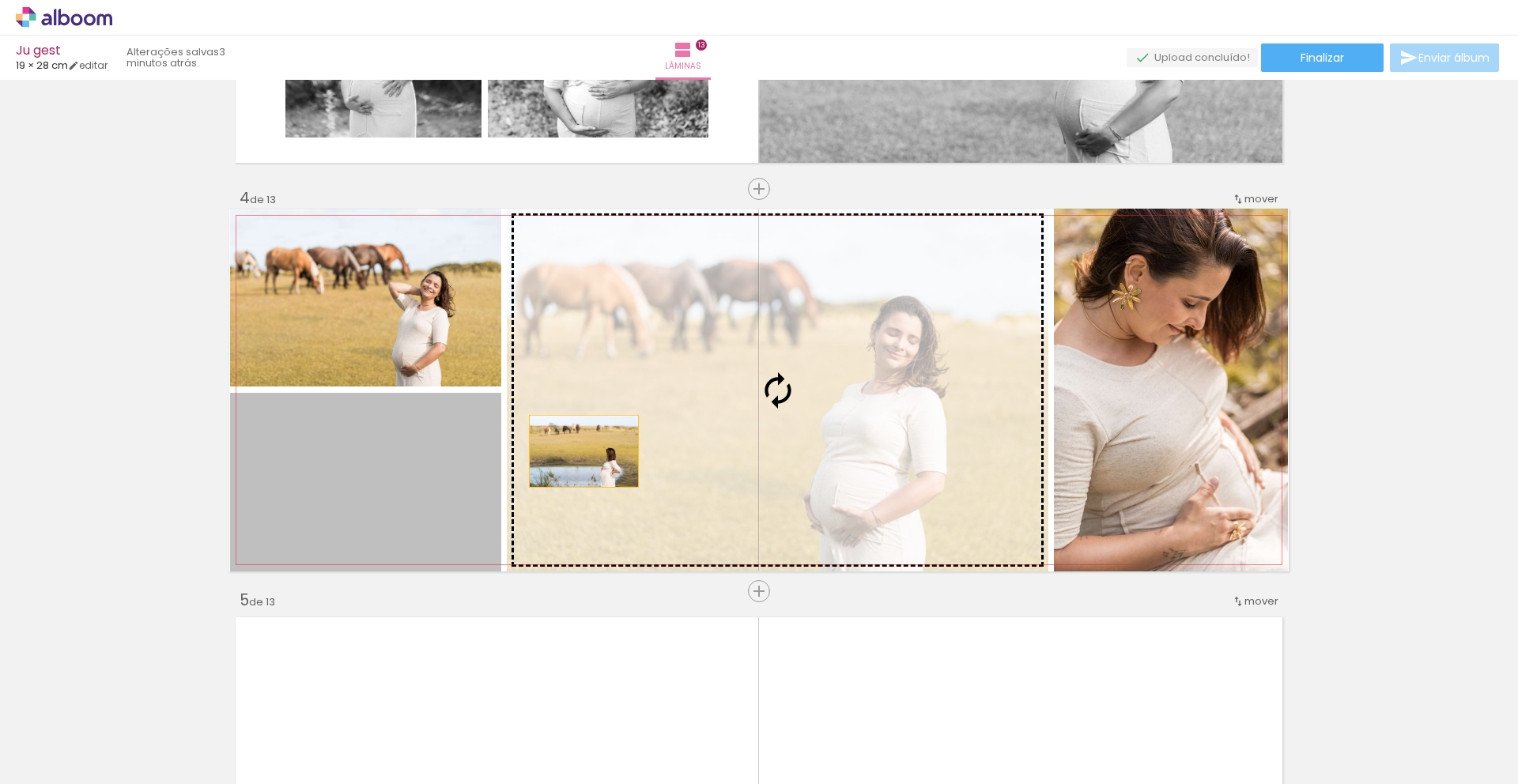
drag, startPoint x: 378, startPoint y: 511, endPoint x: 622, endPoint y: 441, distance: 253.8
click at [0, 0] on slot at bounding box center [0, 0] width 0 height 0
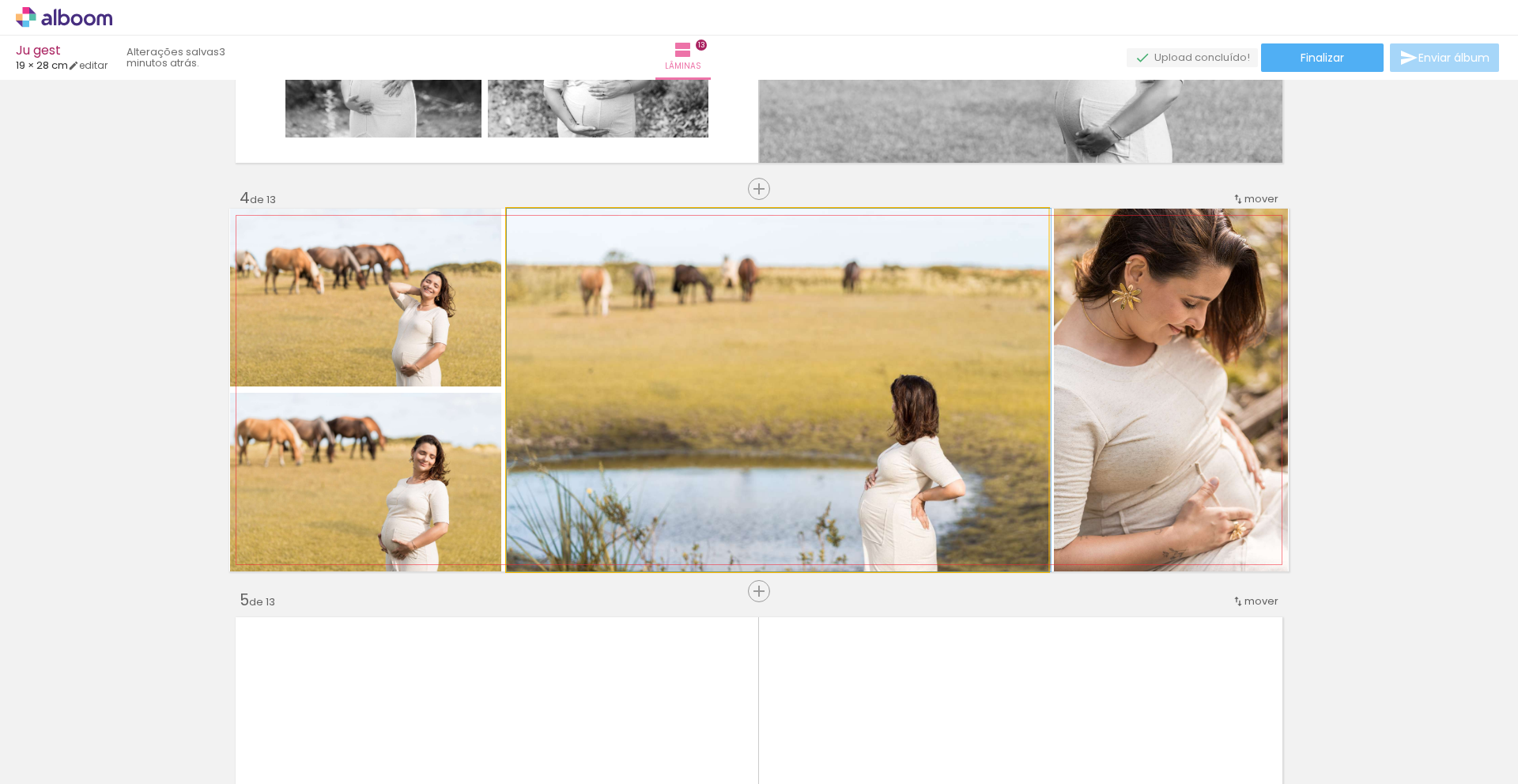
drag, startPoint x: 633, startPoint y: 461, endPoint x: 648, endPoint y: 453, distance: 17.0
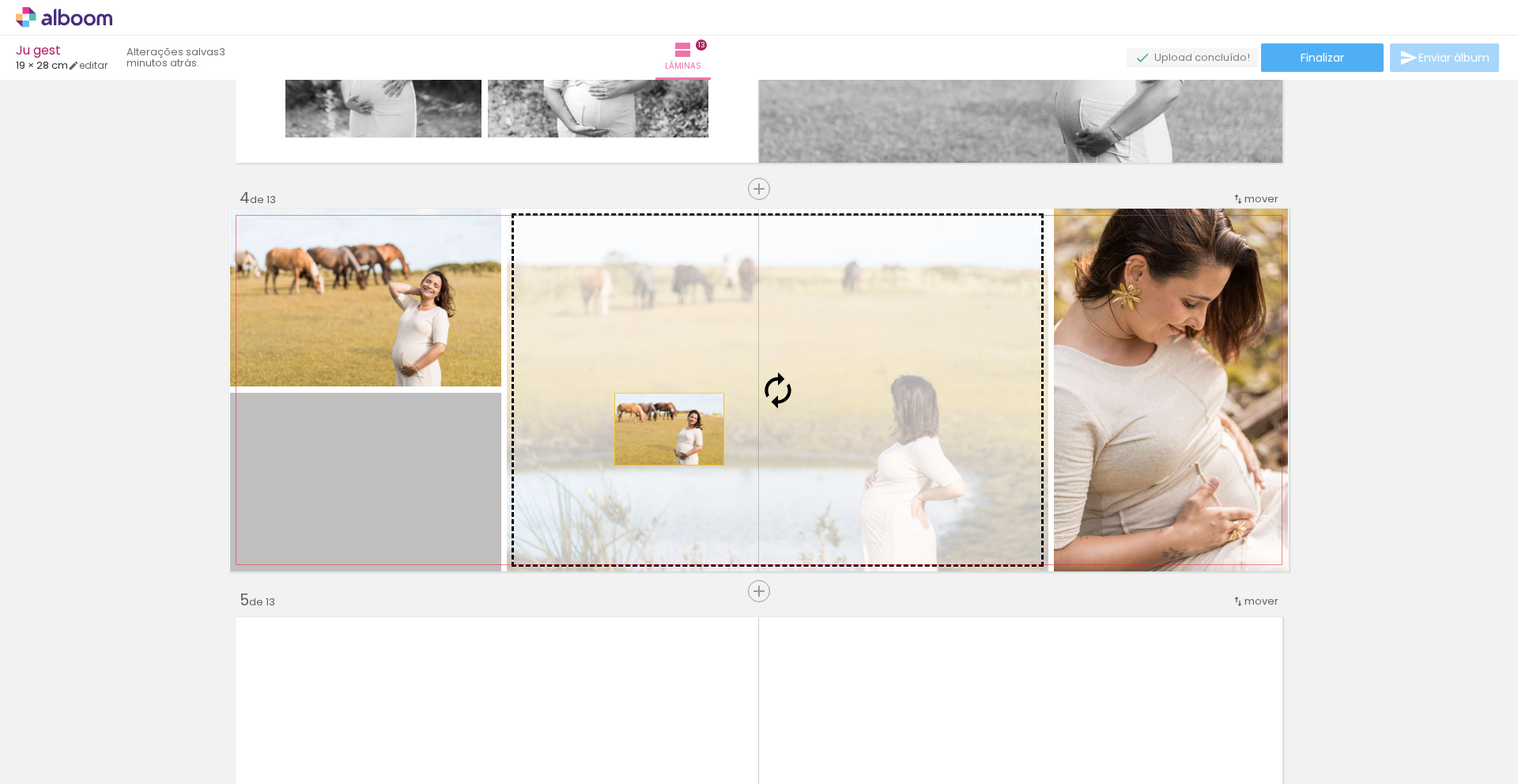
drag, startPoint x: 380, startPoint y: 504, endPoint x: 688, endPoint y: 427, distance: 317.5
click at [0, 0] on slot at bounding box center [0, 0] width 0 height 0
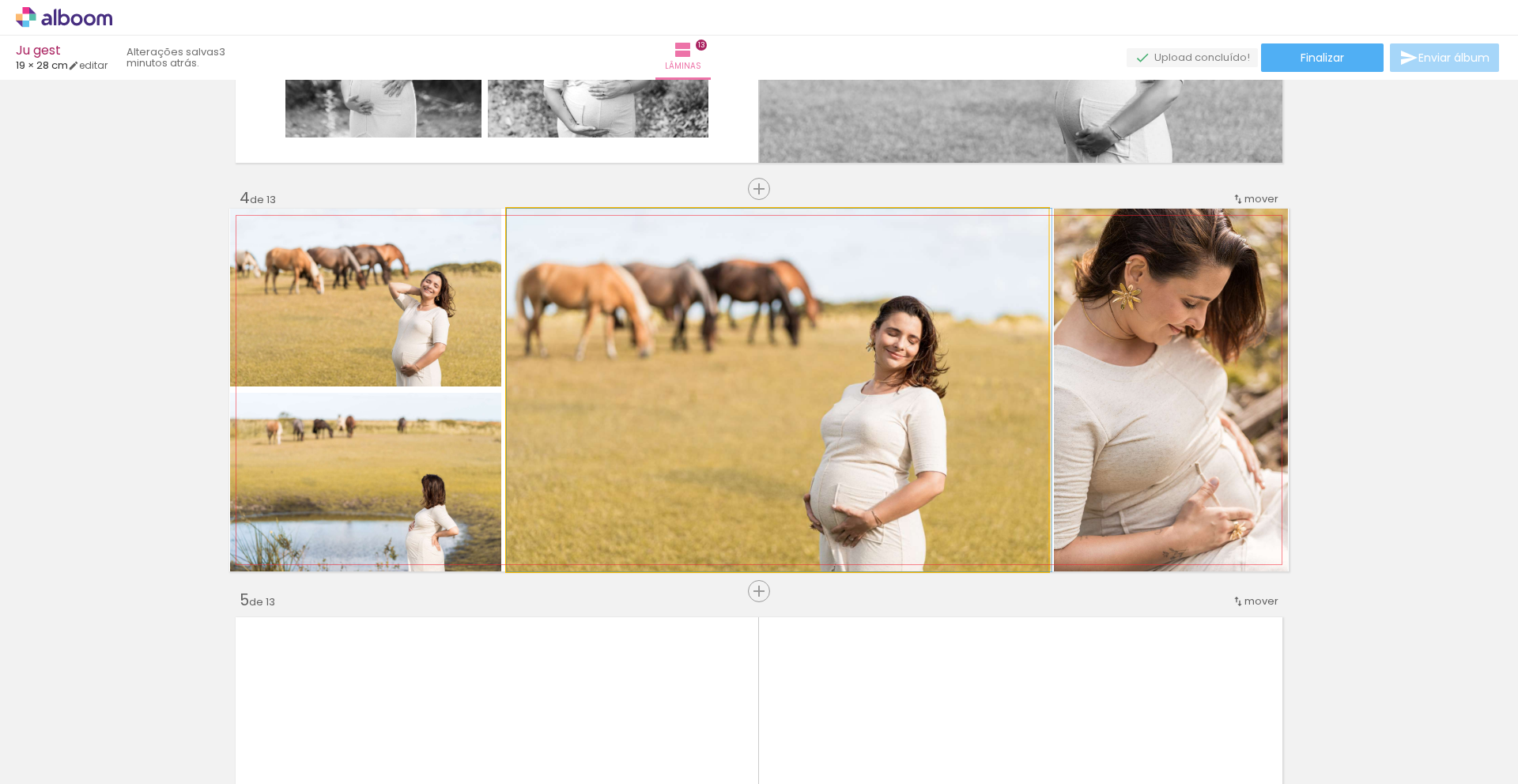
drag, startPoint x: 651, startPoint y: 474, endPoint x: 673, endPoint y: 454, distance: 29.7
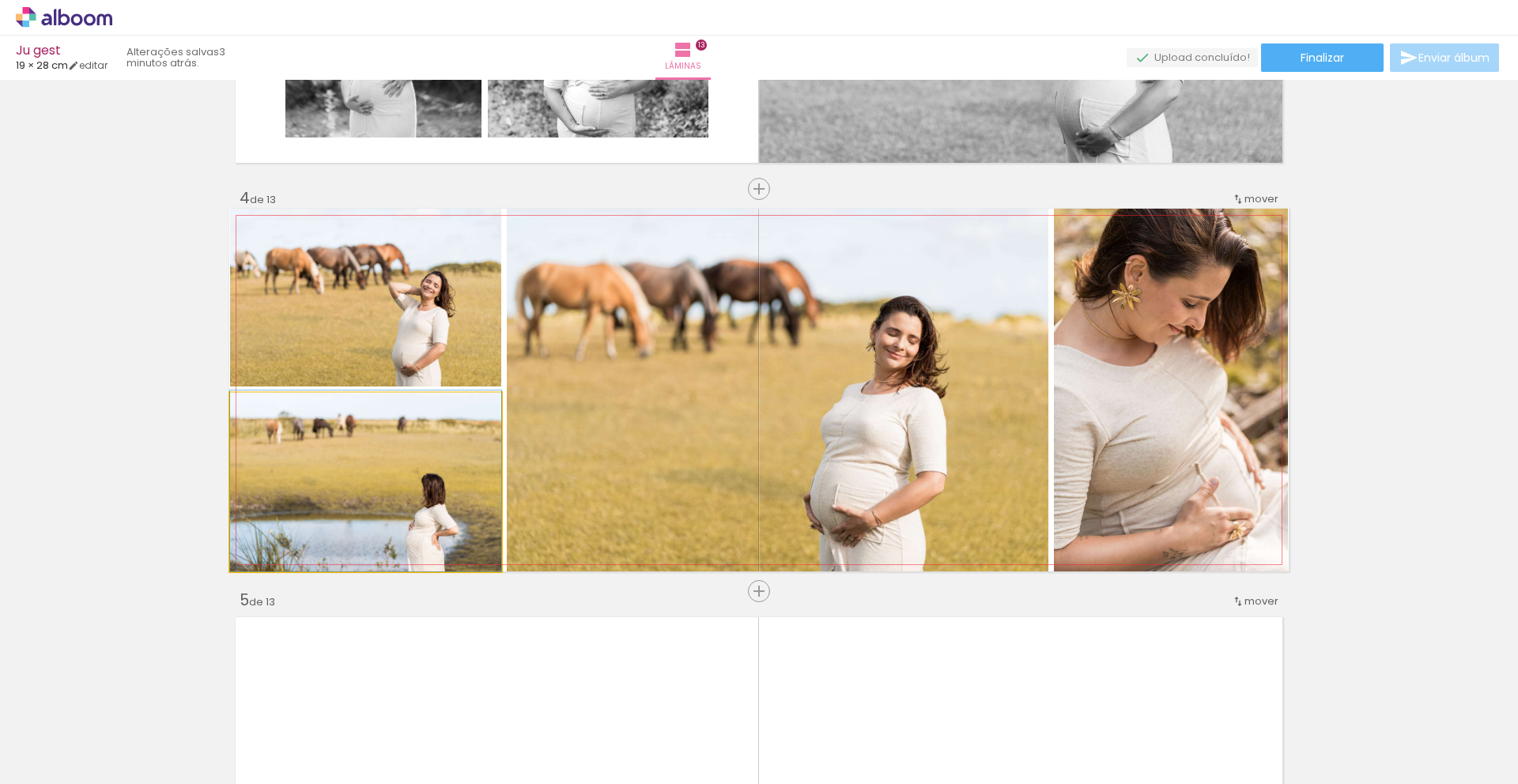
drag, startPoint x: 353, startPoint y: 519, endPoint x: 385, endPoint y: 493, distance: 41.2
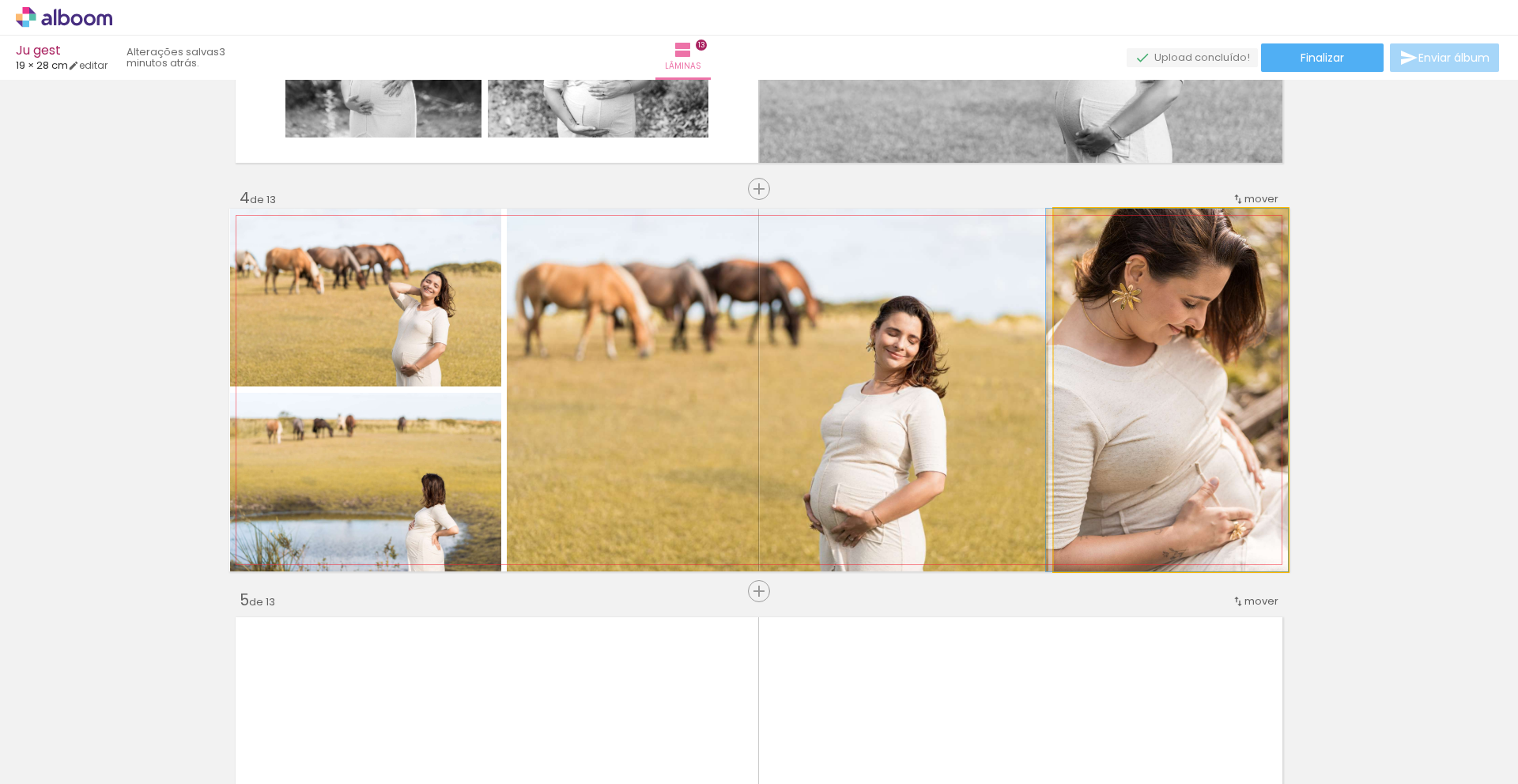
drag, startPoint x: 1159, startPoint y: 409, endPoint x: 1128, endPoint y: 396, distance: 33.6
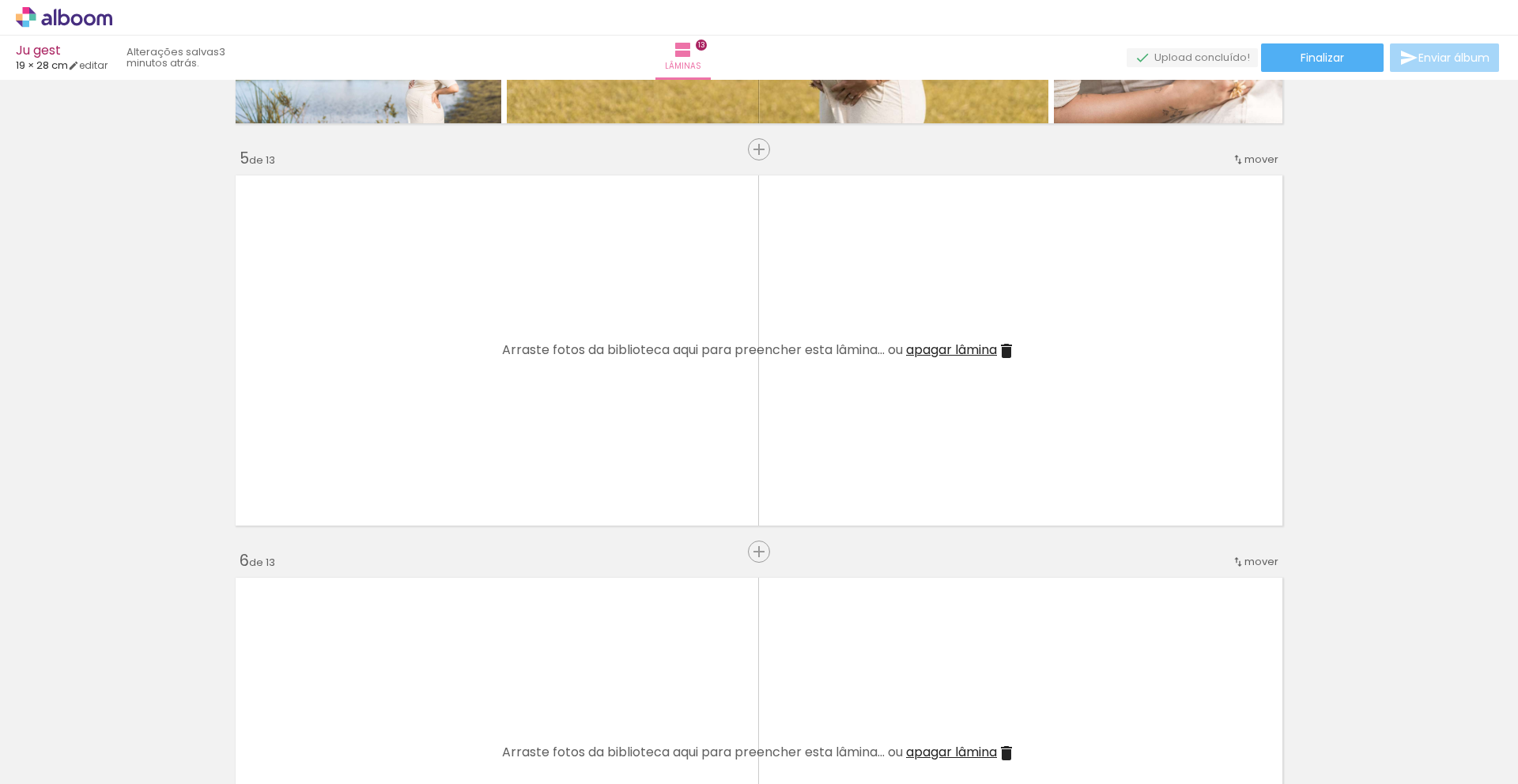
scroll to position [1642, 0]
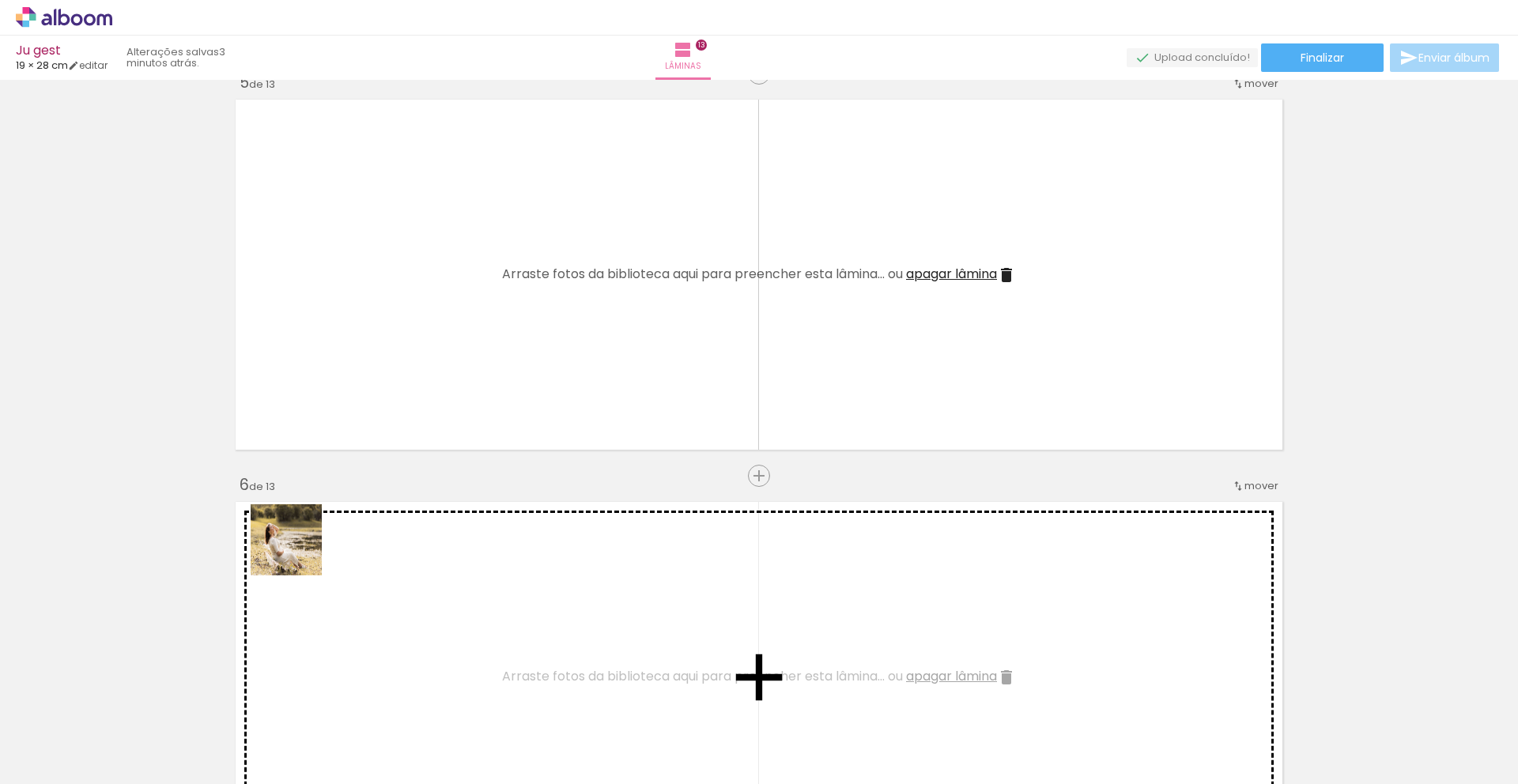
drag, startPoint x: 166, startPoint y: 737, endPoint x: 372, endPoint y: 422, distance: 376.4
click at [372, 422] on quentale-workspace at bounding box center [759, 392] width 1518 height 784
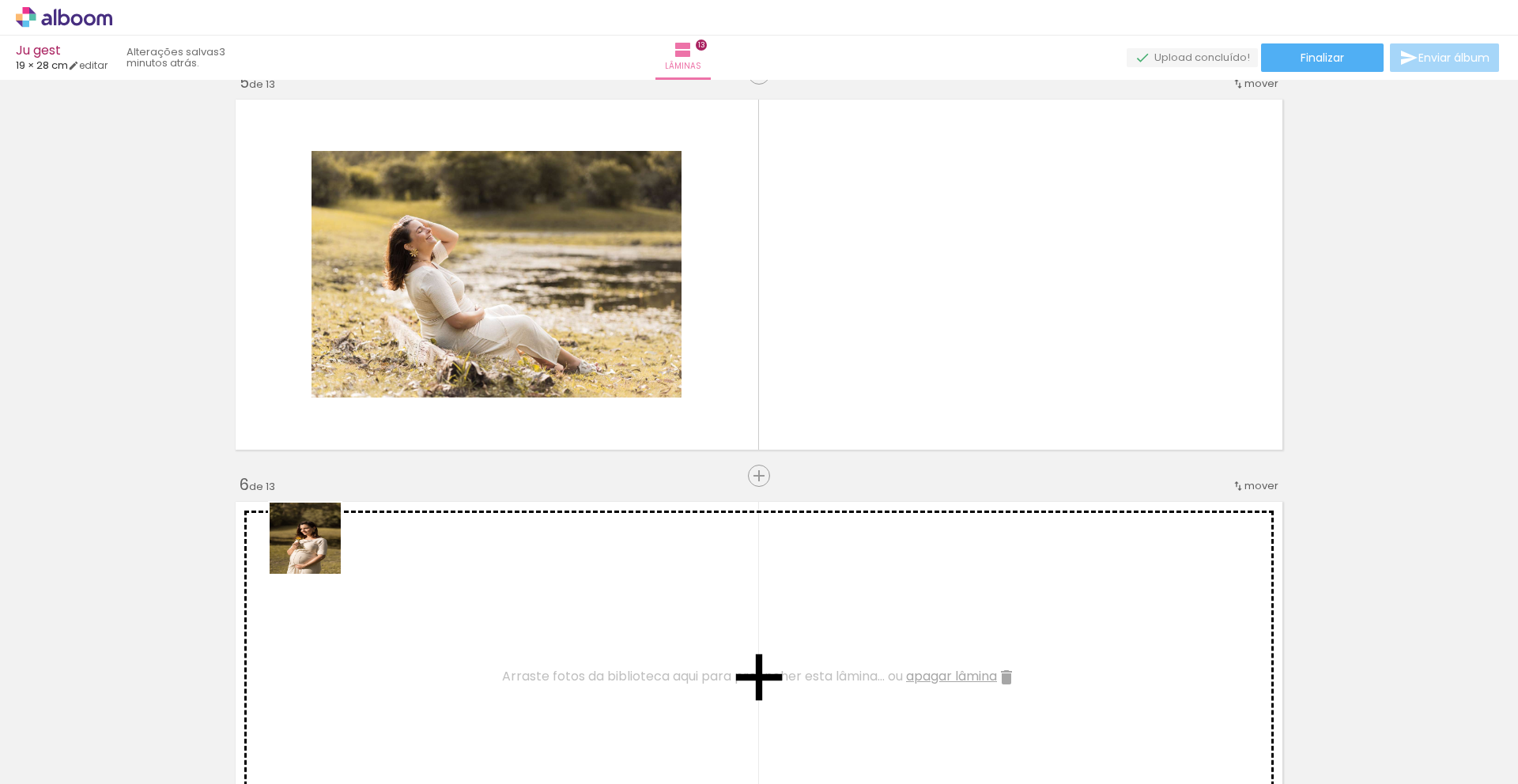
drag, startPoint x: 188, startPoint y: 719, endPoint x: 470, endPoint y: 349, distance: 465.2
click at [478, 343] on quentale-workspace at bounding box center [759, 392] width 1518 height 784
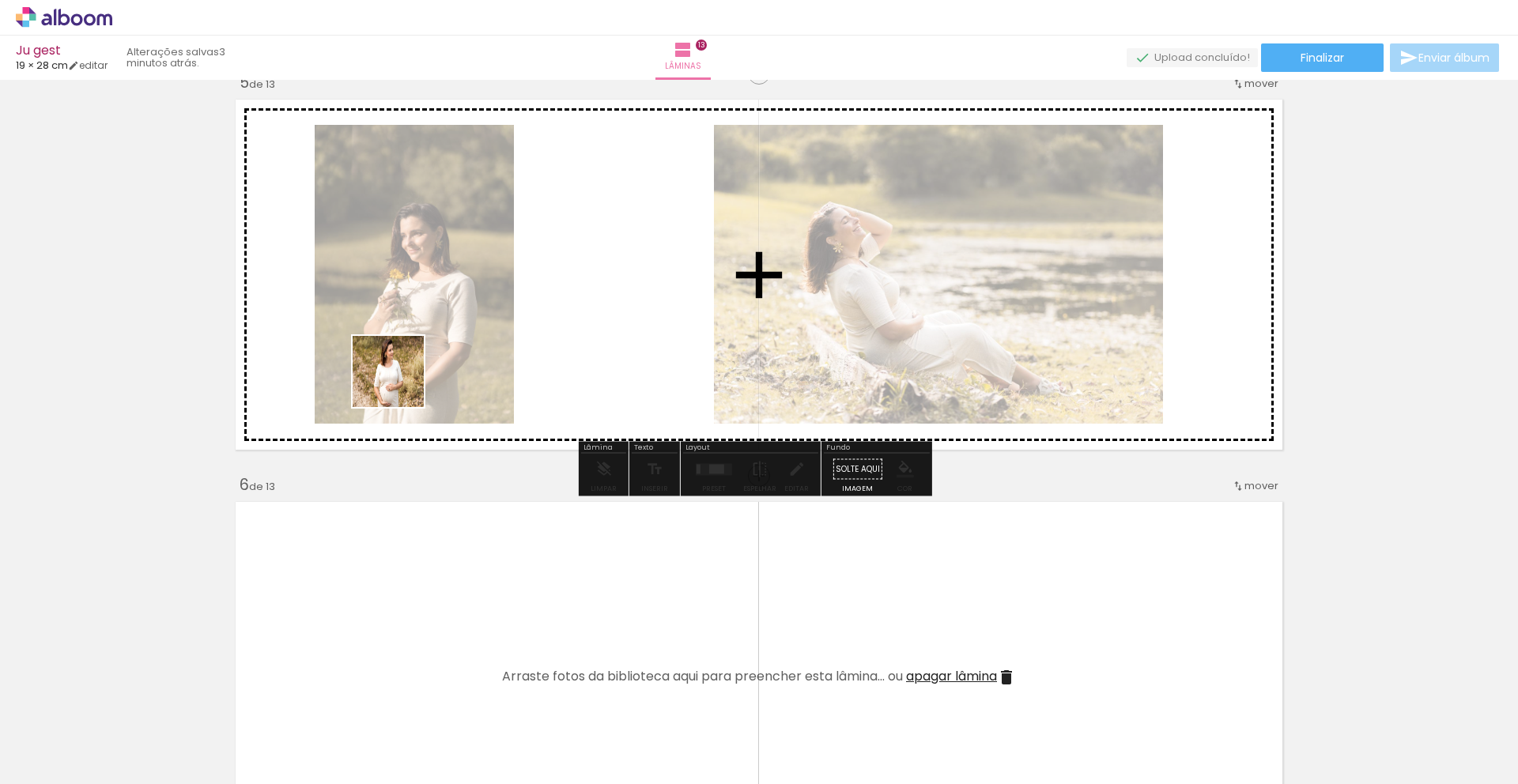
drag, startPoint x: 161, startPoint y: 728, endPoint x: 400, endPoint y: 386, distance: 417.2
click at [410, 370] on quentale-workspace at bounding box center [759, 392] width 1518 height 784
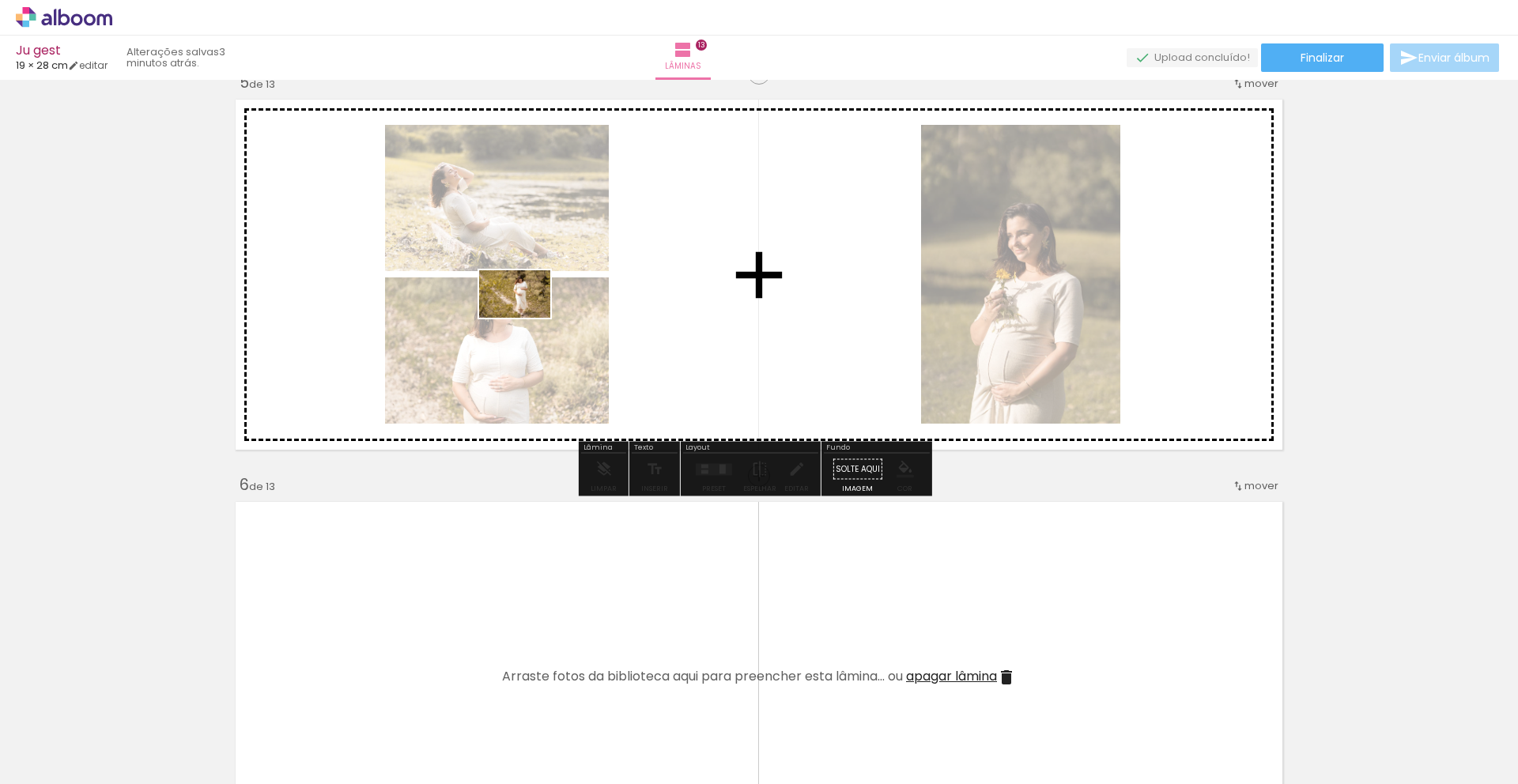
drag, startPoint x: 168, startPoint y: 741, endPoint x: 528, endPoint y: 316, distance: 557.0
click at [528, 316] on quentale-workspace at bounding box center [759, 392] width 1518 height 784
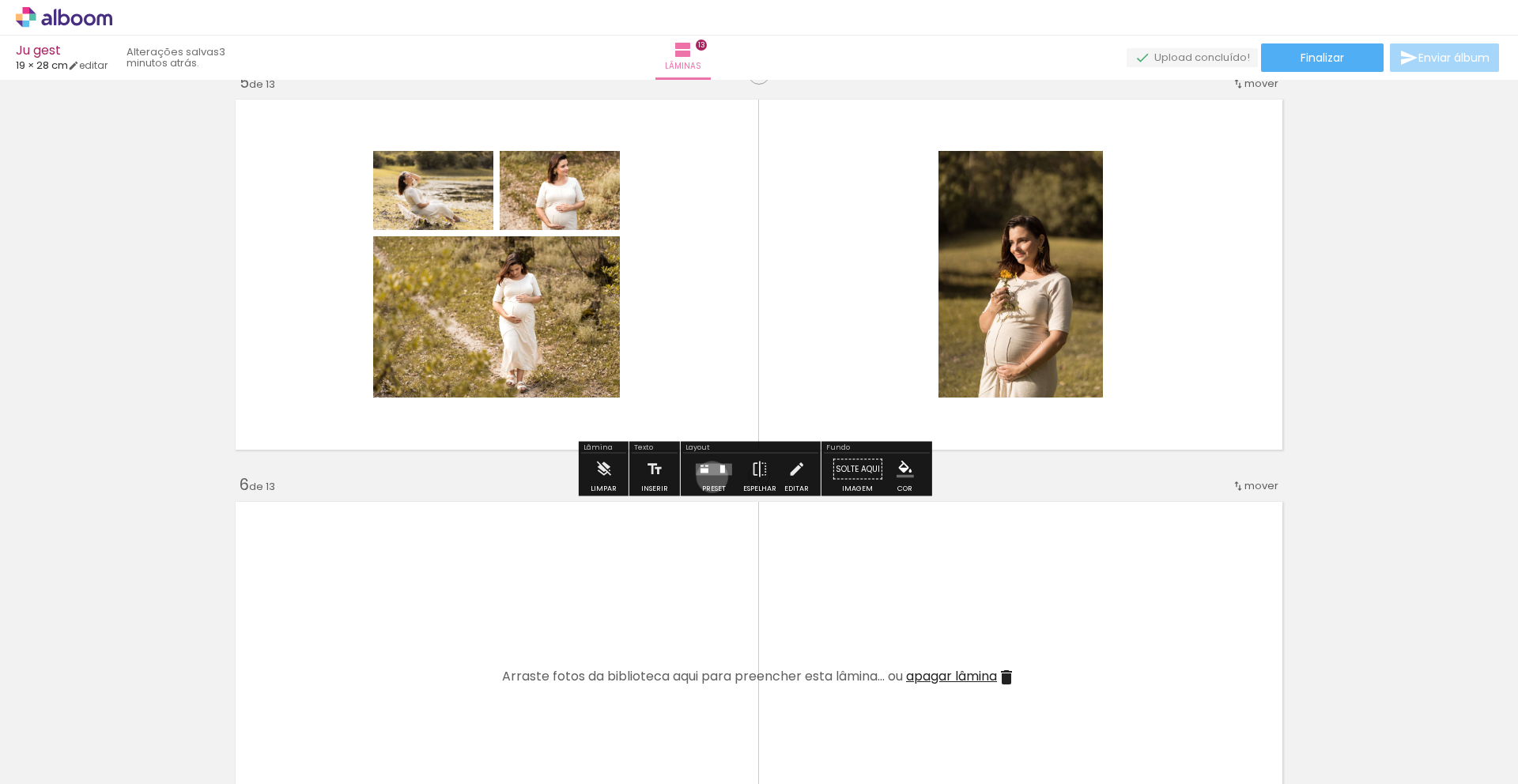
click at [709, 477] on div at bounding box center [714, 469] width 43 height 32
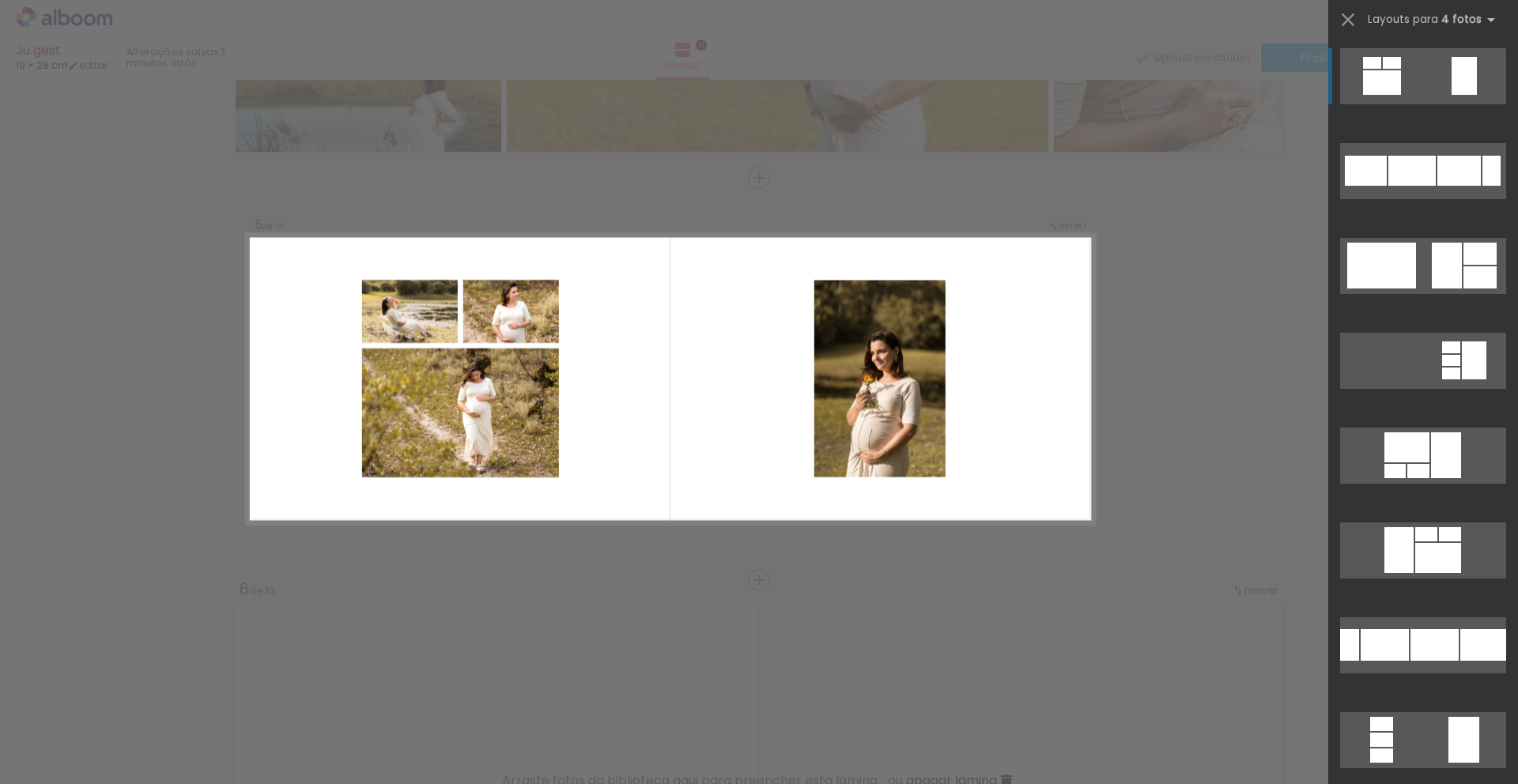
scroll to position [1534, 0]
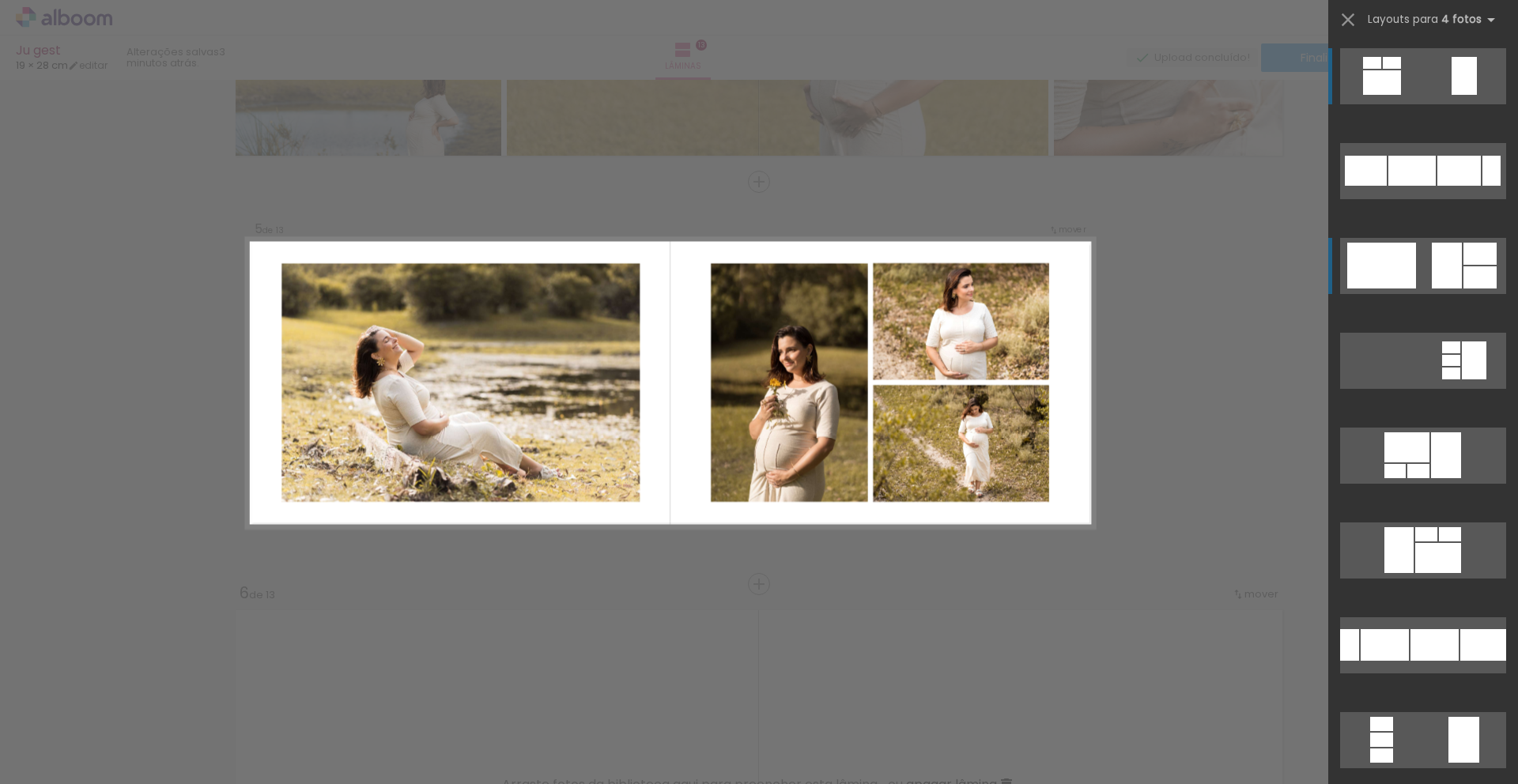
click at [1393, 249] on div at bounding box center [1382, 265] width 69 height 46
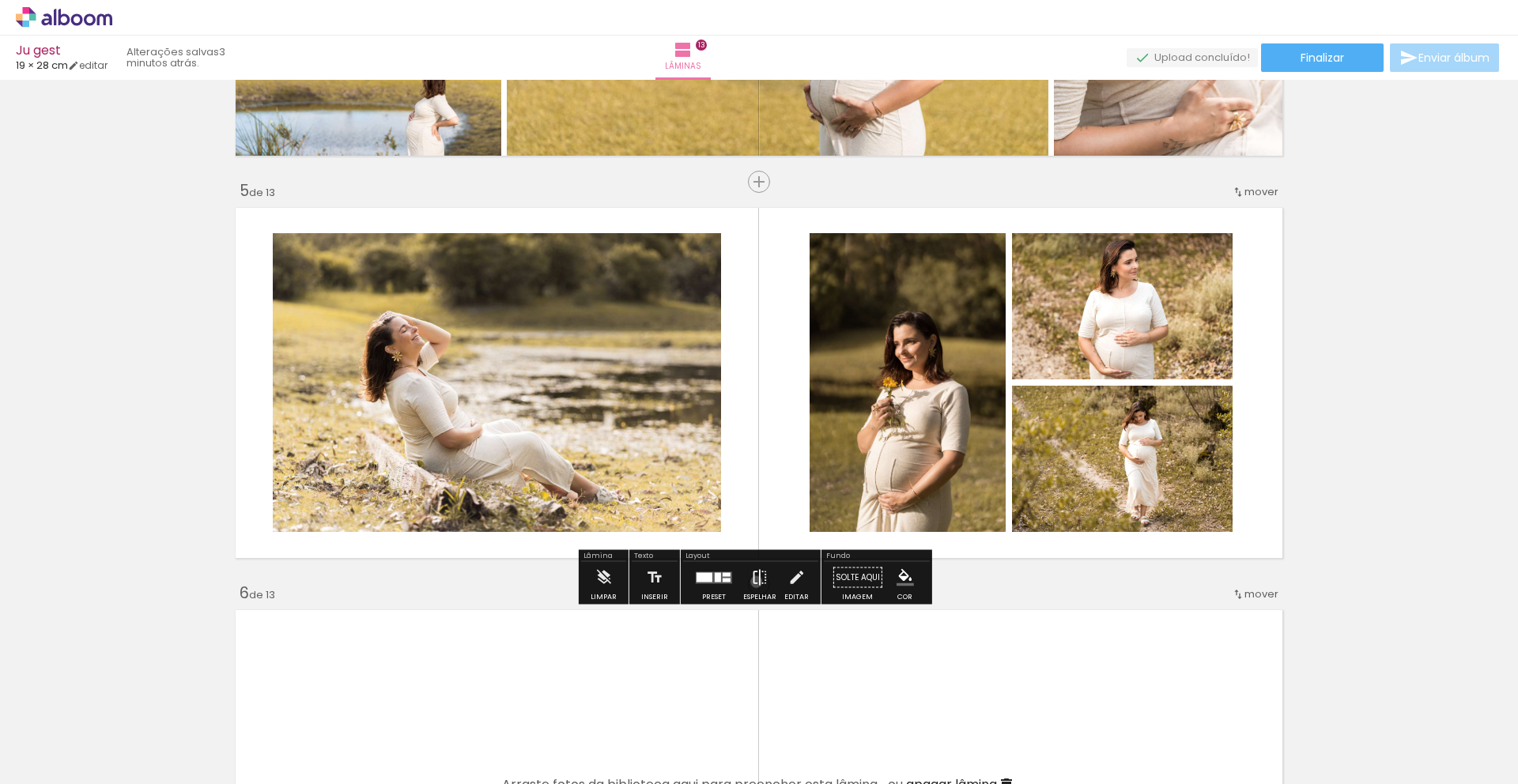
click at [753, 582] on iron-icon at bounding box center [759, 577] width 17 height 32
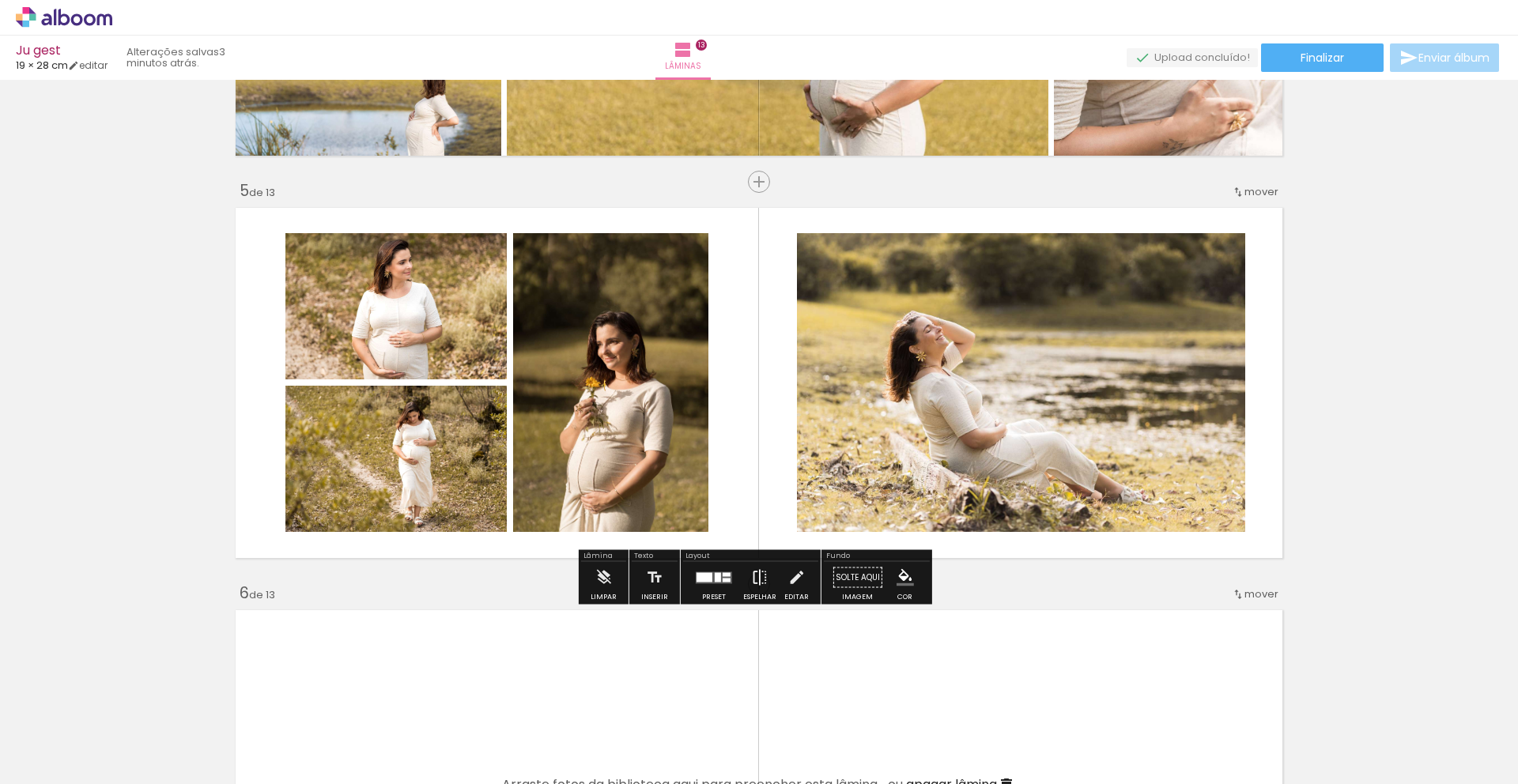
click at [753, 582] on iron-icon at bounding box center [759, 577] width 17 height 32
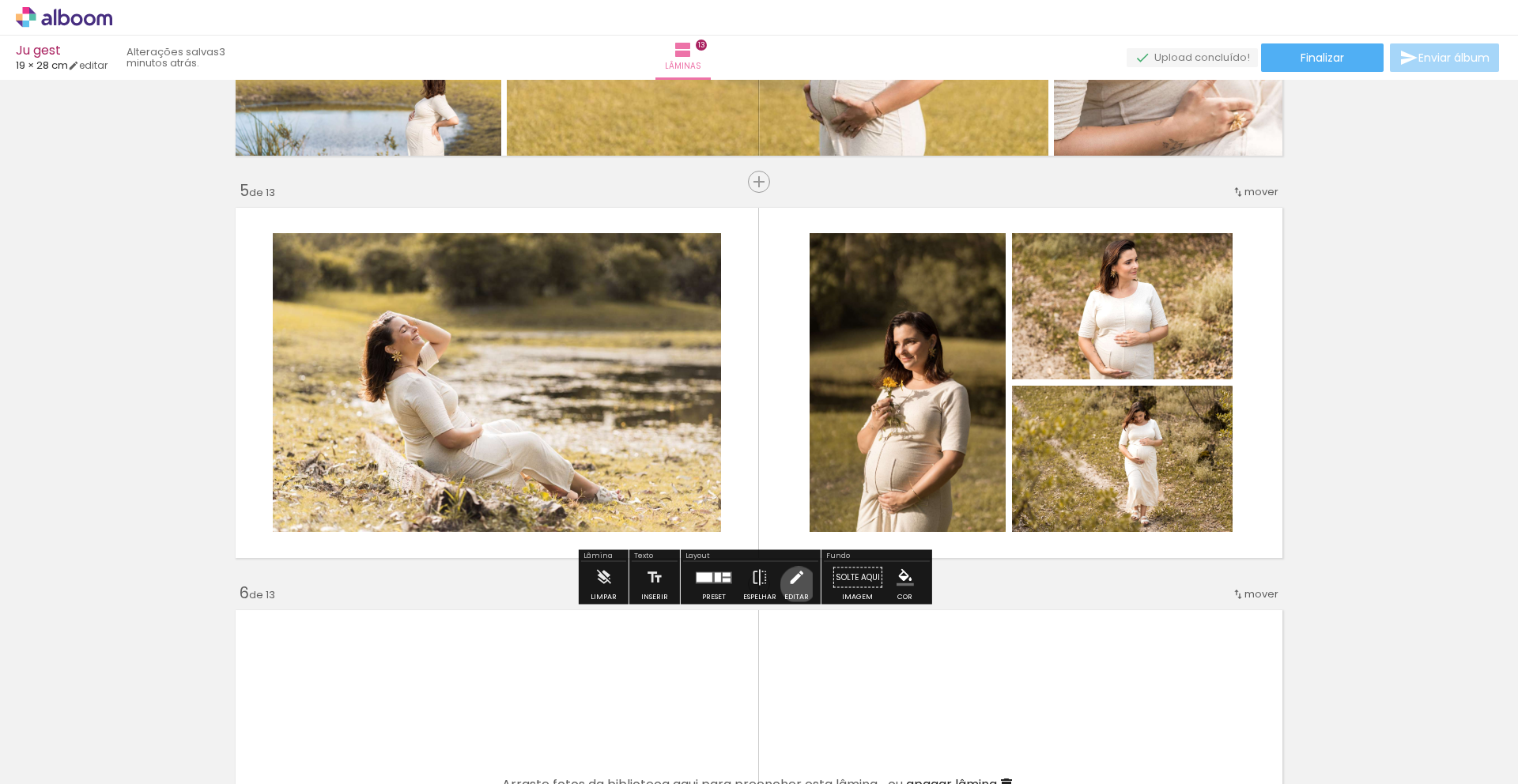
click at [795, 585] on iron-icon at bounding box center [796, 577] width 17 height 32
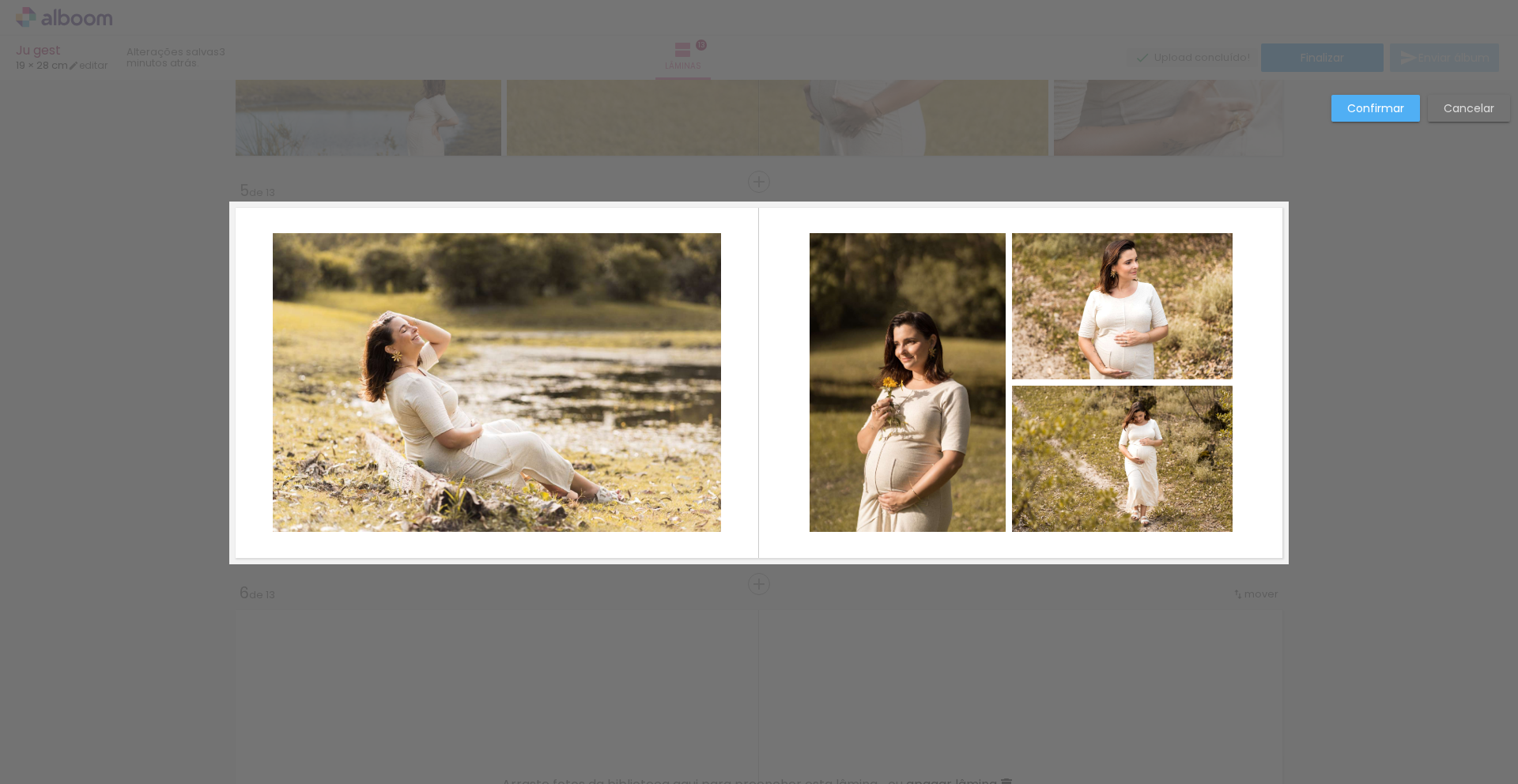
scroll to position [1534, 0]
click at [877, 349] on quentale-photo at bounding box center [907, 382] width 196 height 299
click at [1087, 333] on quentale-photo at bounding box center [1122, 305] width 220 height 146
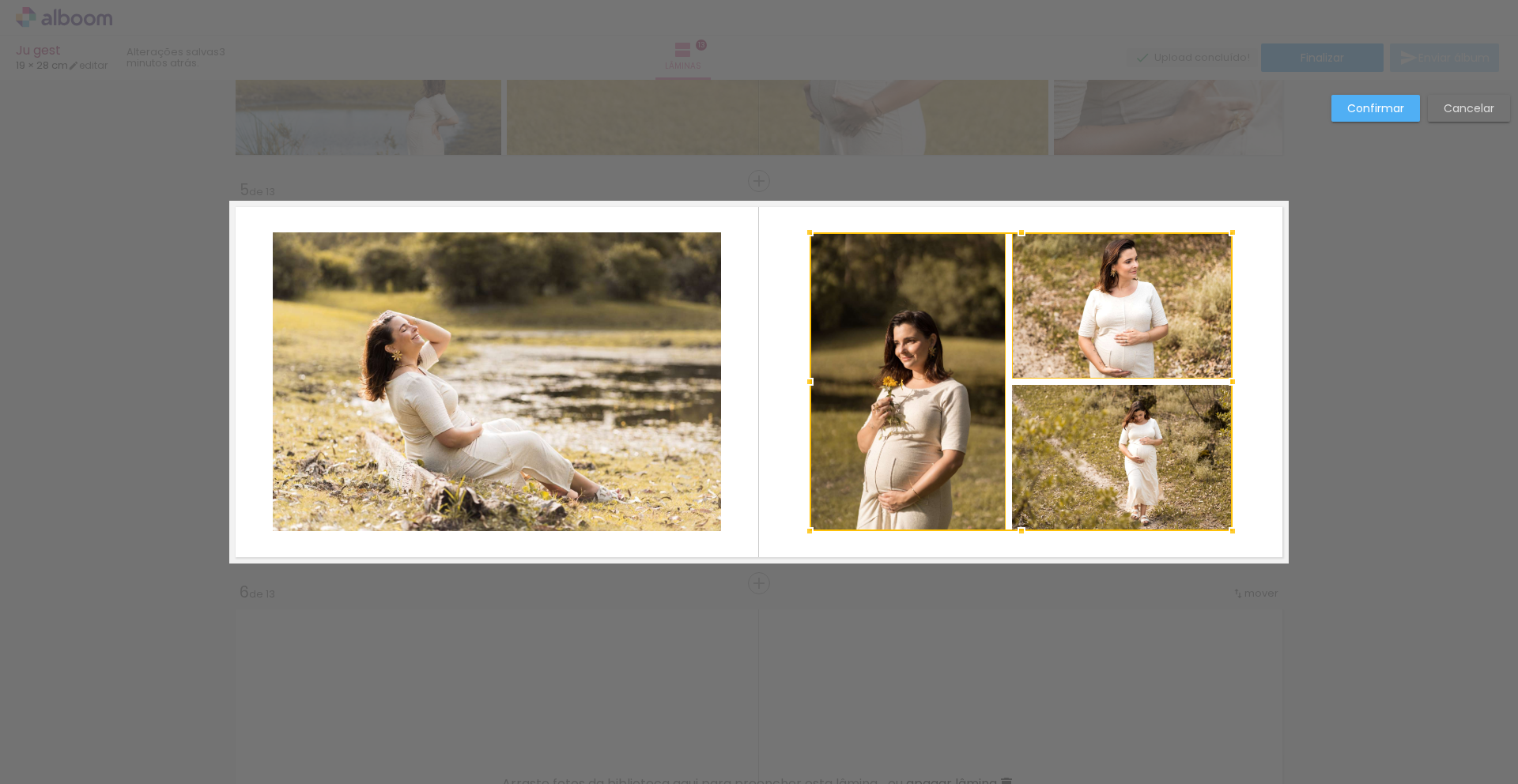
click at [1084, 436] on div at bounding box center [1021, 382] width 423 height 299
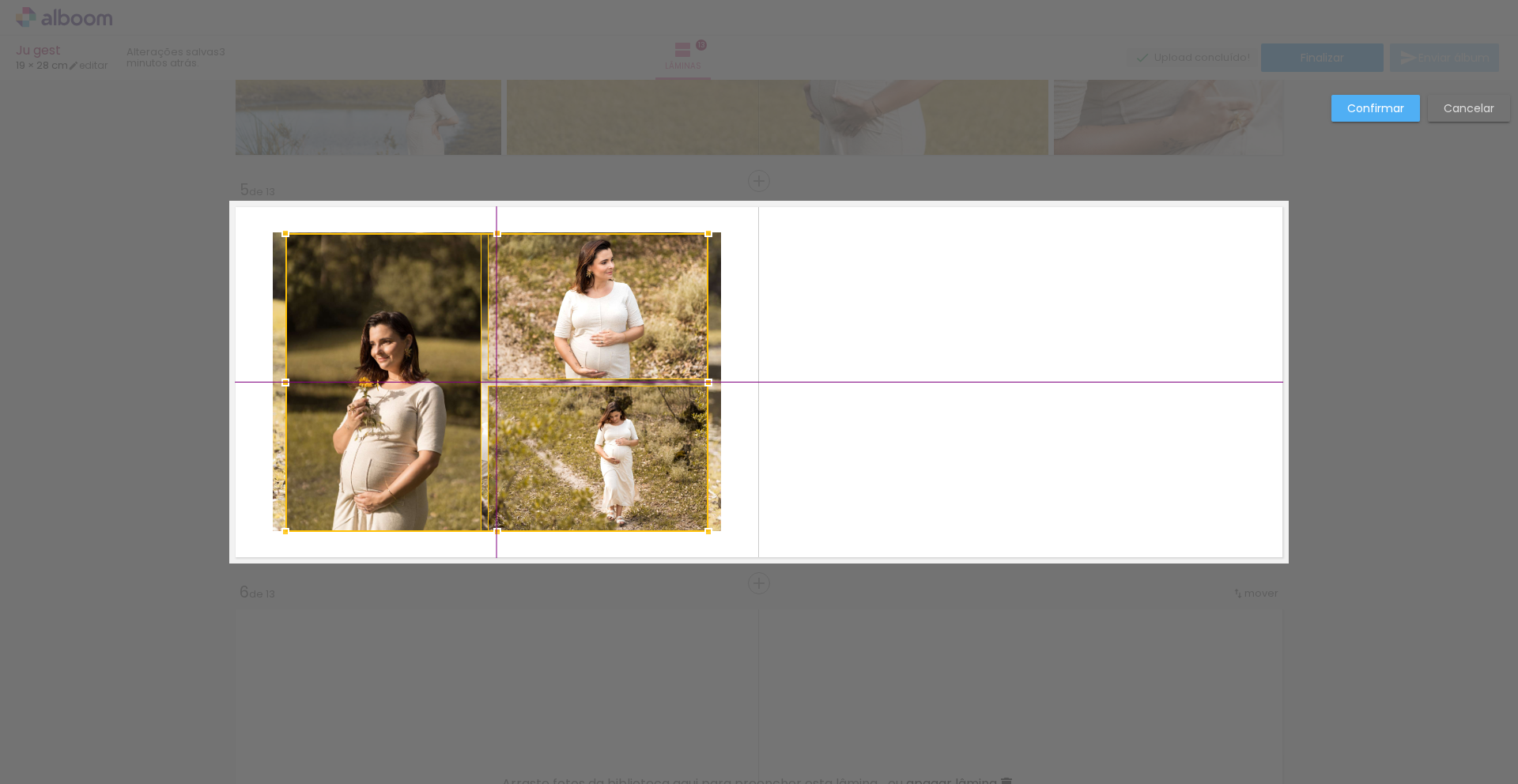
drag, startPoint x: 996, startPoint y: 450, endPoint x: 558, endPoint y: 444, distance: 438.0
click at [558, 444] on div at bounding box center [497, 383] width 423 height 299
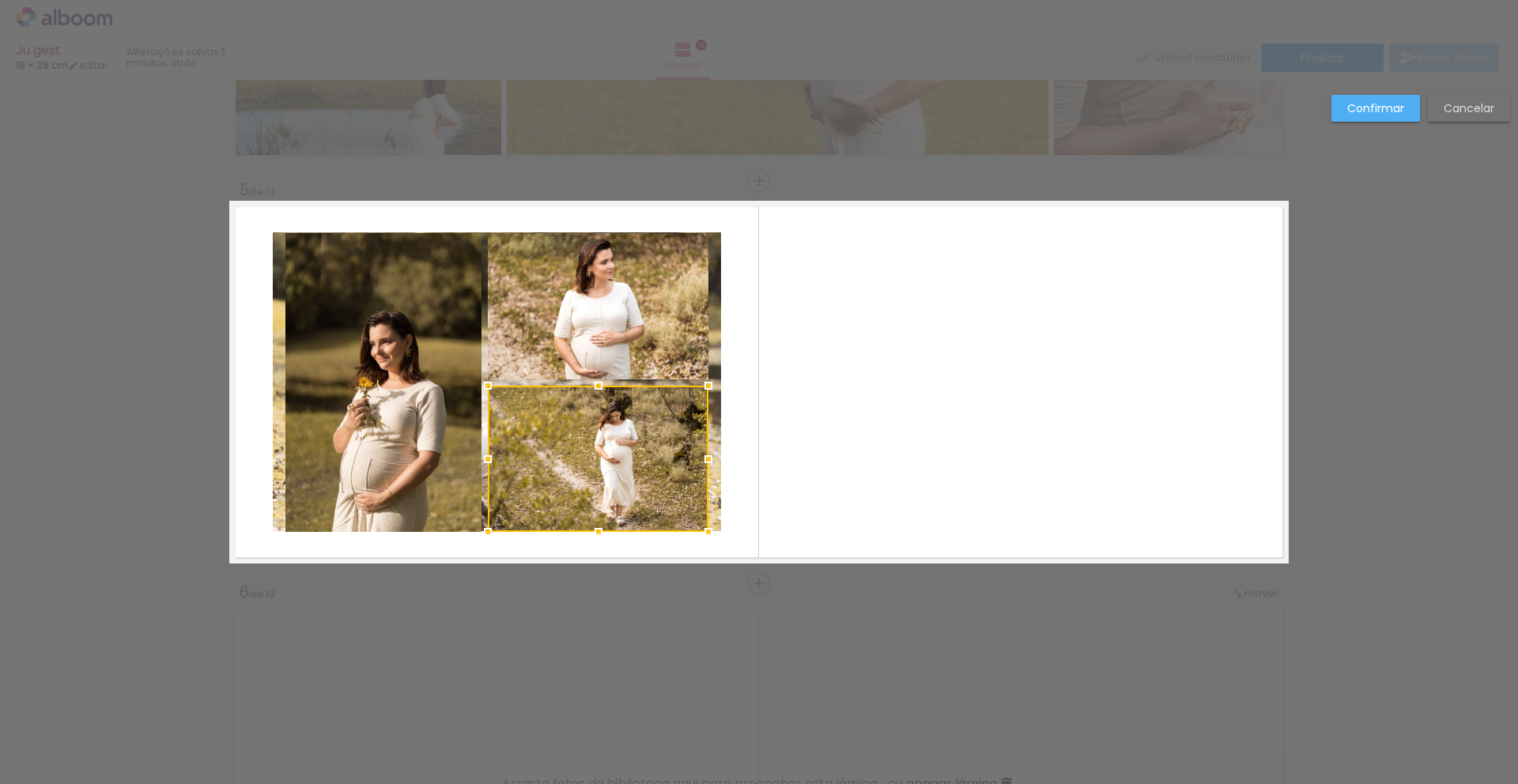
click at [865, 414] on quentale-layouter at bounding box center [759, 382] width 1059 height 363
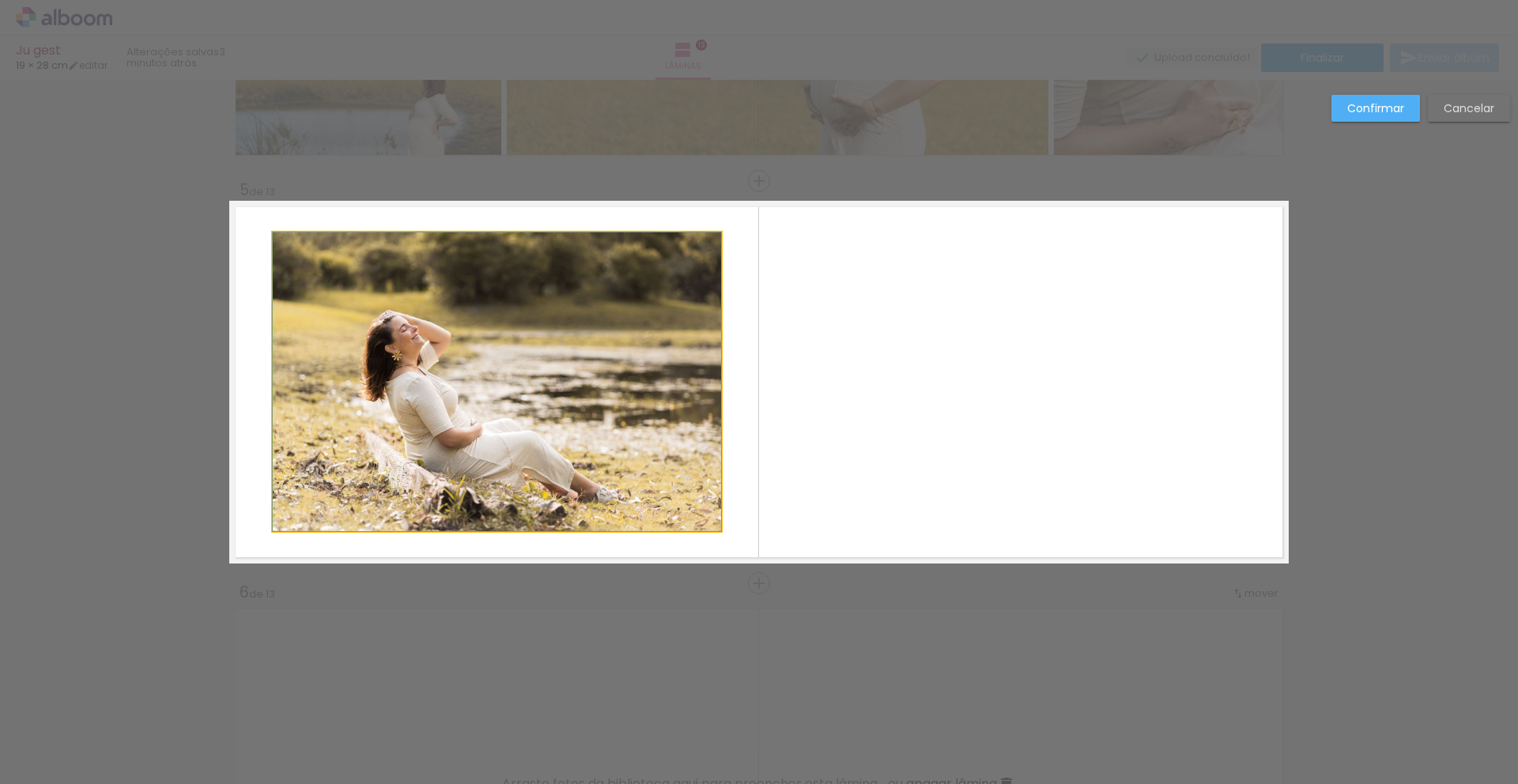
click at [709, 388] on quentale-photo at bounding box center [497, 382] width 448 height 299
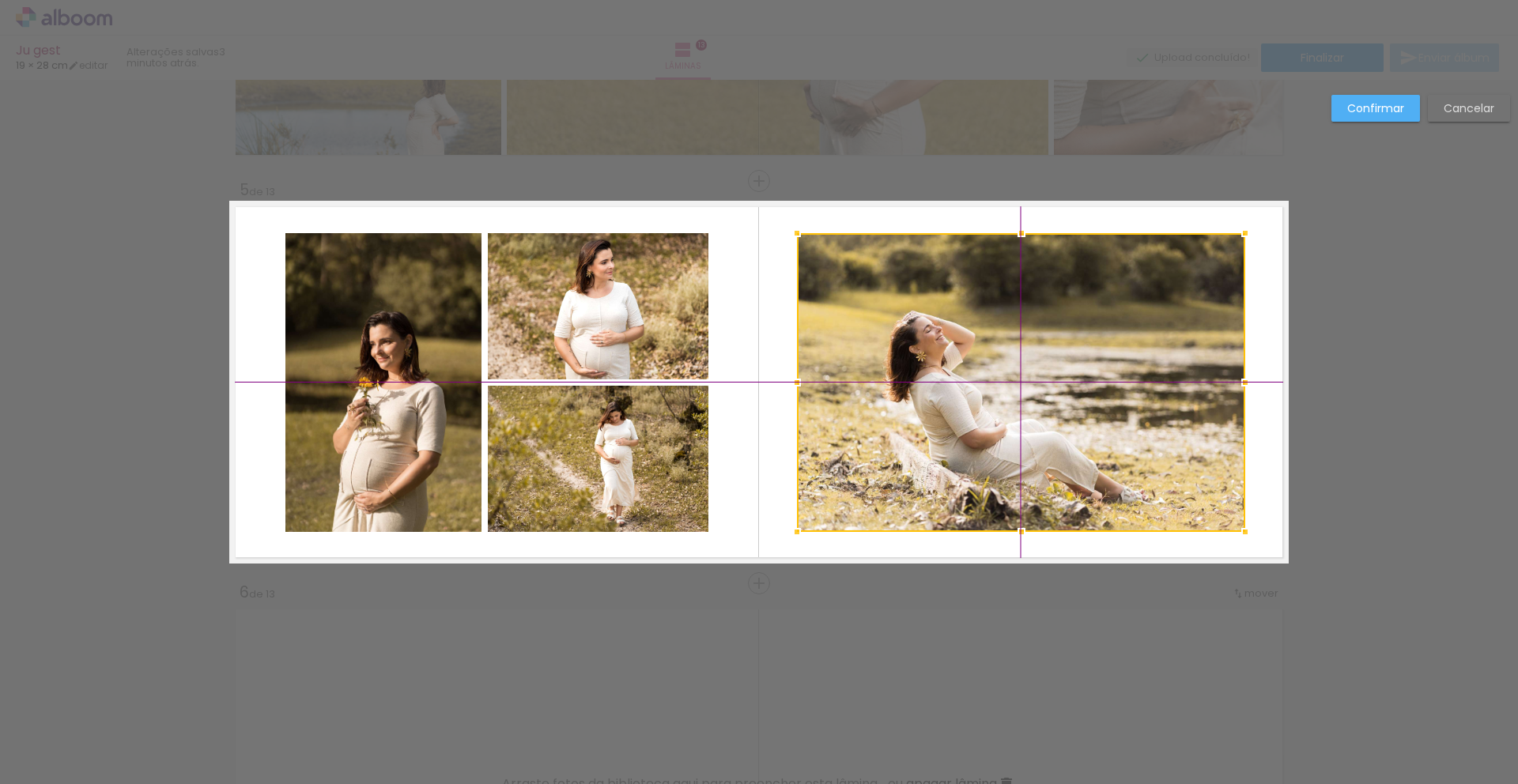
drag, startPoint x: 643, startPoint y: 399, endPoint x: 1168, endPoint y: 398, distance: 525.0
click at [1168, 398] on div at bounding box center [1021, 383] width 448 height 299
click at [0, 0] on slot "Confirmar" at bounding box center [0, 0] width 0 height 0
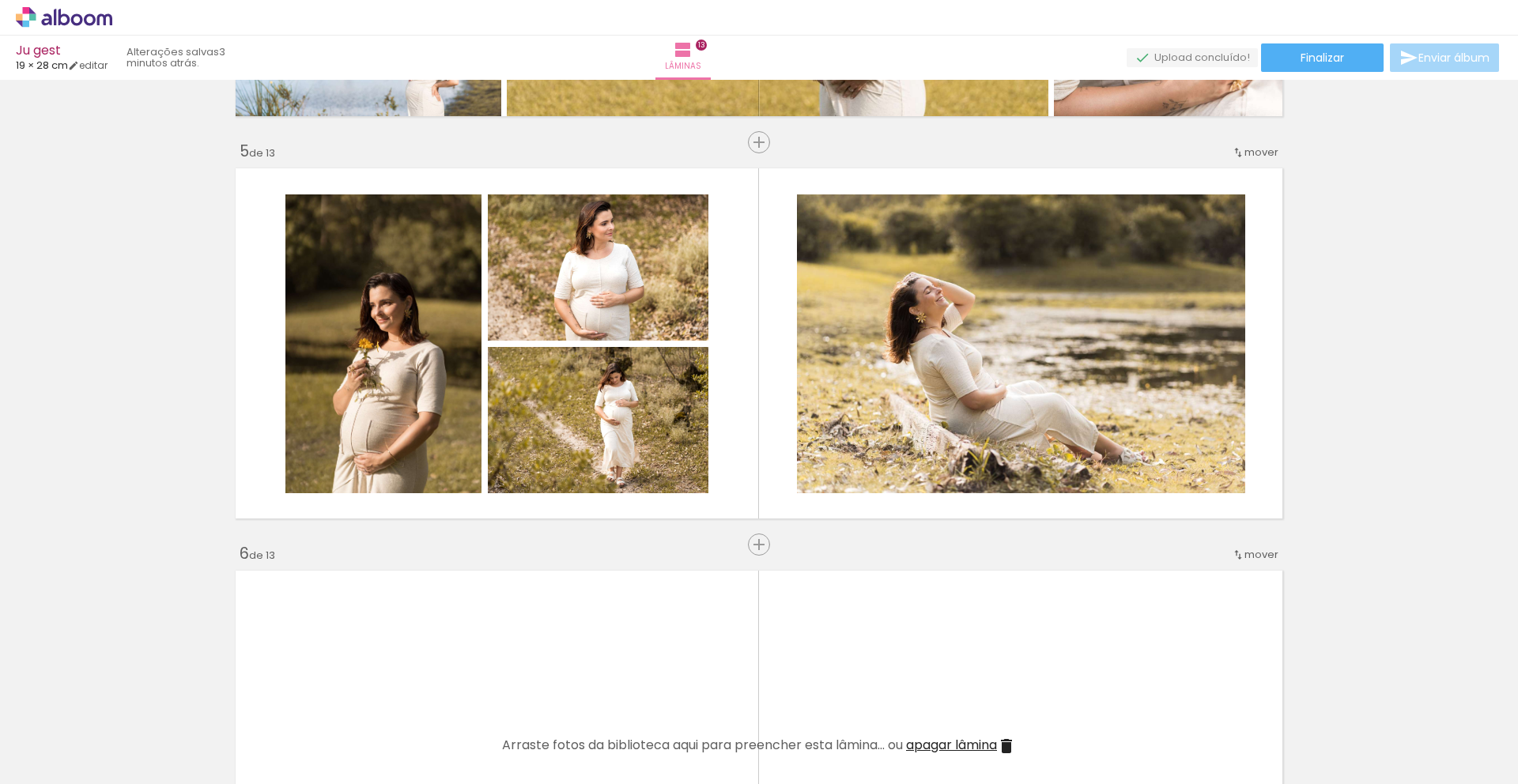
scroll to position [1570, 0]
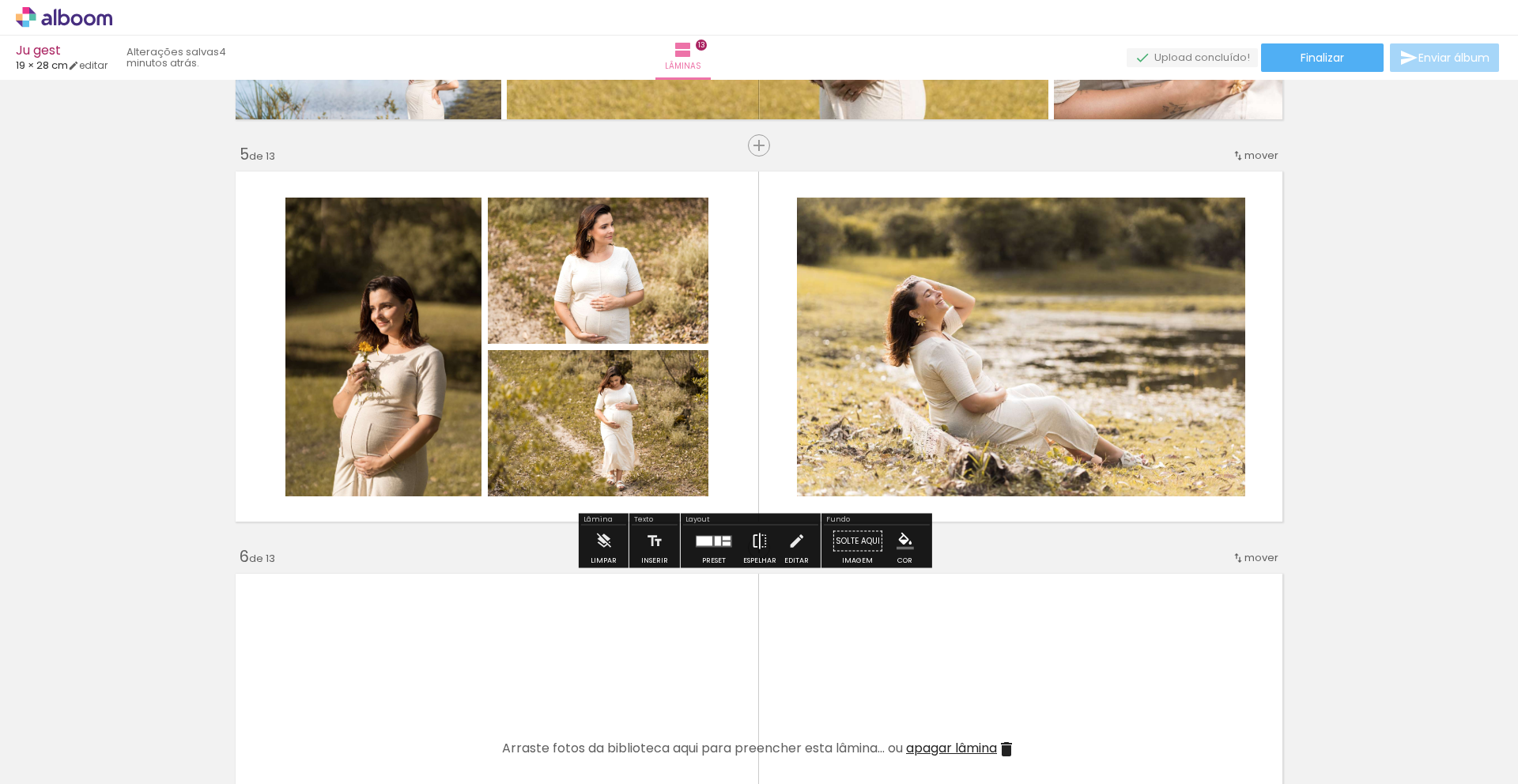
click at [764, 542] on paper-button "Espelhar" at bounding box center [759, 546] width 41 height 40
click at [717, 542] on quentale-layouter at bounding box center [714, 541] width 36 height 11
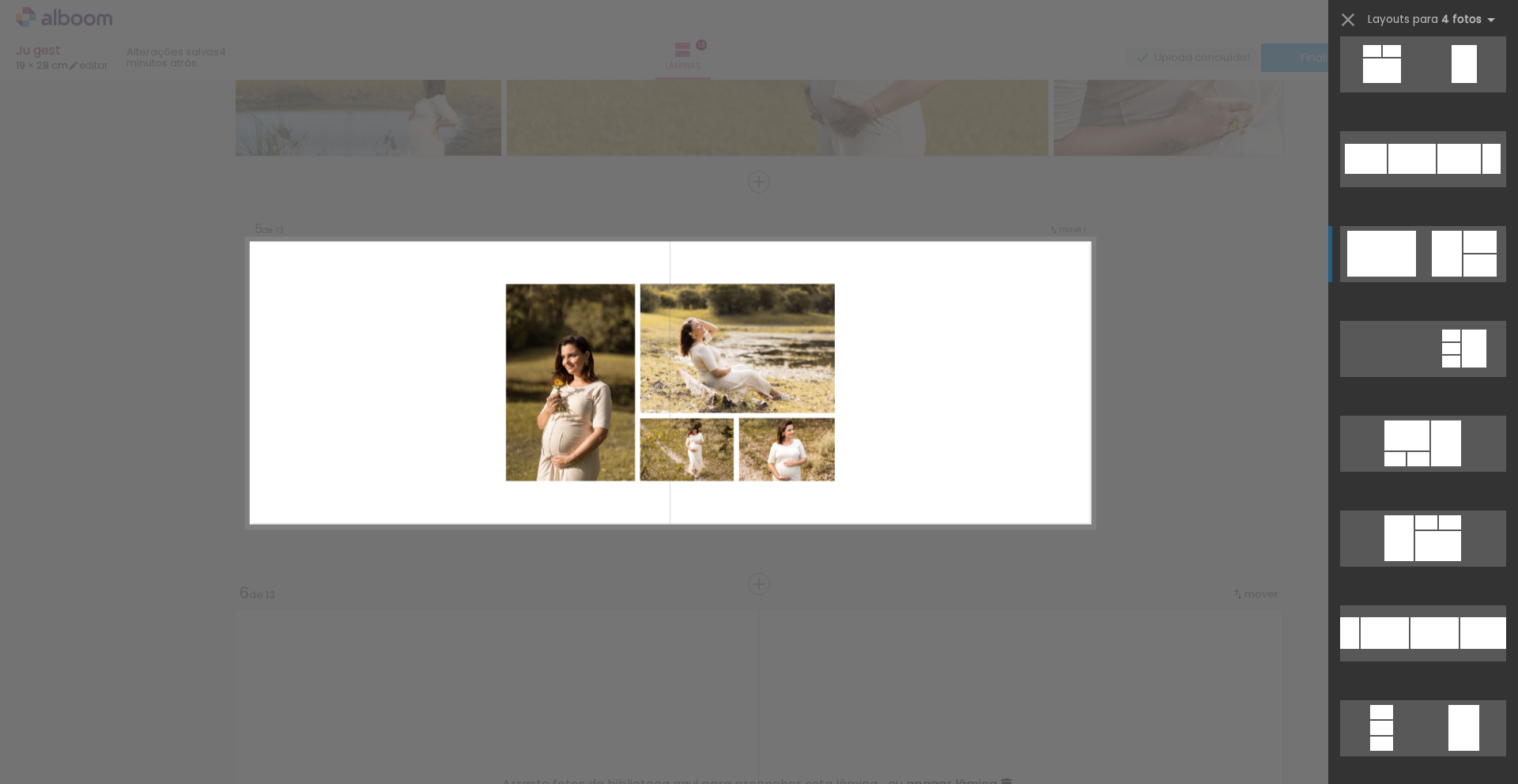
scroll to position [0, 0]
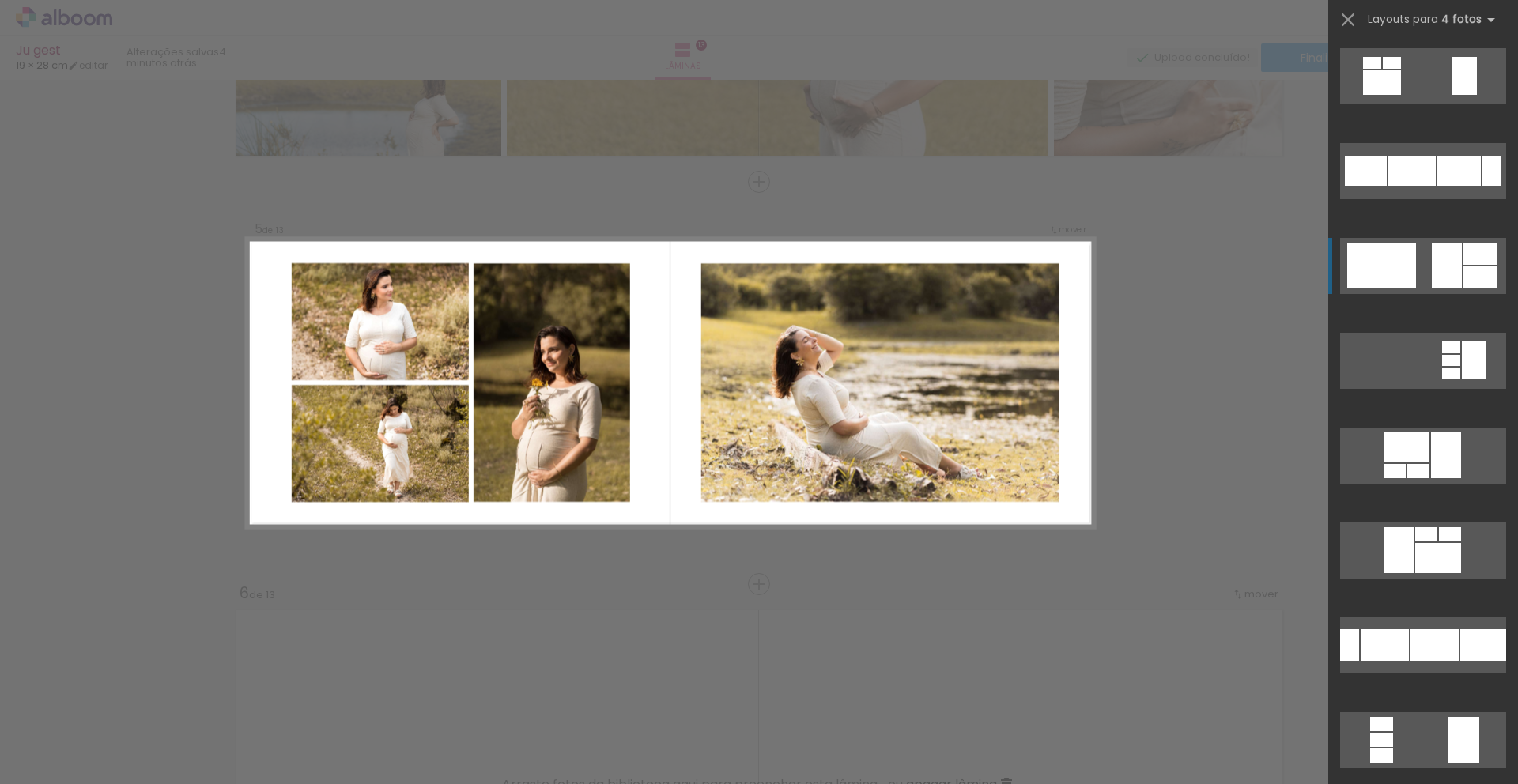
click at [1437, 265] on div at bounding box center [1446, 265] width 30 height 46
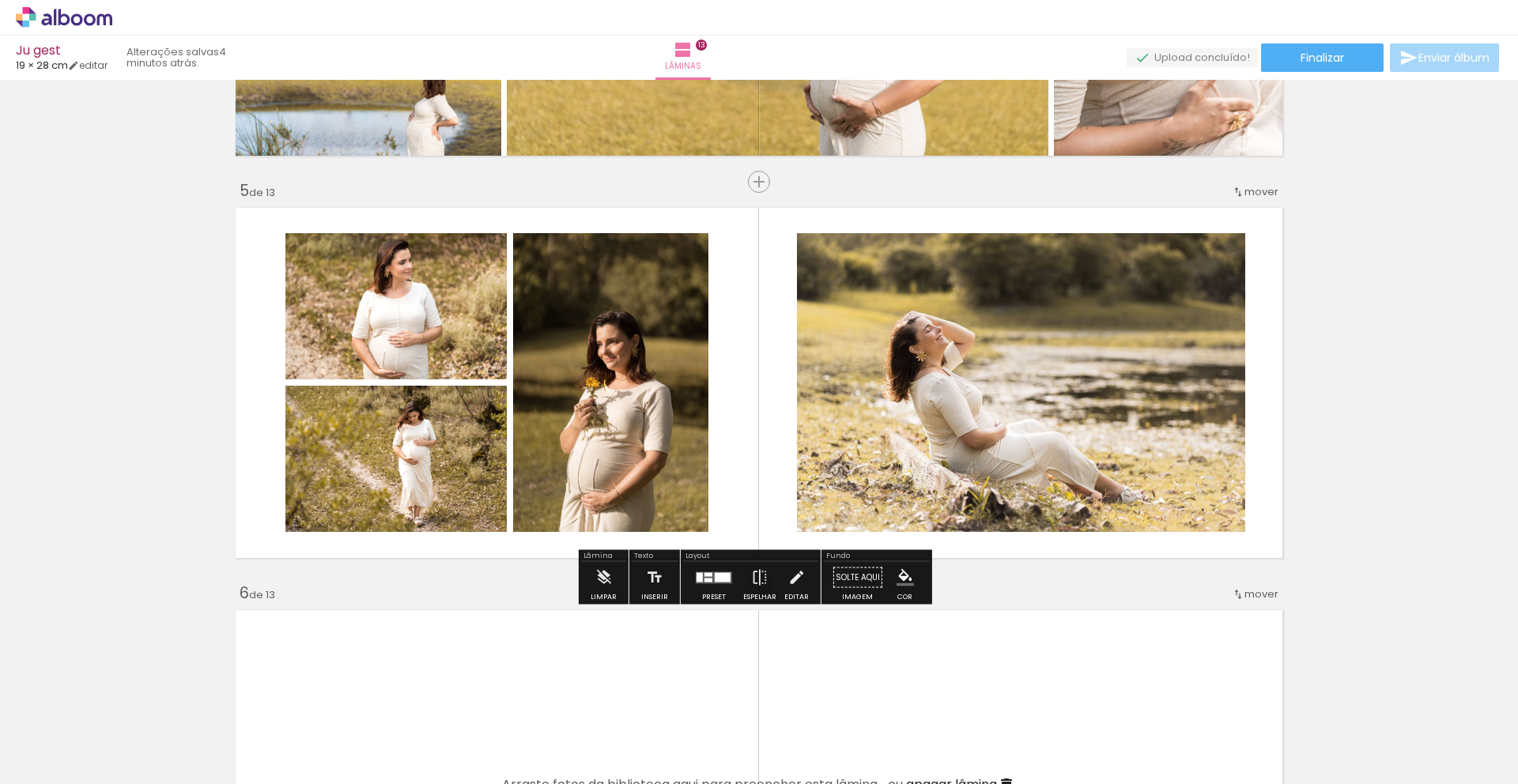
click at [391, 348] on quentale-photo at bounding box center [396, 306] width 221 height 146
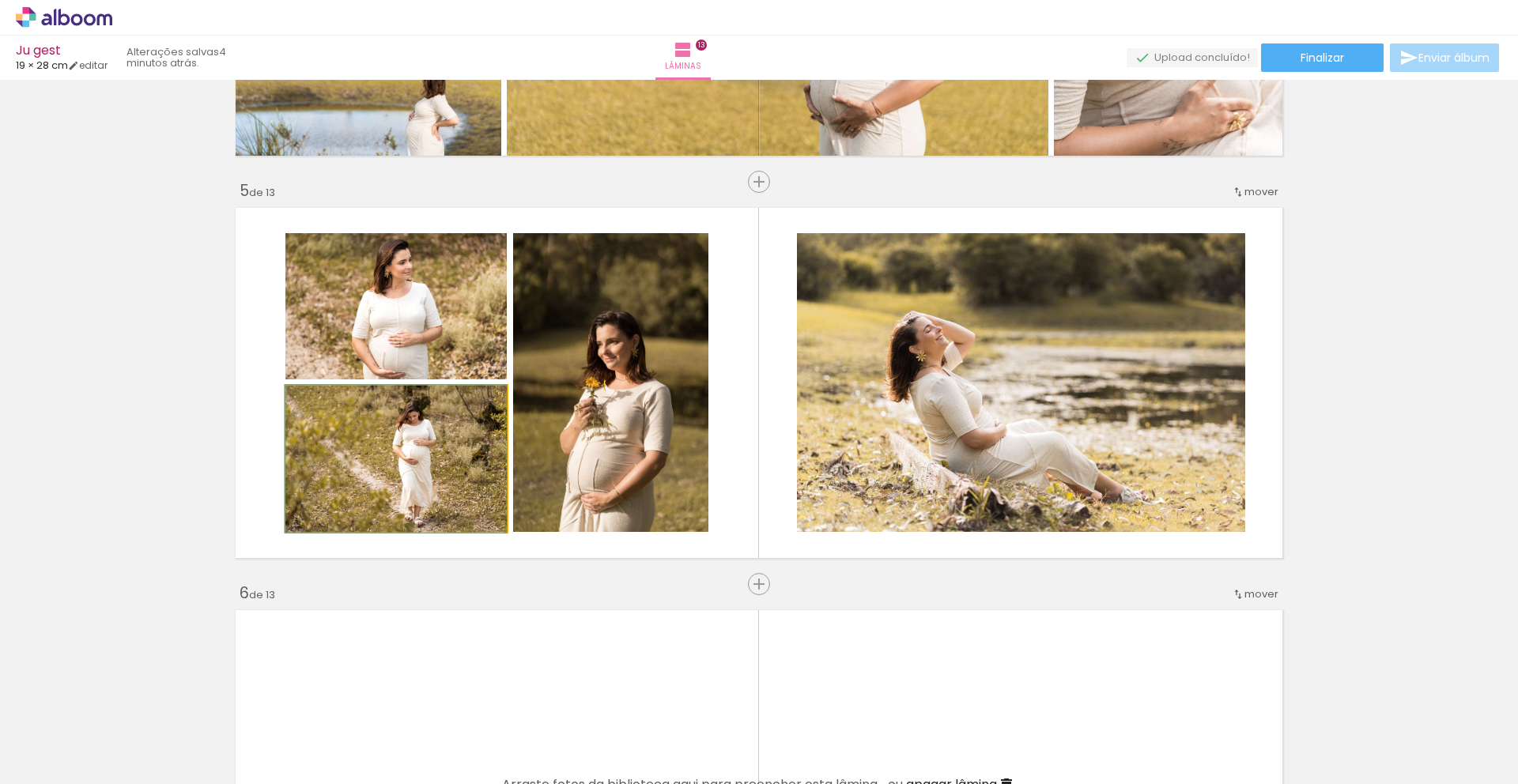
click at [407, 462] on quentale-photo at bounding box center [396, 459] width 221 height 146
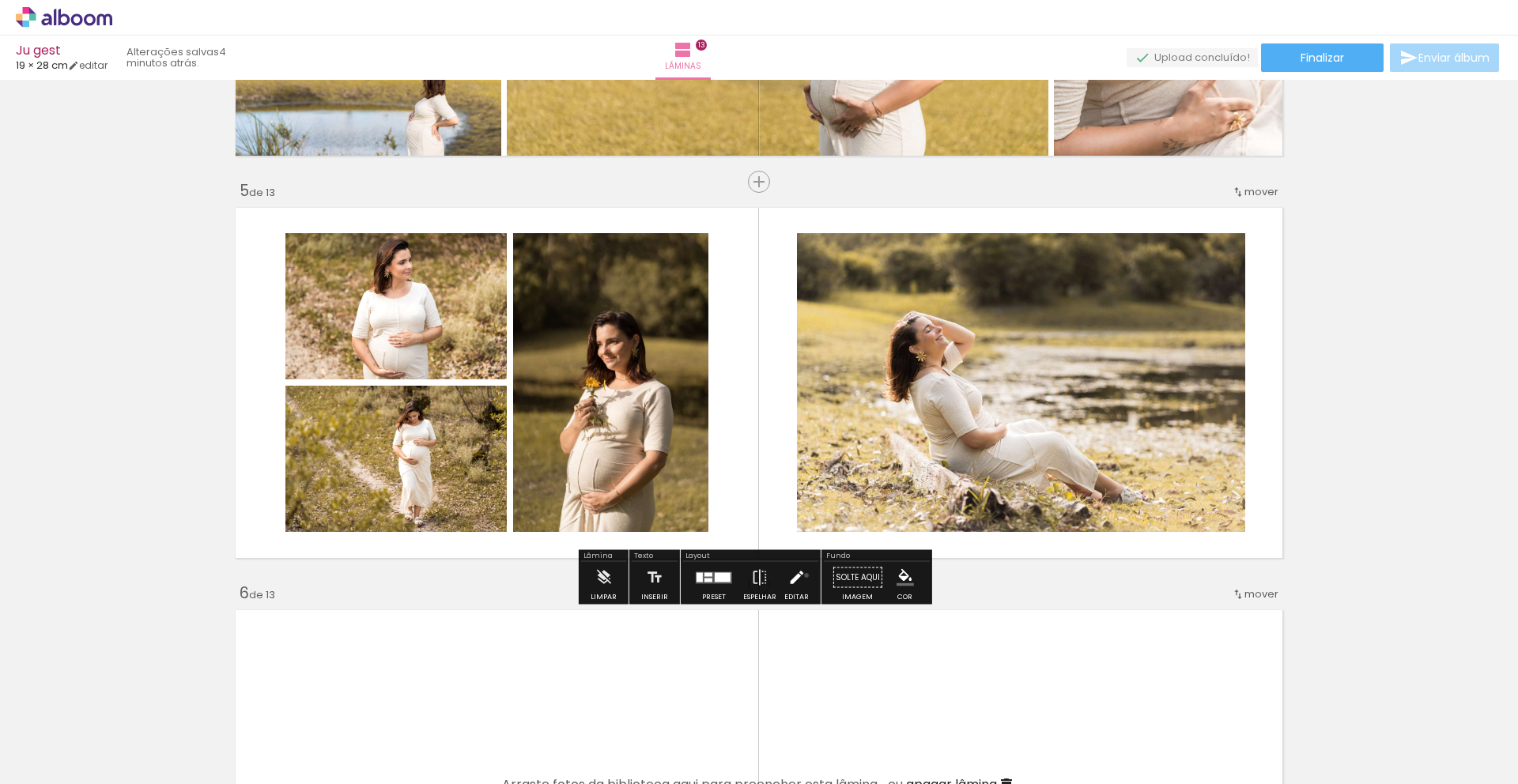
click at [803, 575] on paper-button "Editar" at bounding box center [797, 582] width 33 height 40
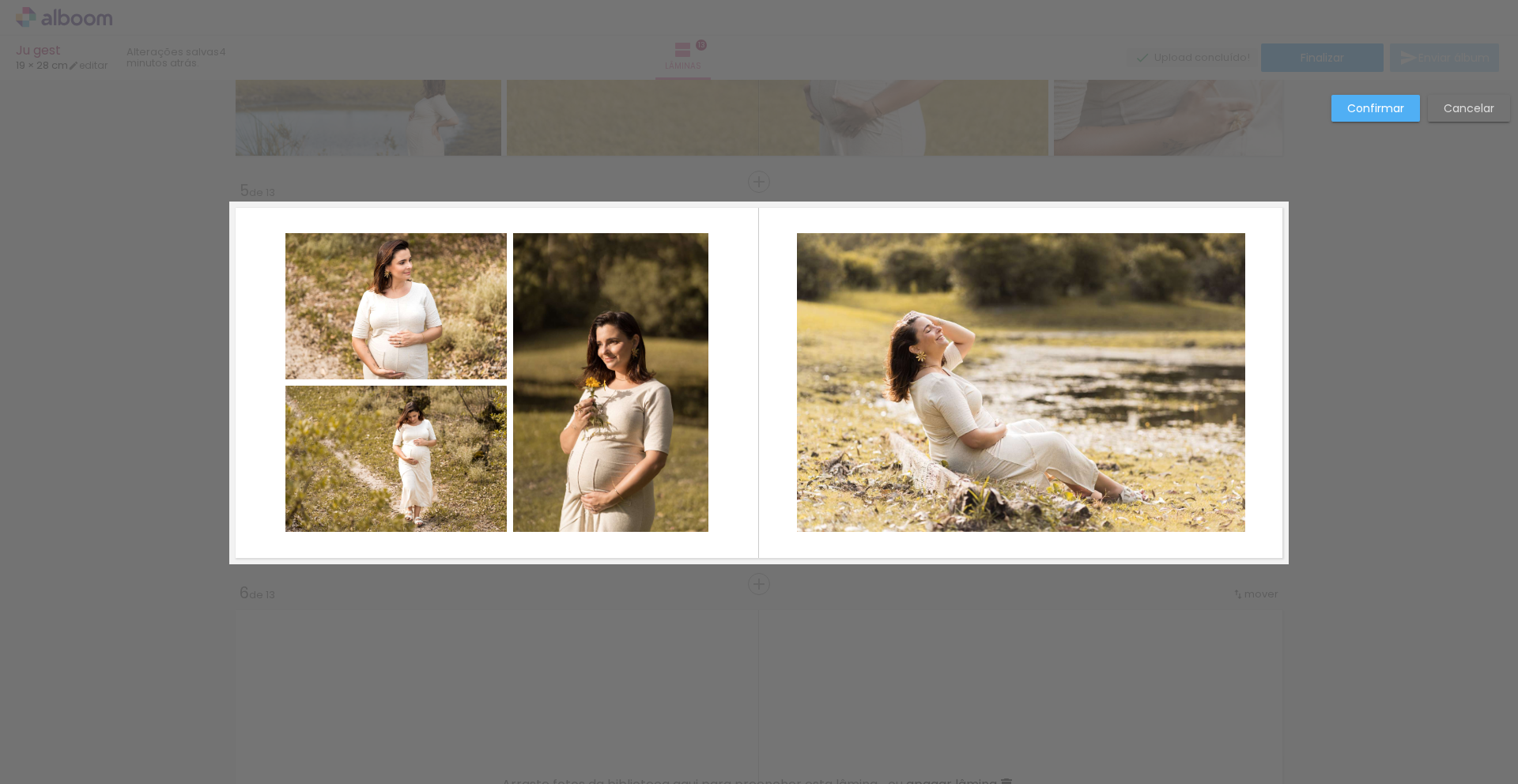
scroll to position [1534, 0]
click at [438, 300] on quentale-photo at bounding box center [396, 305] width 221 height 146
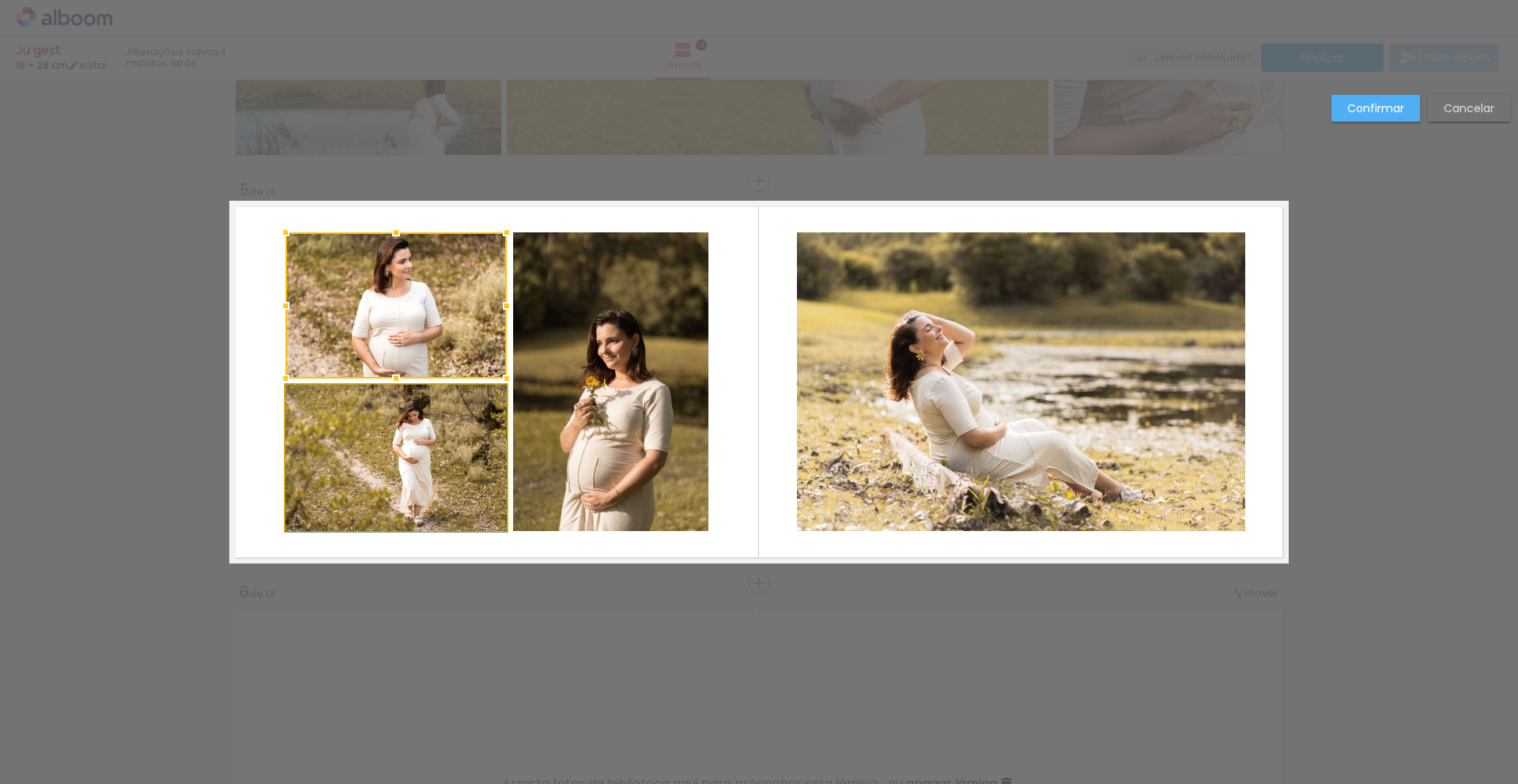
click at [433, 445] on quentale-photo at bounding box center [396, 458] width 221 height 146
click at [605, 429] on quentale-photo at bounding box center [611, 382] width 195 height 299
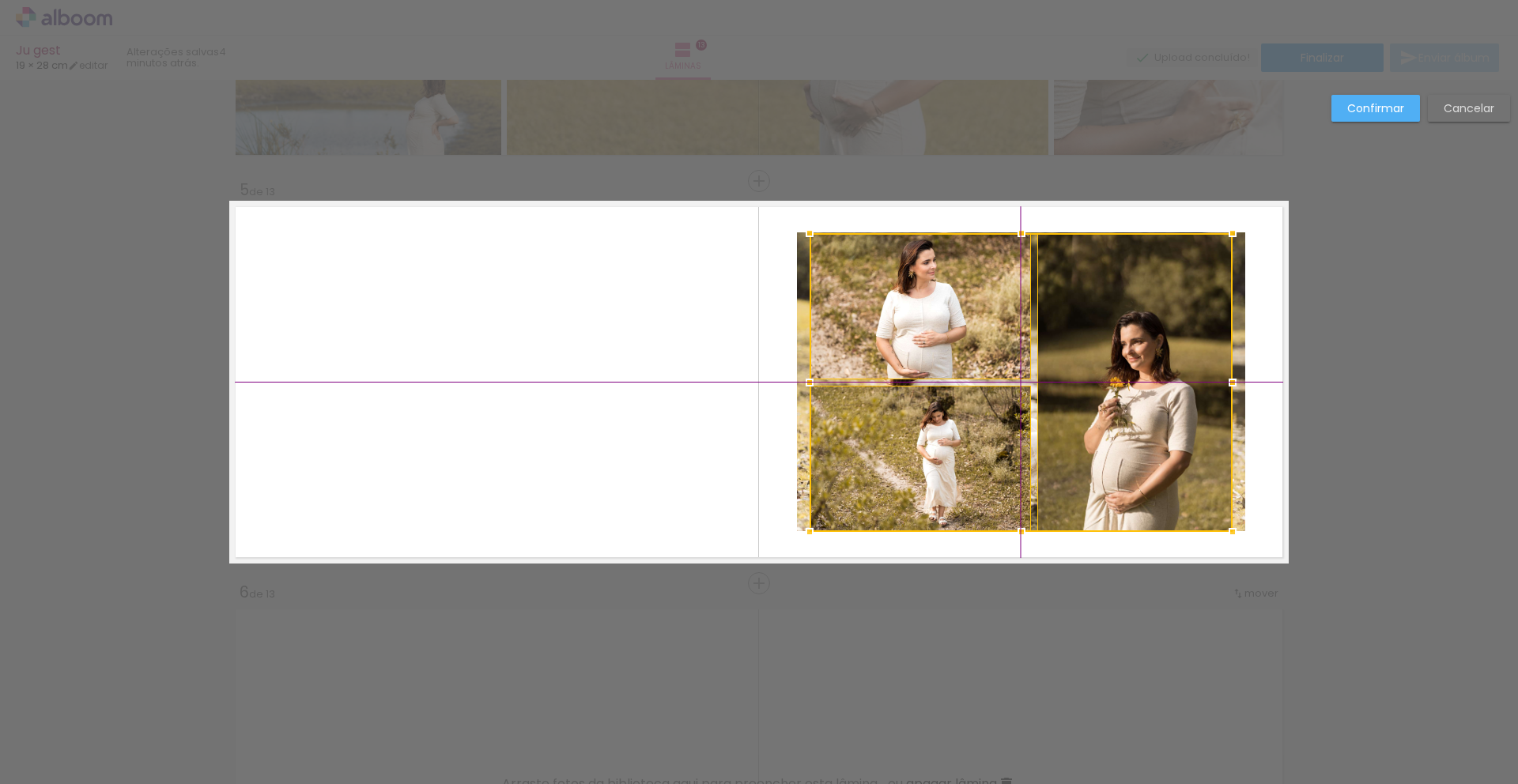
drag, startPoint x: 605, startPoint y: 429, endPoint x: 1132, endPoint y: 427, distance: 527.0
click at [1132, 427] on div at bounding box center [1021, 383] width 423 height 299
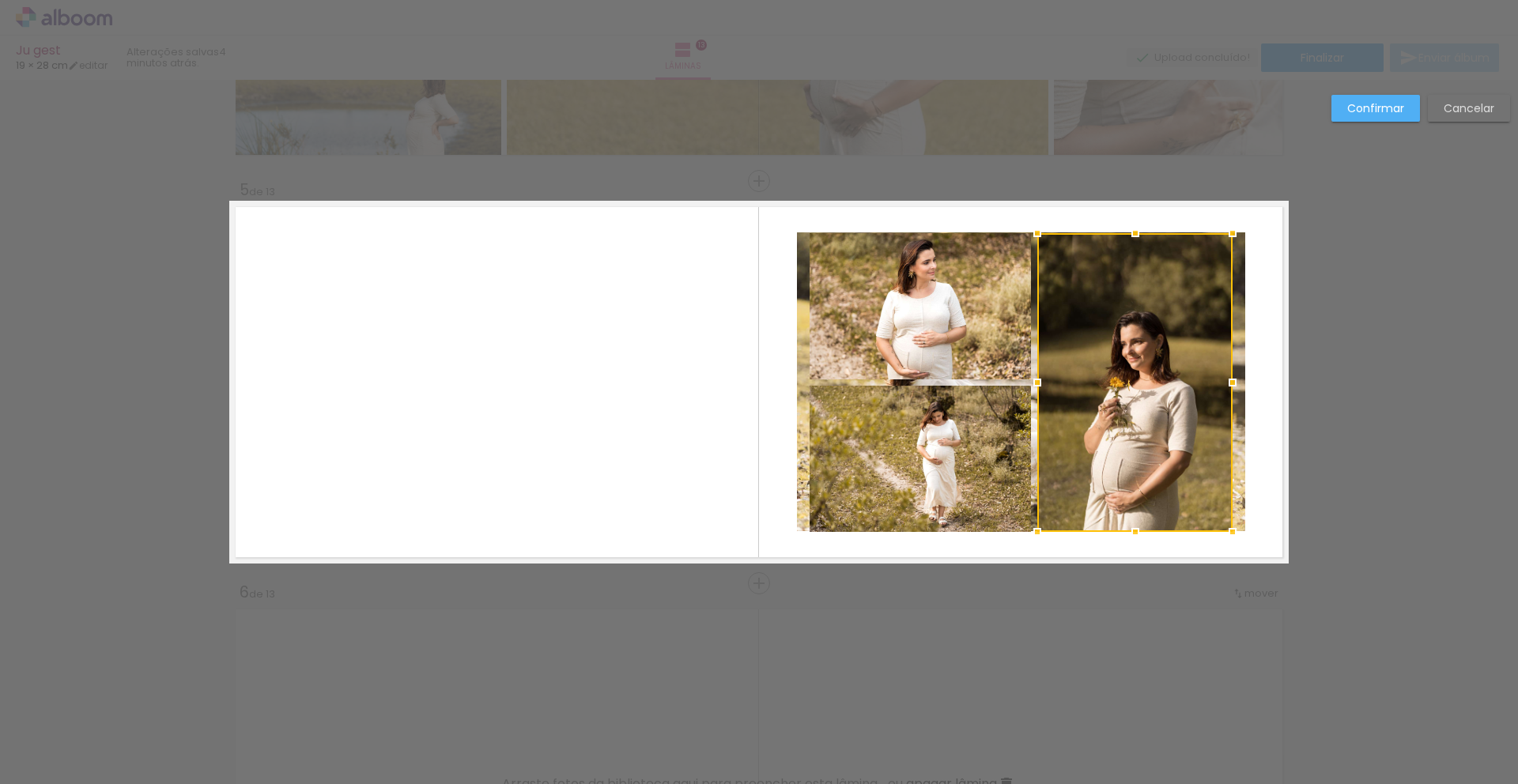
click at [617, 451] on quentale-layouter at bounding box center [759, 382] width 1059 height 363
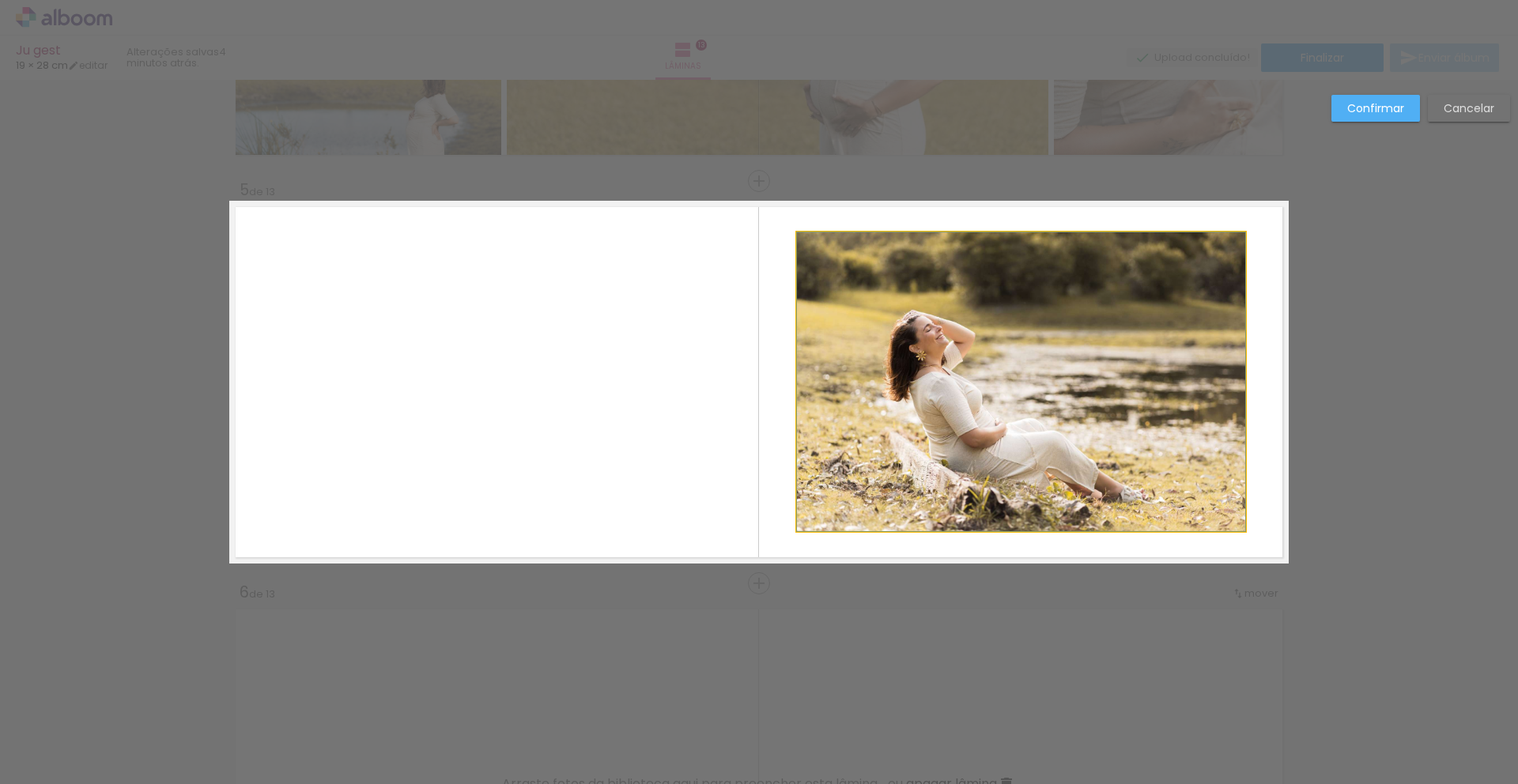
click at [797, 388] on quentale-photo at bounding box center [1021, 382] width 448 height 299
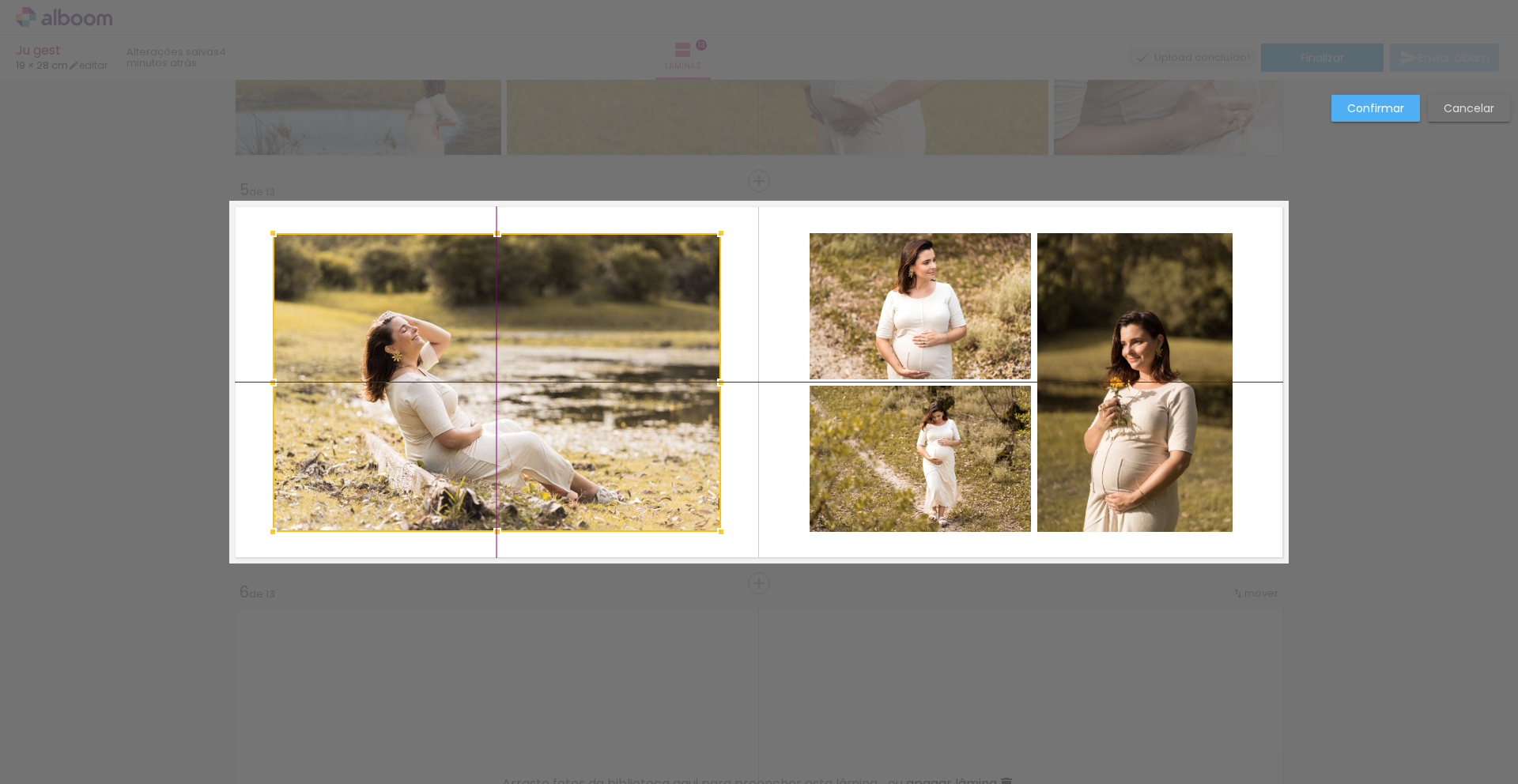
drag, startPoint x: 842, startPoint y: 378, endPoint x: 283, endPoint y: 388, distance: 559.1
click at [283, 388] on div at bounding box center [497, 383] width 448 height 299
click at [1346, 116] on paper-button "Confirmar" at bounding box center [1375, 108] width 88 height 27
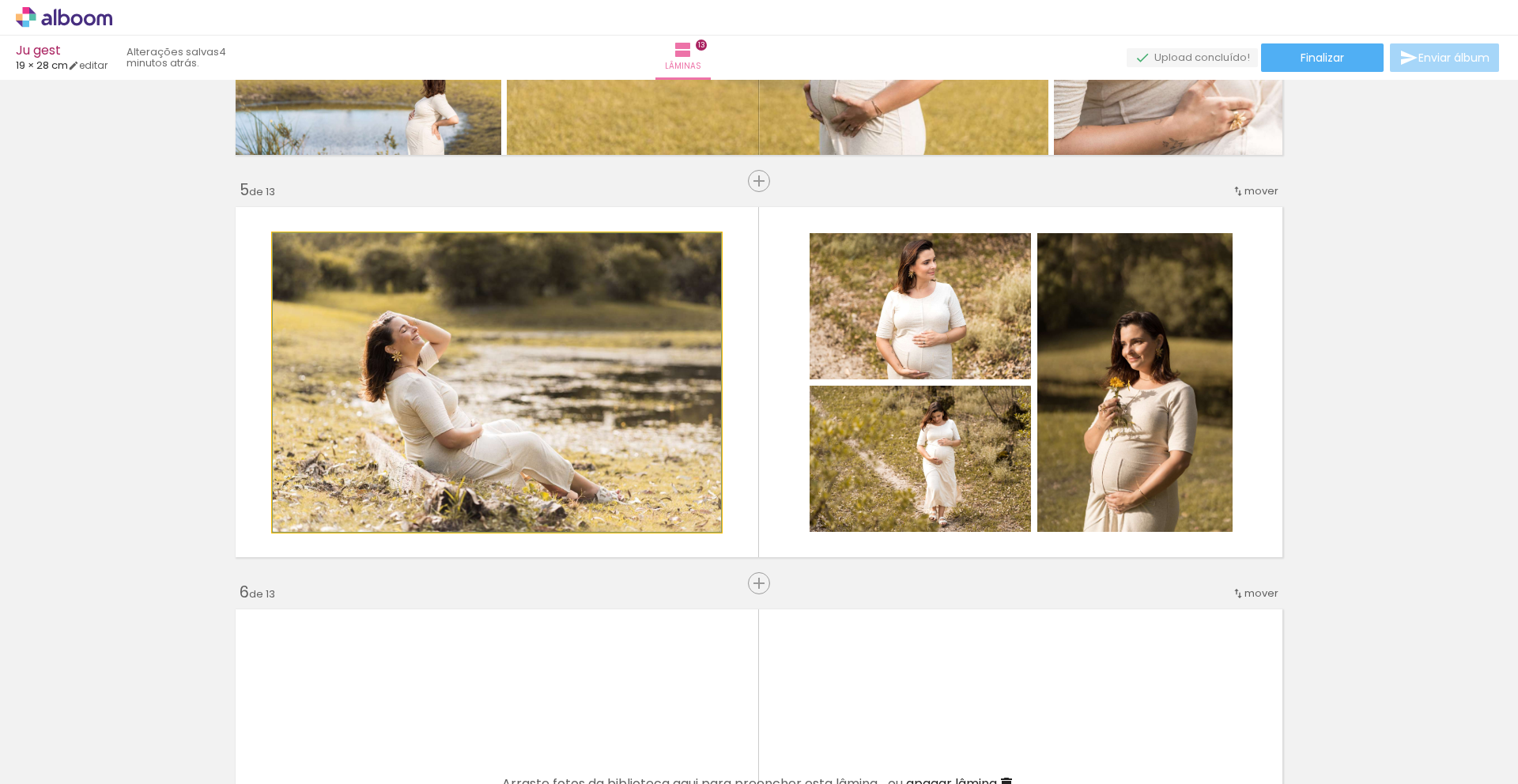
drag, startPoint x: 537, startPoint y: 418, endPoint x: 561, endPoint y: 387, distance: 39.2
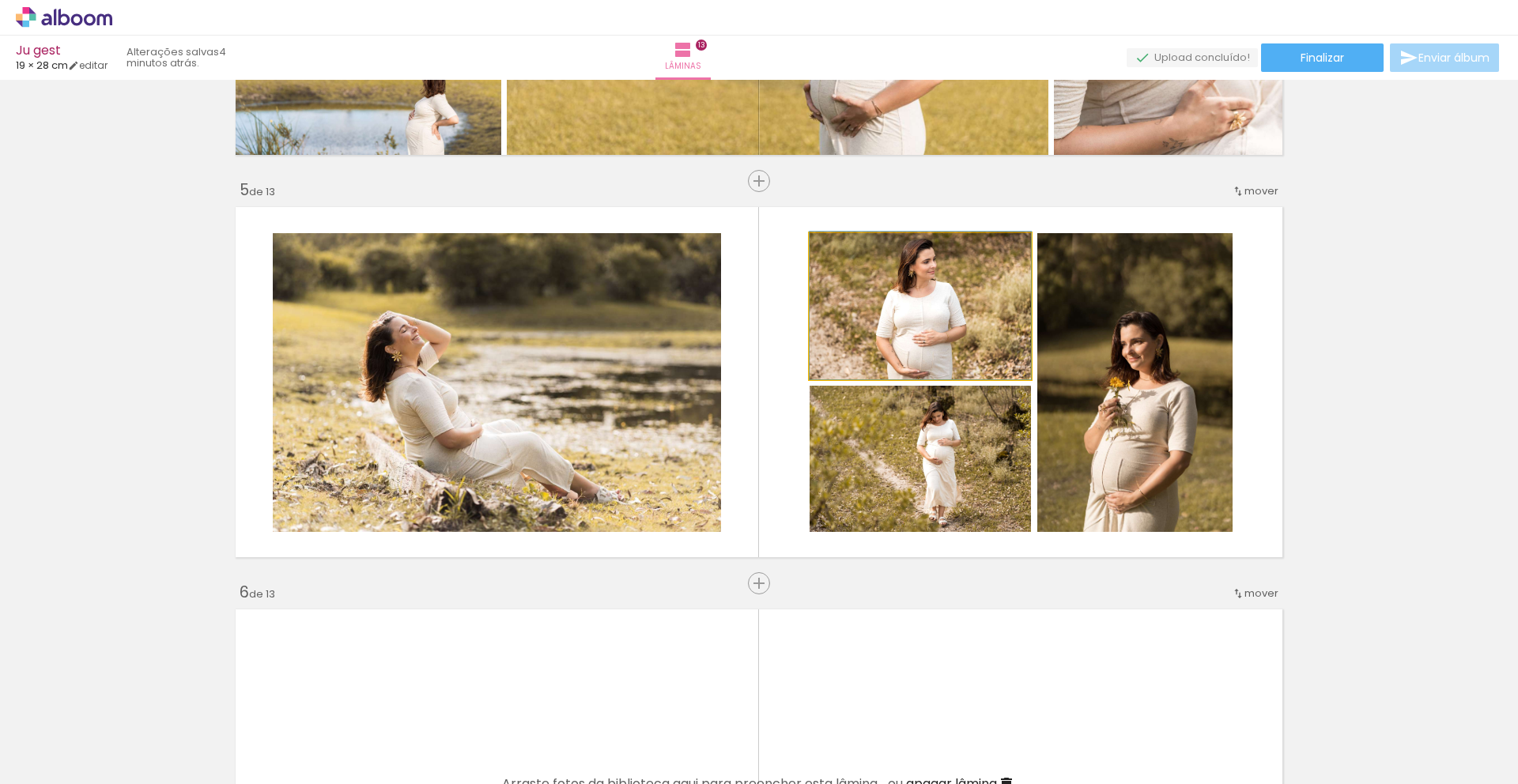
drag, startPoint x: 898, startPoint y: 344, endPoint x: 885, endPoint y: 337, distance: 14.8
drag, startPoint x: 895, startPoint y: 457, endPoint x: 905, endPoint y: 465, distance: 12.8
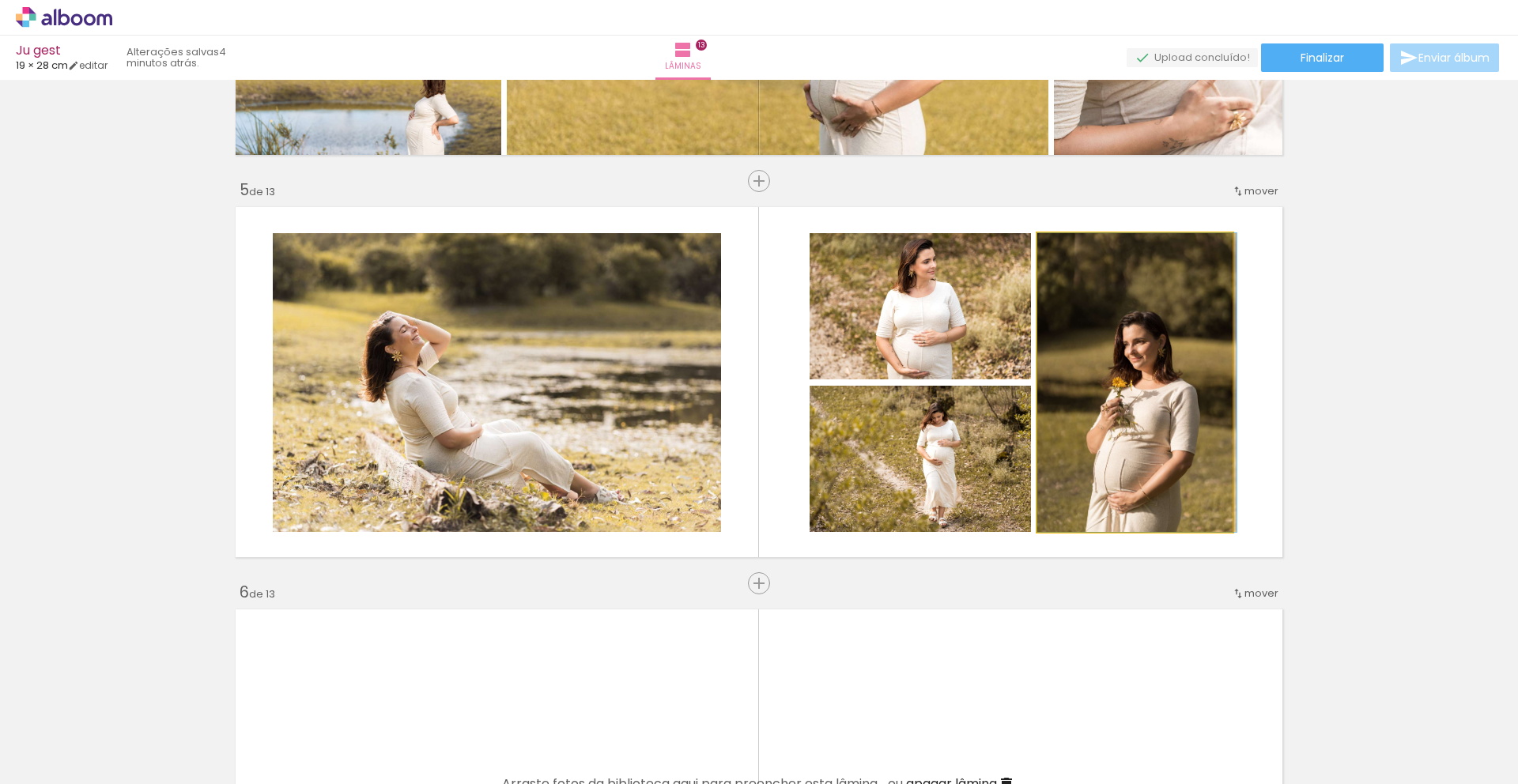
drag, startPoint x: 1112, startPoint y: 429, endPoint x: 1120, endPoint y: 422, distance: 10.6
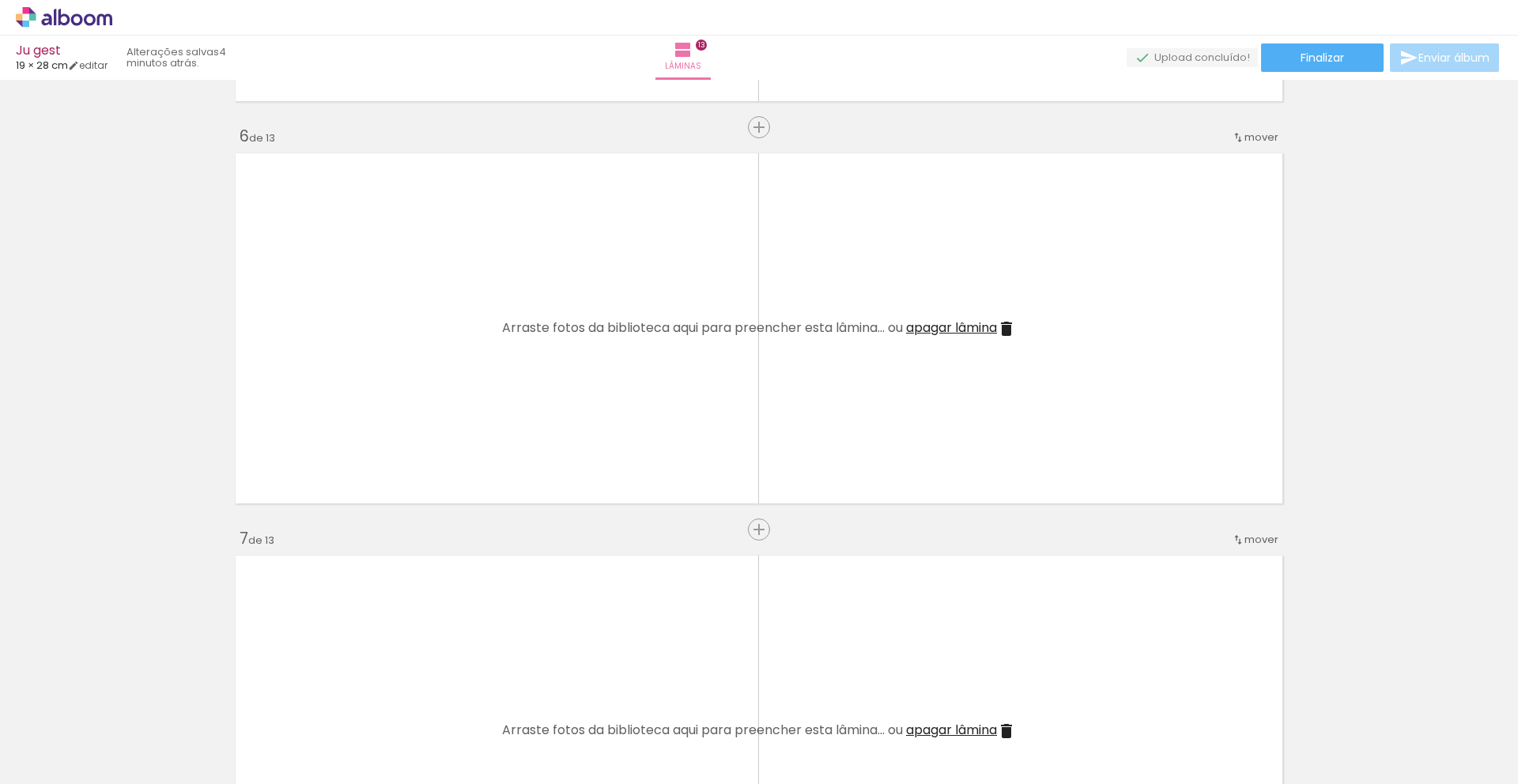
scroll to position [1993, 0]
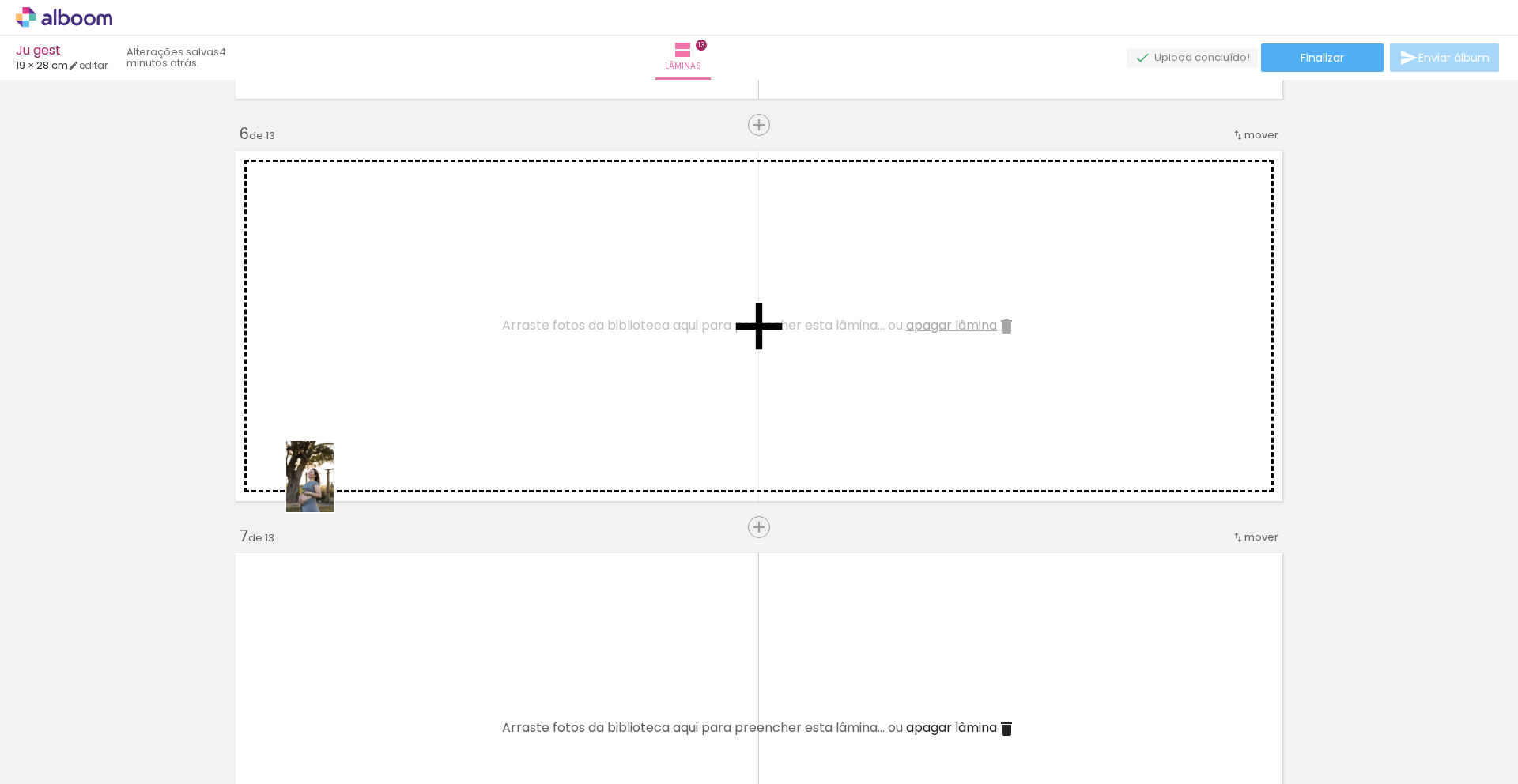
drag, startPoint x: 257, startPoint y: 743, endPoint x: 348, endPoint y: 437, distance: 319.2
click at [348, 437] on quentale-workspace at bounding box center [759, 392] width 1518 height 784
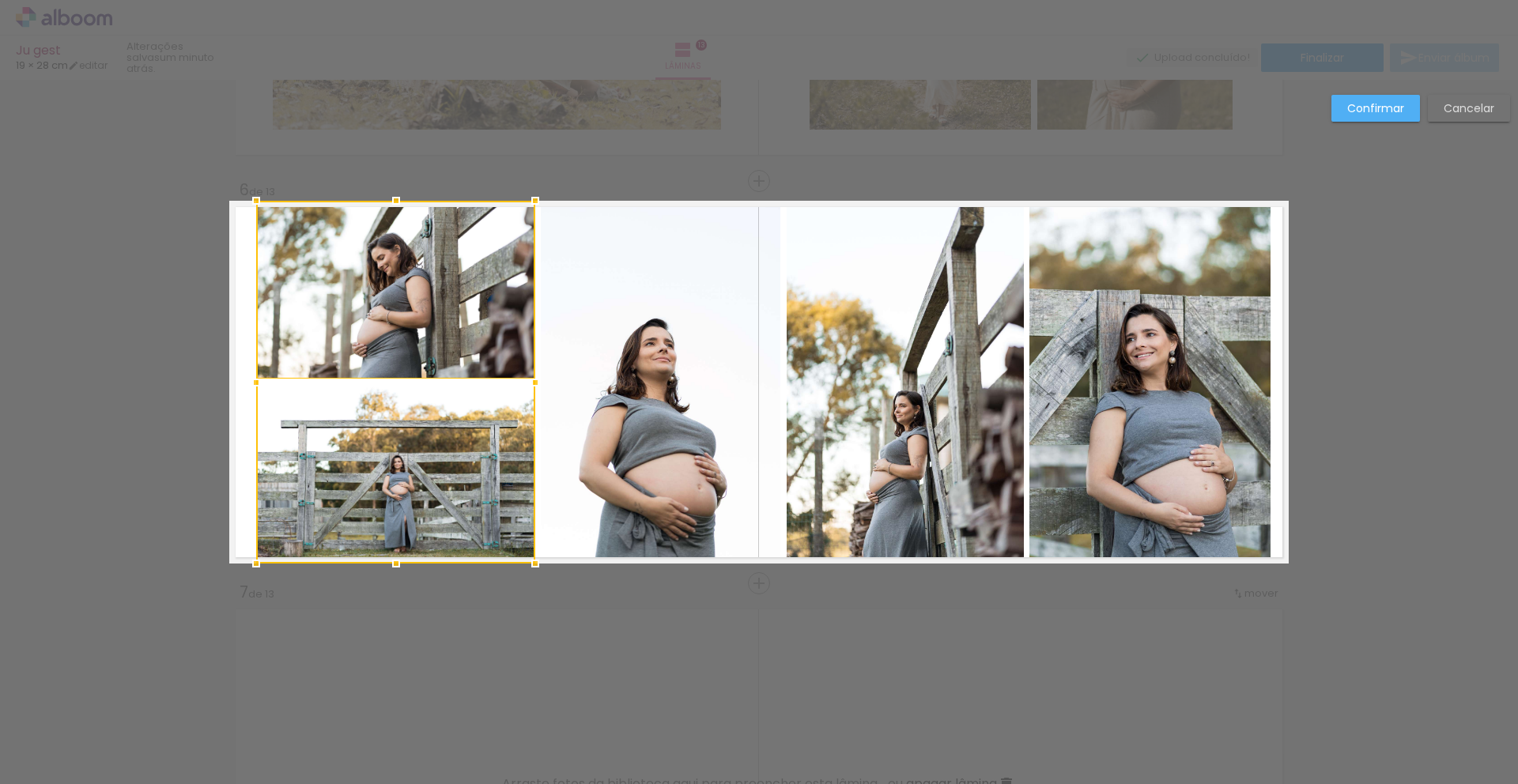
drag, startPoint x: 266, startPoint y: 381, endPoint x: 246, endPoint y: 378, distance: 20.2
click at [246, 378] on div at bounding box center [256, 382] width 32 height 32
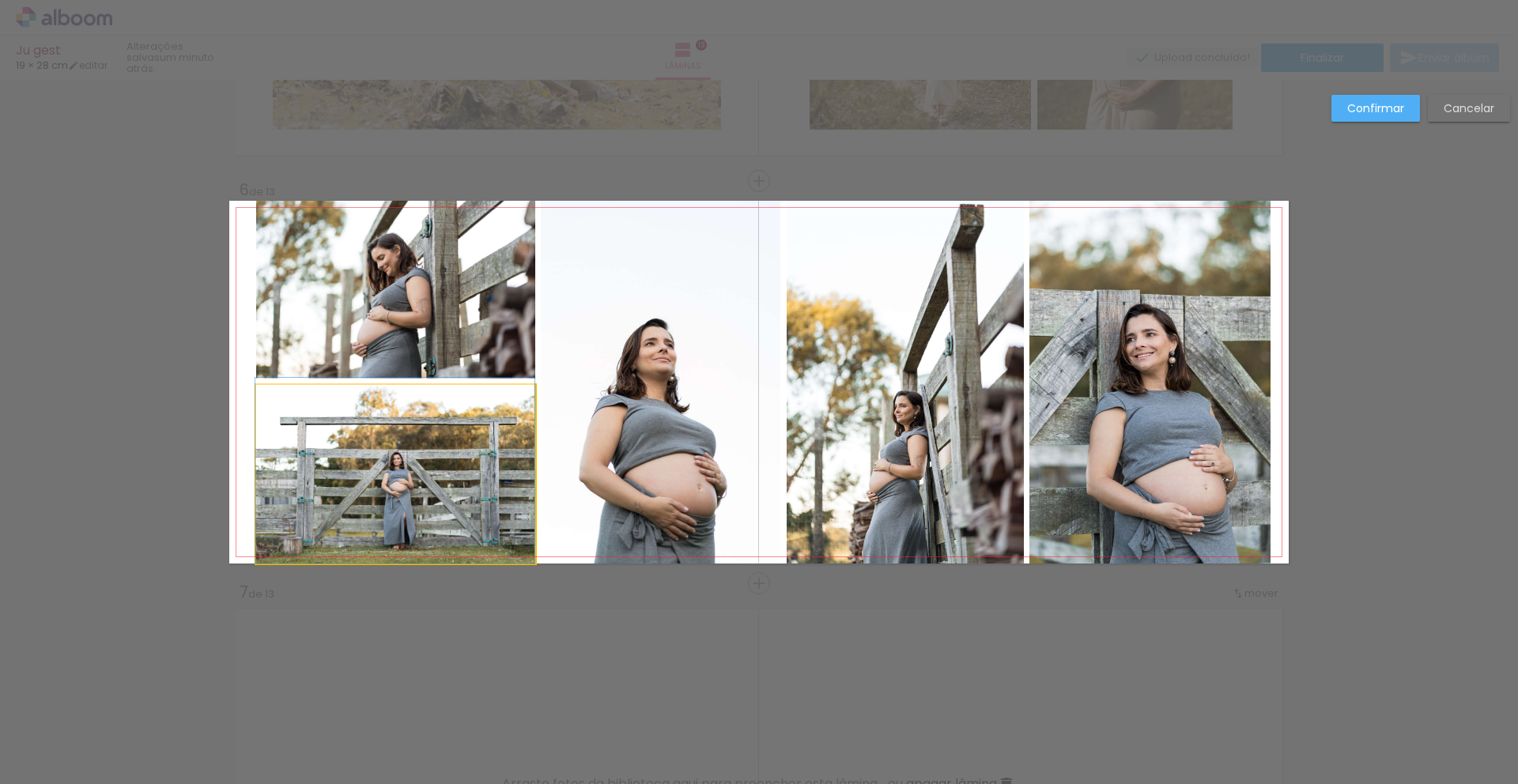
drag, startPoint x: 378, startPoint y: 500, endPoint x: 370, endPoint y: 497, distance: 8.5
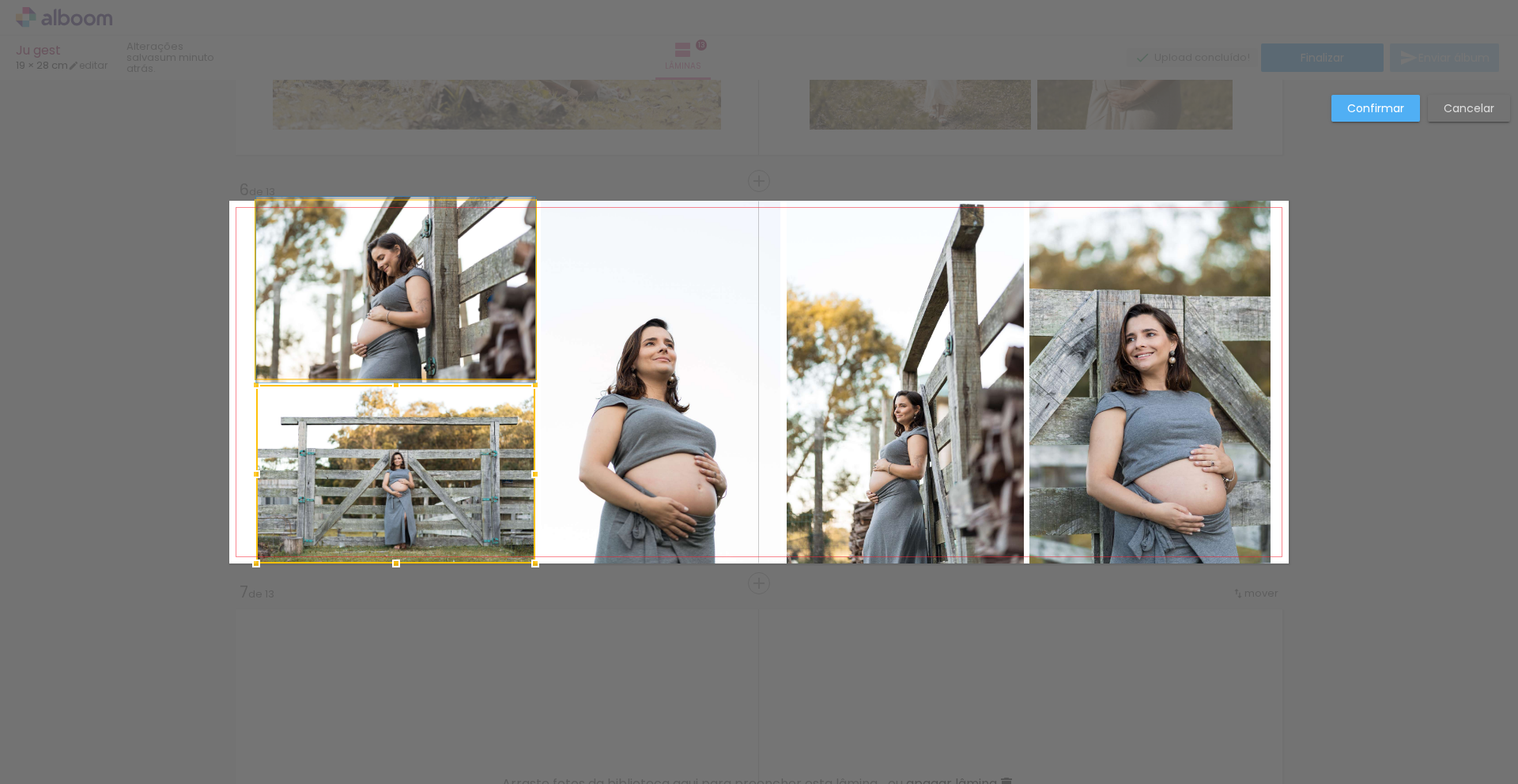
click at [327, 312] on quentale-photo at bounding box center [396, 290] width 279 height 178
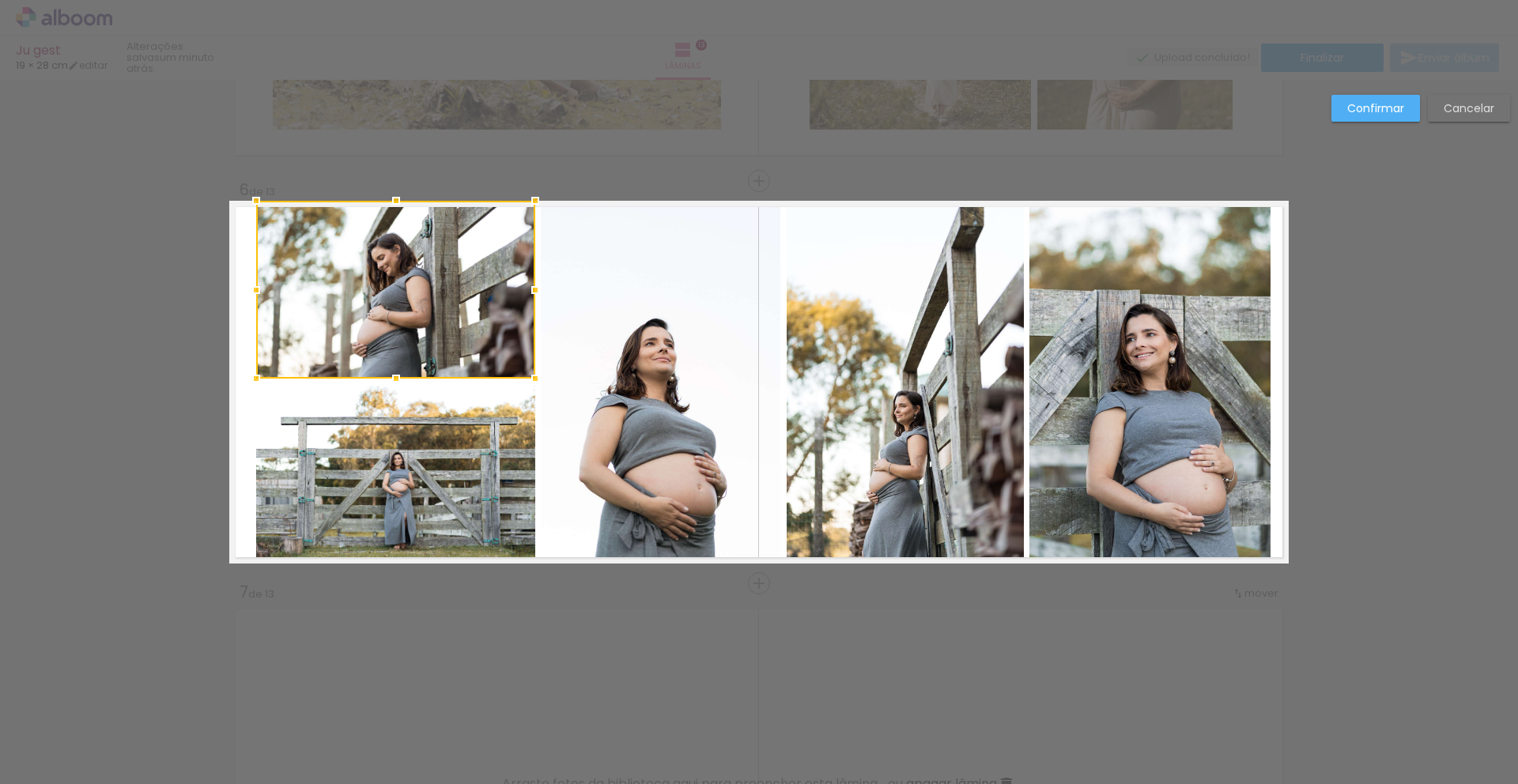
click at [333, 458] on quentale-photo at bounding box center [396, 474] width 279 height 179
click at [254, 382] on div at bounding box center [258, 382] width 32 height 32
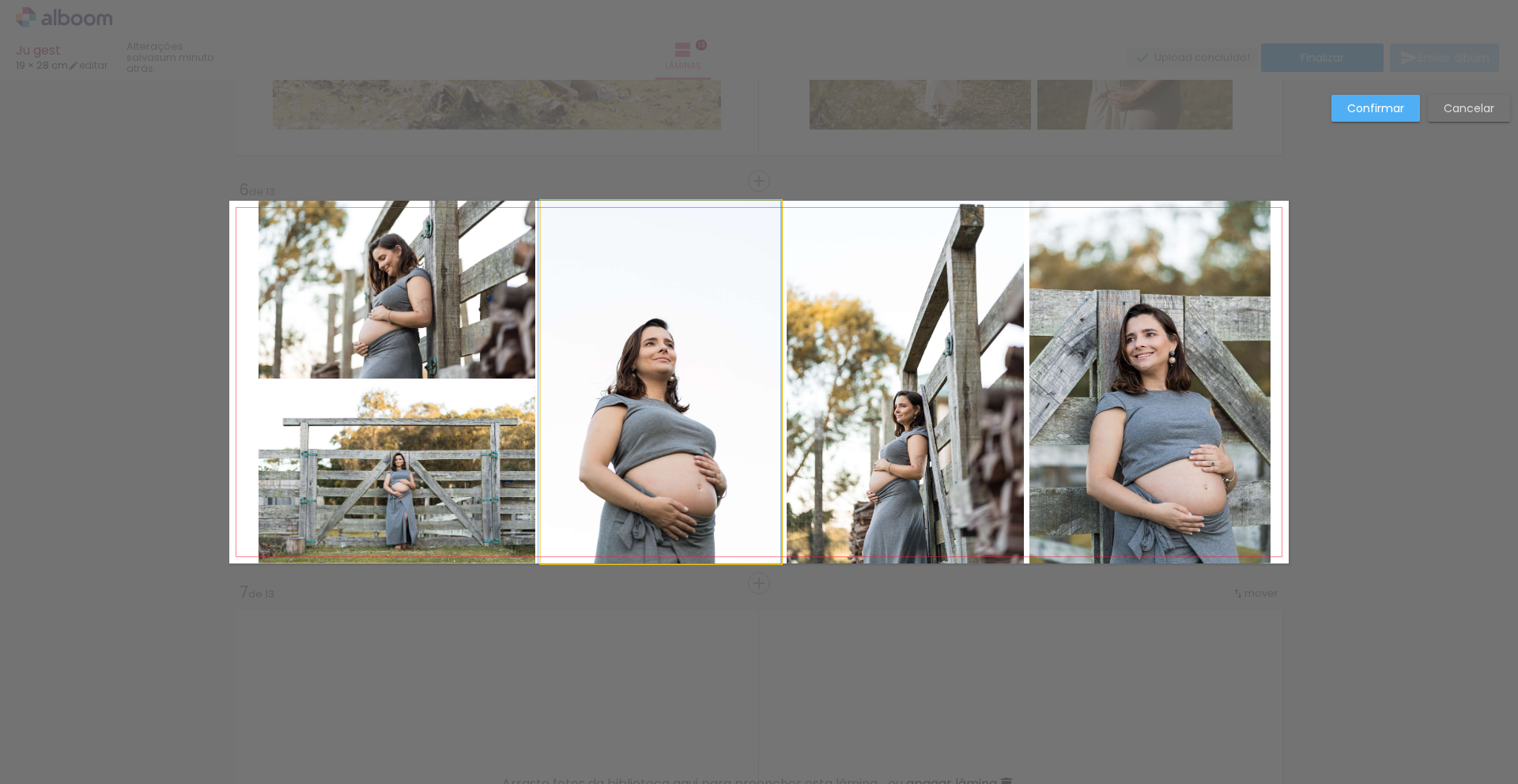
click at [650, 395] on quentale-photo at bounding box center [661, 382] width 240 height 363
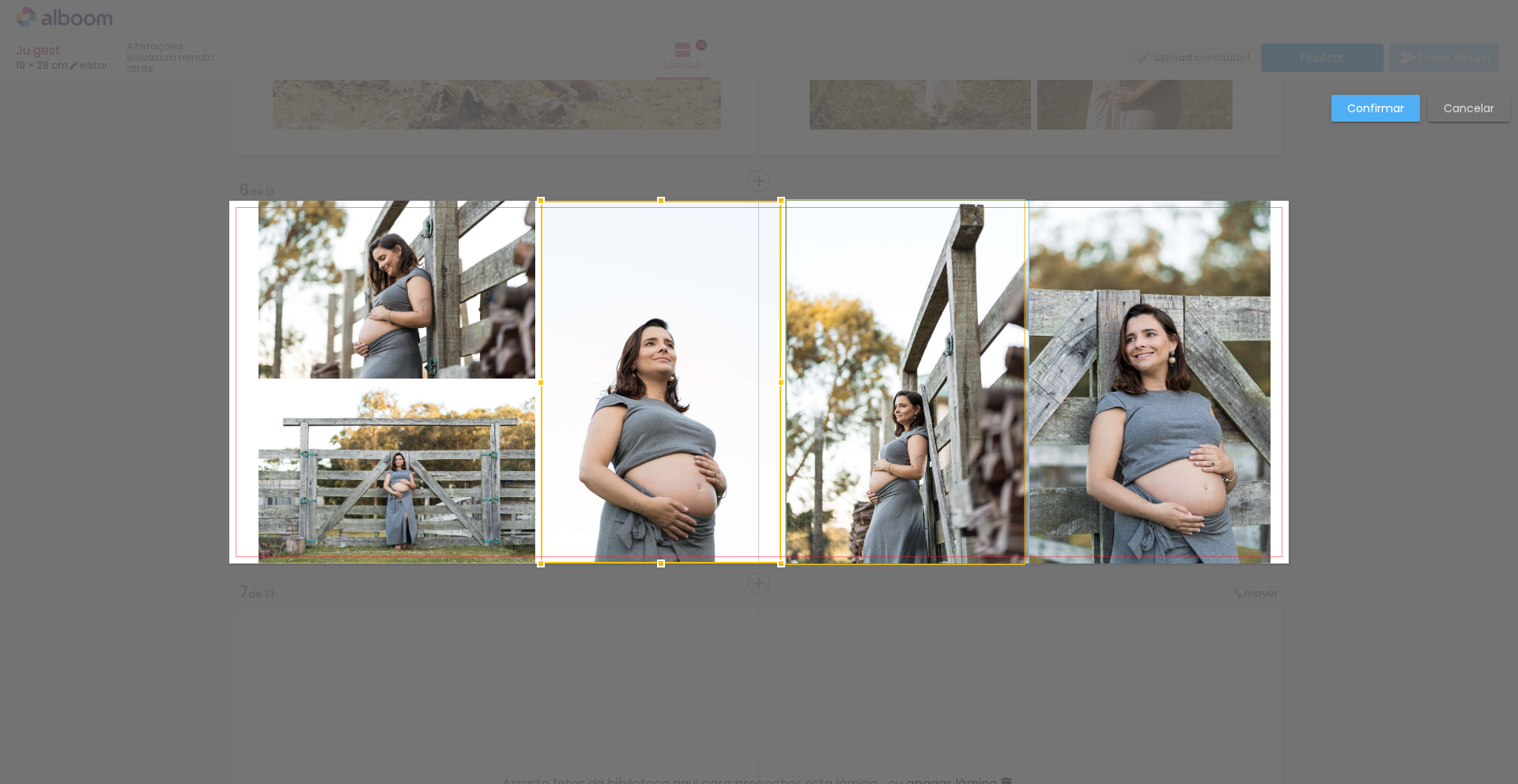
click at [838, 414] on quentale-photo at bounding box center [906, 382] width 238 height 363
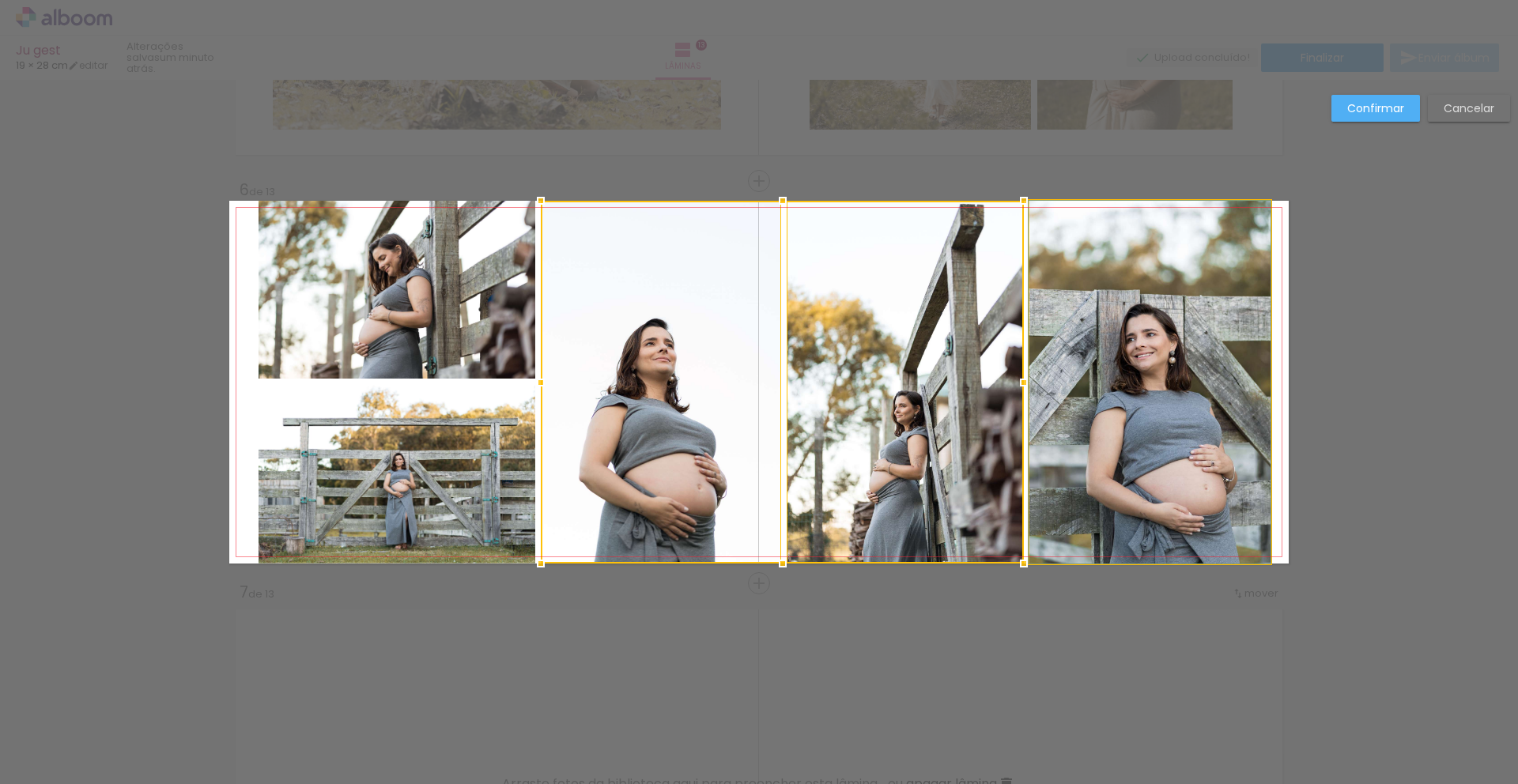
click at [1154, 393] on quentale-photo at bounding box center [1149, 382] width 240 height 363
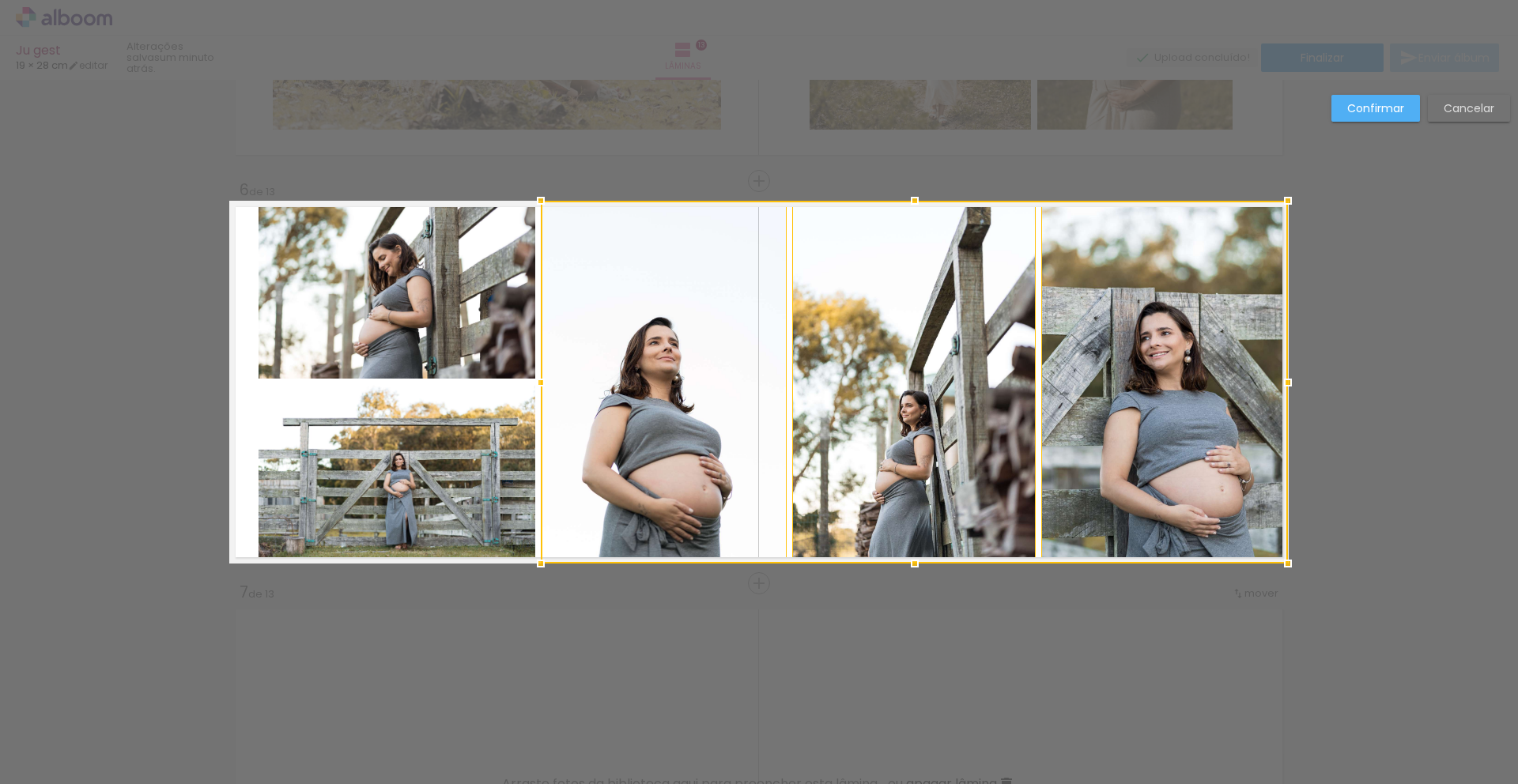
drag, startPoint x: 1265, startPoint y: 383, endPoint x: 1278, endPoint y: 384, distance: 13.0
click at [1278, 384] on div at bounding box center [1288, 382] width 32 height 32
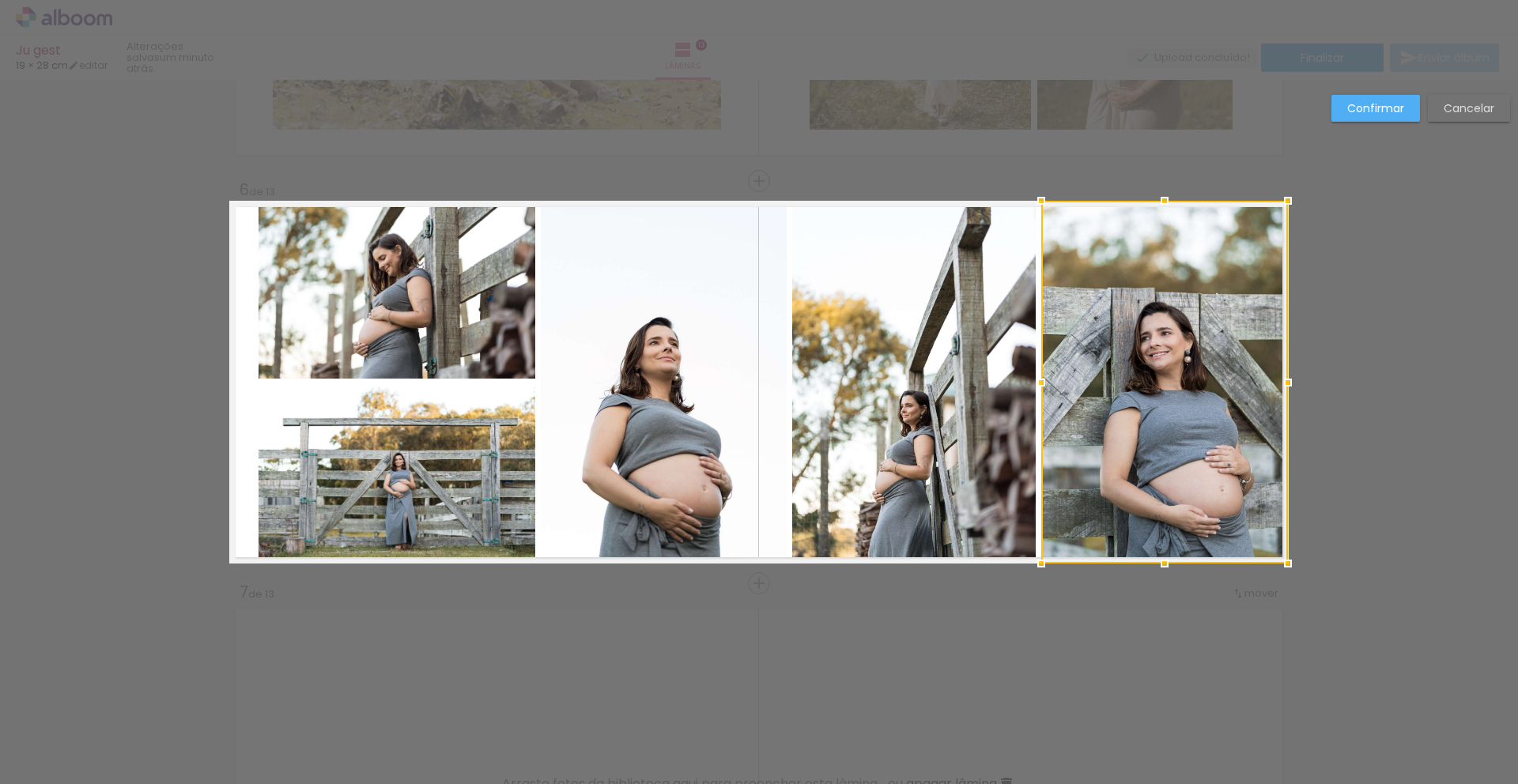
click at [342, 311] on quentale-photo at bounding box center [396, 290] width 277 height 178
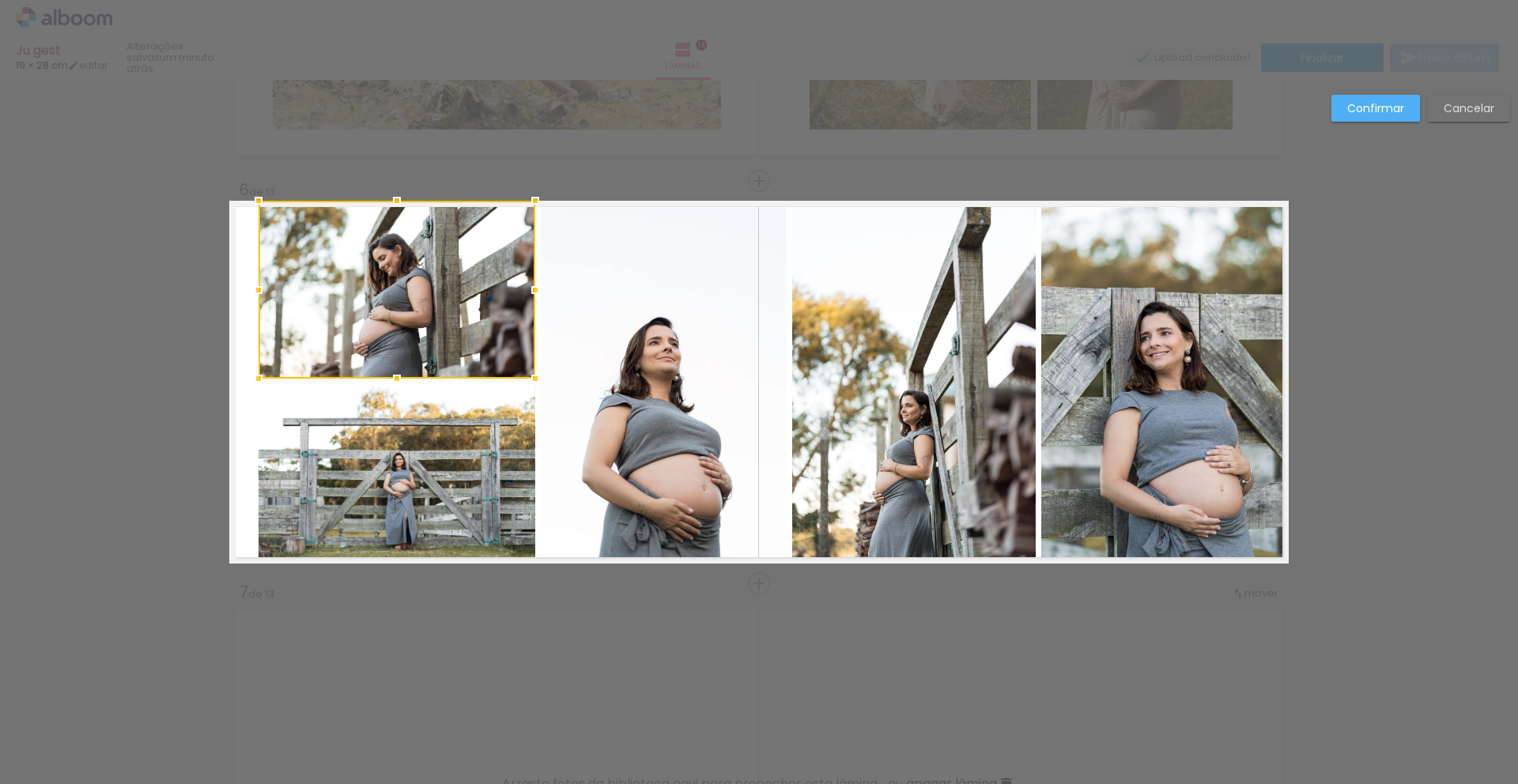
click at [349, 474] on quentale-photo at bounding box center [396, 474] width 277 height 179
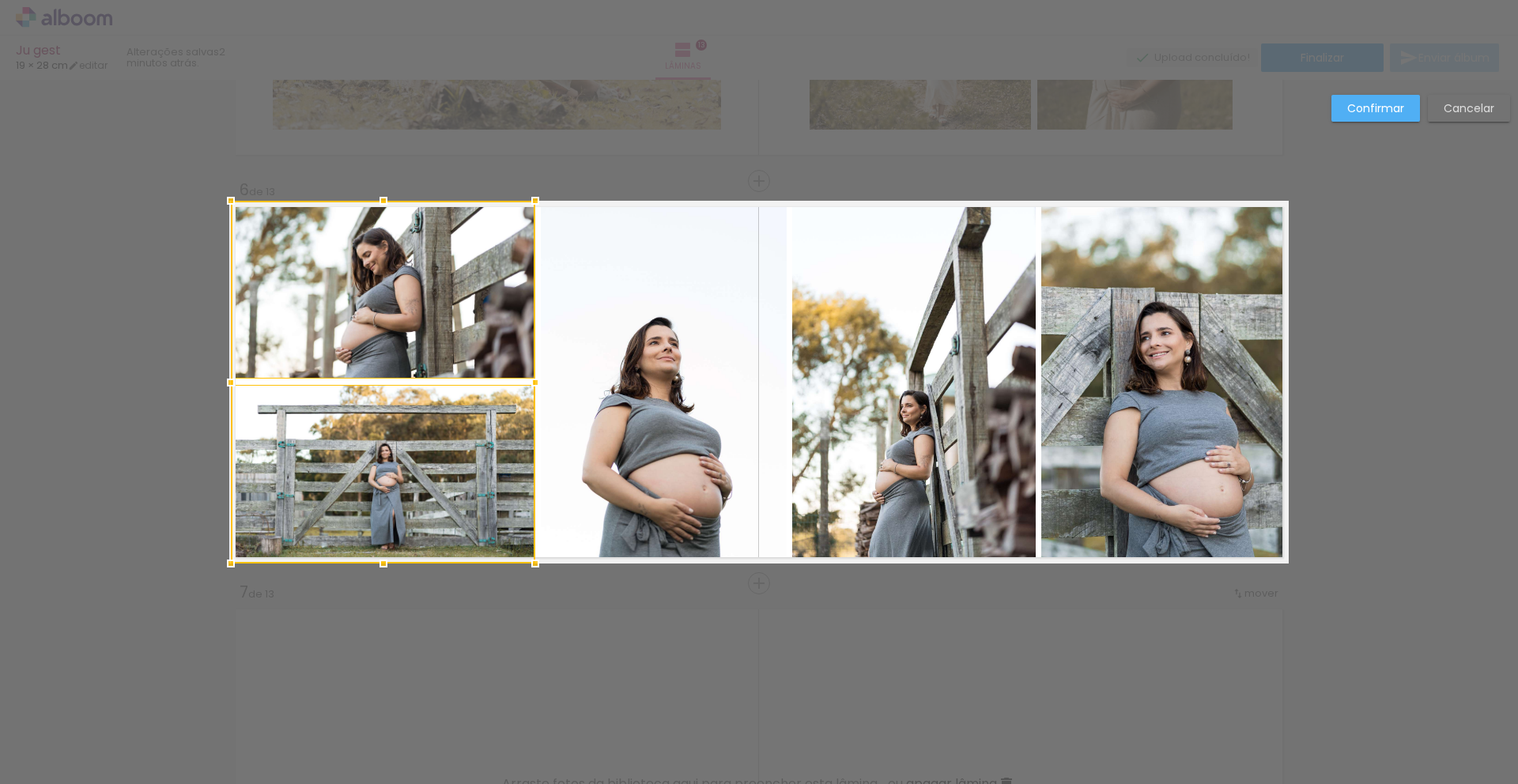
drag, startPoint x: 243, startPoint y: 380, endPoint x: 227, endPoint y: 379, distance: 16.0
click at [227, 379] on div at bounding box center [231, 382] width 32 height 32
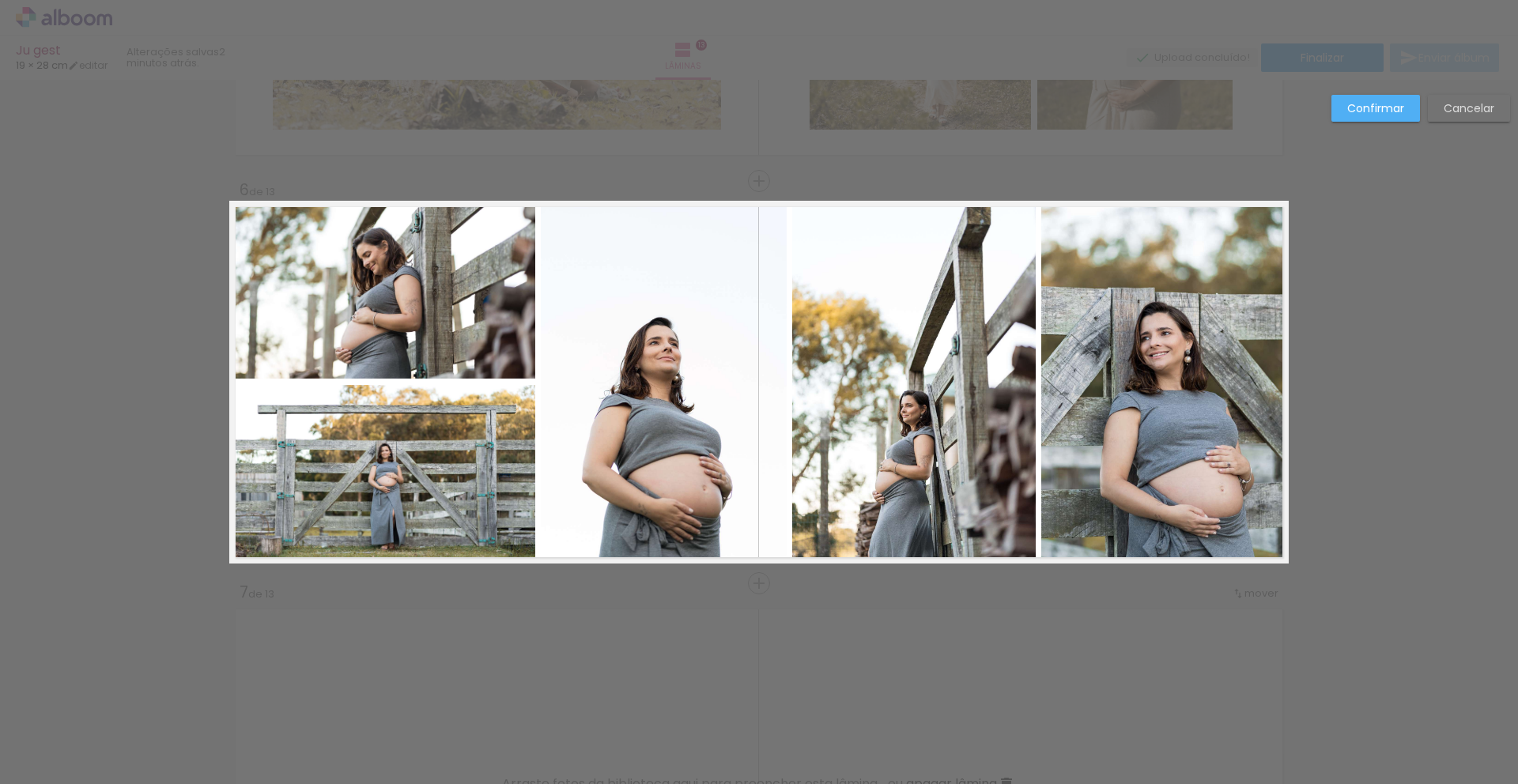
click at [663, 417] on quentale-photo at bounding box center [664, 382] width 246 height 363
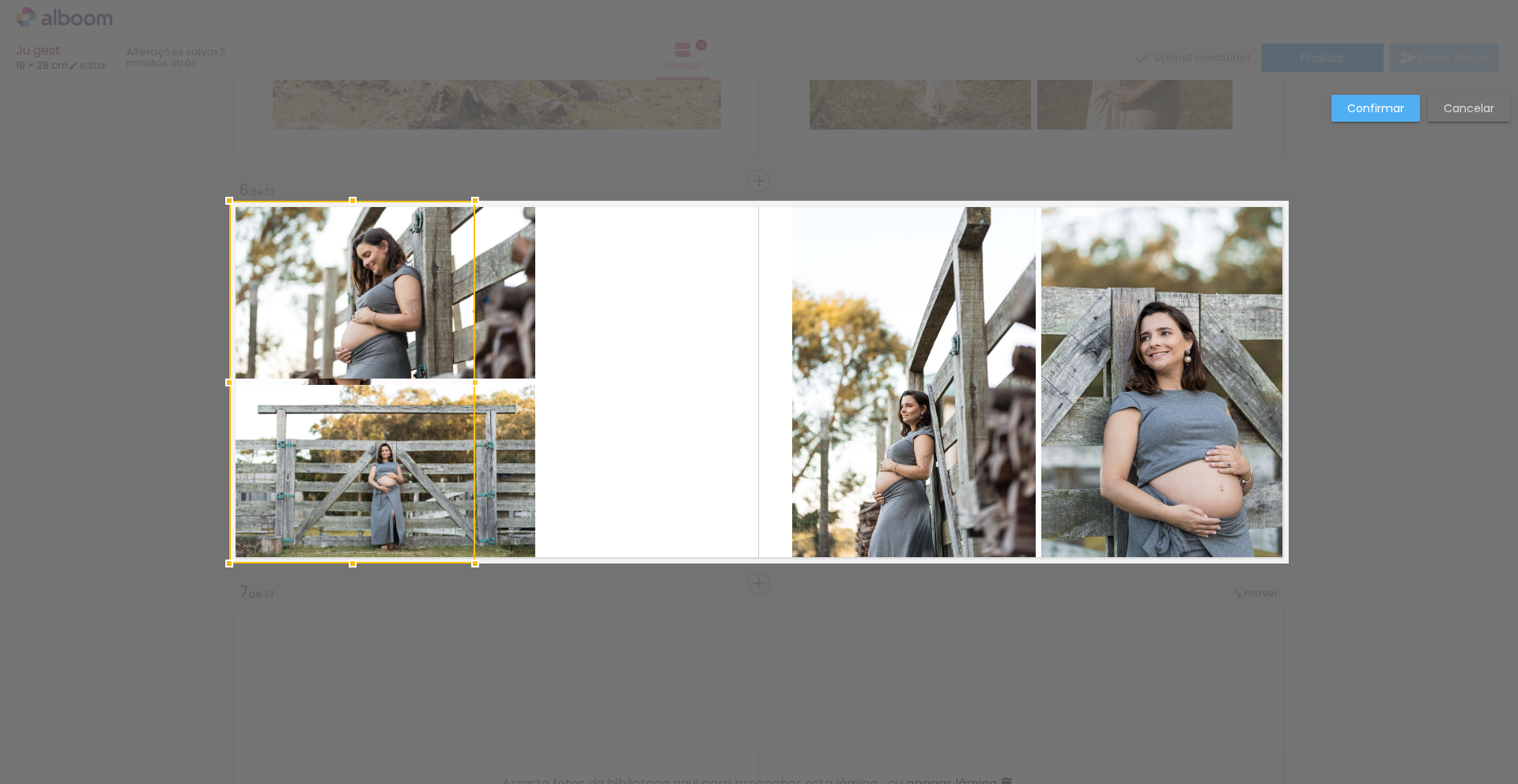
drag, startPoint x: 652, startPoint y: 438, endPoint x: 327, endPoint y: 419, distance: 325.6
click at [327, 419] on div at bounding box center [351, 382] width 246 height 363
click at [505, 341] on quentale-photo at bounding box center [383, 290] width 305 height 178
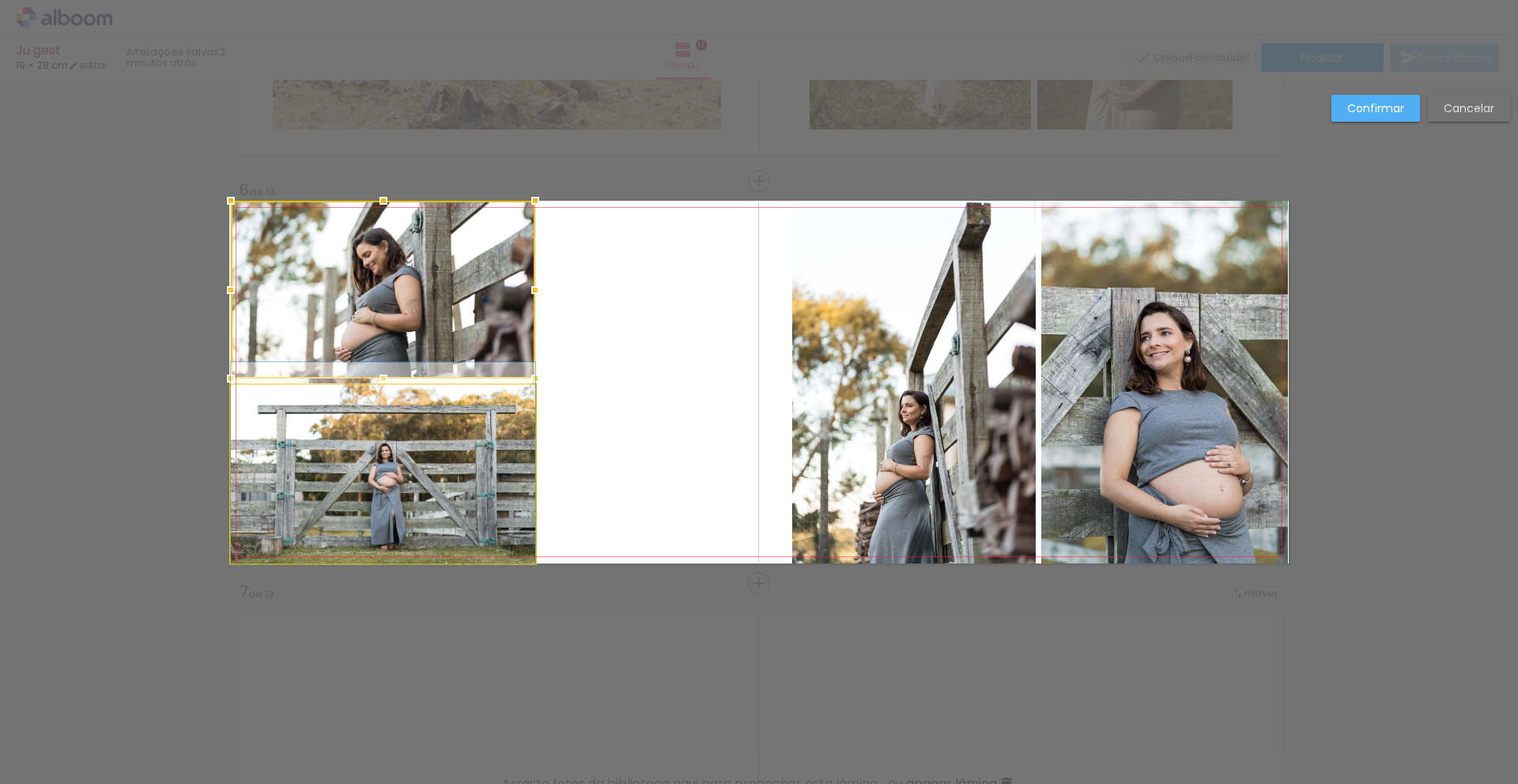
click at [514, 438] on quentale-photo at bounding box center [383, 474] width 305 height 179
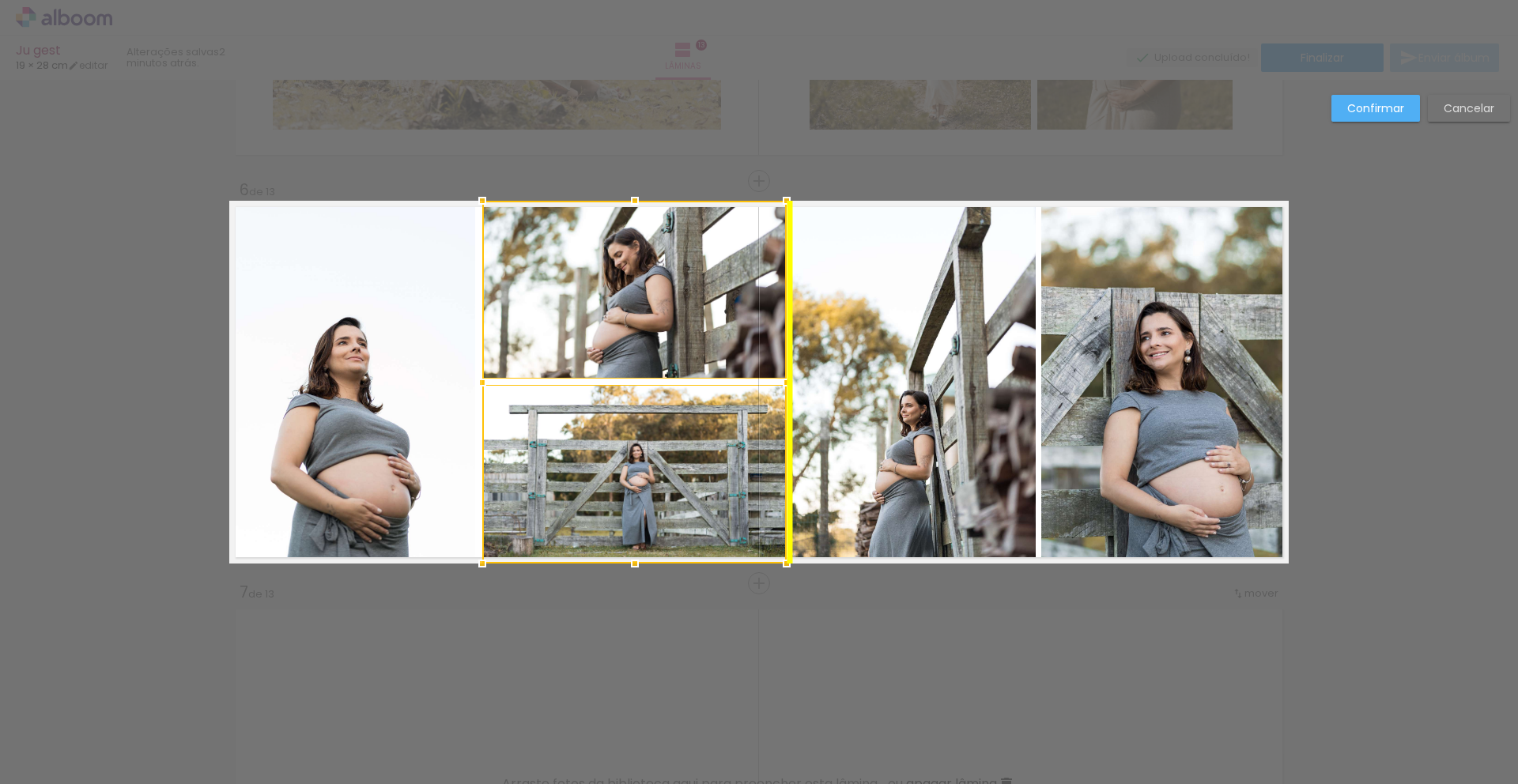
drag, startPoint x: 502, startPoint y: 433, endPoint x: 756, endPoint y: 441, distance: 254.1
click at [756, 441] on div at bounding box center [635, 382] width 305 height 363
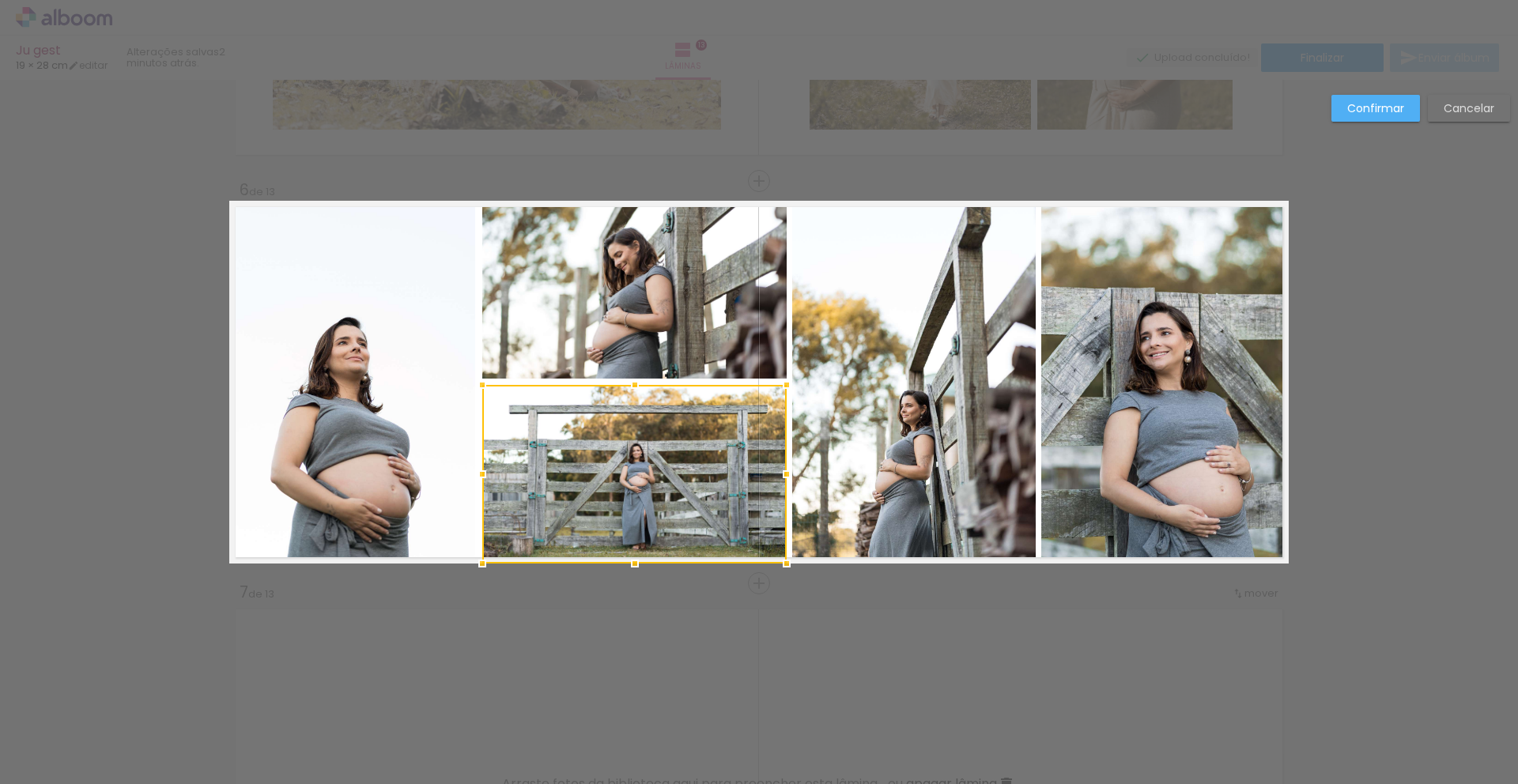
click at [356, 391] on quentale-photo at bounding box center [351, 382] width 246 height 363
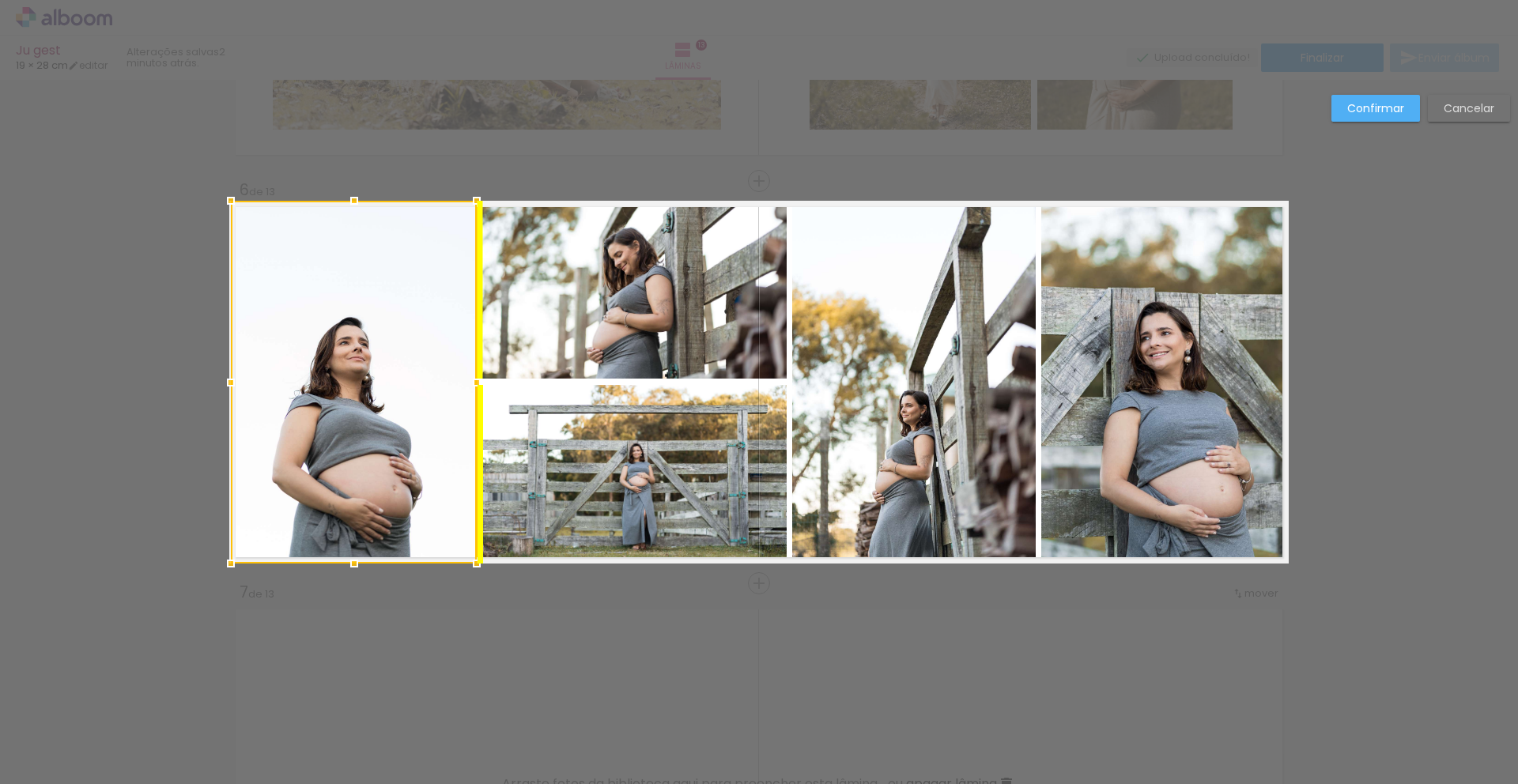
click at [361, 409] on div at bounding box center [353, 382] width 246 height 363
click at [603, 325] on quentale-photo at bounding box center [635, 290] width 305 height 178
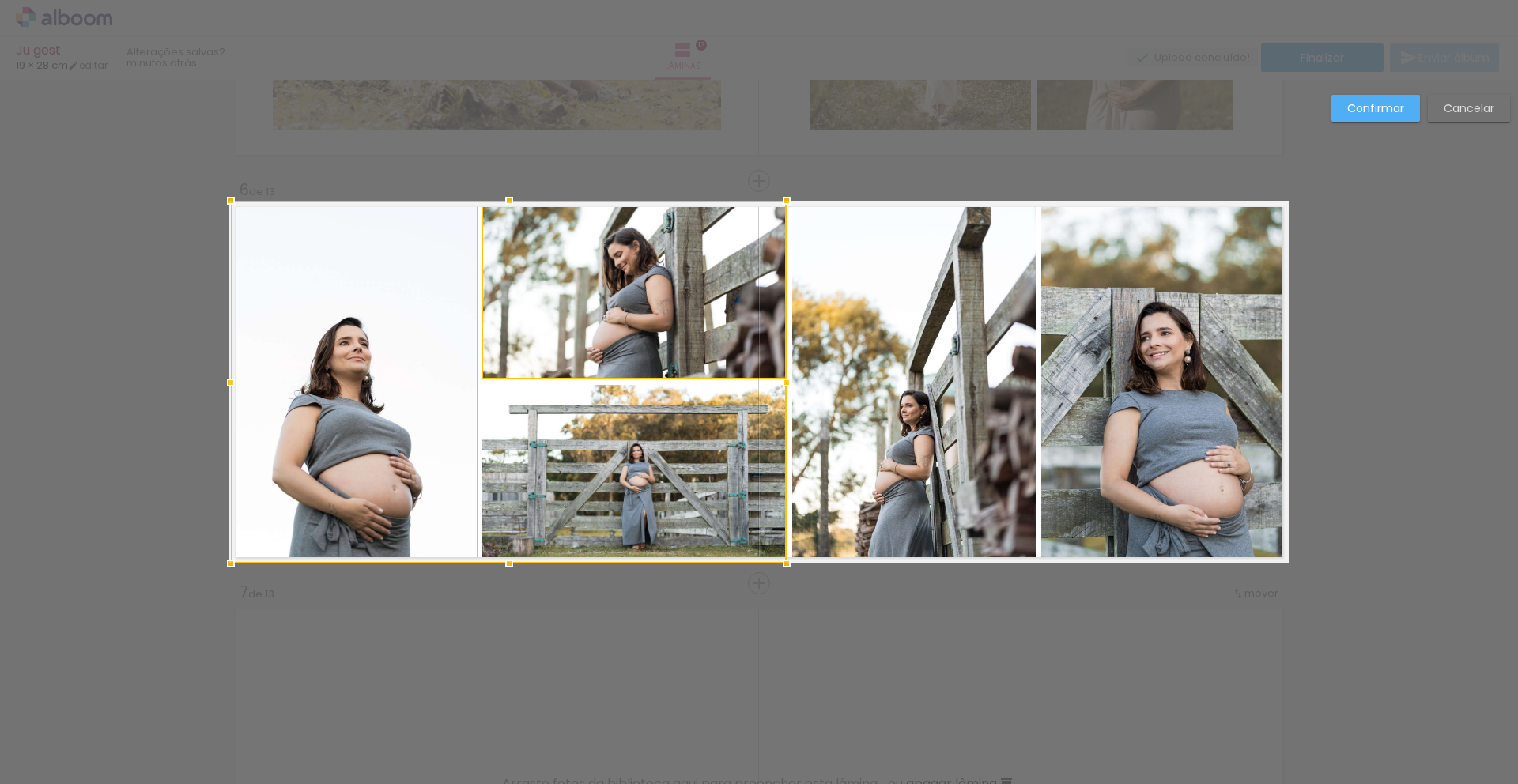
click at [603, 469] on div at bounding box center [509, 382] width 555 height 363
drag, startPoint x: 852, startPoint y: 429, endPoint x: 1103, endPoint y: 392, distance: 253.7
click at [852, 429] on quentale-photo at bounding box center [914, 382] width 243 height 363
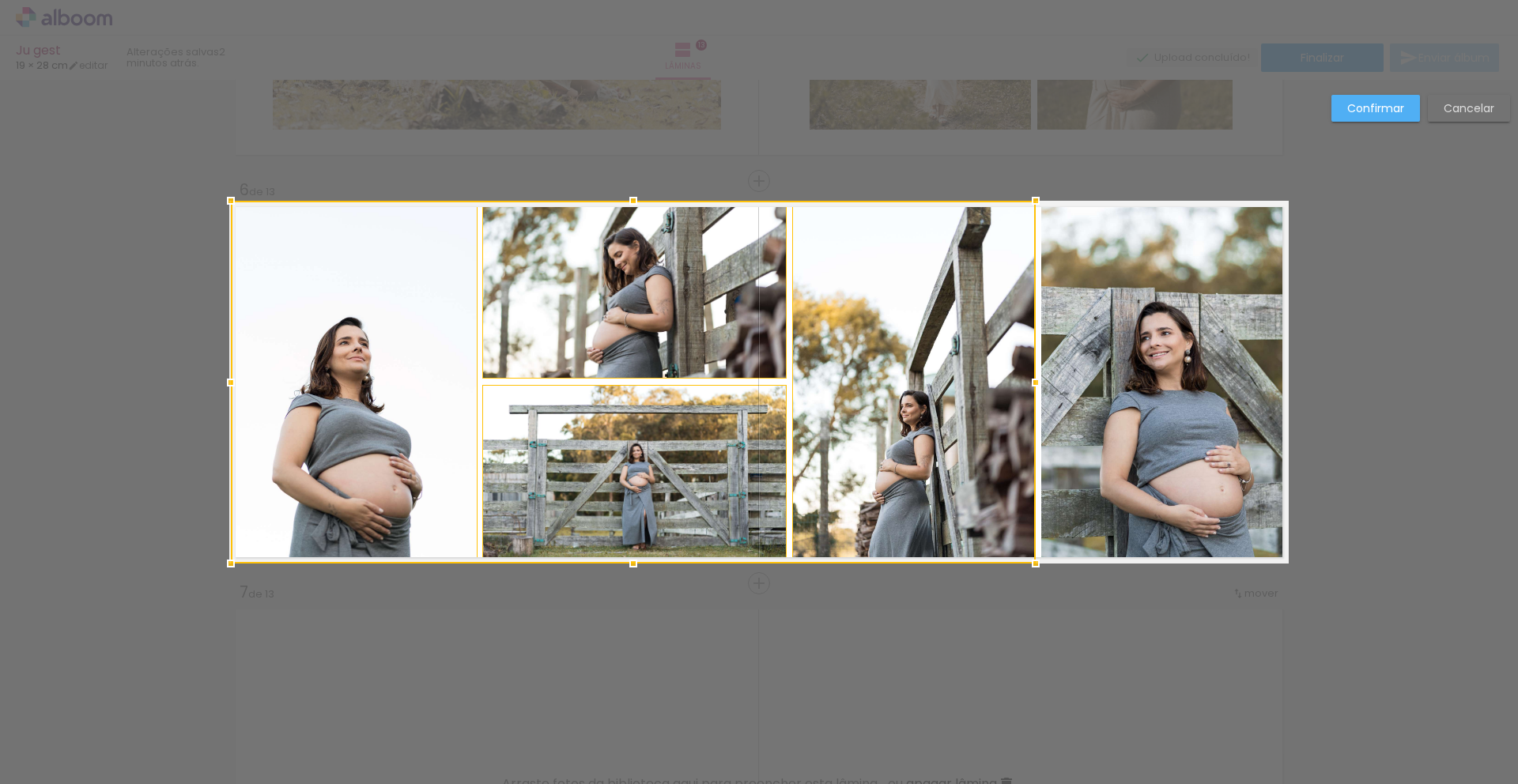
click at [1118, 390] on quentale-photo at bounding box center [1165, 382] width 247 height 363
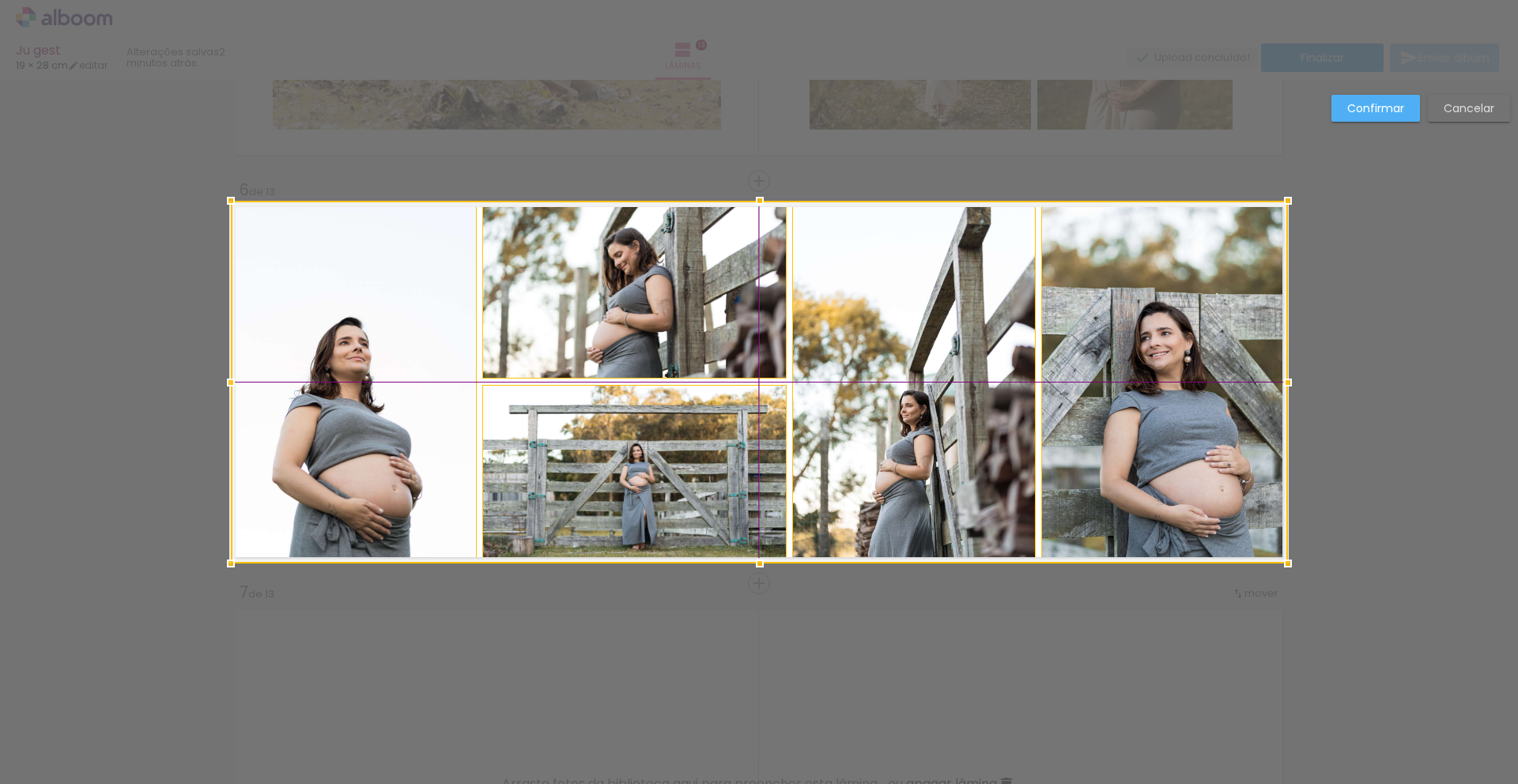
click at [1104, 445] on div at bounding box center [759, 382] width 1057 height 363
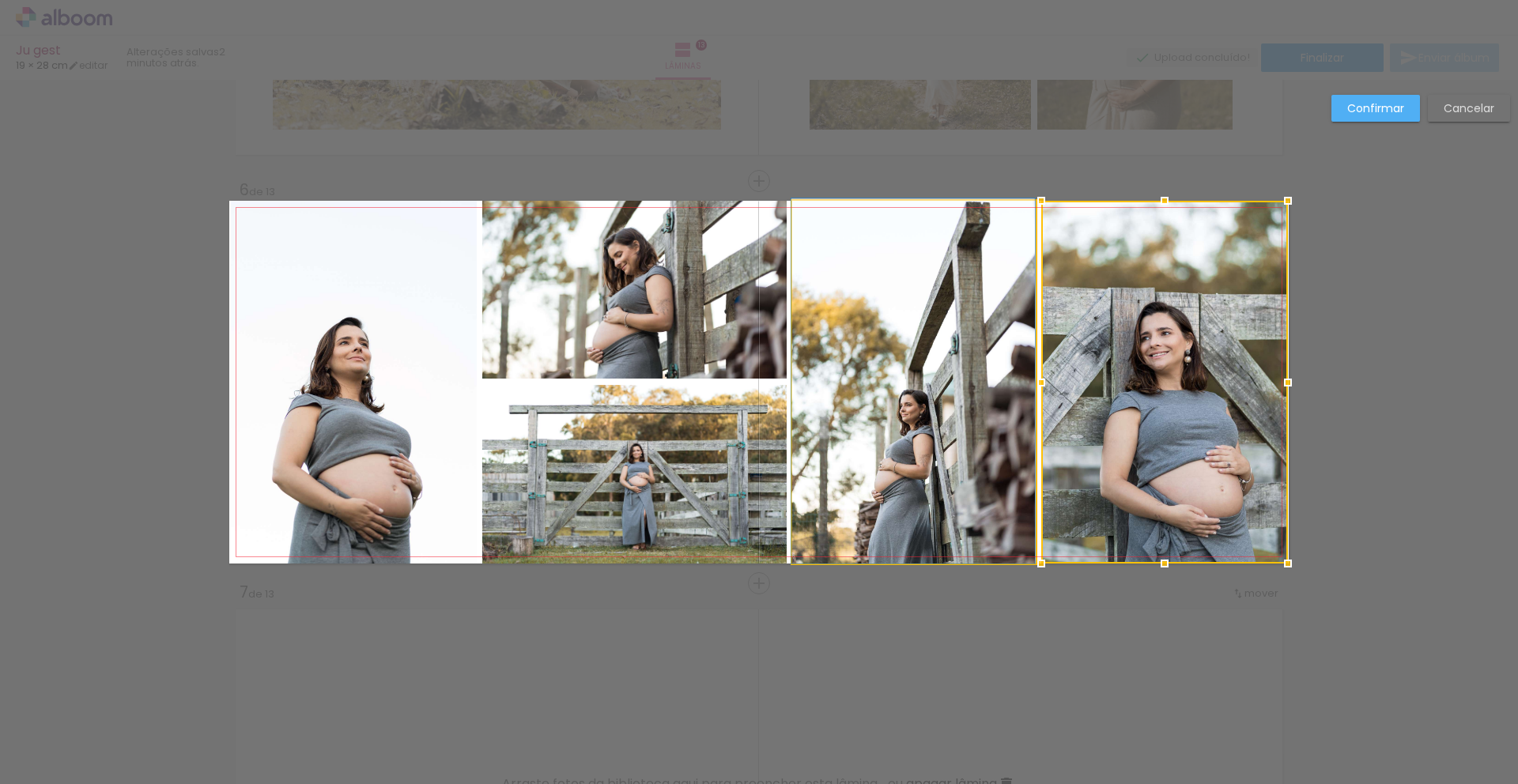
drag, startPoint x: 856, startPoint y: 392, endPoint x: 706, endPoint y: 358, distance: 153.8
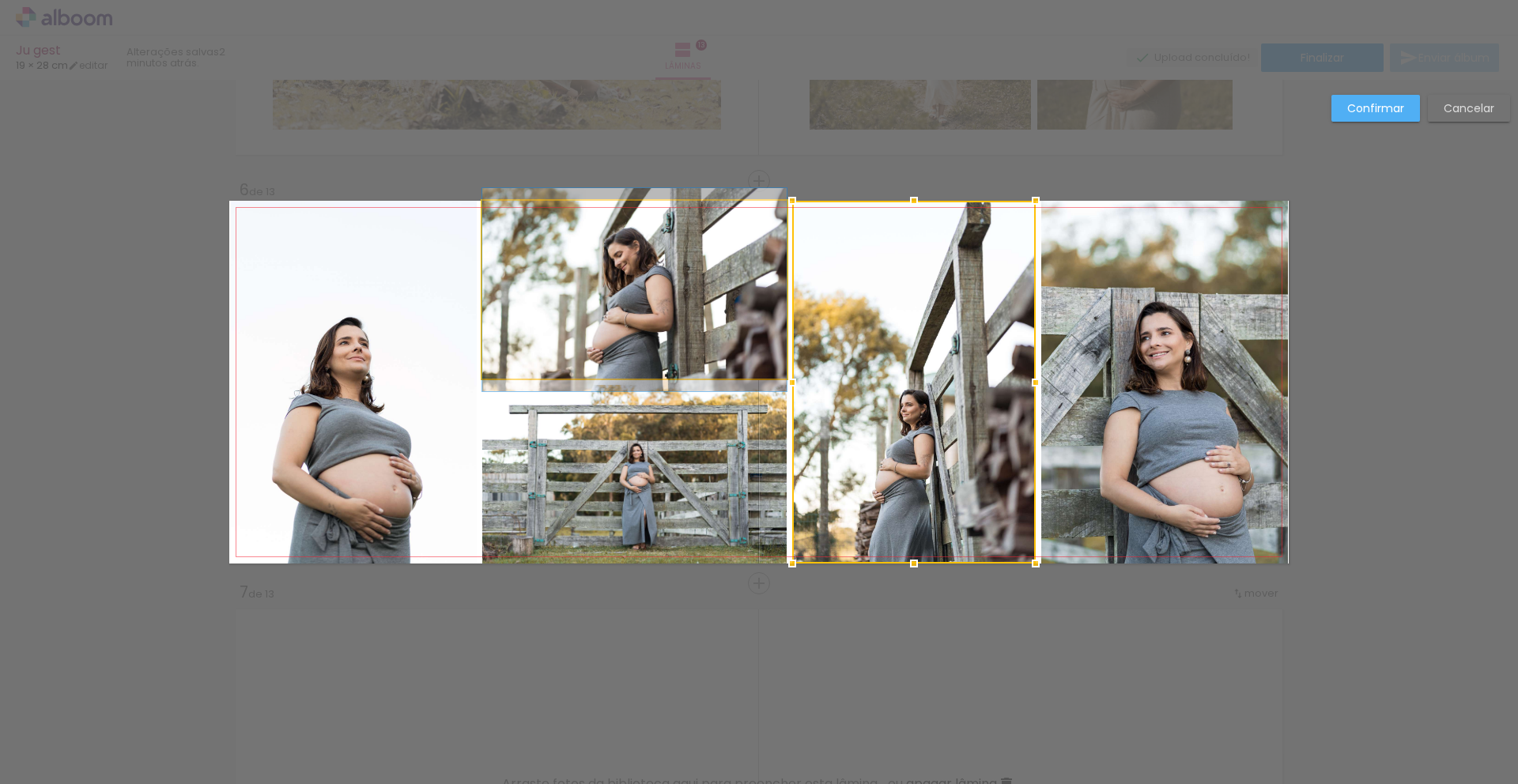
click at [645, 341] on quentale-photo at bounding box center [635, 290] width 305 height 178
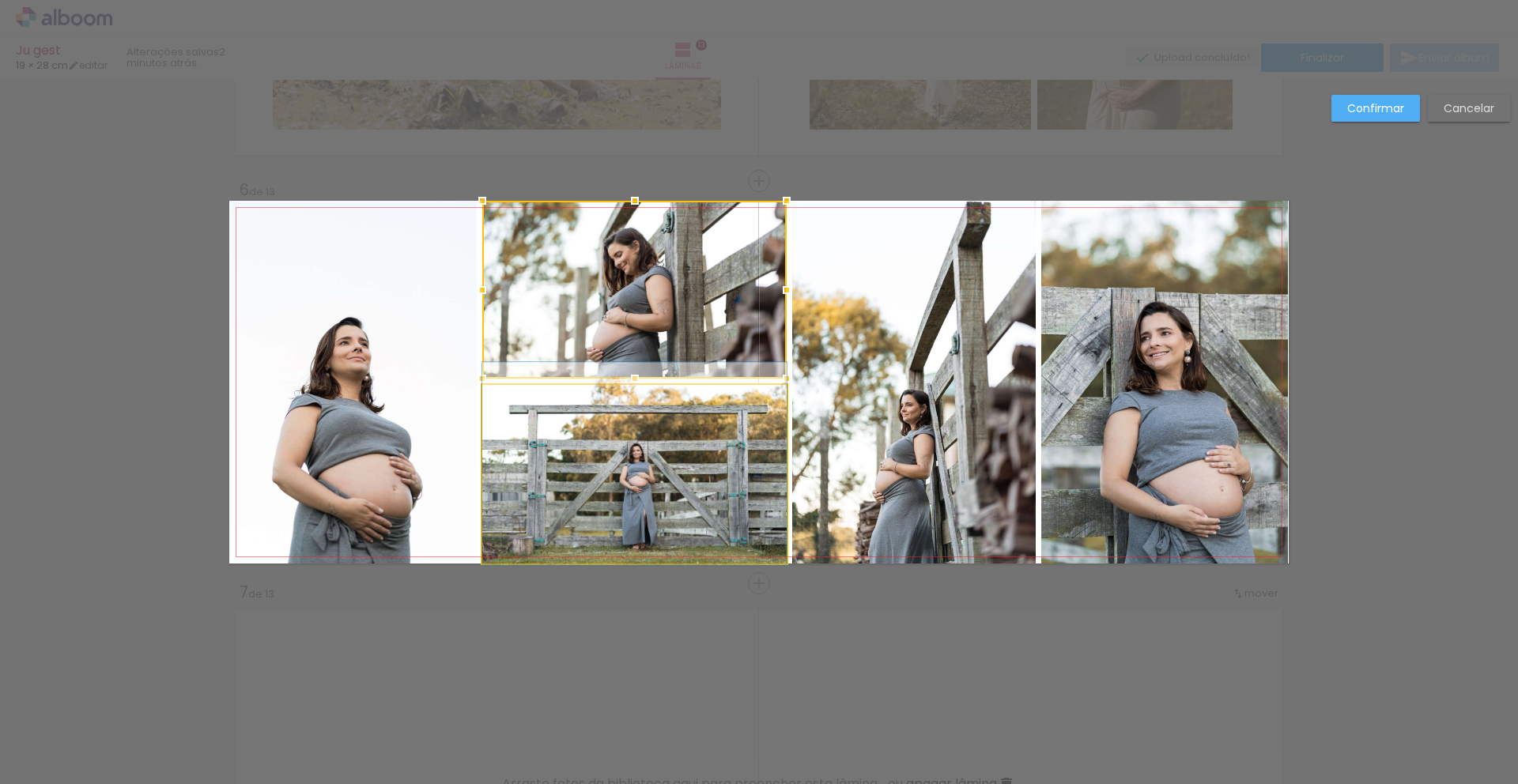
click at [610, 491] on quentale-photo at bounding box center [635, 474] width 305 height 179
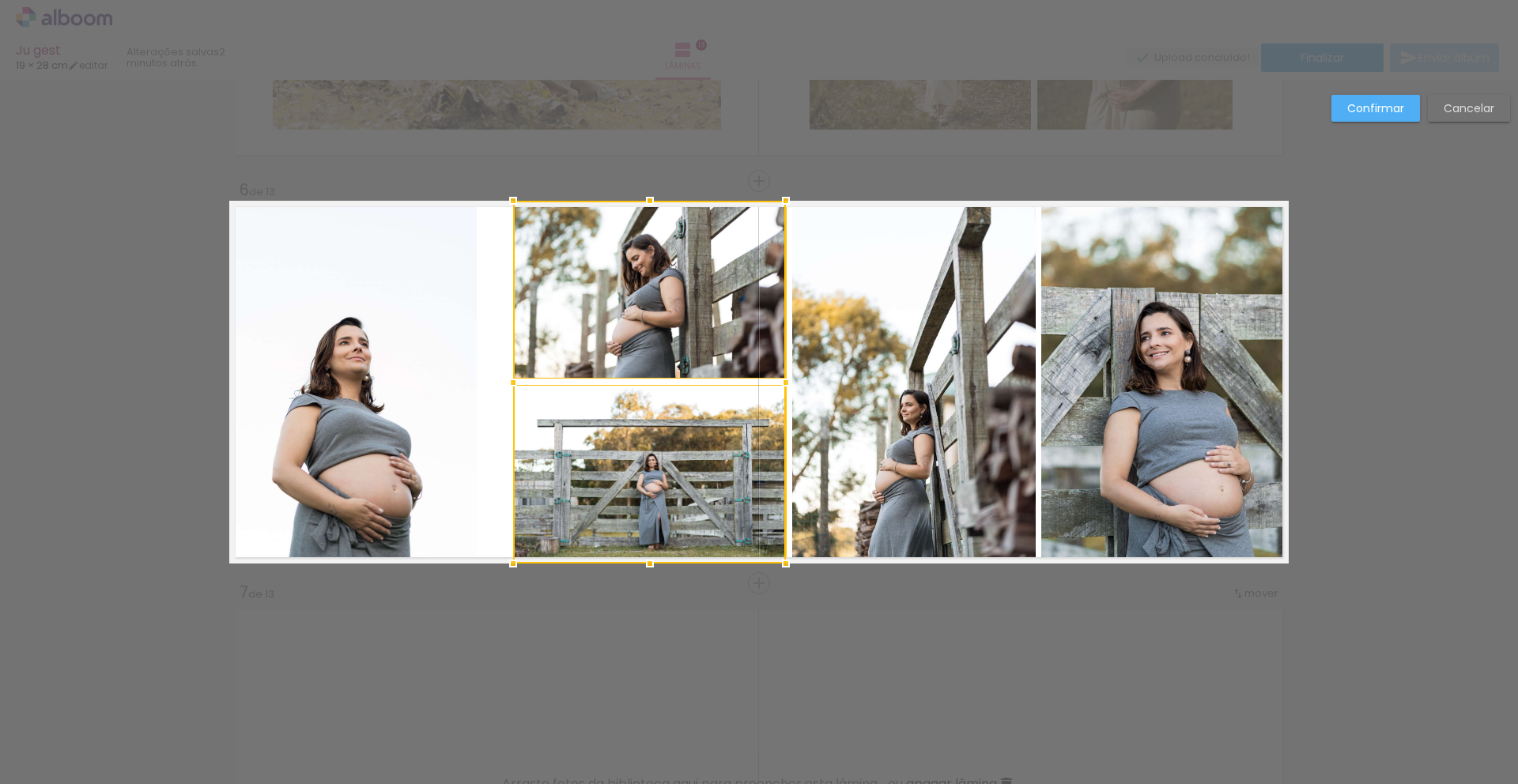
drag, startPoint x: 474, startPoint y: 381, endPoint x: 506, endPoint y: 388, distance: 32.8
click at [506, 388] on div at bounding box center [512, 382] width 32 height 32
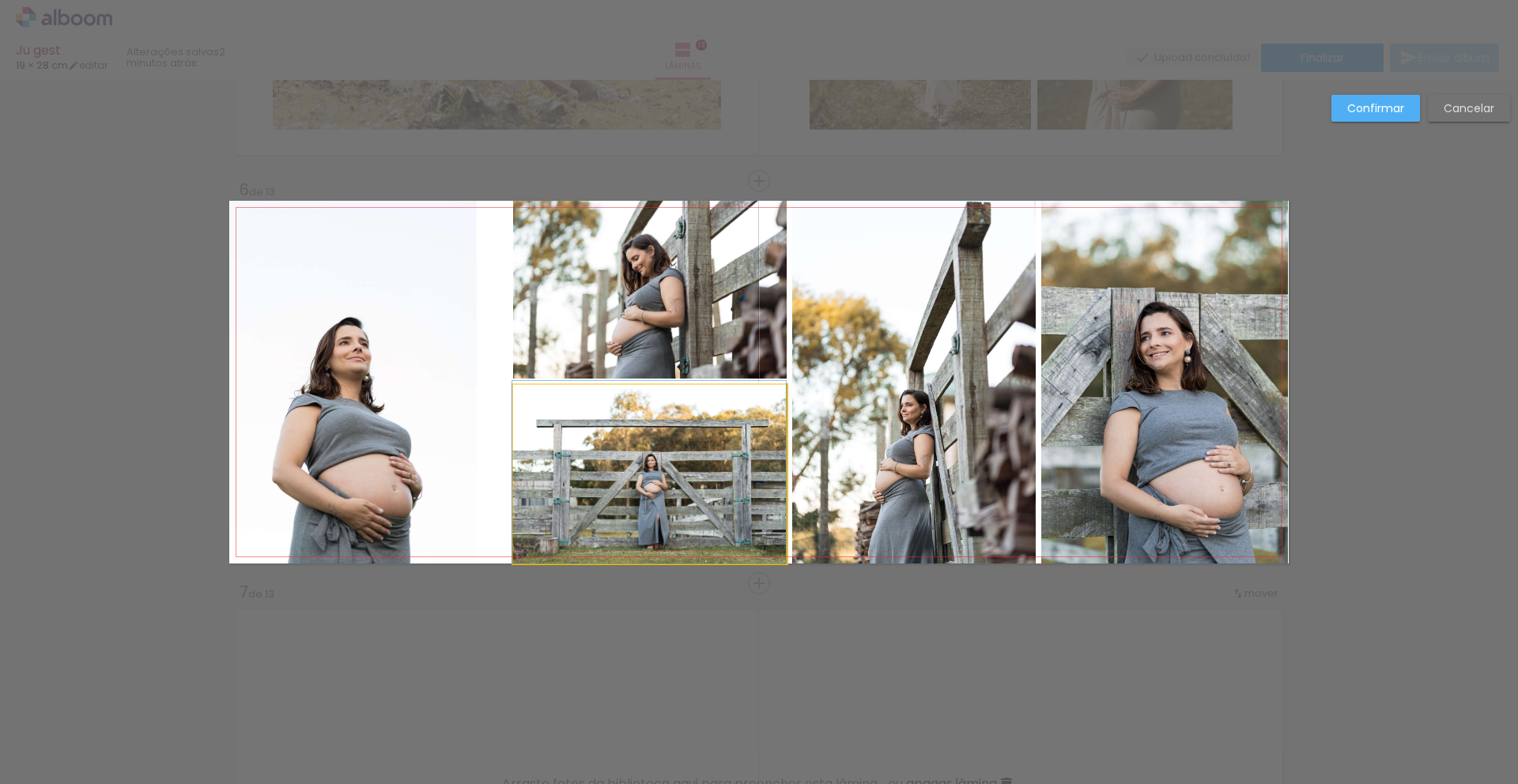
drag, startPoint x: 652, startPoint y: 512, endPoint x: 645, endPoint y: 503, distance: 11.4
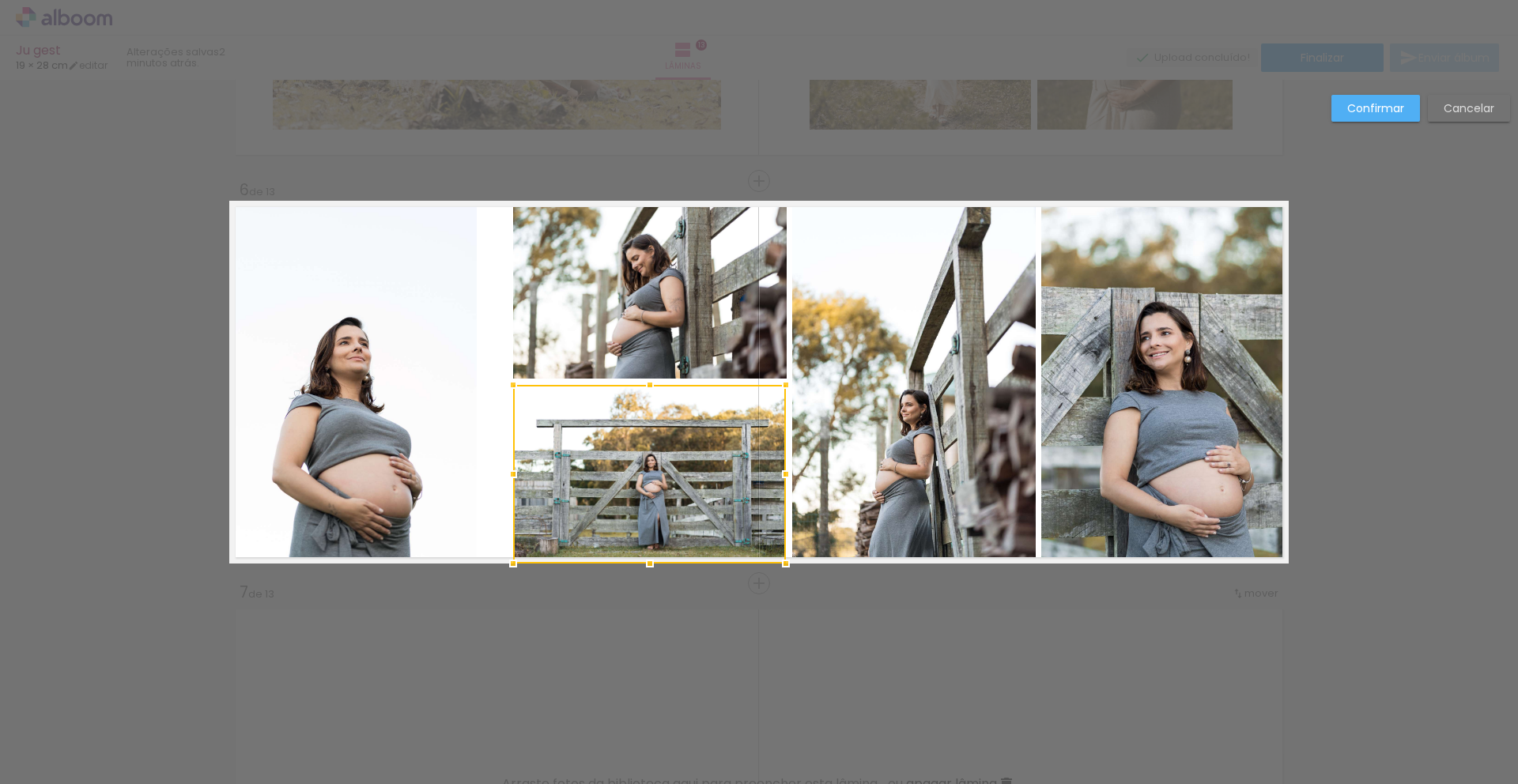
click at [383, 417] on quentale-photo at bounding box center [353, 382] width 246 height 363
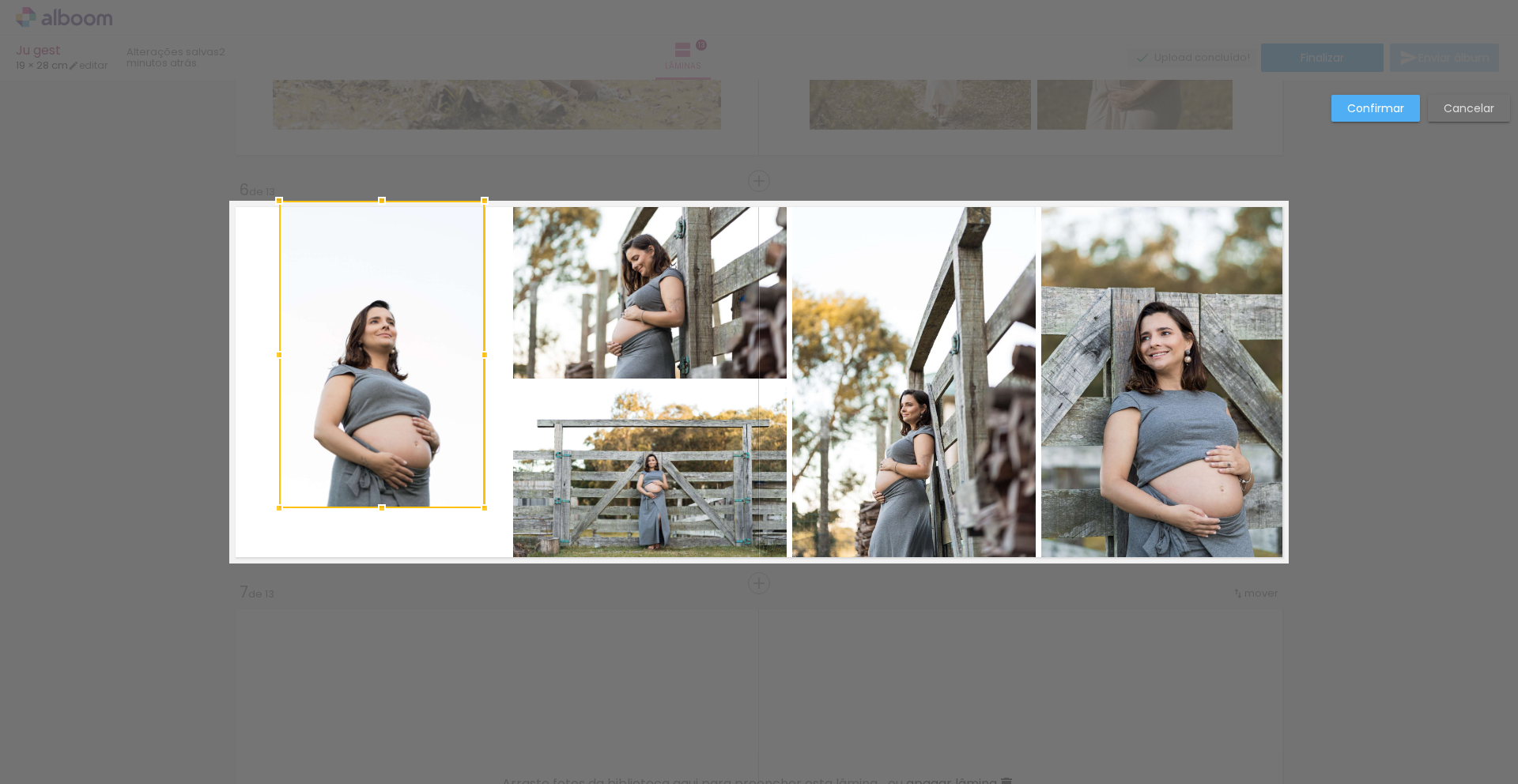
drag, startPoint x: 225, startPoint y: 561, endPoint x: 274, endPoint y: 505, distance: 74.4
click at [274, 505] on div at bounding box center [279, 507] width 32 height 32
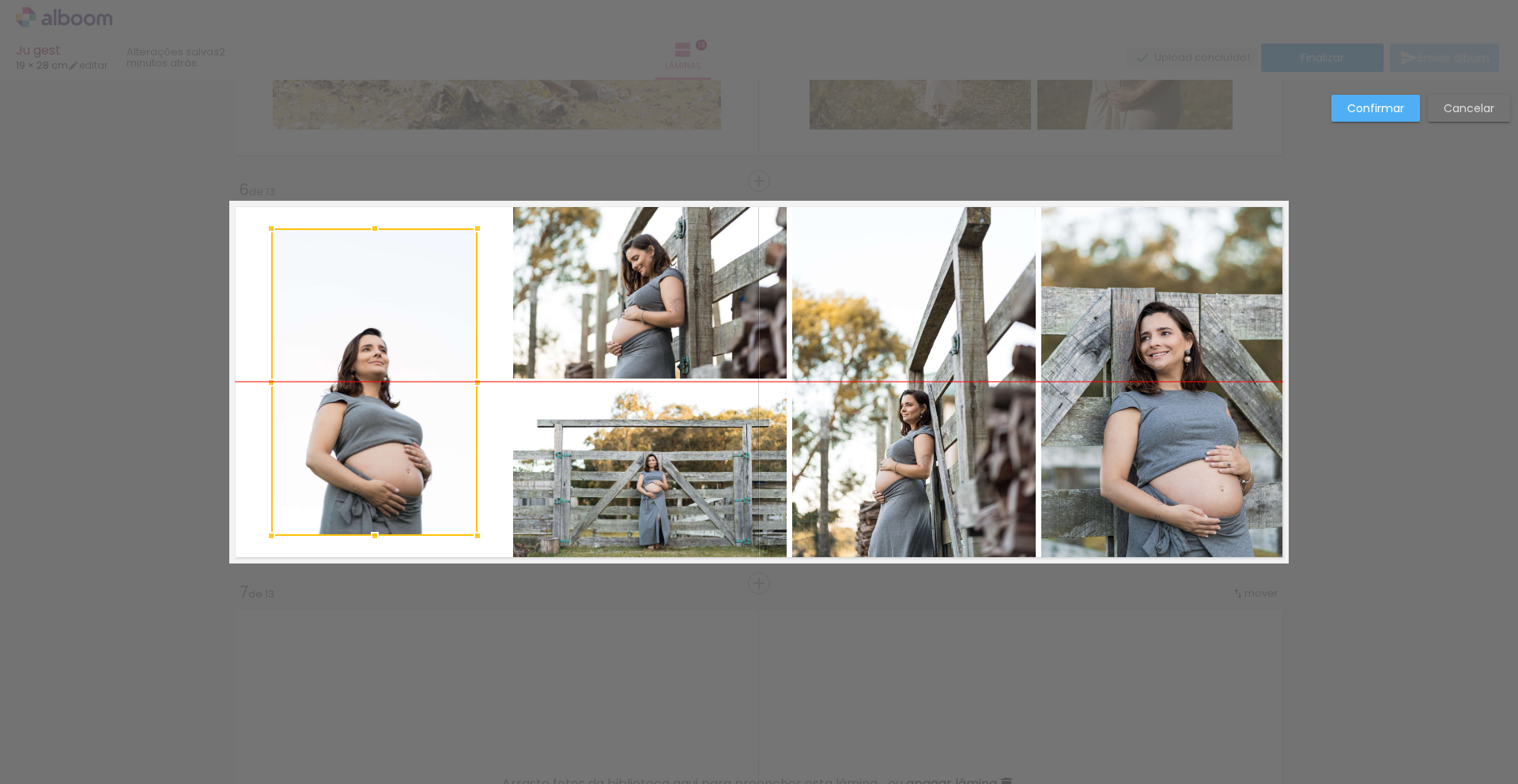
drag, startPoint x: 357, startPoint y: 374, endPoint x: 349, endPoint y: 398, distance: 25.3
click at [349, 398] on div at bounding box center [374, 382] width 206 height 307
click at [485, 465] on quentale-layouter at bounding box center [759, 382] width 1059 height 363
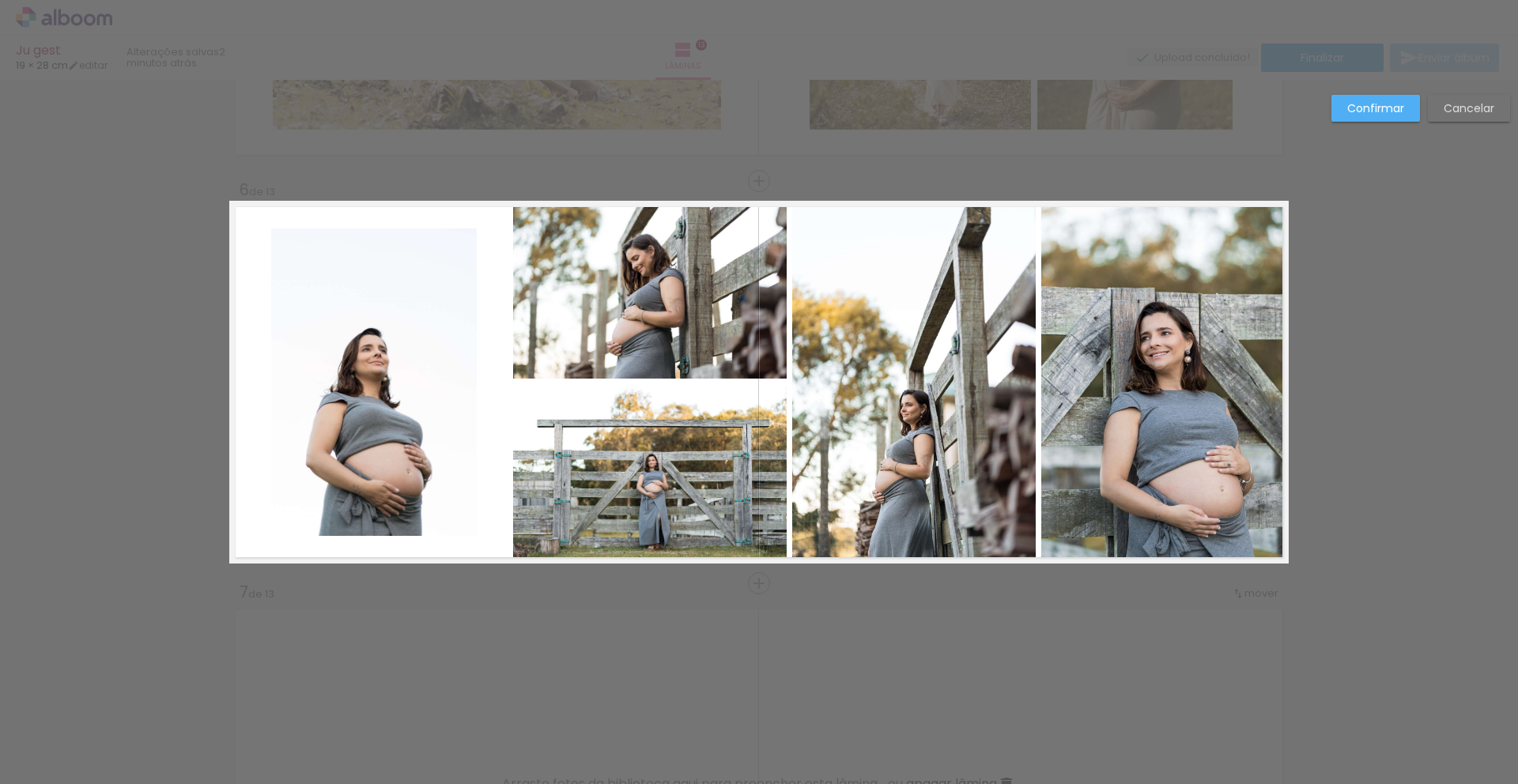
click at [0, 0] on slot "Confirmar" at bounding box center [0, 0] width 0 height 0
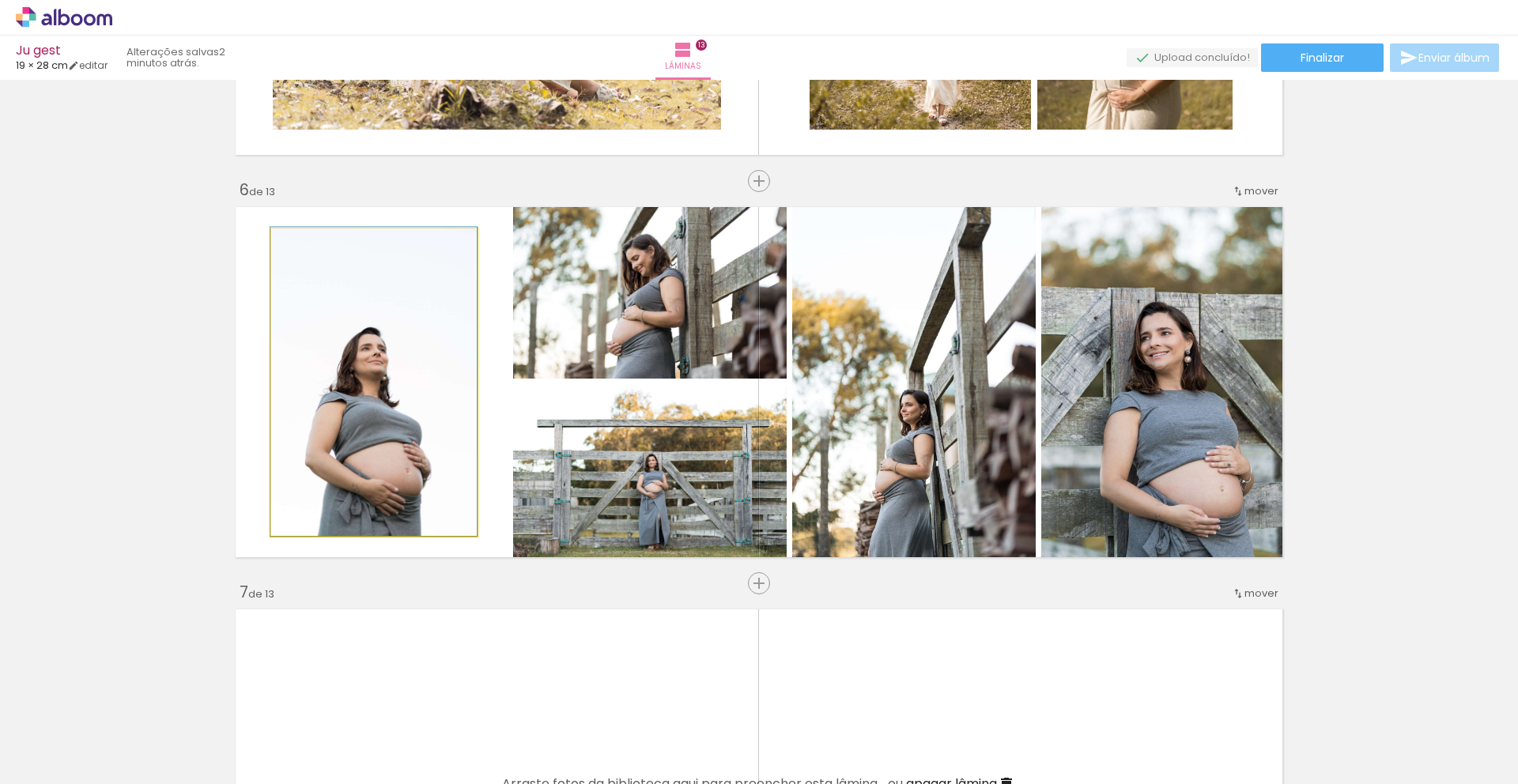
drag, startPoint x: 394, startPoint y: 451, endPoint x: 390, endPoint y: 429, distance: 22.4
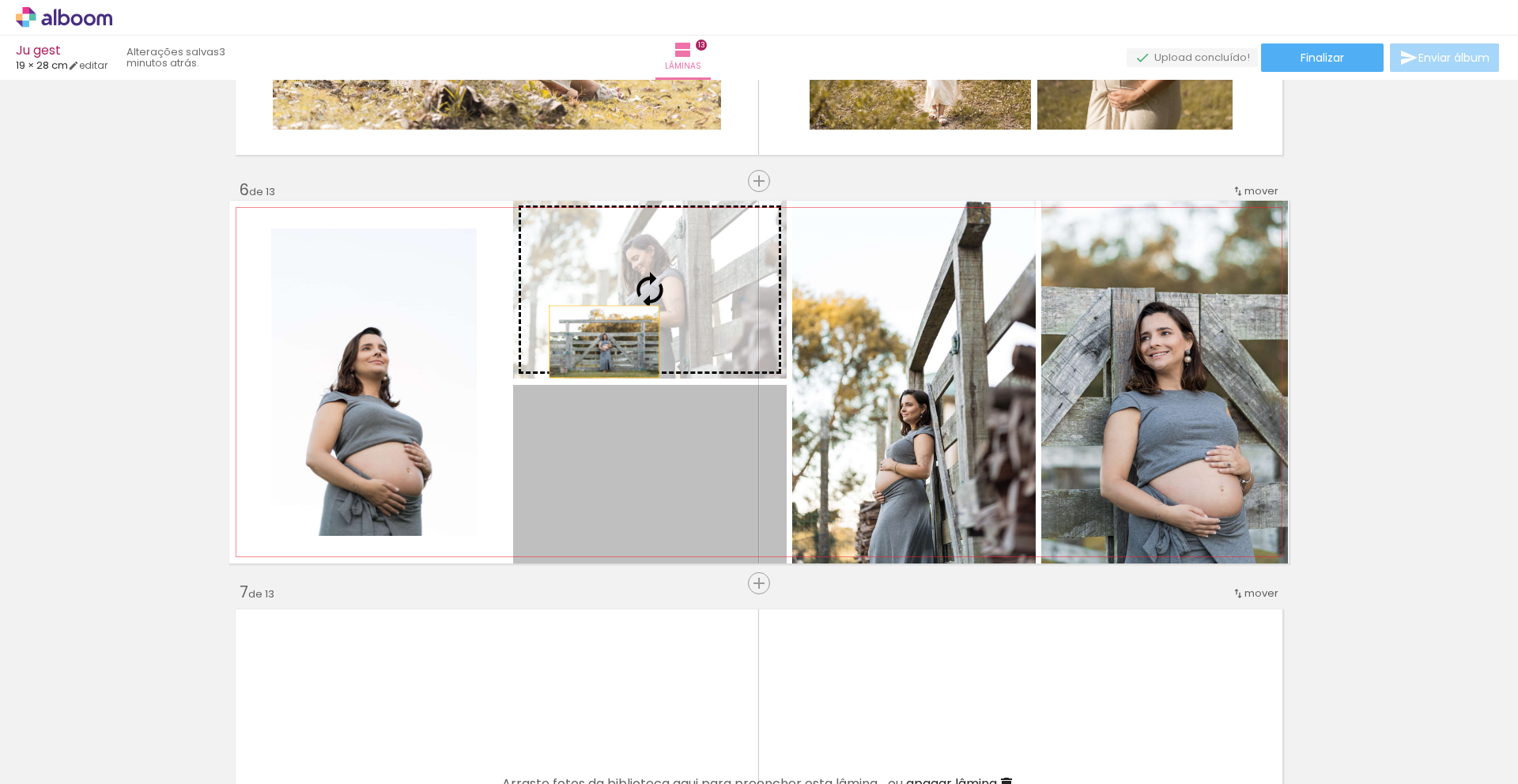
drag, startPoint x: 606, startPoint y: 480, endPoint x: 599, endPoint y: 339, distance: 141.2
click at [0, 0] on slot at bounding box center [0, 0] width 0 height 0
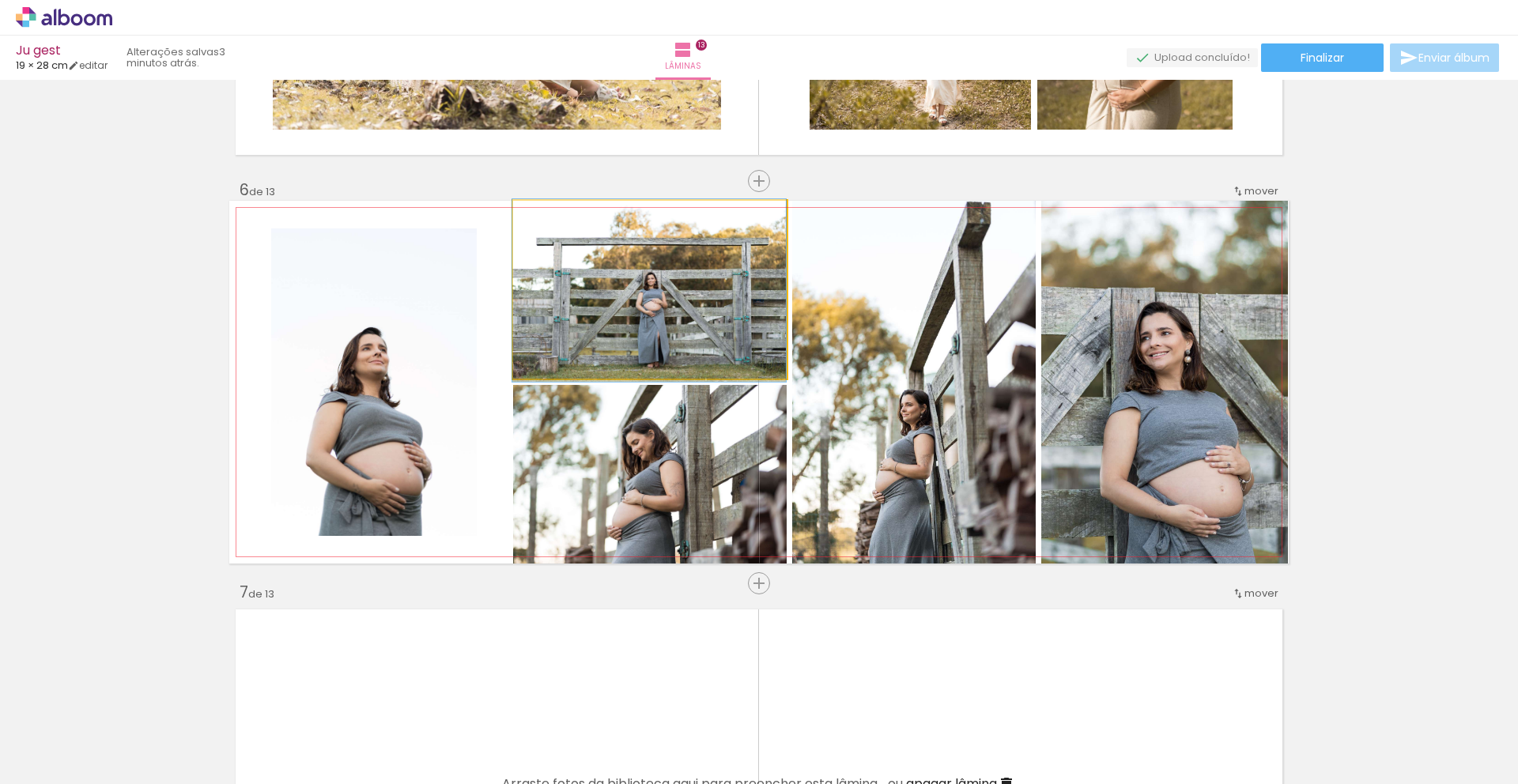
drag, startPoint x: 622, startPoint y: 300, endPoint x: 579, endPoint y: 302, distance: 43.0
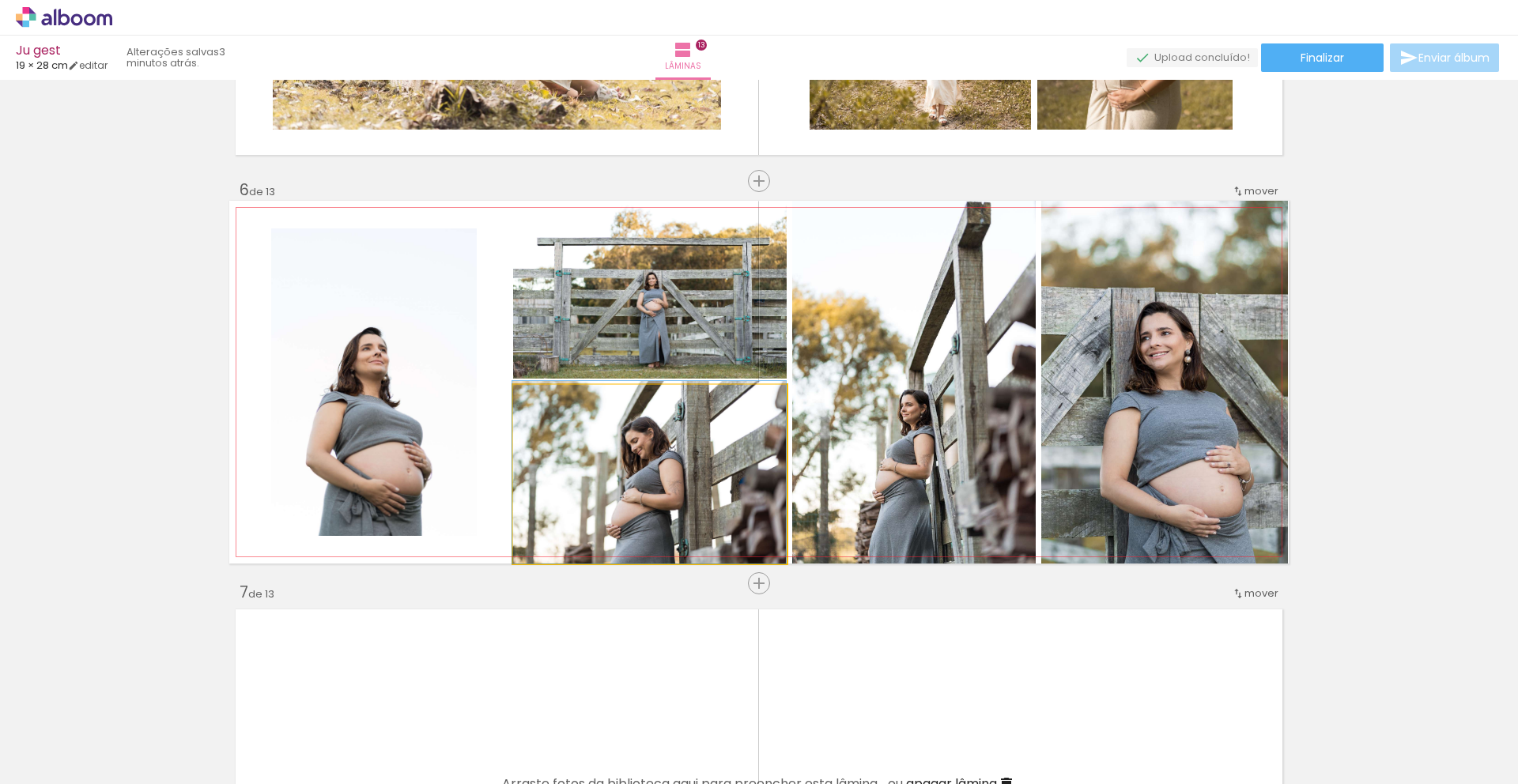
drag, startPoint x: 626, startPoint y: 510, endPoint x: 622, endPoint y: 499, distance: 11.7
drag, startPoint x: 622, startPoint y: 499, endPoint x: 655, endPoint y: 475, distance: 40.8
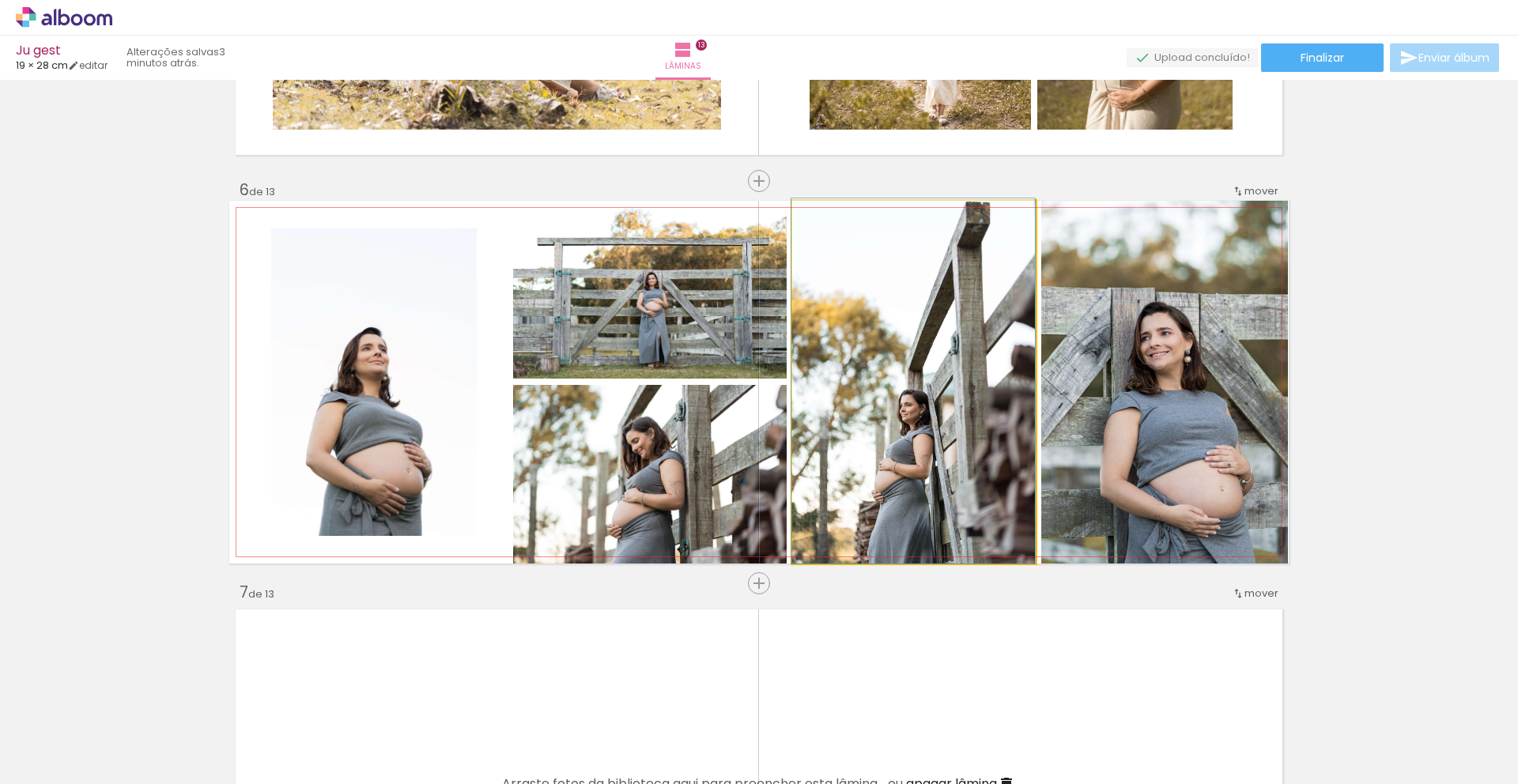
drag, startPoint x: 905, startPoint y: 449, endPoint x: 891, endPoint y: 434, distance: 20.5
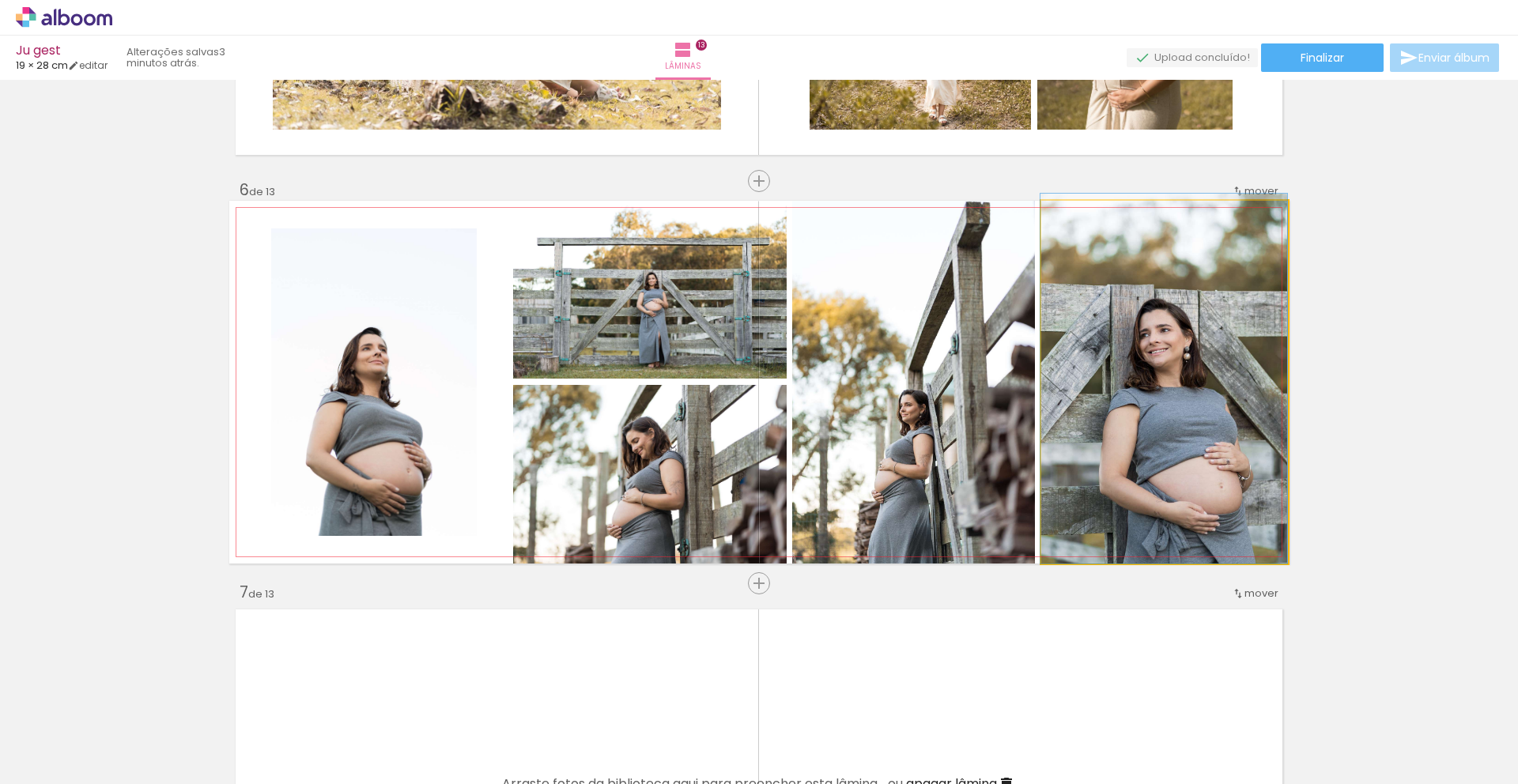
drag, startPoint x: 1183, startPoint y: 420, endPoint x: 1152, endPoint y: 386, distance: 46.0
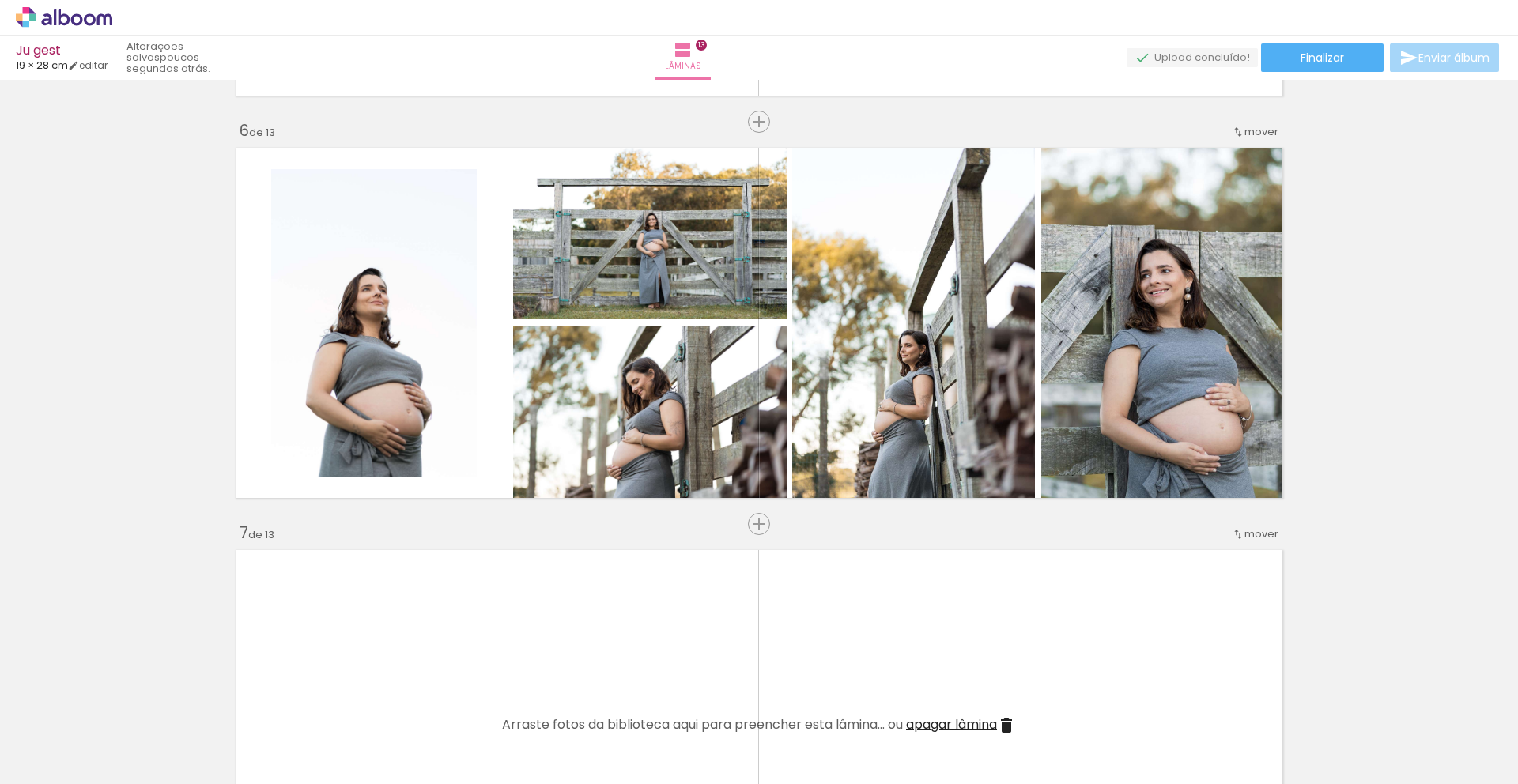
scroll to position [1997, 0]
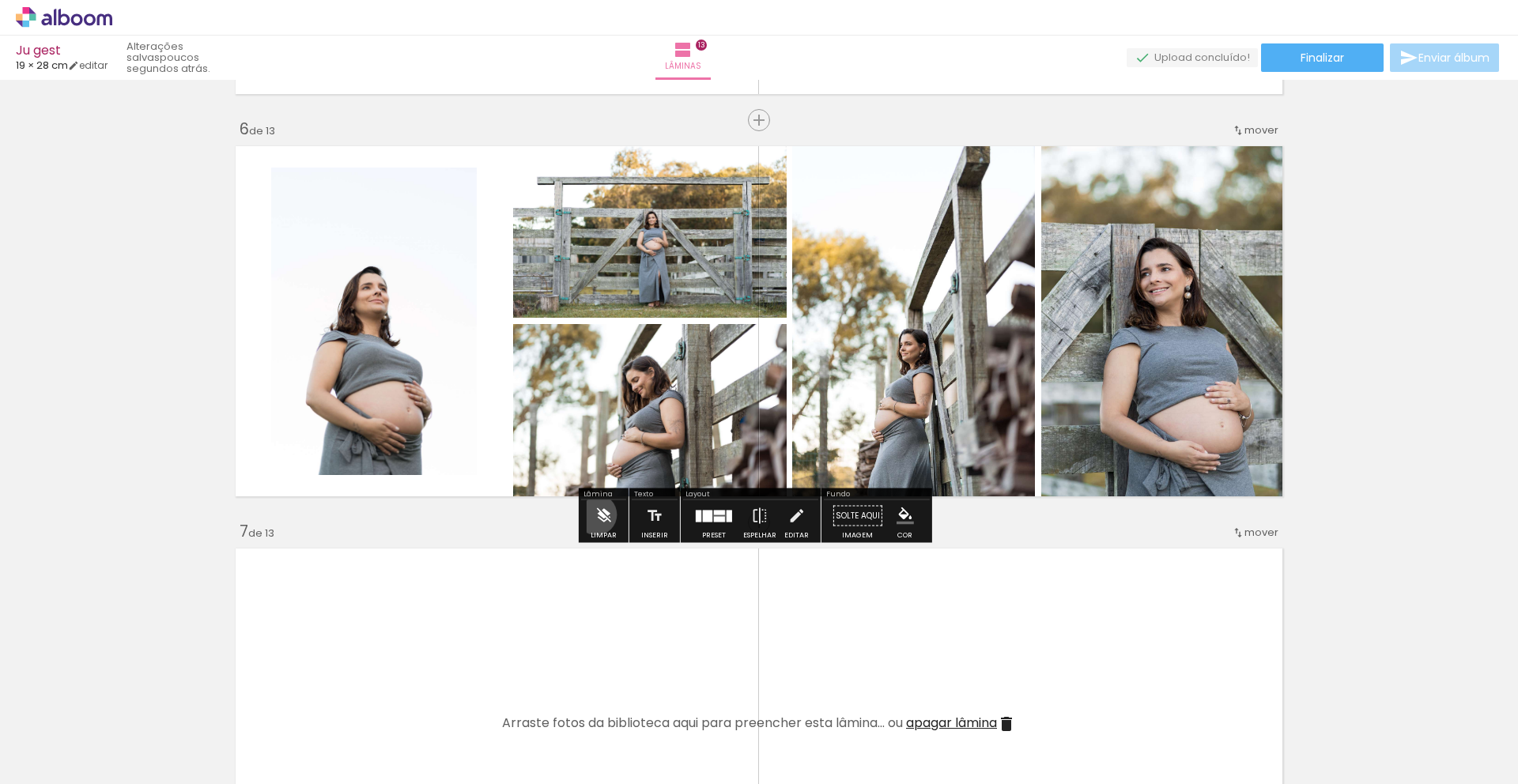
click at [597, 515] on iron-icon at bounding box center [603, 516] width 17 height 32
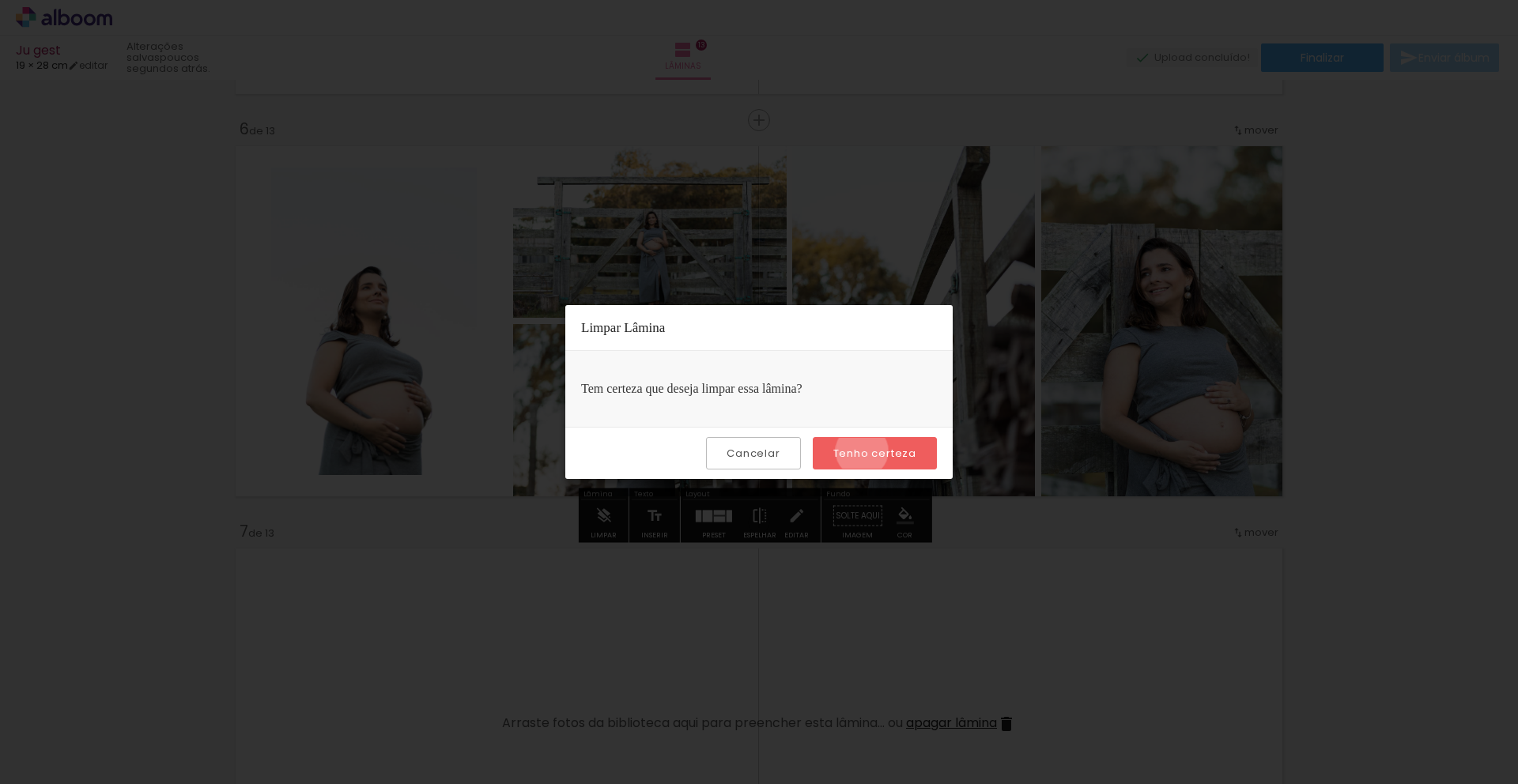
click at [0, 0] on slot "Tenho certeza" at bounding box center [0, 0] width 0 height 0
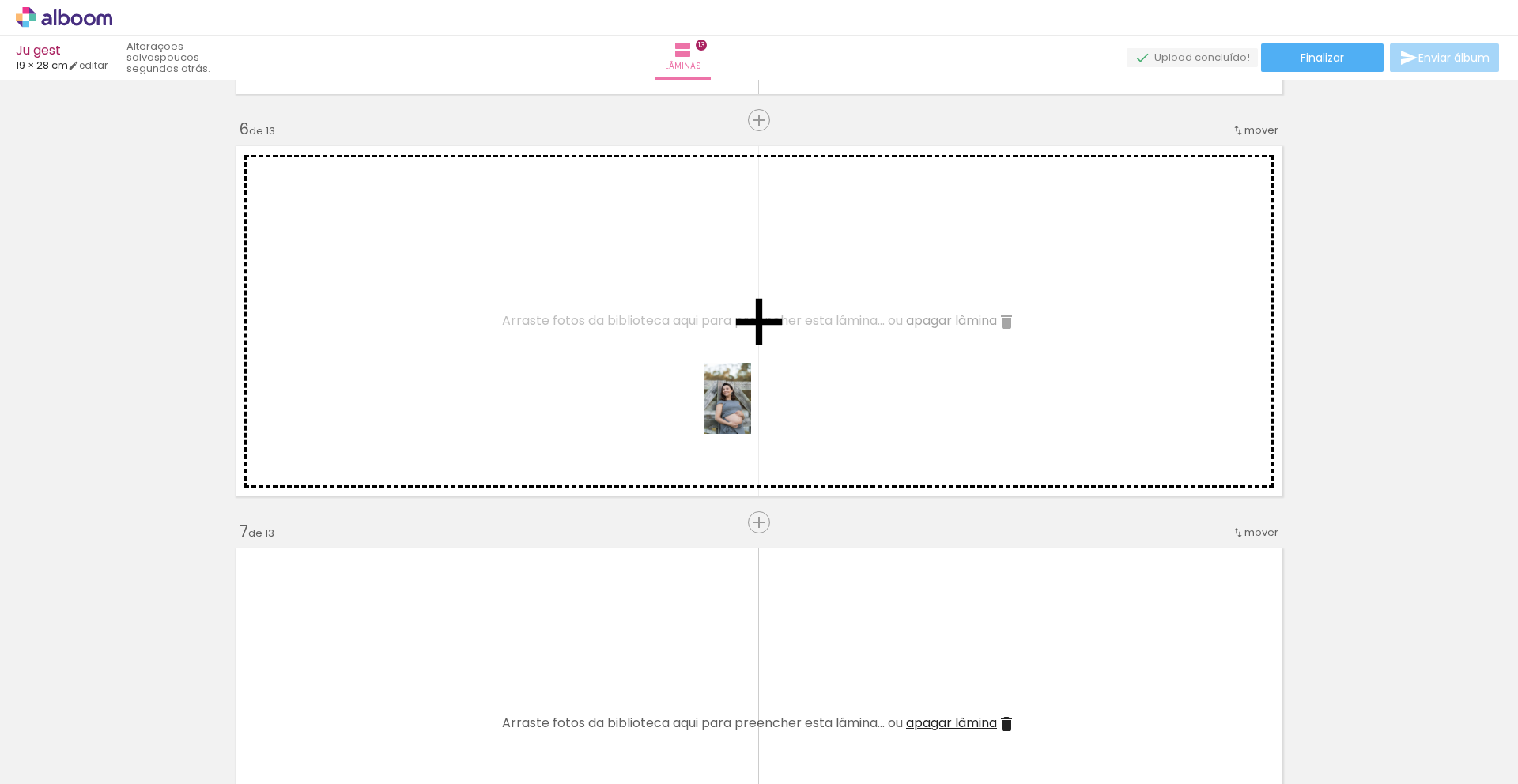
drag, startPoint x: 861, startPoint y: 714, endPoint x: 751, endPoint y: 411, distance: 322.3
click at [751, 411] on quentale-workspace at bounding box center [759, 392] width 1518 height 784
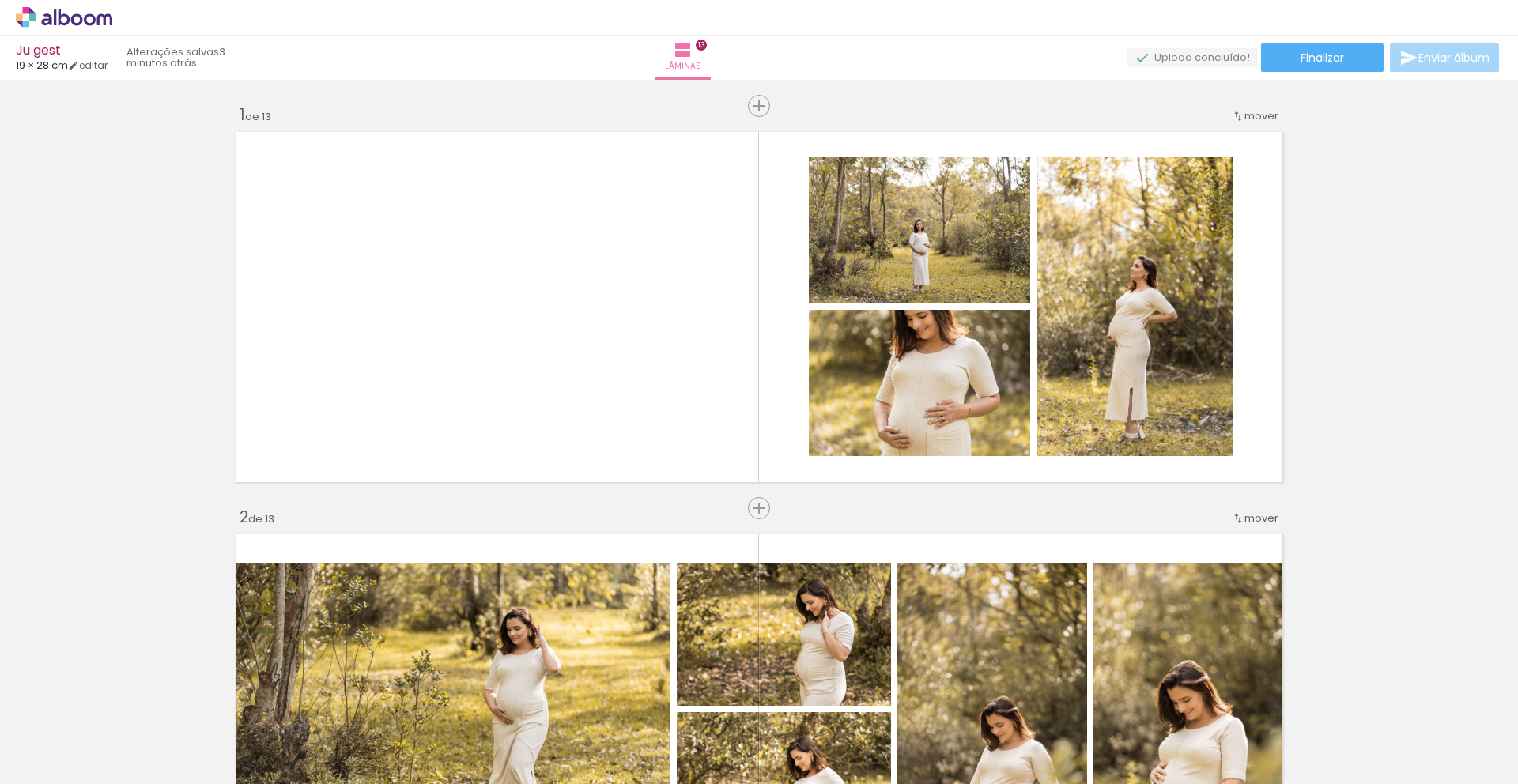
scroll to position [3231, 0]
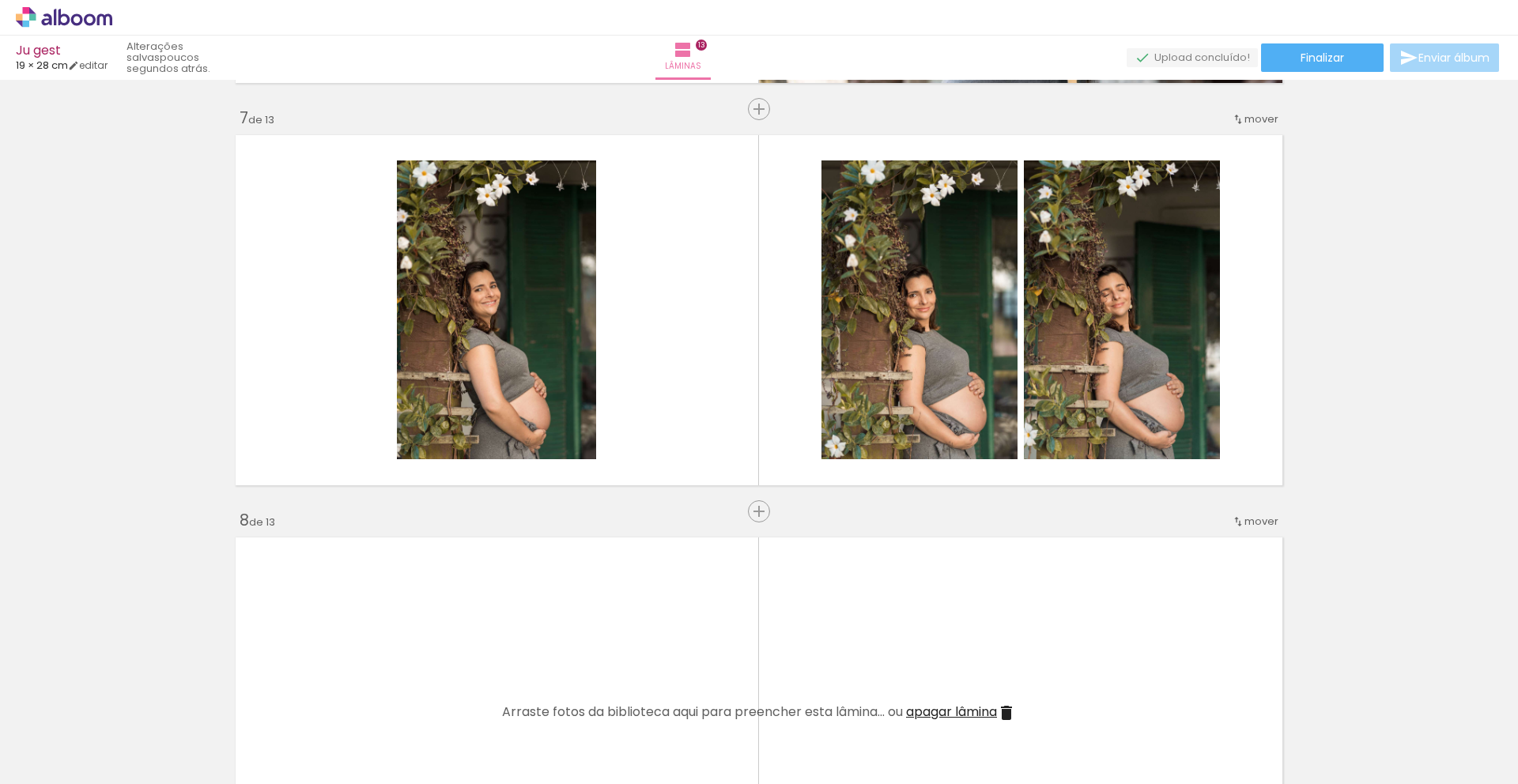
click at [61, 778] on span "Adicionar Fotos" at bounding box center [57, 775] width 48 height 17
click at [0, 0] on input "file" at bounding box center [0, 0] width 0 height 0
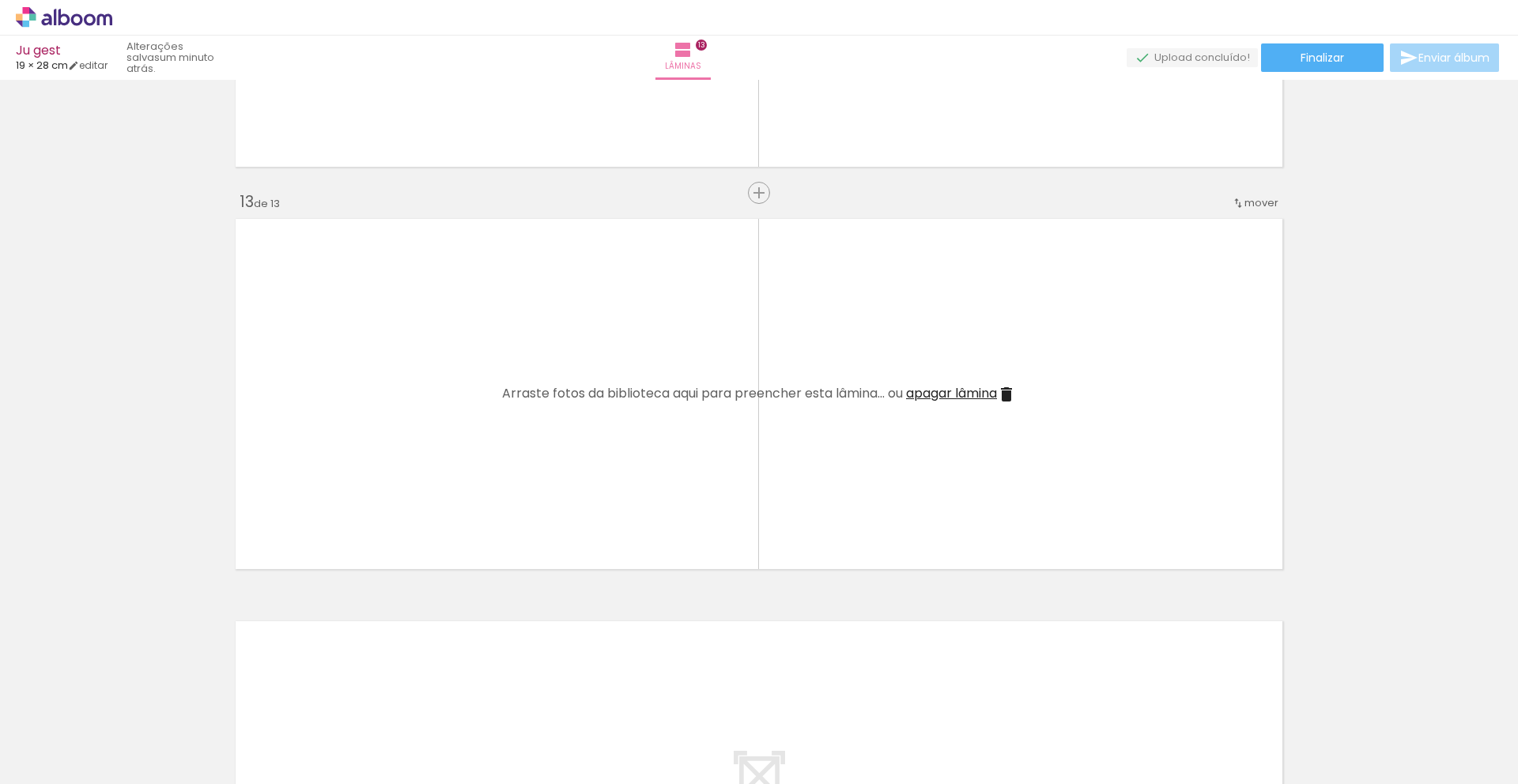
scroll to position [4740, 0]
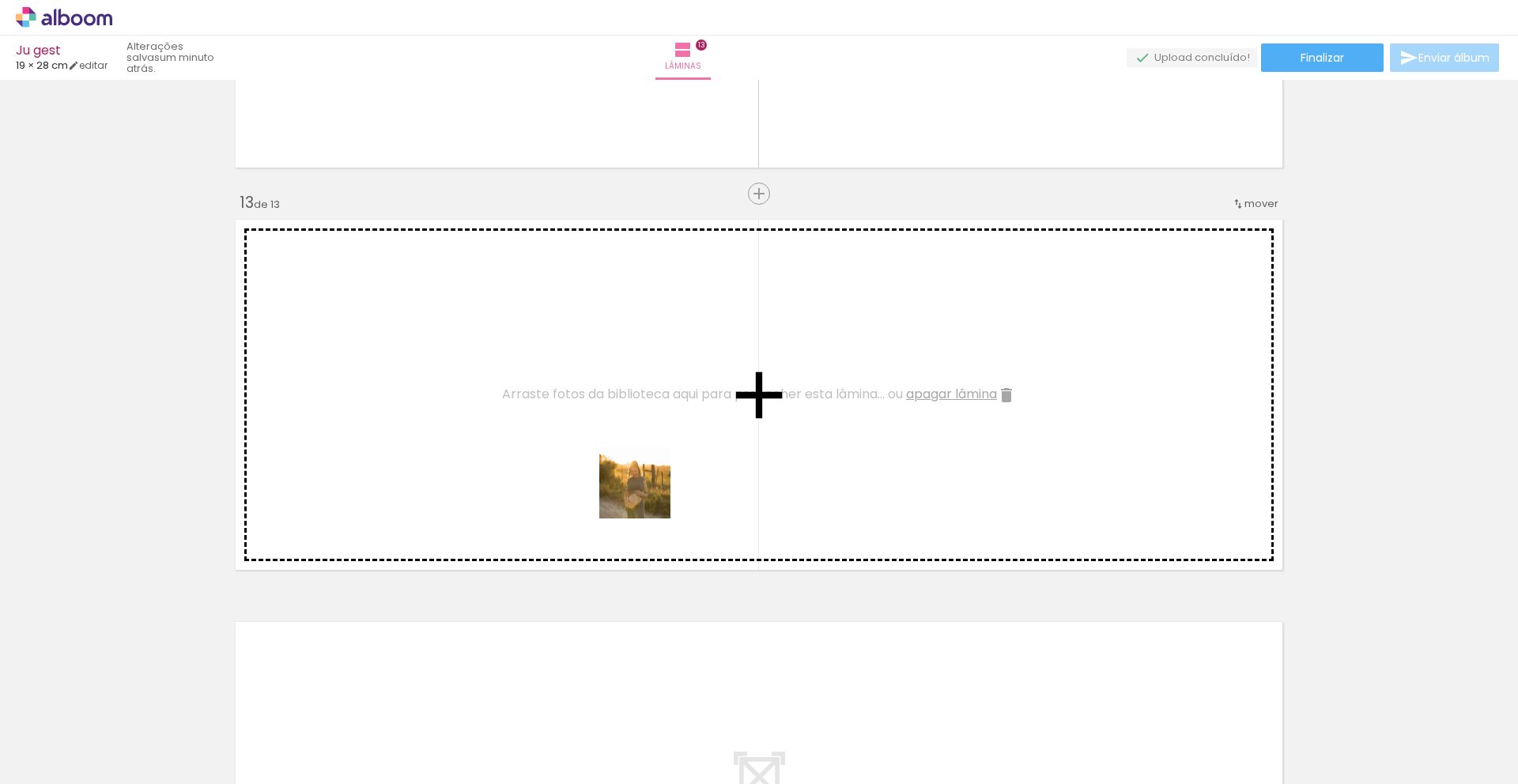
drag, startPoint x: 858, startPoint y: 741, endPoint x: 506, endPoint y: 376, distance: 507.1
click at [506, 376] on quentale-workspace at bounding box center [759, 392] width 1518 height 784
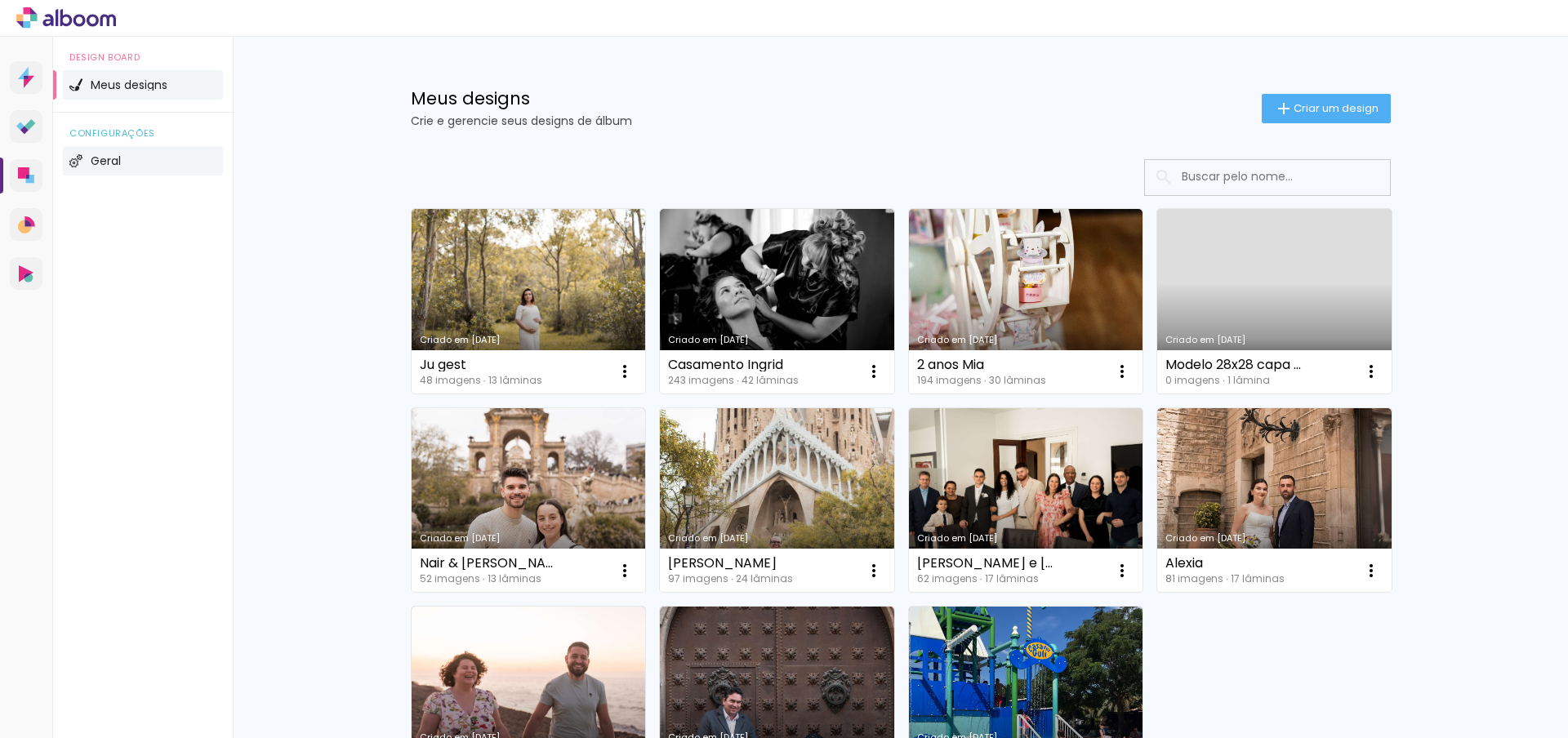
click at [90, 166] on li "Geral" at bounding box center [143, 161] width 160 height 30
